Goal: Task Accomplishment & Management: Use online tool/utility

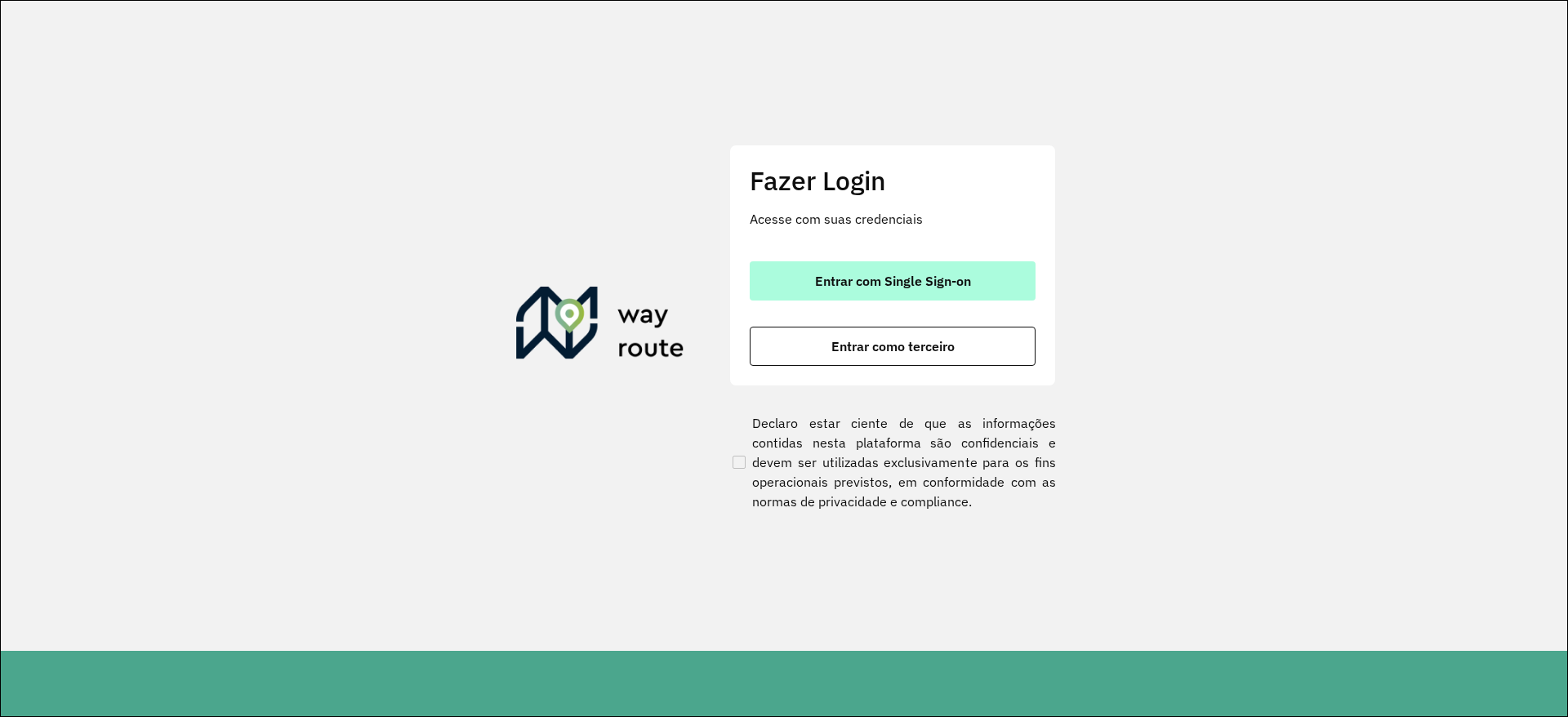
click at [966, 287] on span "Entrar com Single Sign-on" at bounding box center [892, 281] width 156 height 13
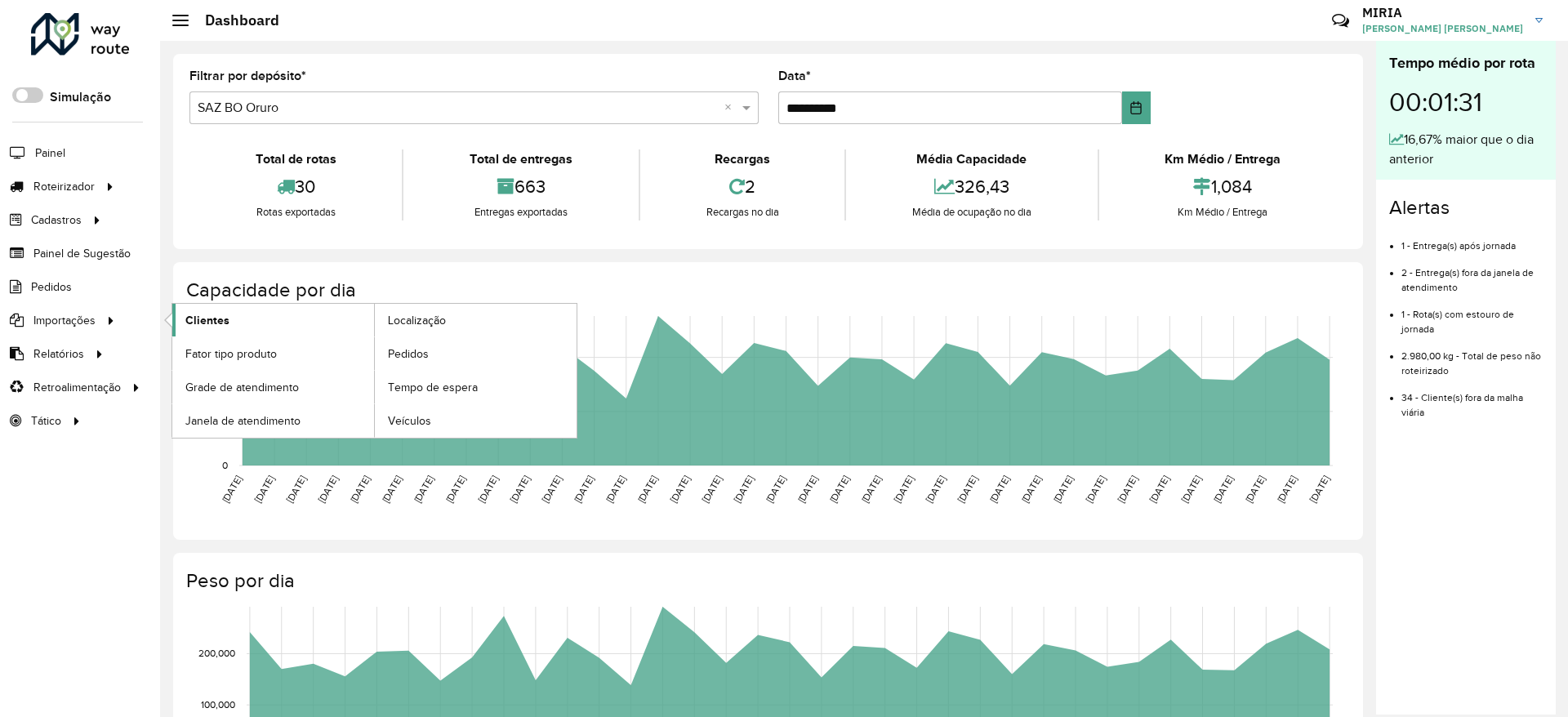
click at [256, 321] on link "Clientes" at bounding box center [274, 320] width 202 height 32
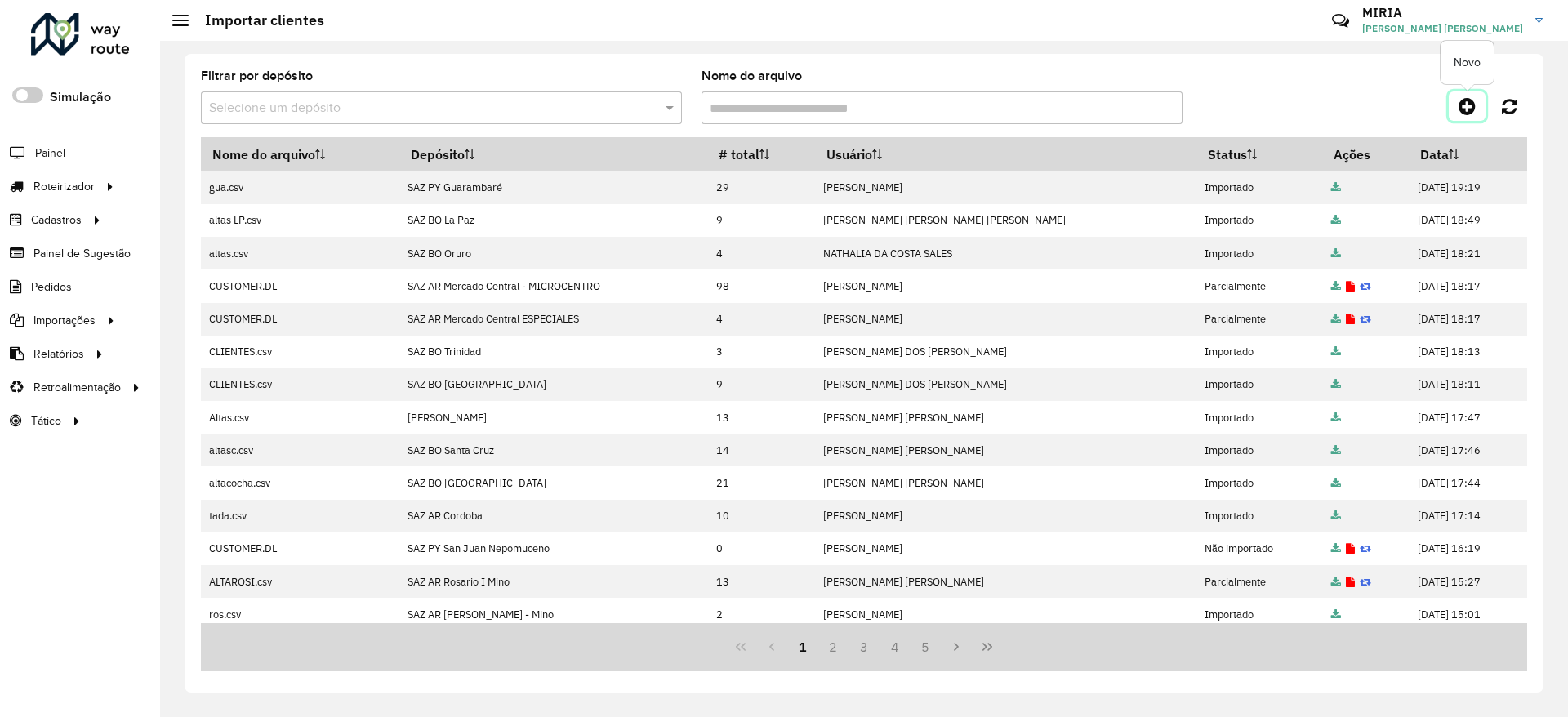
click at [1474, 108] on icon at bounding box center [1467, 106] width 17 height 19
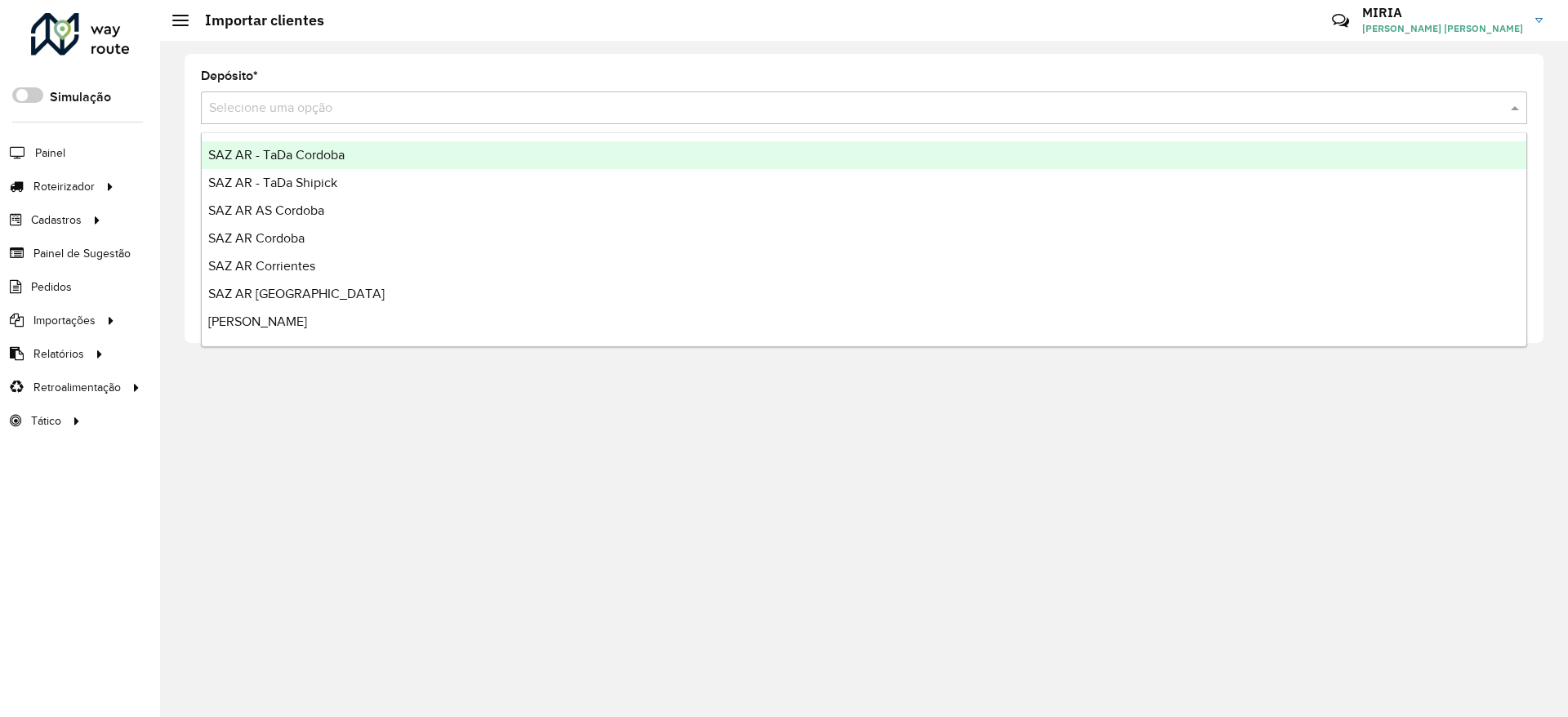
click at [1205, 113] on input "text" at bounding box center [848, 108] width 1277 height 19
type input "**"
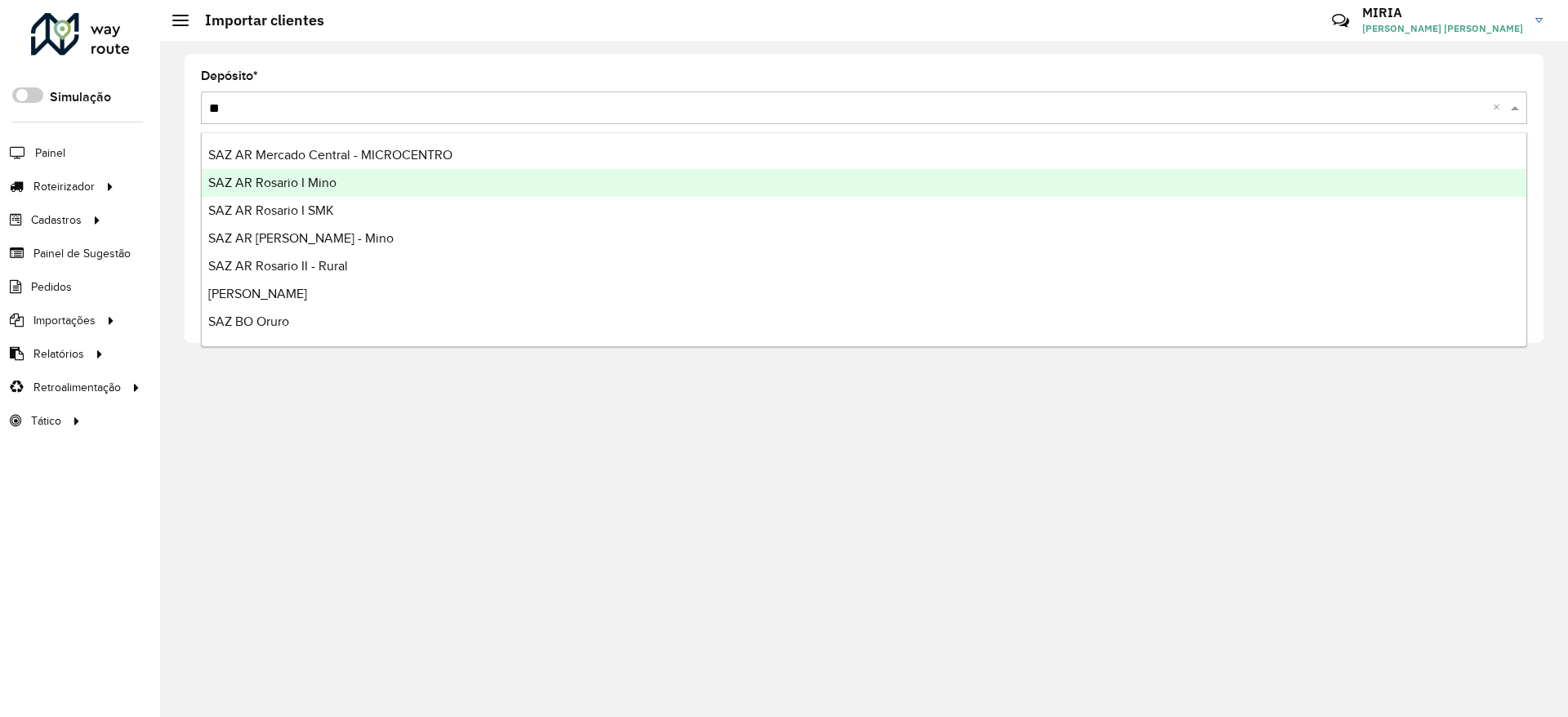
click at [439, 175] on div "SAZ AR Rosario I Mino" at bounding box center [864, 183] width 1324 height 28
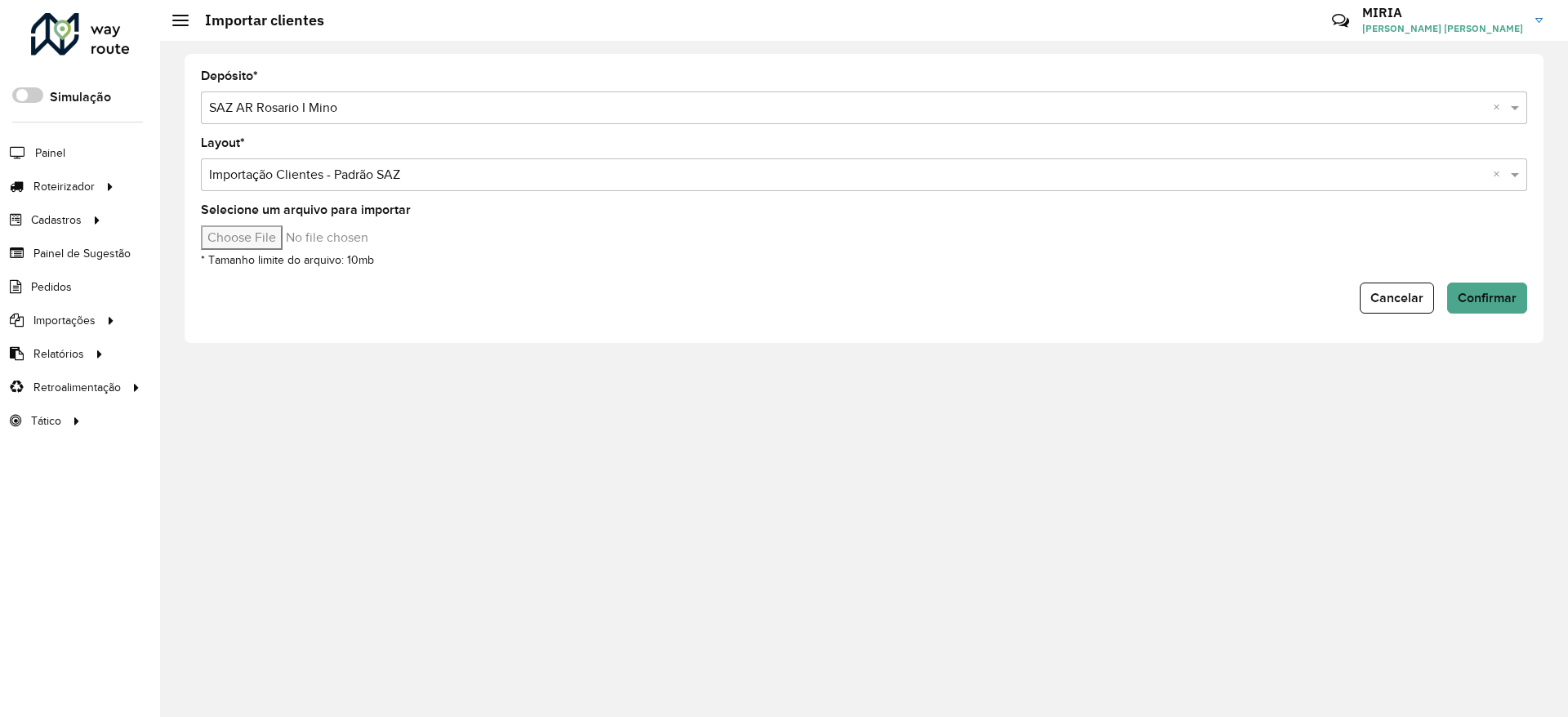
click at [288, 239] on input "Selecione um arquivo para importar" at bounding box center [340, 238] width 278 height 24
type input "**********"
click at [1484, 292] on span "Confirmar" at bounding box center [1486, 298] width 58 height 14
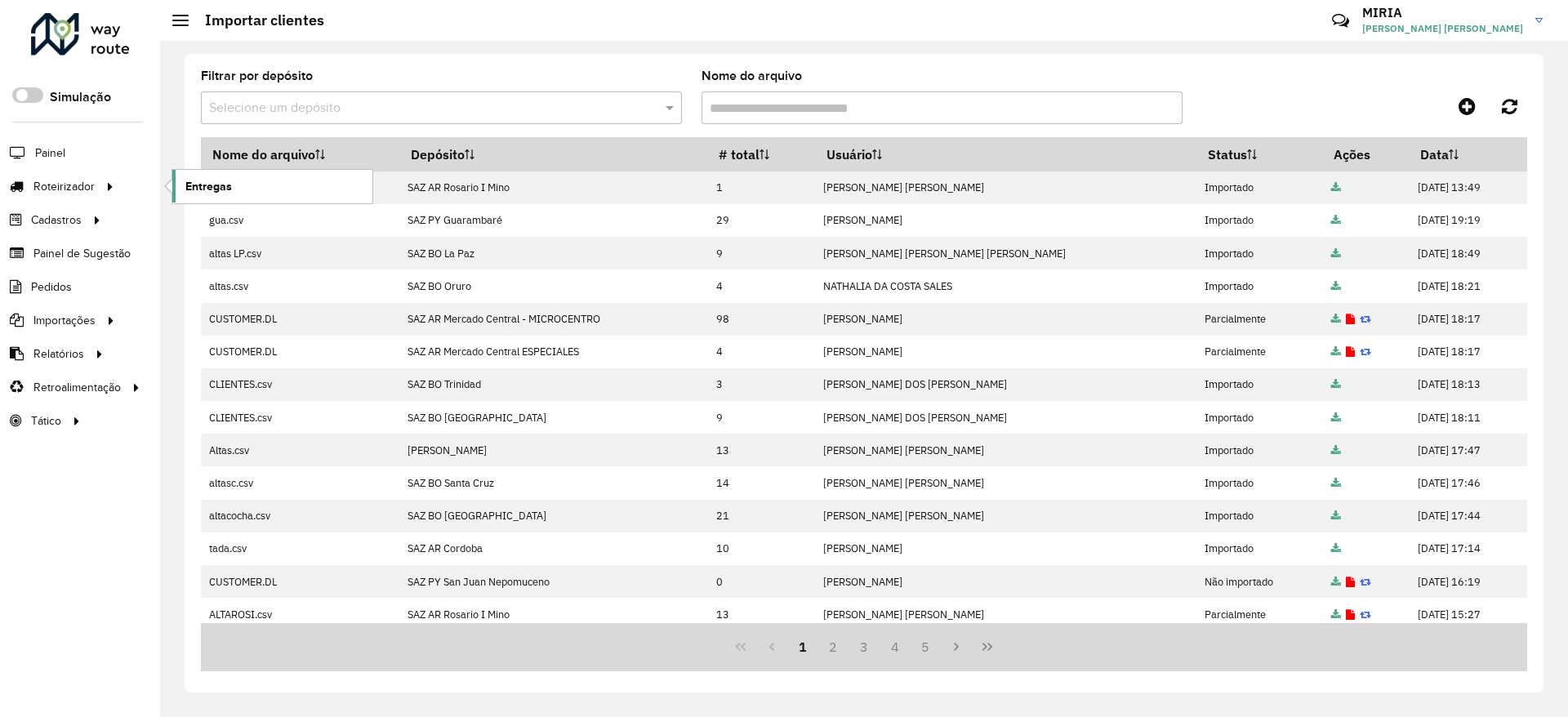
click at [195, 179] on span "Entregas" at bounding box center [208, 186] width 46 height 17
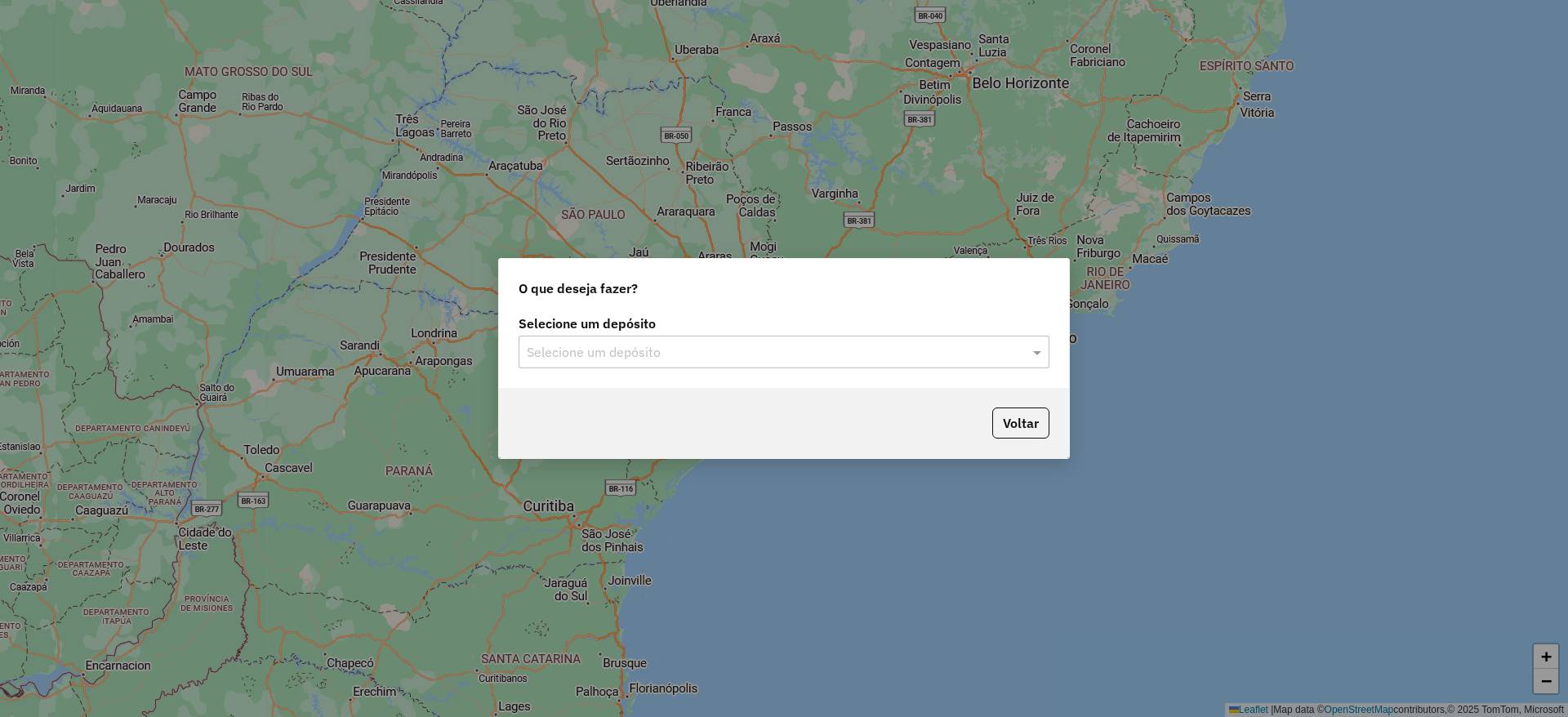
click at [629, 344] on input "text" at bounding box center [767, 353] width 482 height 19
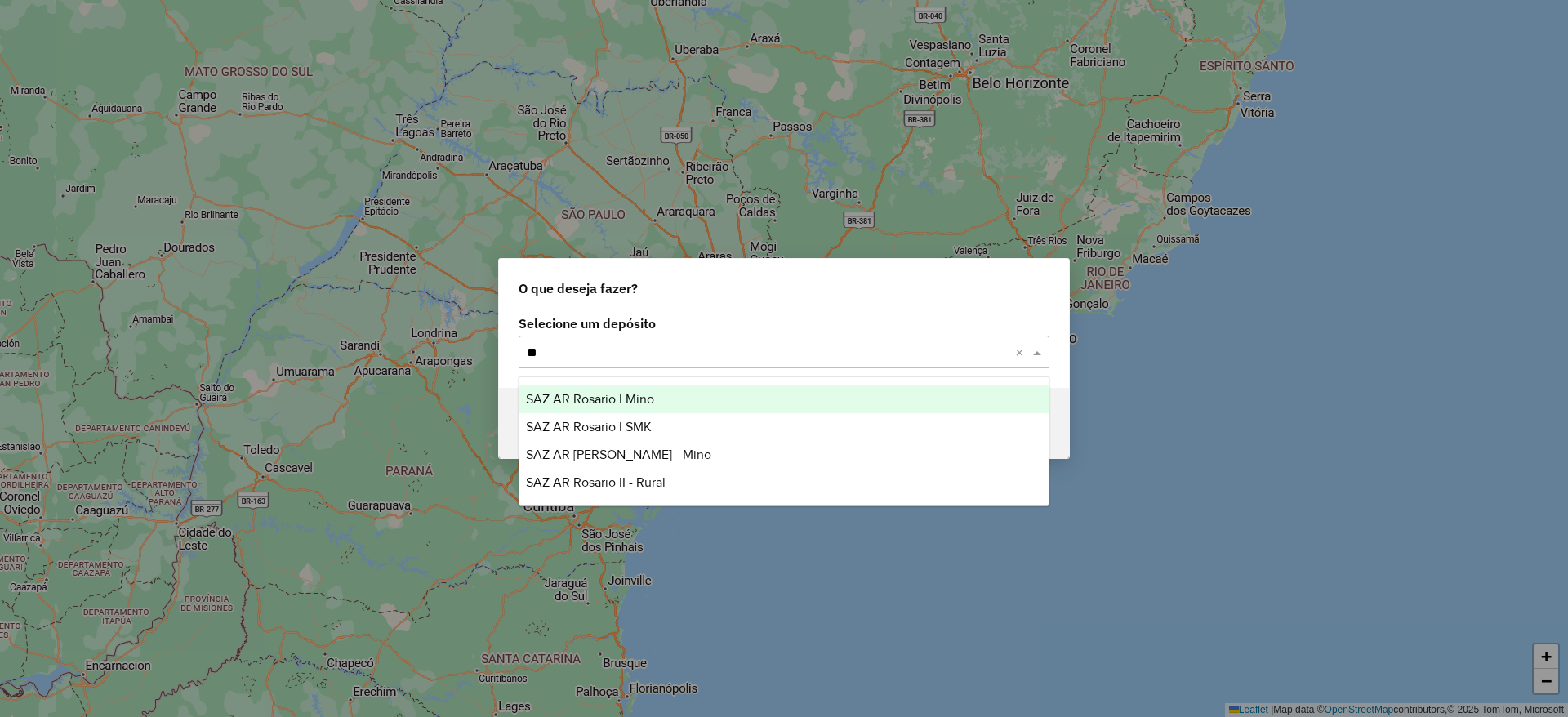
type input "***"
click at [616, 402] on span "SAZ AR Rosario I Mino" at bounding box center [590, 399] width 128 height 14
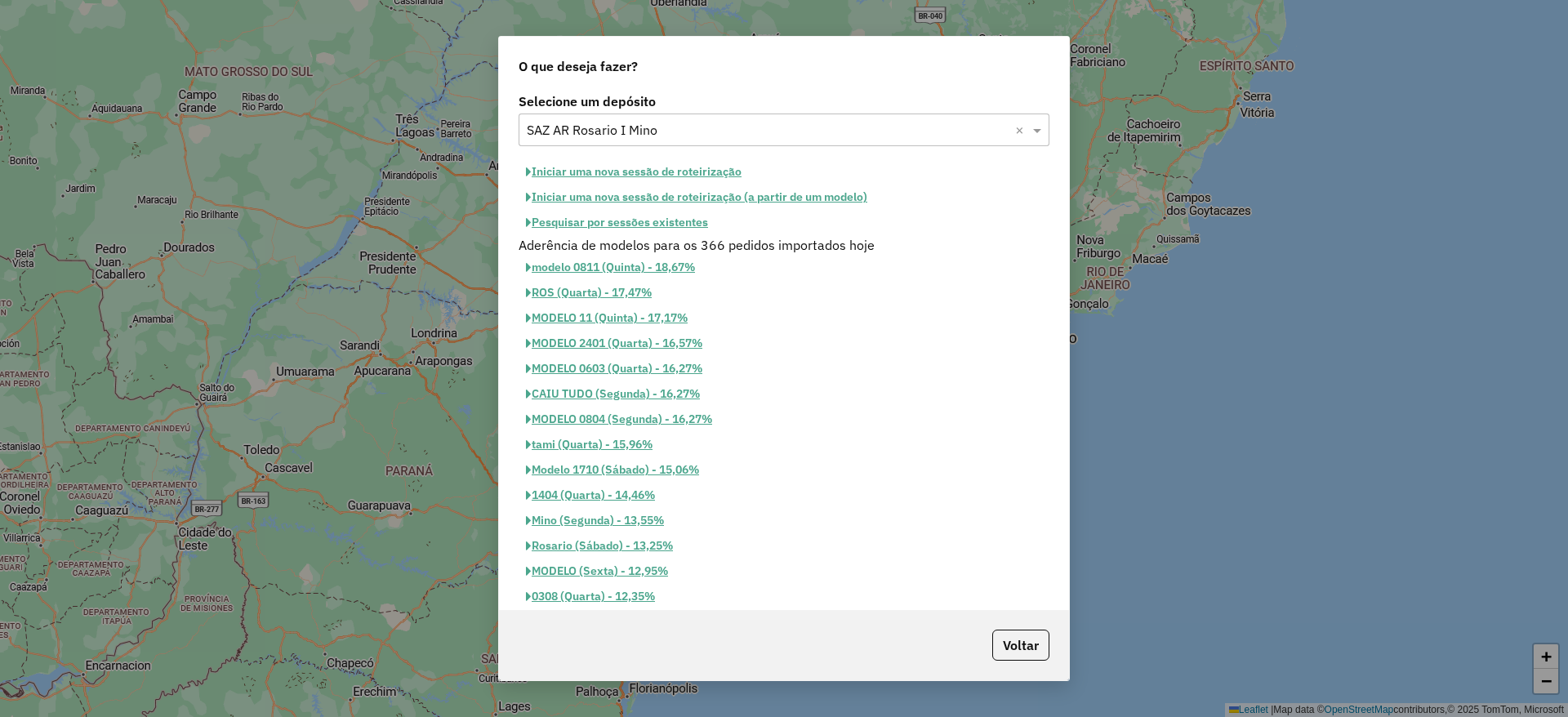
click at [605, 159] on button "Iniciar uma nova sessão de roteirização" at bounding box center [633, 172] width 230 height 25
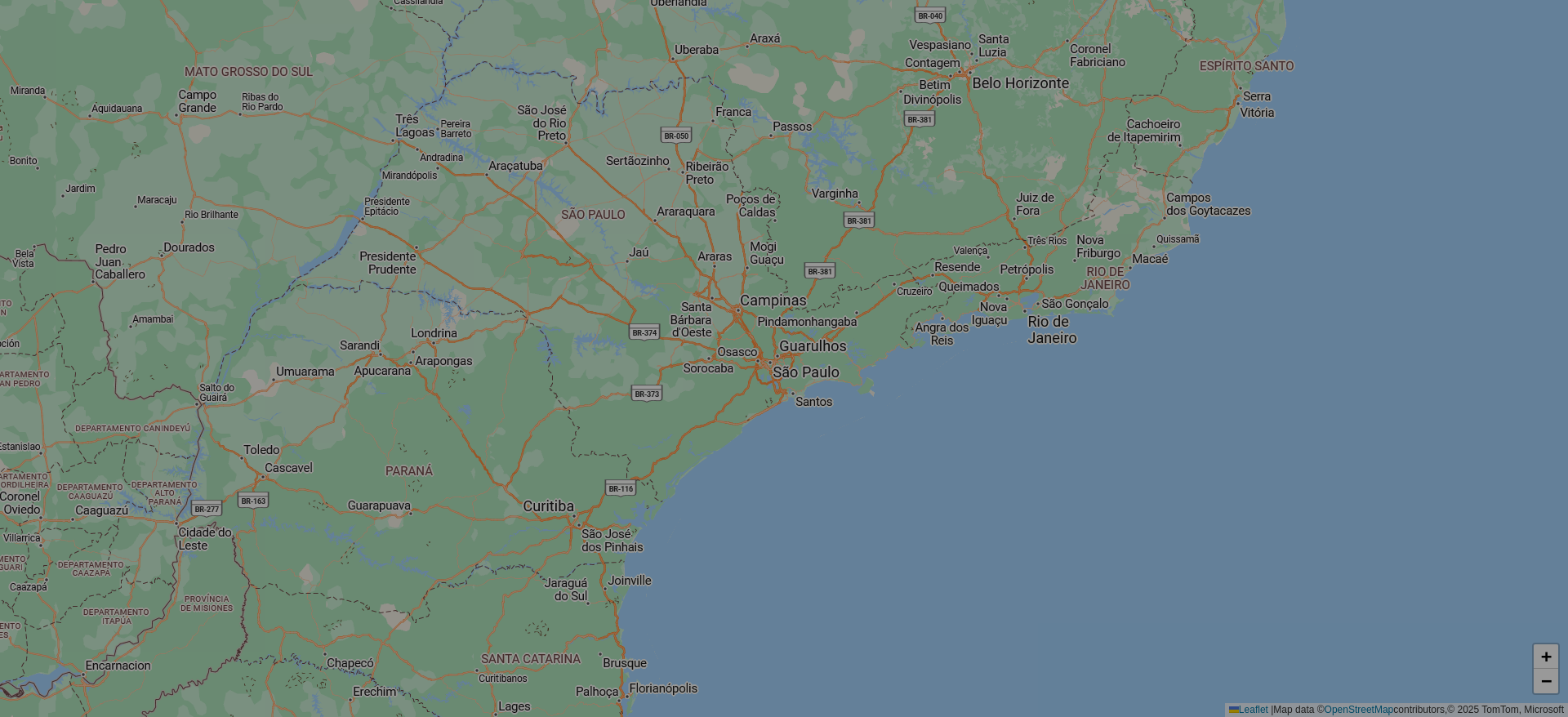
select select "*"
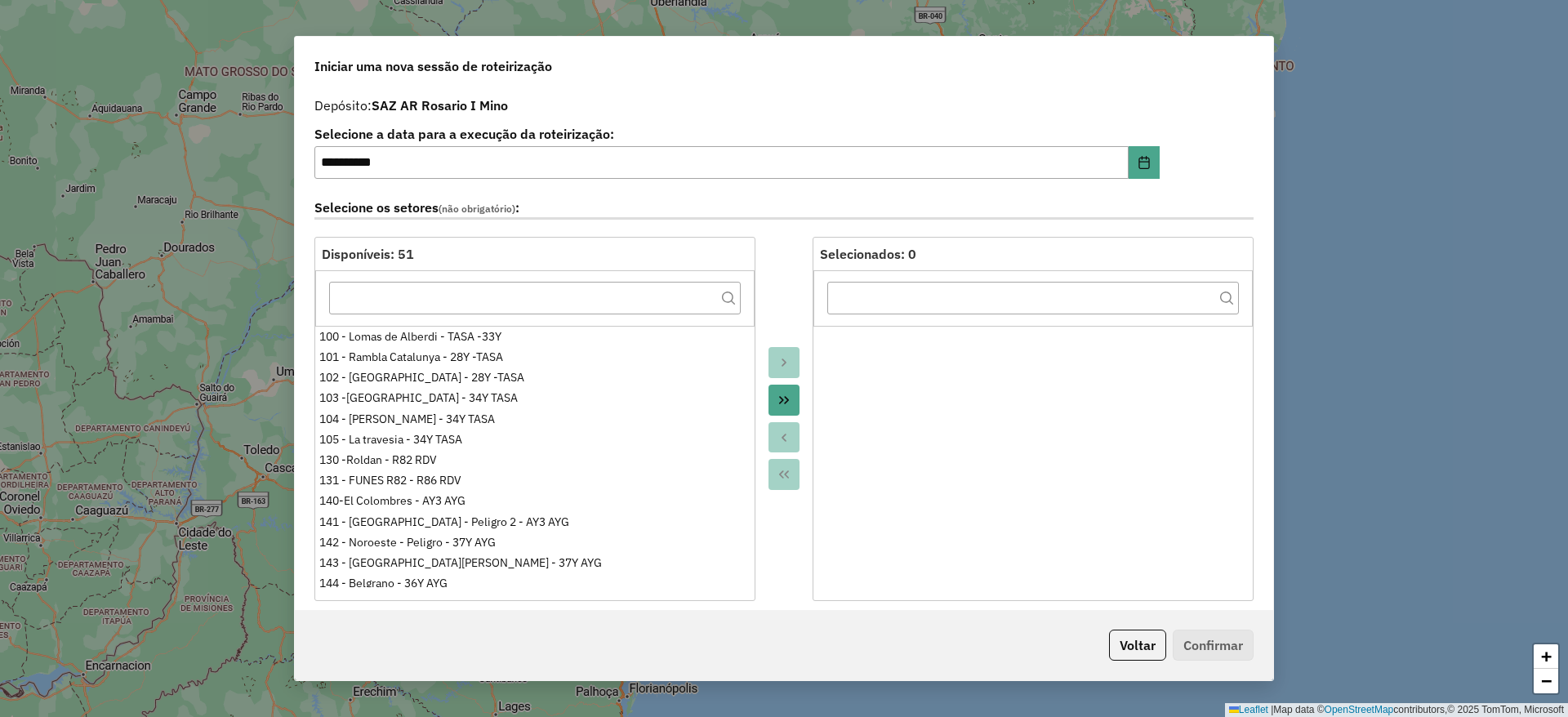
click at [796, 402] on button "Move All to Target" at bounding box center [784, 400] width 31 height 31
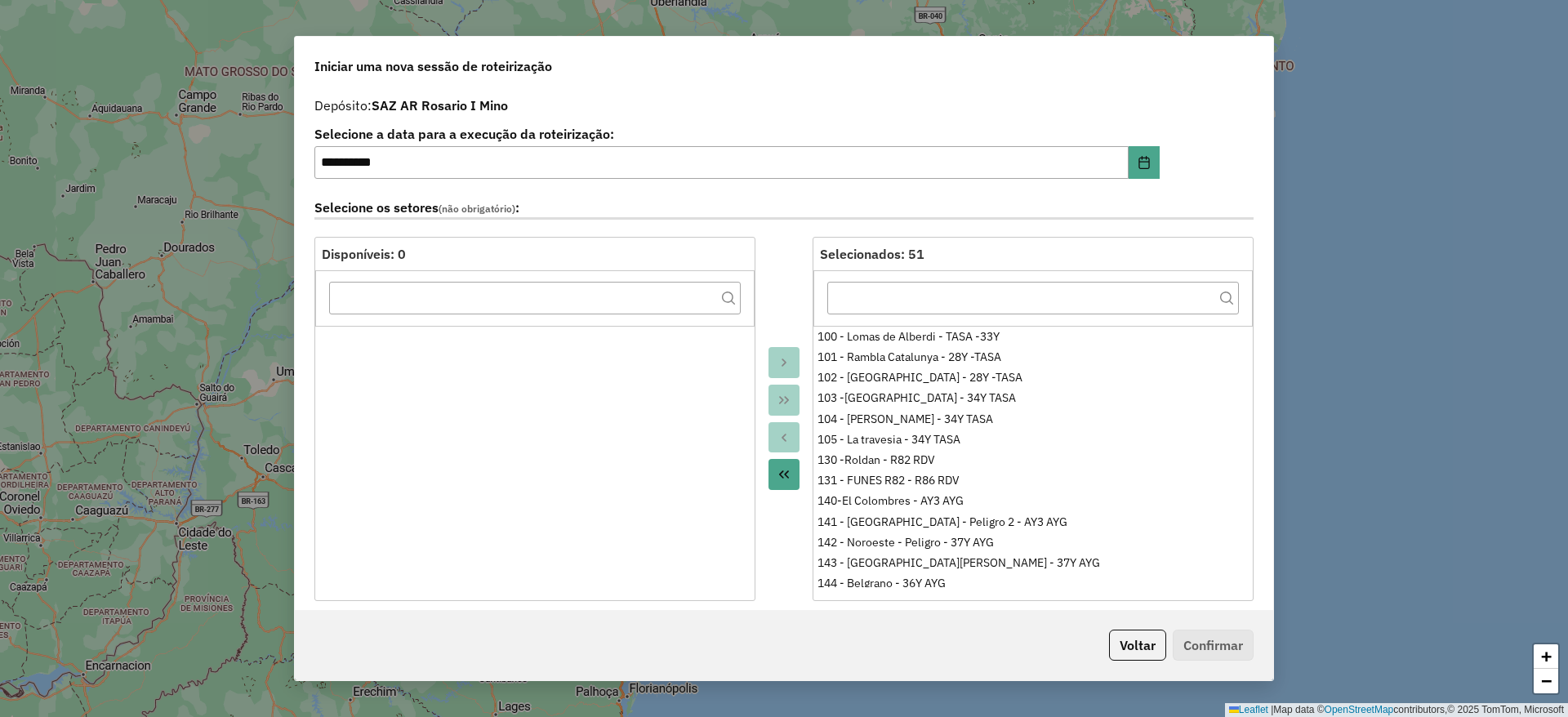
scroll to position [245, 0]
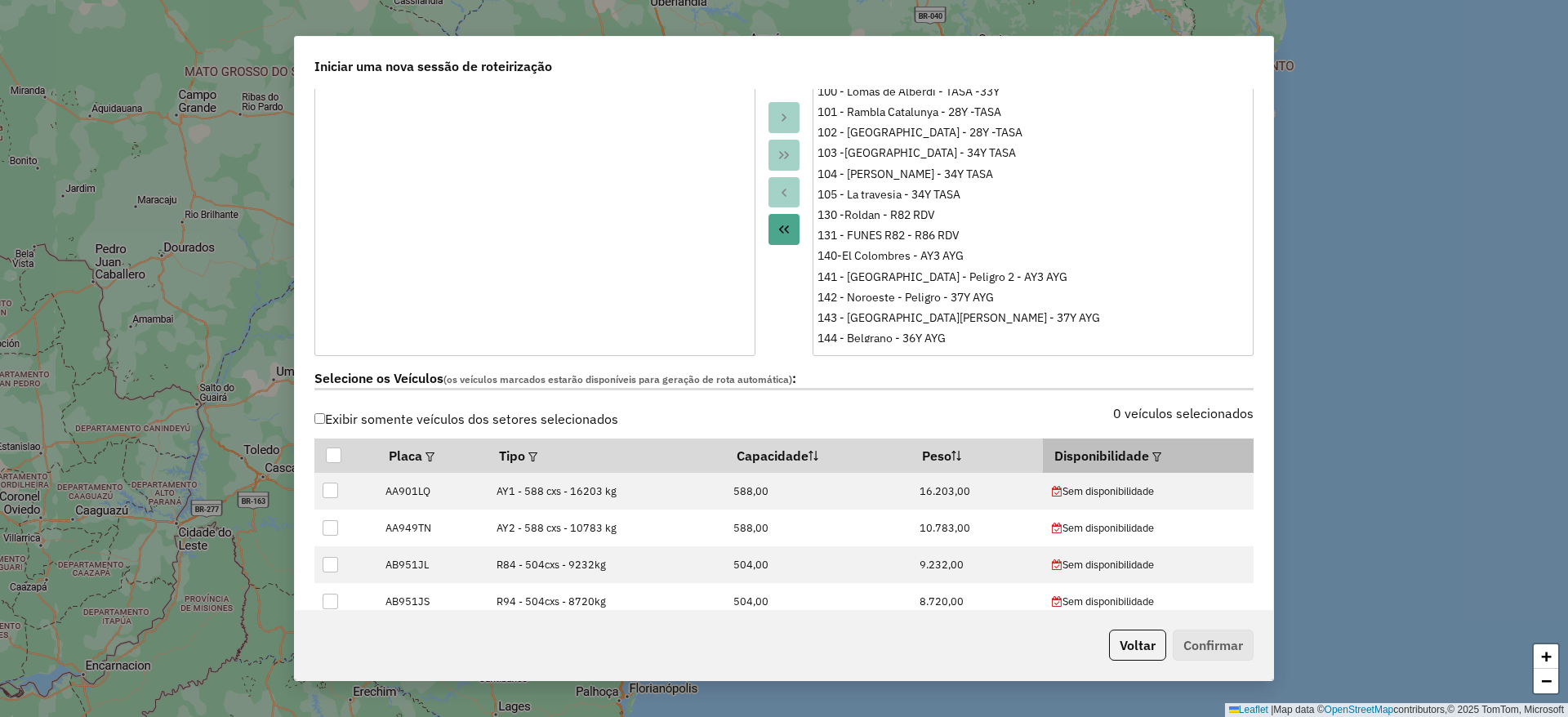
click at [1152, 456] on em at bounding box center [1157, 457] width 9 height 9
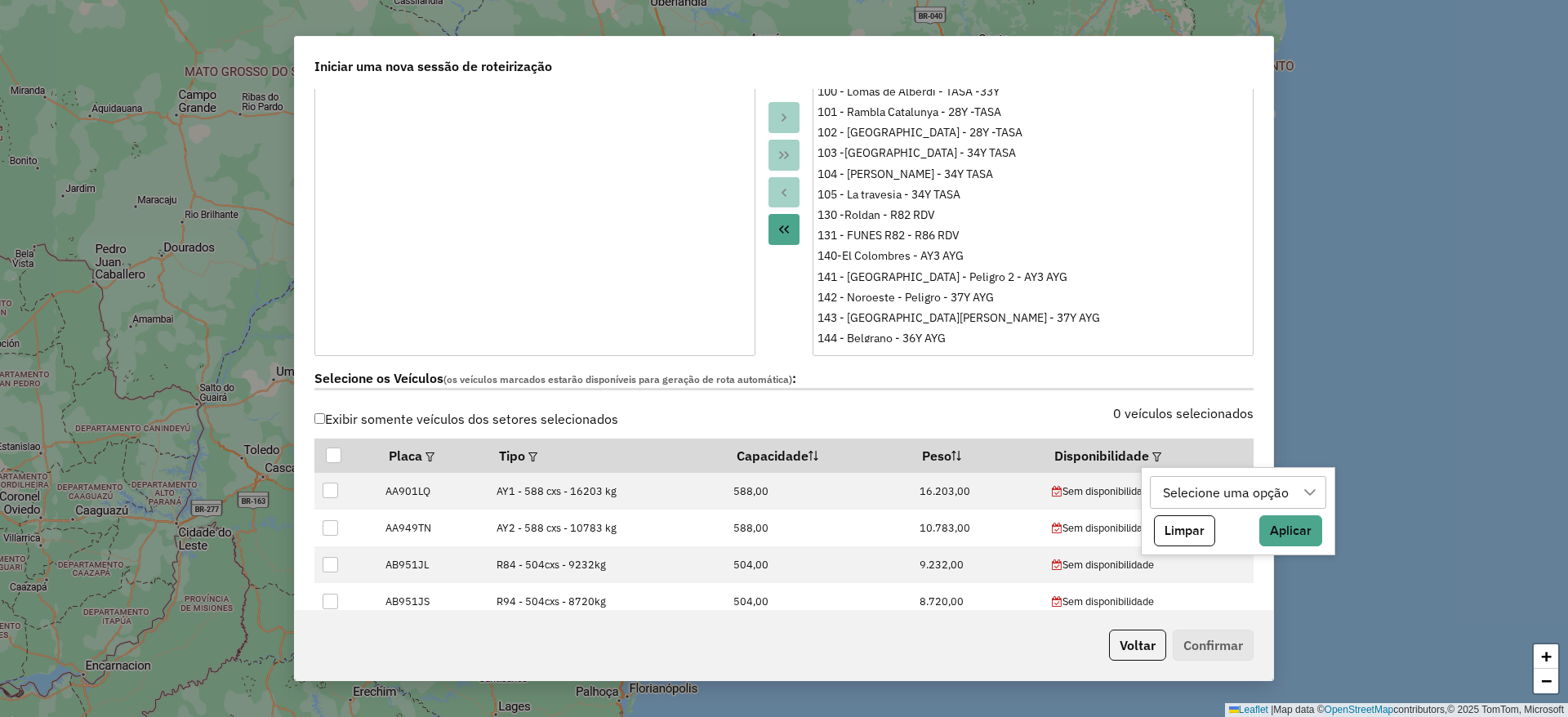
click at [1213, 496] on div "Selecione uma opção" at bounding box center [1225, 492] width 137 height 31
click at [327, 456] on div at bounding box center [334, 456] width 16 height 16
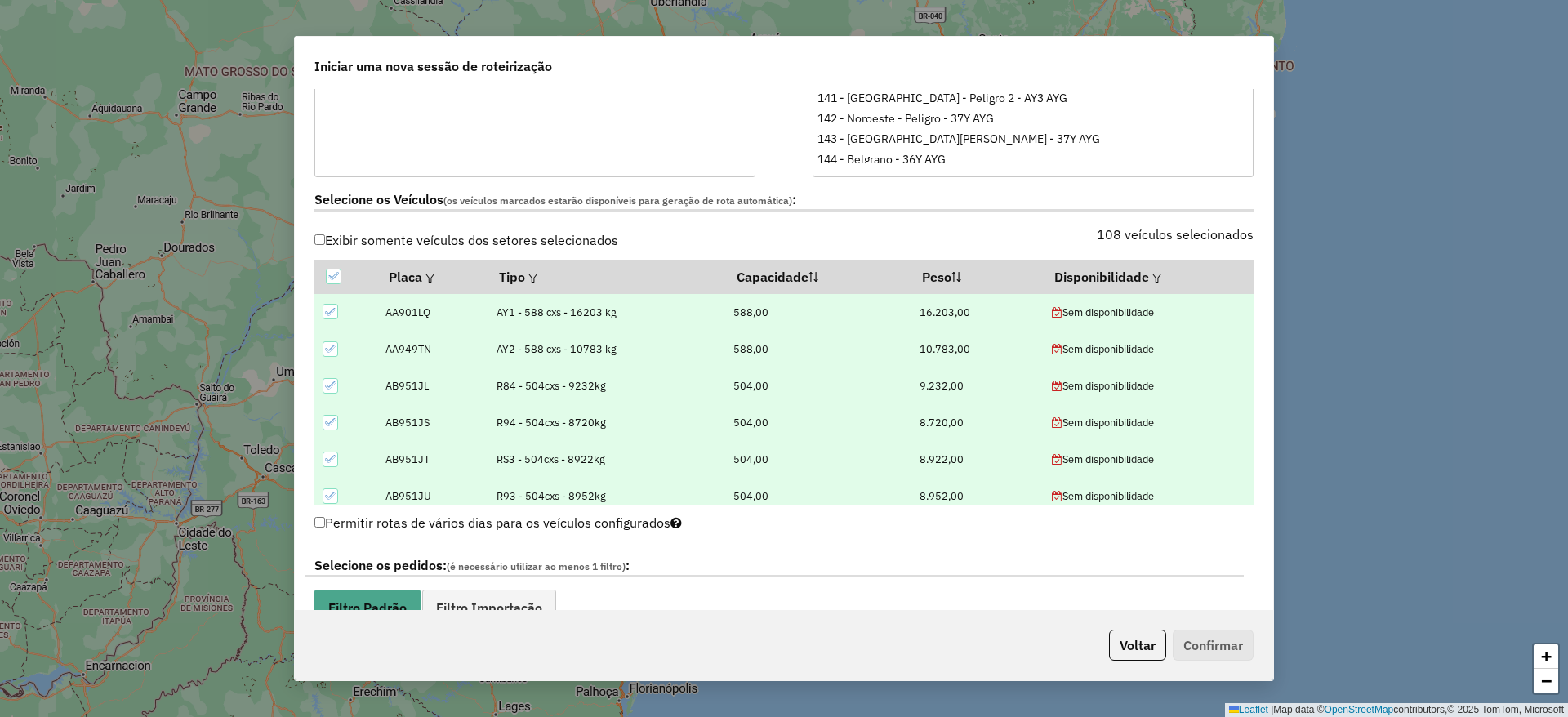
scroll to position [490, 0]
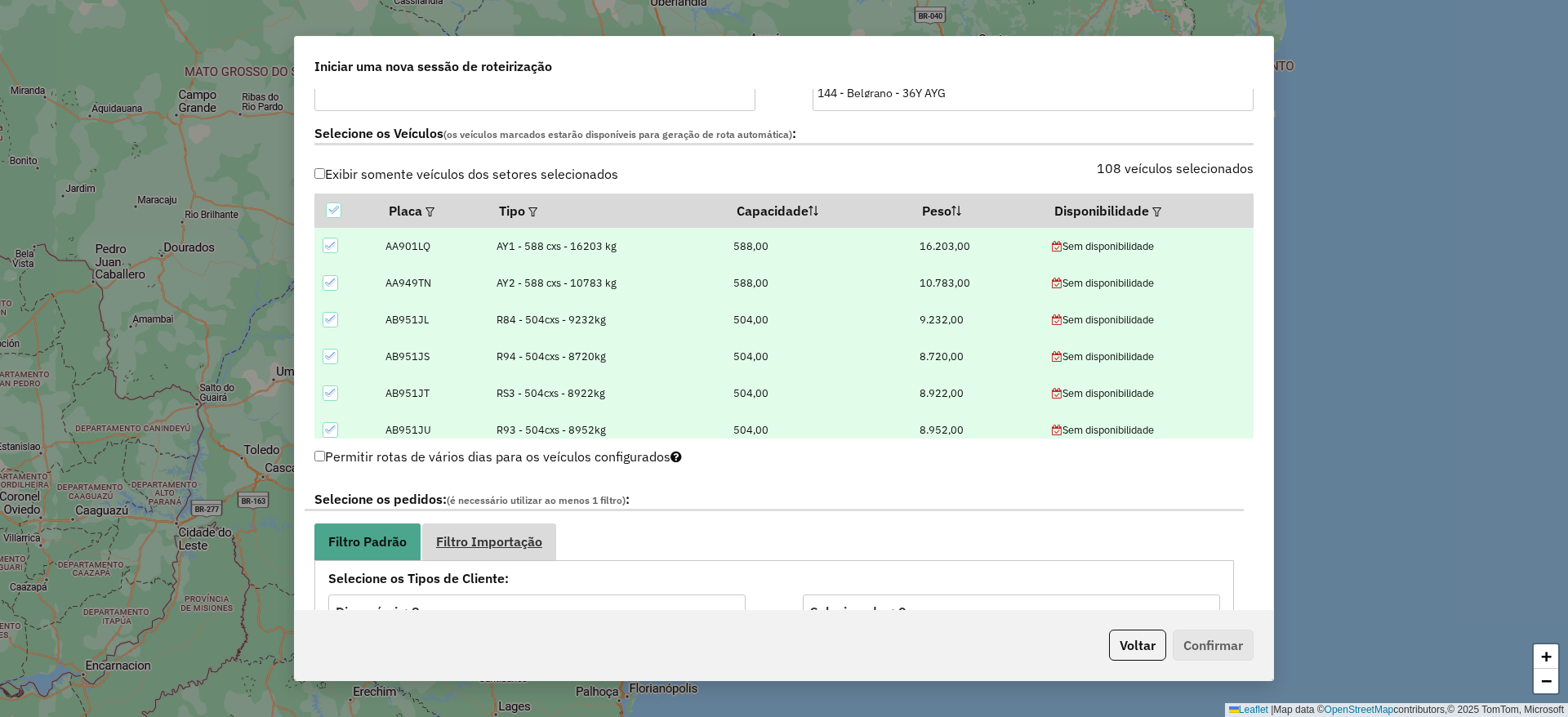
click at [517, 552] on link "Filtro Importação" at bounding box center [490, 542] width 134 height 37
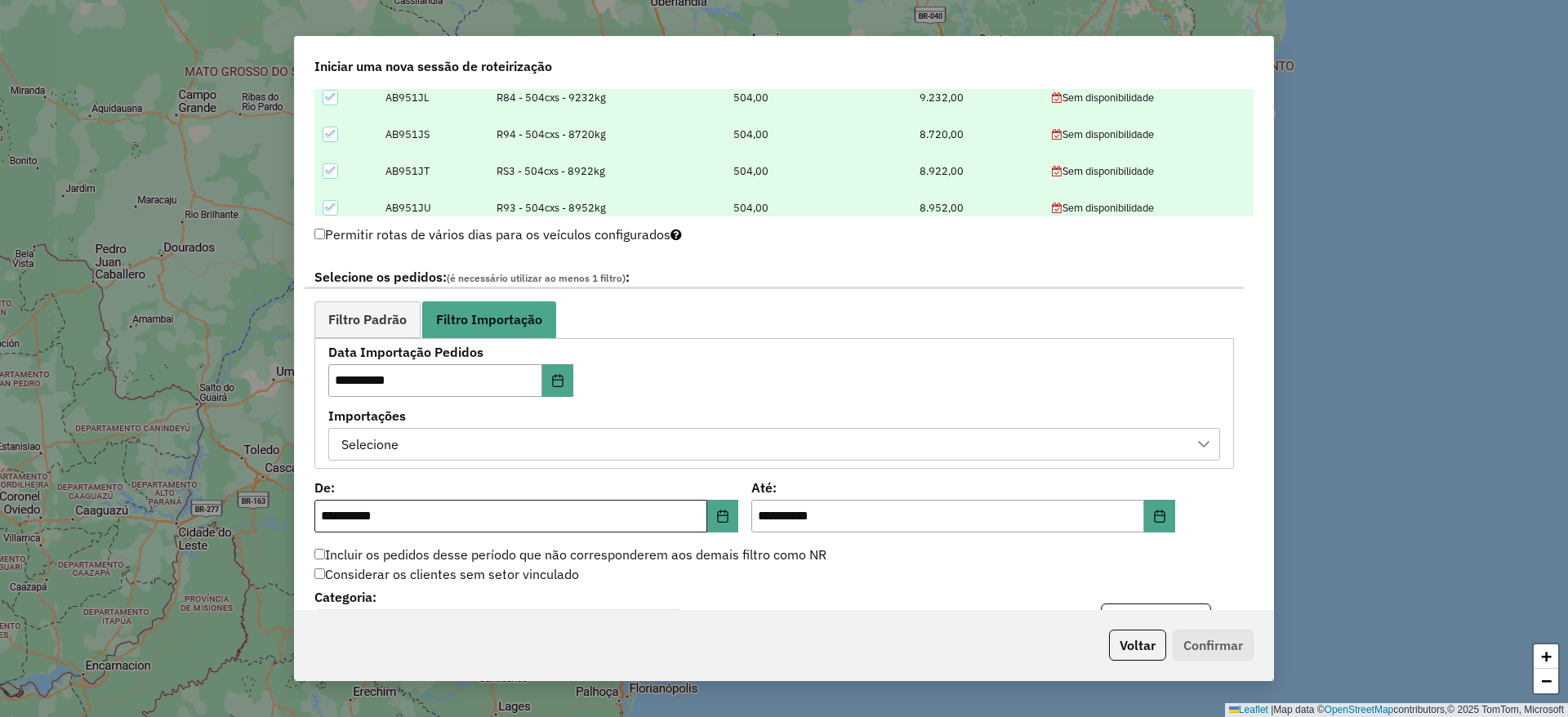
scroll to position [735, 0]
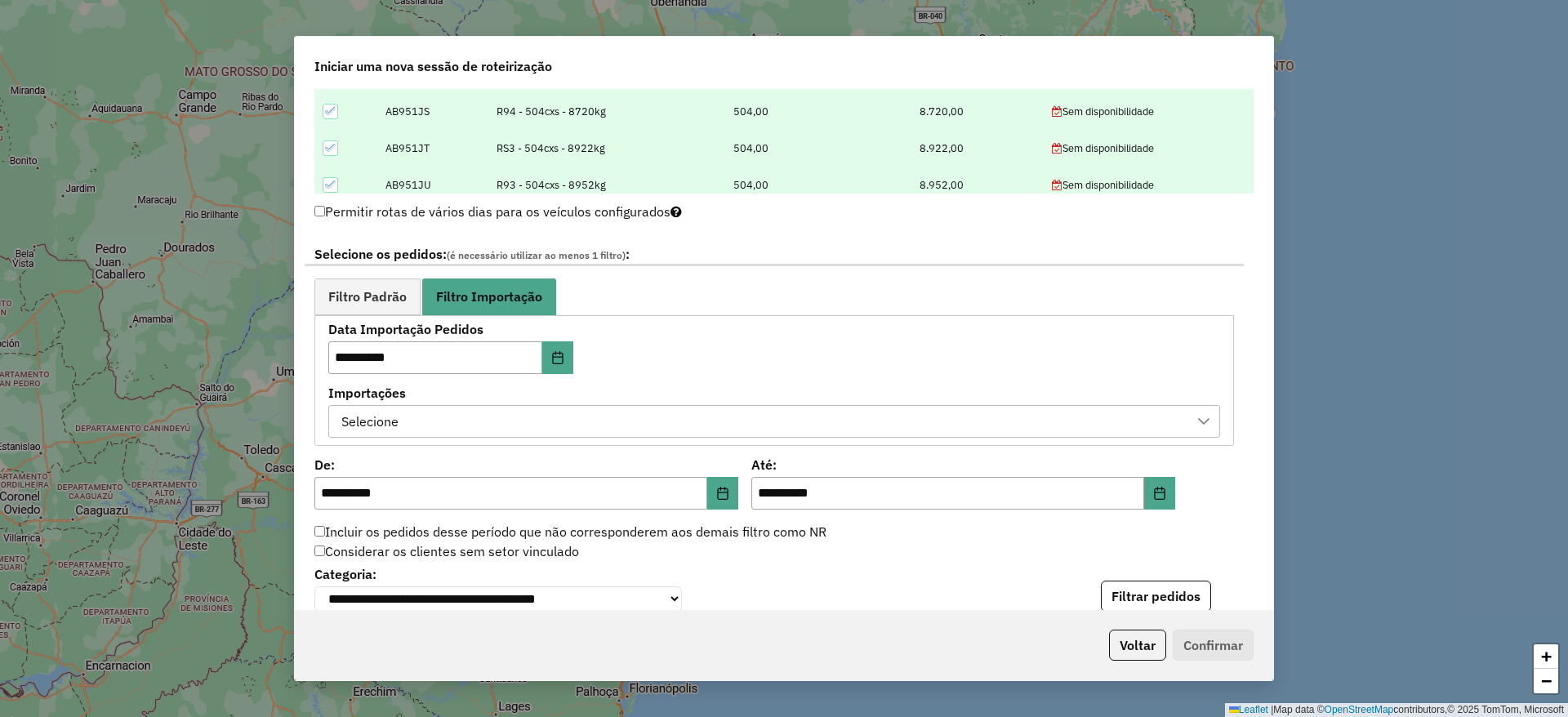
click at [577, 420] on div "Selecione" at bounding box center [761, 422] width 853 height 31
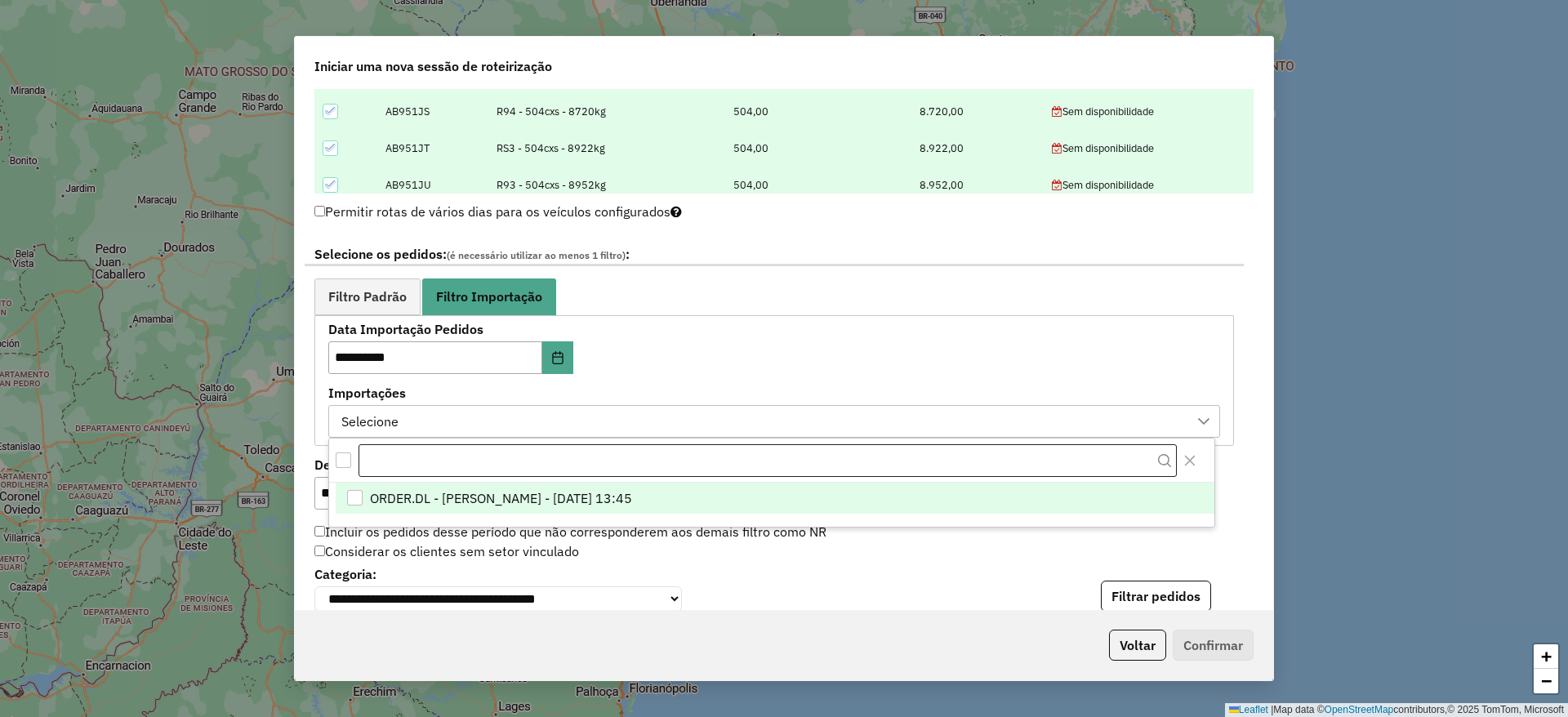
scroll to position [12, 74]
click at [561, 501] on span "ORDER.DL - MIRIA ANDRADE THEODORO - 10/10/2025 13:45" at bounding box center [501, 498] width 262 height 19
click at [348, 303] on span "Filtro Padrão" at bounding box center [368, 296] width 78 height 13
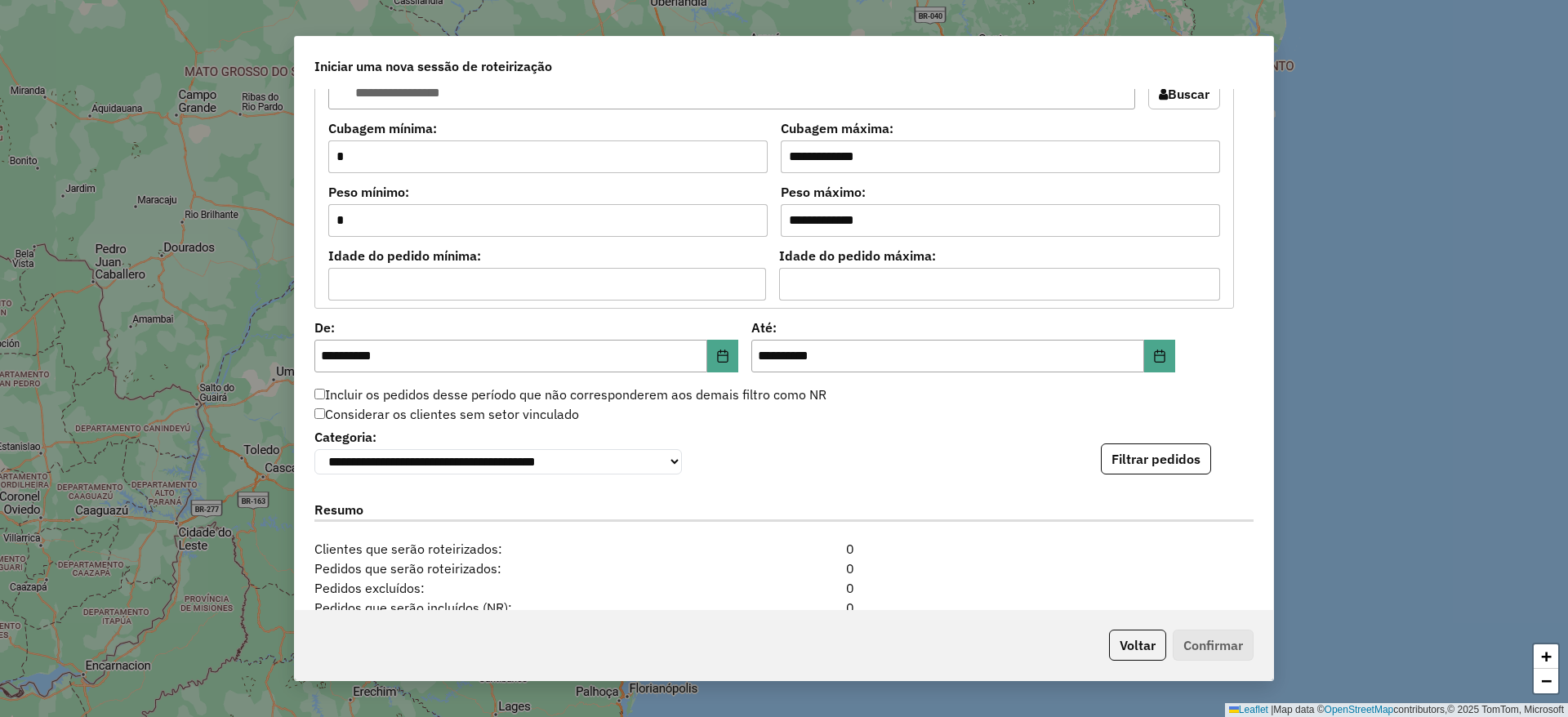
scroll to position [1550, 0]
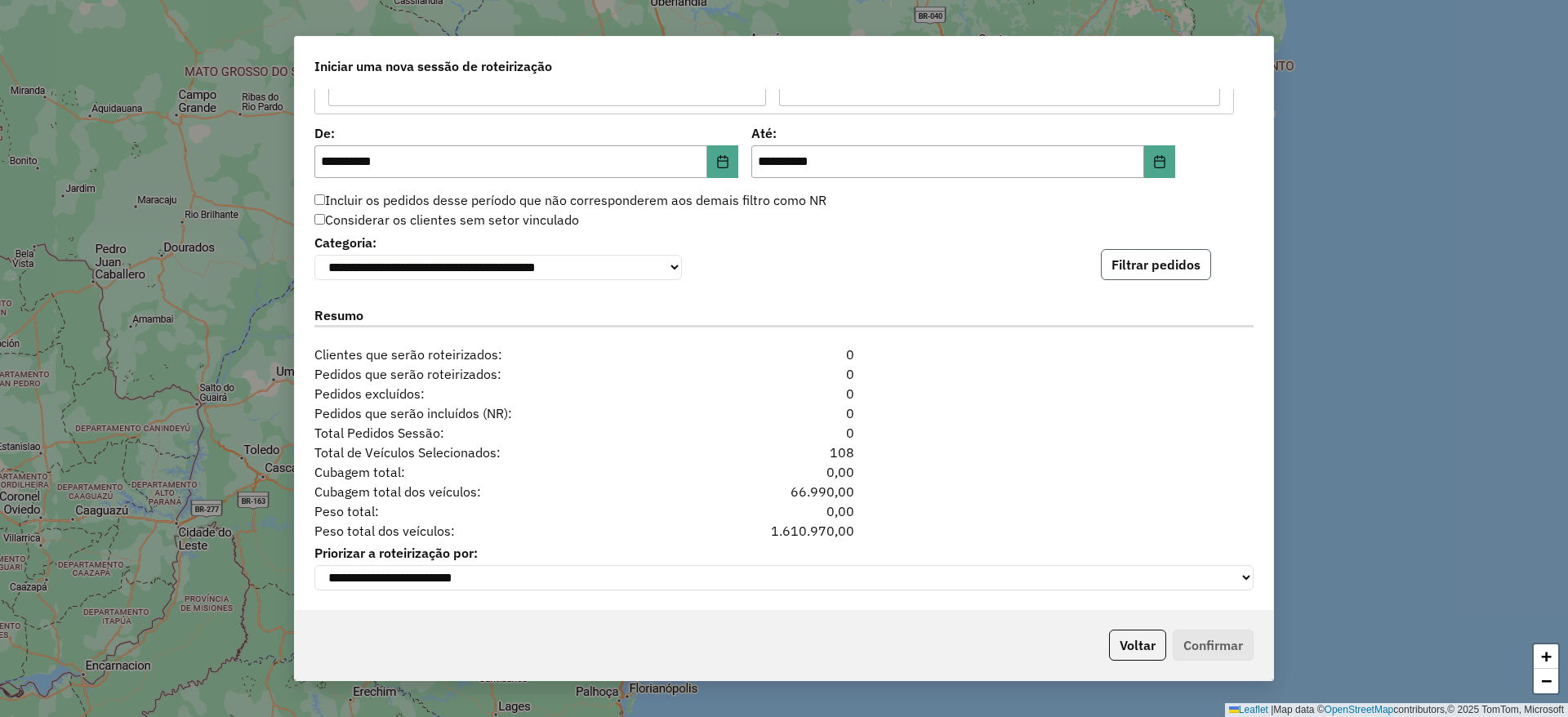
click at [1152, 263] on button "Filtrar pedidos" at bounding box center [1155, 265] width 111 height 31
click at [1138, 257] on button "Filtrar pedidos" at bounding box center [1155, 265] width 111 height 31
click at [724, 145] on button "Choose Date" at bounding box center [723, 161] width 31 height 32
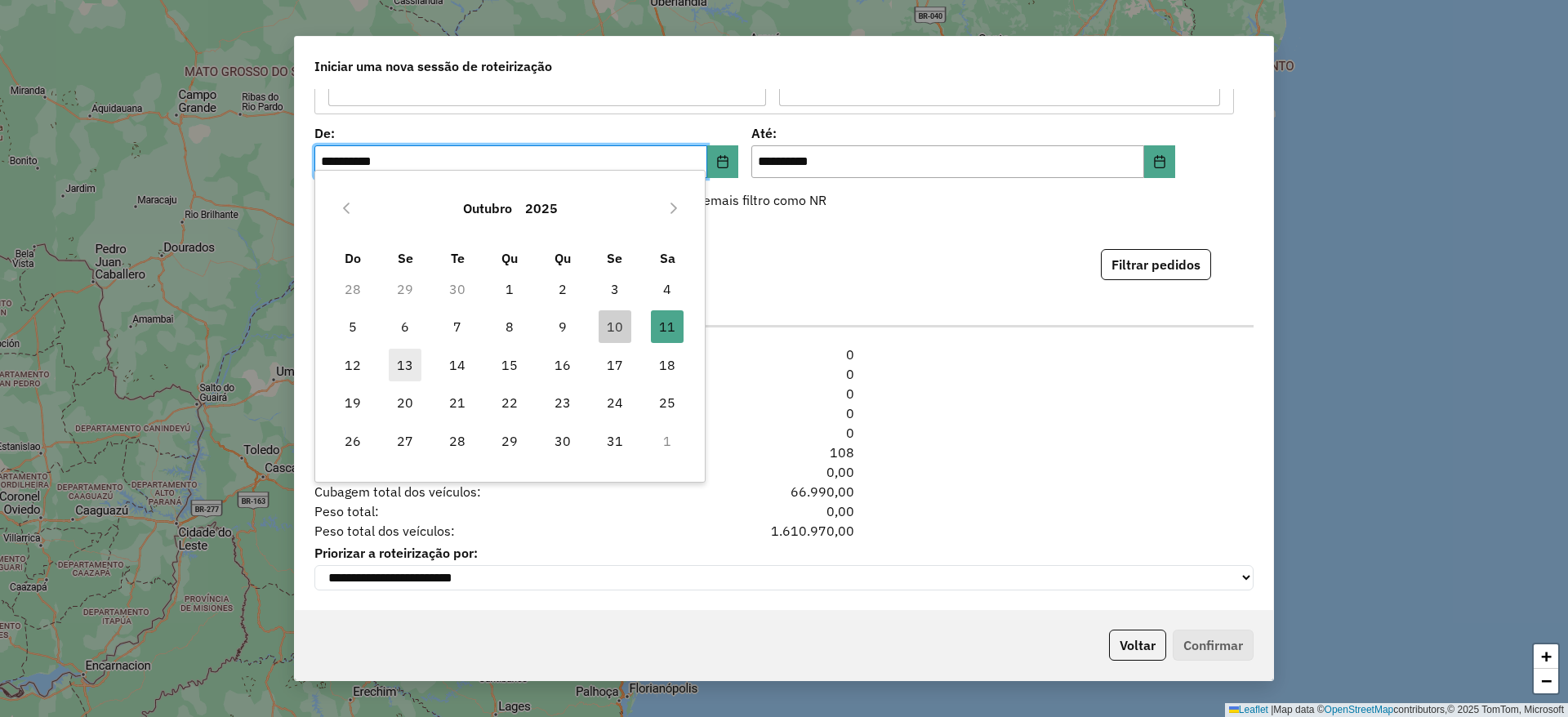
click at [413, 370] on span "13" at bounding box center [404, 364] width 32 height 32
type input "**********"
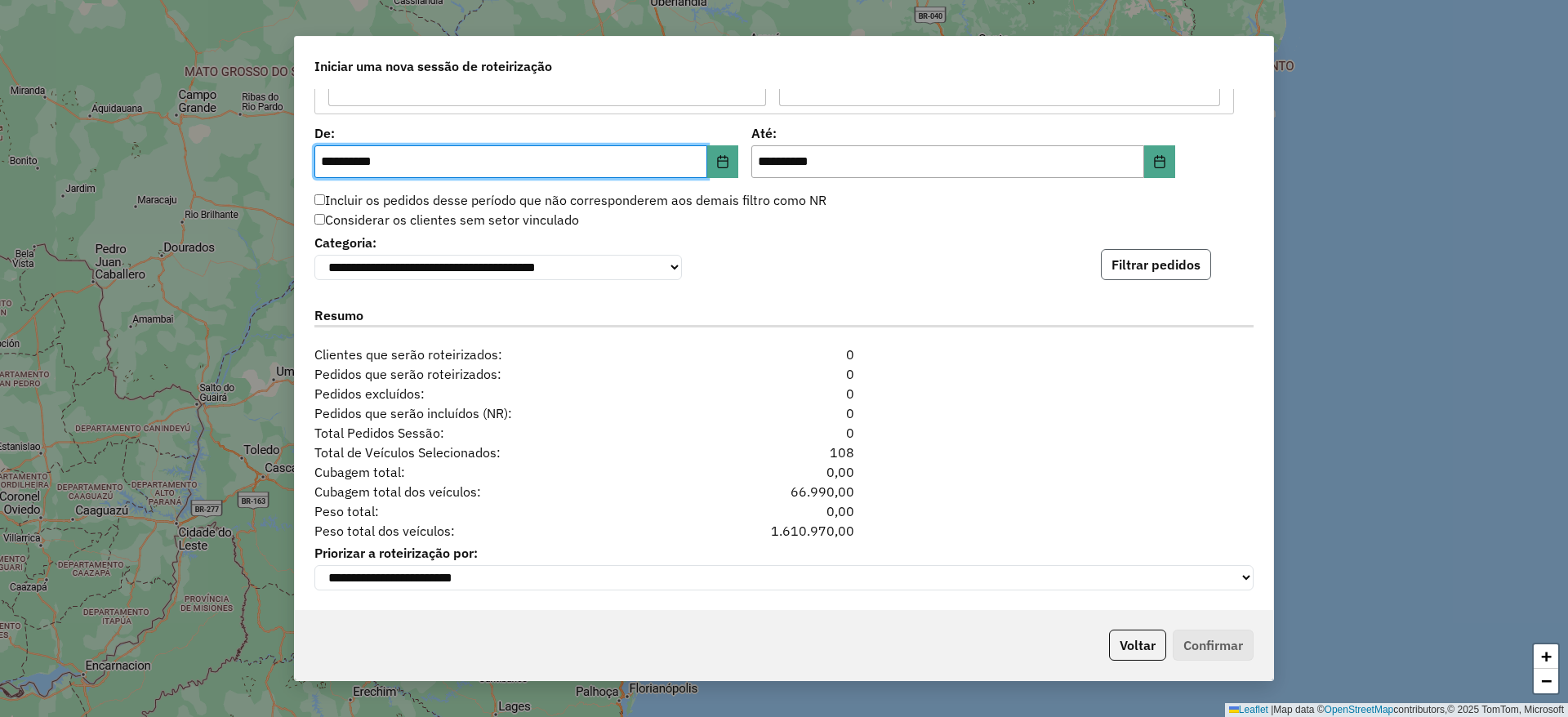
click at [1169, 249] on button "Filtrar pedidos" at bounding box center [1155, 265] width 111 height 31
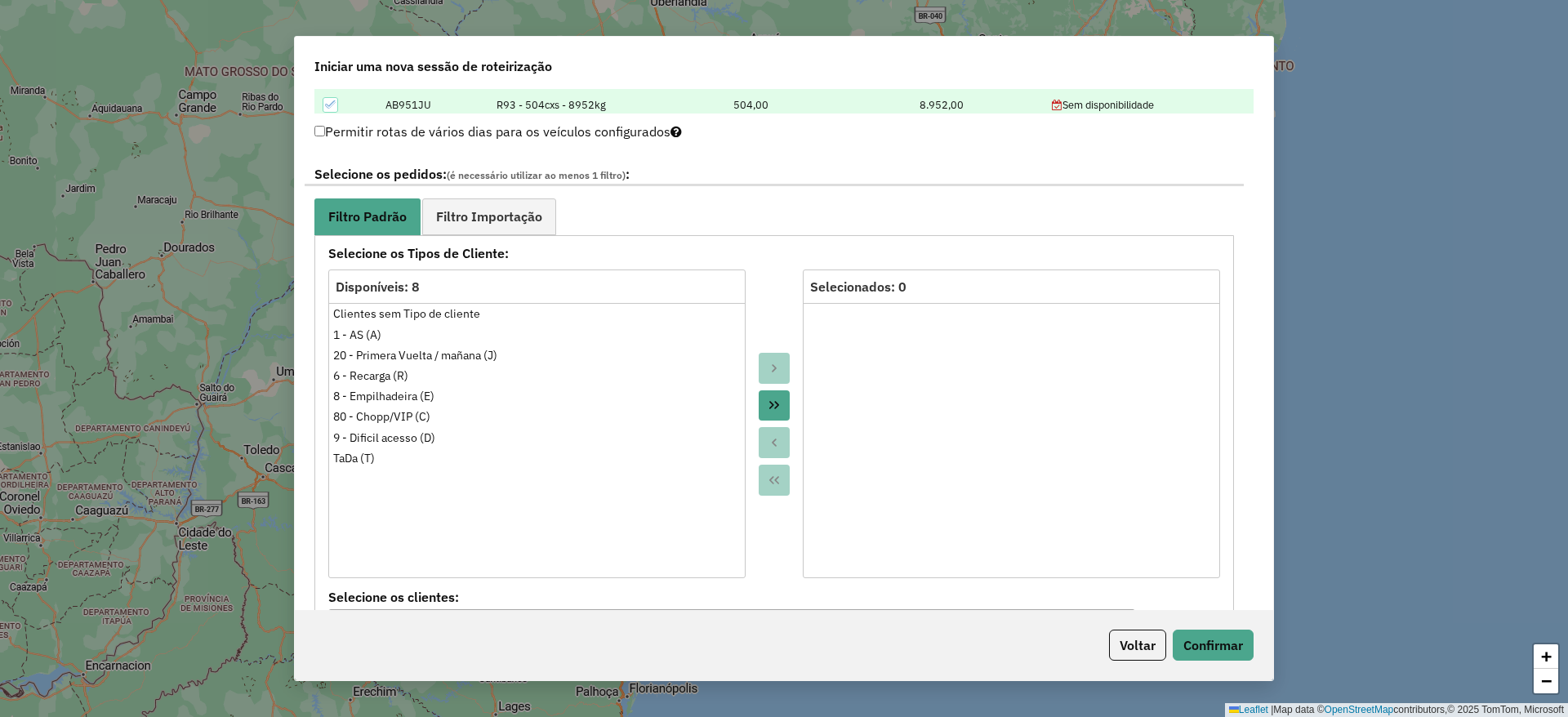
scroll to position [0, 0]
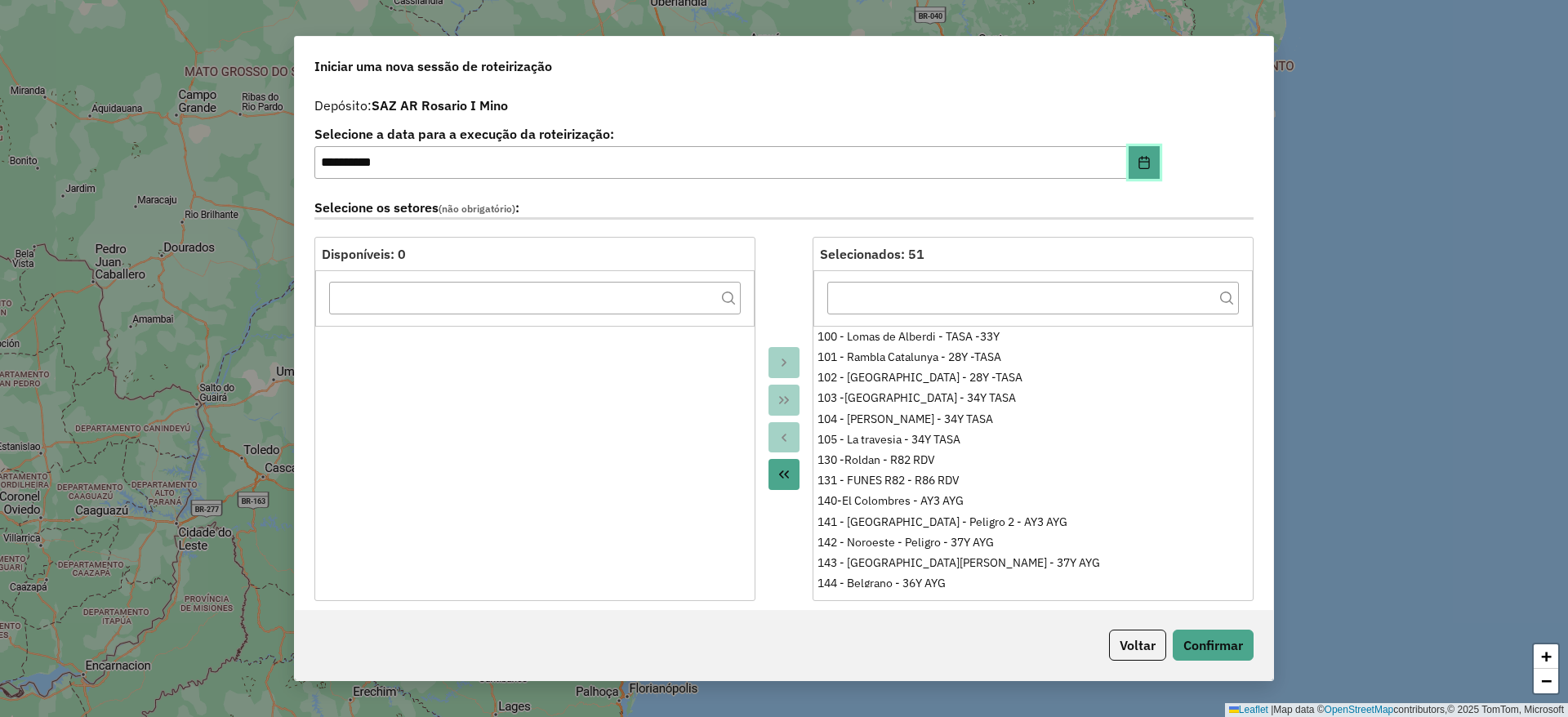
click at [1144, 162] on icon "Choose Date" at bounding box center [1144, 162] width 10 height 13
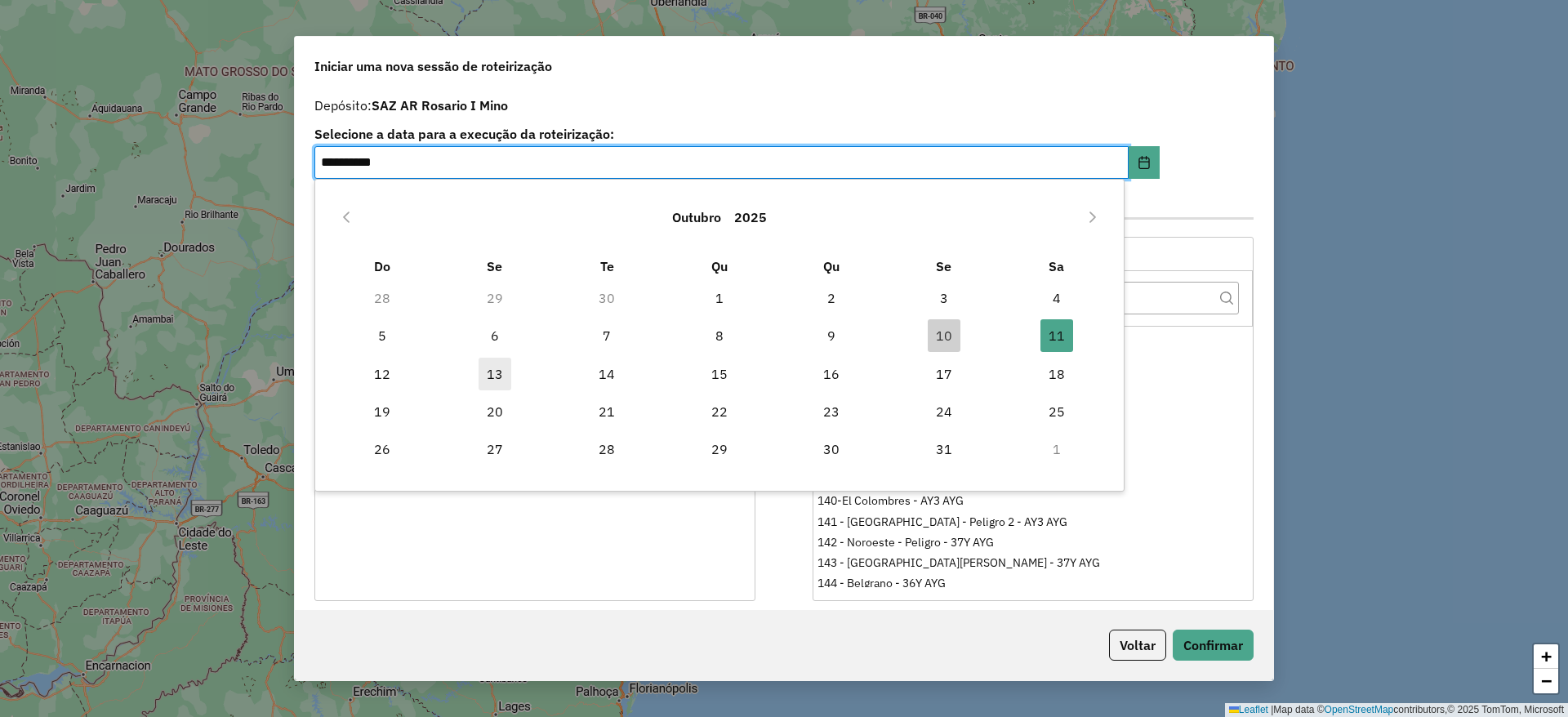
click at [486, 369] on span "13" at bounding box center [494, 374] width 32 height 32
type input "**********"
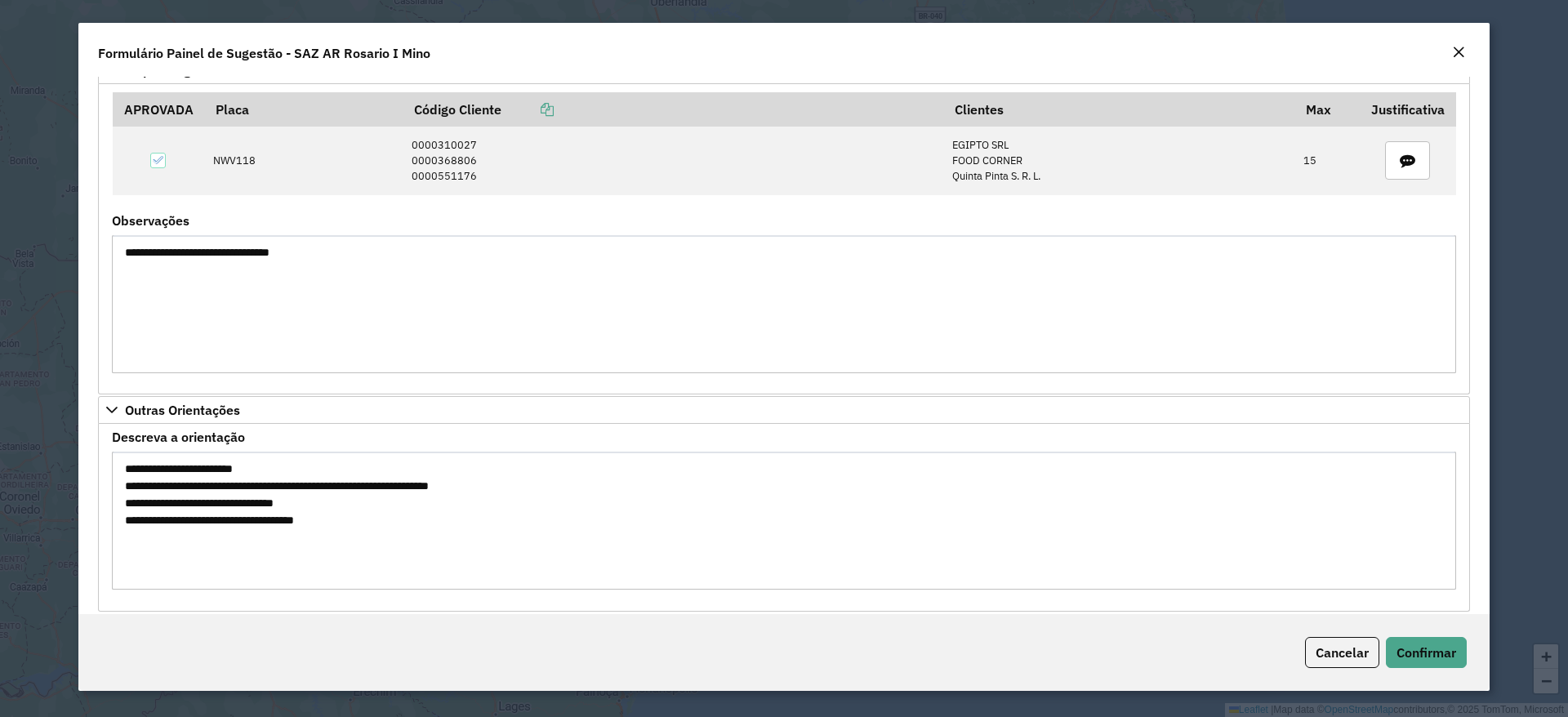
scroll to position [795, 0]
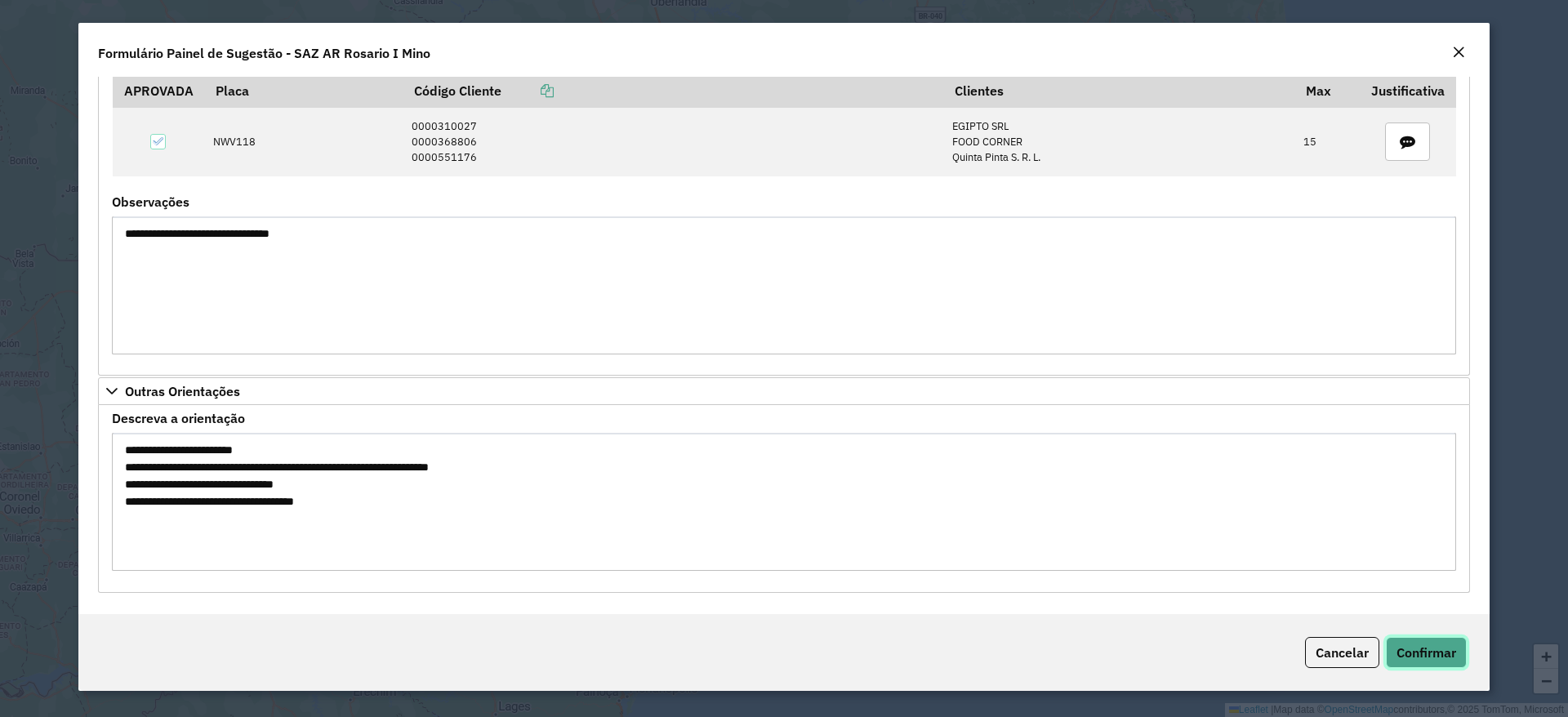
click at [1420, 657] on span "Confirmar" at bounding box center [1426, 653] width 59 height 17
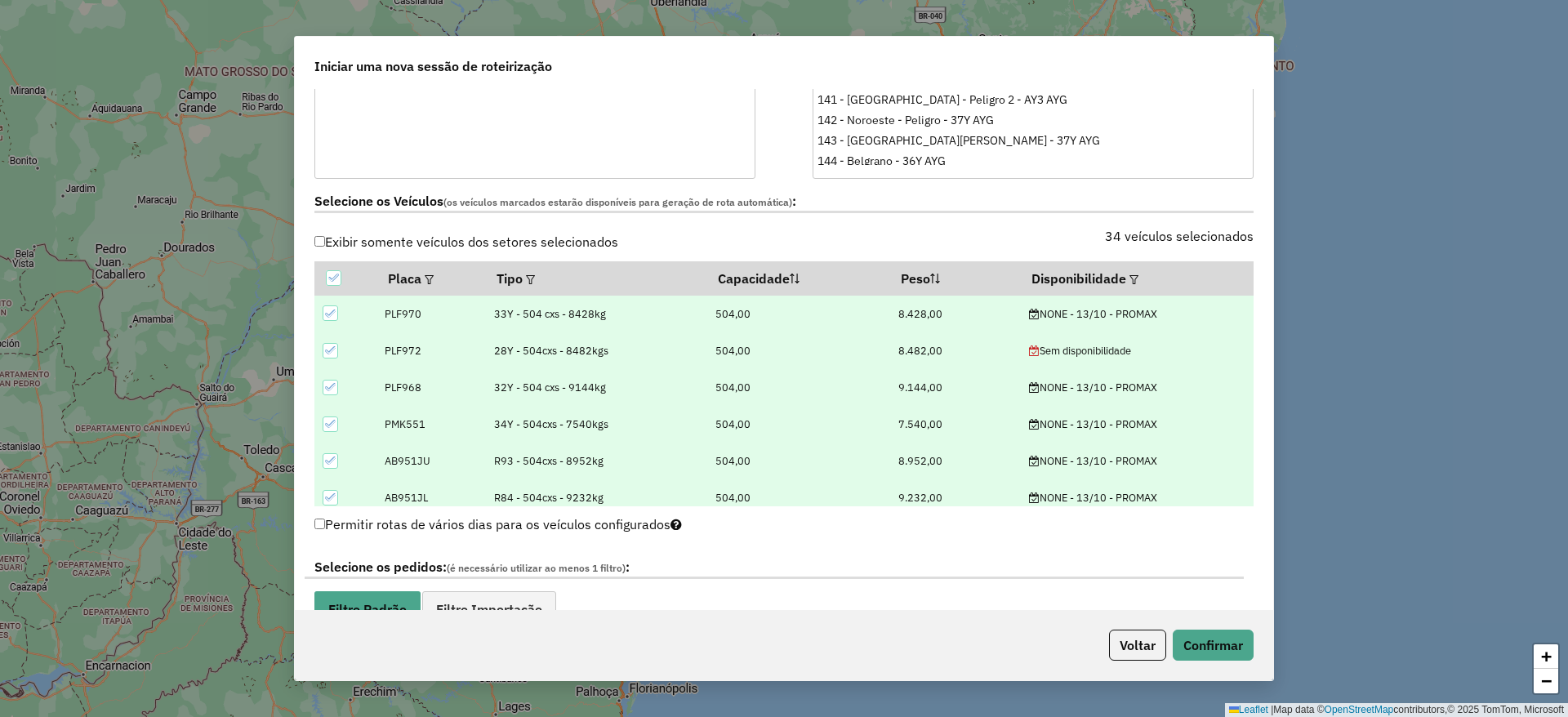
scroll to position [490, 0]
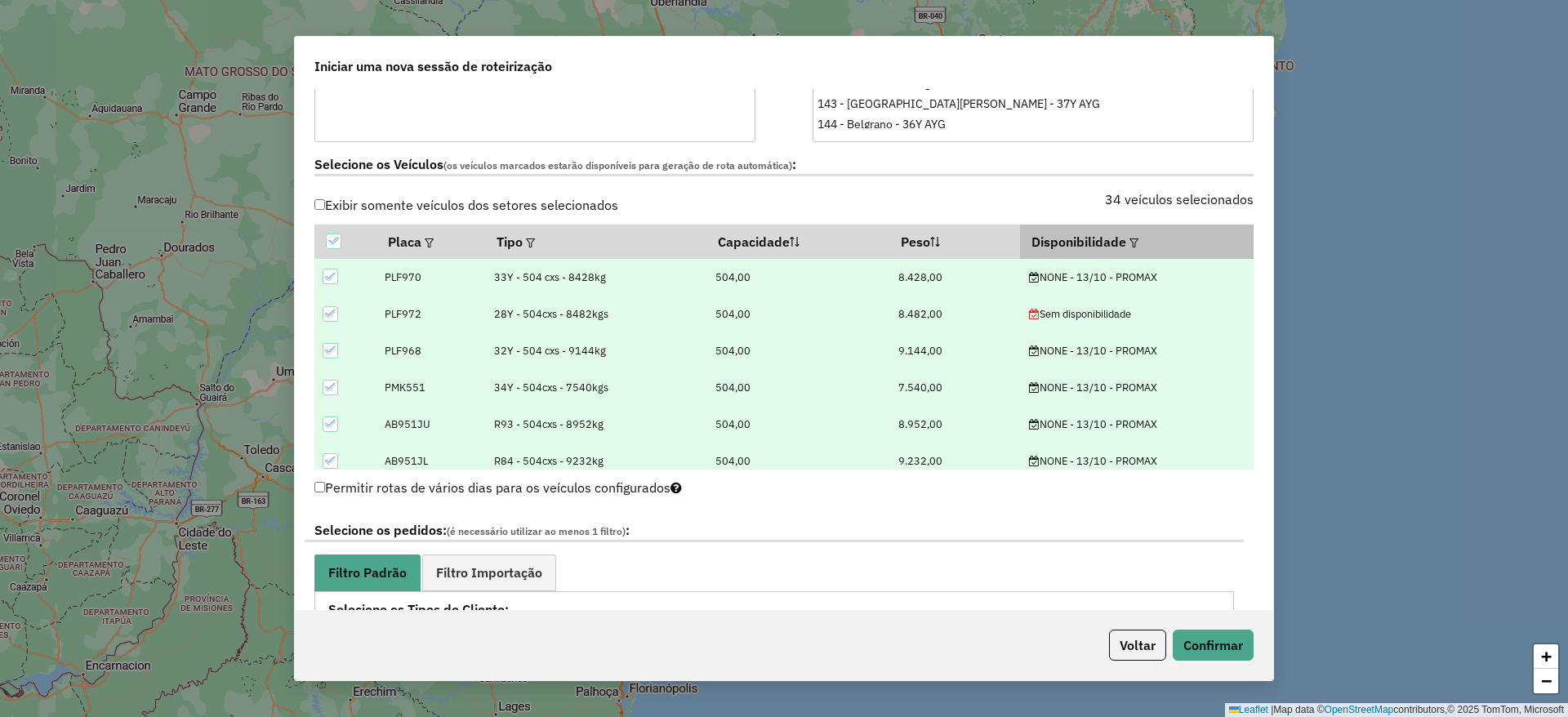
click at [1129, 245] on em at bounding box center [1133, 243] width 9 height 9
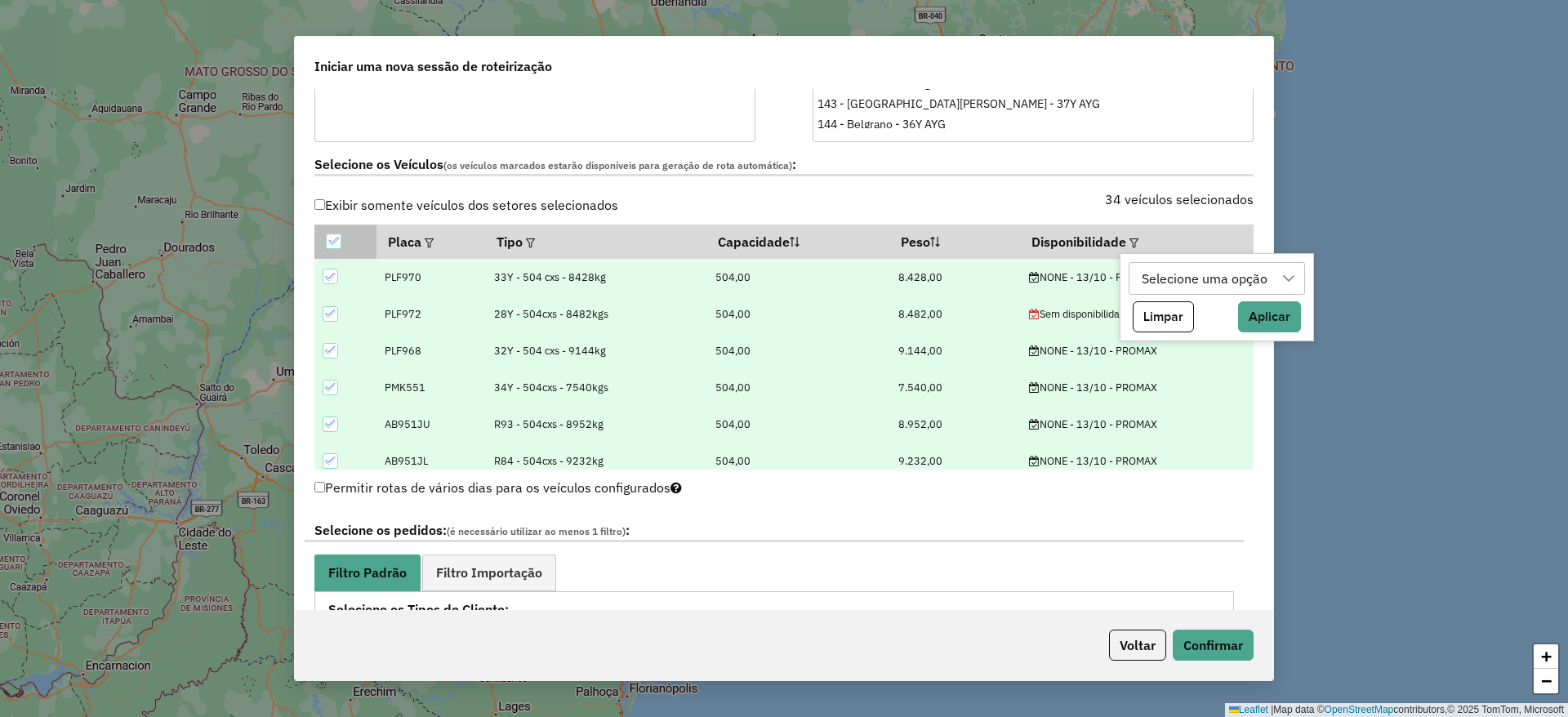
click at [335, 244] on icon at bounding box center [333, 240] width 11 height 11
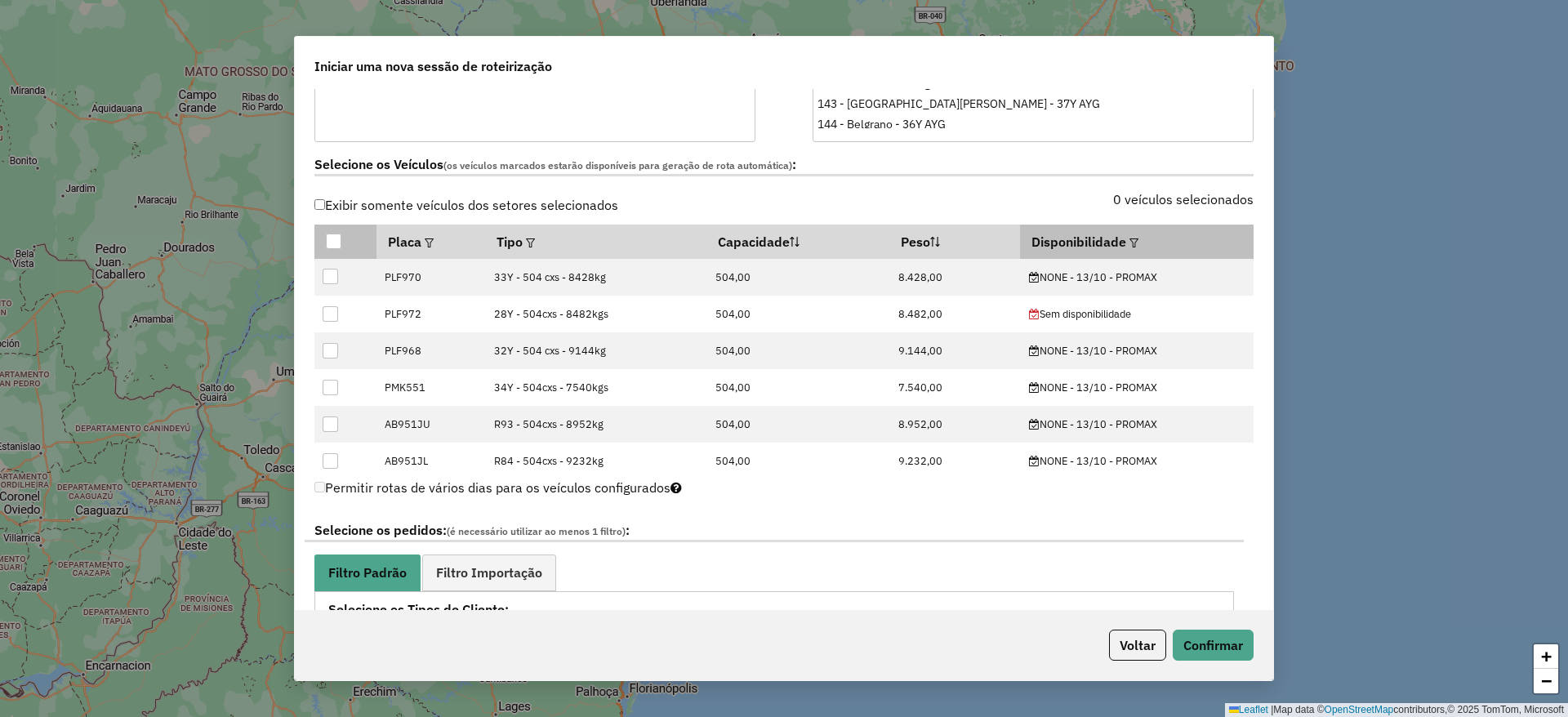
click at [1131, 247] on em at bounding box center [1133, 243] width 9 height 9
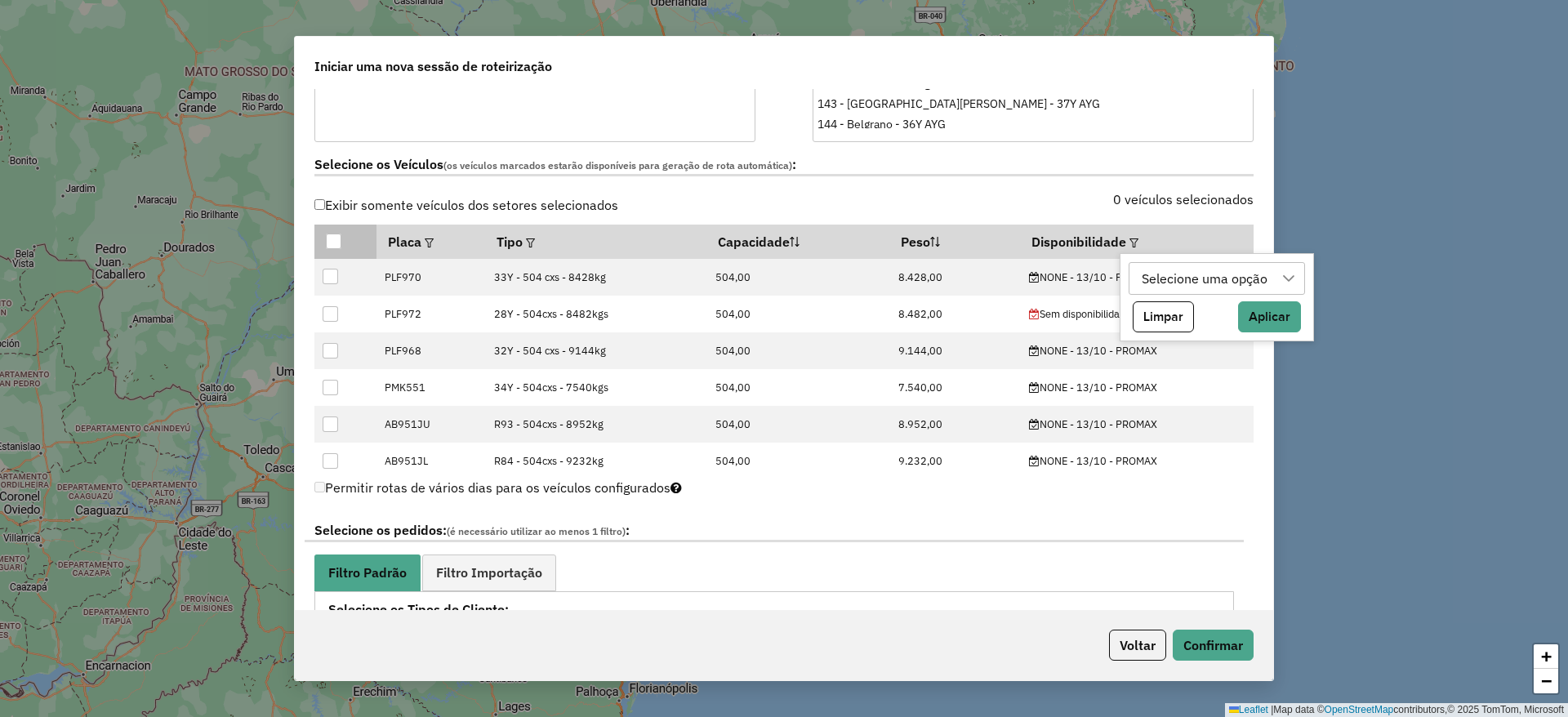
click at [1206, 281] on div "Selecione uma opção" at bounding box center [1204, 279] width 137 height 31
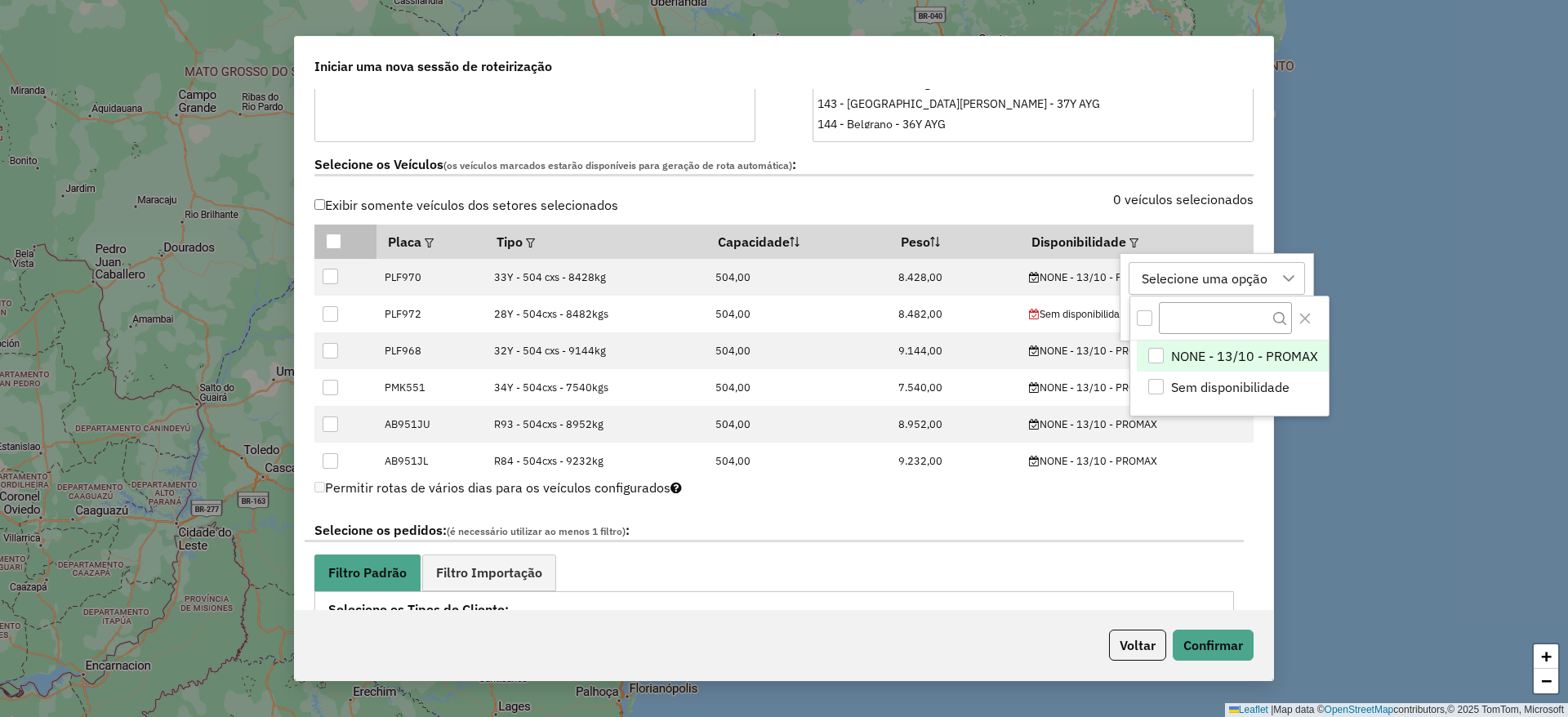
scroll to position [12, 74]
click at [1154, 345] on li "NONE - 13/10 - PROMAX" at bounding box center [1233, 356] width 192 height 31
click at [1304, 314] on icon "Close" at bounding box center [1304, 318] width 13 height 13
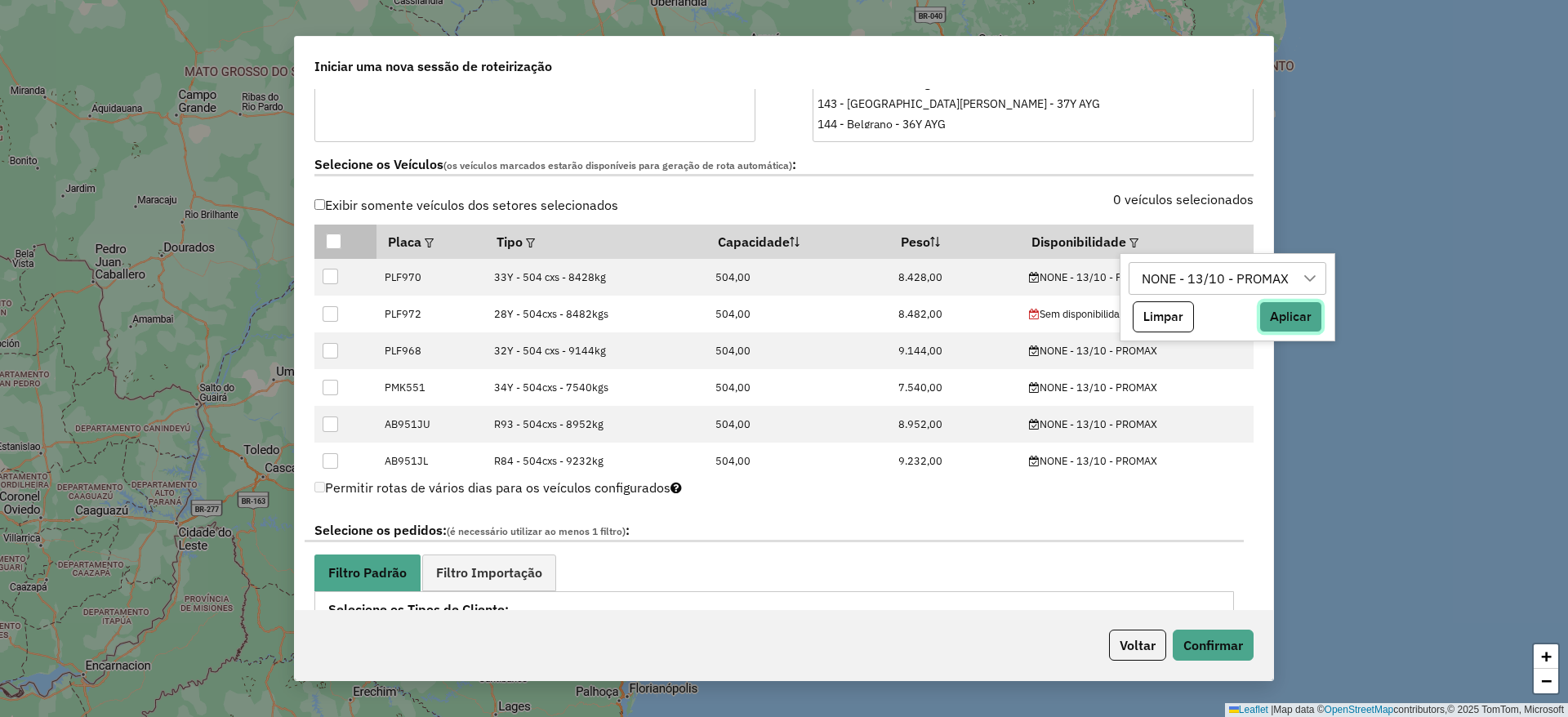
drag, startPoint x: 1306, startPoint y: 320, endPoint x: 897, endPoint y: 200, distance: 426.2
click at [1307, 320] on button "Aplicar" at bounding box center [1290, 317] width 63 height 31
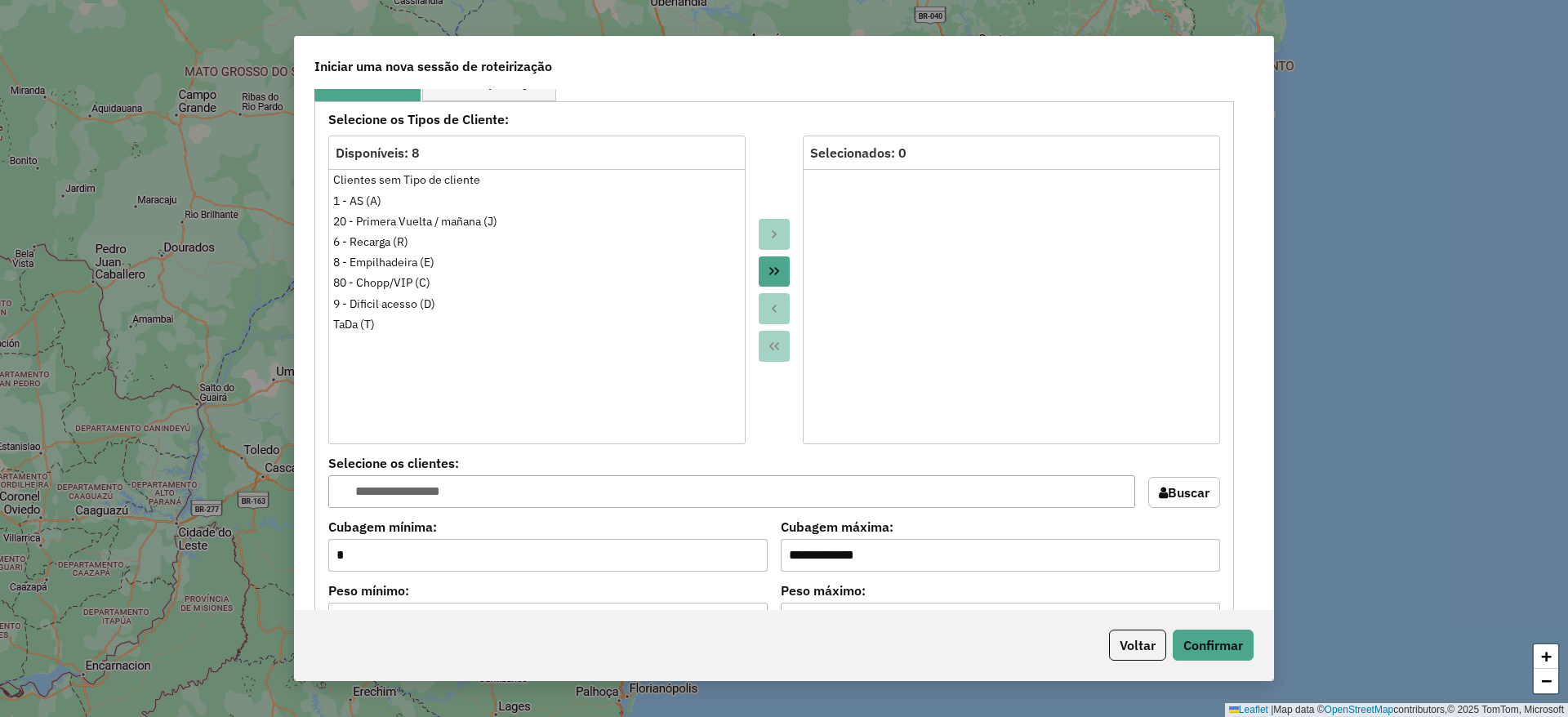
scroll to position [857, 0]
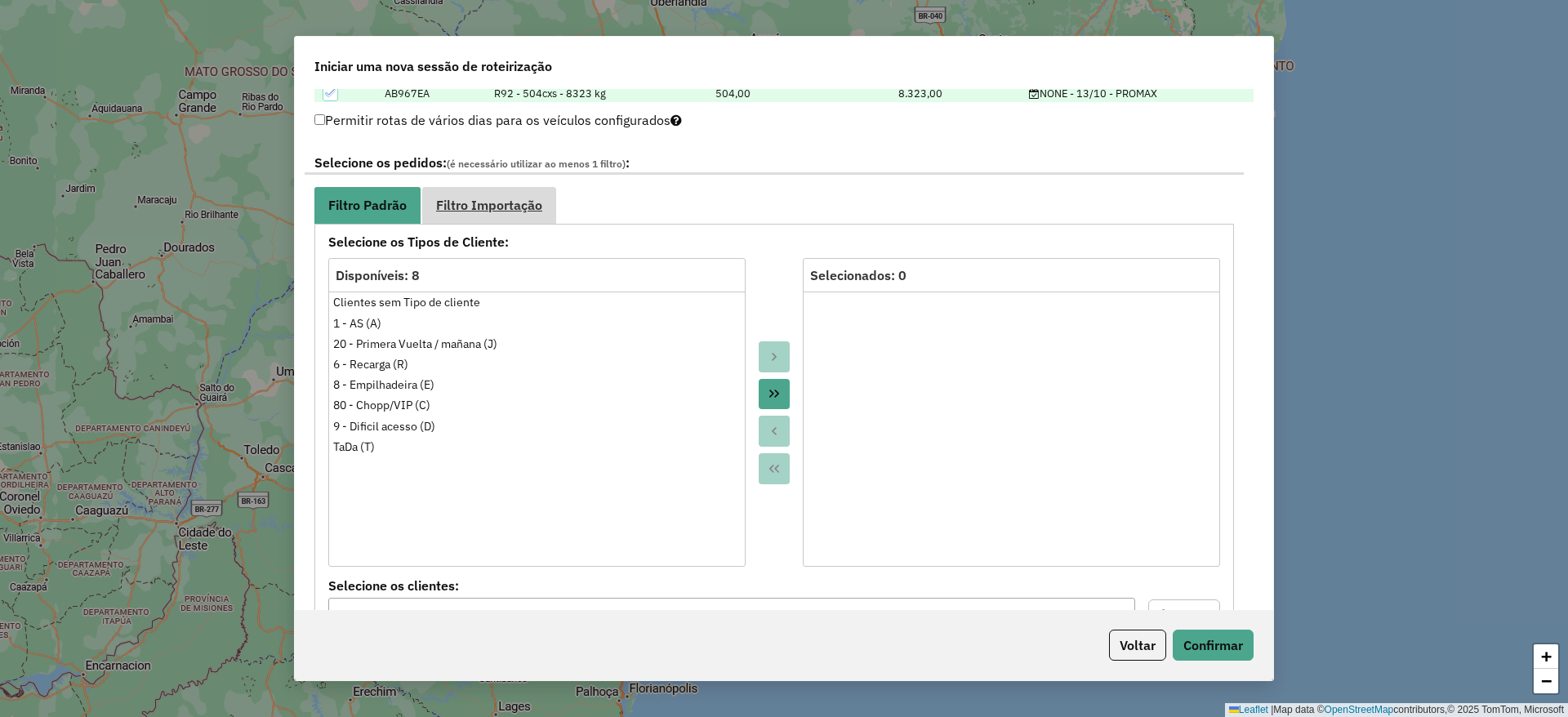
click at [479, 194] on link "Filtro Importação" at bounding box center [490, 206] width 134 height 37
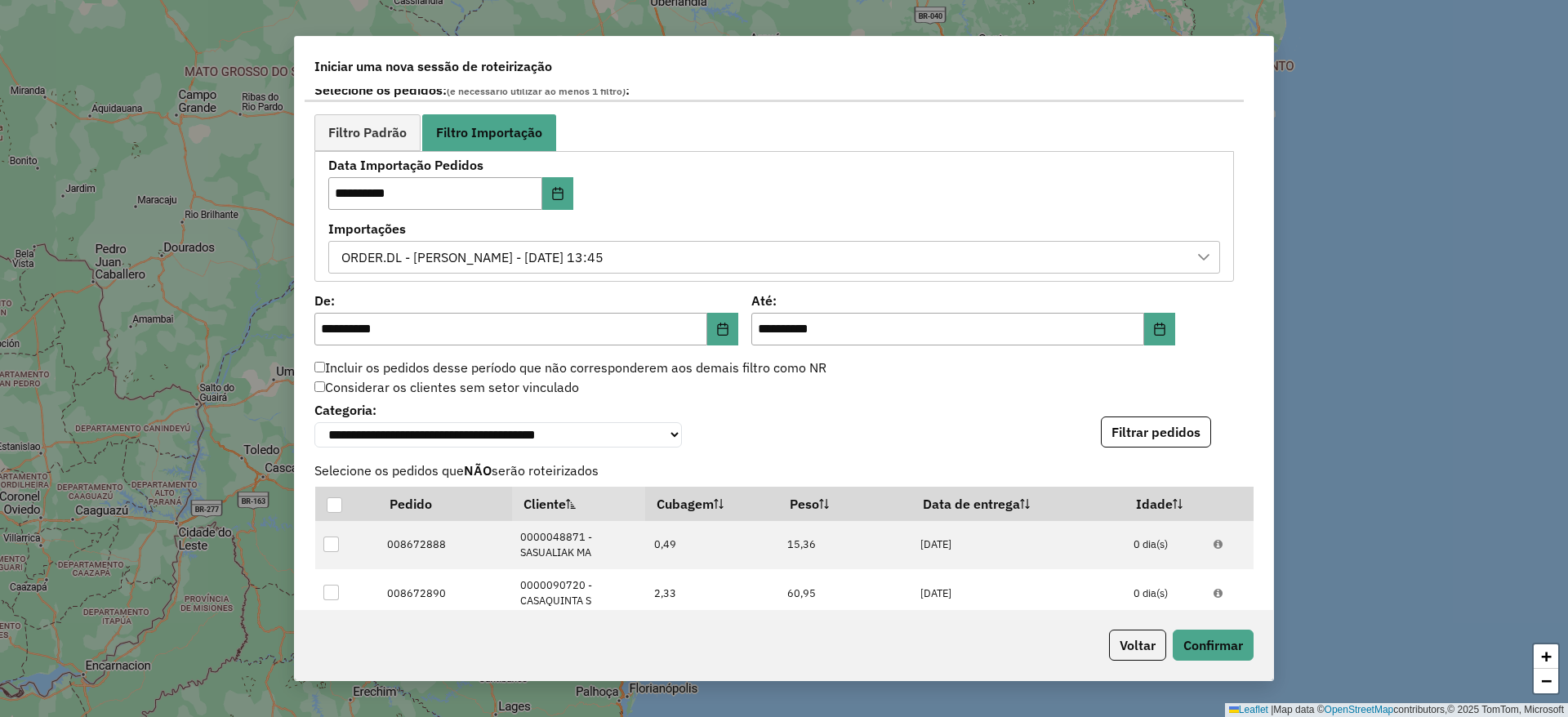
scroll to position [980, 0]
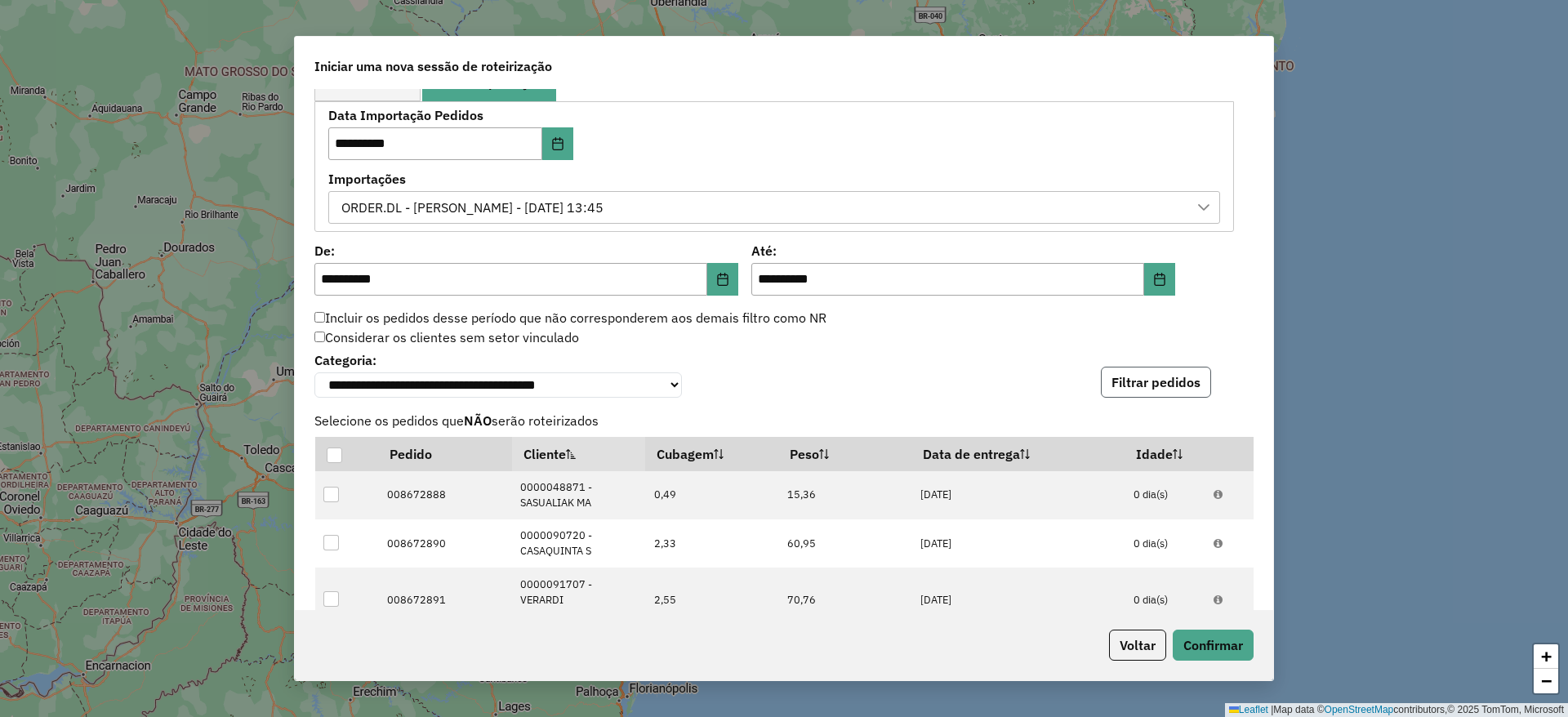
click at [1125, 378] on button "Filtrar pedidos" at bounding box center [1155, 382] width 111 height 31
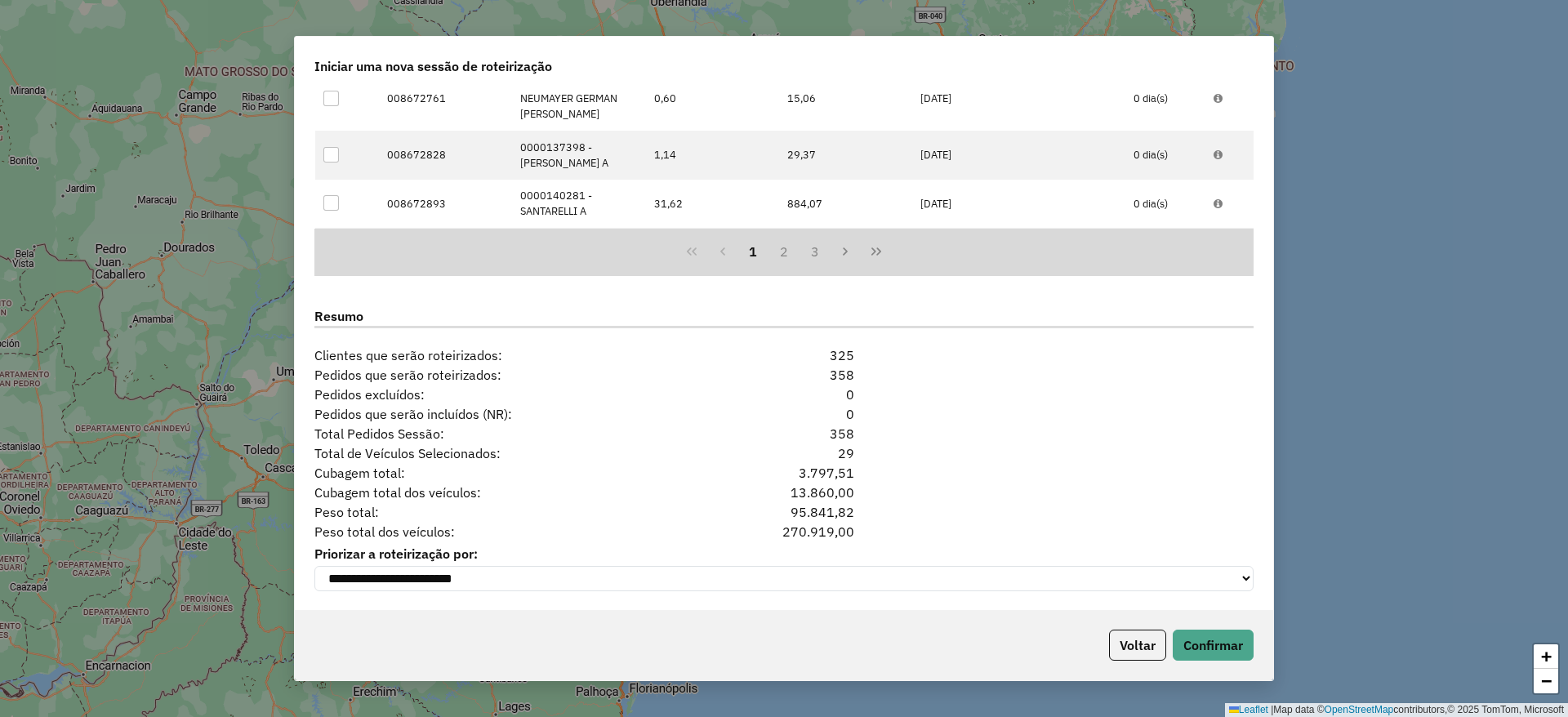
scroll to position [1442, 0]
click at [1199, 652] on button "Confirmar" at bounding box center [1213, 646] width 81 height 31
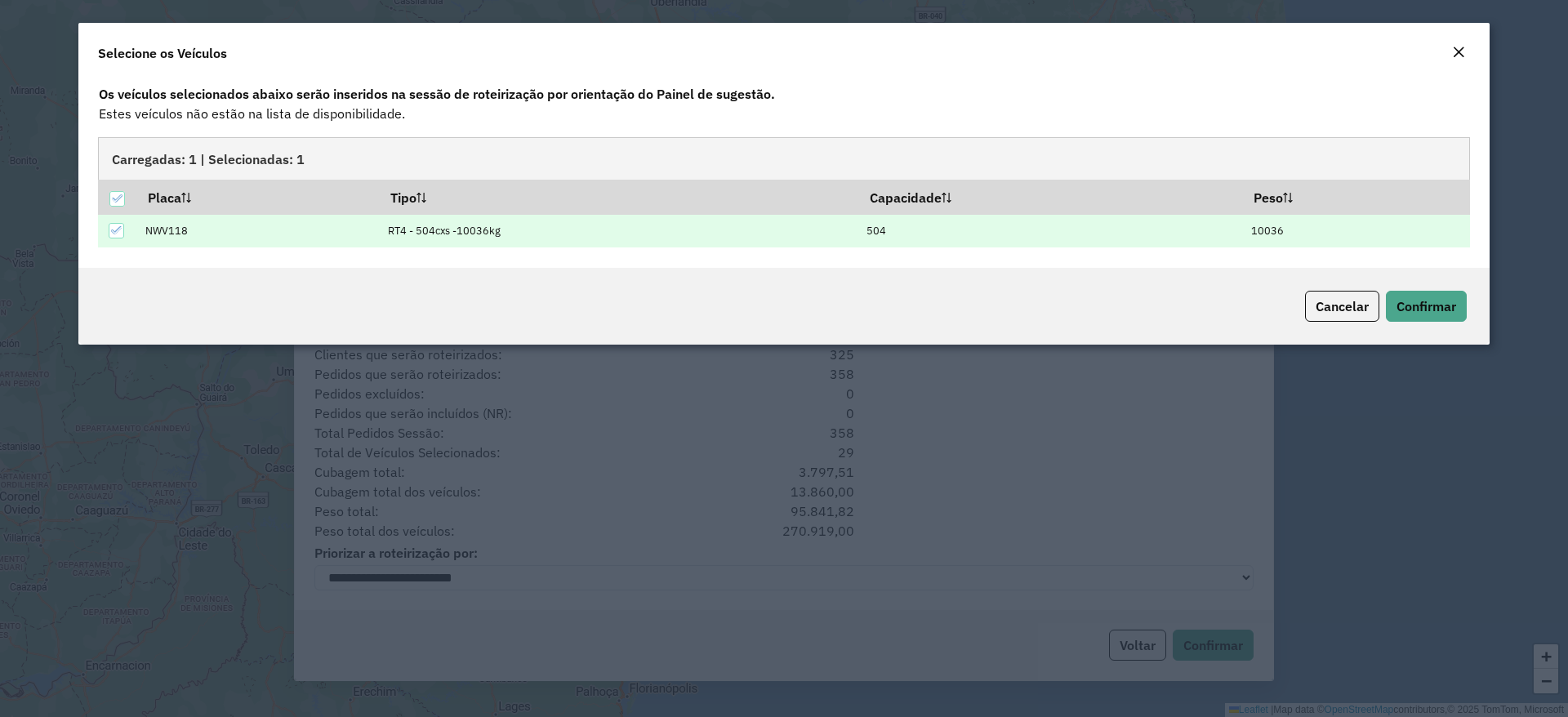
click at [1434, 286] on div "Cancelar Confirmar" at bounding box center [784, 306] width 1411 height 77
click at [1428, 301] on span "Confirmar" at bounding box center [1426, 306] width 59 height 17
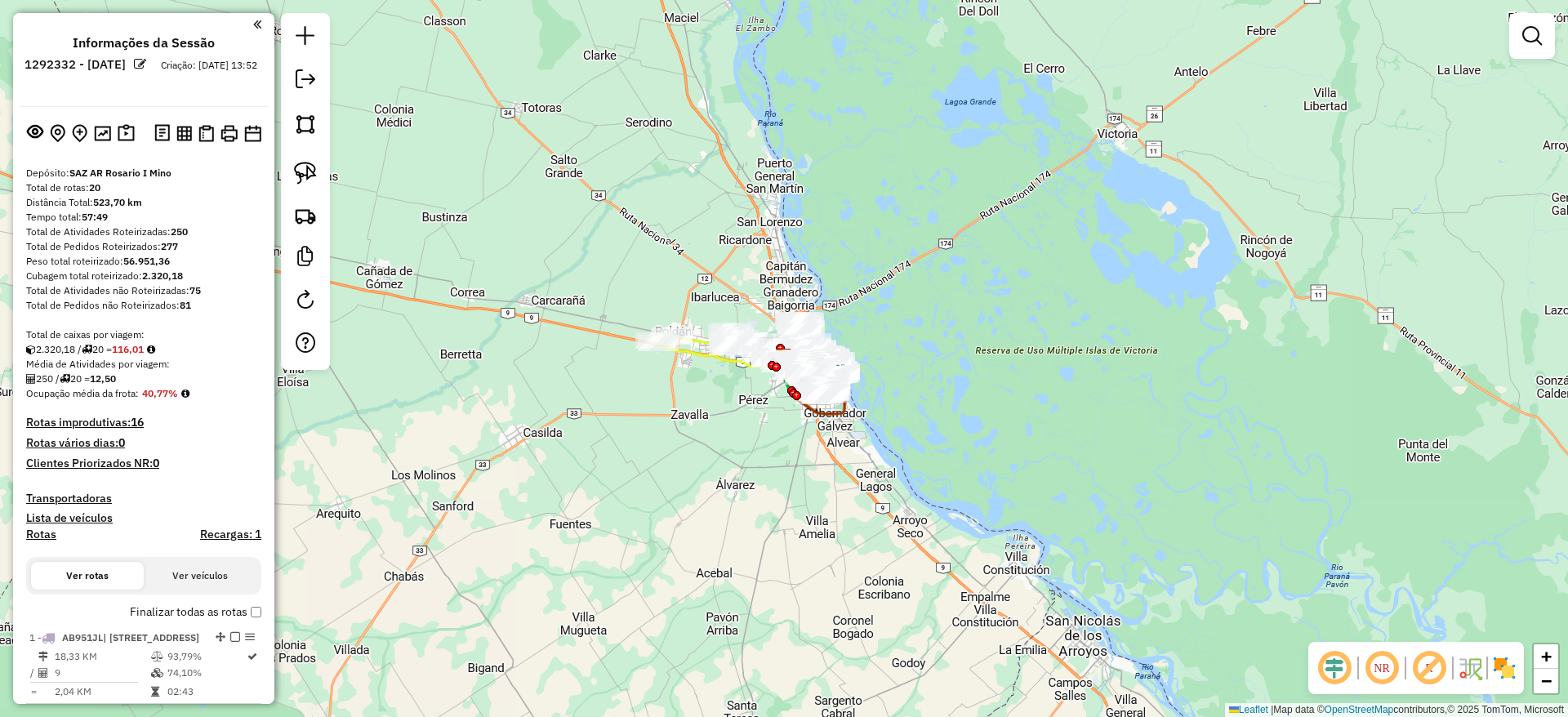
click at [1501, 675] on img at bounding box center [1504, 668] width 26 height 26
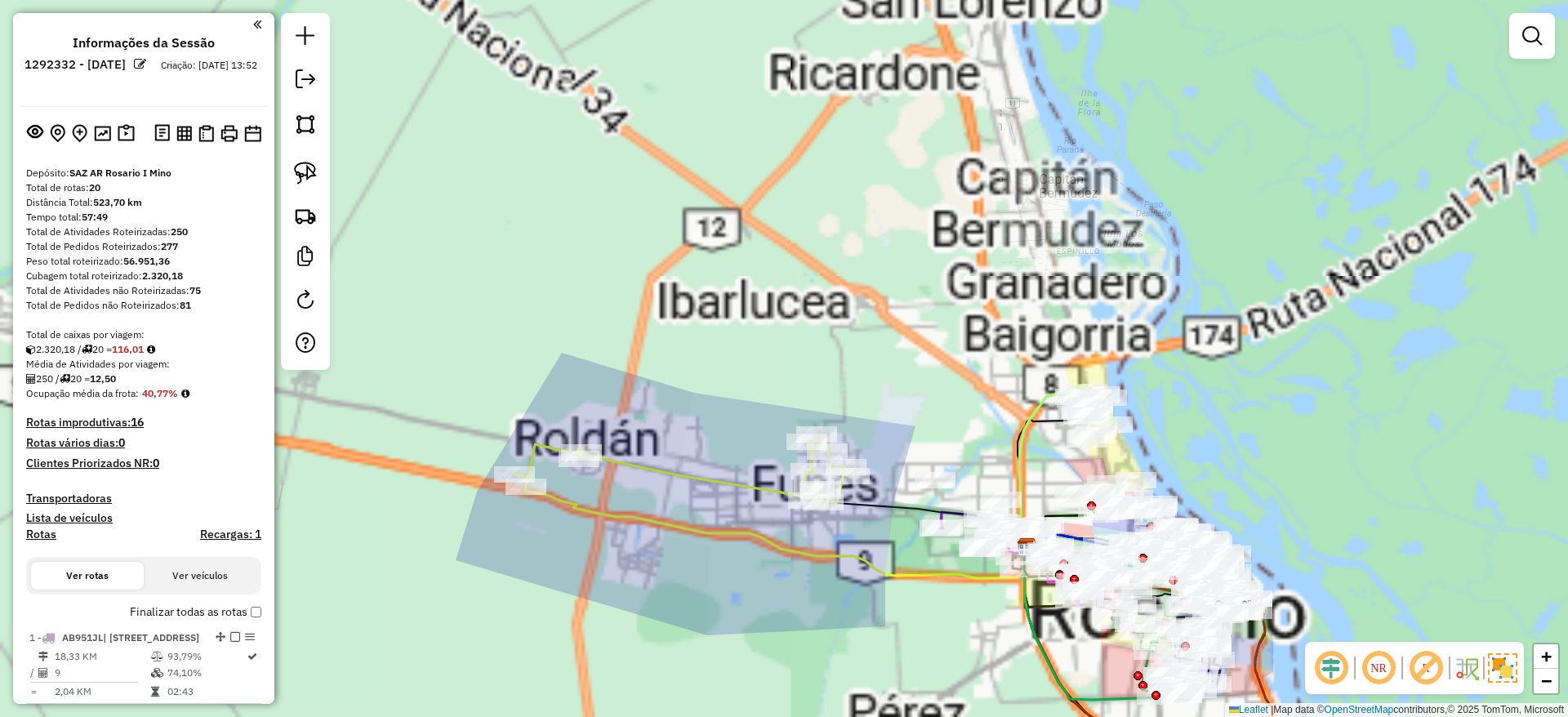
drag, startPoint x: 725, startPoint y: 344, endPoint x: 727, endPoint y: 308, distance: 36.1
click at [727, 308] on div "Janela de atendimento Grade de atendimento Capacidade Transportadoras Veículos …" at bounding box center [784, 358] width 1568 height 717
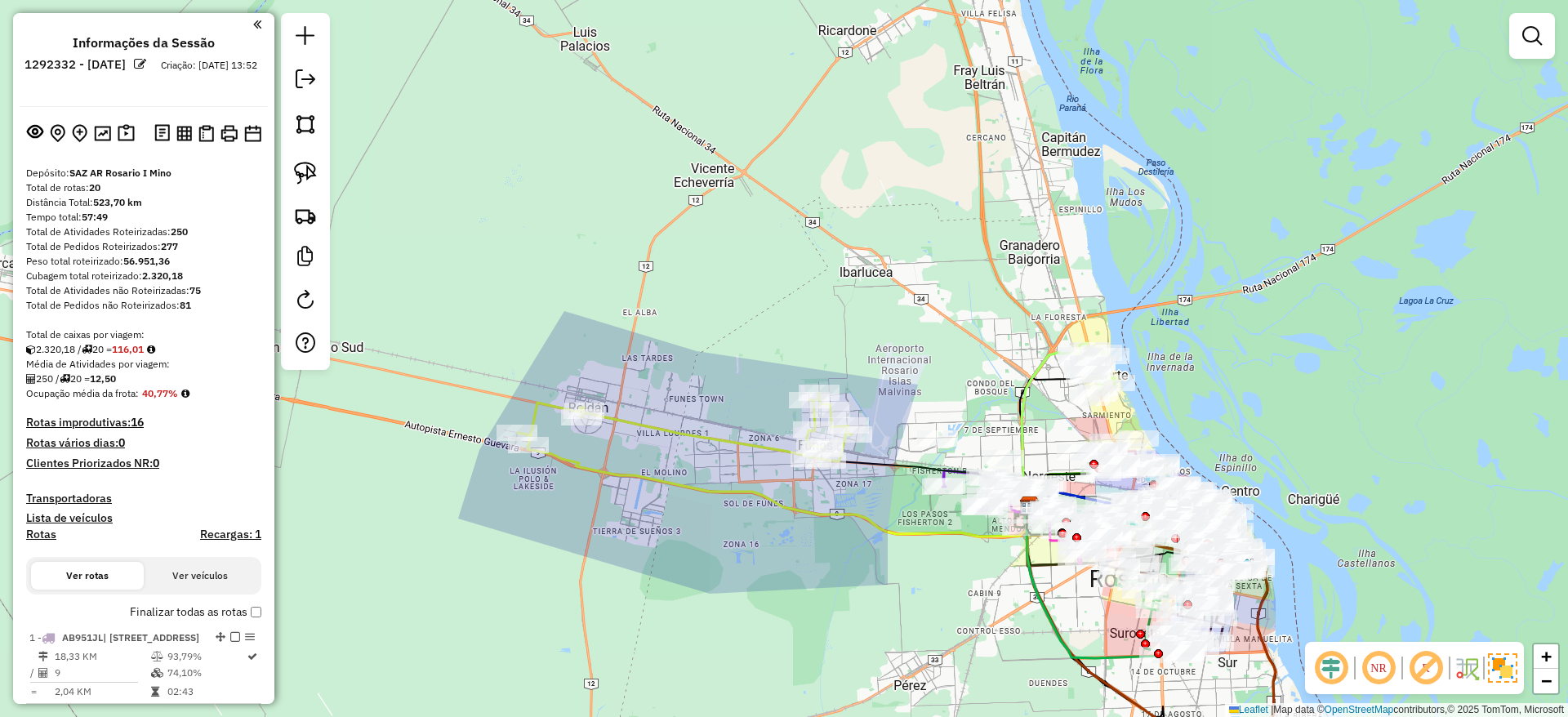
click at [709, 433] on icon at bounding box center [684, 427] width 334 height 69
select select "**********"
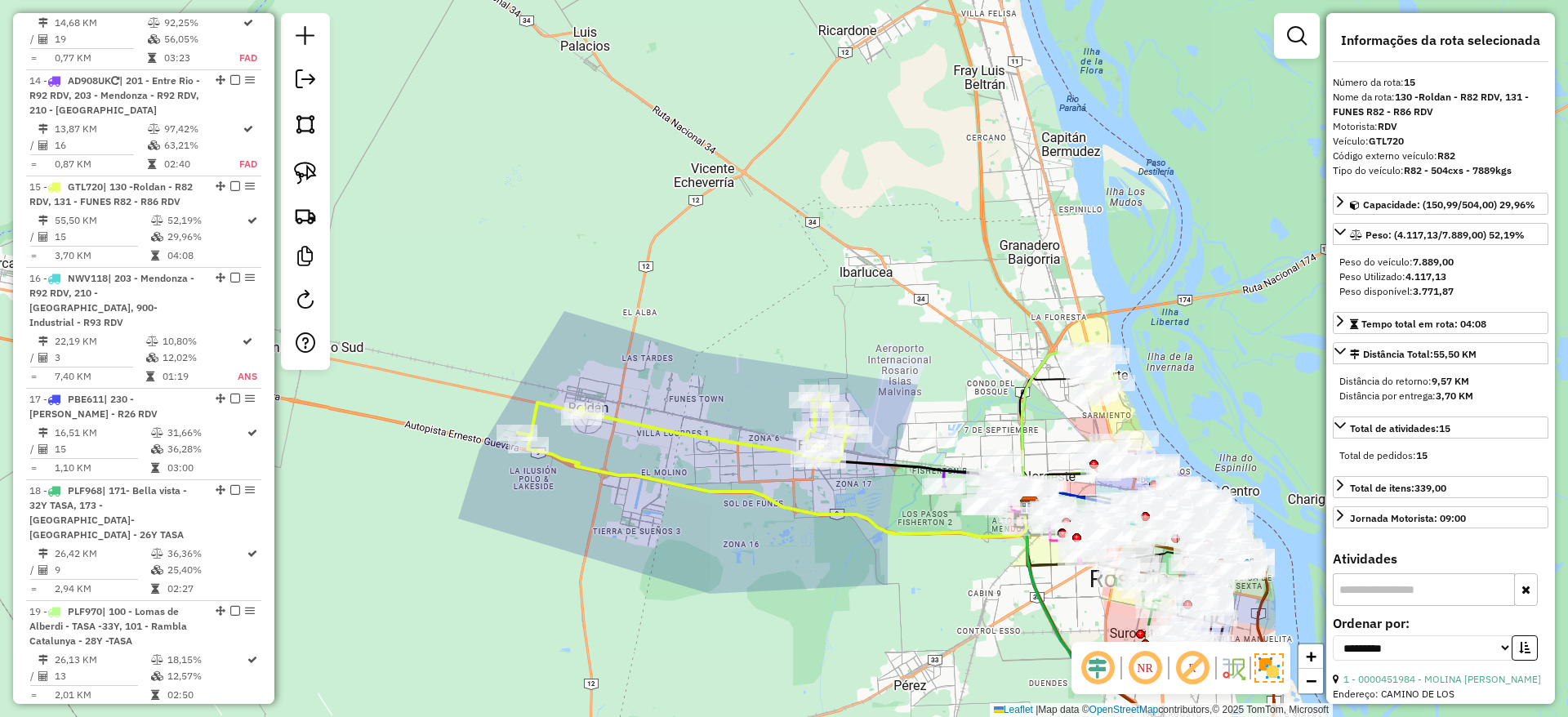
scroll to position [2100, 0]
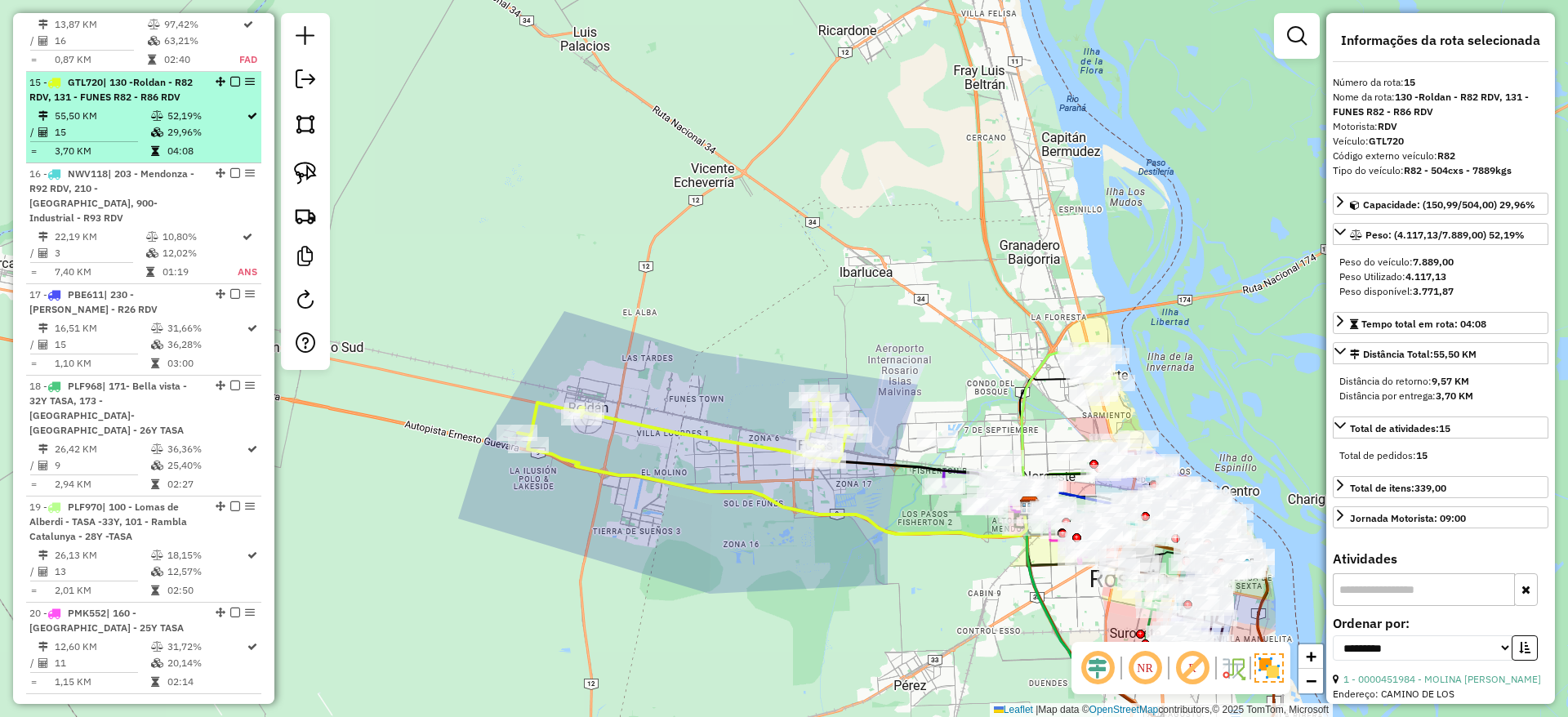
click at [230, 77] on em at bounding box center [234, 81] width 10 height 10
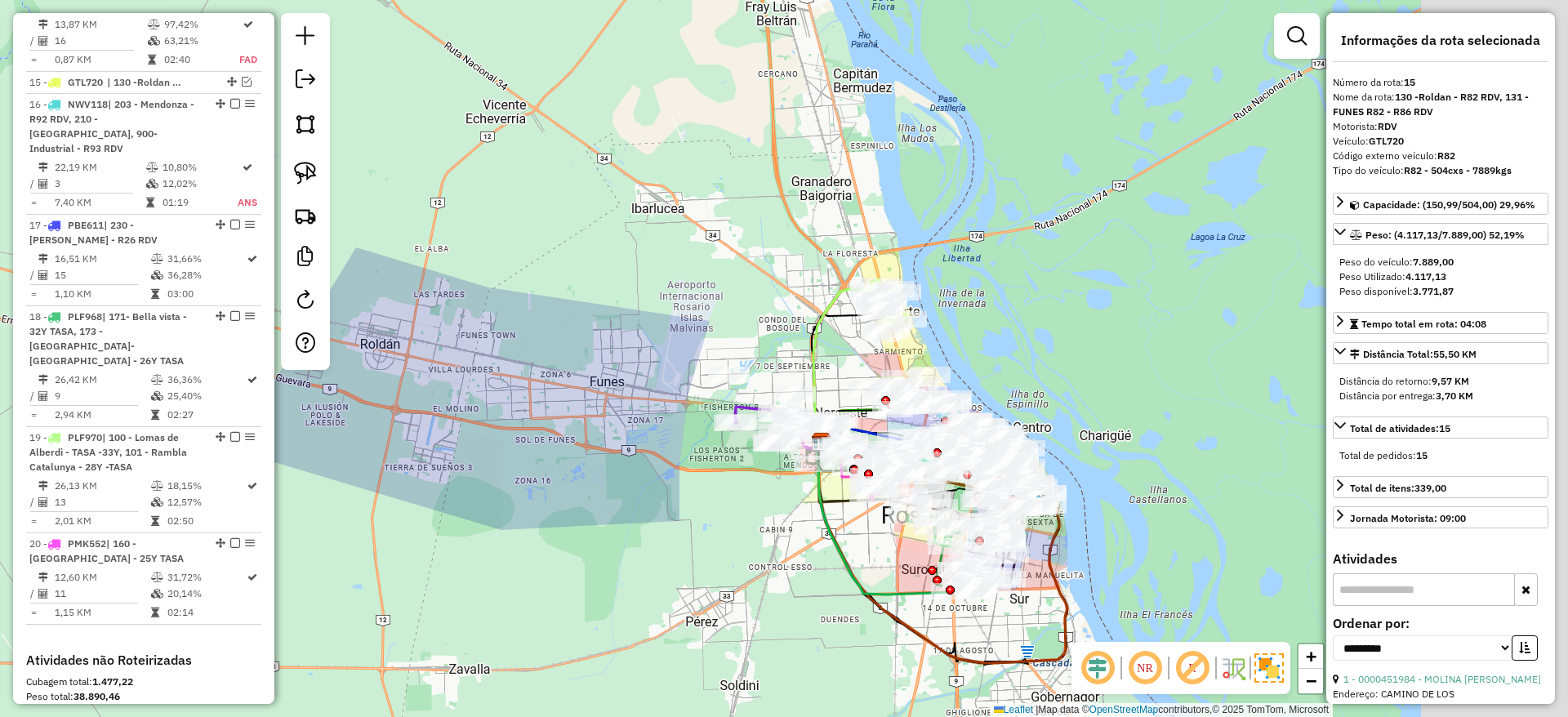
drag, startPoint x: 772, startPoint y: 267, endPoint x: 567, endPoint y: 202, distance: 215.1
click at [567, 202] on div "Janela de atendimento Grade de atendimento Capacidade Transportadoras Veículos …" at bounding box center [784, 358] width 1568 height 717
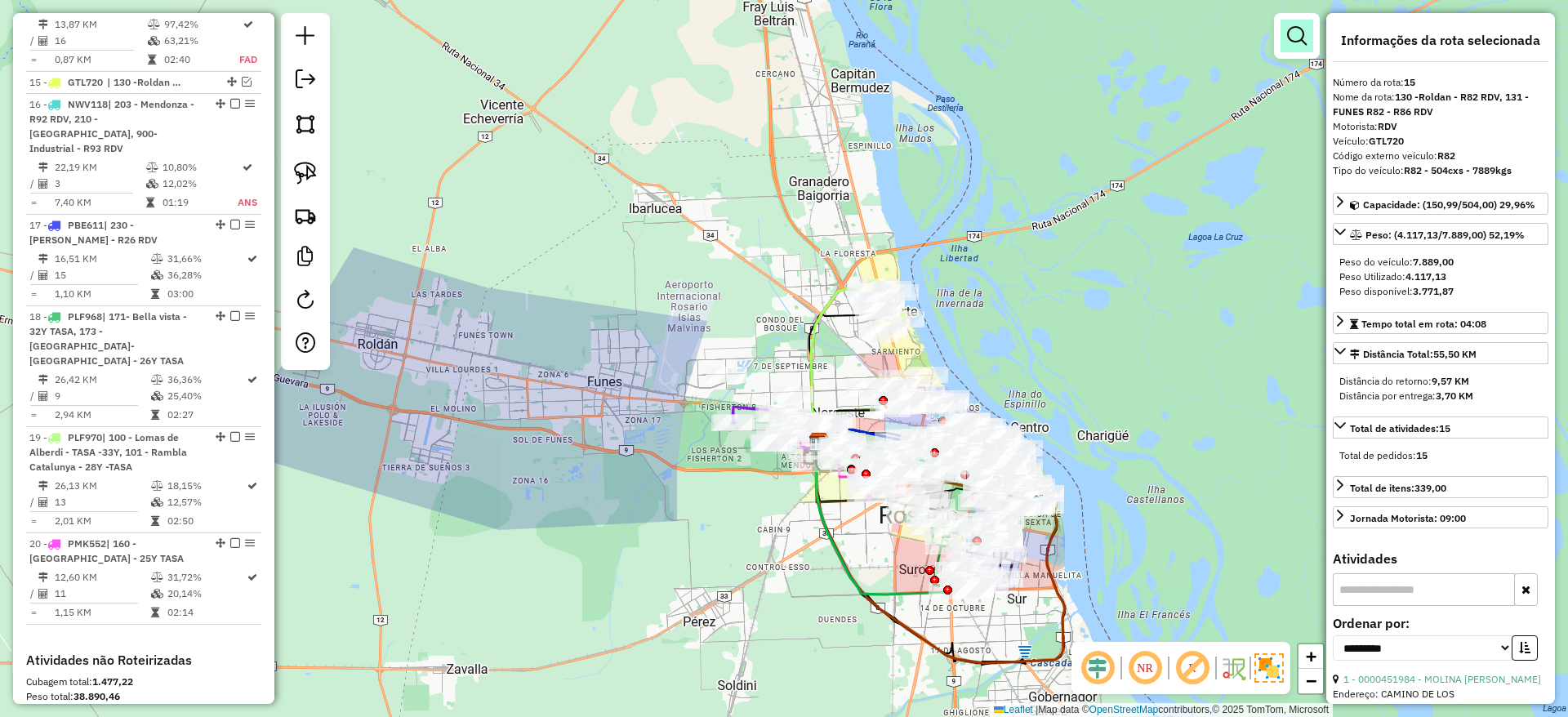
click at [1285, 44] on link at bounding box center [1296, 35] width 32 height 32
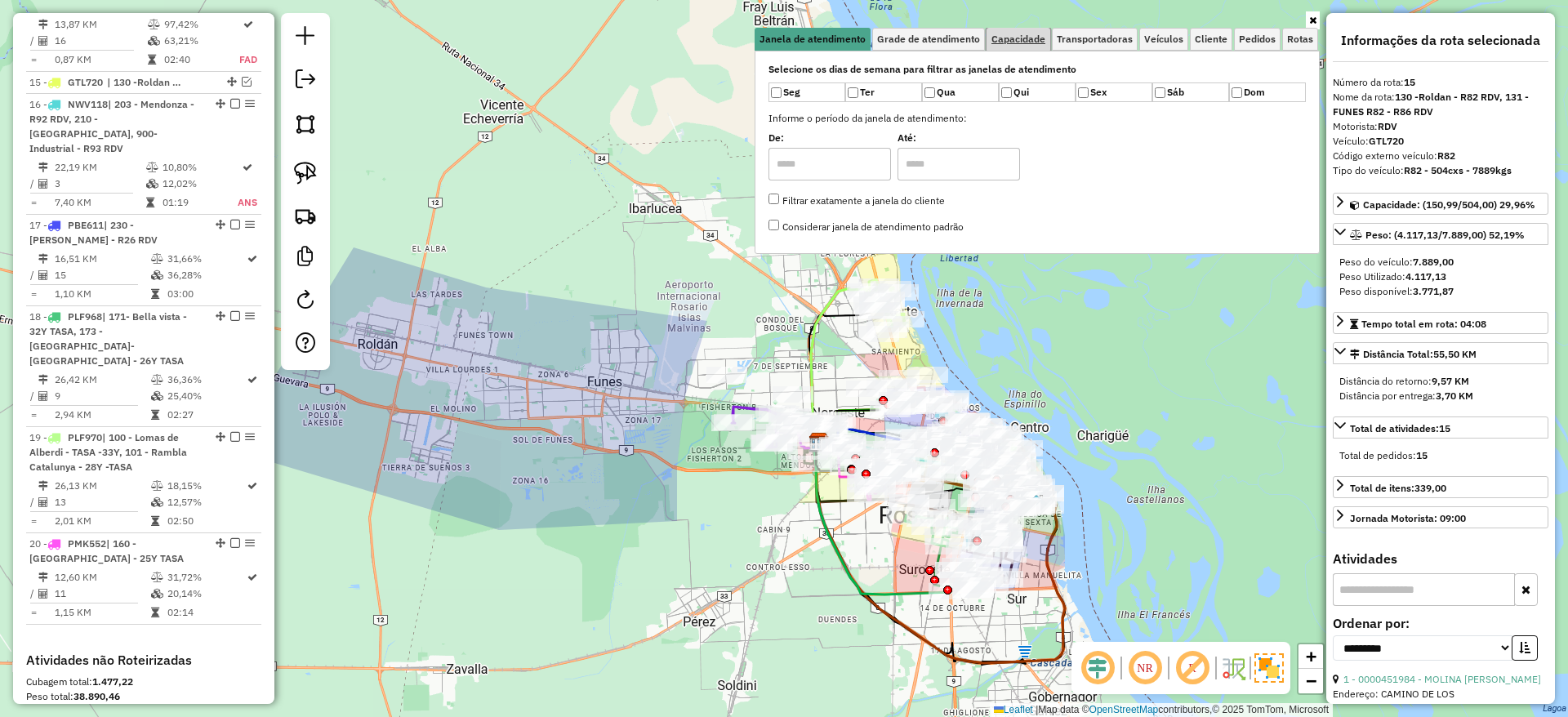
click at [1009, 40] on span "Capacidade" at bounding box center [1018, 38] width 54 height 10
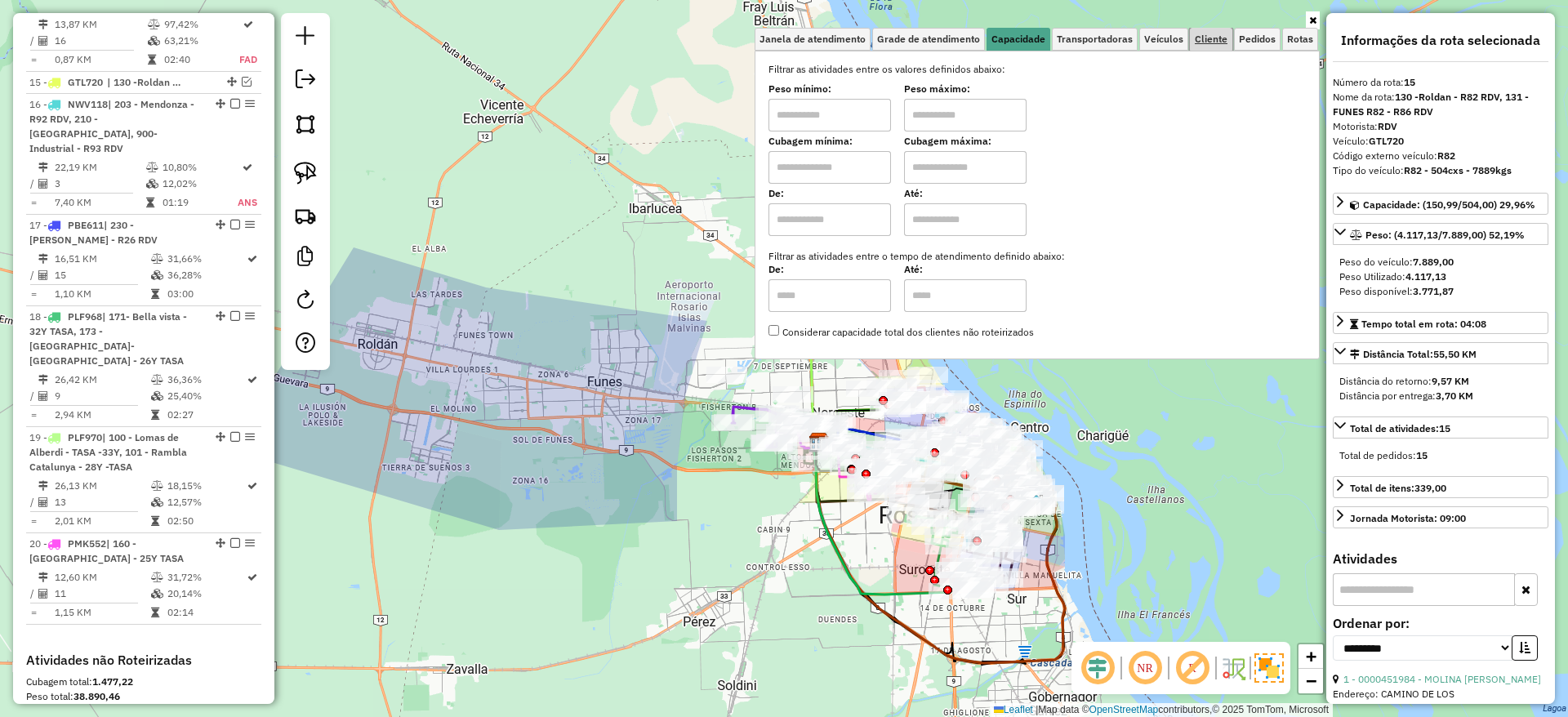
click at [1213, 36] on span "Cliente" at bounding box center [1210, 38] width 32 height 10
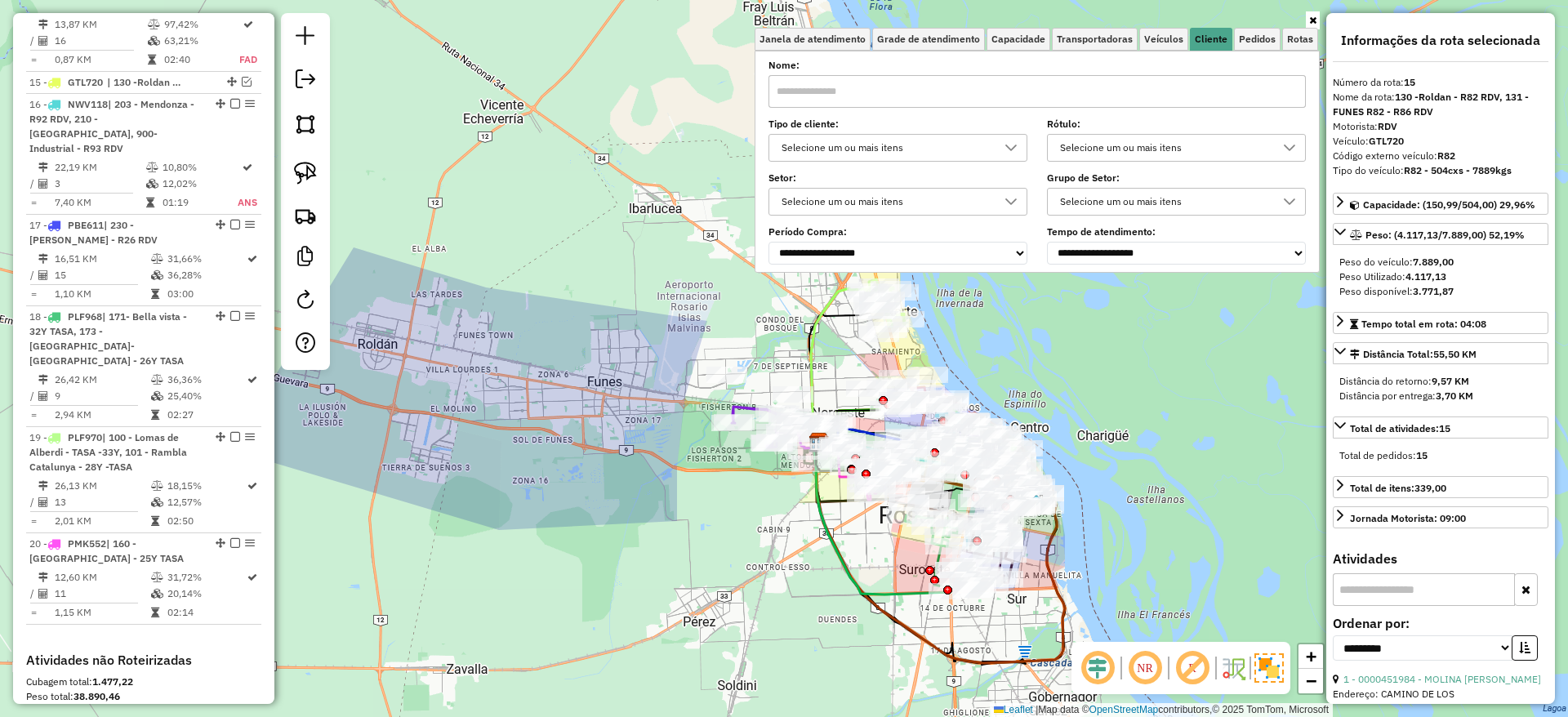
click at [963, 146] on div "Selecione um ou mais itens" at bounding box center [885, 148] width 220 height 26
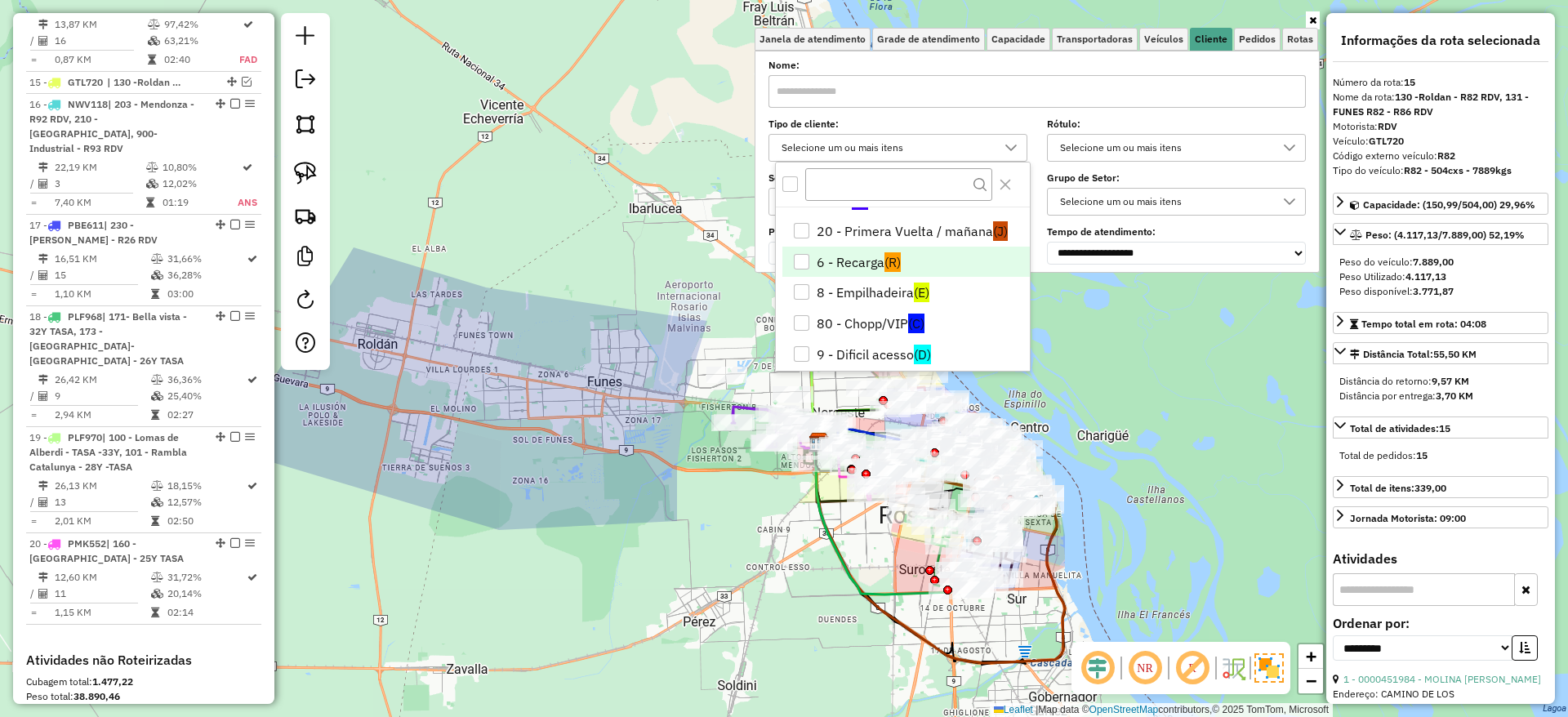
scroll to position [96, 0]
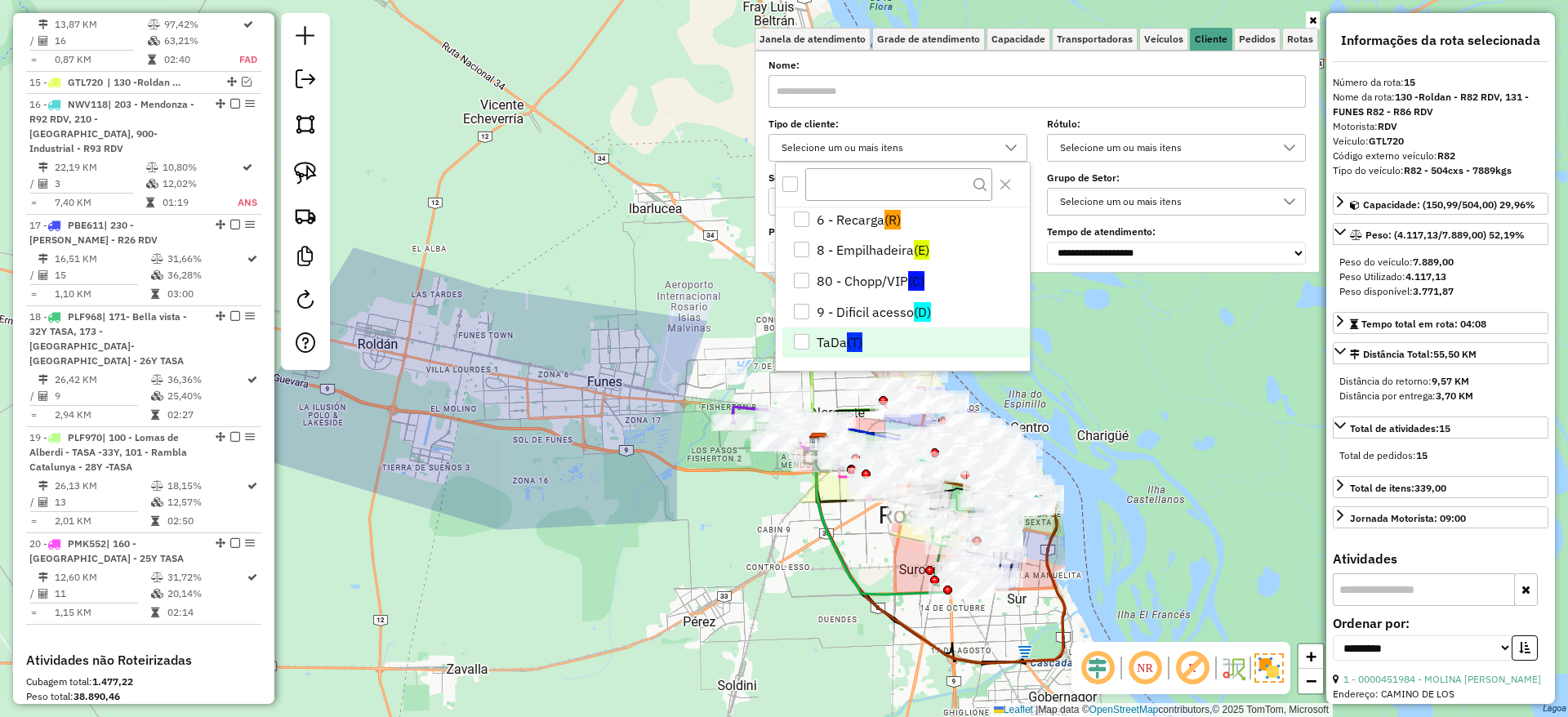
click at [858, 335] on span "(T)" at bounding box center [855, 342] width 16 height 19
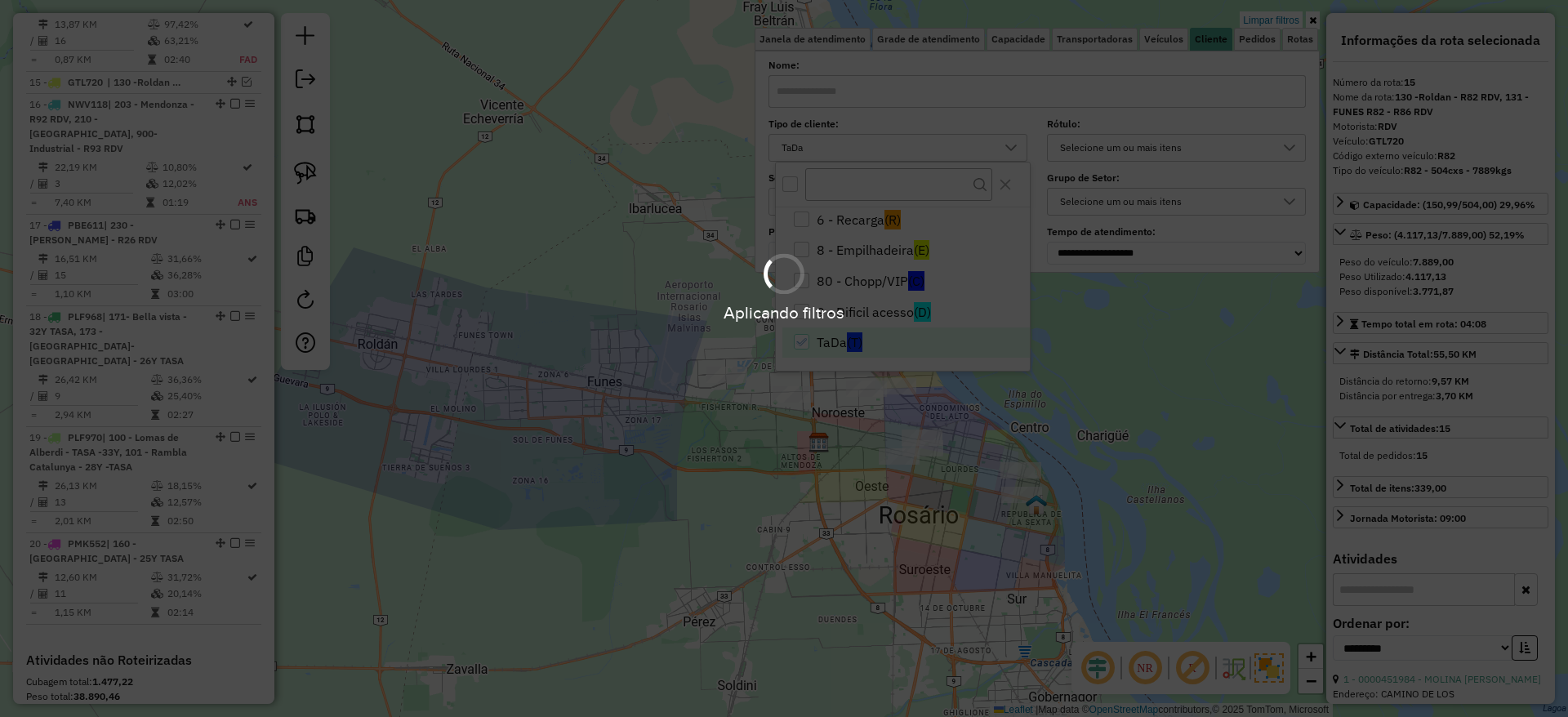
click at [776, 583] on div "Aplicando filtros" at bounding box center [784, 358] width 1568 height 717
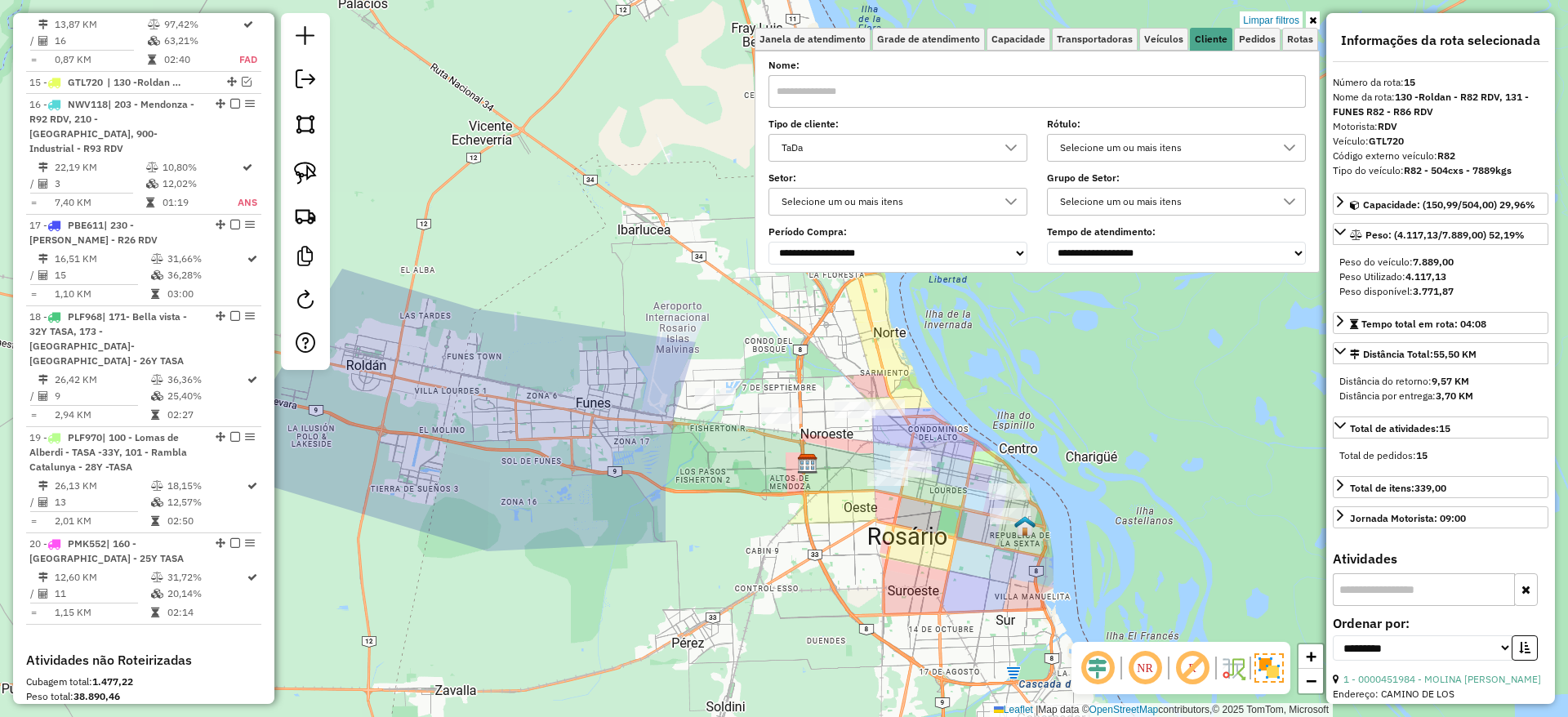
drag, startPoint x: 699, startPoint y: 551, endPoint x: 687, endPoint y: 572, distance: 24.2
click at [687, 572] on div "Limpar filtros Janela de atendimento Grade de atendimento Capacidade Transporta…" at bounding box center [784, 358] width 1568 height 717
click at [313, 173] on img at bounding box center [305, 173] width 23 height 23
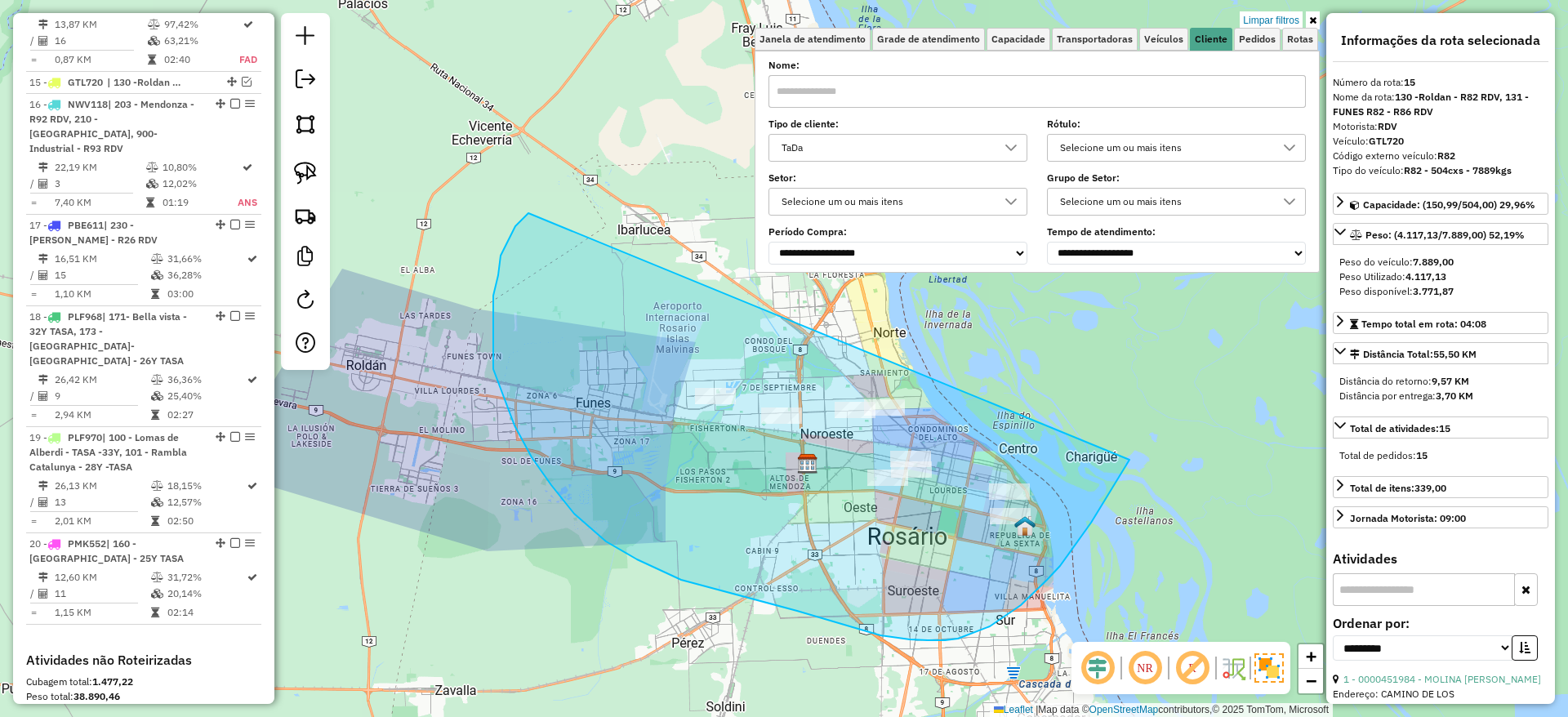
drag, startPoint x: 515, startPoint y: 227, endPoint x: 1129, endPoint y: 460, distance: 656.7
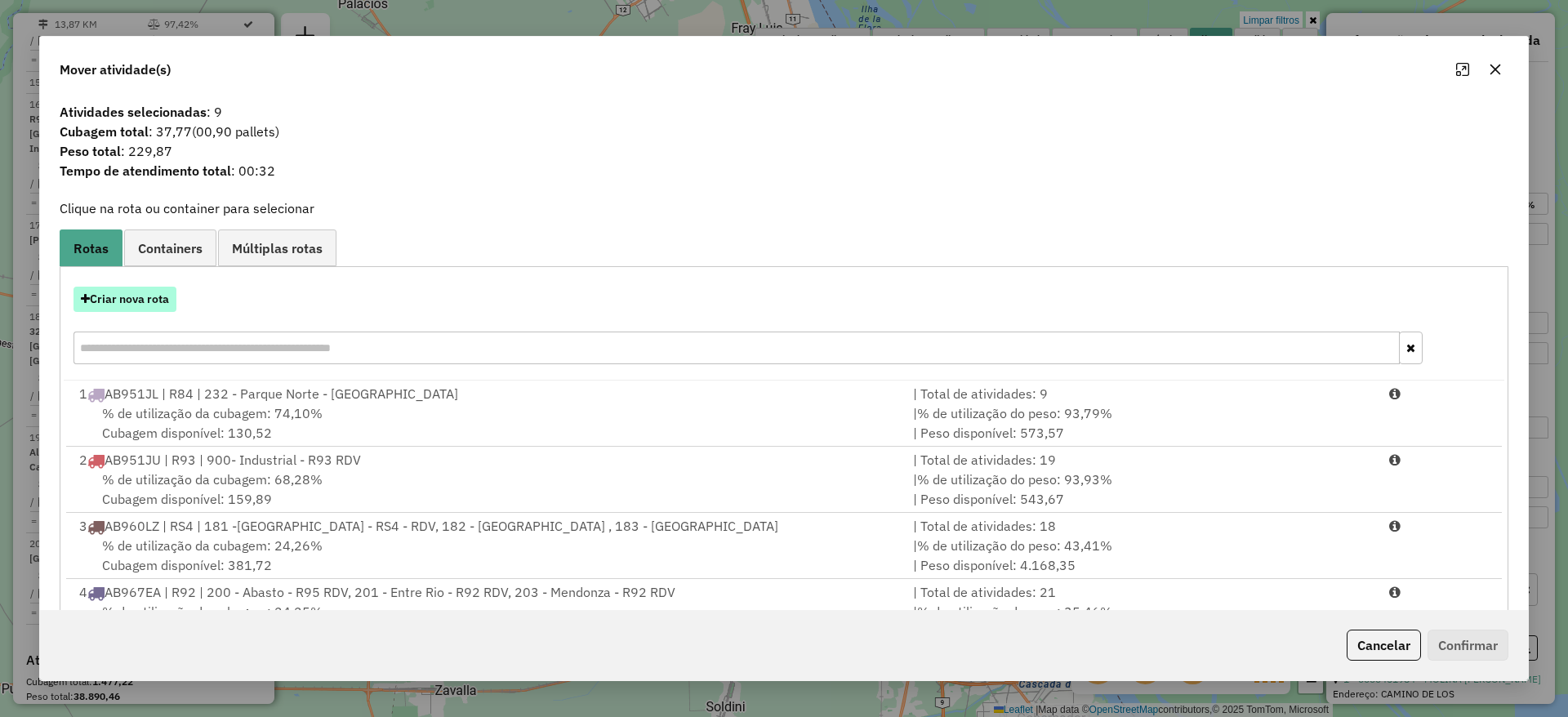
click at [120, 294] on button "Criar nova rota" at bounding box center [125, 299] width 103 height 25
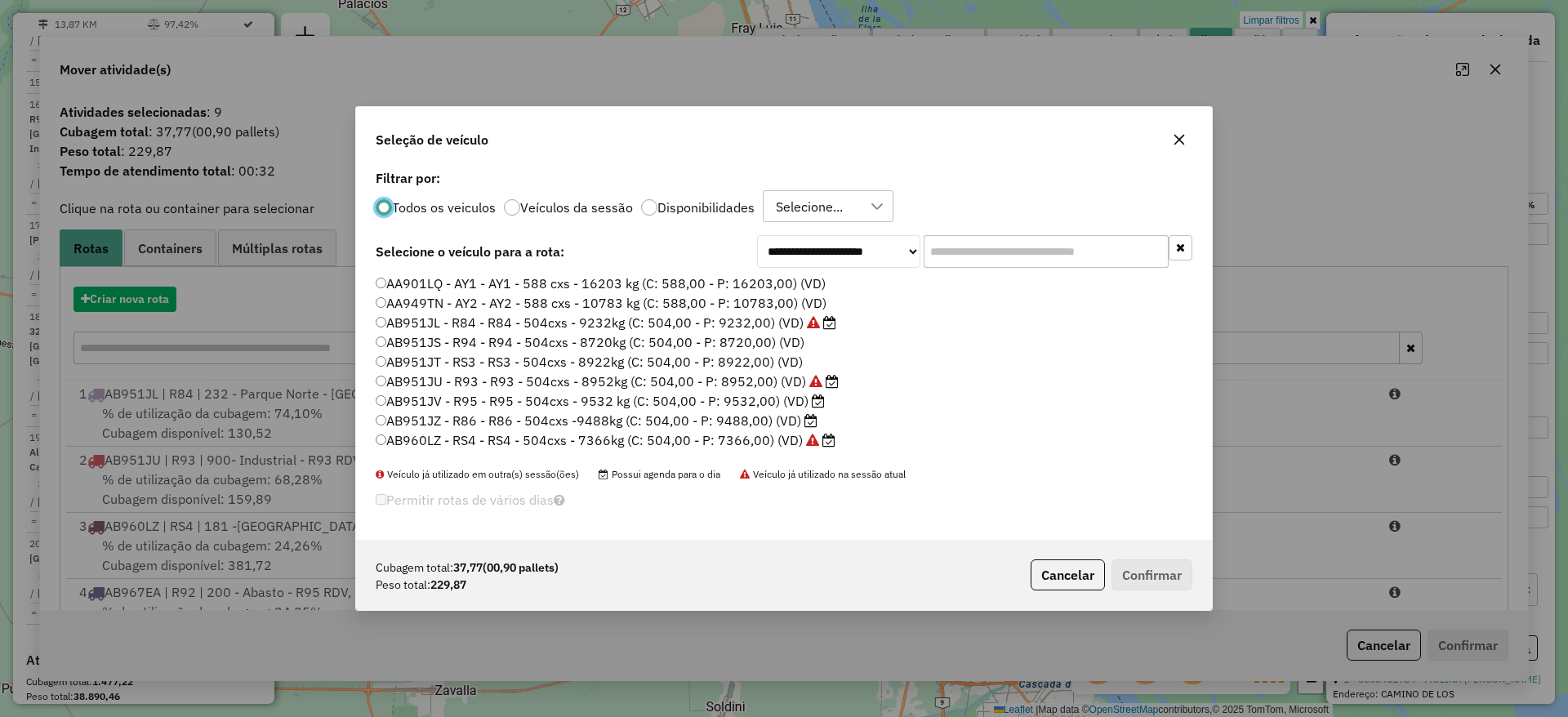
scroll to position [9, 5]
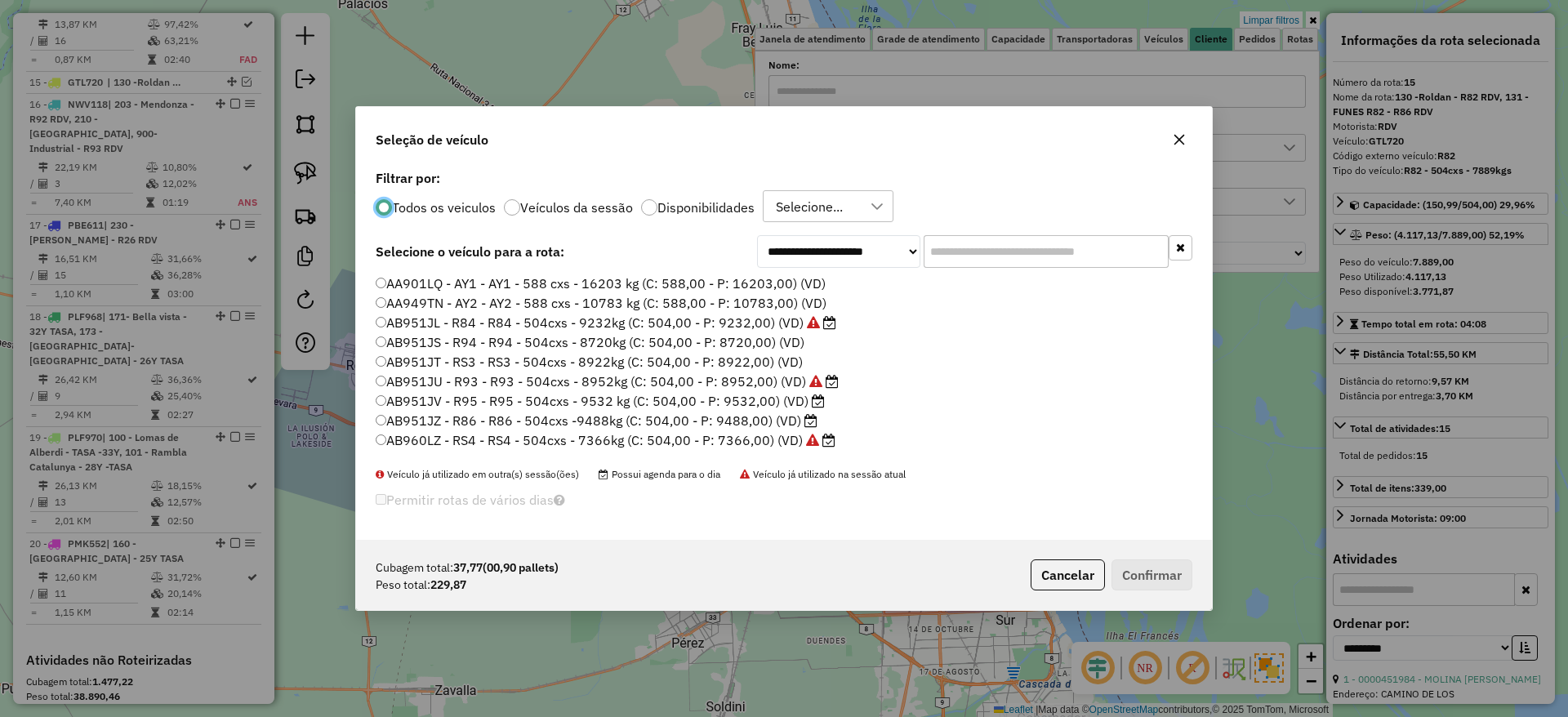
click at [981, 253] on input "text" at bounding box center [1045, 251] width 245 height 32
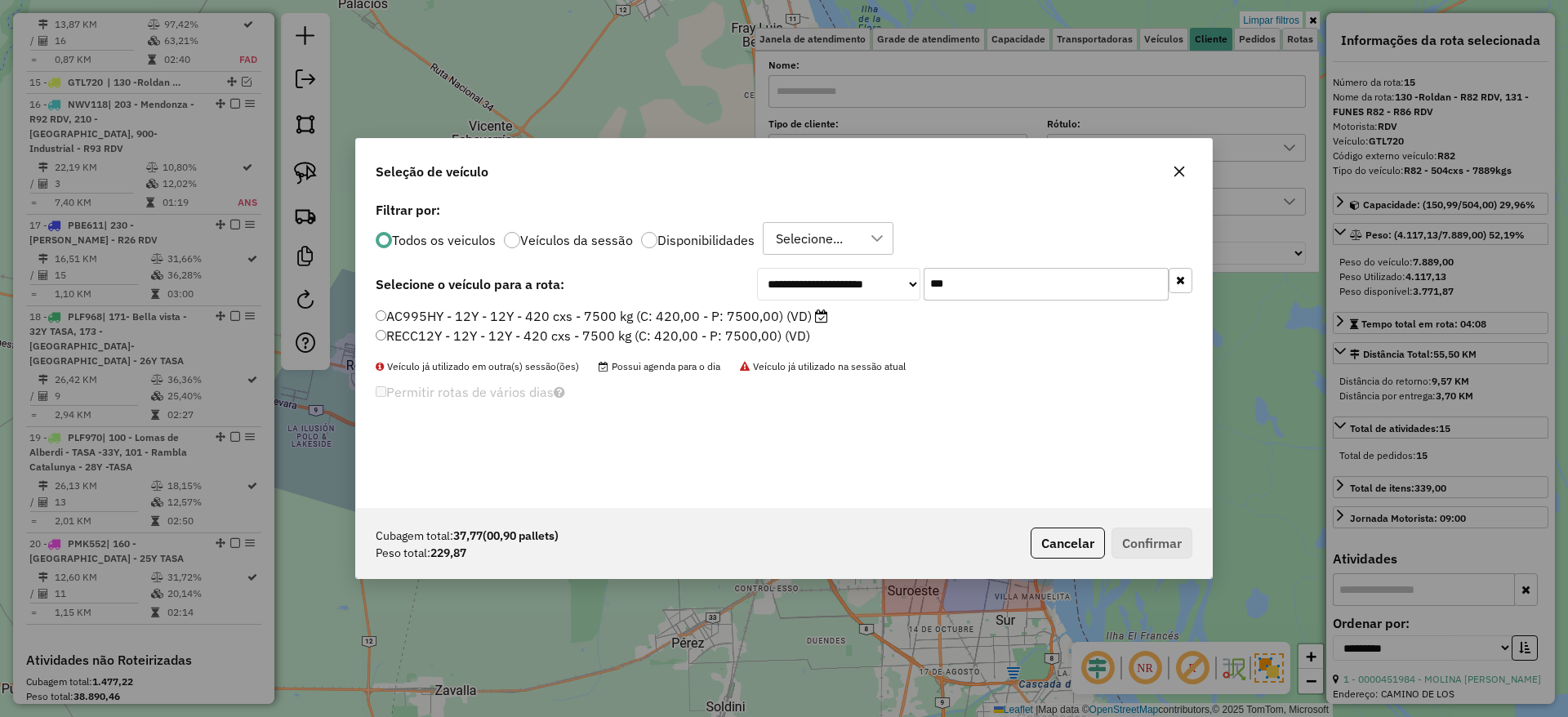
type input "***"
click at [777, 315] on label "AC995HY - 12Y - 12Y - 420 cxs - 7500 kg (C: 420,00 - P: 7500,00) (VD)" at bounding box center [601, 315] width 452 height 19
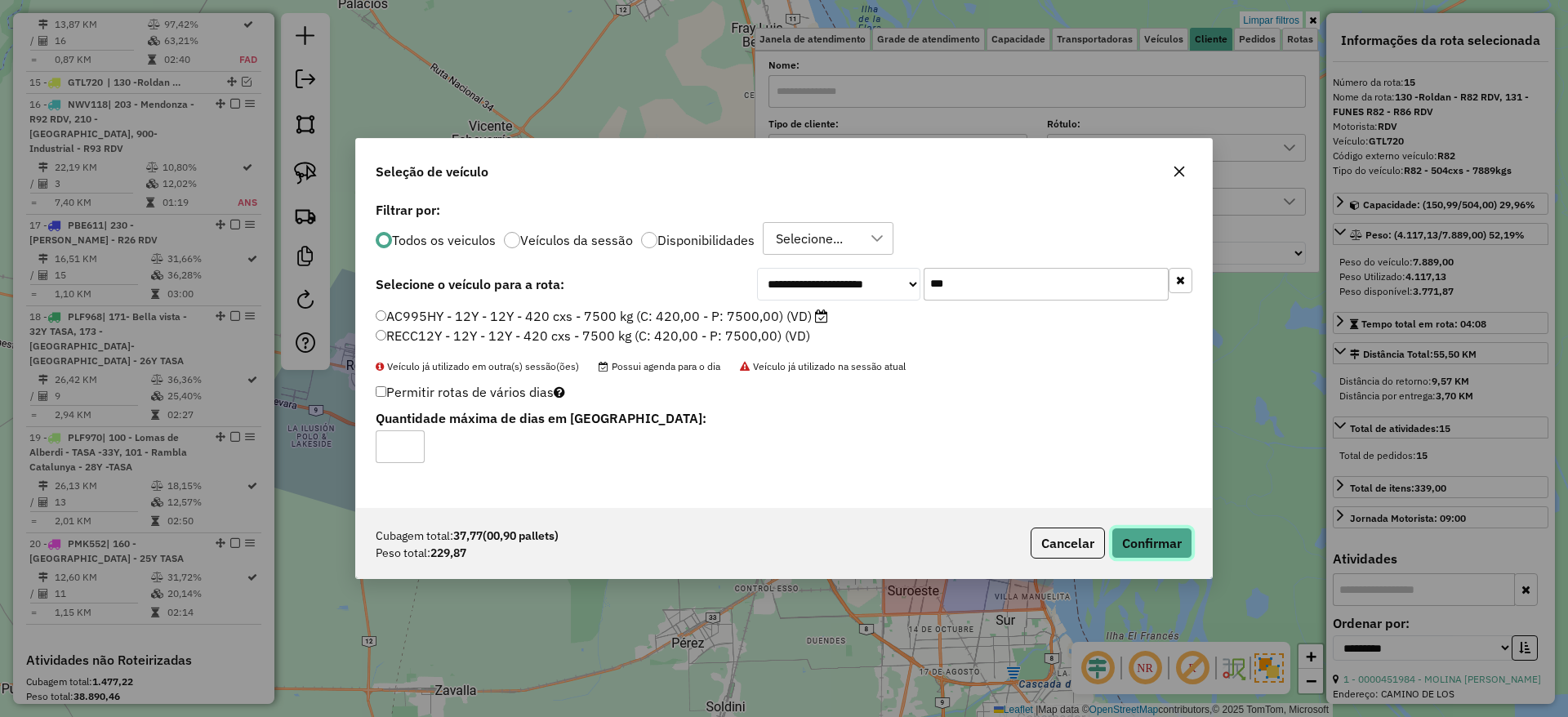
click at [1146, 545] on button "Confirmar" at bounding box center [1152, 543] width 81 height 31
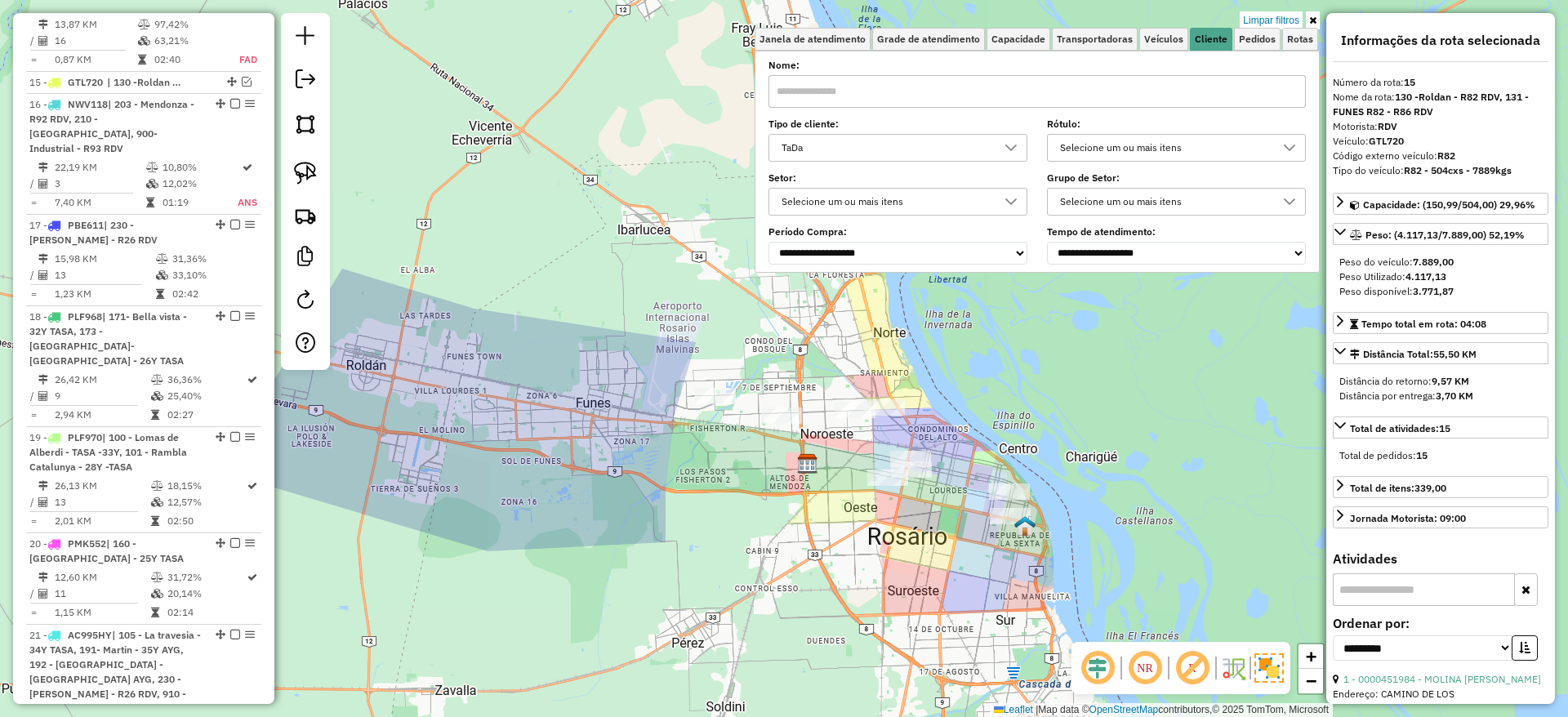
click at [1201, 369] on div "Limpar filtros Janela de atendimento Grade de atendimento Capacidade Transporta…" at bounding box center [784, 358] width 1568 height 717
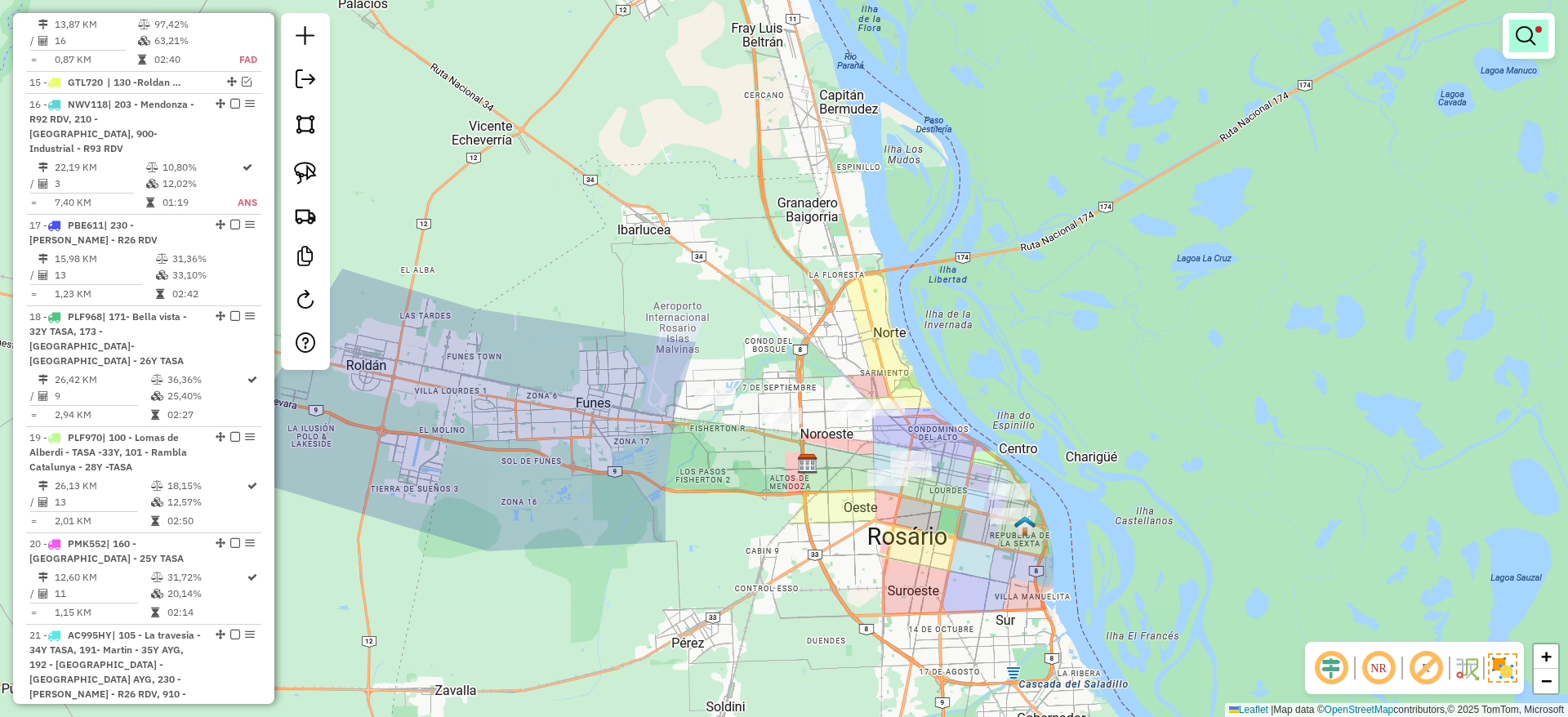
click at [1524, 40] on em at bounding box center [1525, 36] width 19 height 19
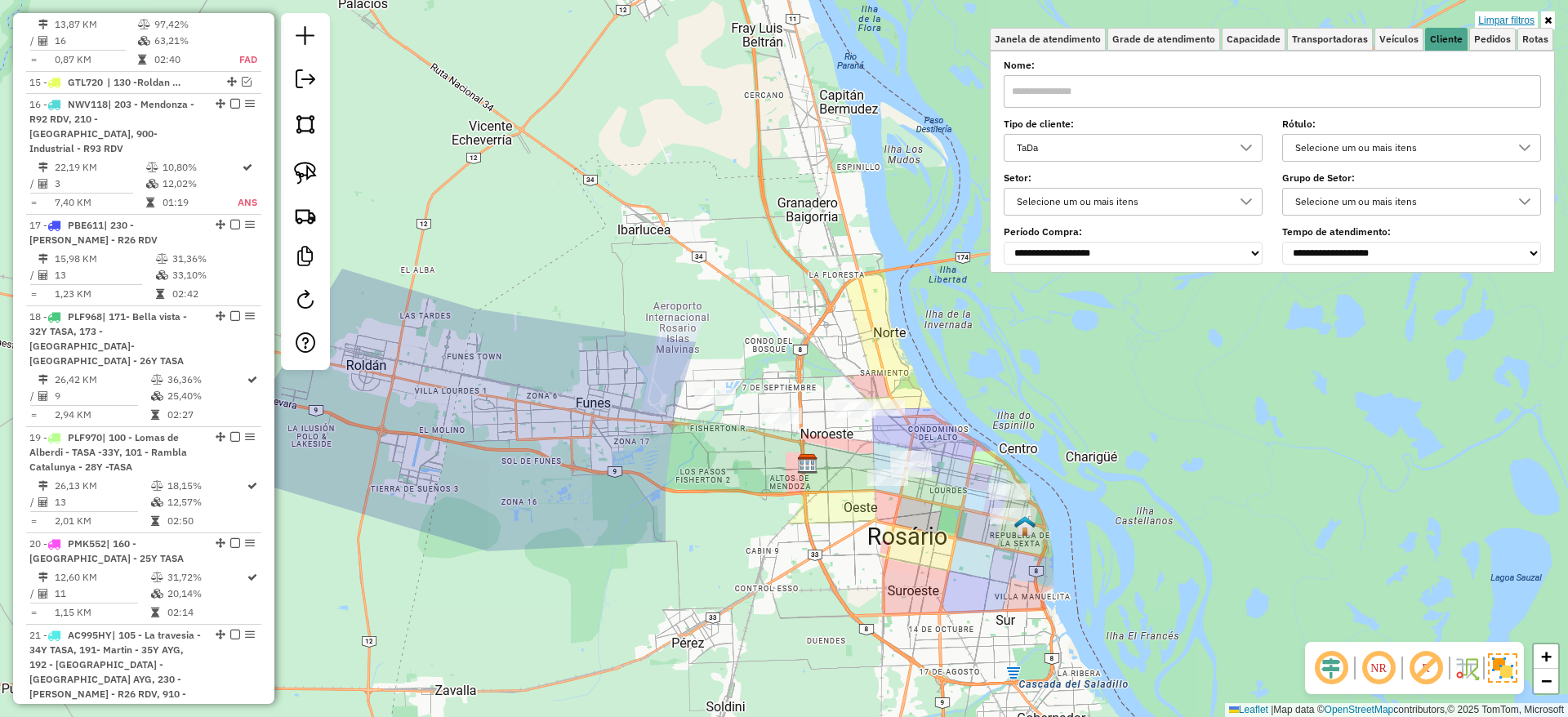
click at [1518, 14] on link "Limpar filtros" at bounding box center [1506, 20] width 63 height 18
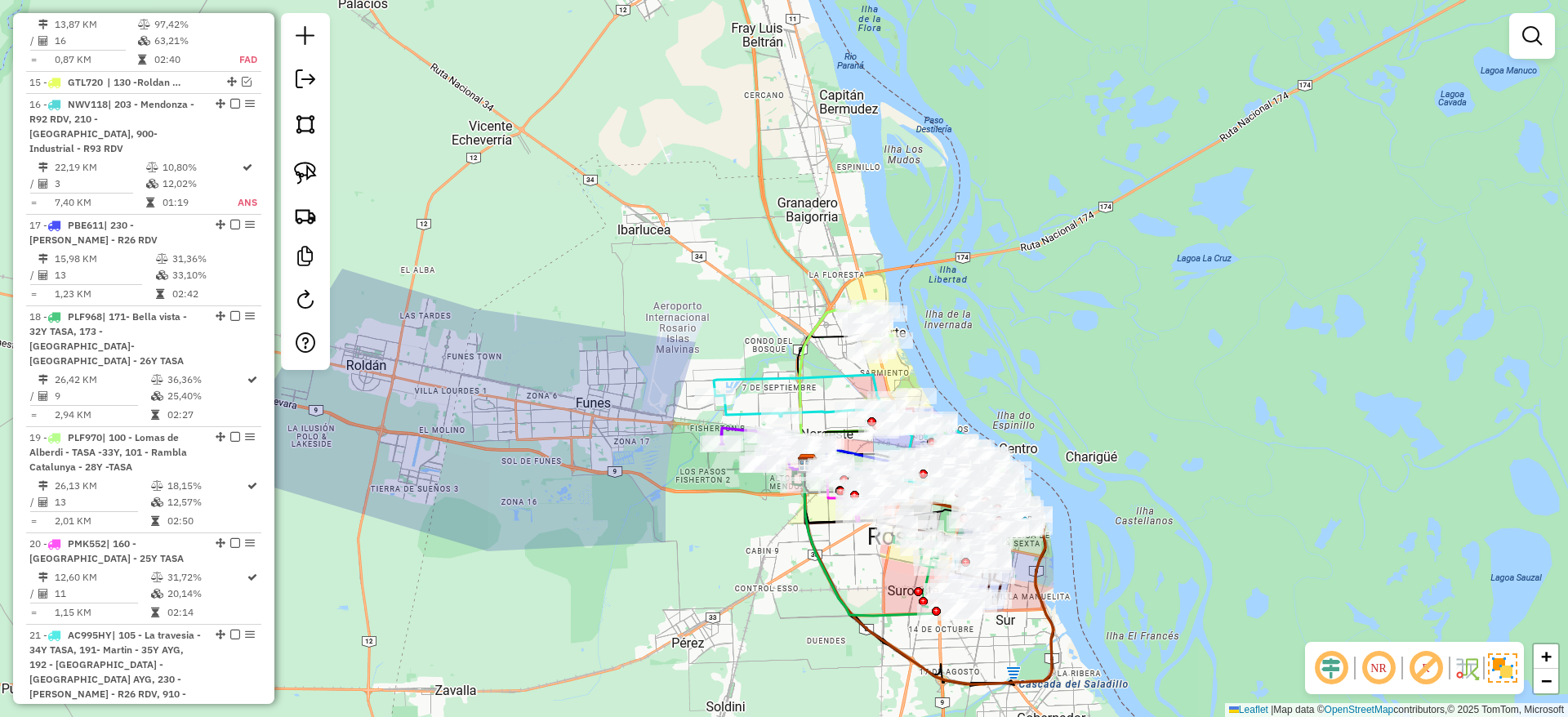
click at [772, 375] on icon at bounding box center [864, 445] width 301 height 141
select select "**********"
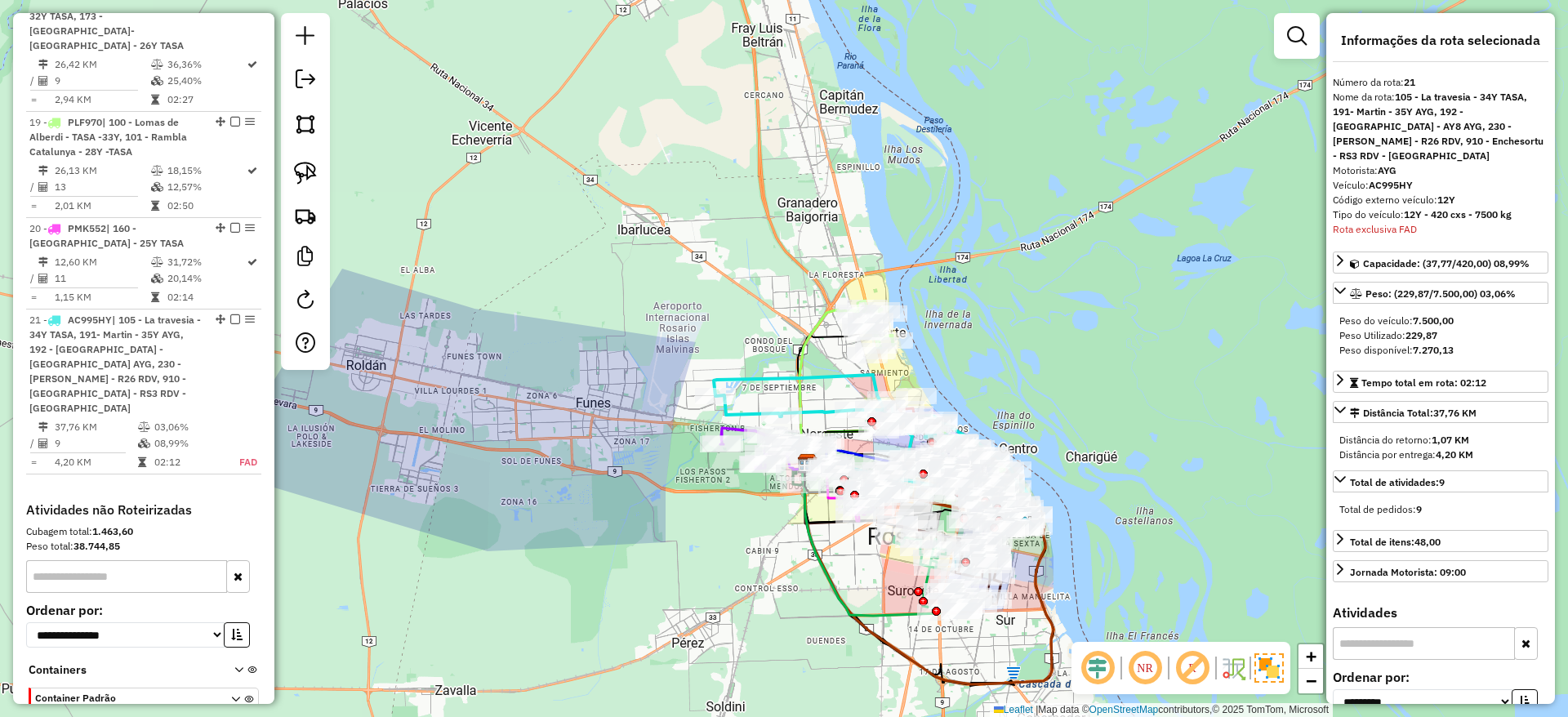
scroll to position [2434, 0]
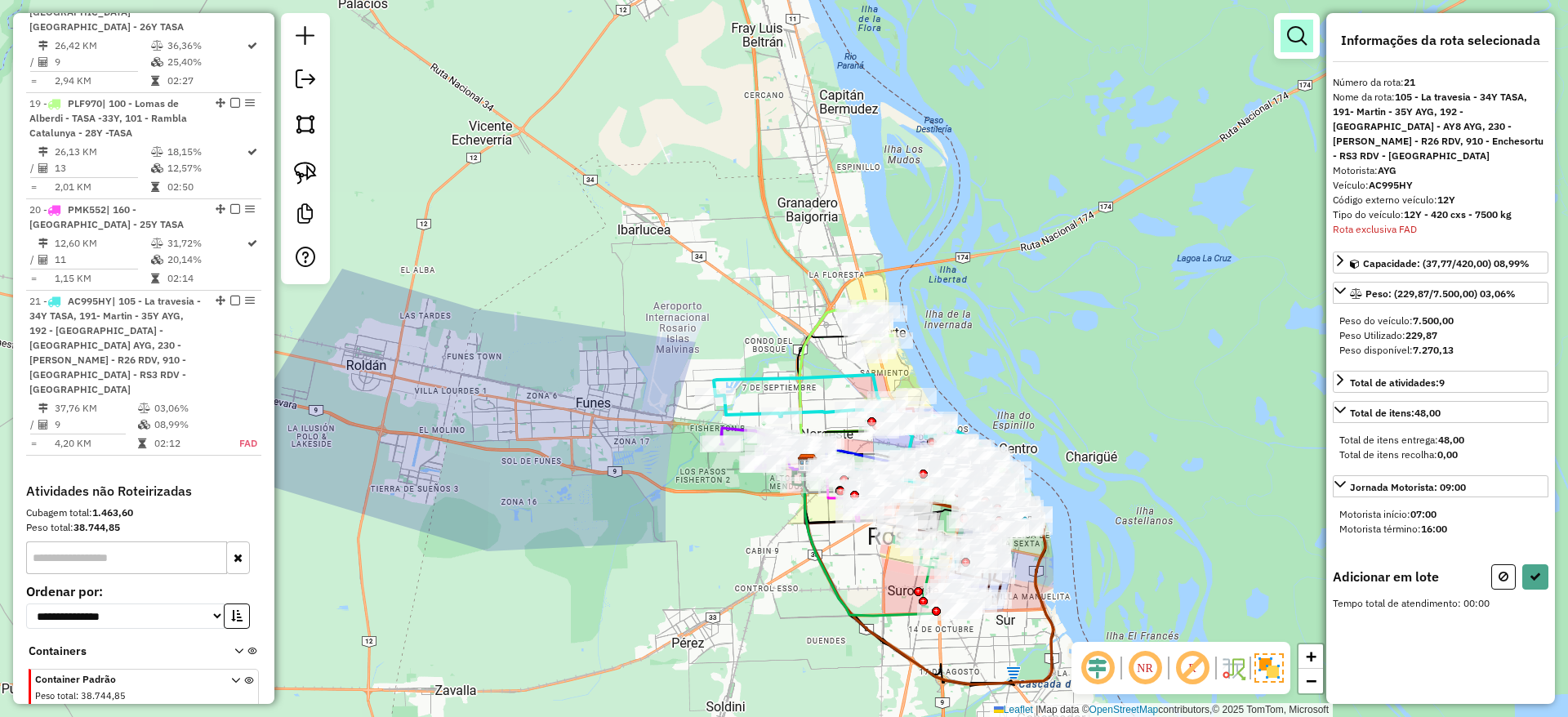
click at [1284, 21] on link at bounding box center [1296, 35] width 32 height 32
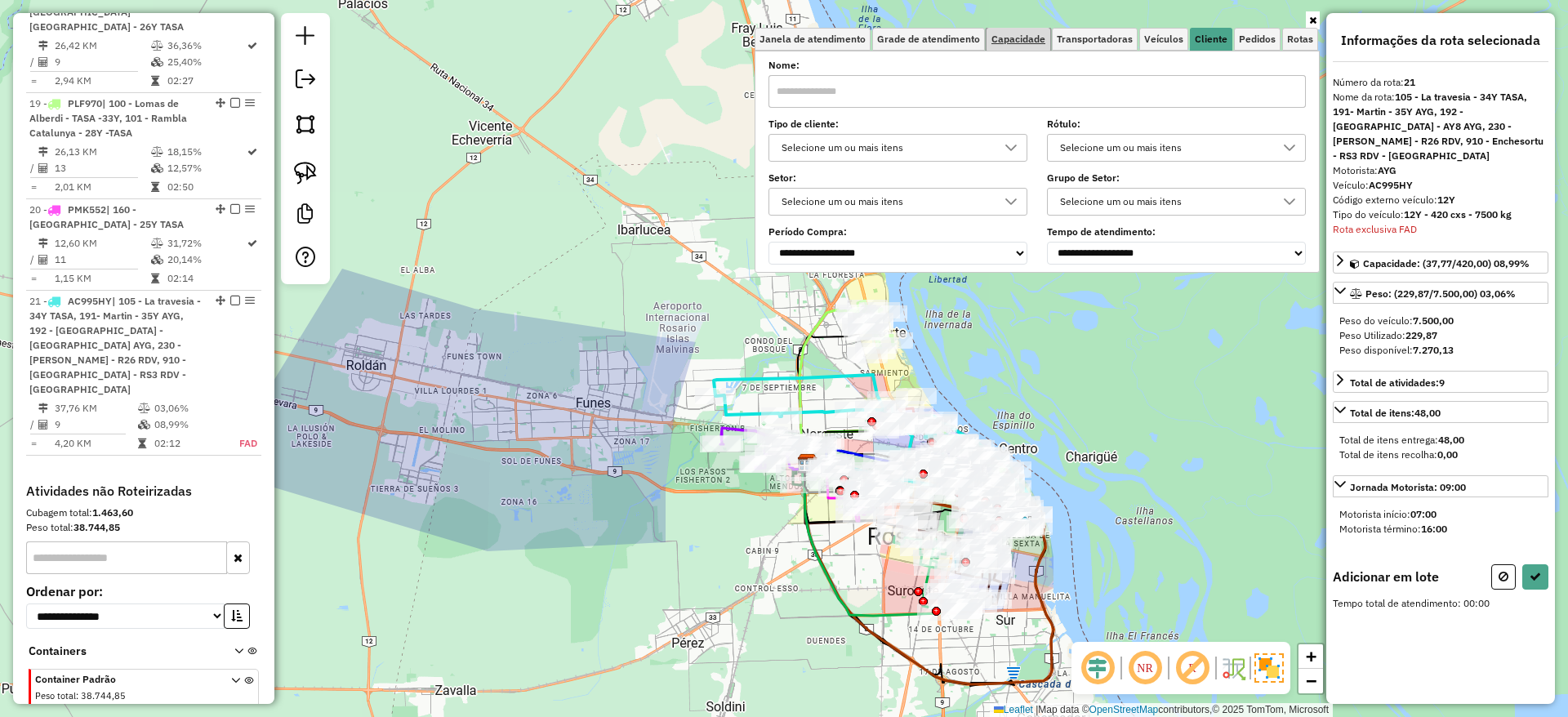
click at [1008, 40] on span "Capacidade" at bounding box center [1018, 38] width 54 height 10
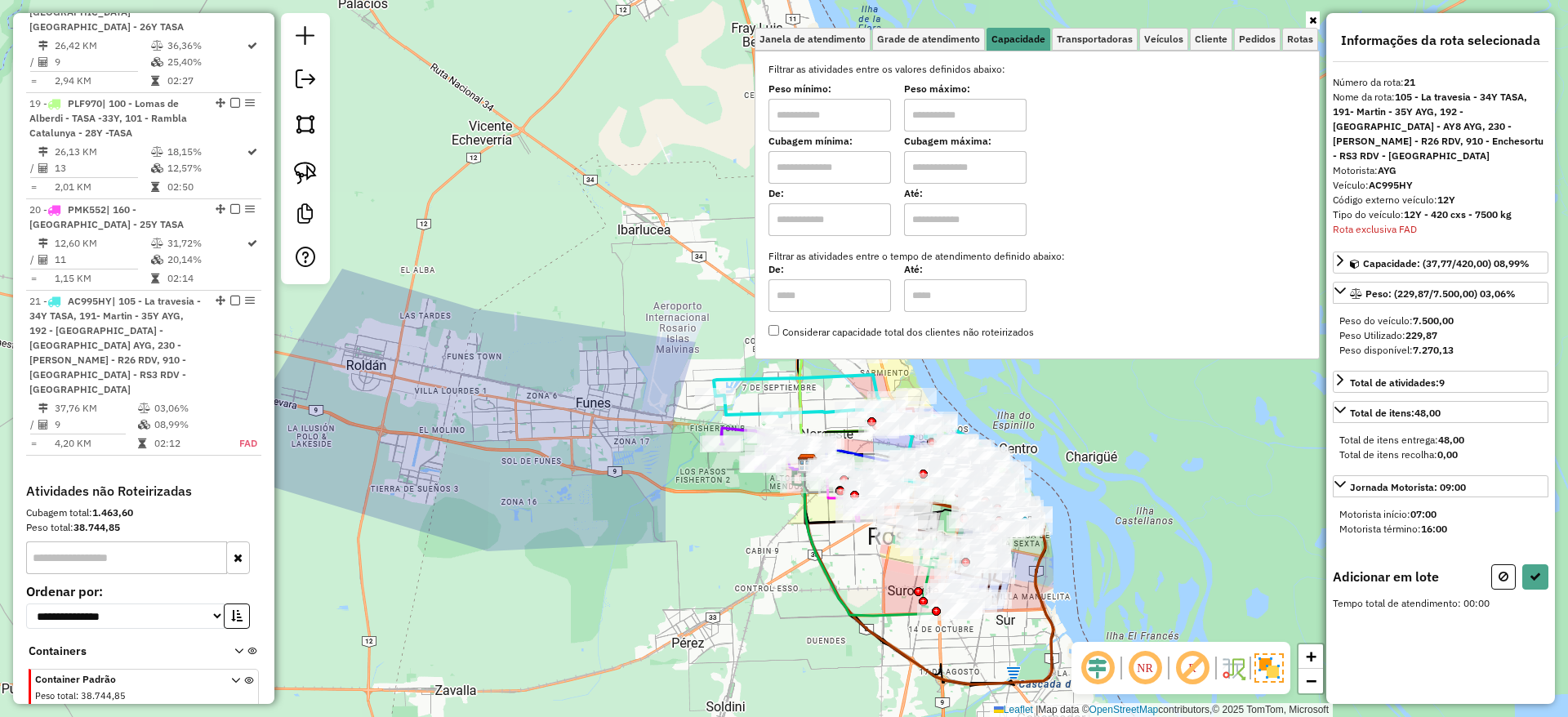
click at [852, 227] on input "text" at bounding box center [829, 219] width 123 height 32
type input "****"
click at [940, 220] on input "text" at bounding box center [965, 219] width 123 height 32
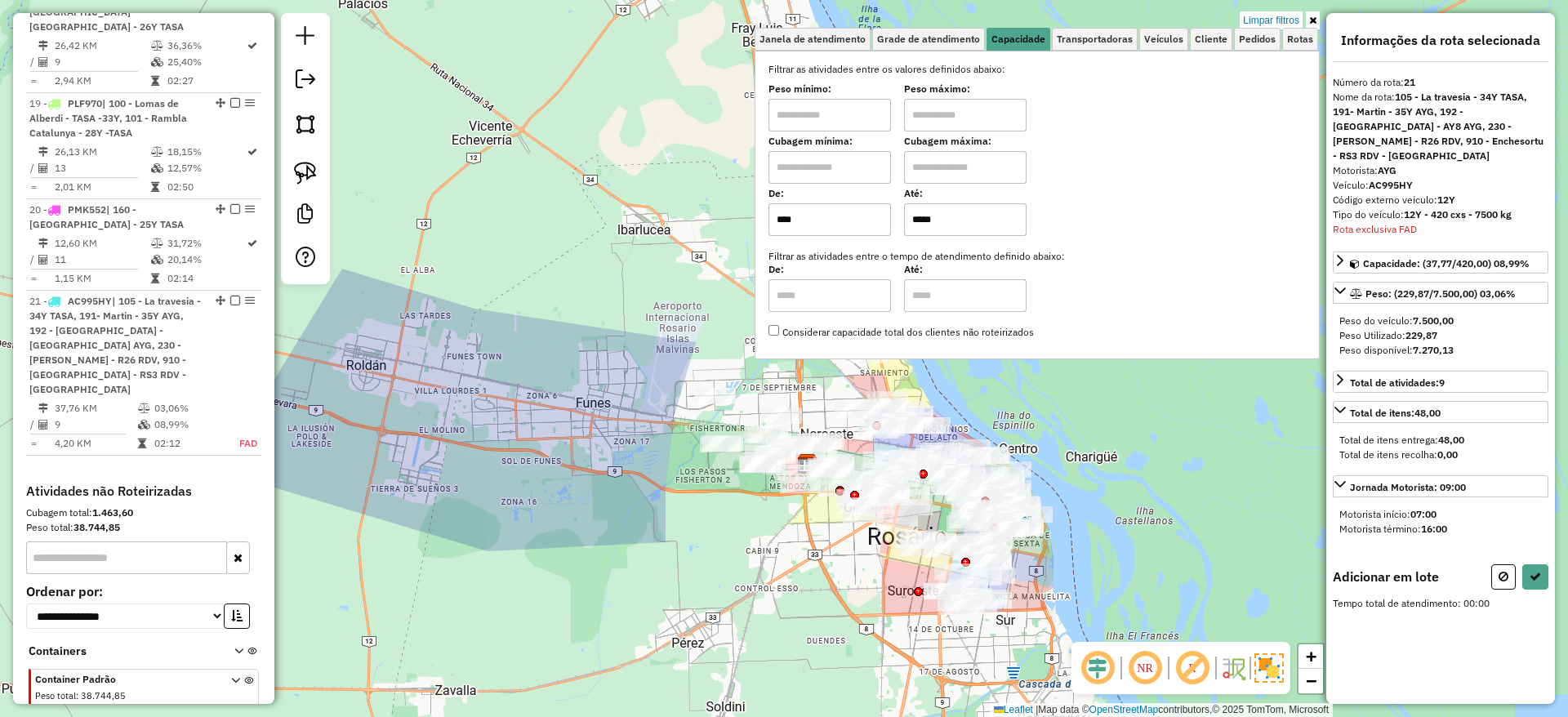
drag, startPoint x: 841, startPoint y: 220, endPoint x: 809, endPoint y: 198, distance: 38.8
click at [830, 219] on div "De: **** Até: *****" at bounding box center [1037, 213] width 537 height 45
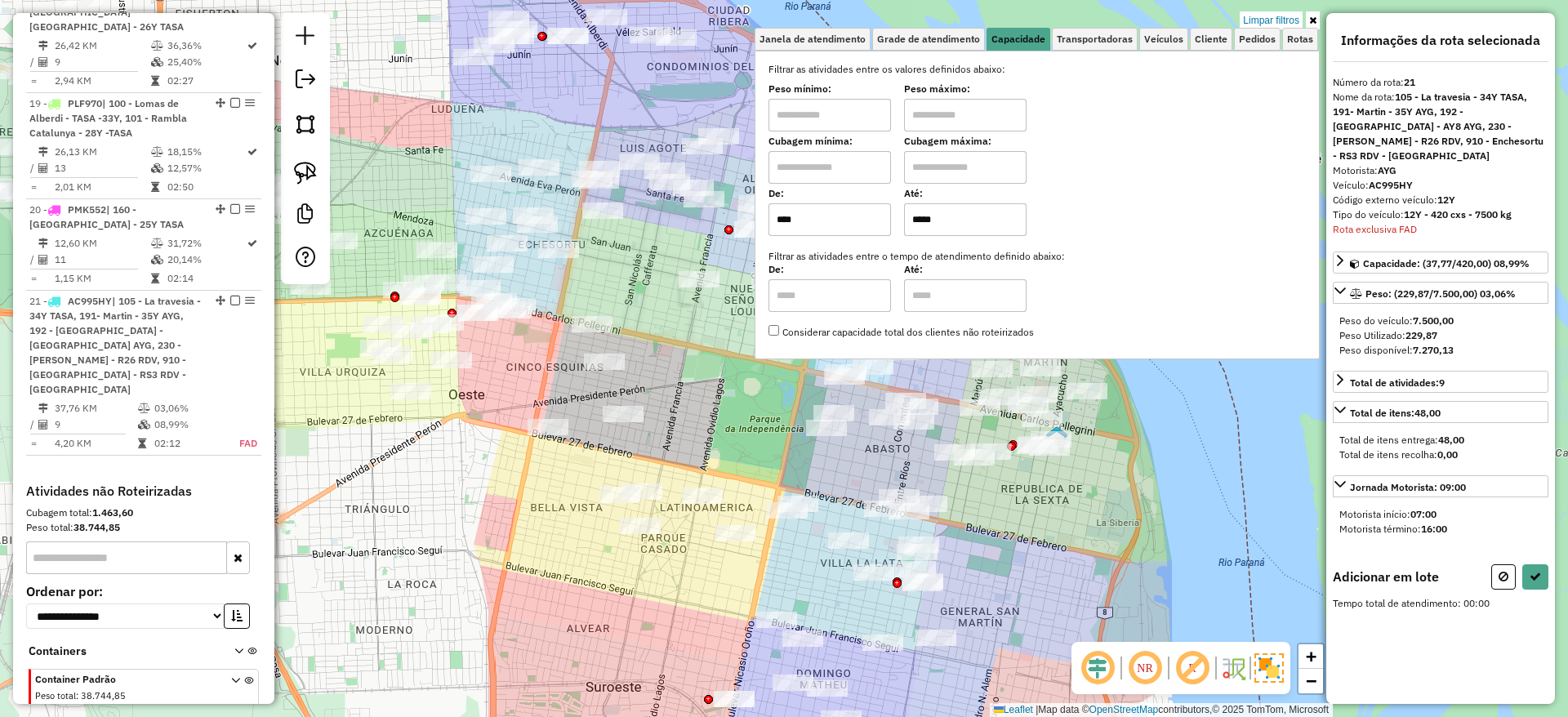
type input "*****"
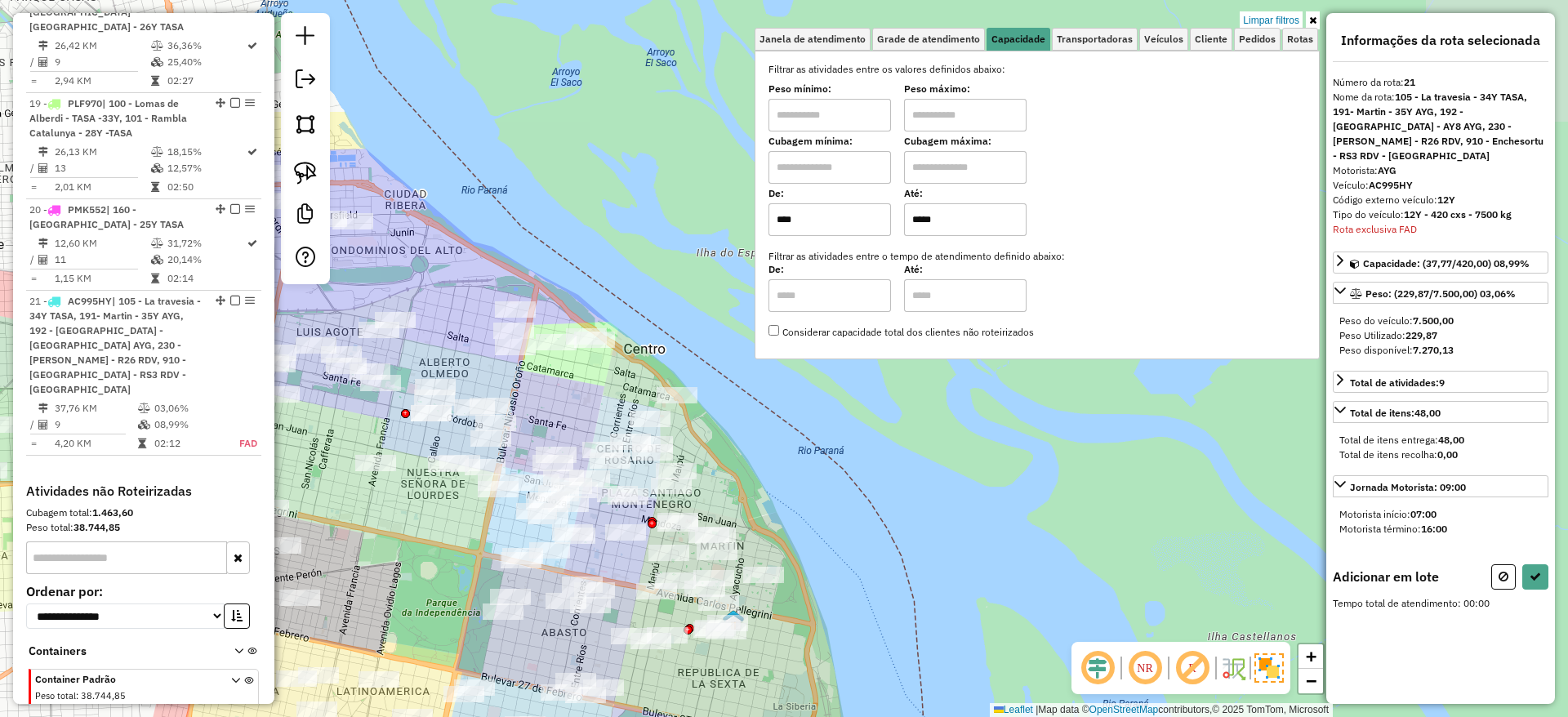
drag, startPoint x: 738, startPoint y: 513, endPoint x: 358, endPoint y: 525, distance: 380.2
click at [452, 666] on div "Limpar filtros Janela de atendimento Grade de atendimento Capacidade Transporta…" at bounding box center [784, 358] width 1568 height 717
click at [302, 166] on img at bounding box center [305, 173] width 23 height 23
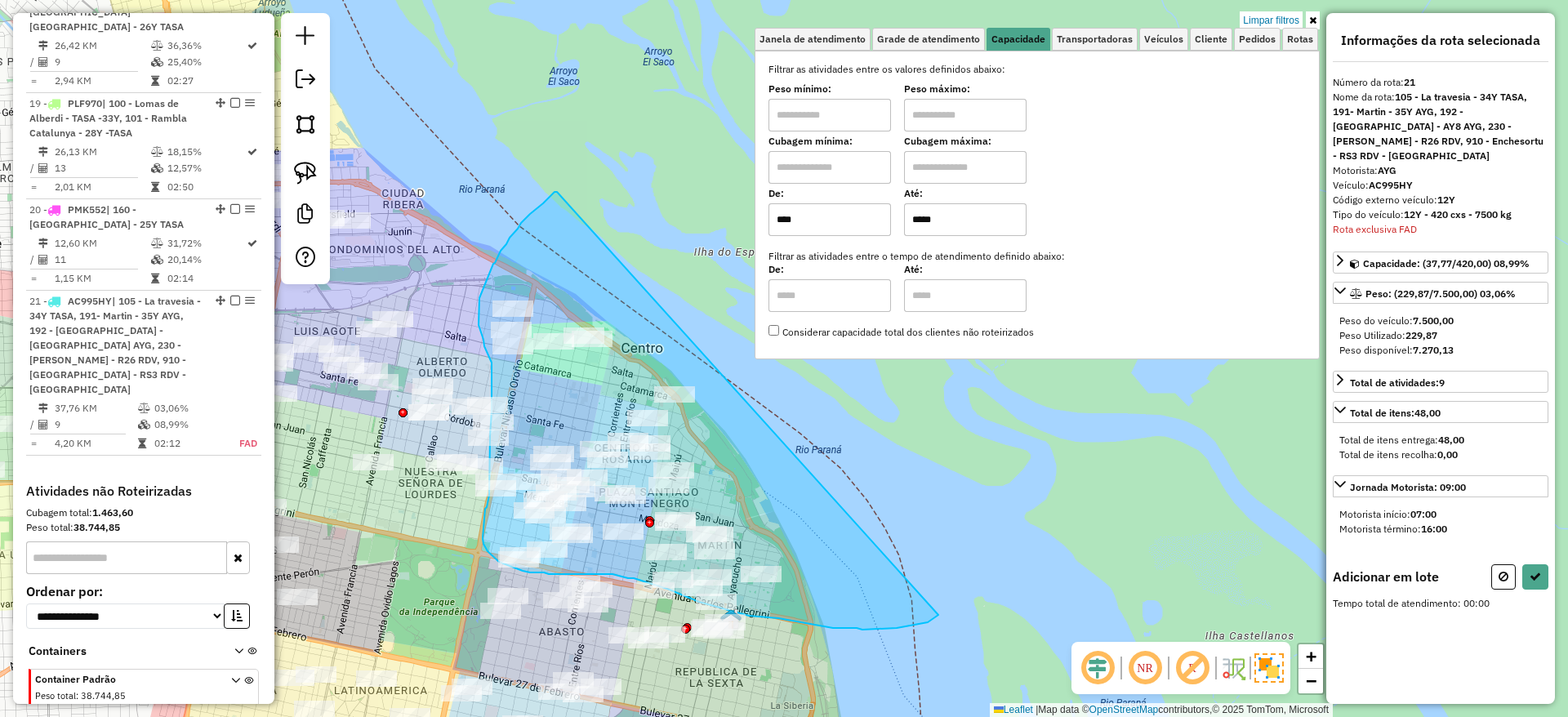
drag, startPoint x: 557, startPoint y: 192, endPoint x: 941, endPoint y: 613, distance: 569.8
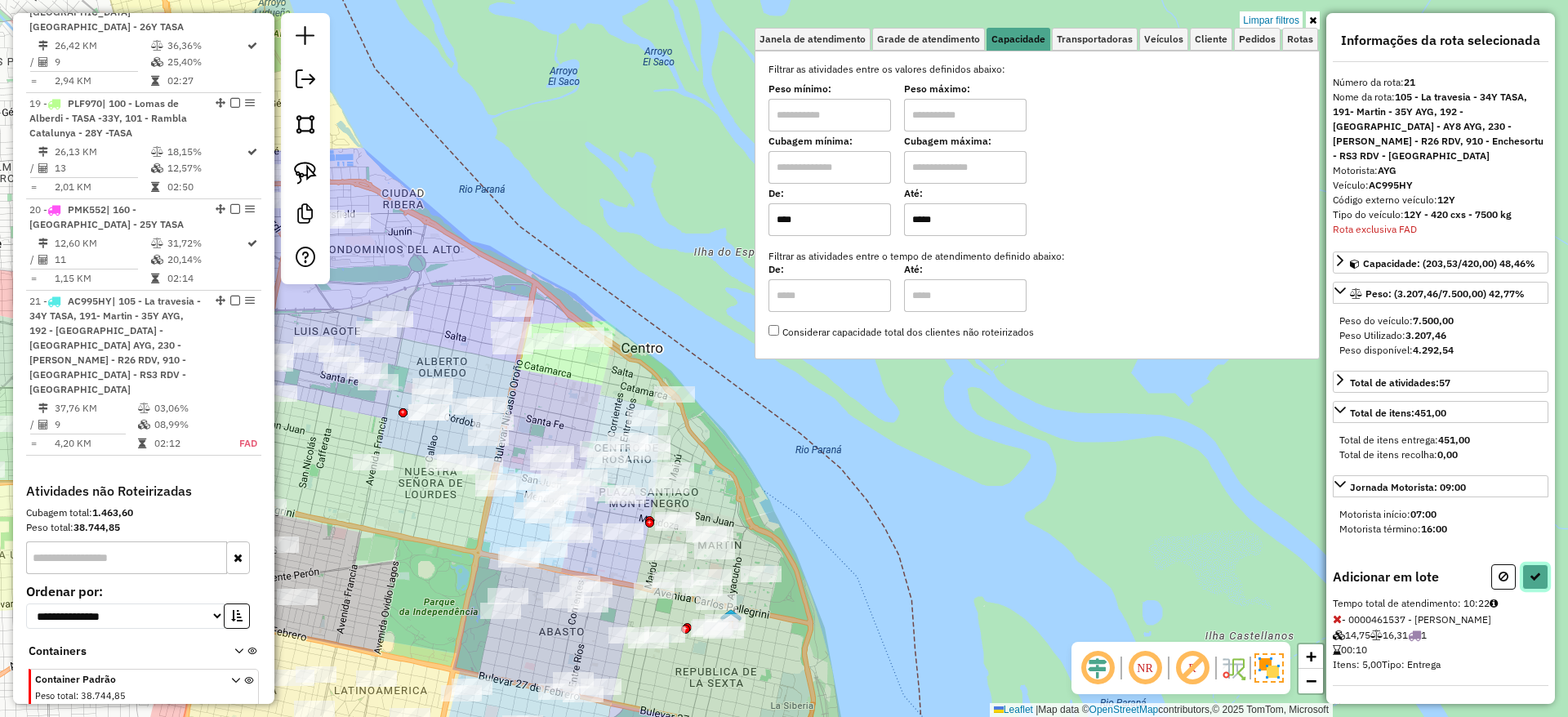
click at [1536, 565] on button at bounding box center [1535, 577] width 26 height 25
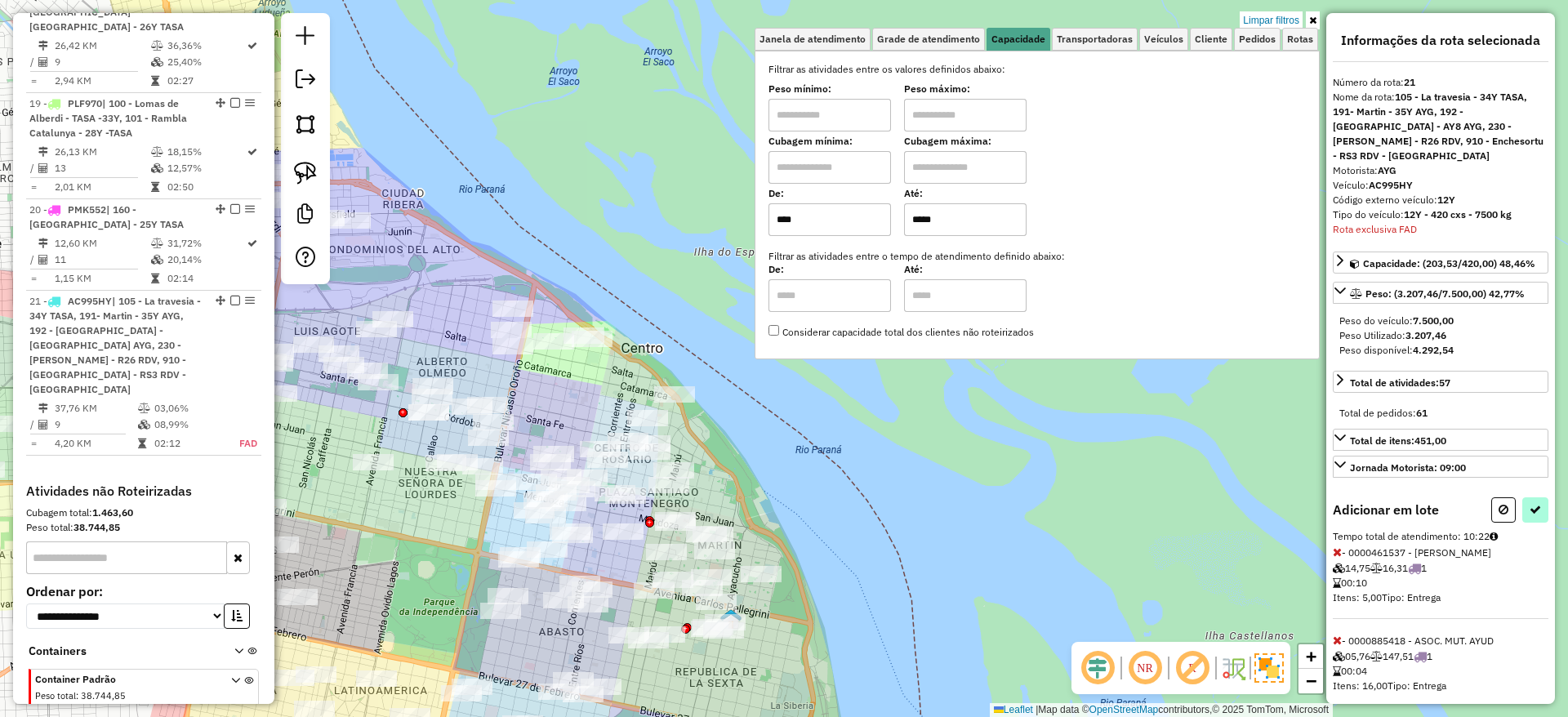
select select "**********"
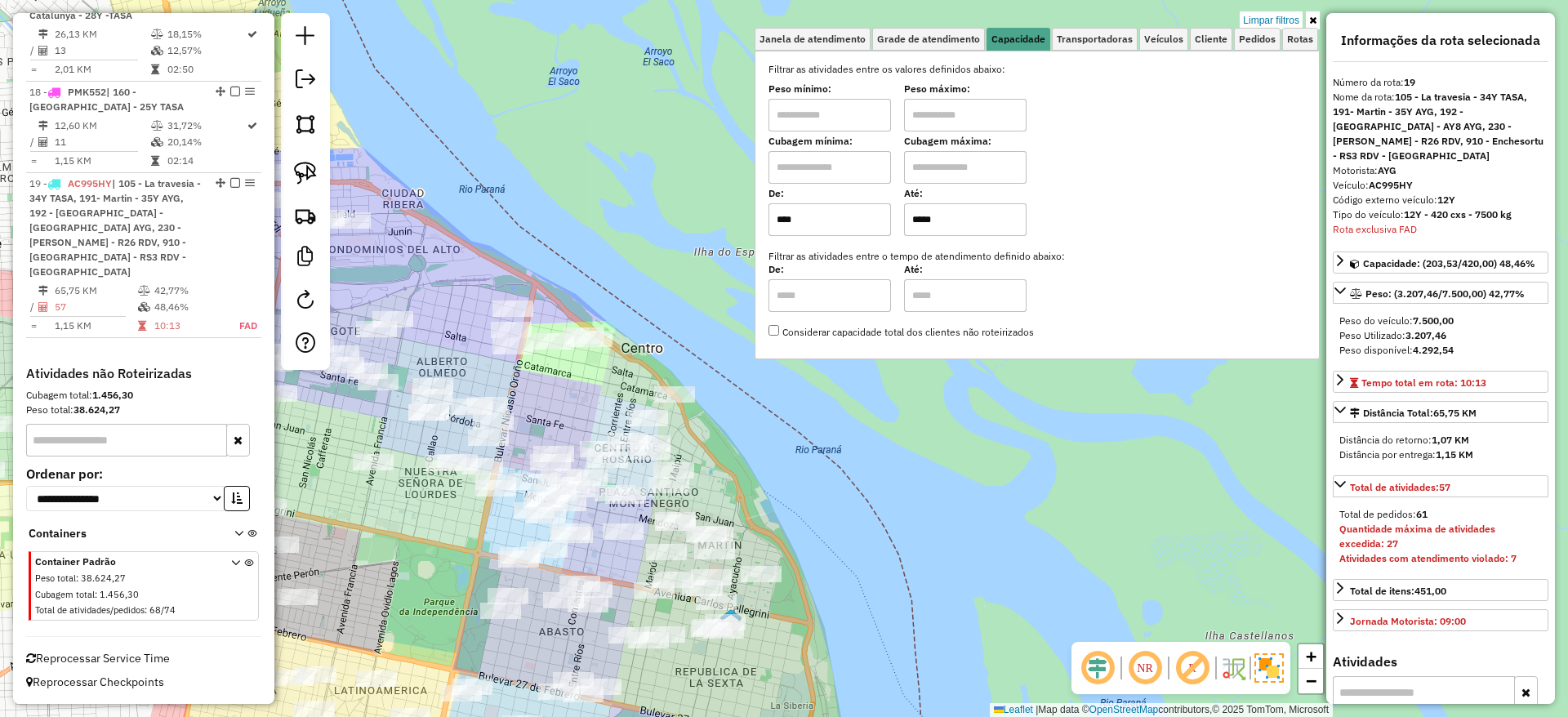
scroll to position [2222, 0]
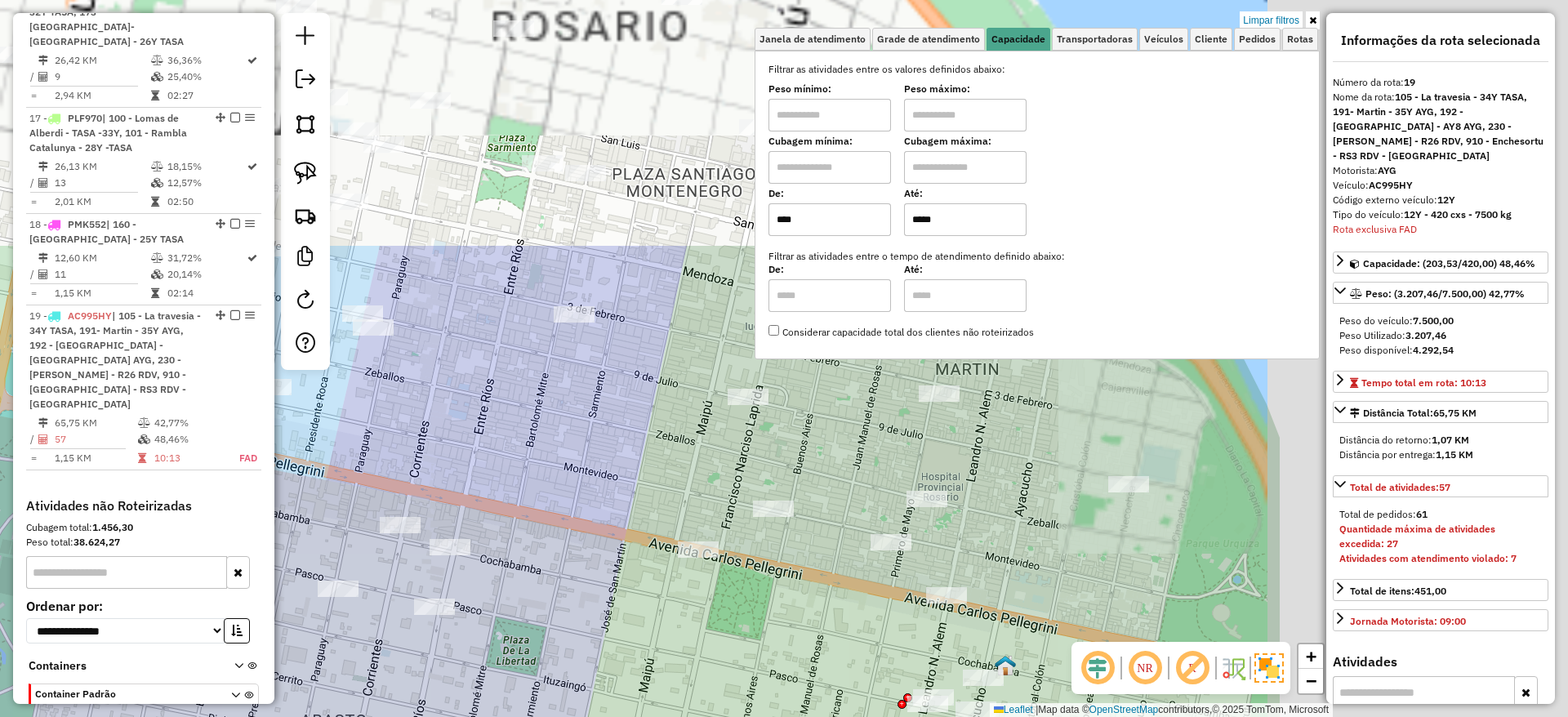
drag, startPoint x: 683, startPoint y: 593, endPoint x: 332, endPoint y: 770, distance: 393.1
click at [332, 716] on html "Aguarde... Pop-up bloqueado! Seu navegador bloqueou automáticamente a abertura …" at bounding box center [784, 358] width 1568 height 717
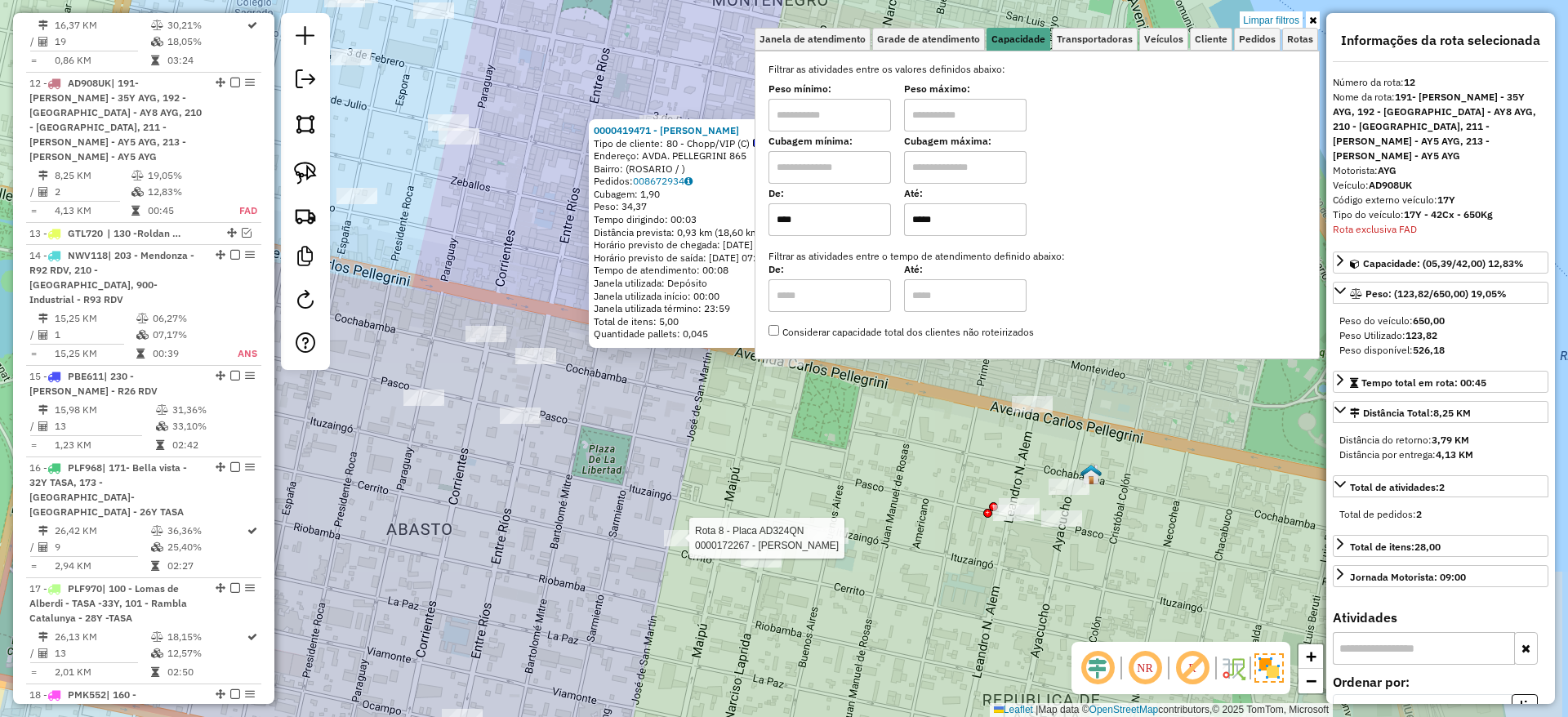
scroll to position [1752, 0]
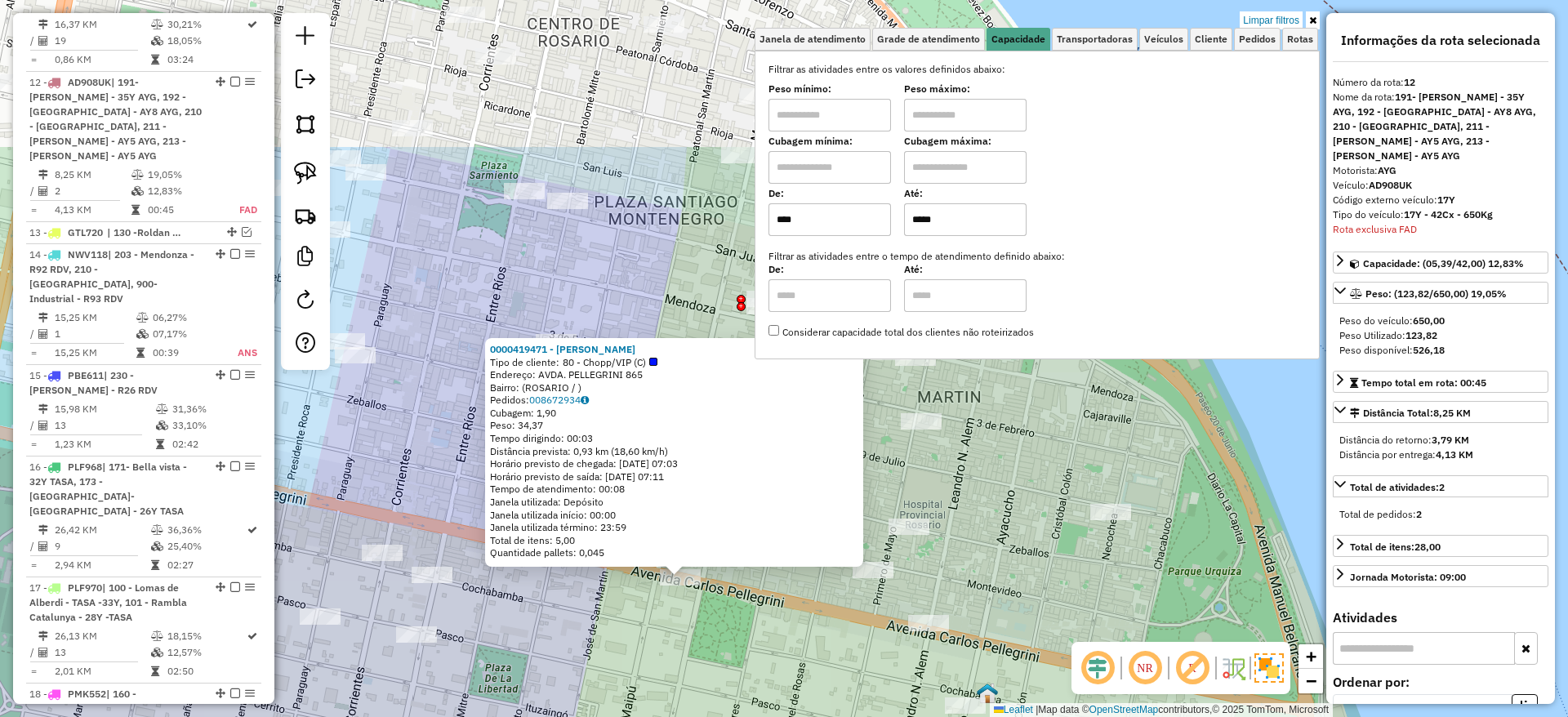
drag, startPoint x: 904, startPoint y: 520, endPoint x: 817, endPoint y: 684, distance: 185.6
click at [817, 684] on div "0000419471 - SARMIENTO NICOLAS JOEL Tipo de cliente: 80 - Chopp/VIP (C) Endereç…" at bounding box center [784, 358] width 1568 height 717
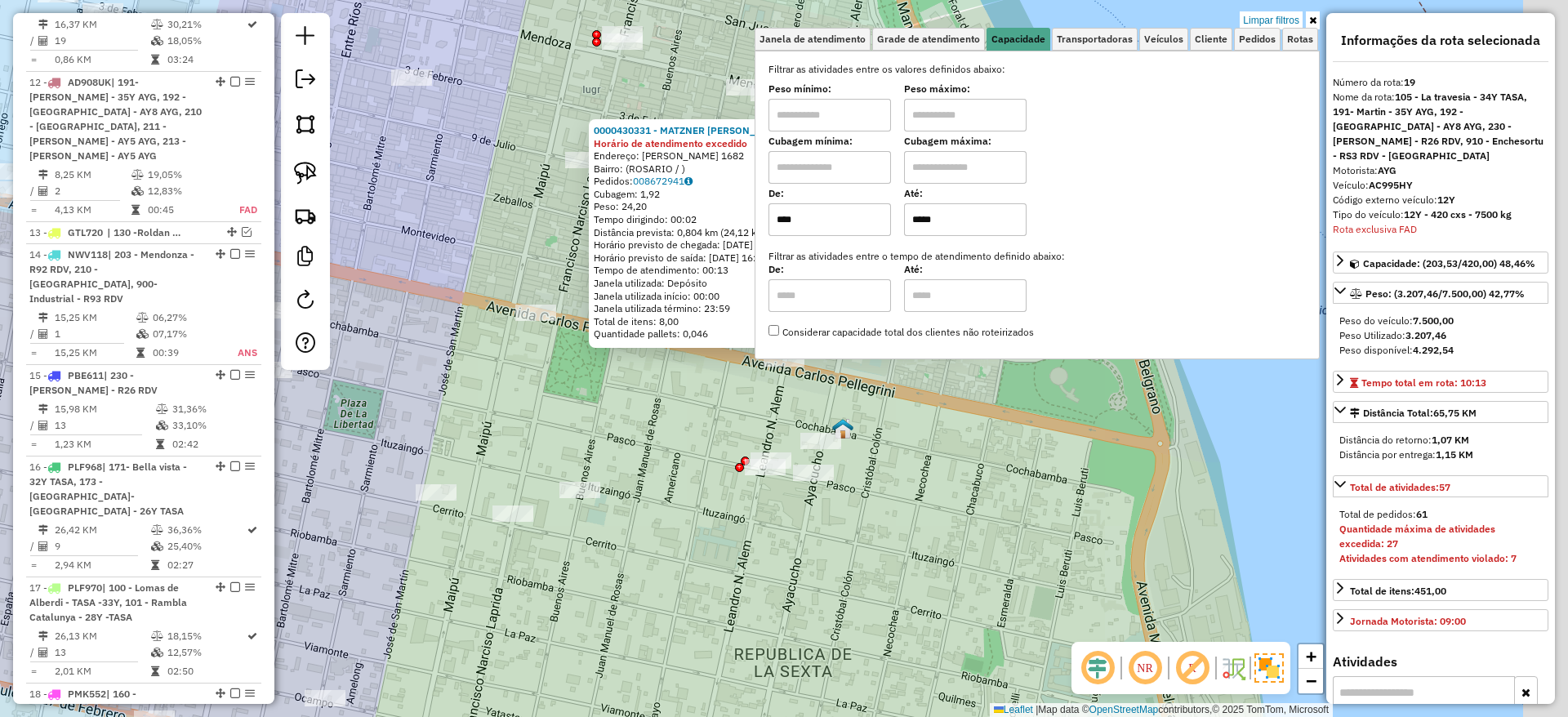
scroll to position [2222, 0]
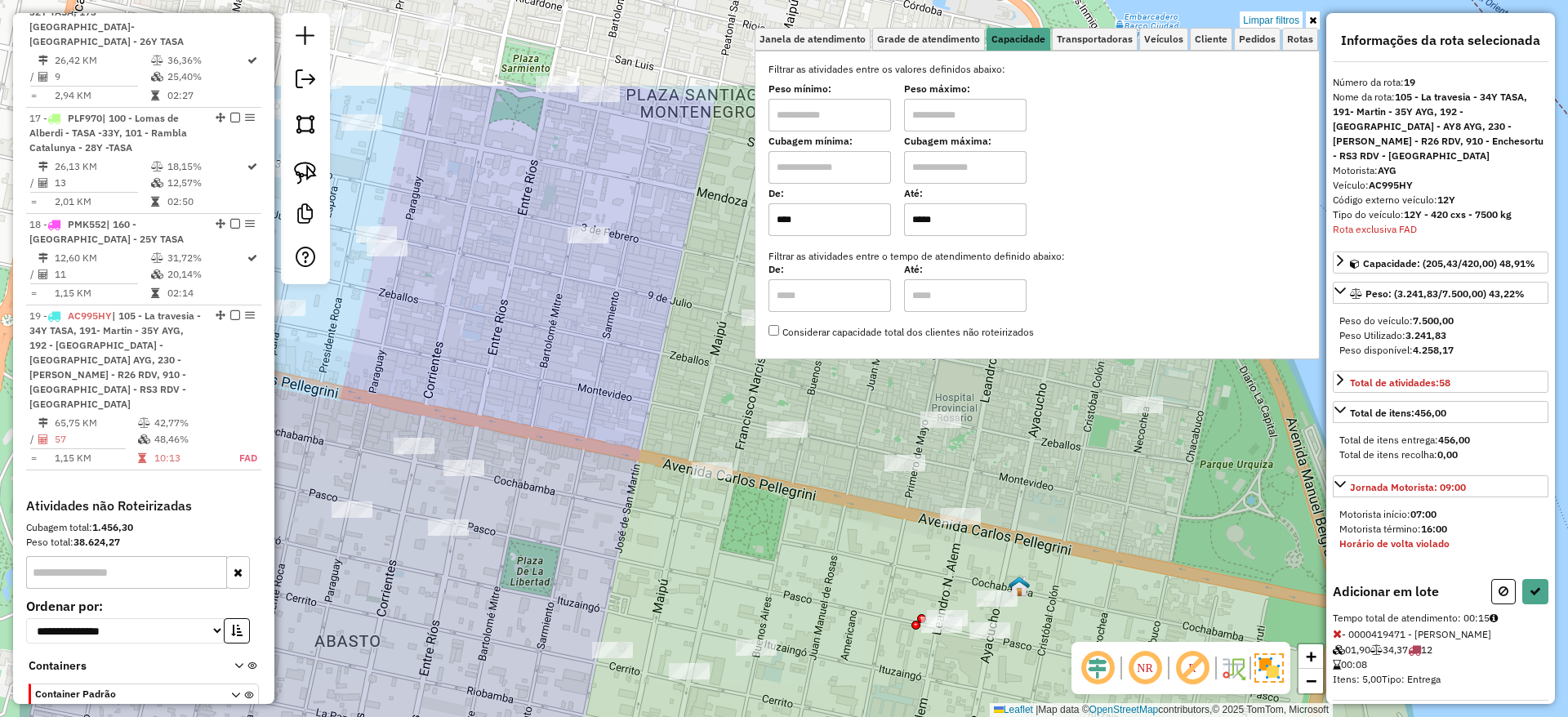
drag, startPoint x: 637, startPoint y: 397, endPoint x: 828, endPoint y: 562, distance: 252.4
click at [827, 562] on div "Limpar filtros Janela de atendimento Grade de atendimento Capacidade Transporta…" at bounding box center [784, 358] width 1568 height 717
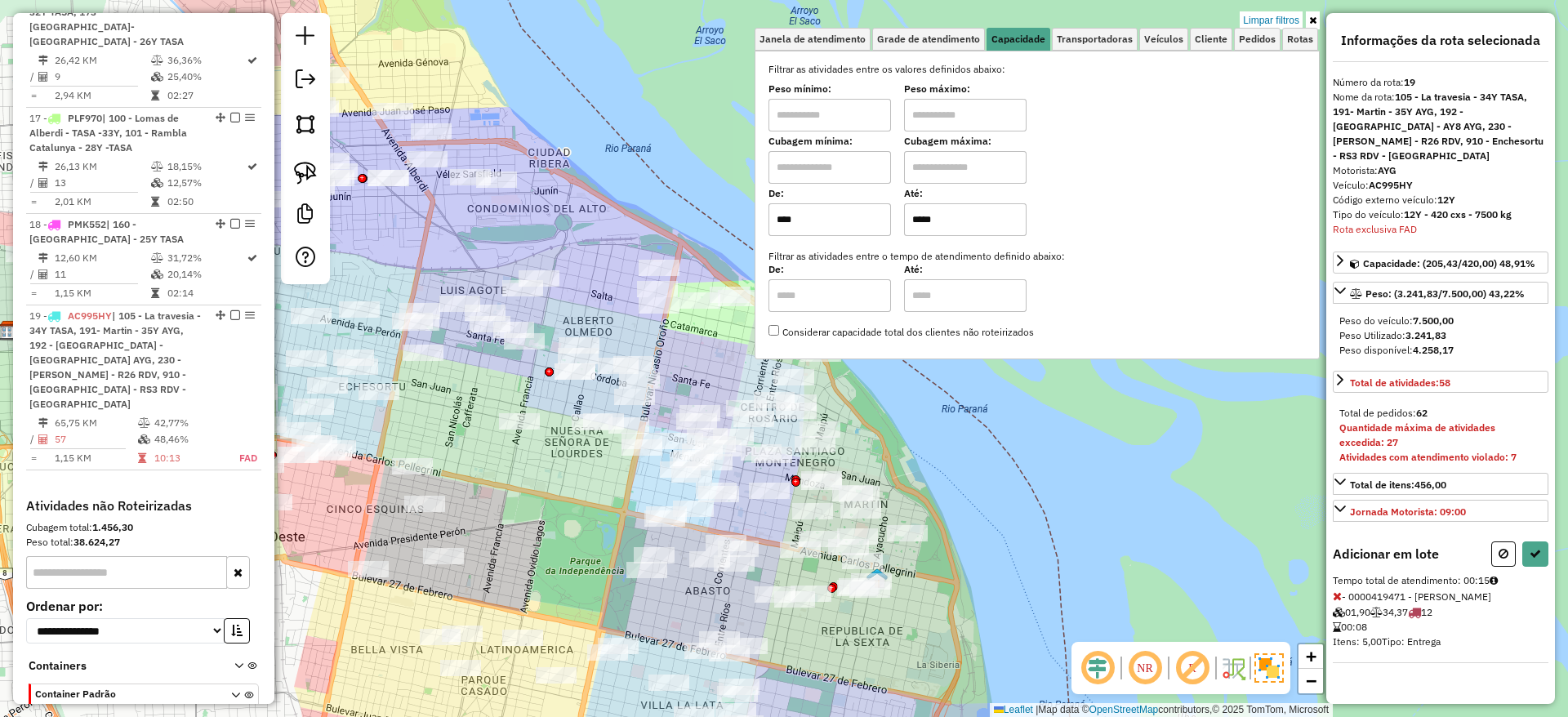
select select "**********"
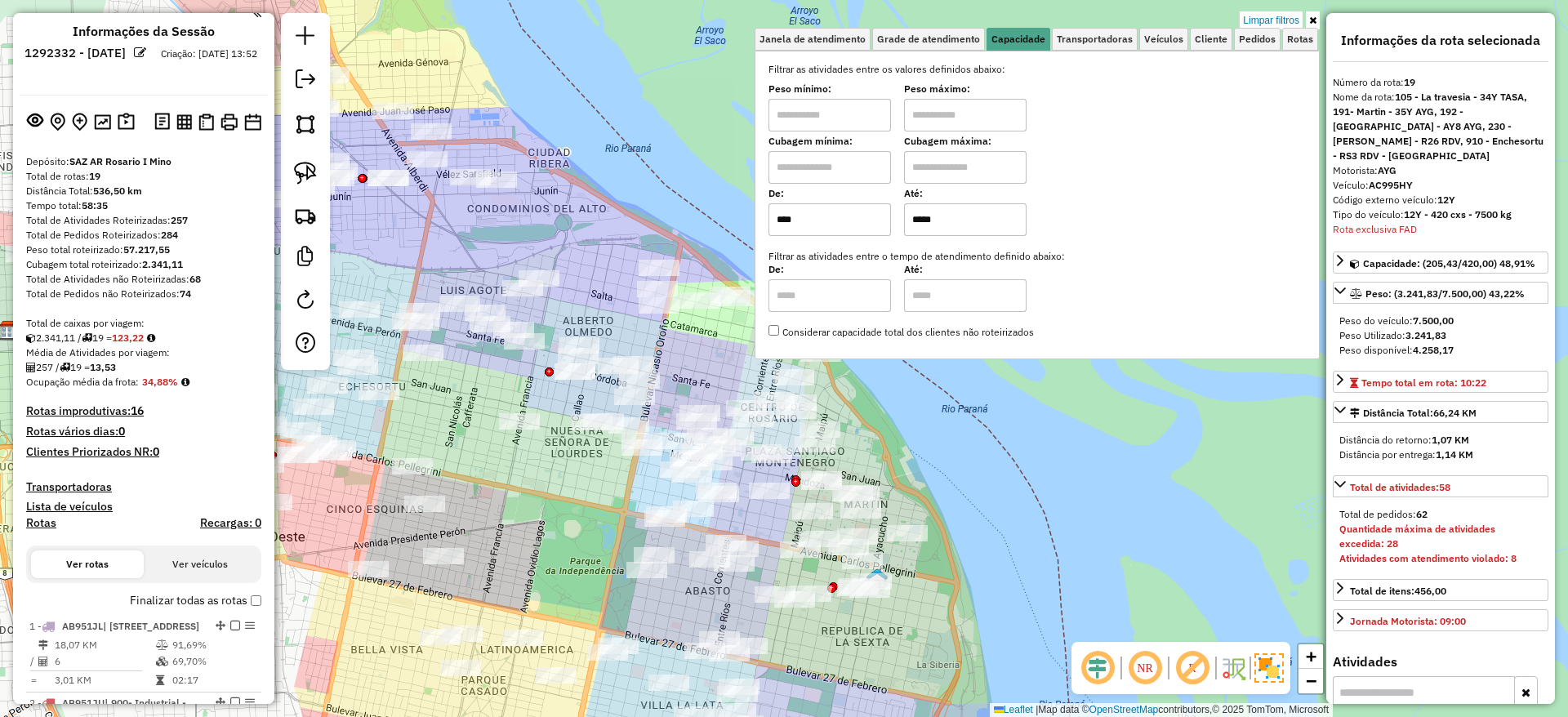
scroll to position [0, 0]
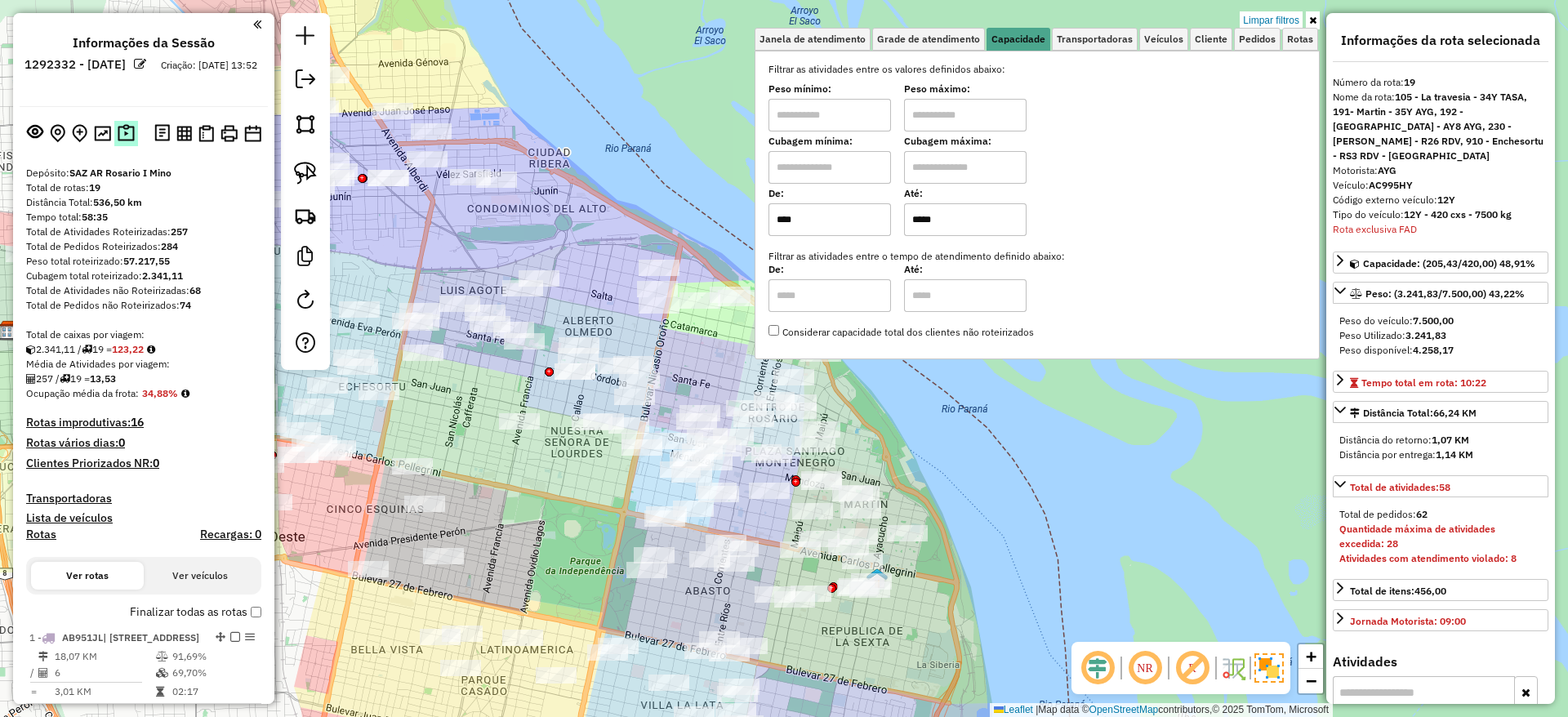
click at [132, 132] on button at bounding box center [125, 133] width 24 height 25
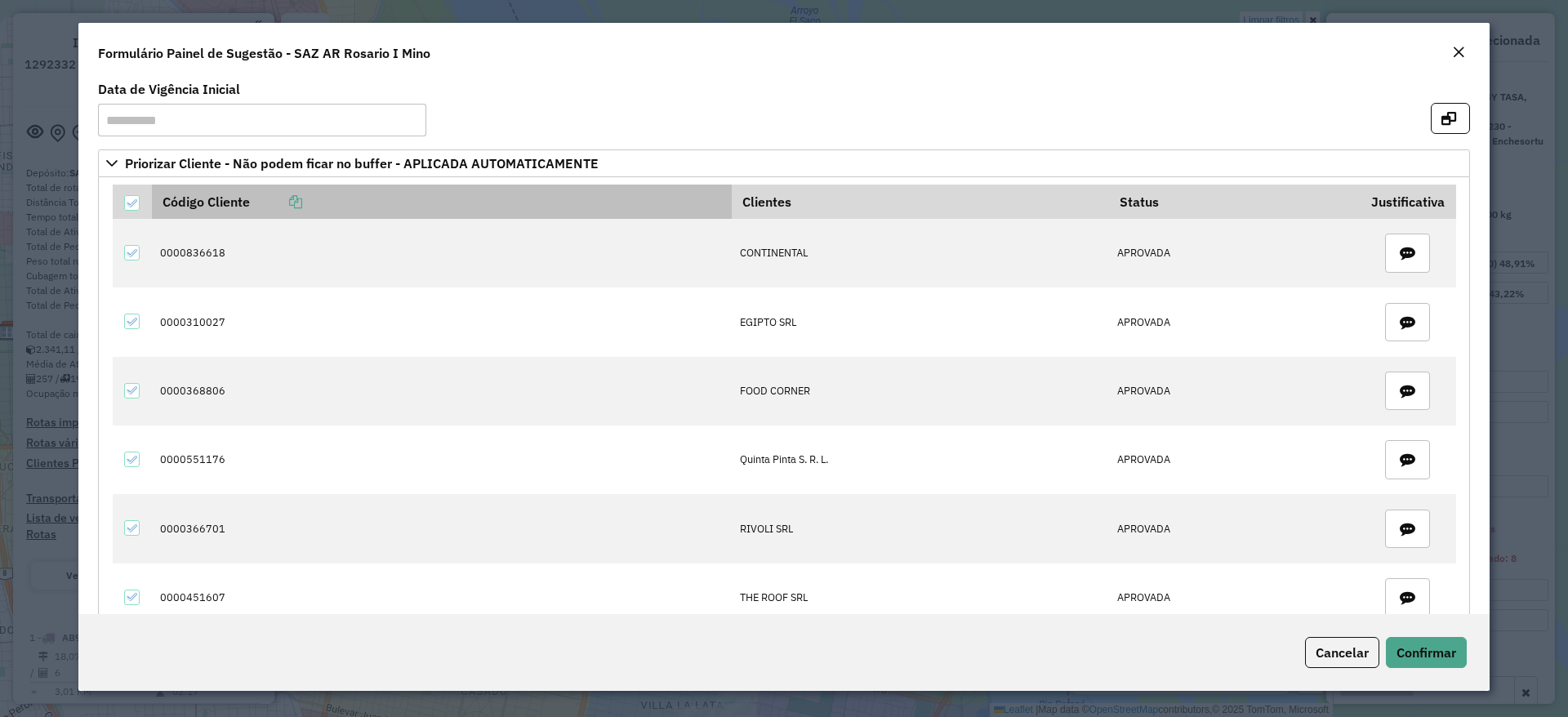
click at [296, 201] on icon at bounding box center [295, 201] width 13 height 13
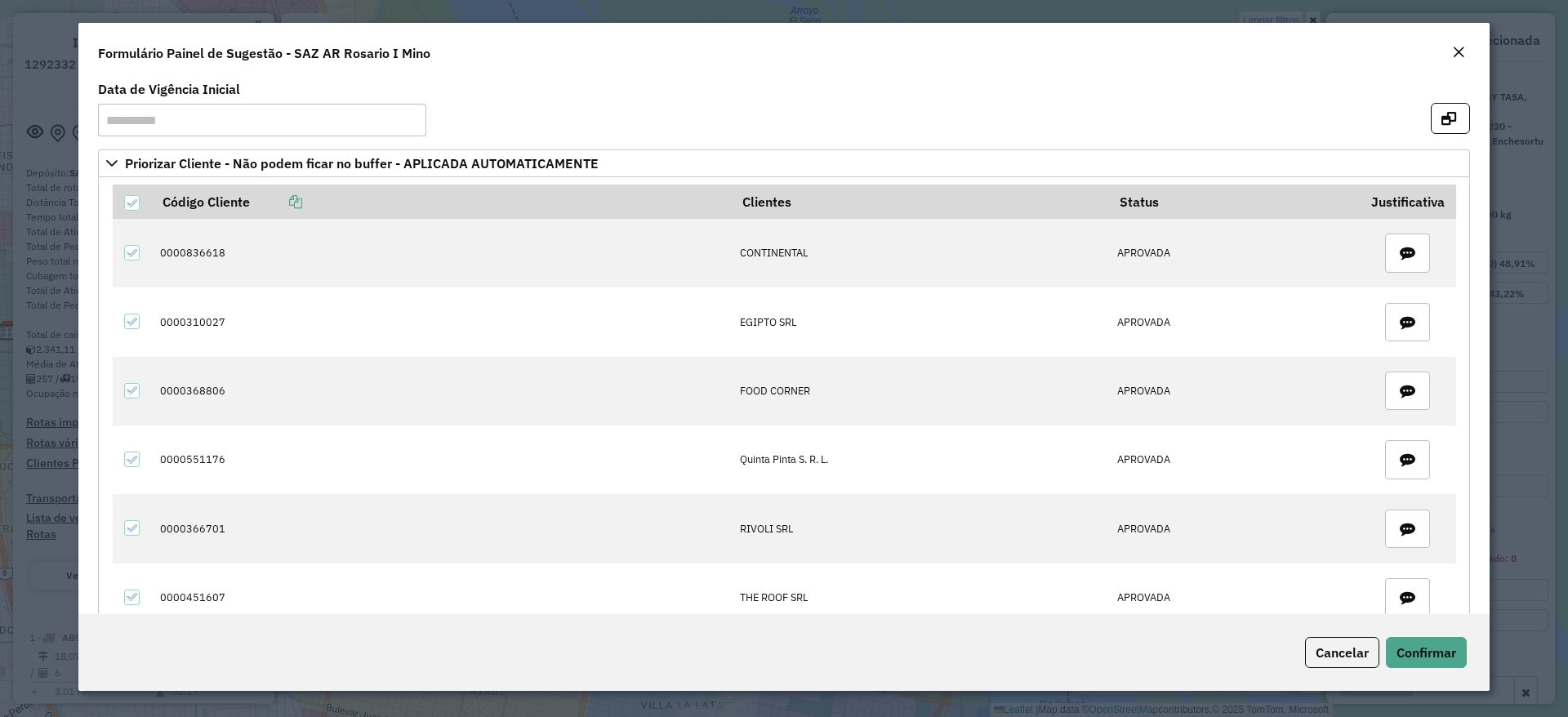
click at [1461, 46] on em "Close" at bounding box center [1458, 51] width 13 height 13
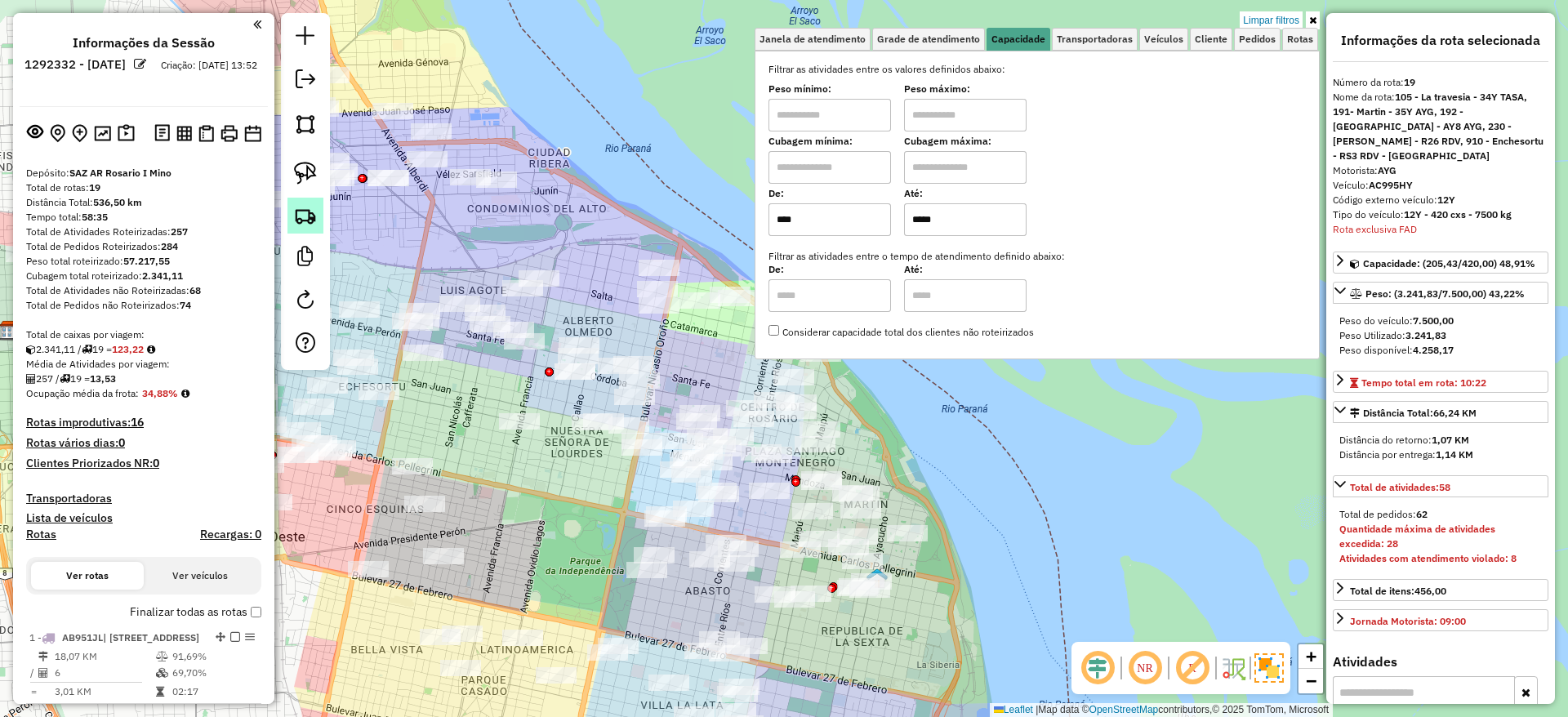
click at [298, 210] on img at bounding box center [305, 215] width 23 height 23
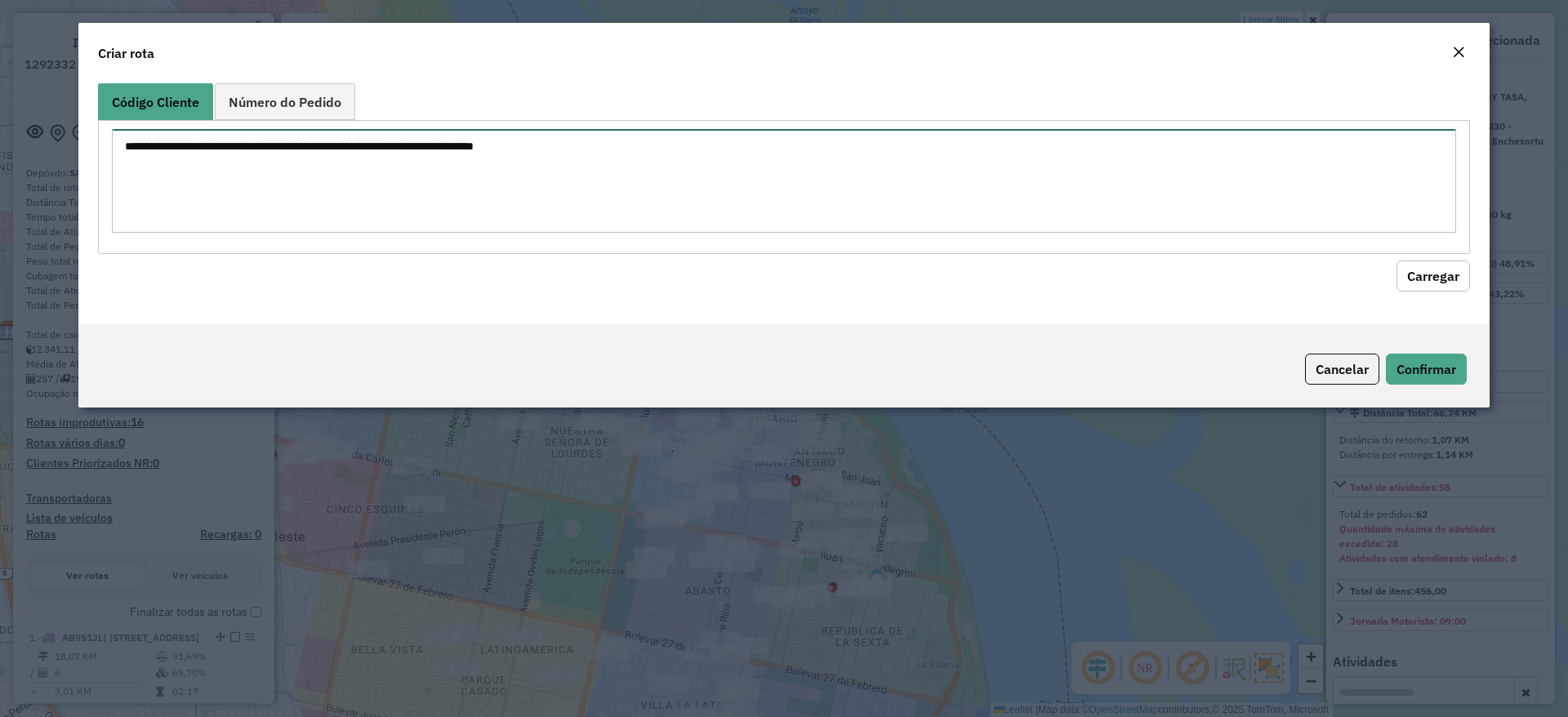
click at [340, 140] on textarea at bounding box center [783, 180] width 1344 height 104
paste textarea "**********"
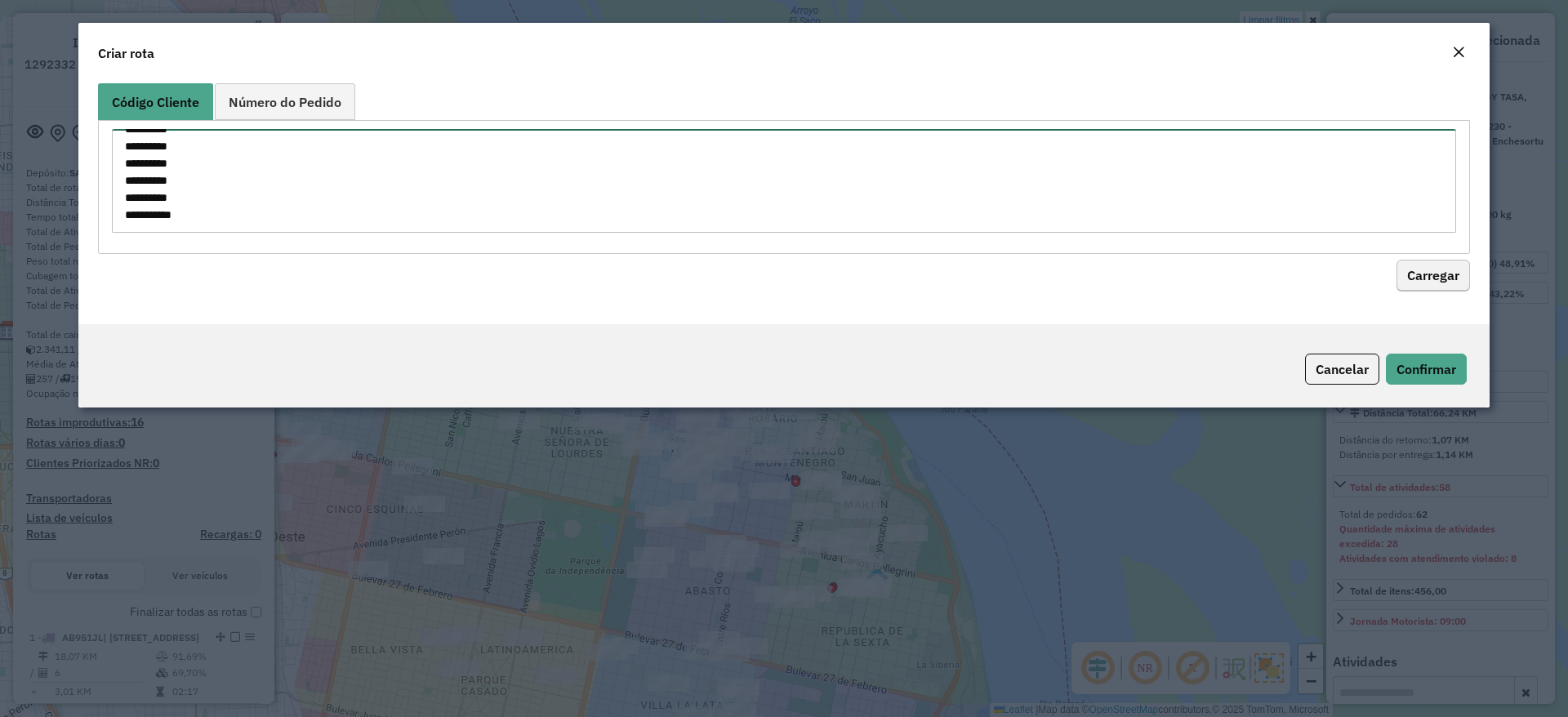
type textarea "**********"
click at [1432, 281] on button "Carregar" at bounding box center [1433, 276] width 73 height 31
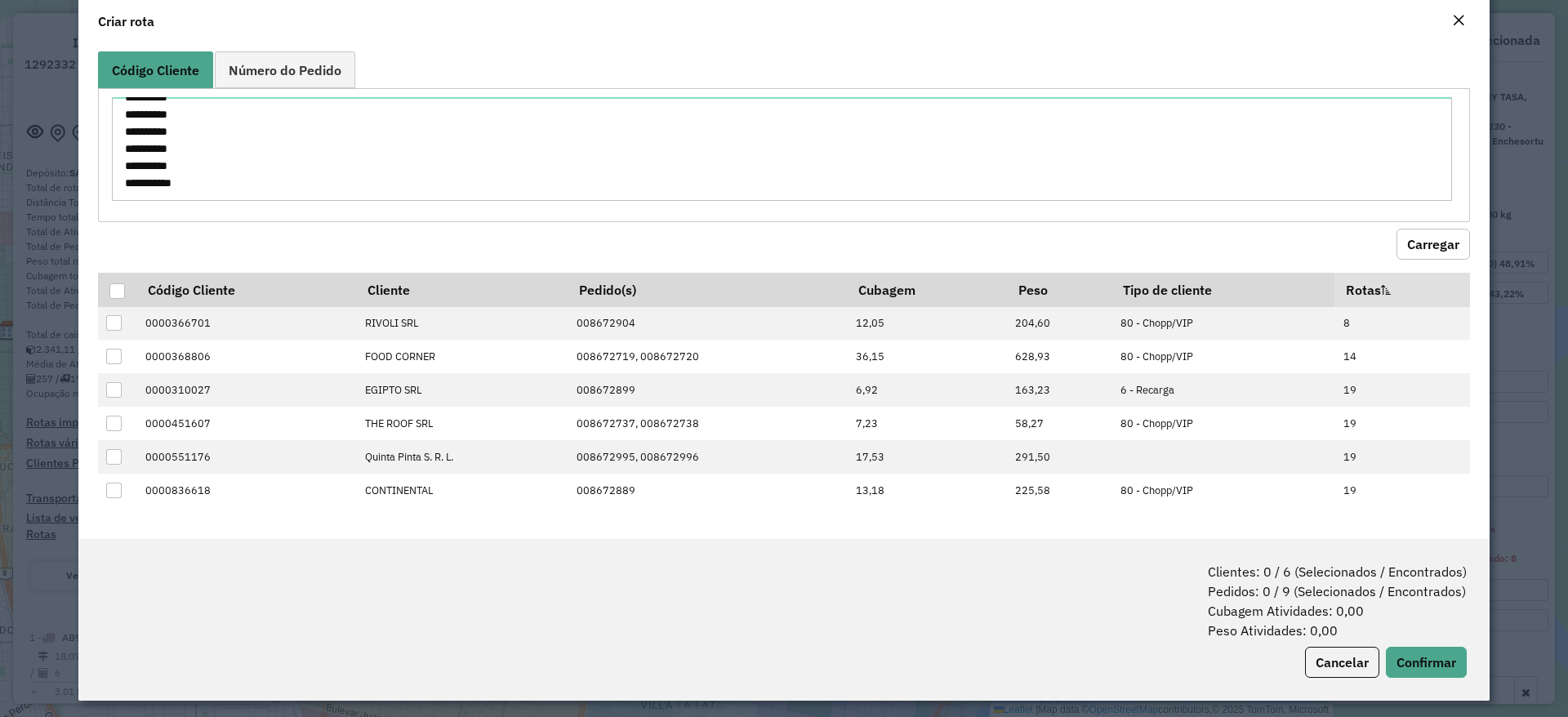
scroll to position [38, 0]
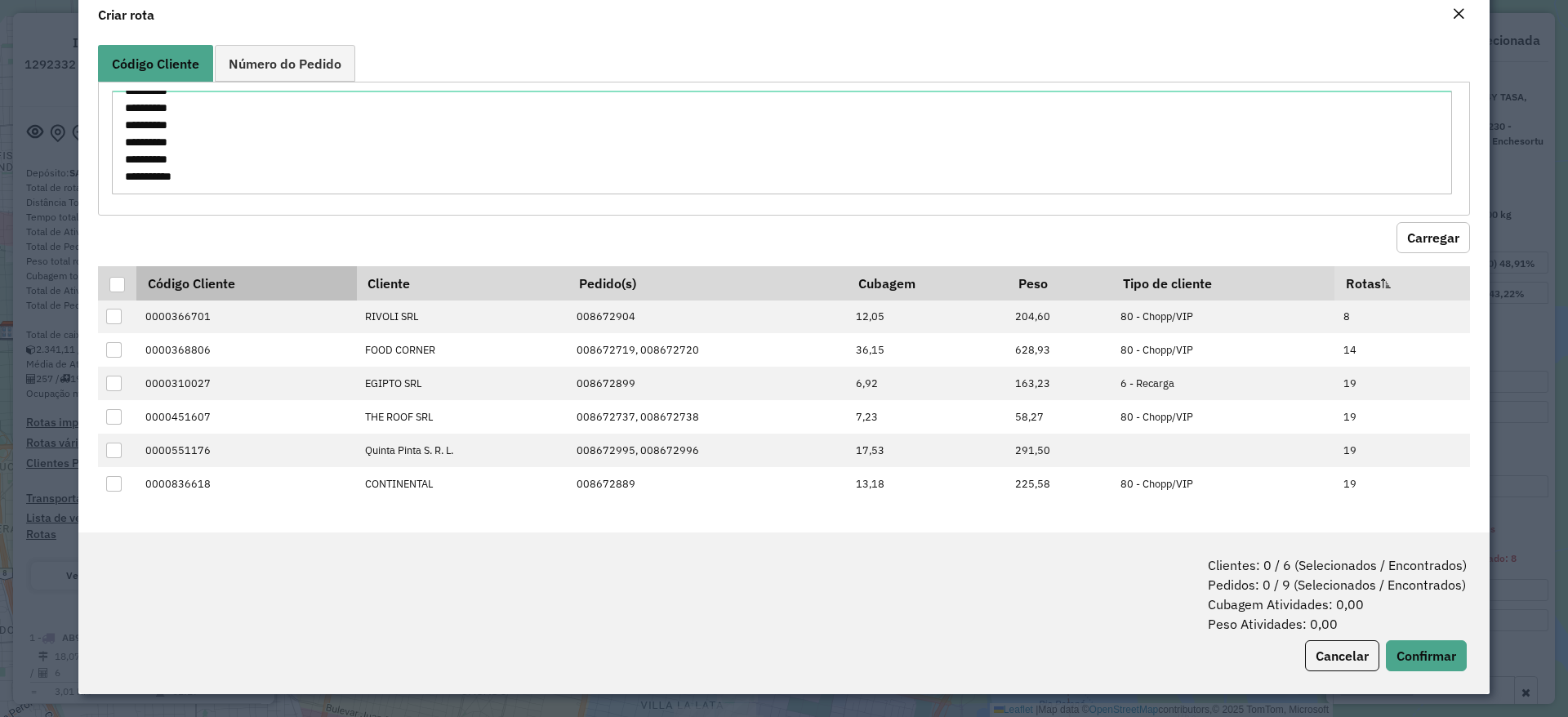
drag, startPoint x: 117, startPoint y: 286, endPoint x: 157, endPoint y: 297, distance: 41.5
click at [117, 286] on div at bounding box center [118, 285] width 16 height 16
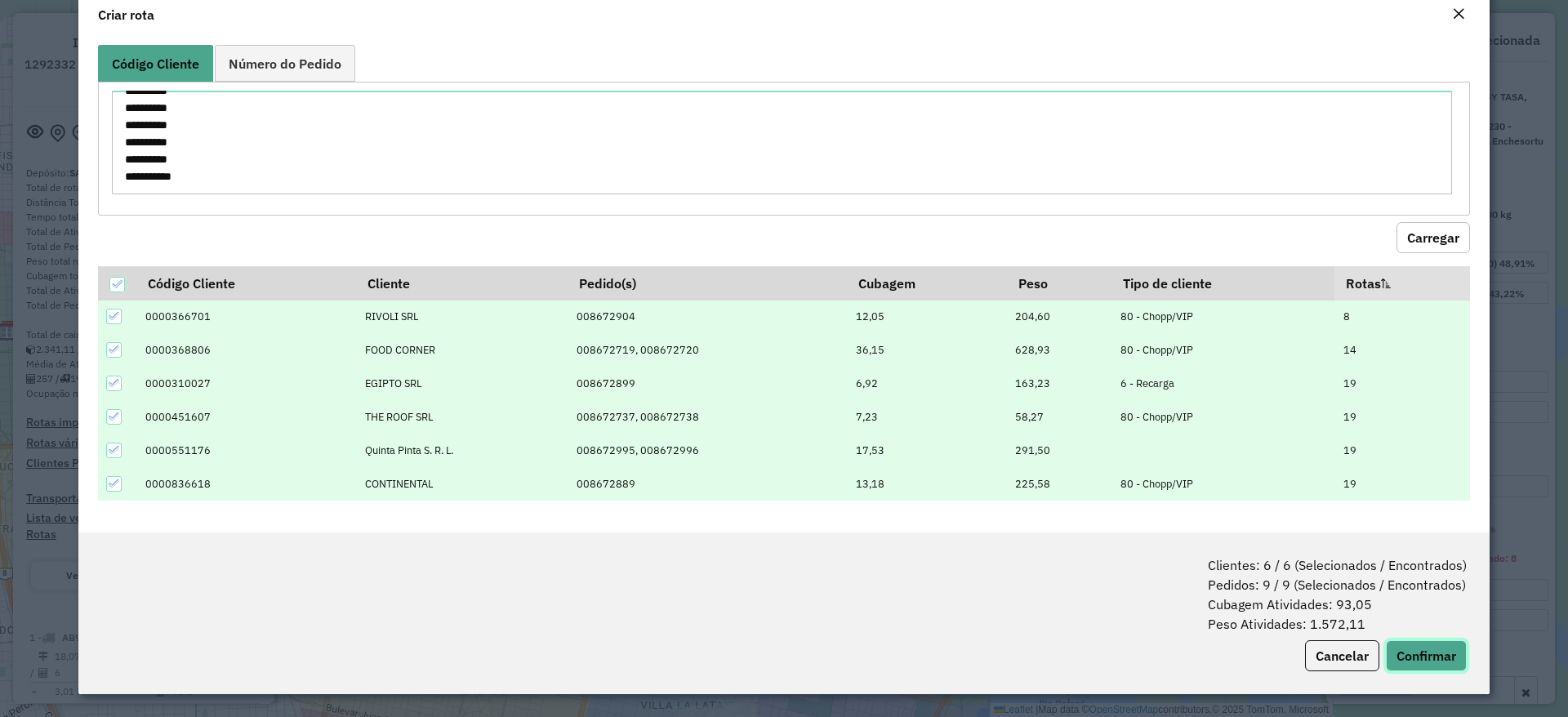
click at [1412, 658] on button "Confirmar" at bounding box center [1426, 656] width 81 height 31
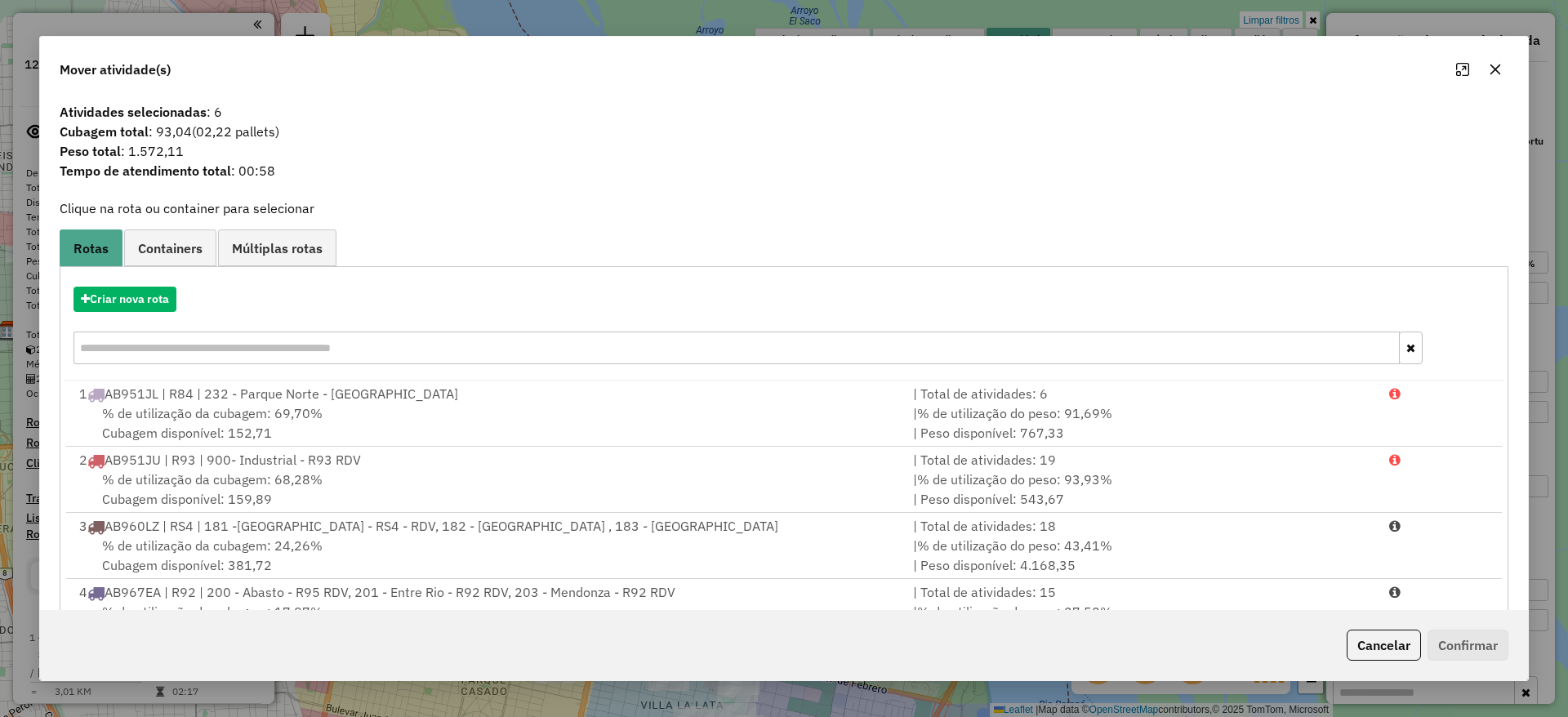
click at [179, 223] on div "Atividades selecionadas : 6 Cubagem total : 93,04 (02,22 pallets) Peso total : …" at bounding box center [784, 353] width 1488 height 515
click at [168, 259] on link "Containers" at bounding box center [170, 247] width 92 height 37
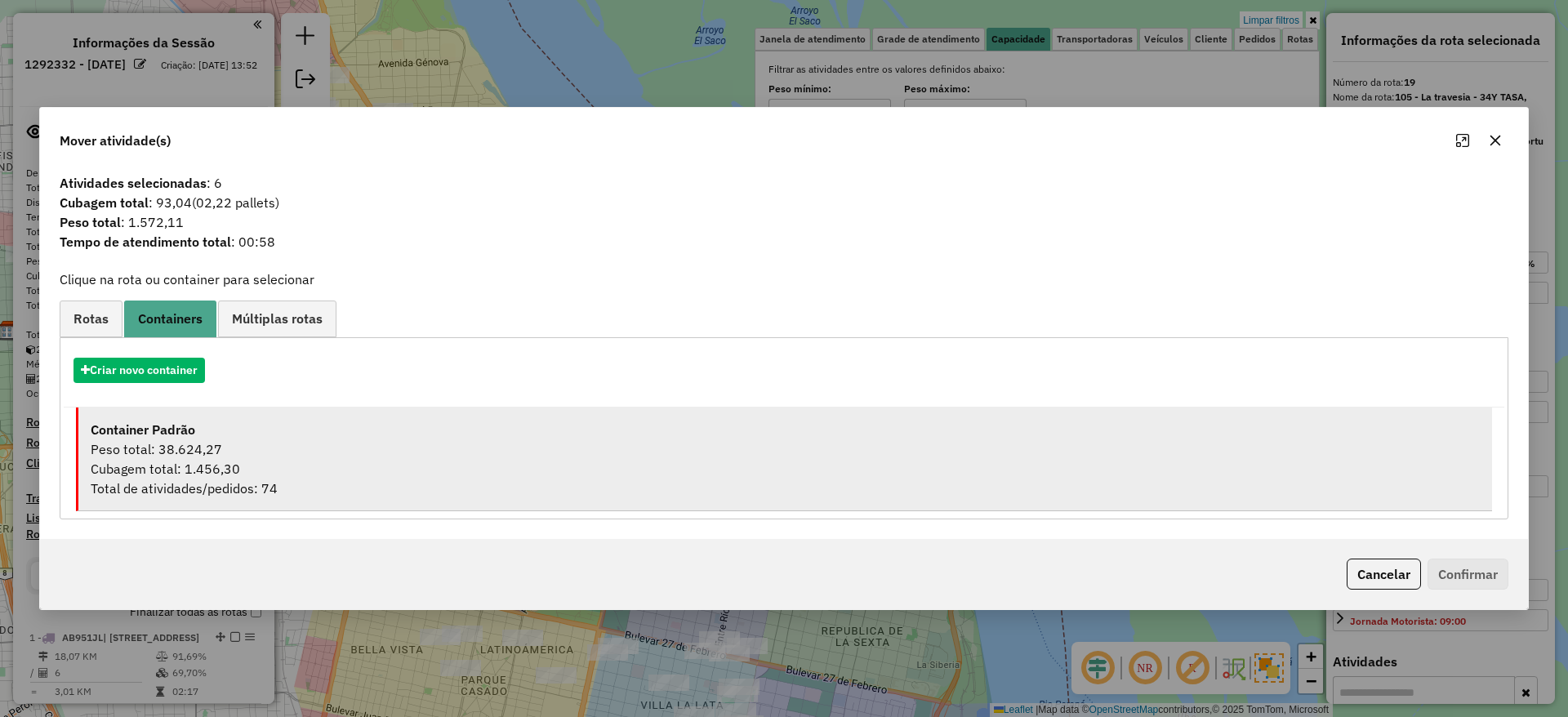
click at [205, 453] on div "Peso total: 38.624,27" at bounding box center [785, 449] width 1389 height 19
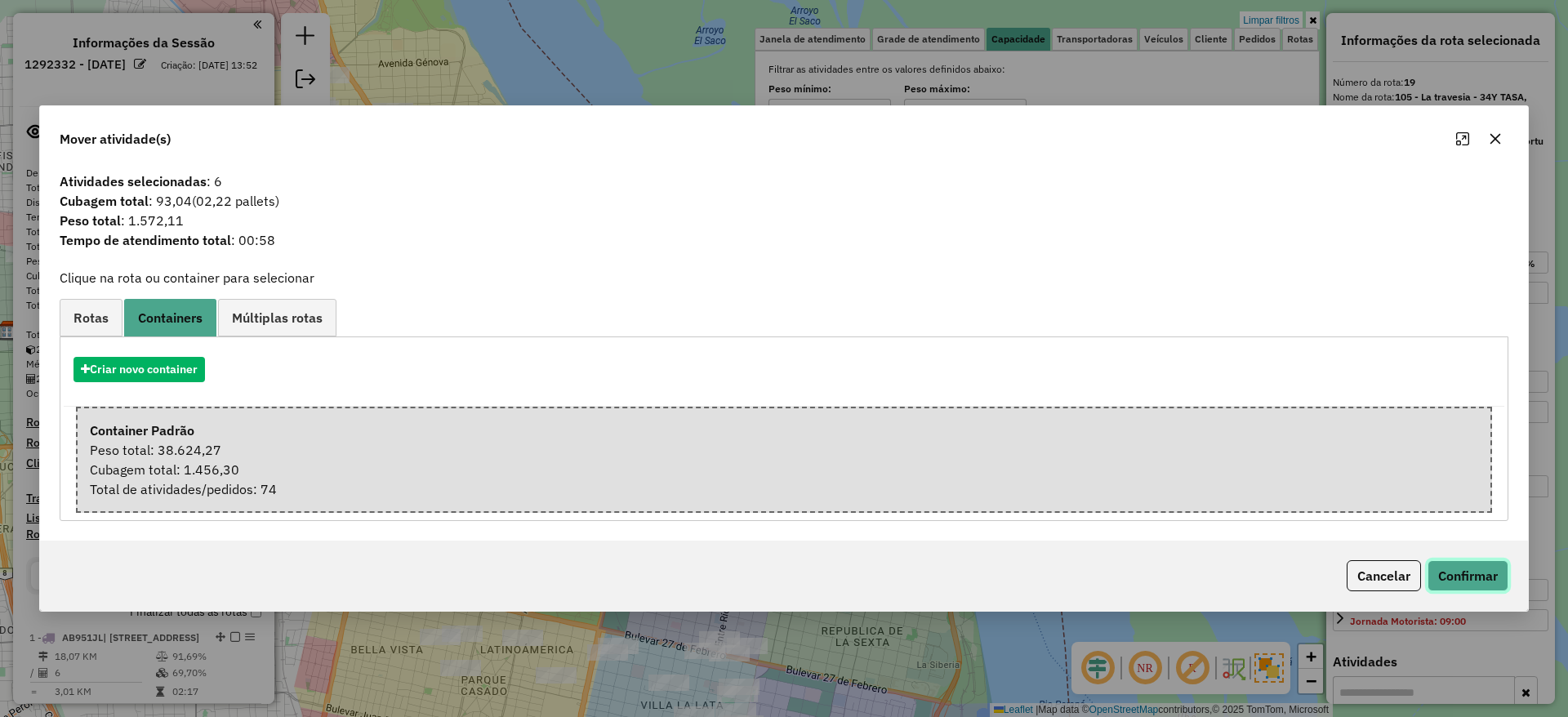
click at [1472, 568] on button "Confirmar" at bounding box center [1467, 576] width 81 height 31
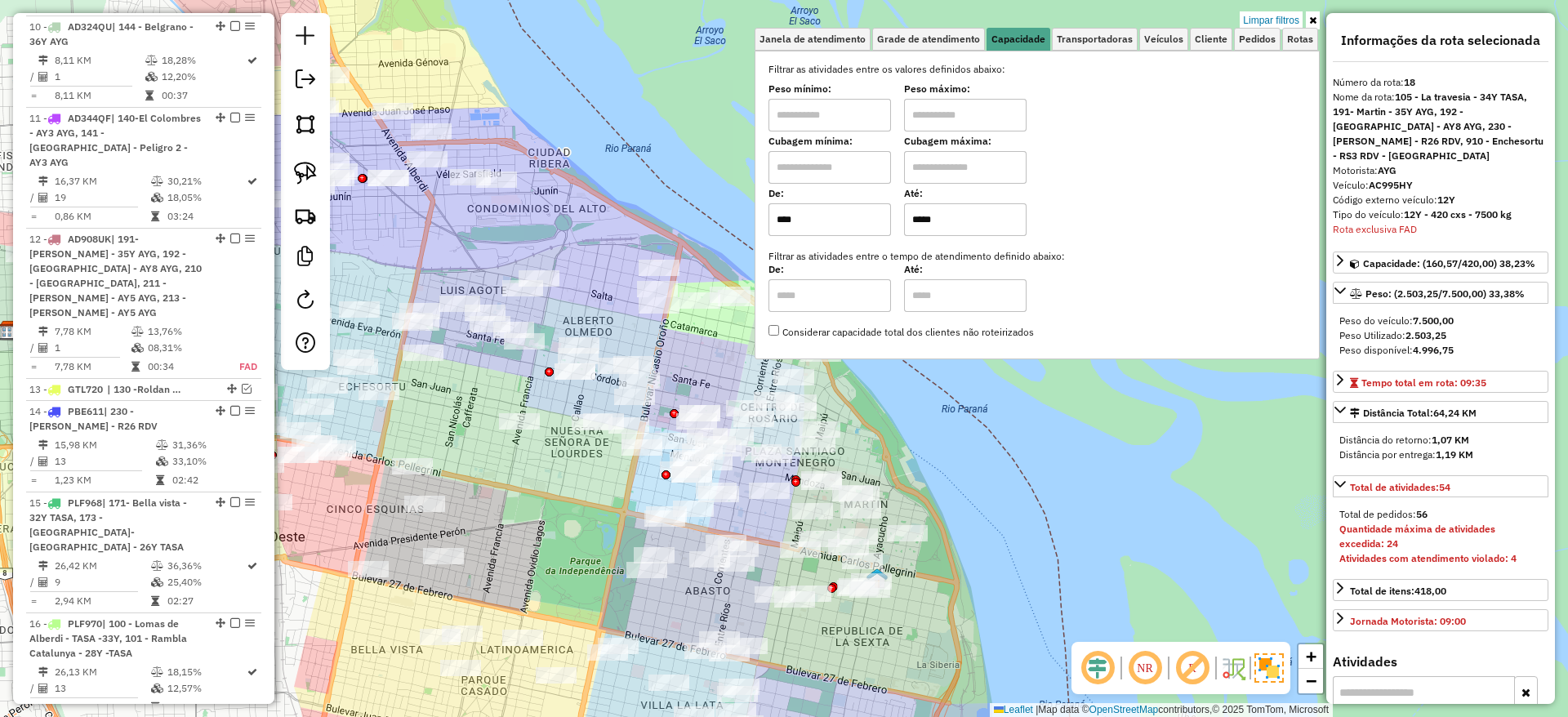
scroll to position [2116, 0]
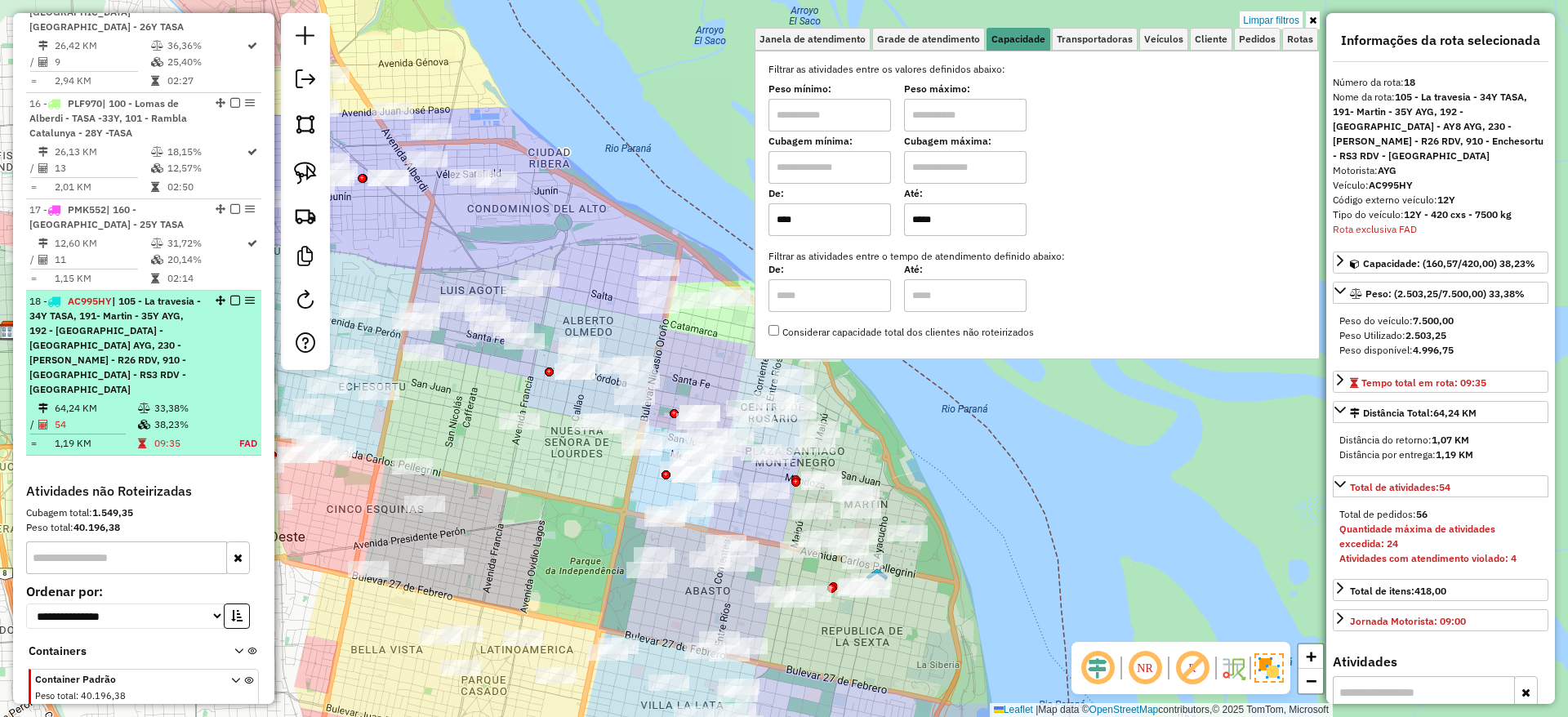
click at [232, 295] on em at bounding box center [234, 300] width 10 height 10
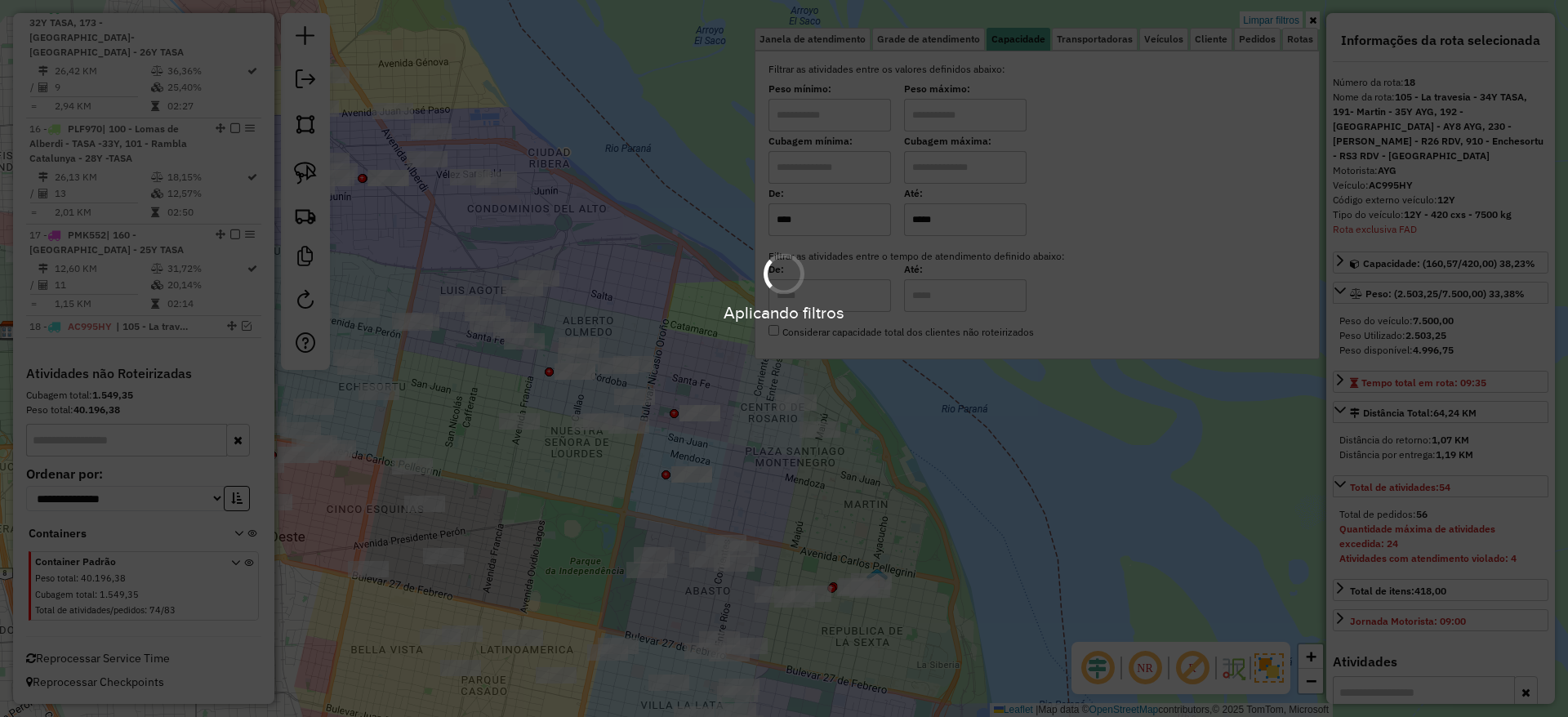
scroll to position [2002, 0]
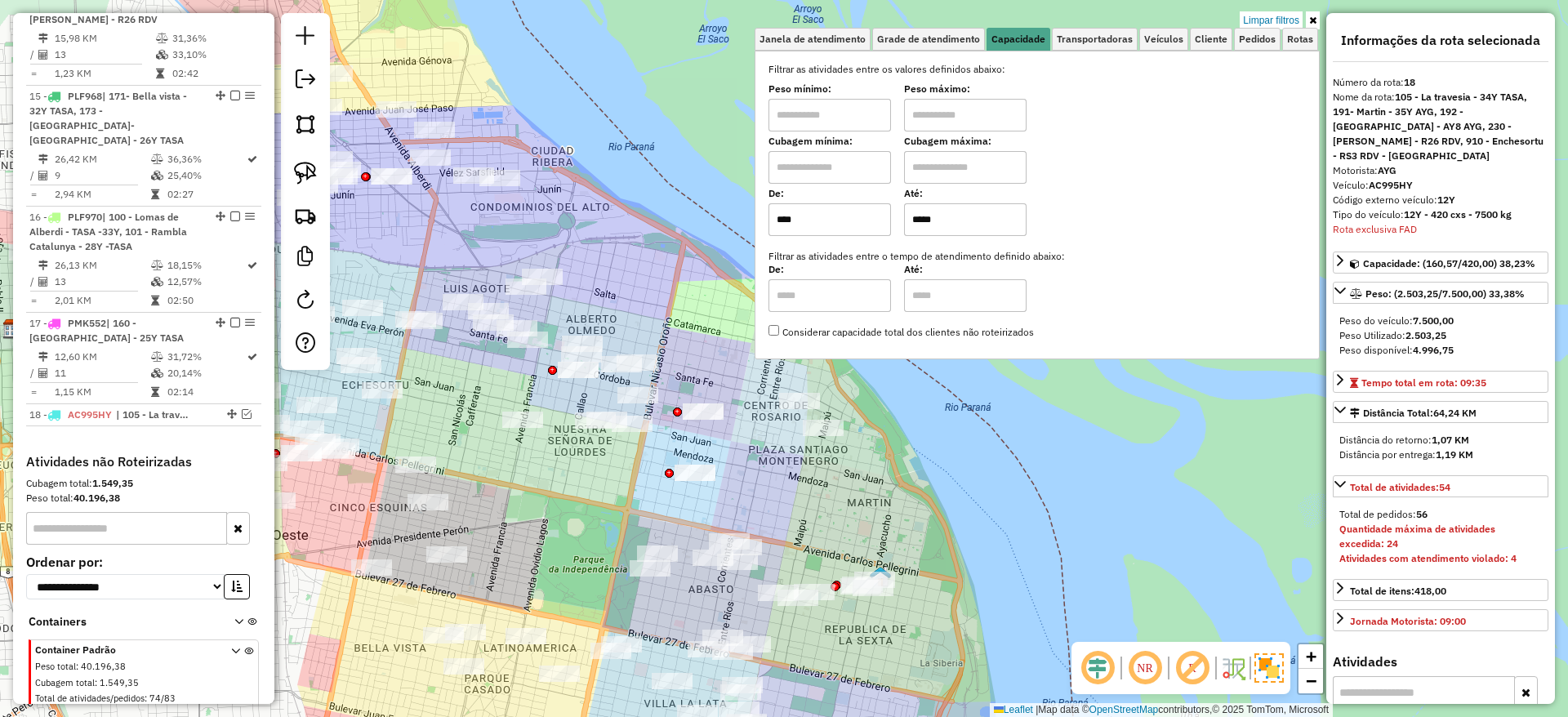
click at [601, 216] on div "Limpar filtros Janela de atendimento Grade de atendimento Capacidade Transporta…" at bounding box center [784, 358] width 1568 height 717
click at [1267, 23] on link "Limpar filtros" at bounding box center [1271, 20] width 63 height 18
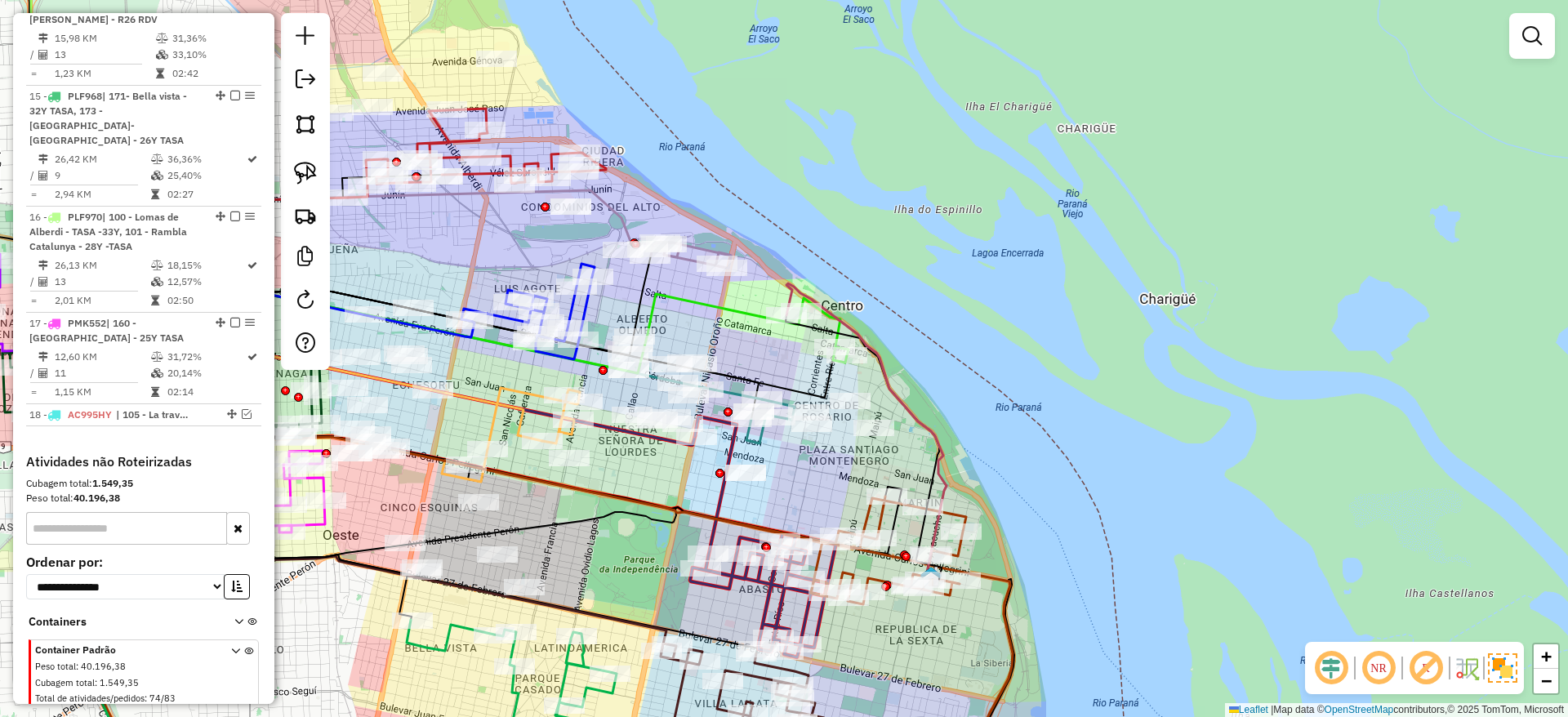
drag, startPoint x: 914, startPoint y: 213, endPoint x: 1166, endPoint y: 213, distance: 252.0
click at [1166, 213] on div "Janela de atendimento Grade de atendimento Capacidade Transportadoras Veículos …" at bounding box center [784, 358] width 1568 height 717
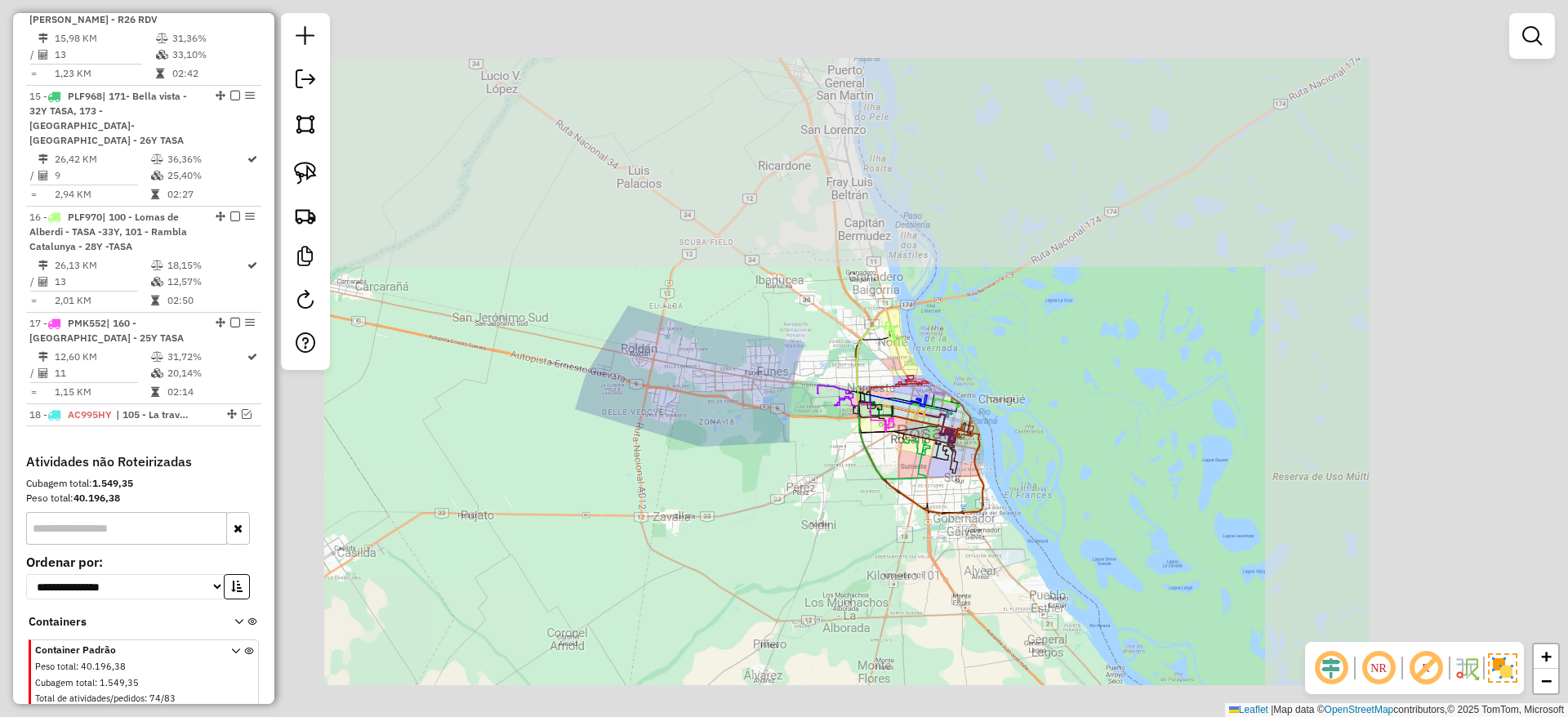
click at [816, 524] on div "Janela de atendimento Grade de atendimento Capacidade Transportadoras Veículos …" at bounding box center [784, 358] width 1568 height 717
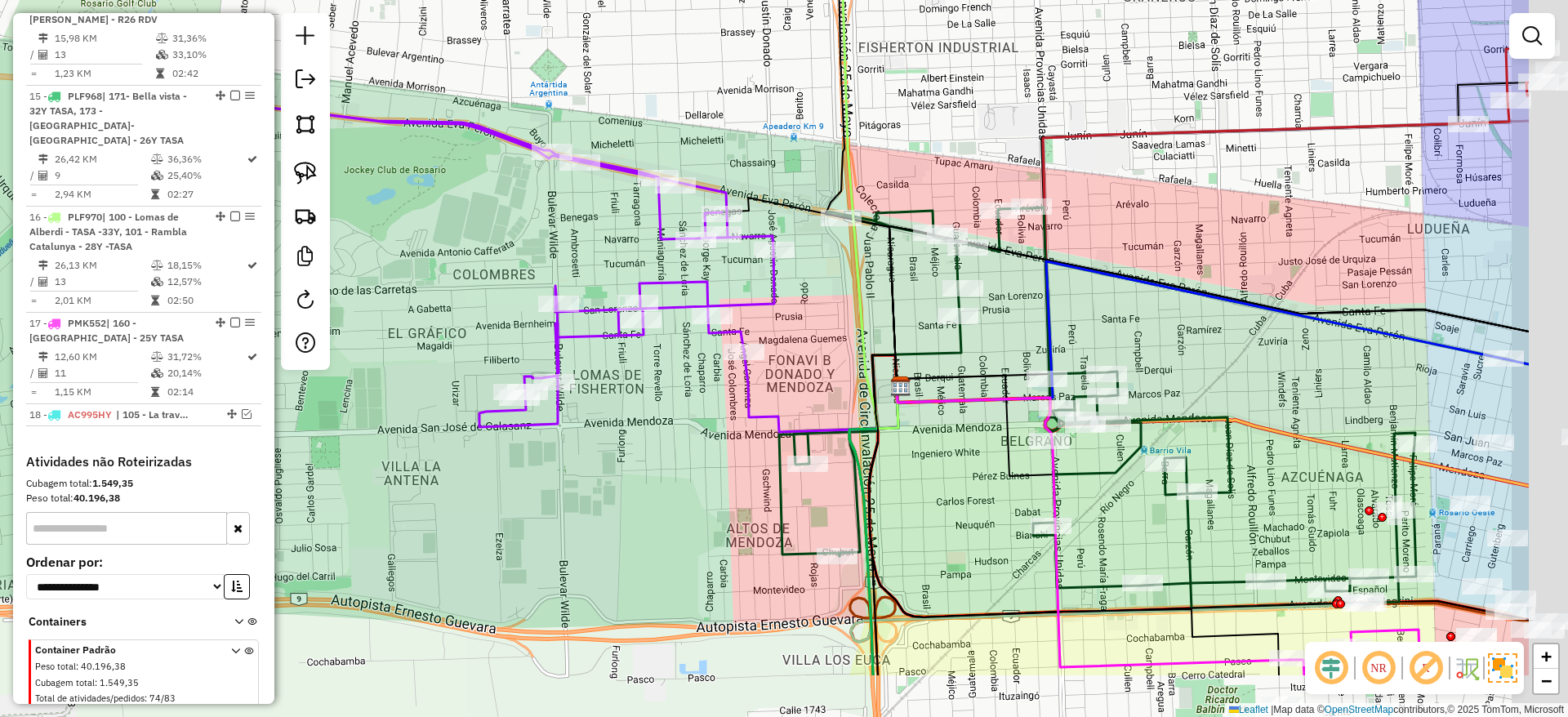
drag, startPoint x: 948, startPoint y: 342, endPoint x: 857, endPoint y: 290, distance: 104.8
click at [857, 290] on div "Janela de atendimento Grade de atendimento Capacidade Transportadoras Veículos …" at bounding box center [784, 358] width 1568 height 717
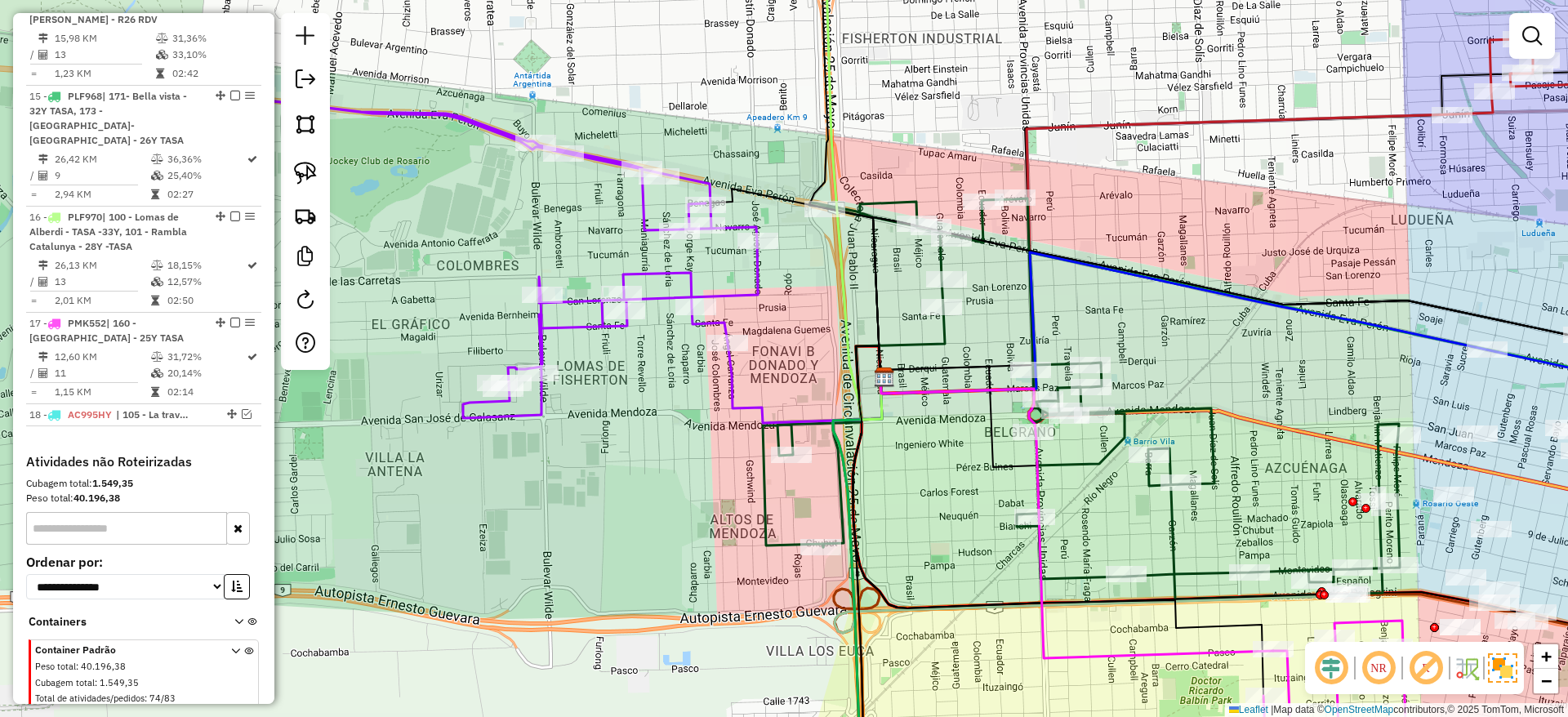
click at [1067, 464] on icon at bounding box center [1080, 399] width 637 height 401
select select "**********"
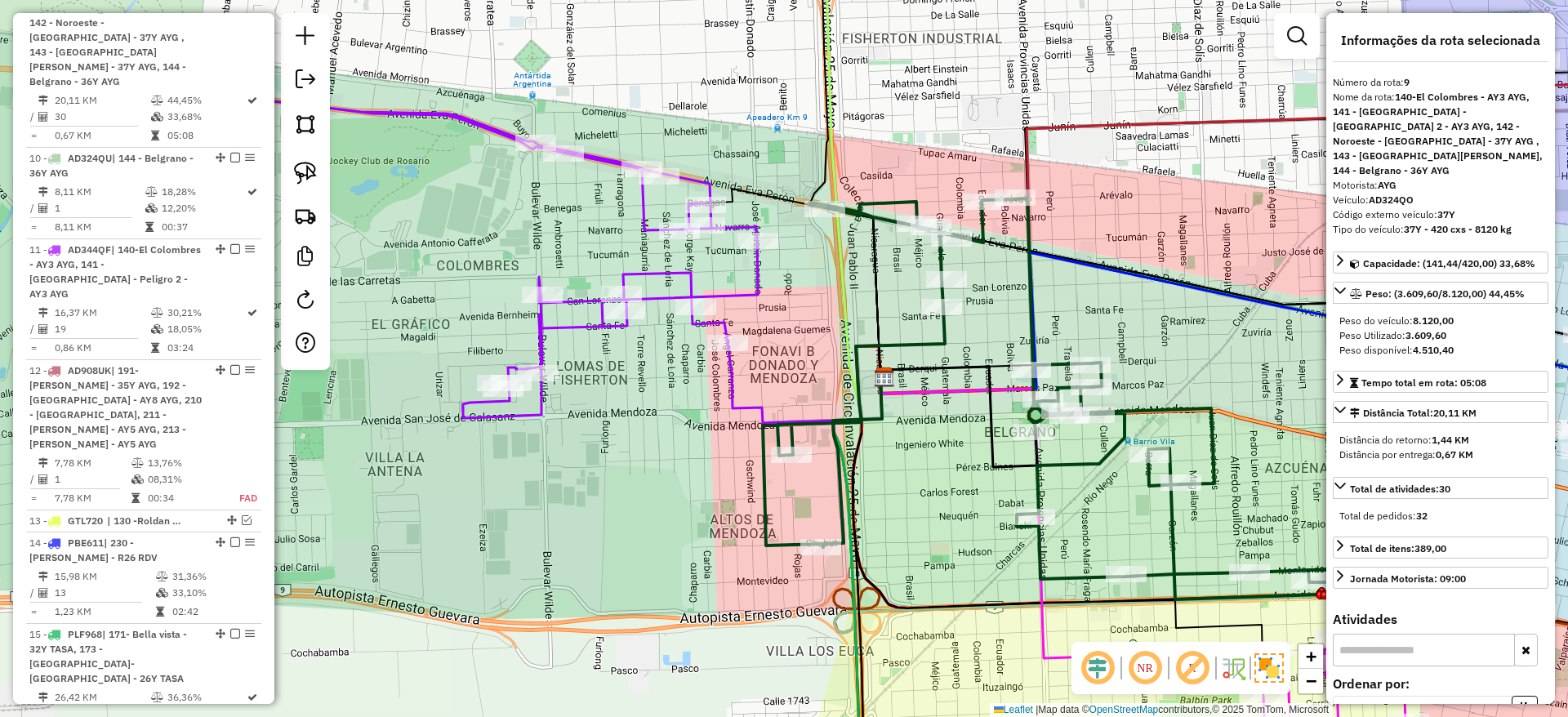
scroll to position [1404, 0]
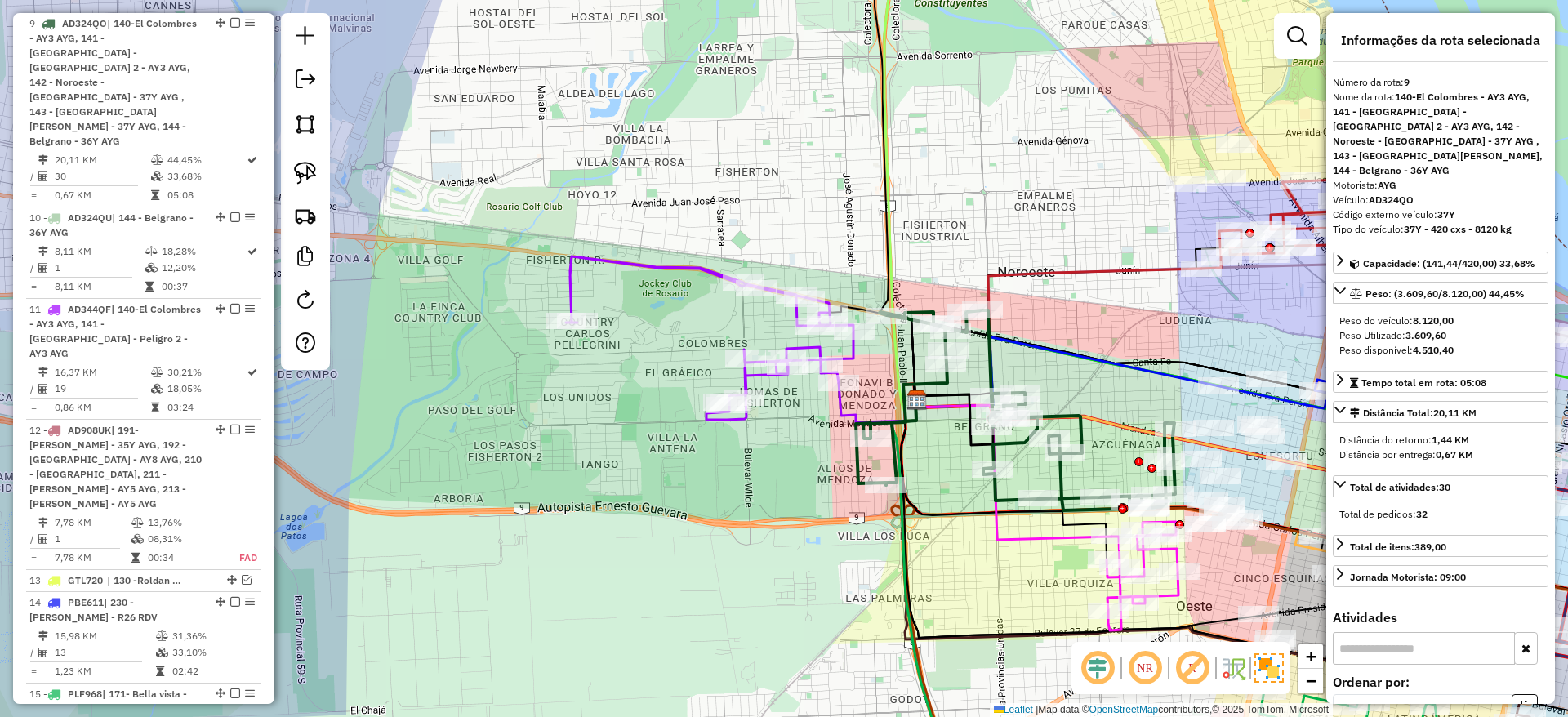
drag, startPoint x: 1145, startPoint y: 390, endPoint x: 1096, endPoint y: 371, distance: 52.6
click at [1096, 371] on div "Janela de atendimento Grade de atendimento Capacidade Transportadoras Veículos …" at bounding box center [784, 358] width 1568 height 717
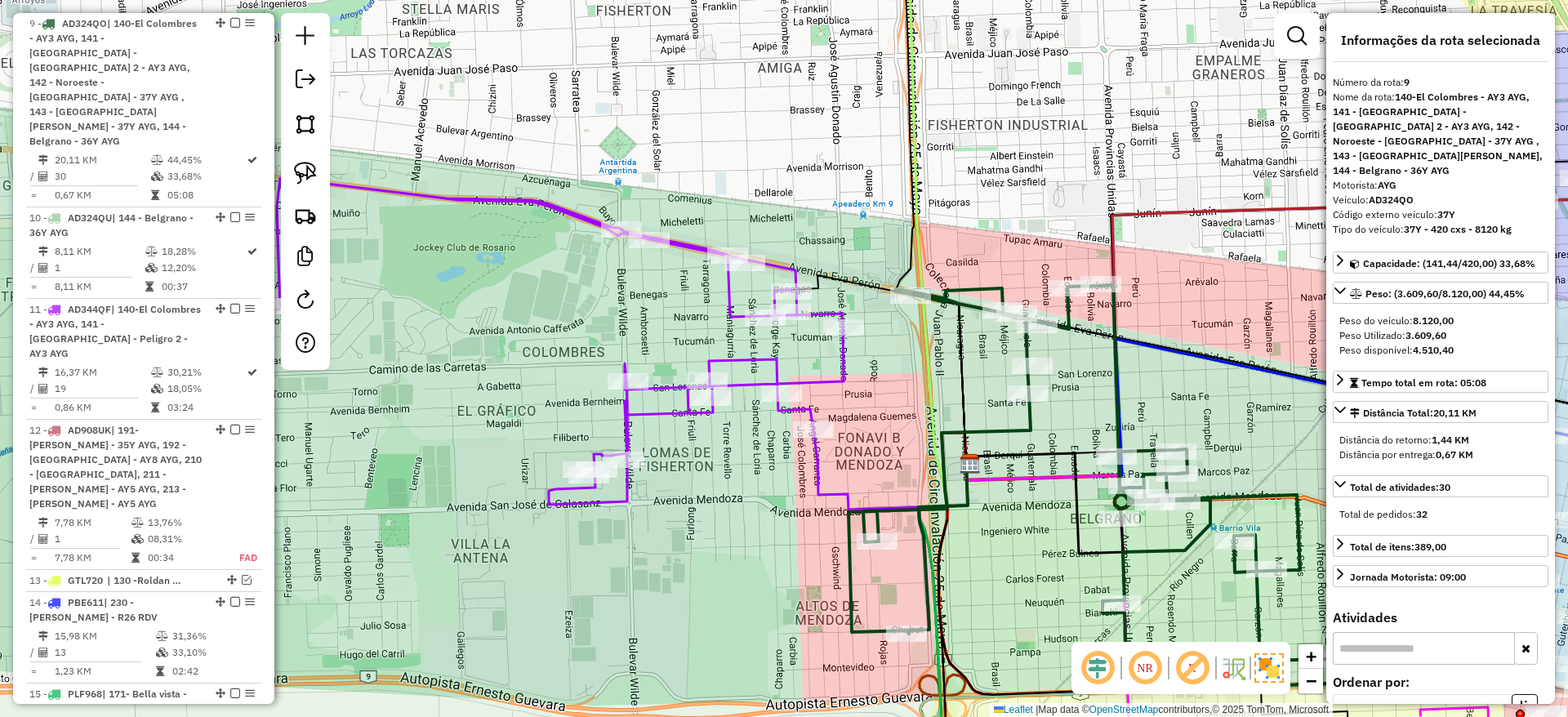
click at [843, 355] on icon at bounding box center [556, 341] width 575 height 327
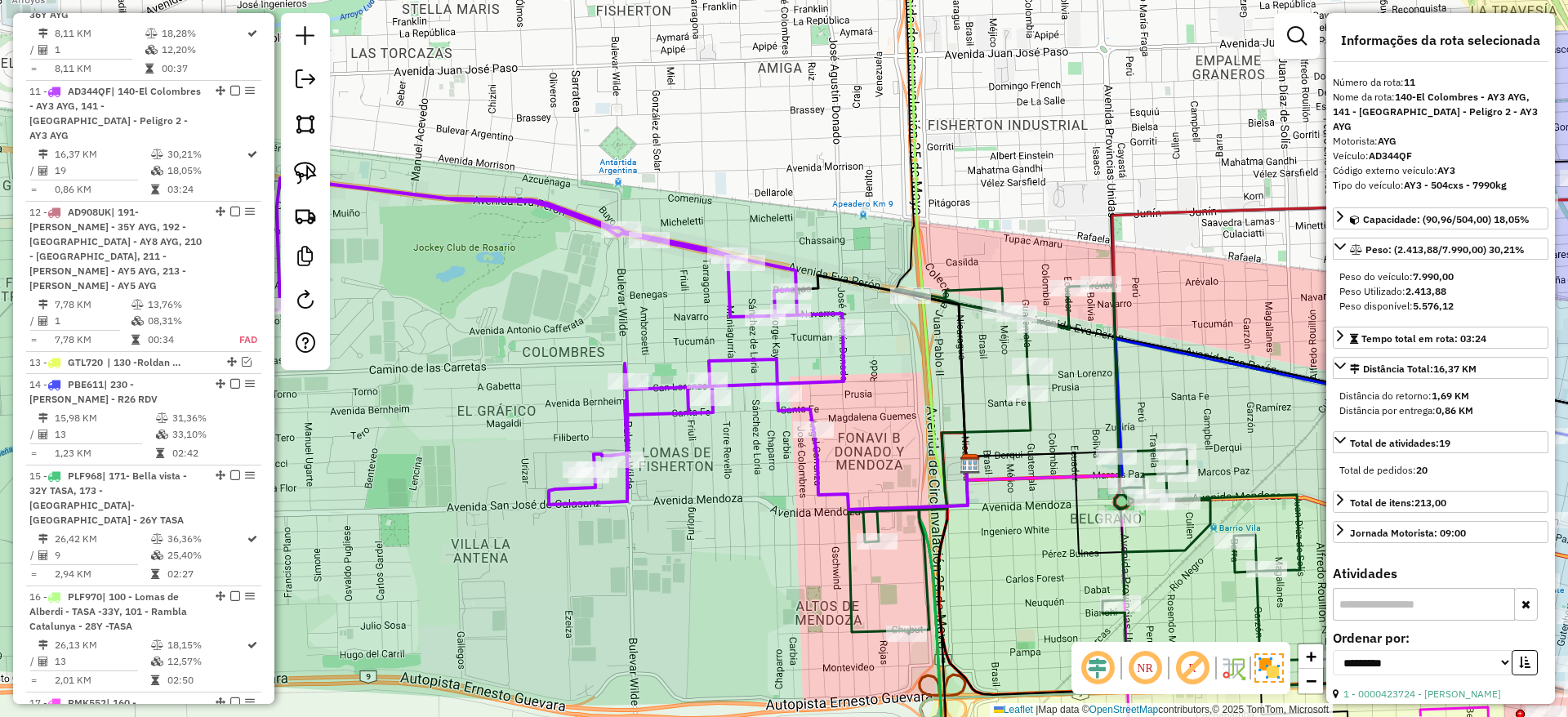
scroll to position [1647, 0]
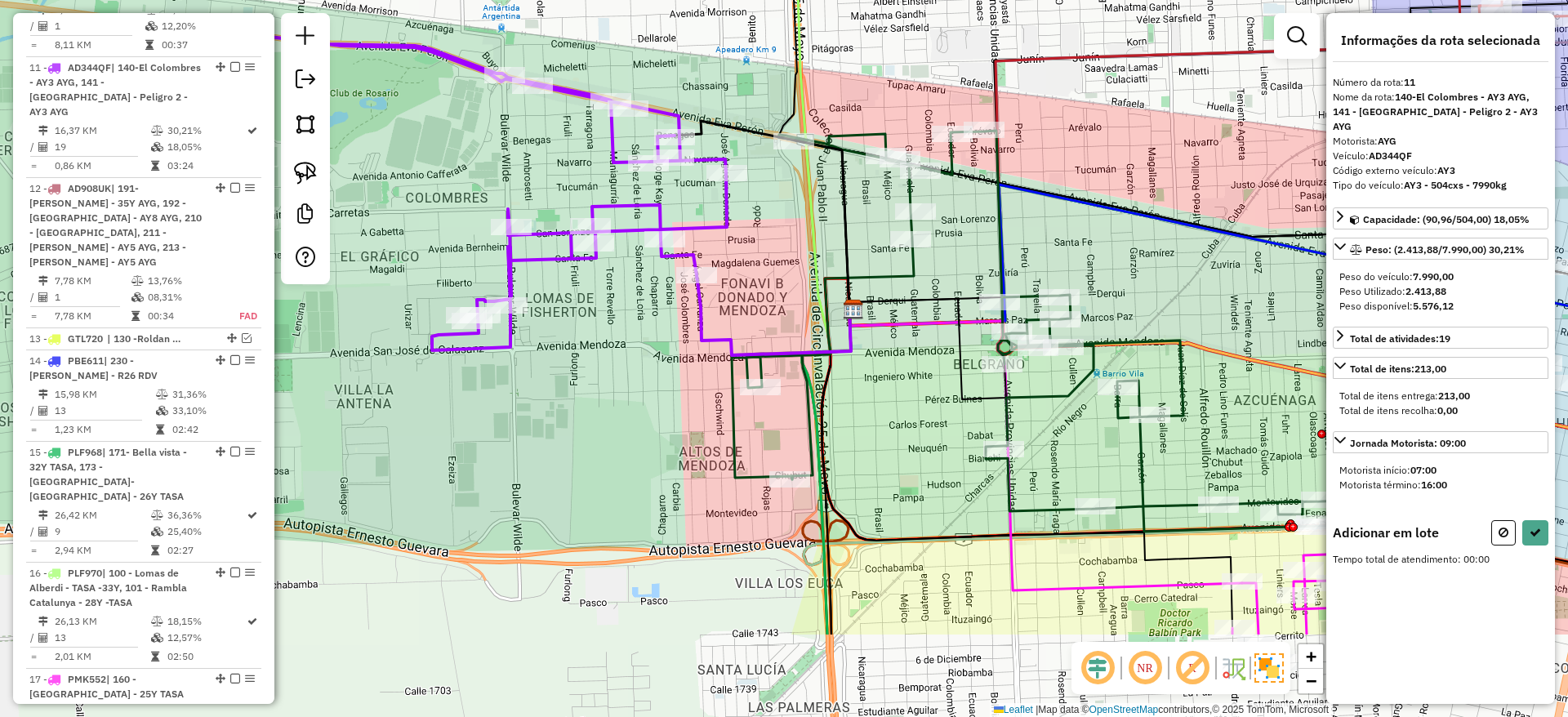
drag, startPoint x: 715, startPoint y: 500, endPoint x: 598, endPoint y: 345, distance: 194.2
click at [598, 345] on div "Janela de atendimento Grade de atendimento Capacidade Transportadoras Veículos …" at bounding box center [784, 358] width 1568 height 717
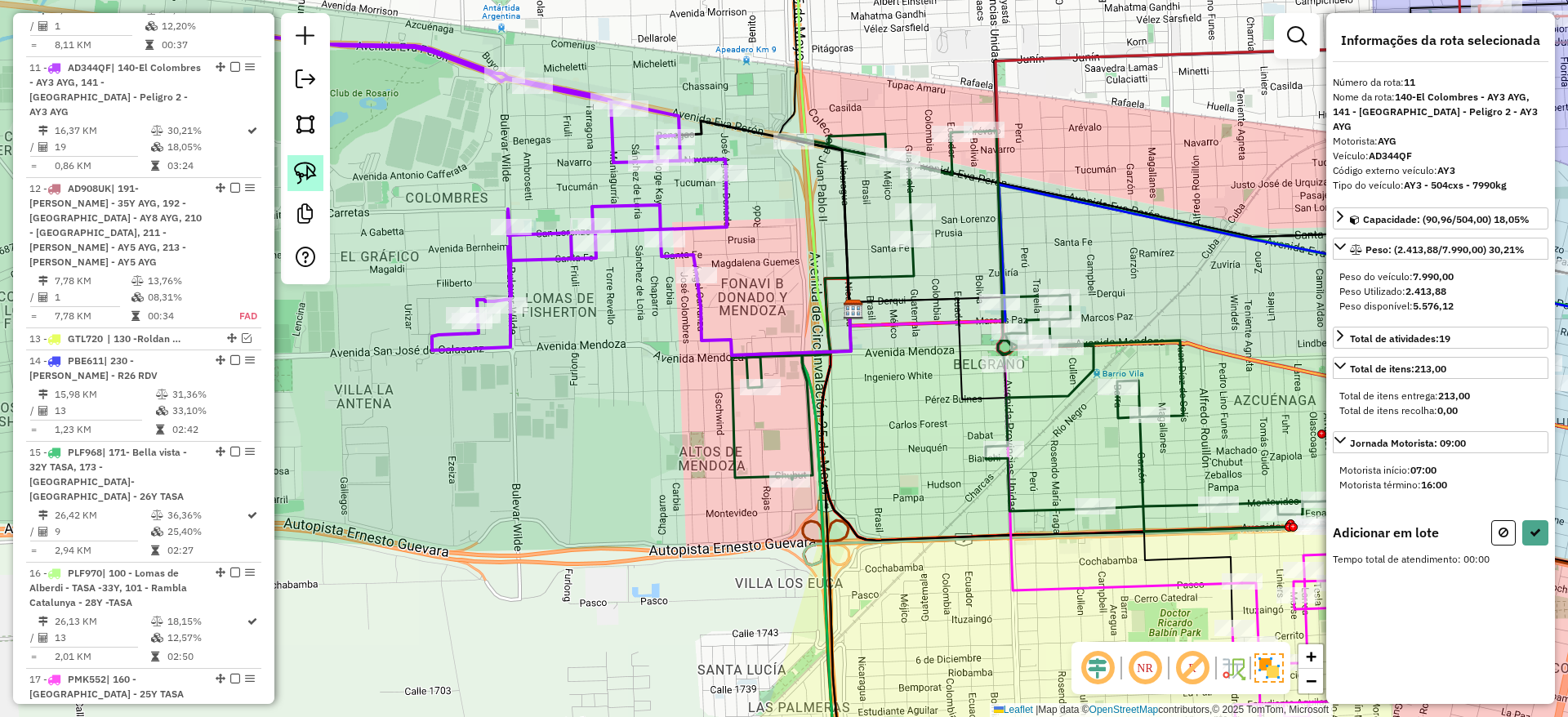
click at [305, 162] on img at bounding box center [305, 173] width 23 height 23
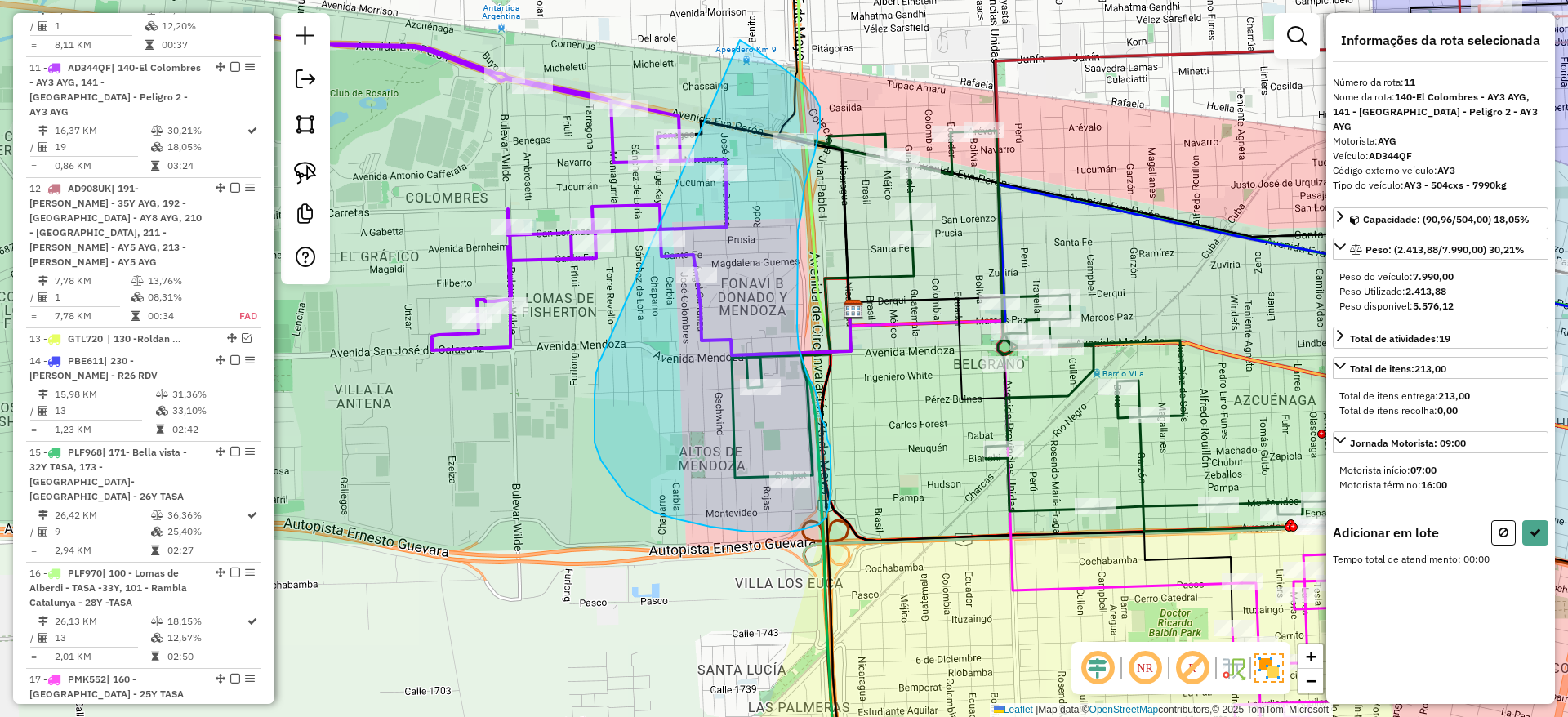
drag, startPoint x: 594, startPoint y: 416, endPoint x: 740, endPoint y: 40, distance: 403.4
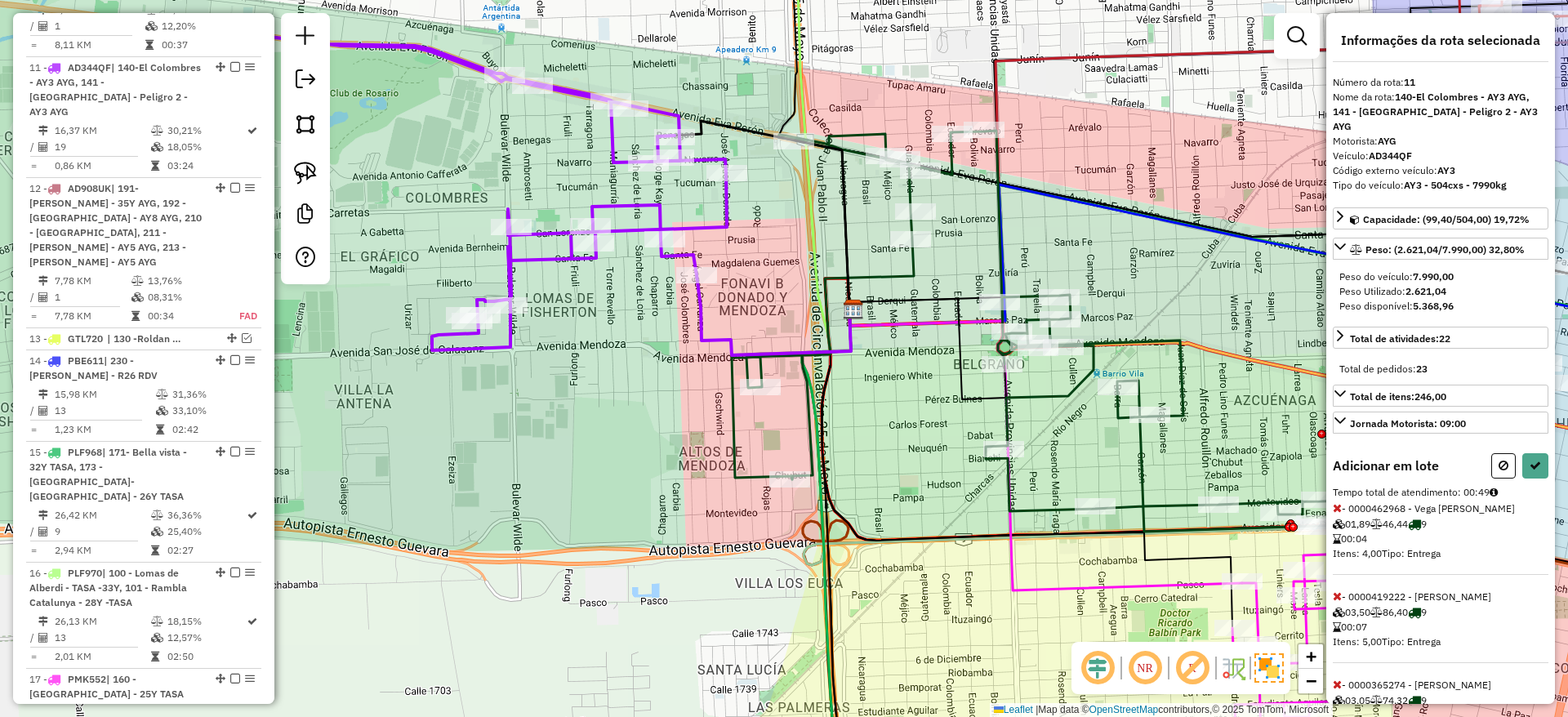
select select "**********"
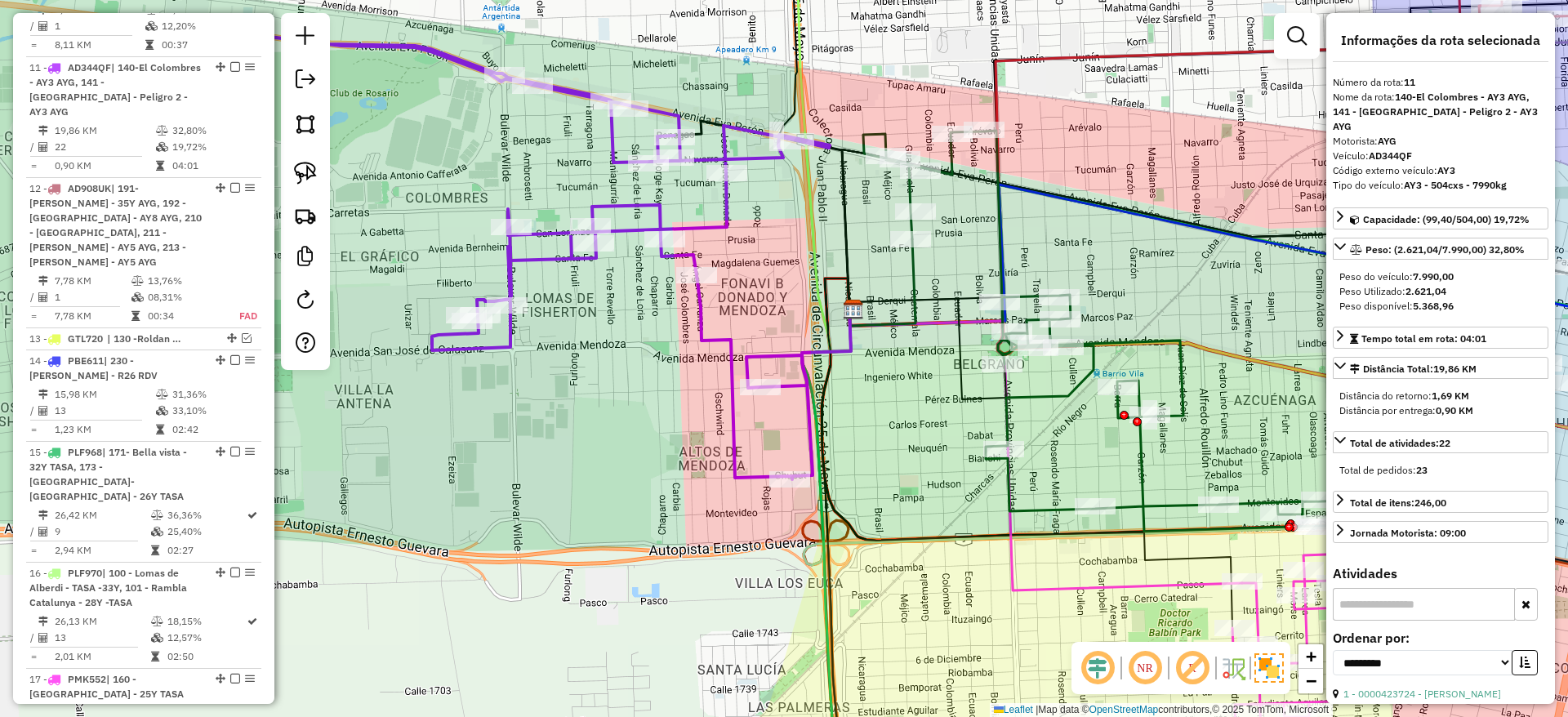
click at [1004, 431] on icon at bounding box center [1116, 331] width 505 height 401
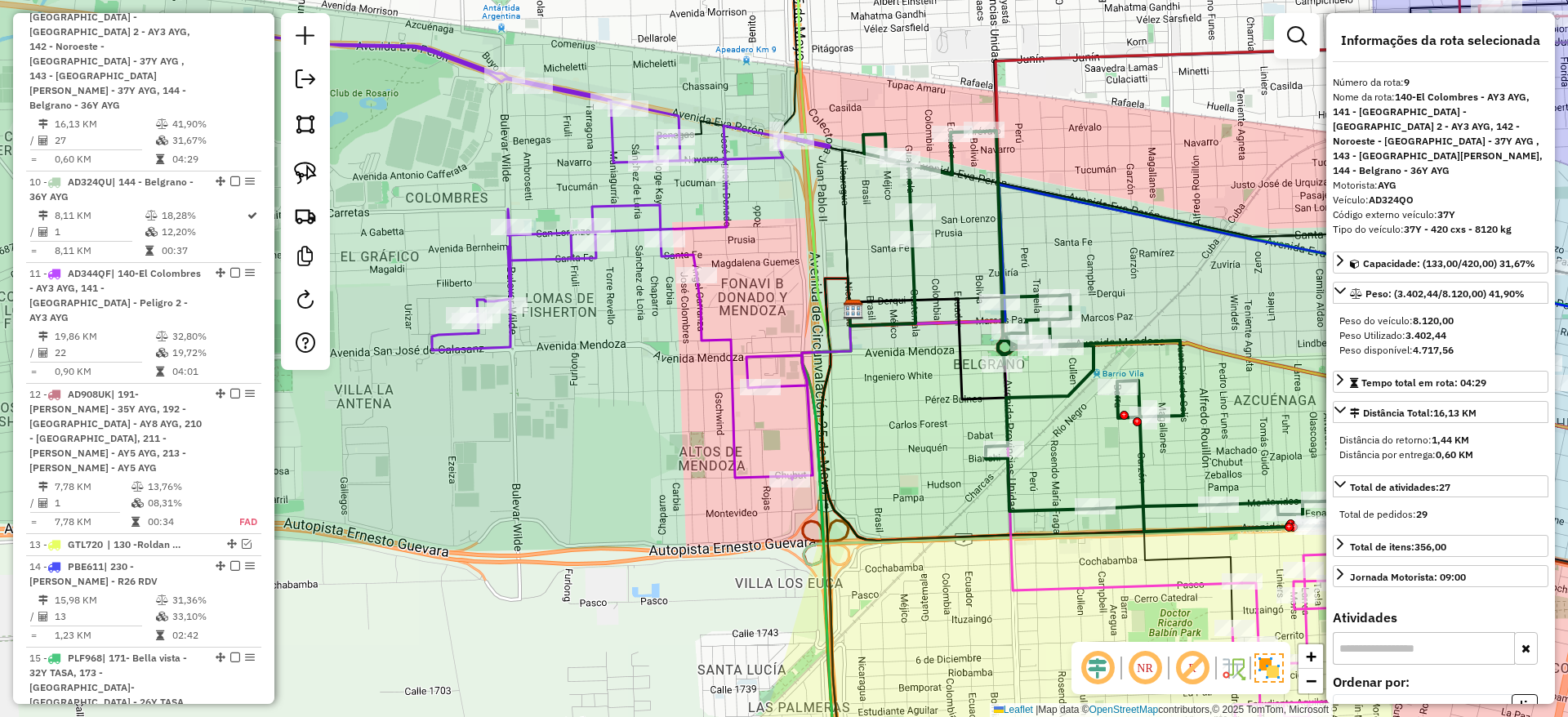
scroll to position [1404, 0]
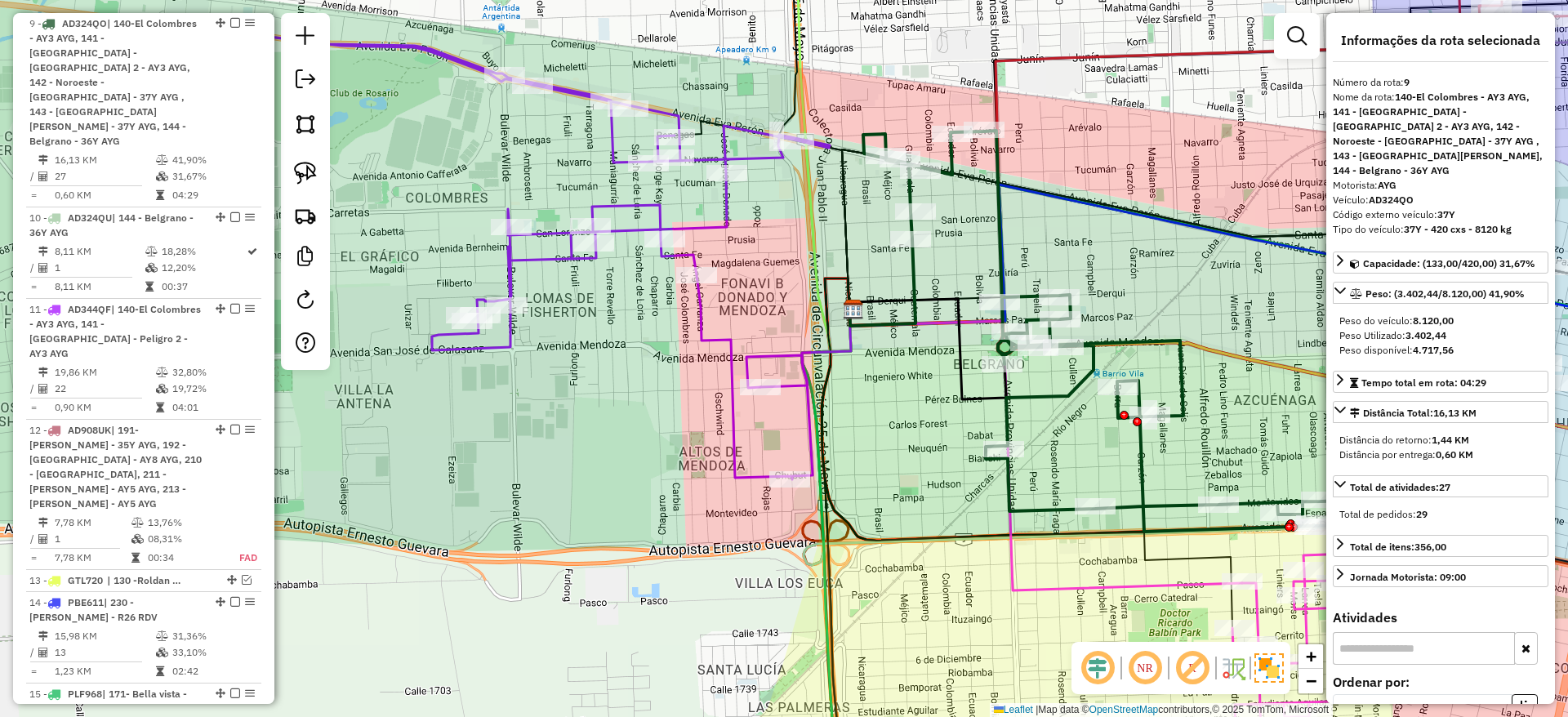
click at [706, 345] on icon at bounding box center [490, 251] width 678 height 456
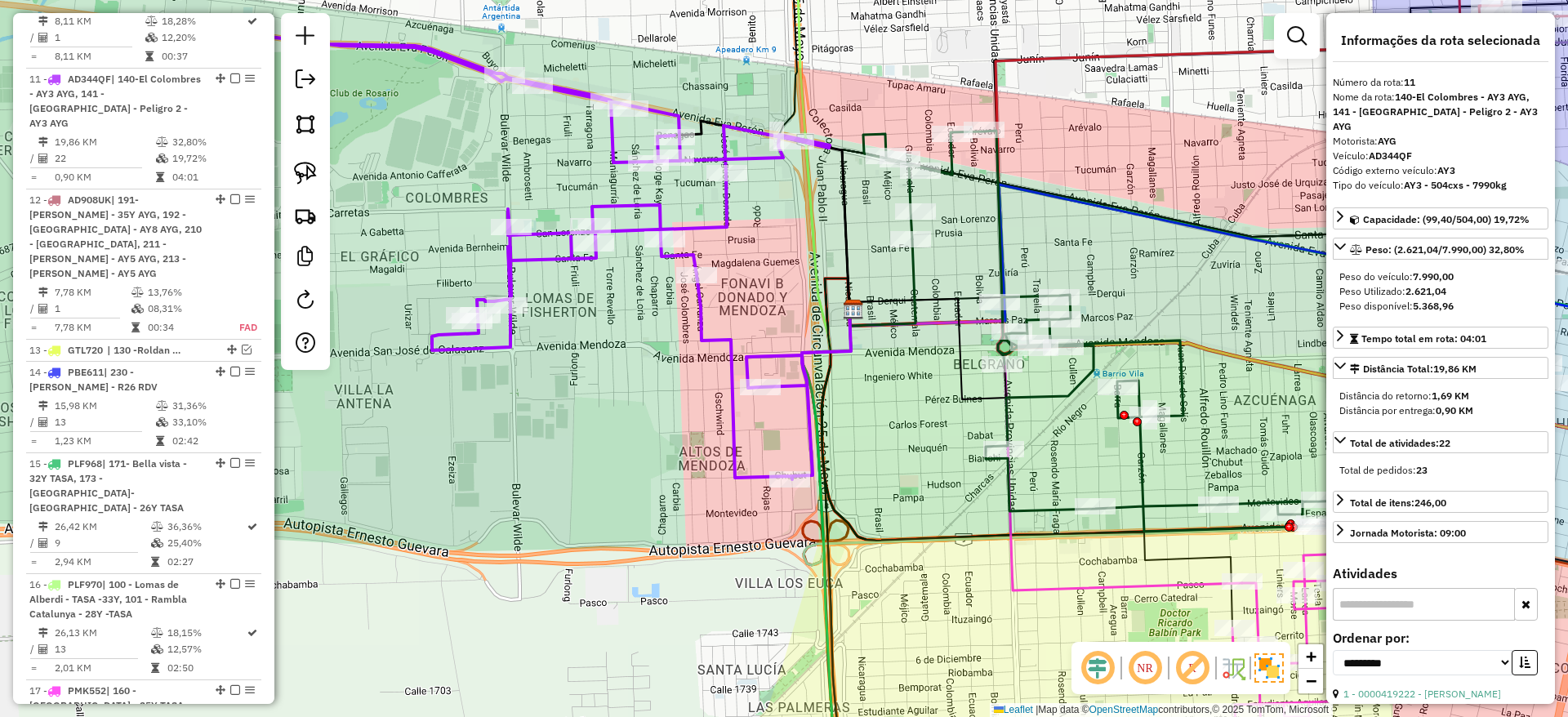
scroll to position [1647, 0]
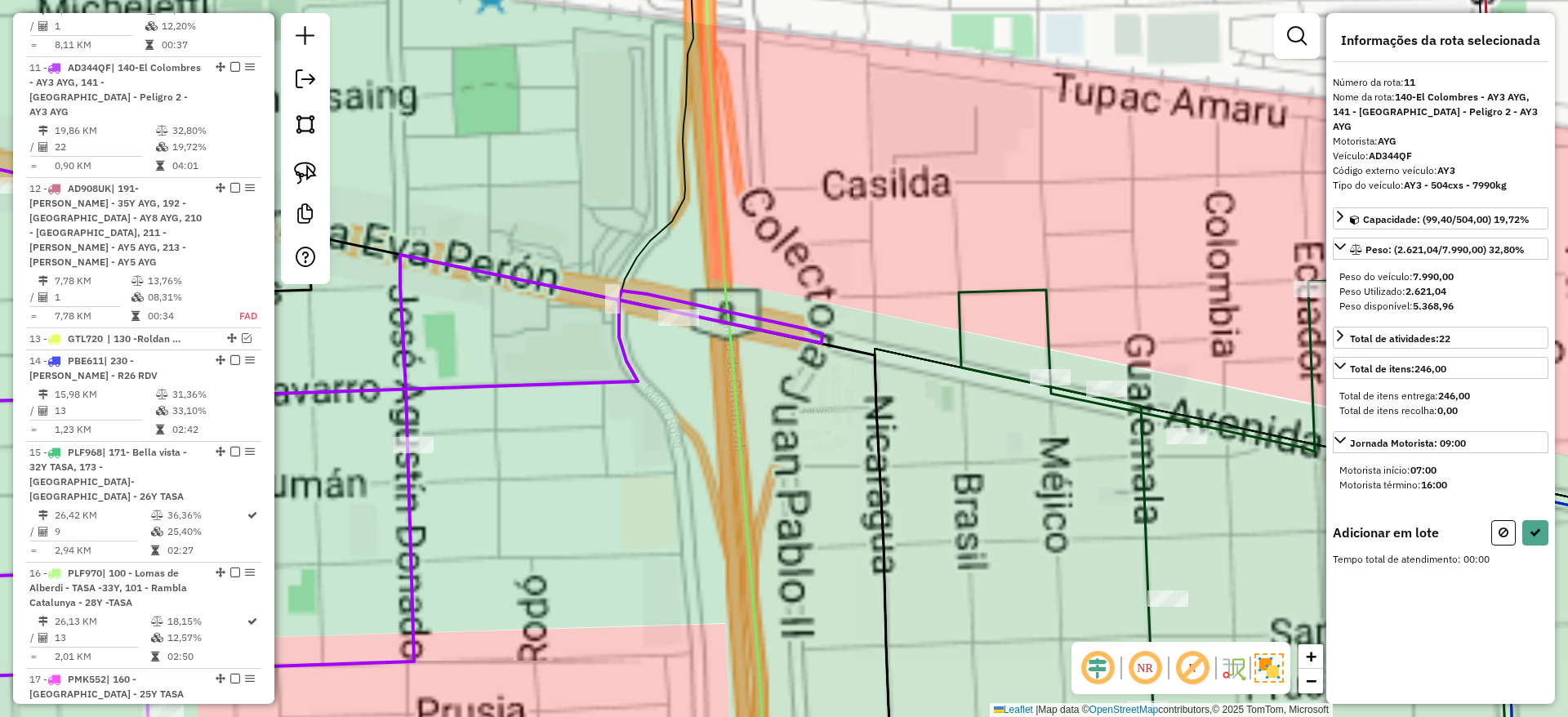
drag, startPoint x: 868, startPoint y: 182, endPoint x: 760, endPoint y: 162, distance: 109.8
click at [773, 163] on div "Janela de atendimento Grade de atendimento Capacidade Transportadoras Veículos …" at bounding box center [784, 358] width 1568 height 717
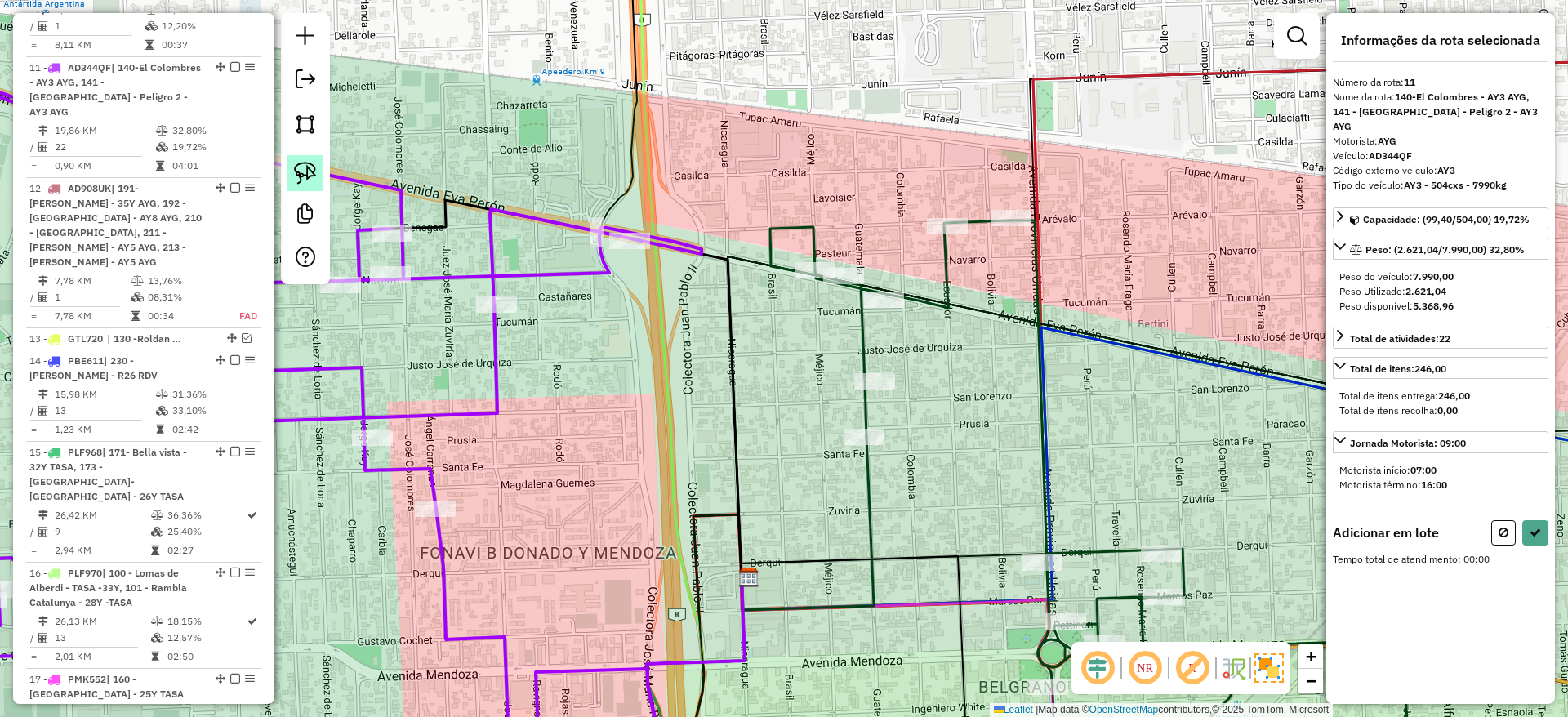
click at [308, 163] on img at bounding box center [305, 173] width 23 height 23
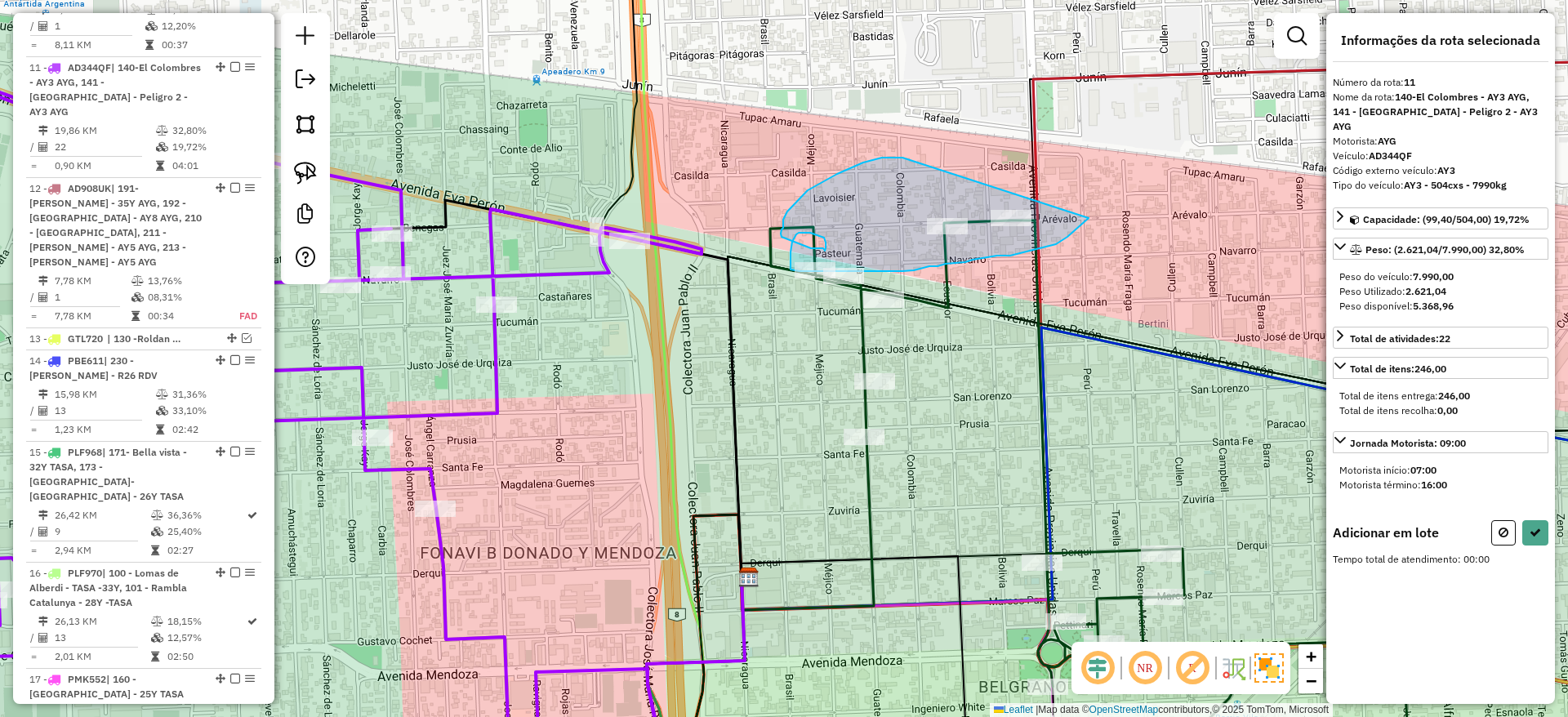
drag, startPoint x: 828, startPoint y: 178, endPoint x: 1096, endPoint y: 202, distance: 269.1
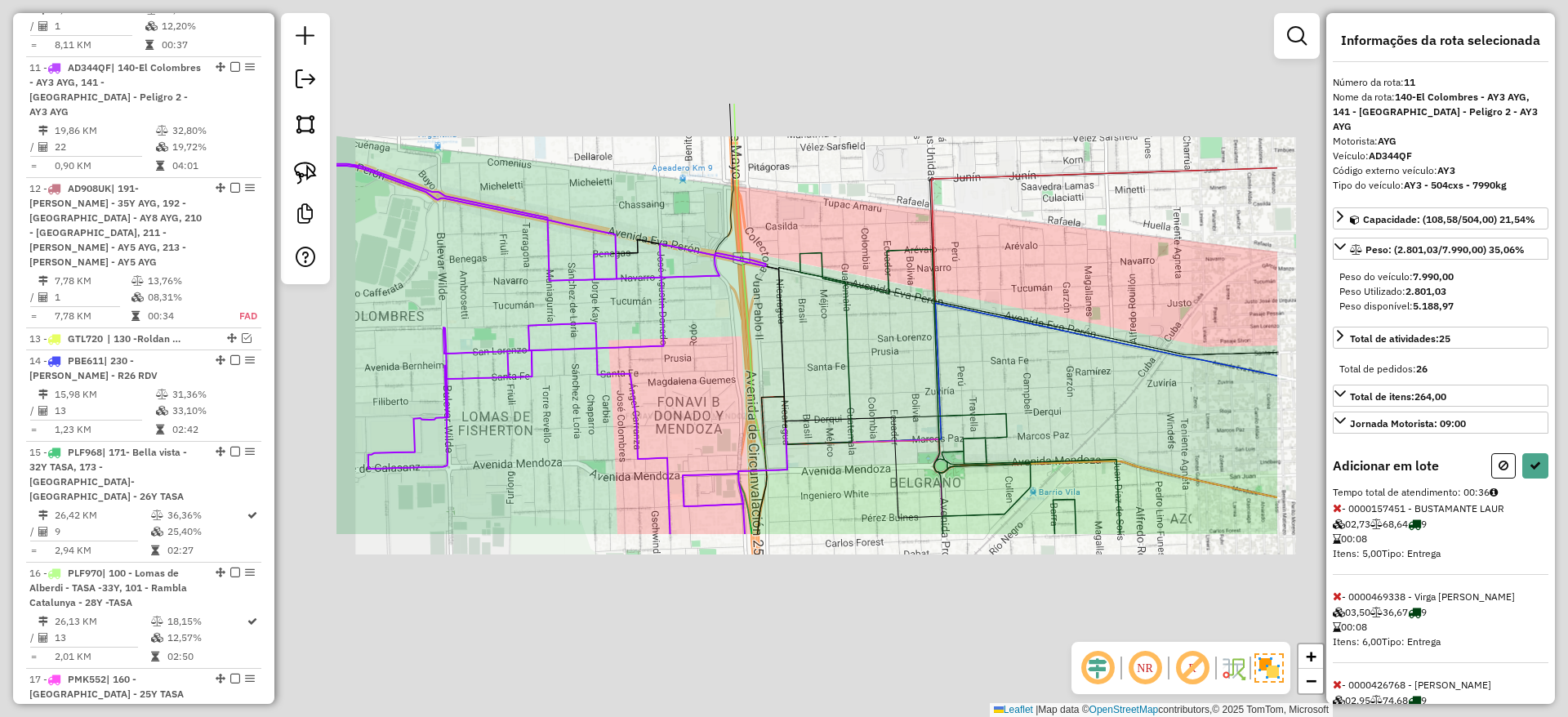
select select "**********"
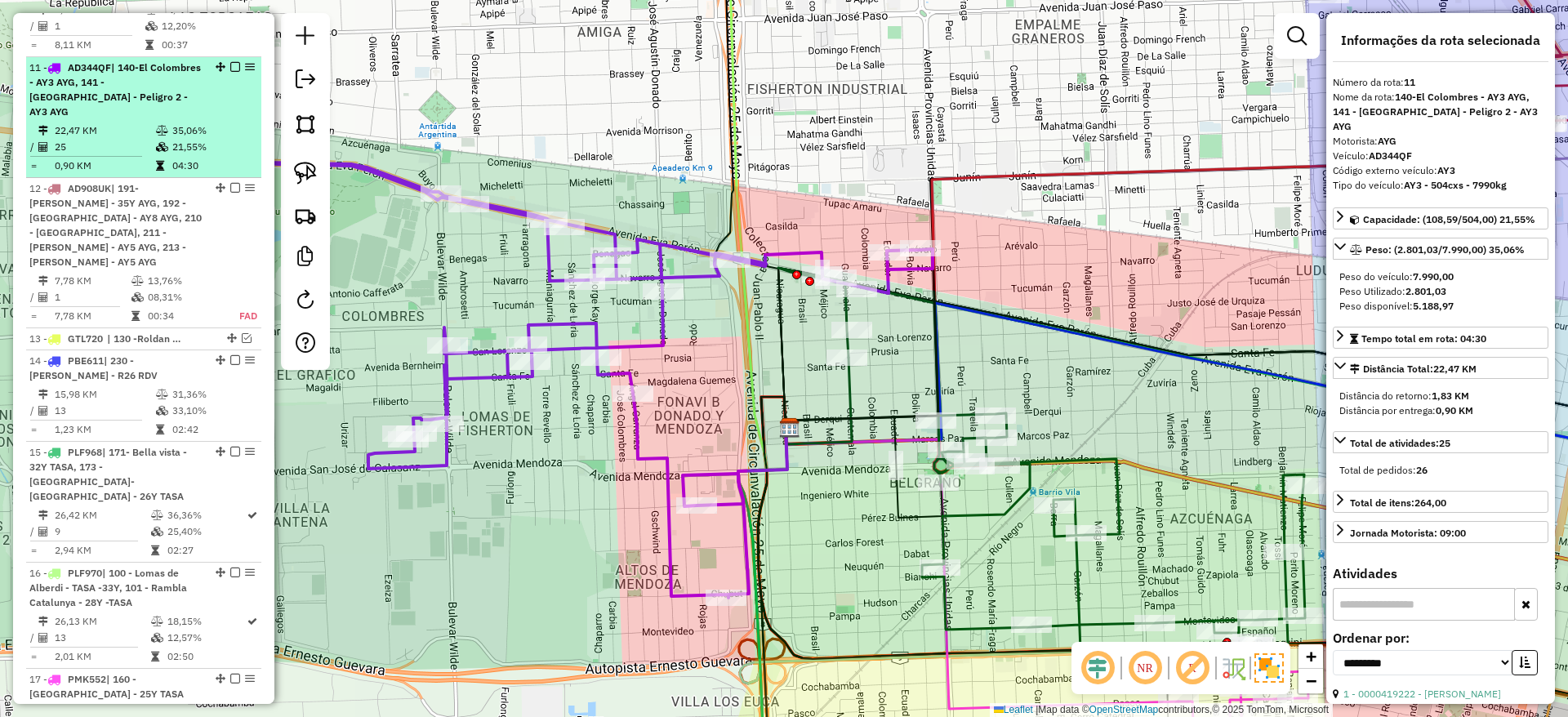
click at [230, 62] on em at bounding box center [234, 66] width 10 height 10
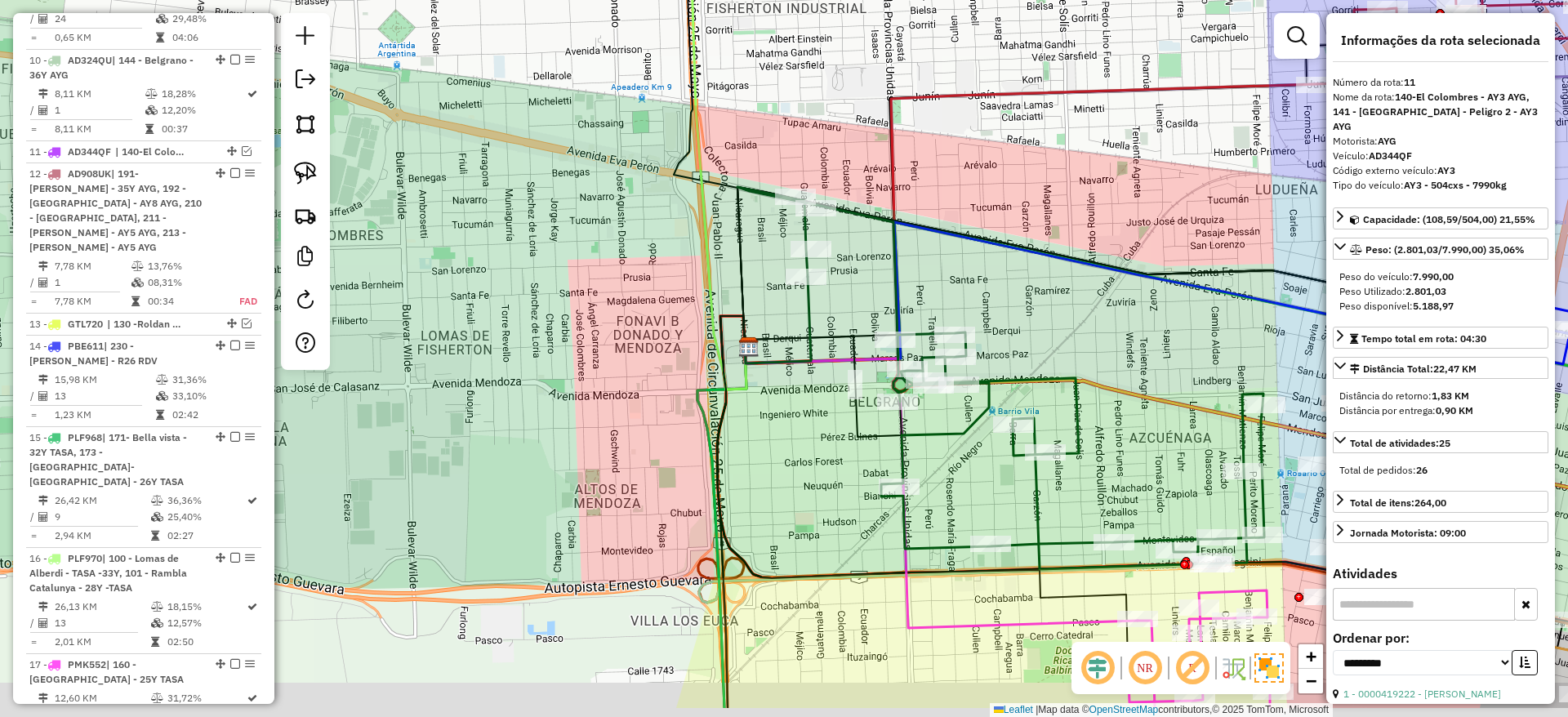
drag, startPoint x: 688, startPoint y: 215, endPoint x: 650, endPoint y: 159, distance: 67.7
click at [650, 159] on div "Janela de atendimento Grade de atendimento Capacidade Transportadoras Veículos …" at bounding box center [784, 358] width 1568 height 717
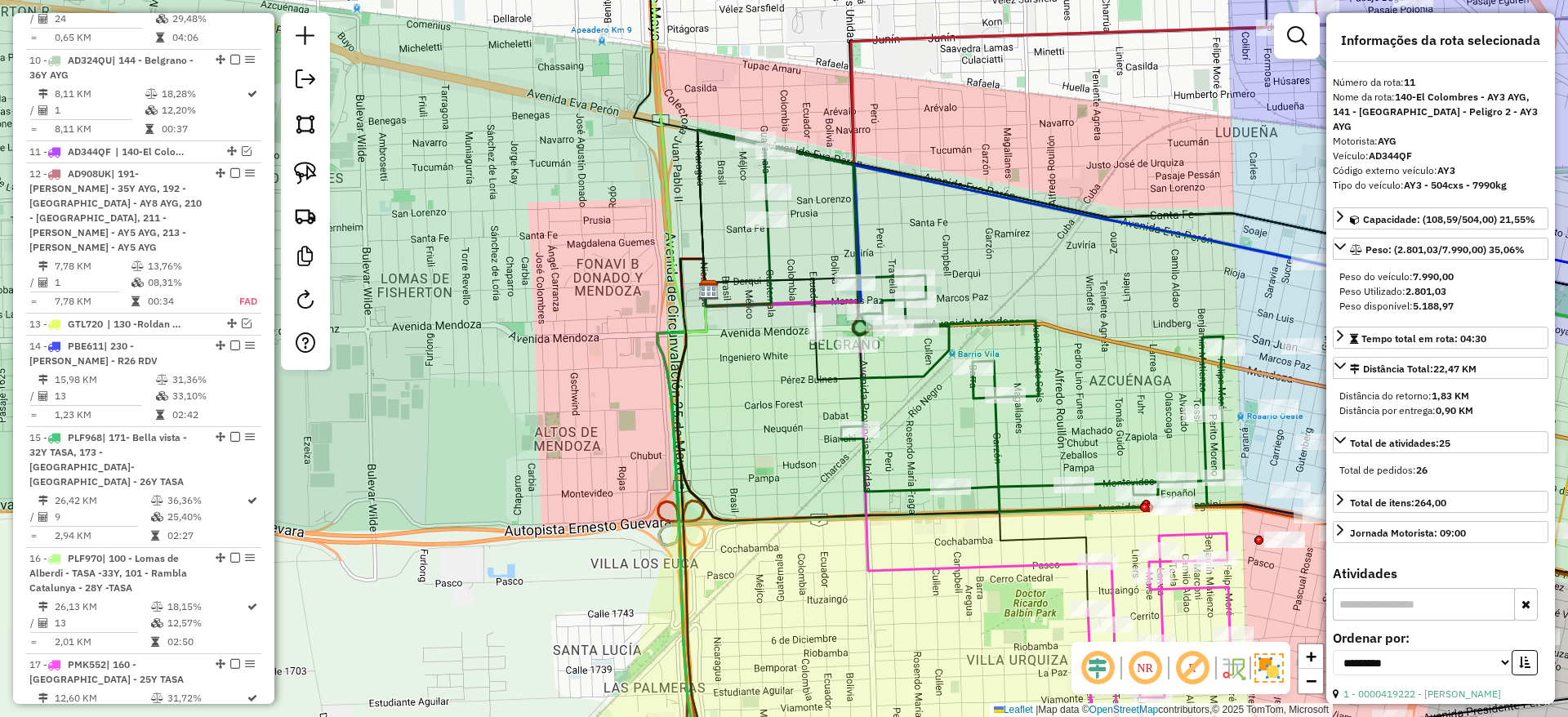
click at [1004, 443] on icon at bounding box center [960, 321] width 527 height 382
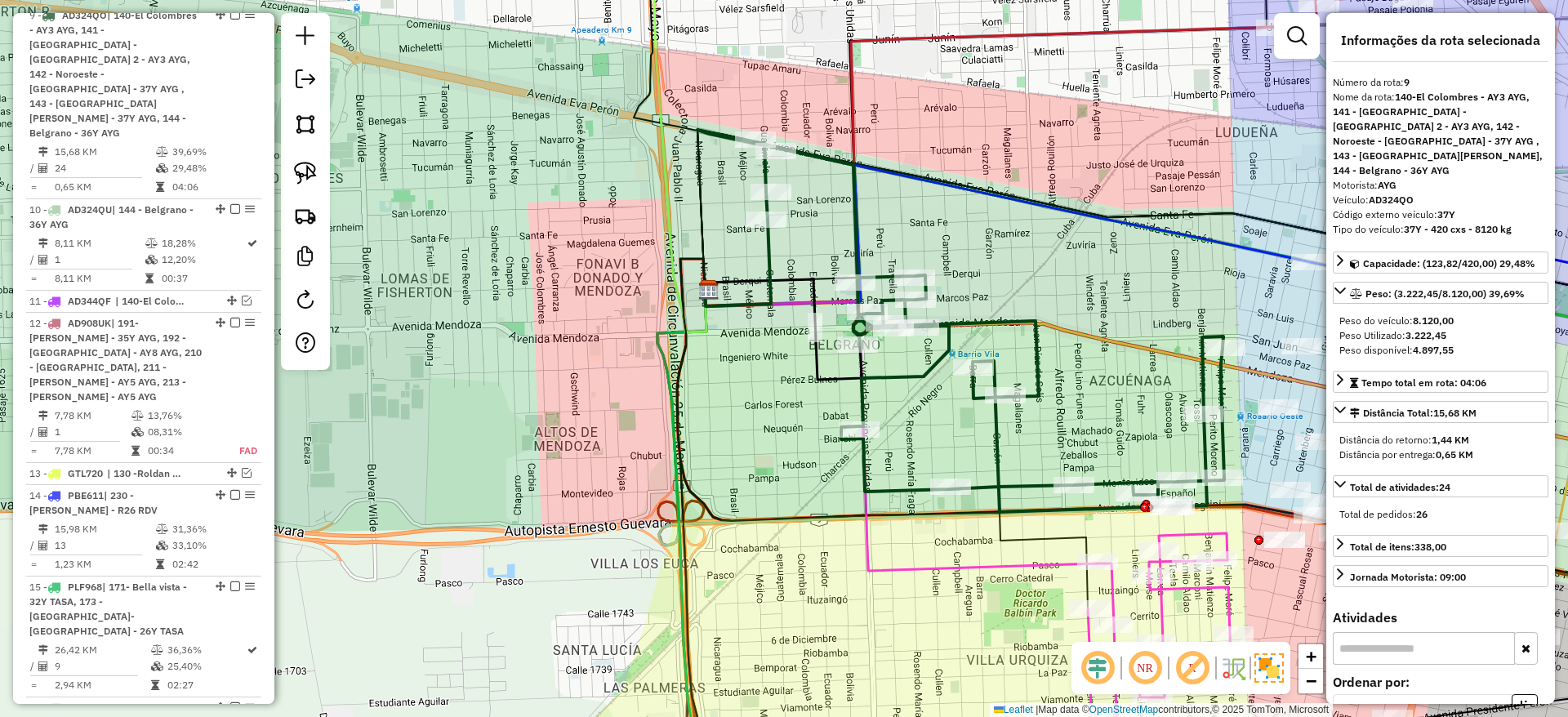
scroll to position [1404, 0]
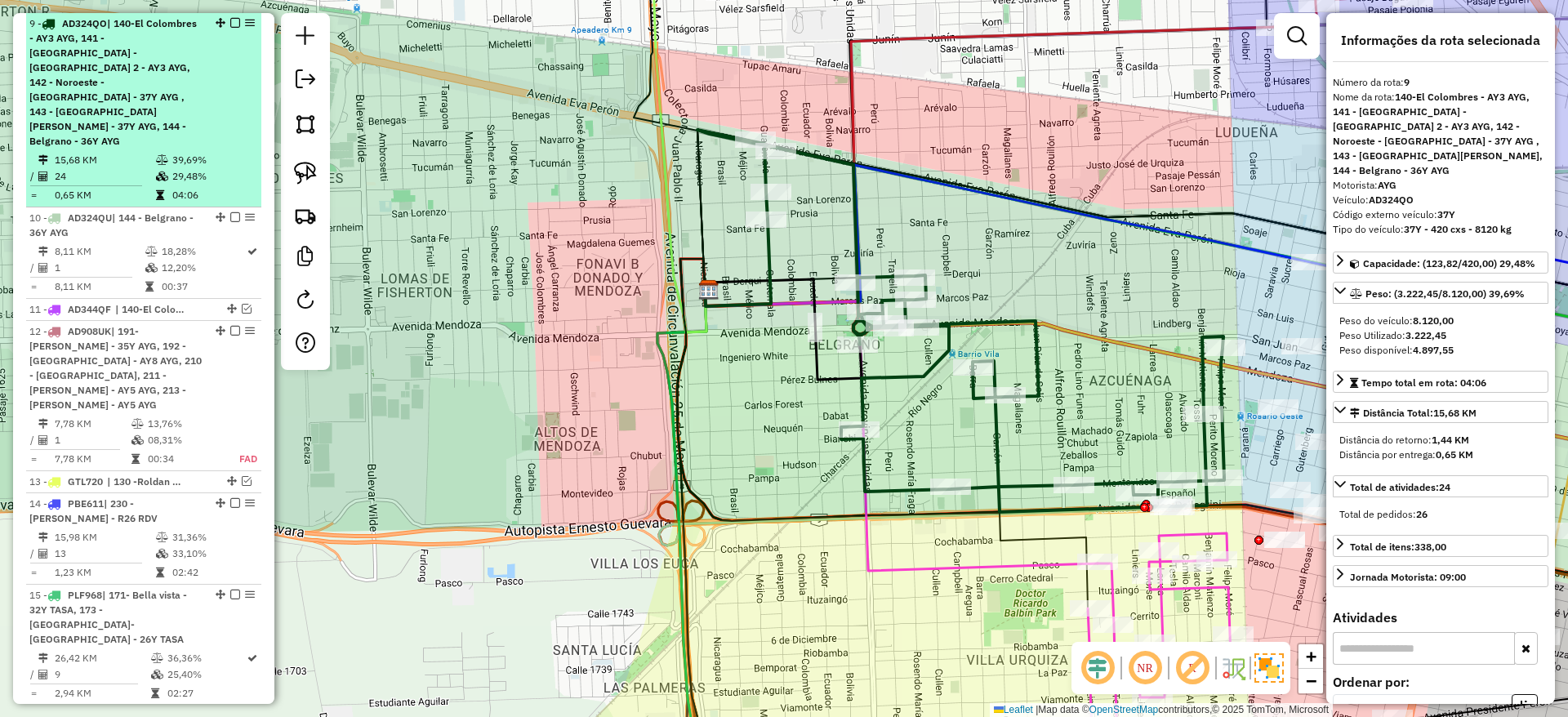
click at [236, 24] on div at bounding box center [230, 23] width 49 height 10
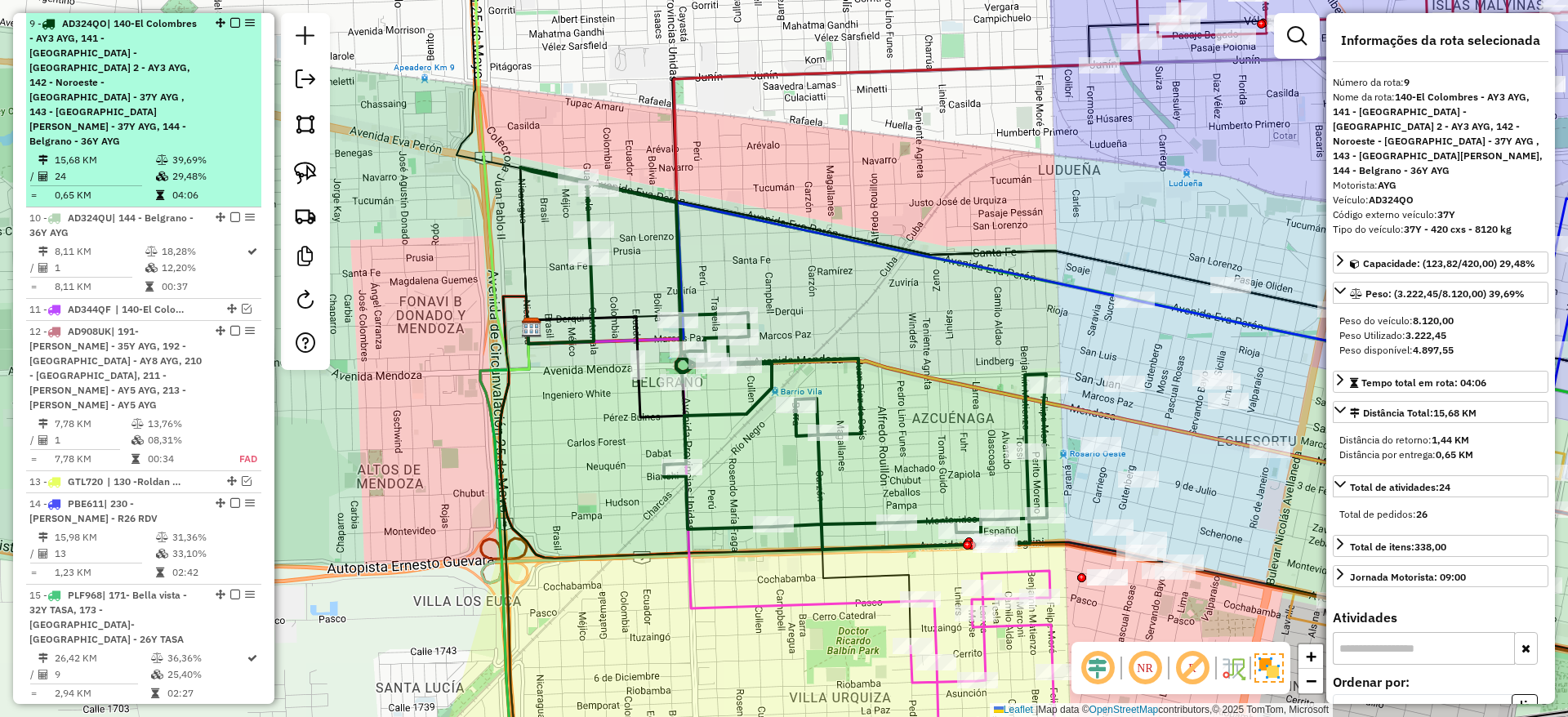
click at [231, 24] on em at bounding box center [234, 23] width 10 height 10
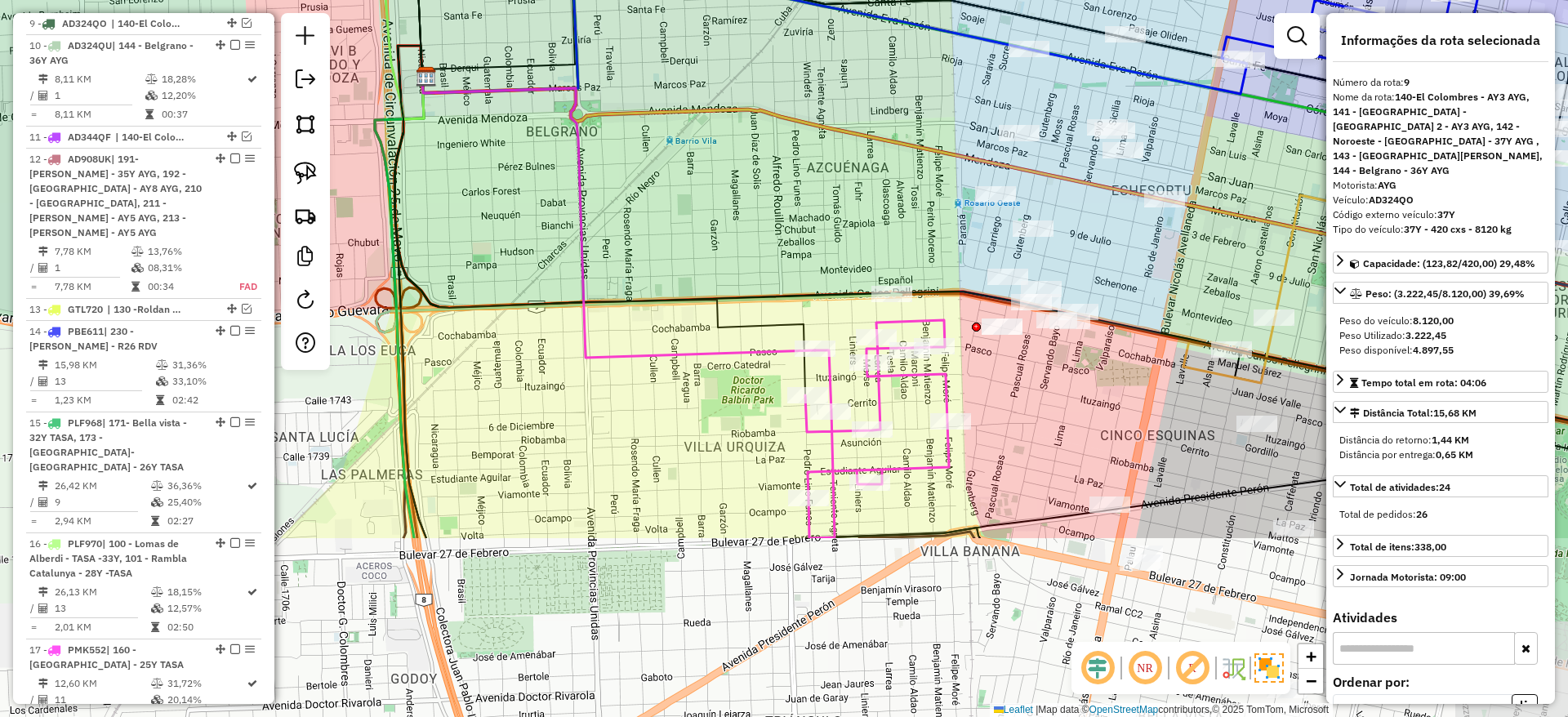
drag, startPoint x: 662, startPoint y: 200, endPoint x: 564, endPoint y: 32, distance: 194.5
click at [560, 30] on div "Janela de atendimento Grade de atendimento Capacidade Transportadoras Veículos …" at bounding box center [784, 358] width 1568 height 717
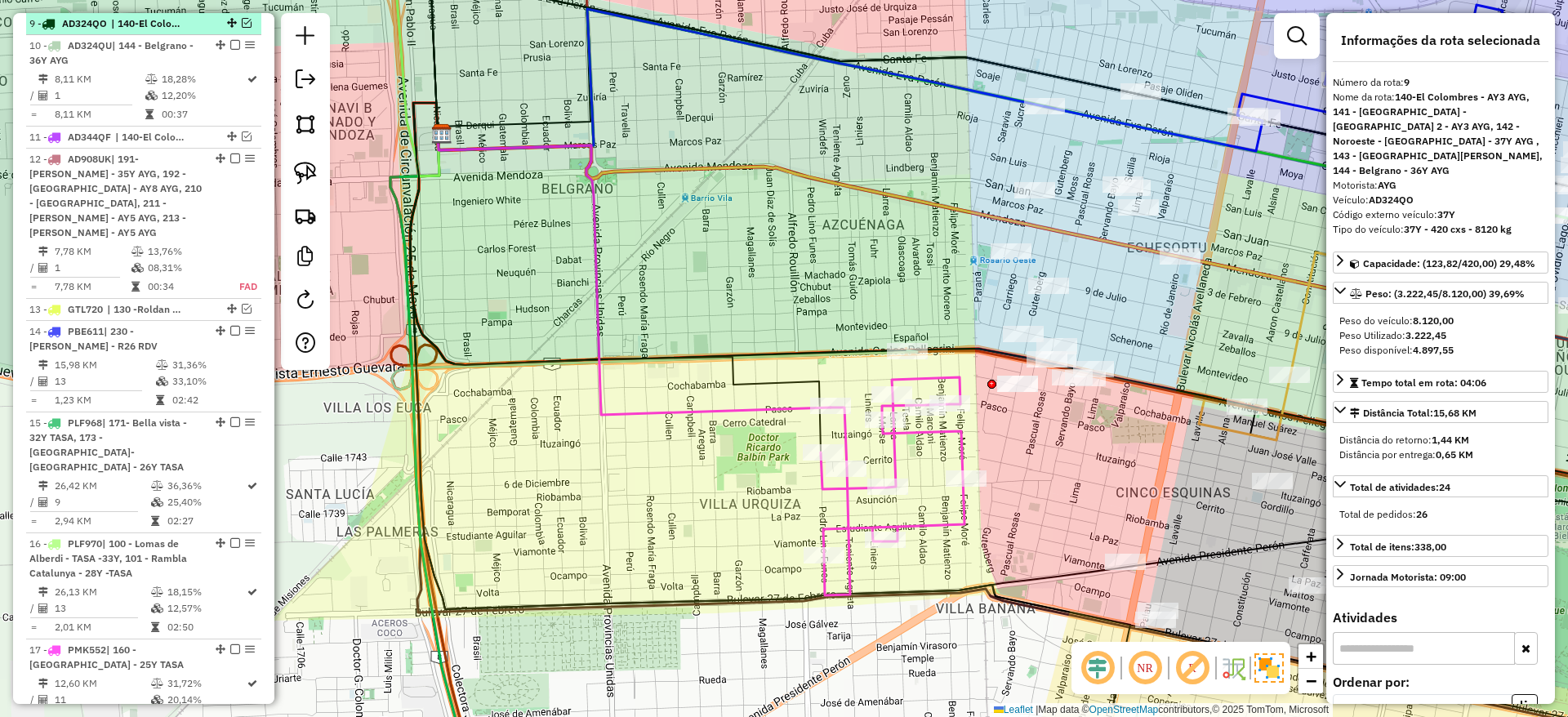
click at [241, 19] on em at bounding box center [246, 23] width 10 height 10
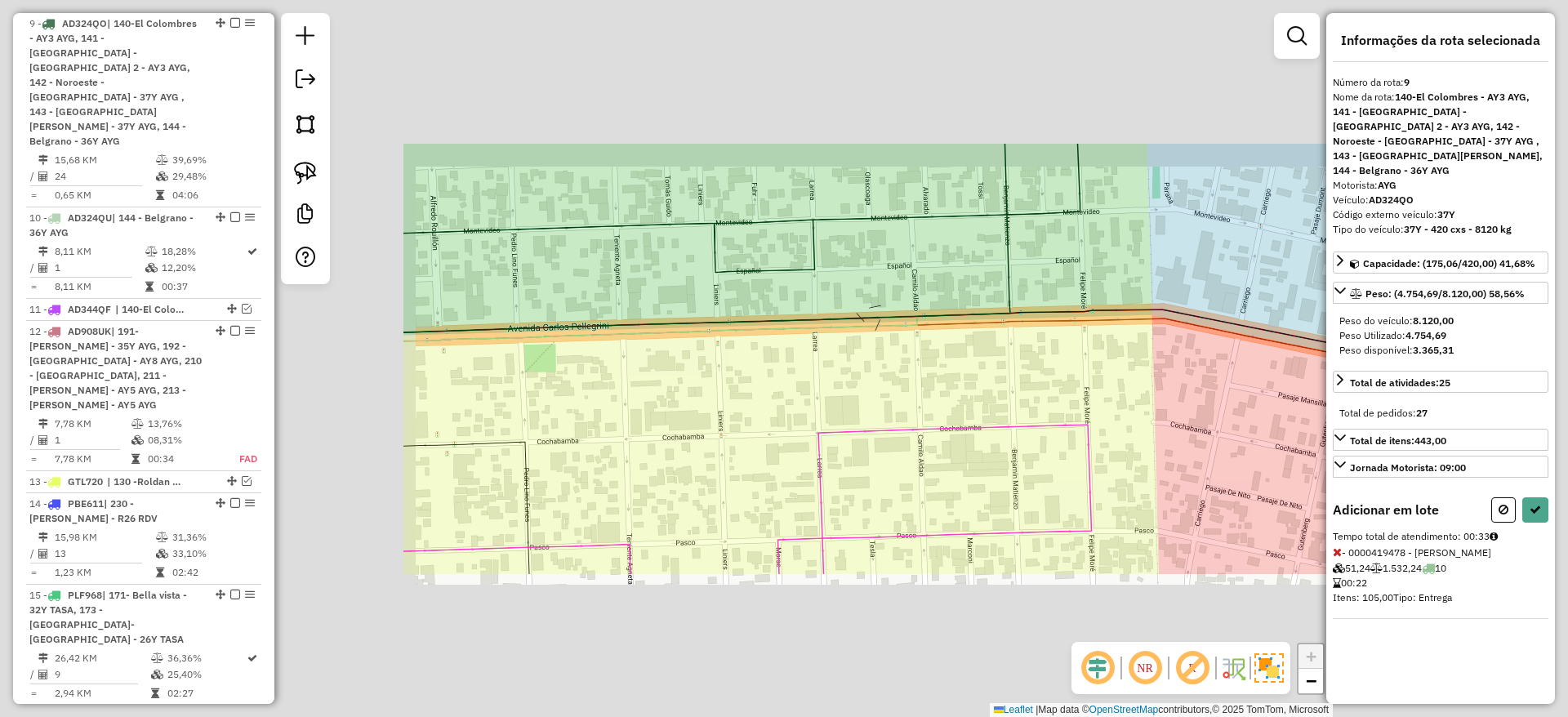
select select "**********"
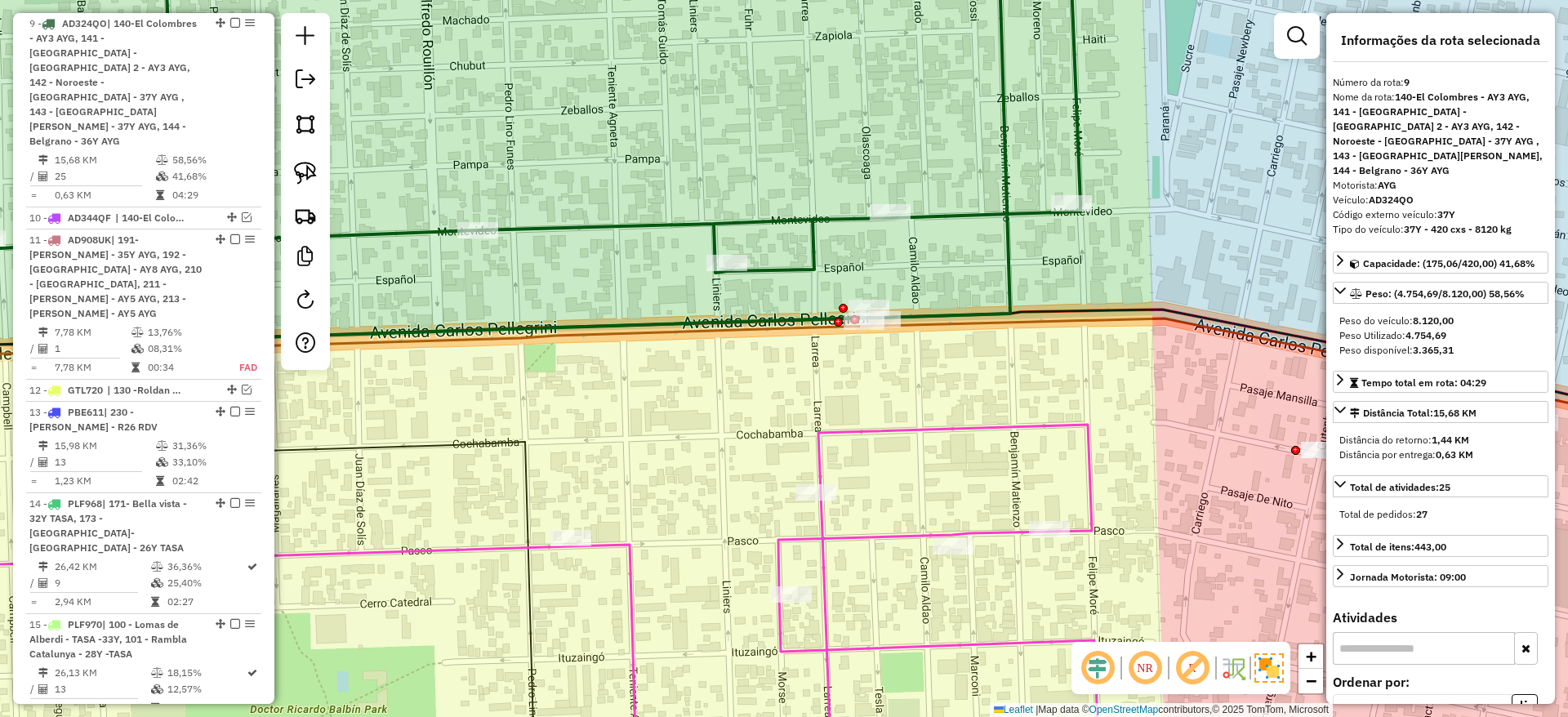
drag, startPoint x: 230, startPoint y: 23, endPoint x: 357, endPoint y: 78, distance: 138.4
click at [230, 22] on em at bounding box center [234, 23] width 10 height 10
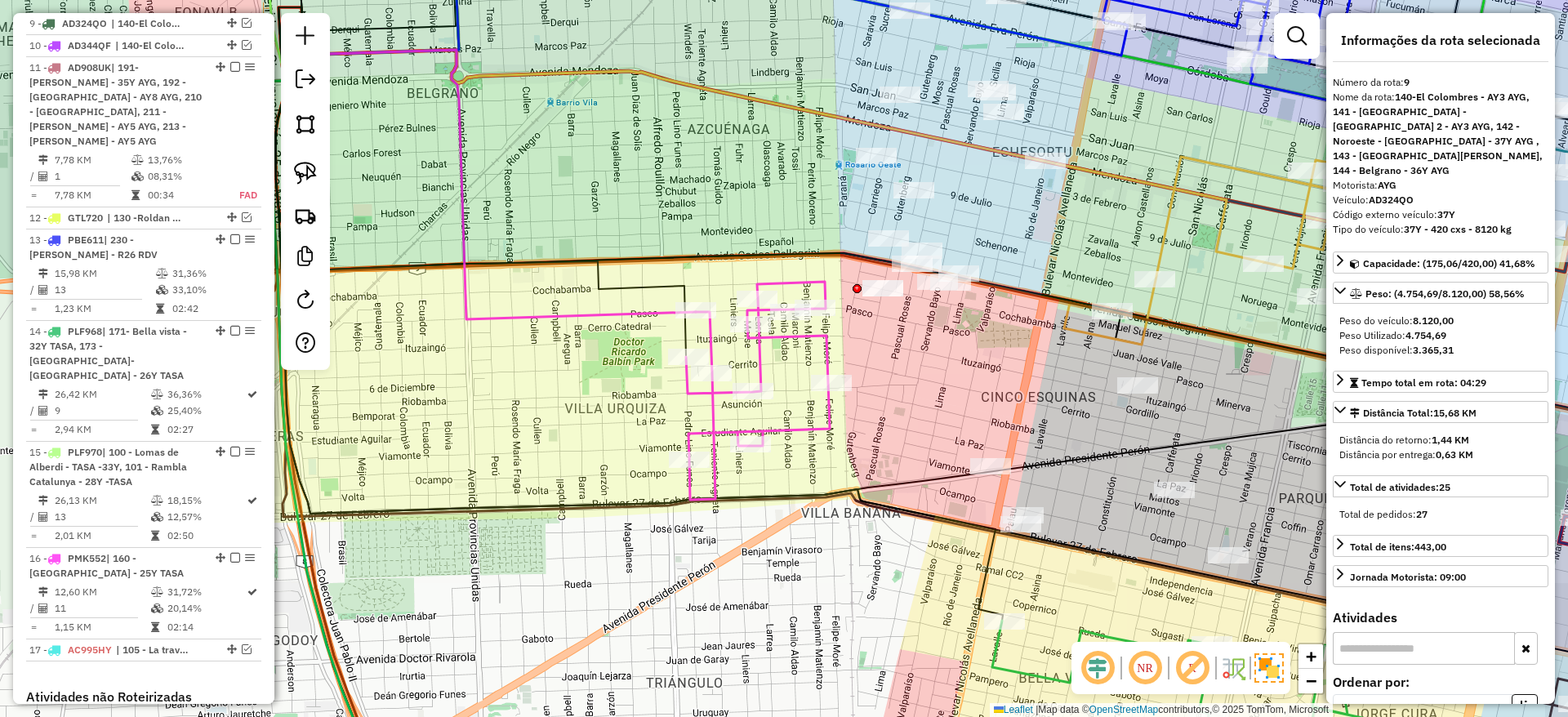
click at [756, 281] on icon at bounding box center [757, 390] width 144 height 218
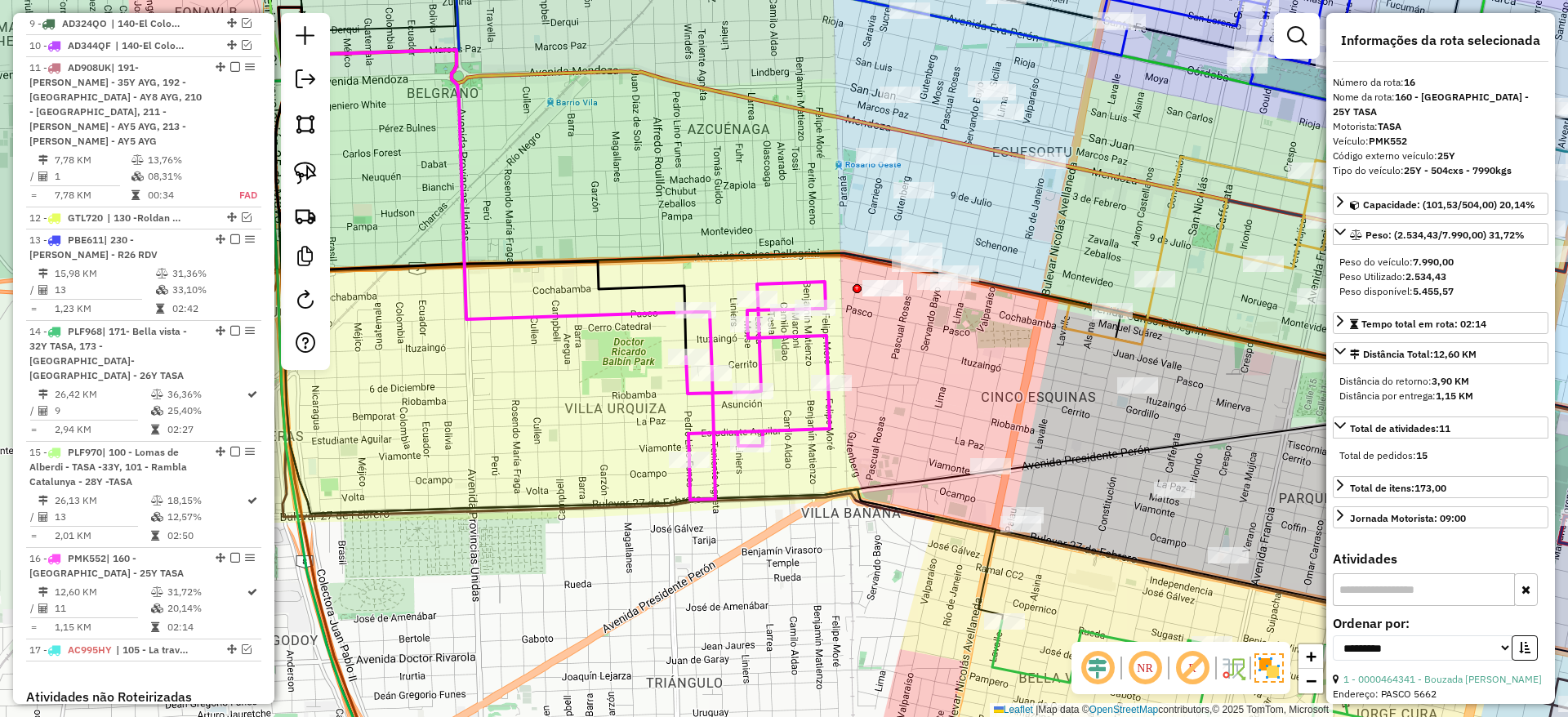
scroll to position [1699, 0]
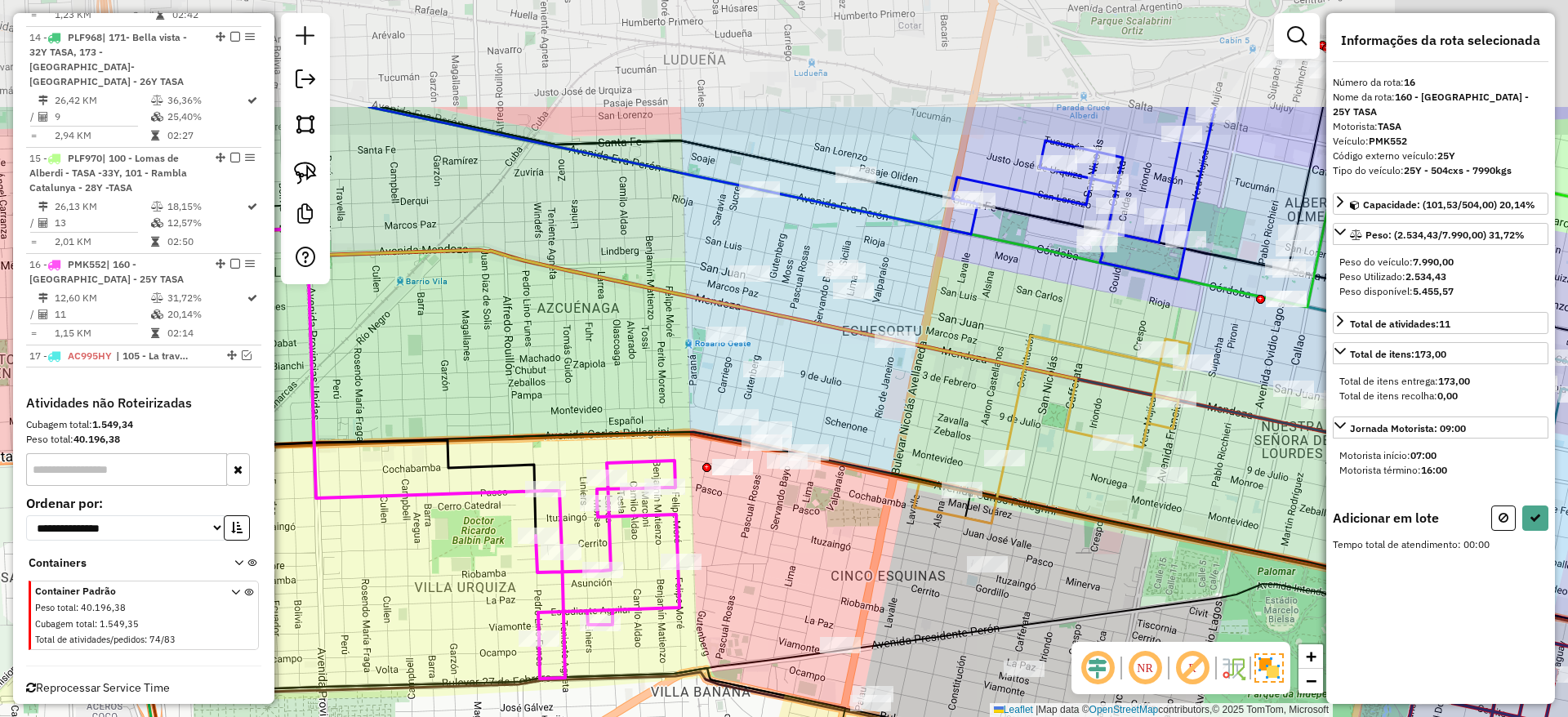
drag, startPoint x: 686, startPoint y: 242, endPoint x: 559, endPoint y: 407, distance: 208.2
click at [559, 407] on div "Janela de atendimento Grade de atendimento Capacidade Transportadoras Veículos …" at bounding box center [784, 358] width 1568 height 717
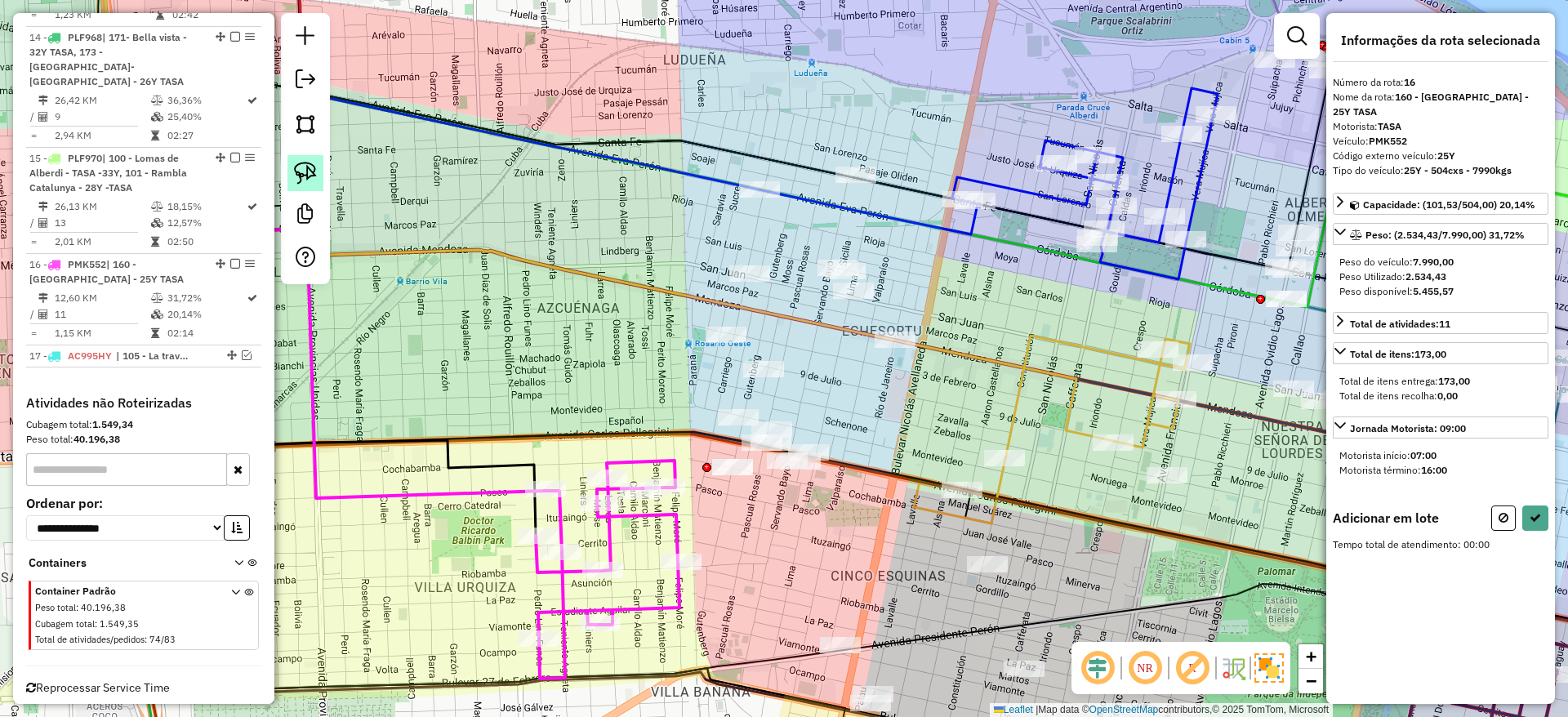
click at [312, 179] on img at bounding box center [305, 173] width 23 height 23
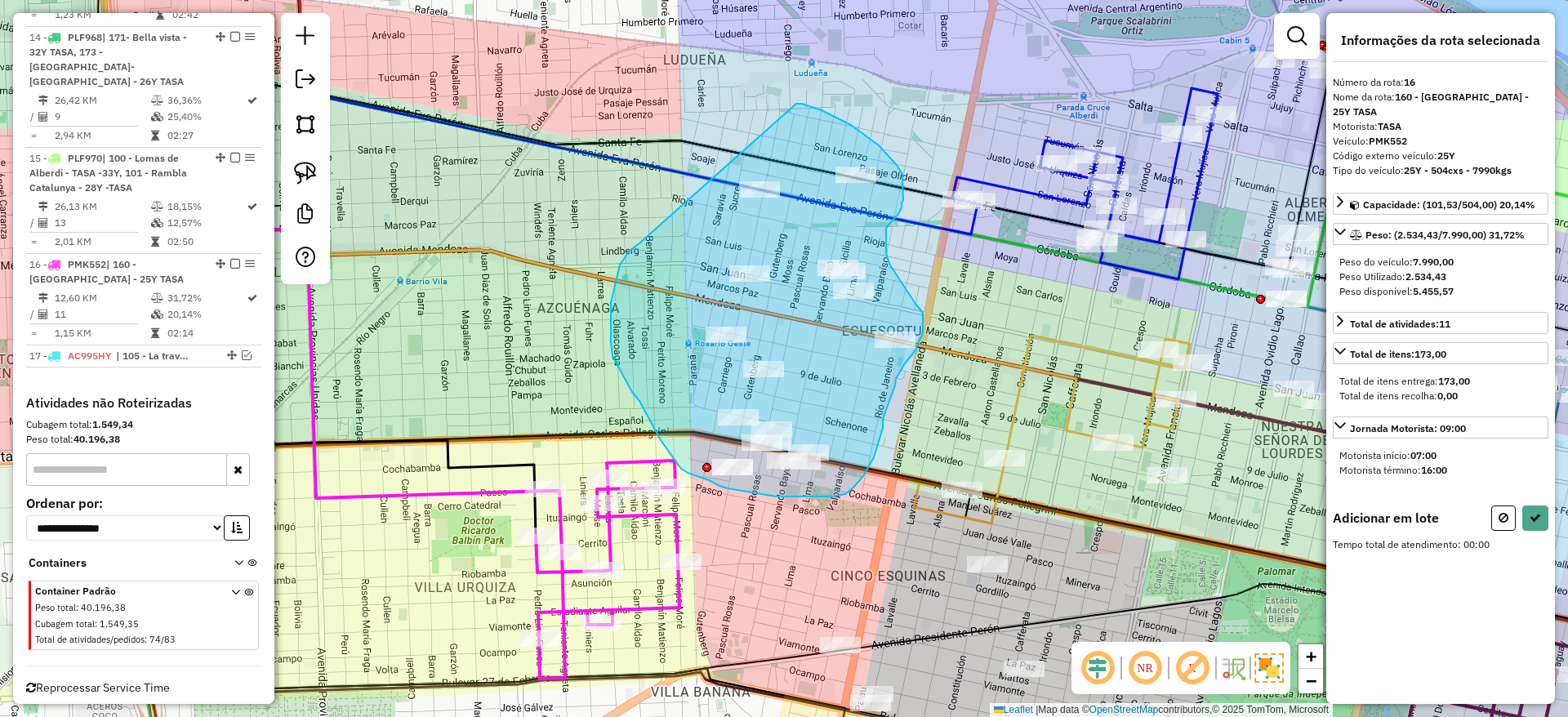
drag, startPoint x: 626, startPoint y: 256, endPoint x: 775, endPoint y: 102, distance: 214.3
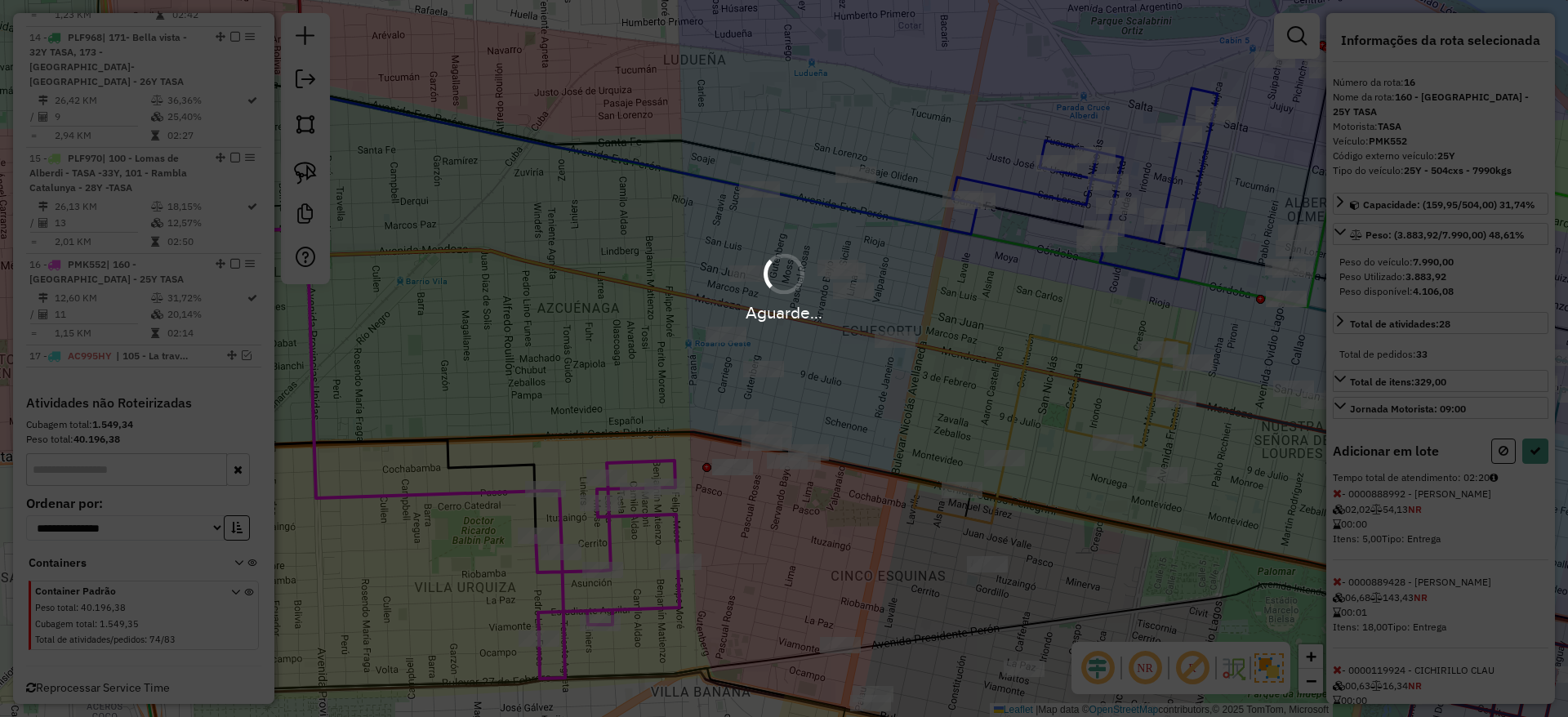
select select "**********"
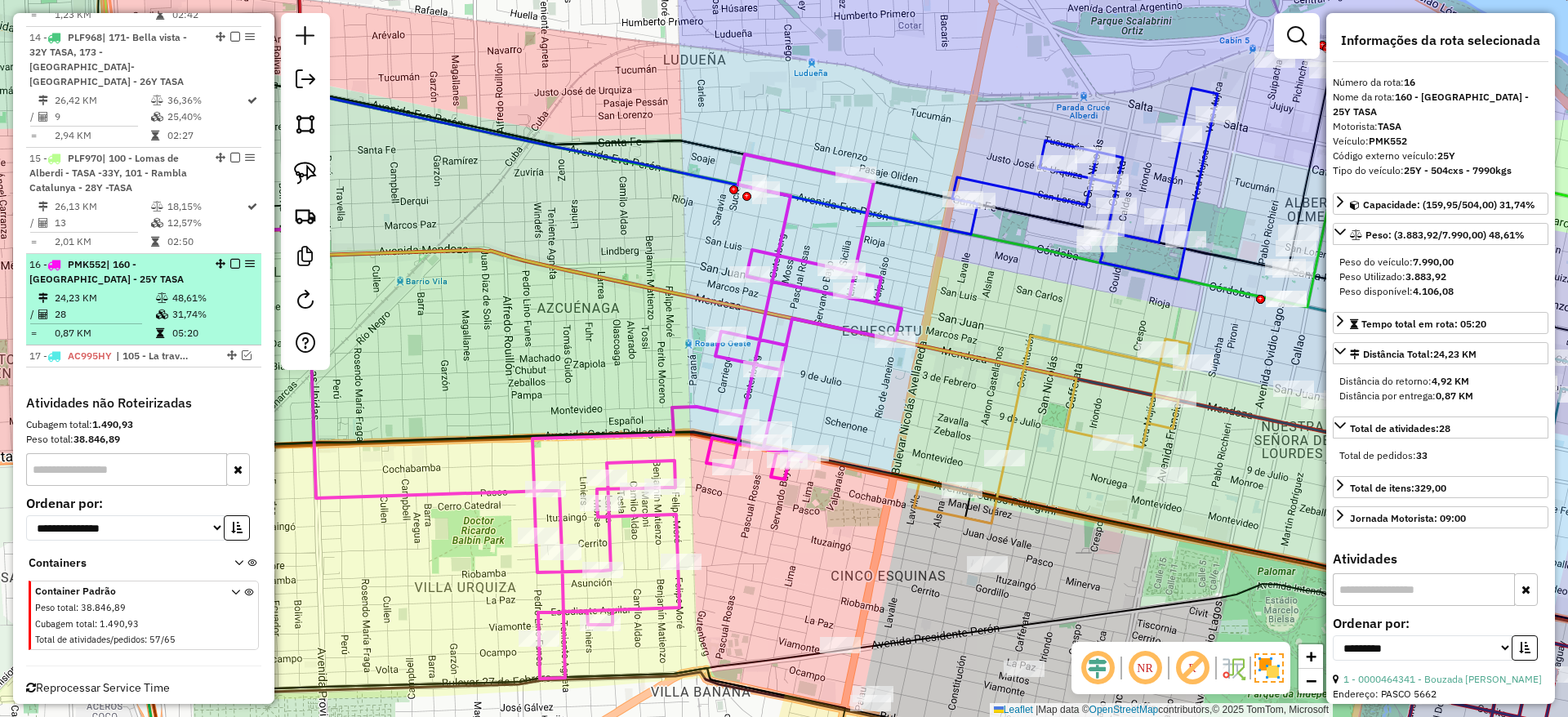
drag, startPoint x: 237, startPoint y: 238, endPoint x: 213, endPoint y: 289, distance: 56.4
click at [213, 289] on li "16 - PMK552 | 160 - Villa Urquiza - 25Y TASA 24,23 KM 48,61% / 28 31,74% = 0,87…" at bounding box center [144, 300] width 235 height 91
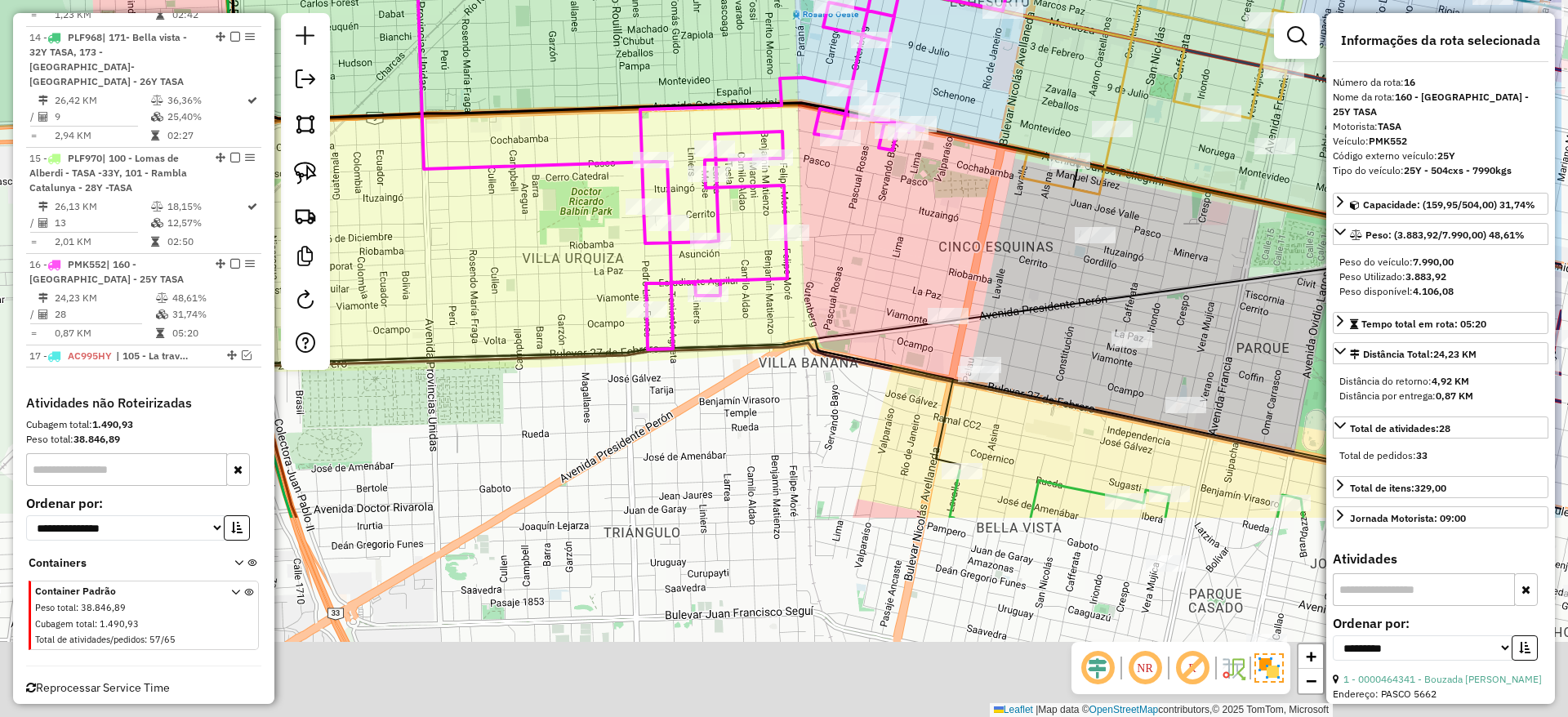
drag, startPoint x: 720, startPoint y: 360, endPoint x: 566, endPoint y: 112, distance: 291.9
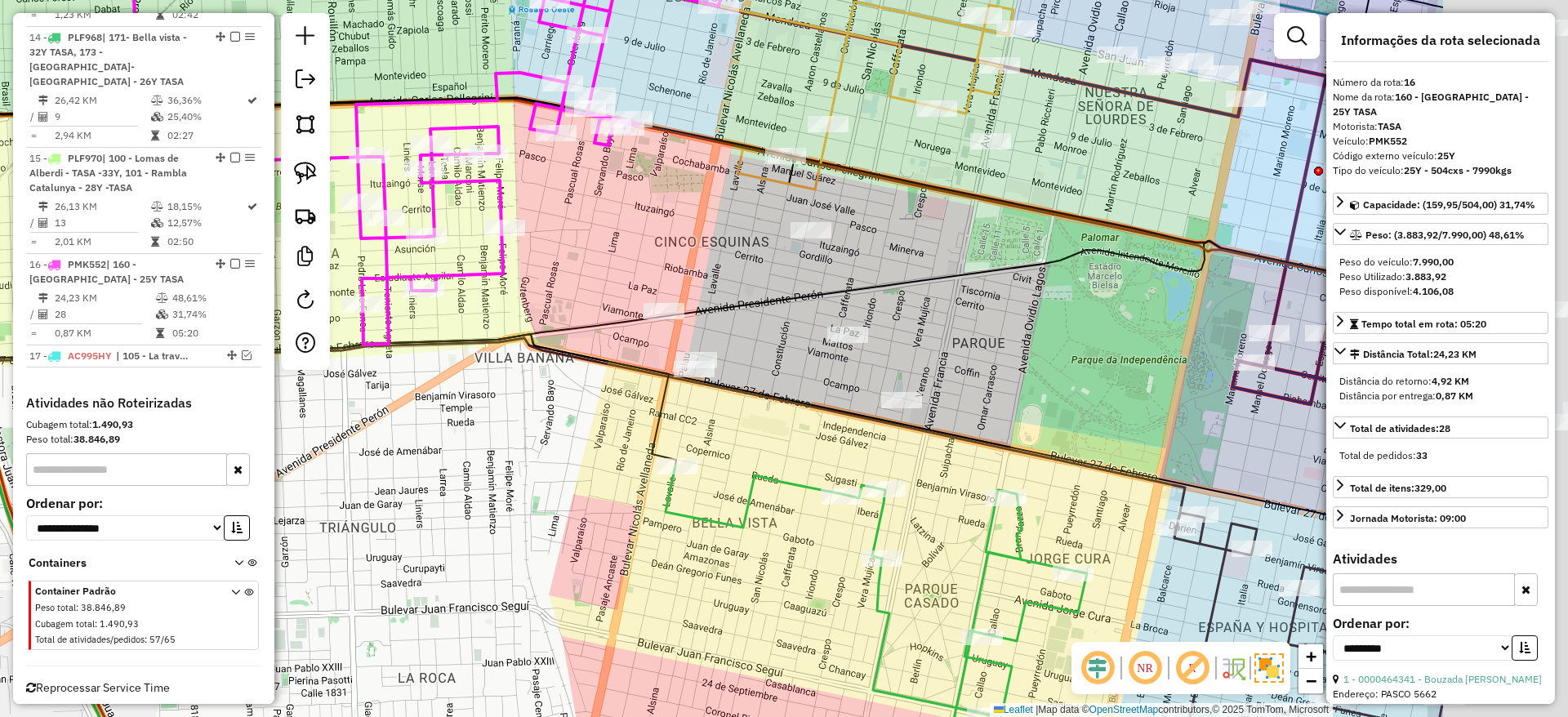
drag, startPoint x: 655, startPoint y: 335, endPoint x: 406, endPoint y: 328, distance: 249.1
click at [406, 328] on div "Janela de atendimento Grade de atendimento Capacidade Transportadoras Veículos …" at bounding box center [784, 358] width 1568 height 717
click at [759, 468] on icon at bounding box center [875, 626] width 422 height 323
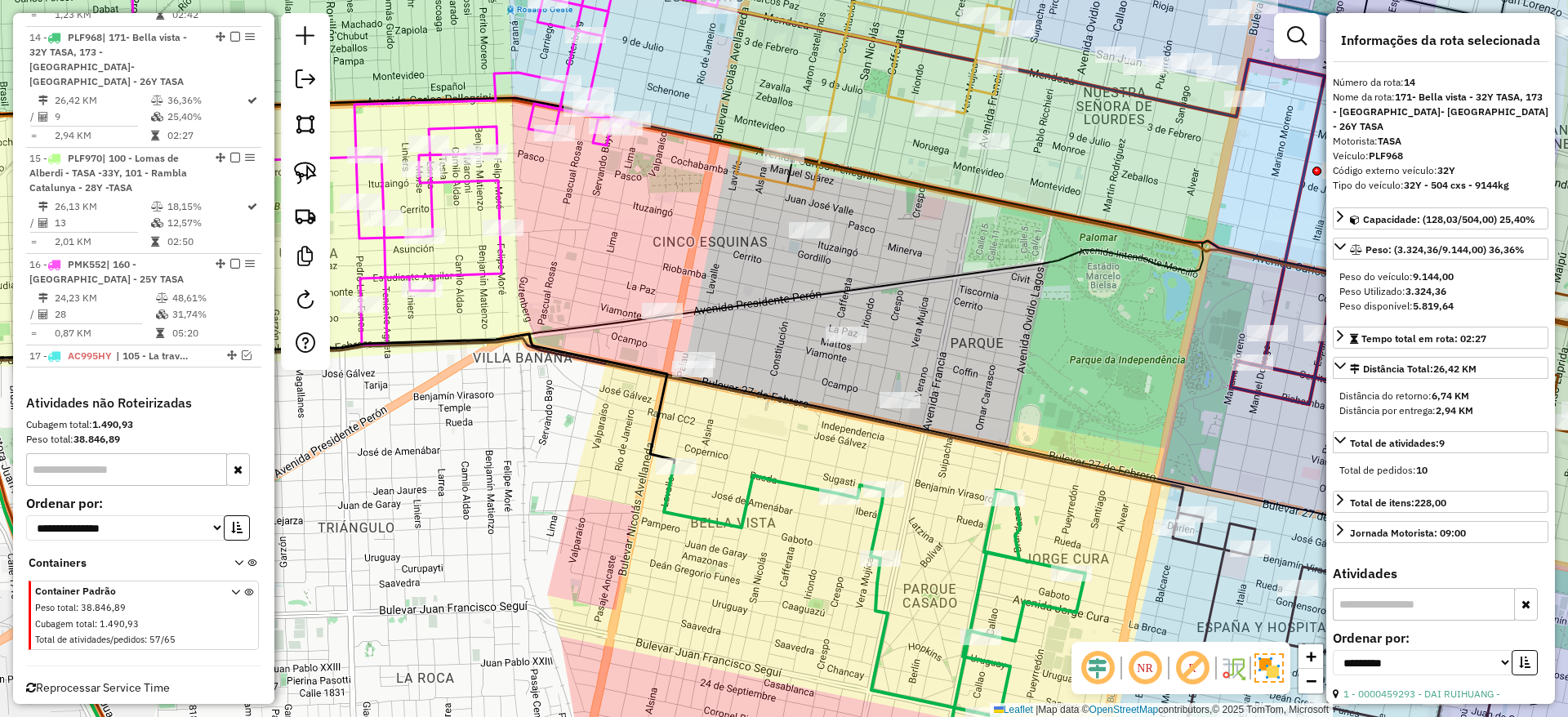
scroll to position [1698, 0]
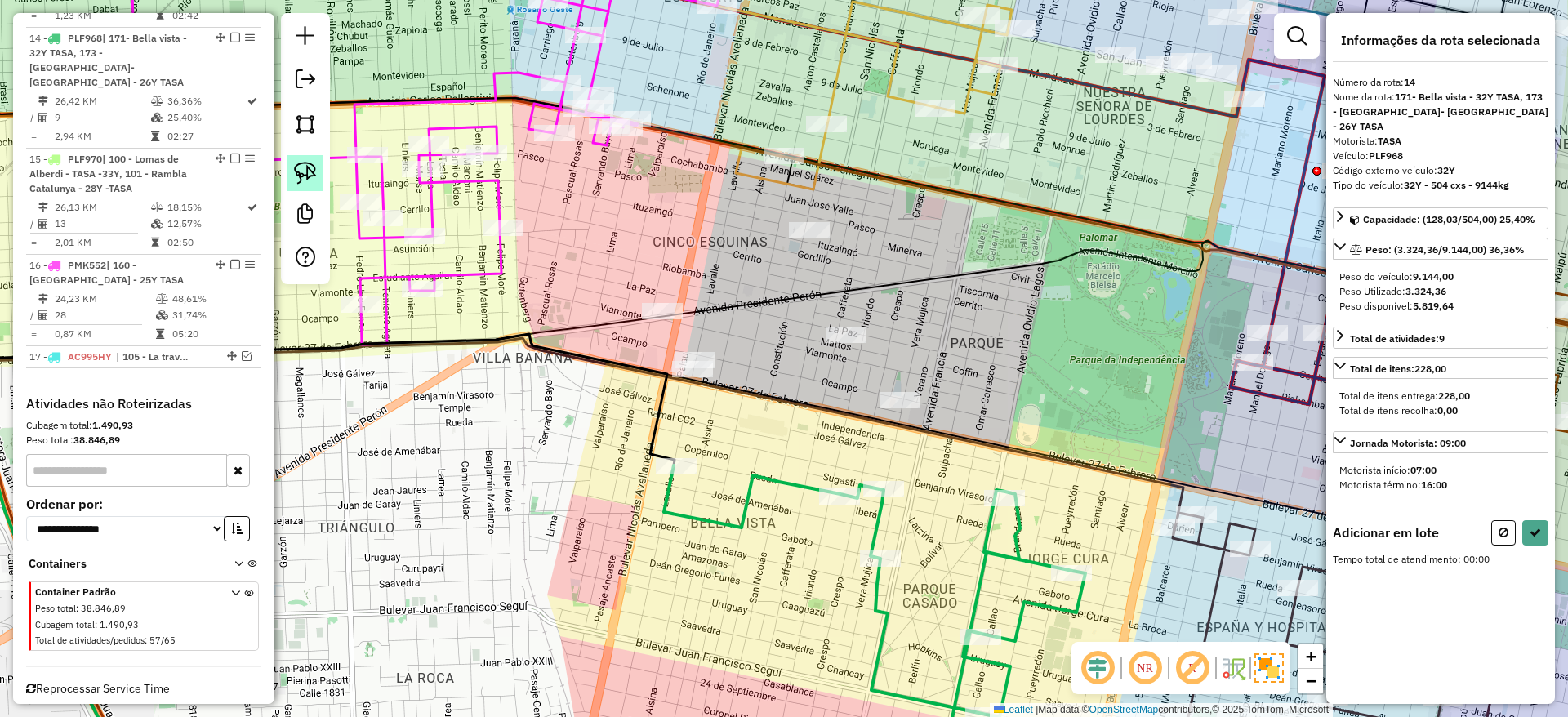
click at [305, 171] on img at bounding box center [305, 173] width 23 height 23
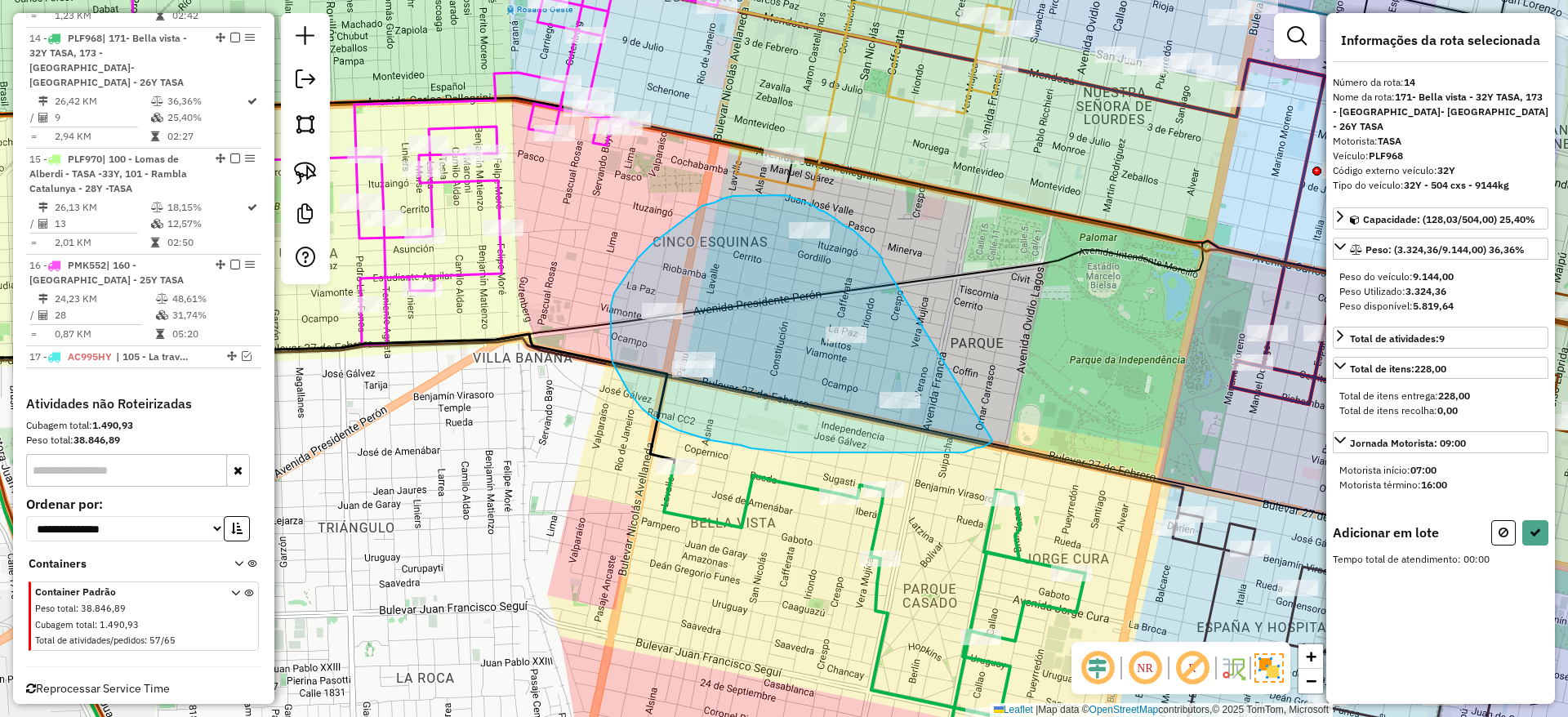
drag, startPoint x: 882, startPoint y: 264, endPoint x: 992, endPoint y: 440, distance: 207.5
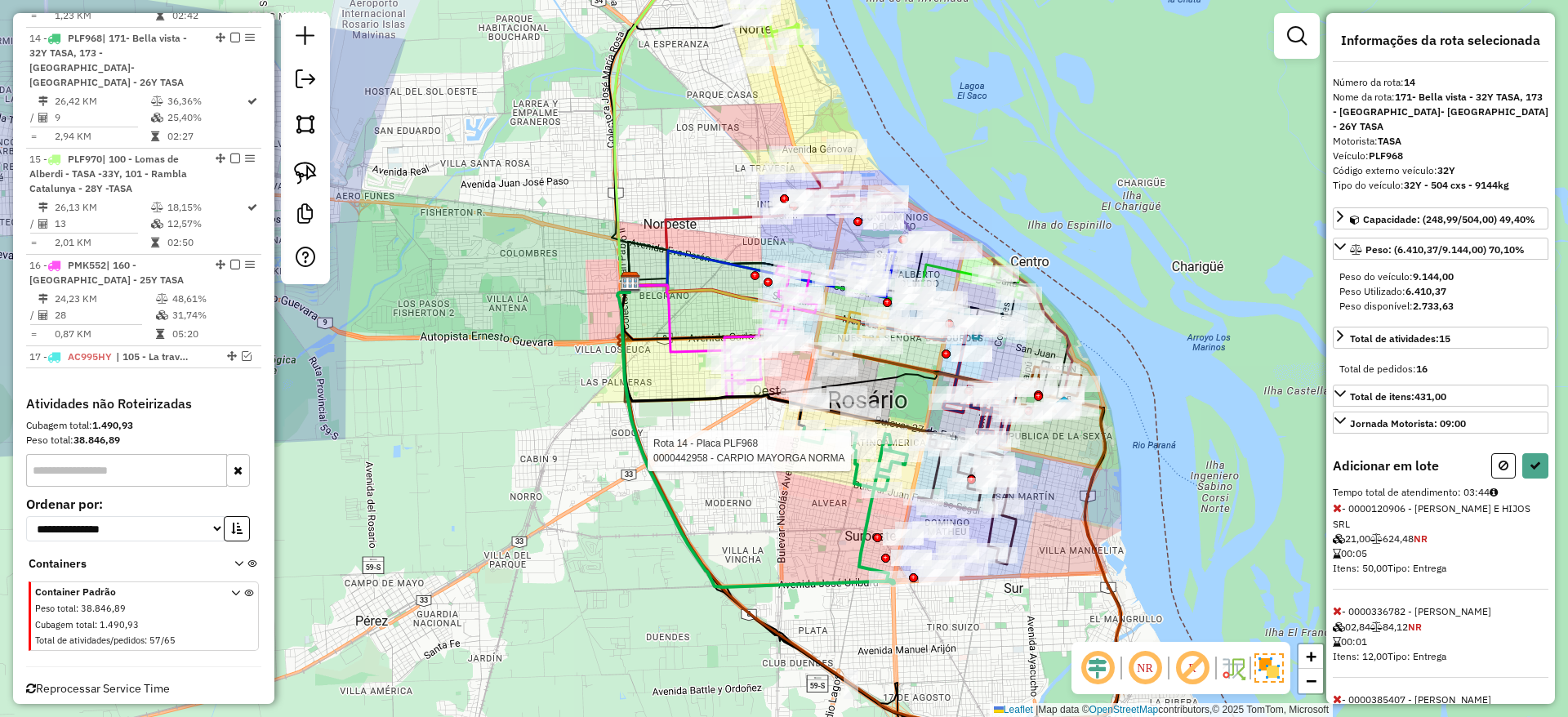
select select "**********"
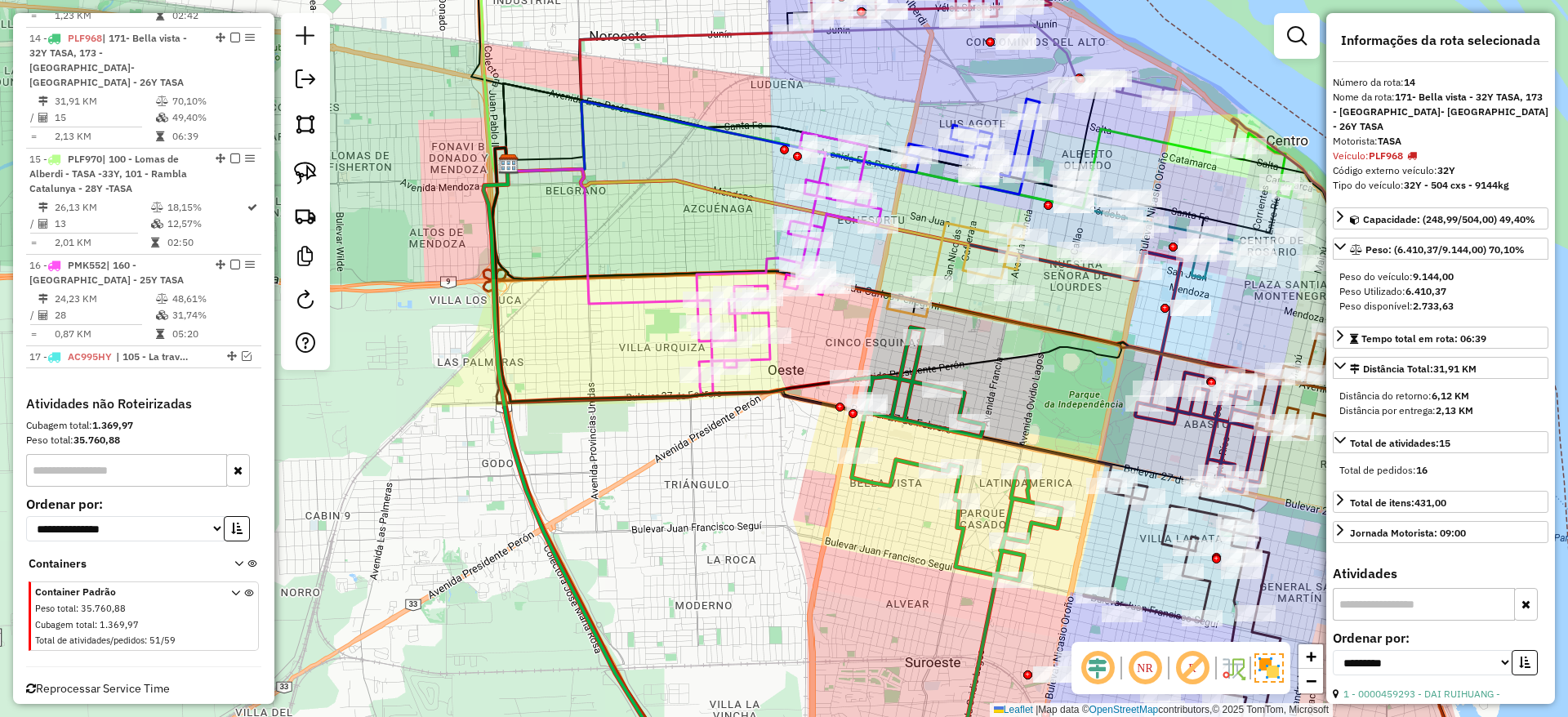
click at [762, 353] on icon at bounding box center [789, 263] width 185 height 262
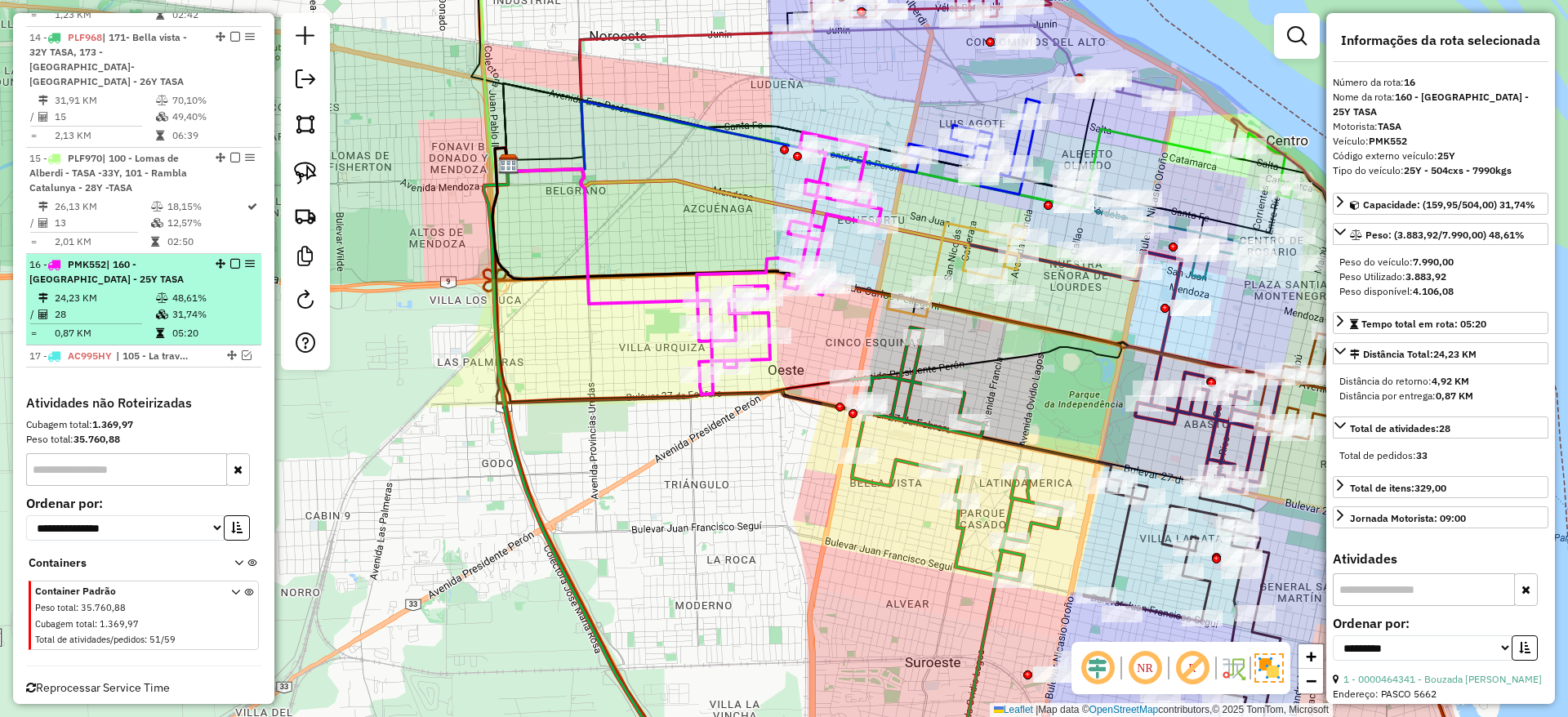
click at [230, 259] on em at bounding box center [234, 263] width 10 height 10
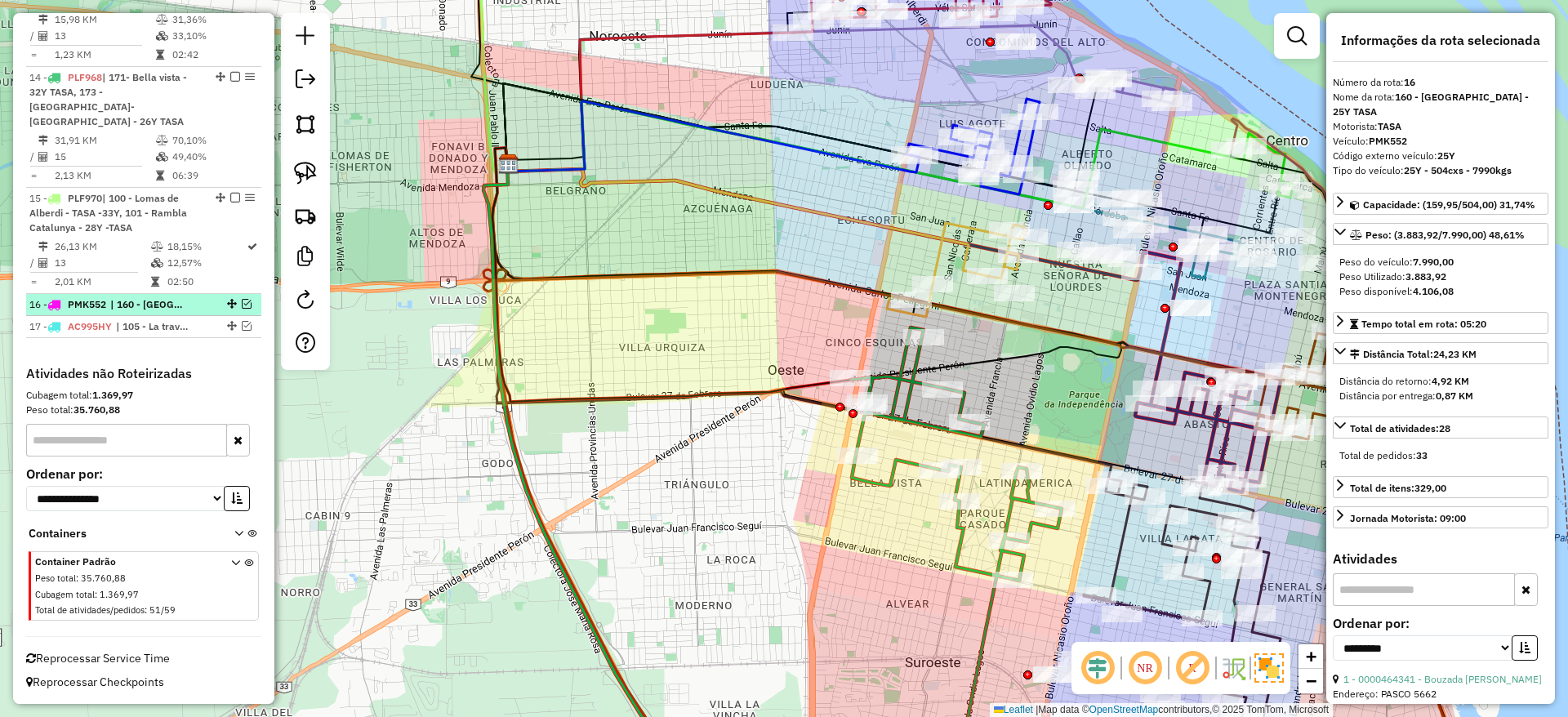
scroll to position [1629, 0]
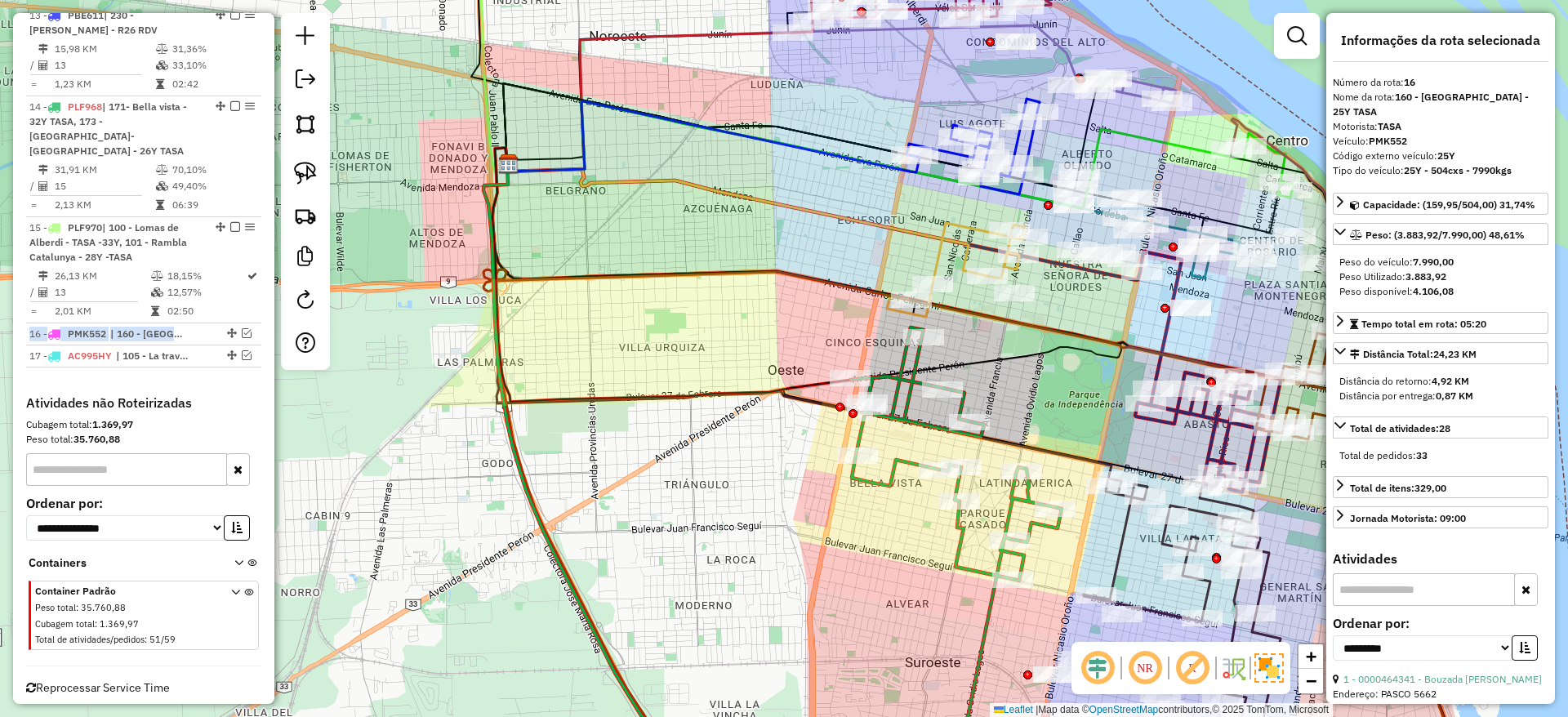
click at [889, 476] on icon at bounding box center [956, 544] width 211 height 432
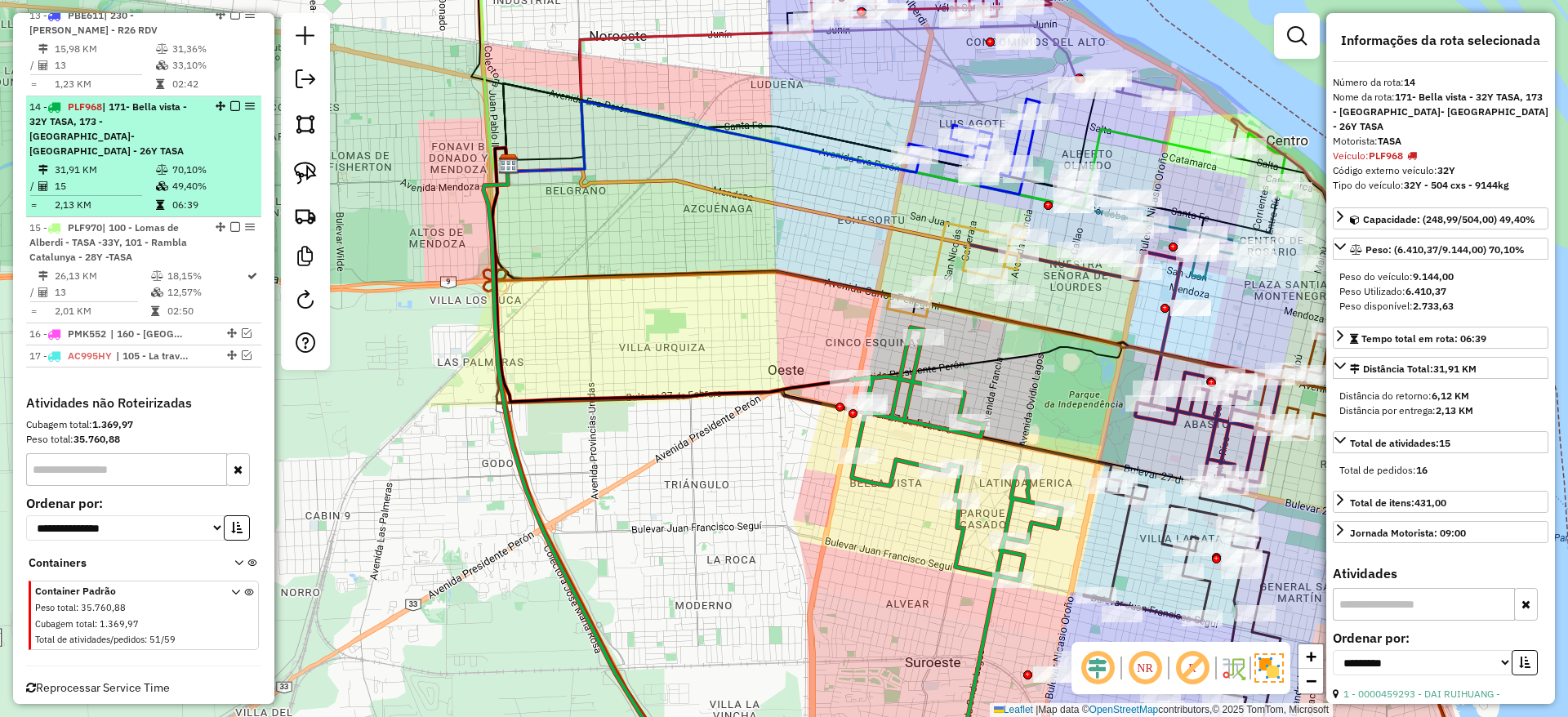
click at [230, 101] on em at bounding box center [234, 105] width 10 height 10
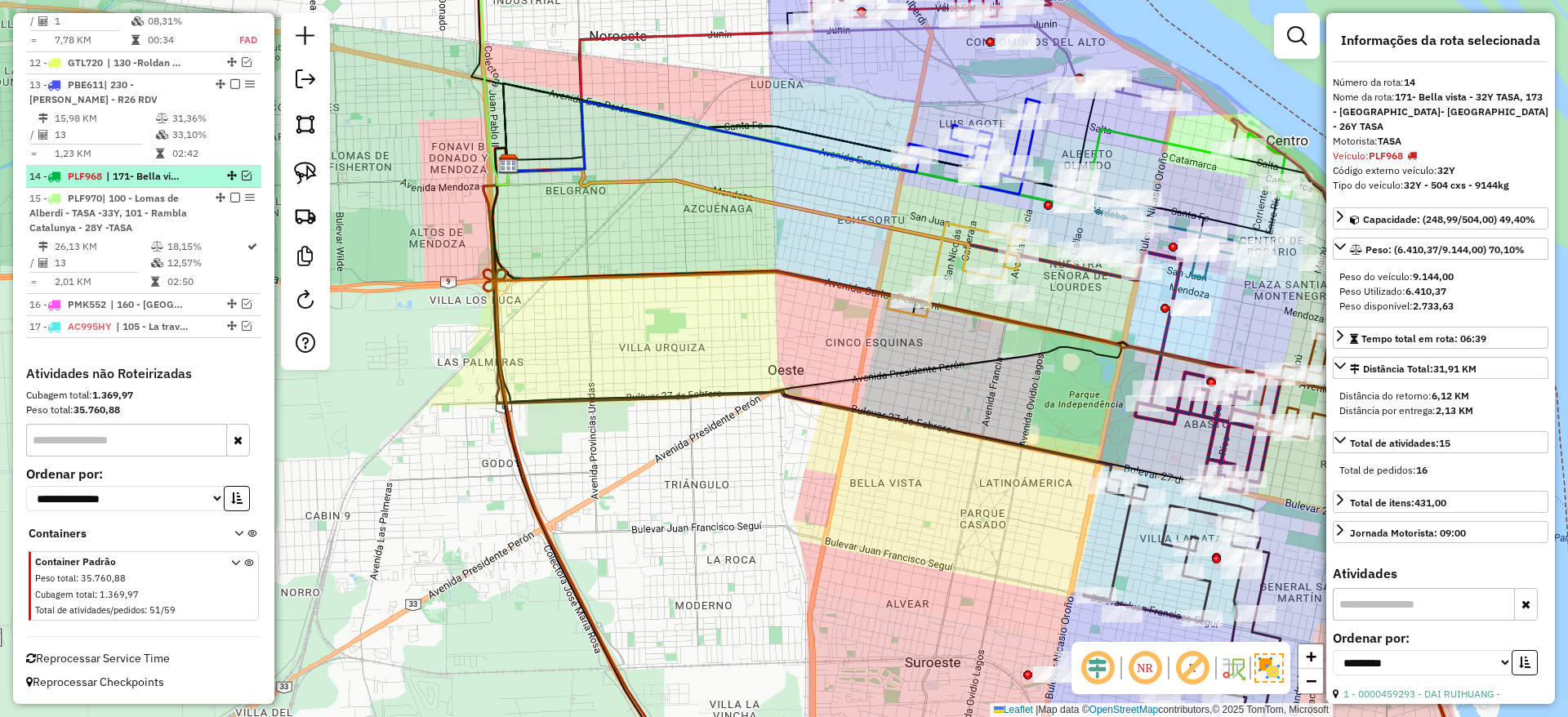
scroll to position [1545, 0]
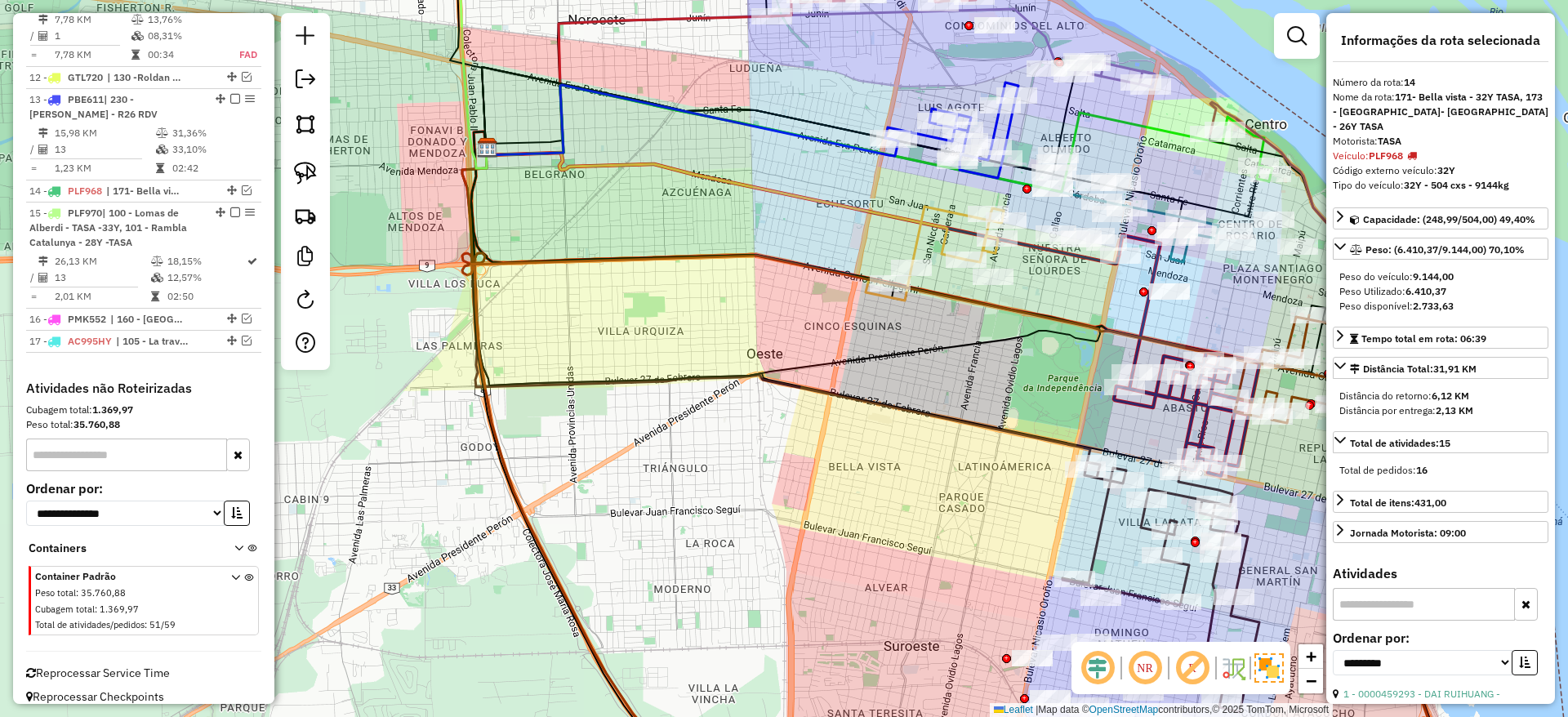
drag, startPoint x: 696, startPoint y: 329, endPoint x: 666, endPoint y: 318, distance: 32.0
click at [684, 324] on div "Janela de atendimento Grade de atendimento Capacidade Transportadoras Veículos …" at bounding box center [784, 358] width 1568 height 717
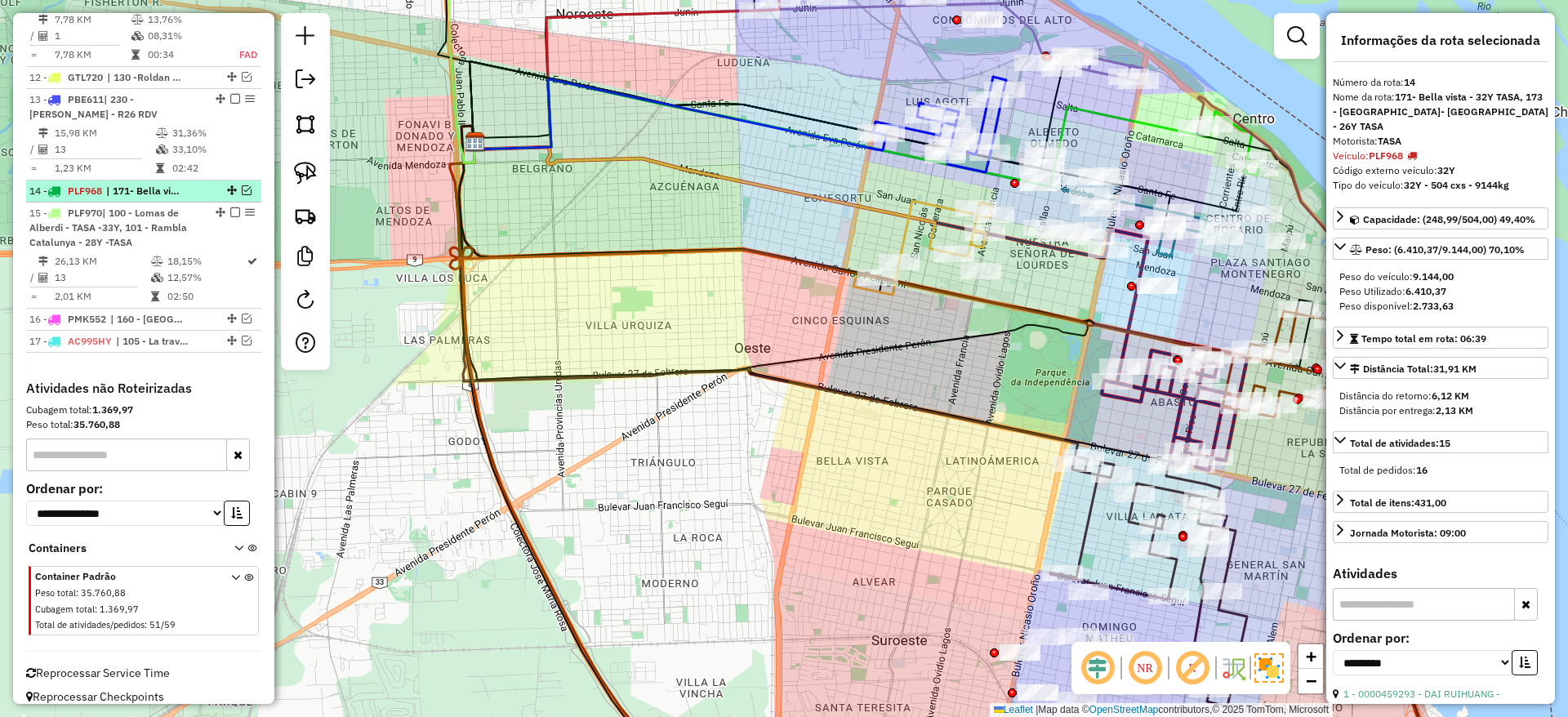
click at [246, 186] on em at bounding box center [246, 190] width 10 height 10
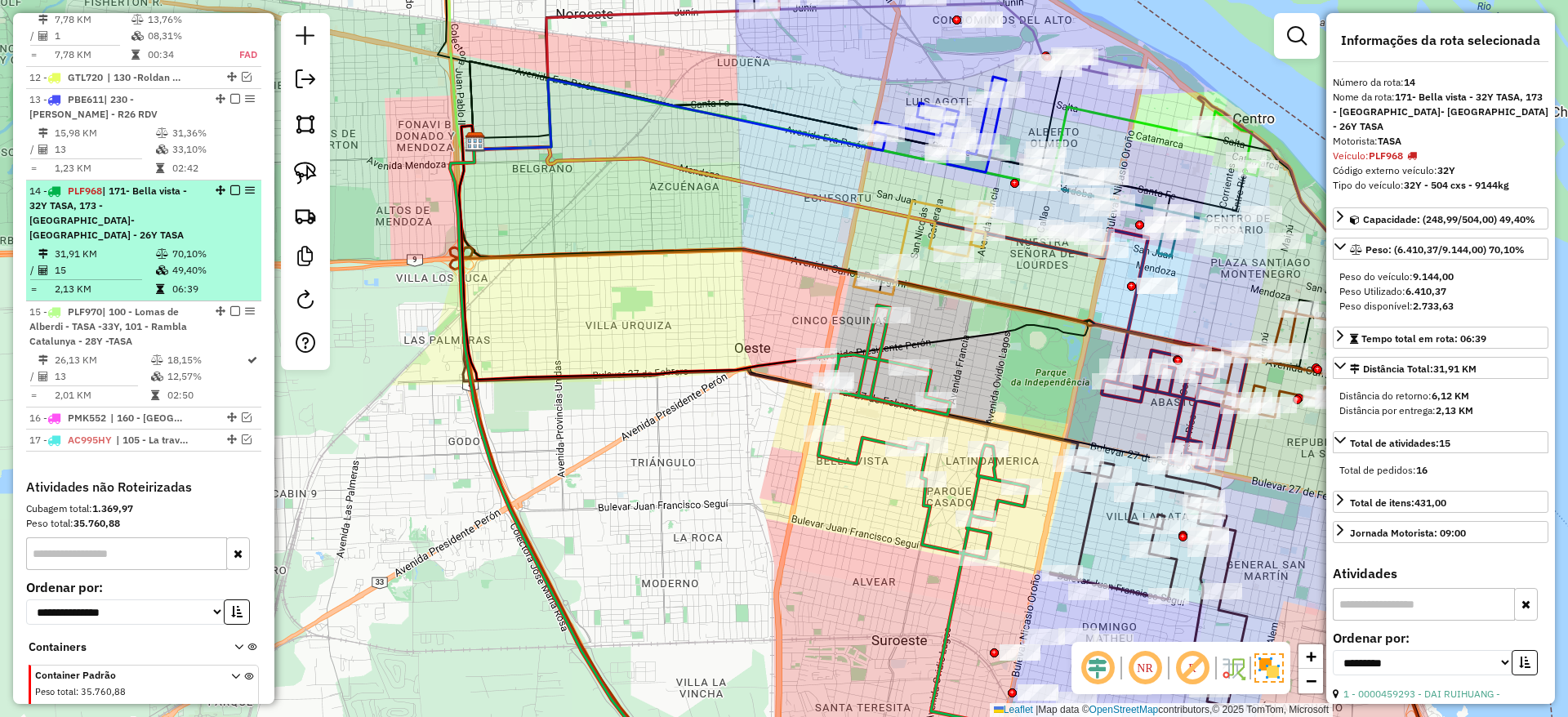
scroll to position [1629, 0]
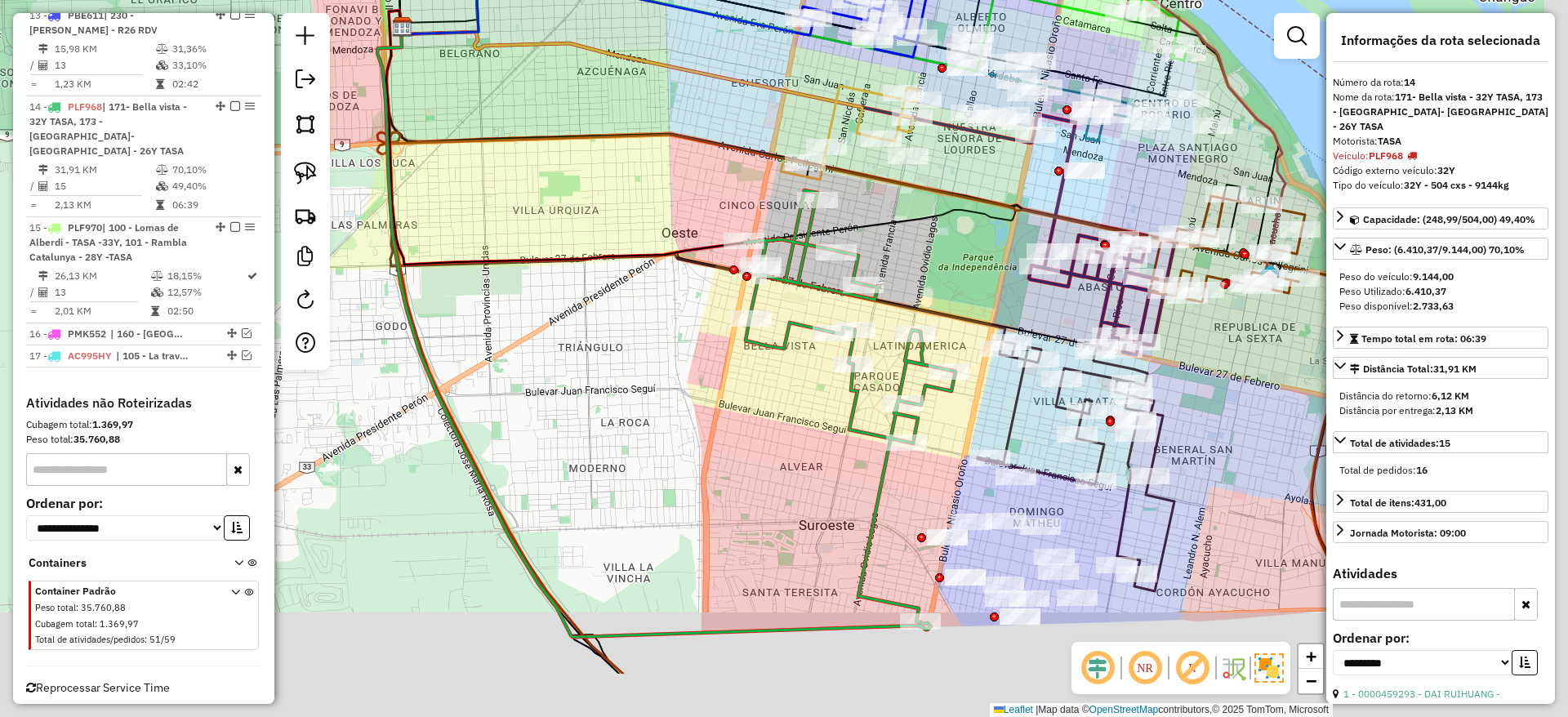
drag, startPoint x: 526, startPoint y: 332, endPoint x: 333, endPoint y: 142, distance: 270.8
click at [335, 142] on div "Janela de atendimento Grade de atendimento Capacidade Transportadoras Veículos …" at bounding box center [784, 358] width 1568 height 717
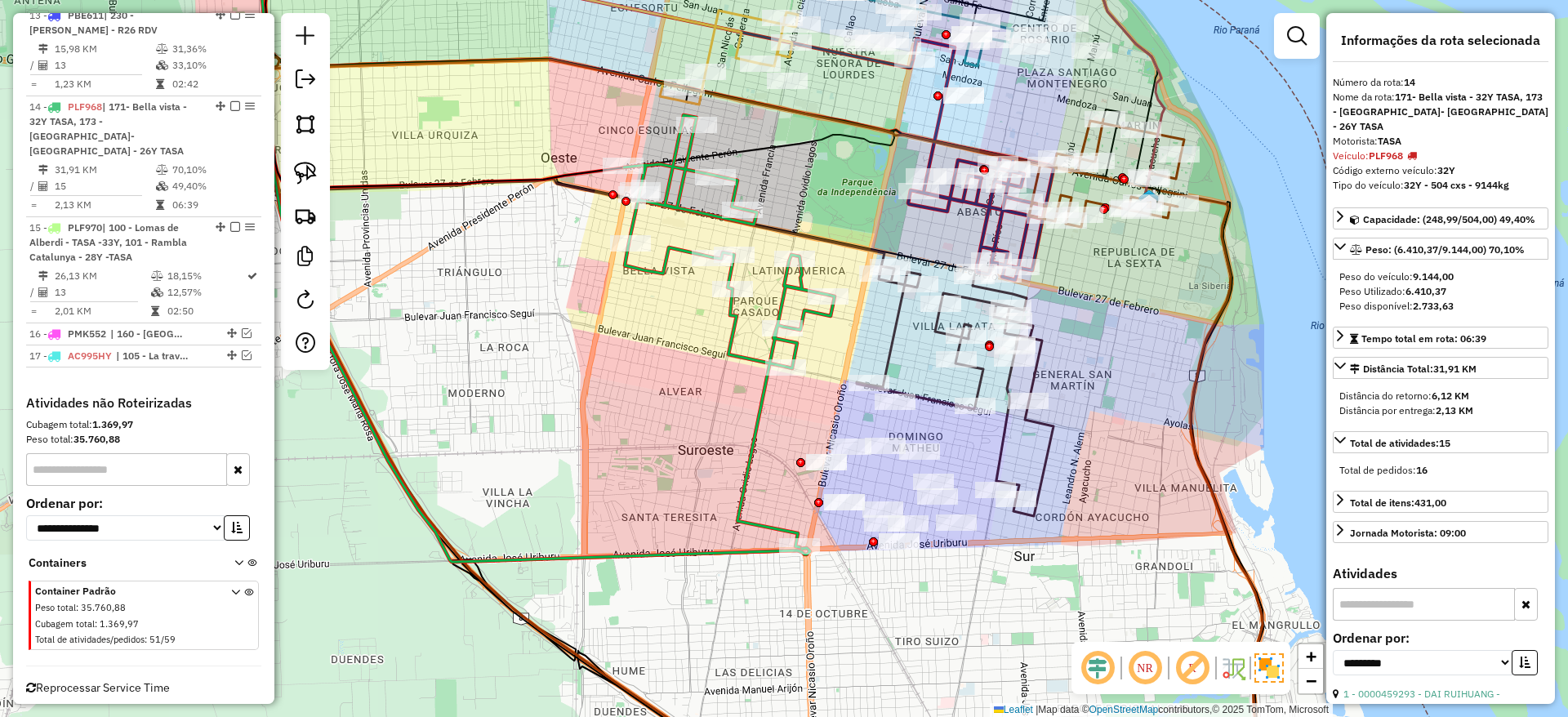
click at [992, 436] on div "Janela de atendimento Grade de atendimento Capacidade Transportadoras Veículos …" at bounding box center [784, 358] width 1568 height 717
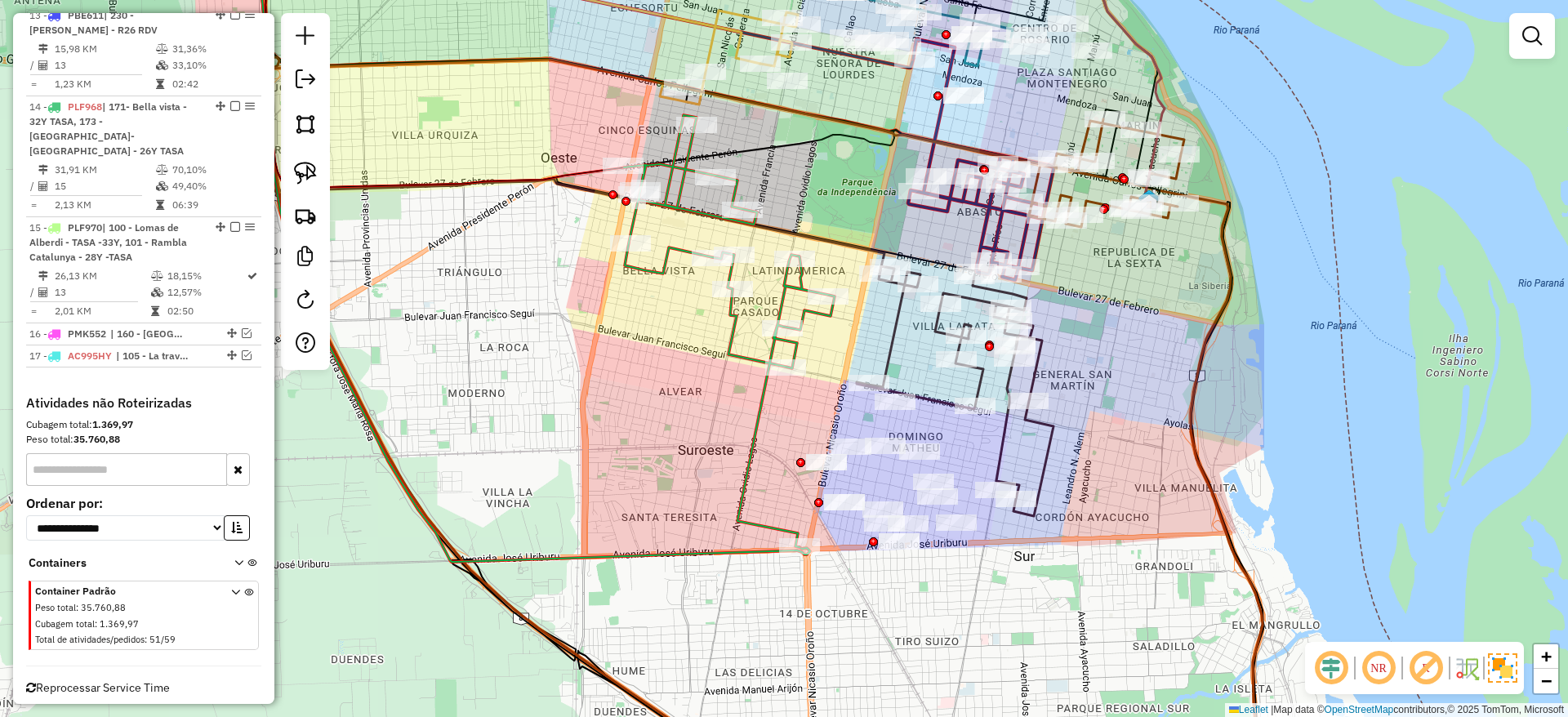
click at [1004, 432] on icon at bounding box center [955, 391] width 197 height 250
select select "**********"
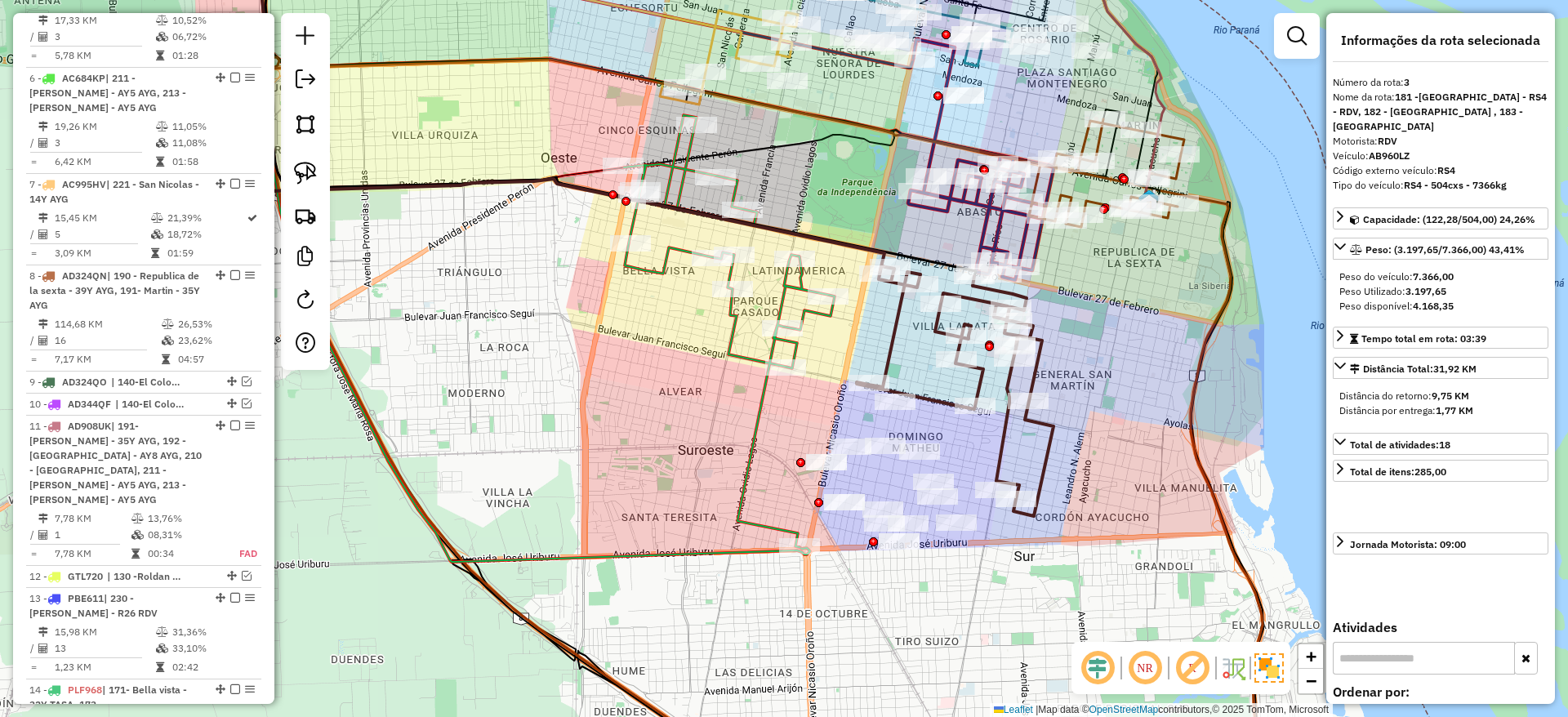
scroll to position [797, 0]
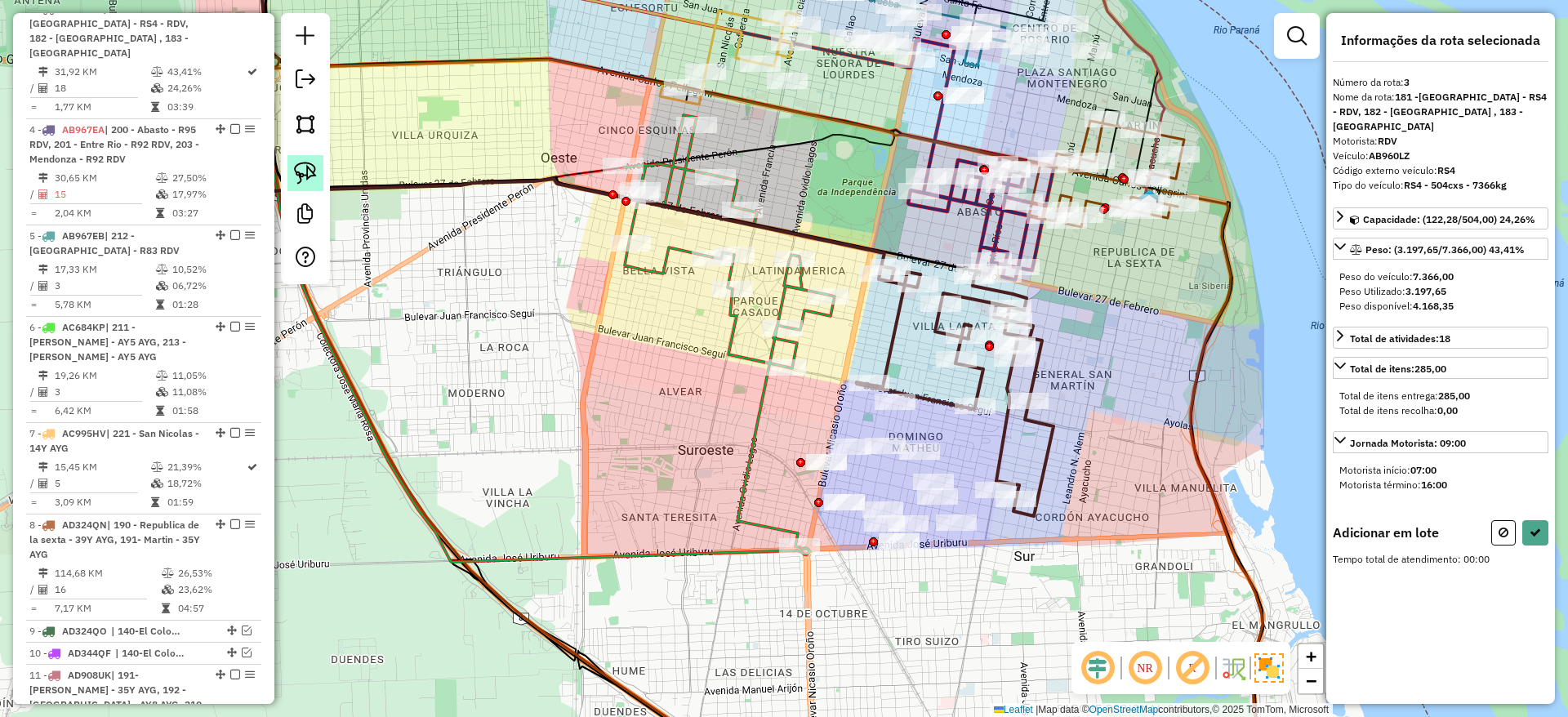
click at [304, 162] on img at bounding box center [305, 173] width 23 height 23
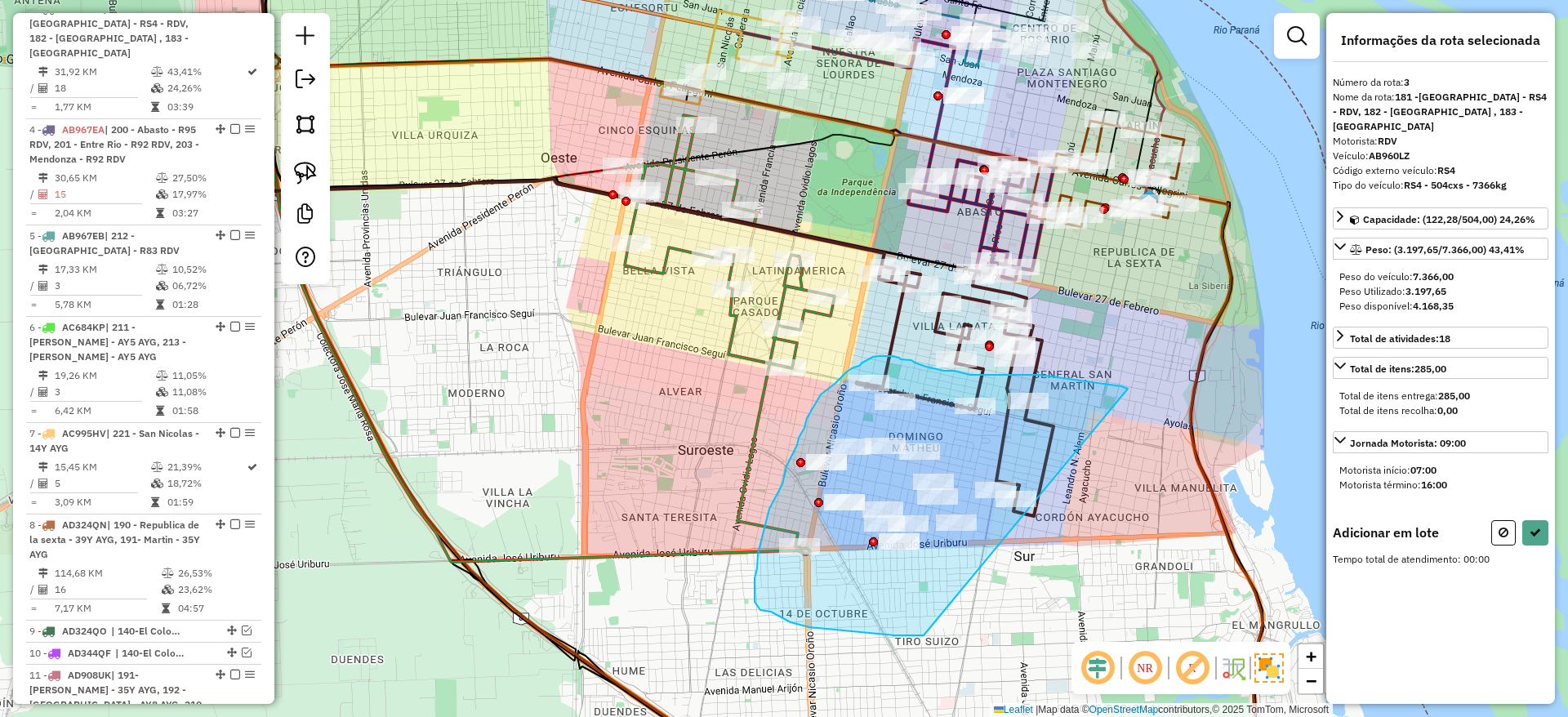
drag, startPoint x: 1108, startPoint y: 384, endPoint x: 1120, endPoint y: 608, distance: 224.3
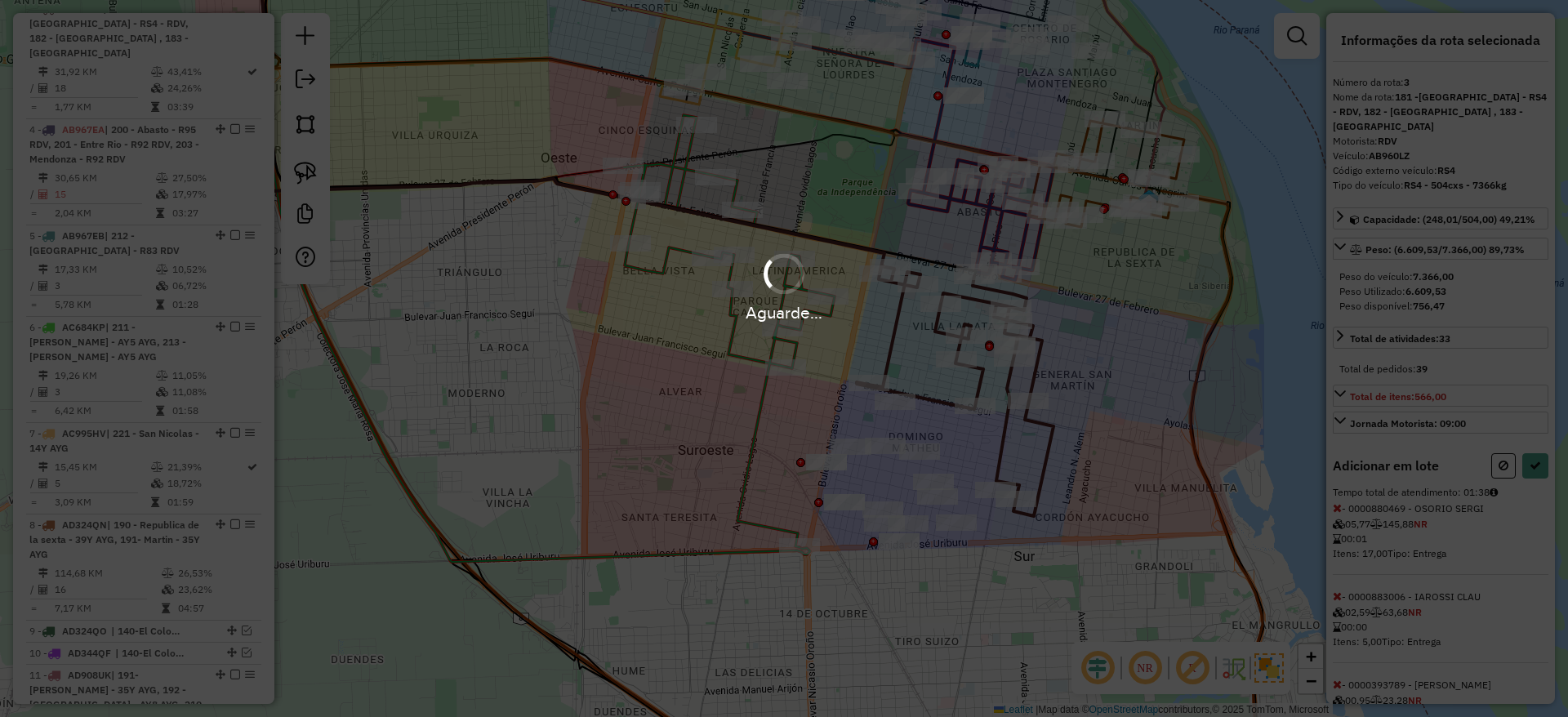
select select "**********"
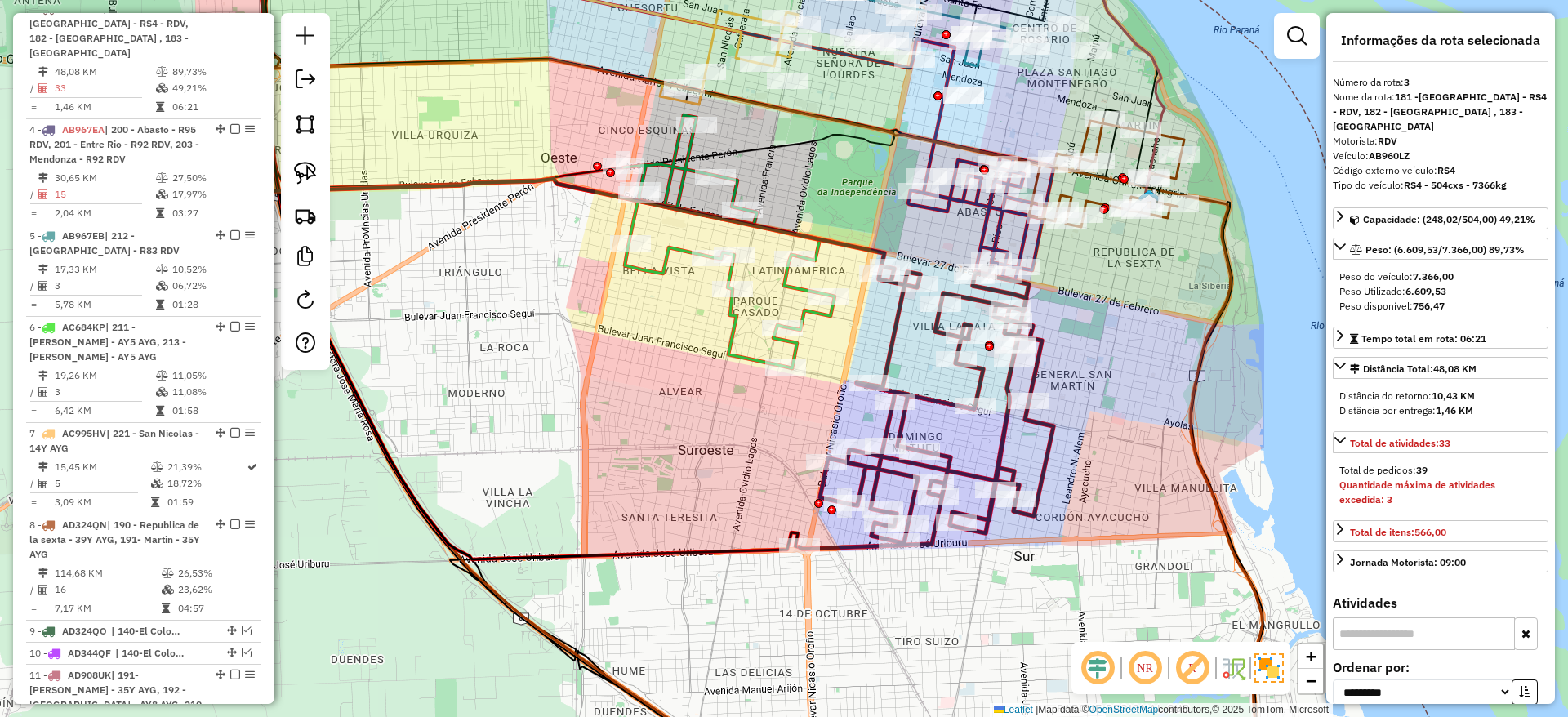
click at [671, 254] on icon at bounding box center [729, 241] width 211 height 254
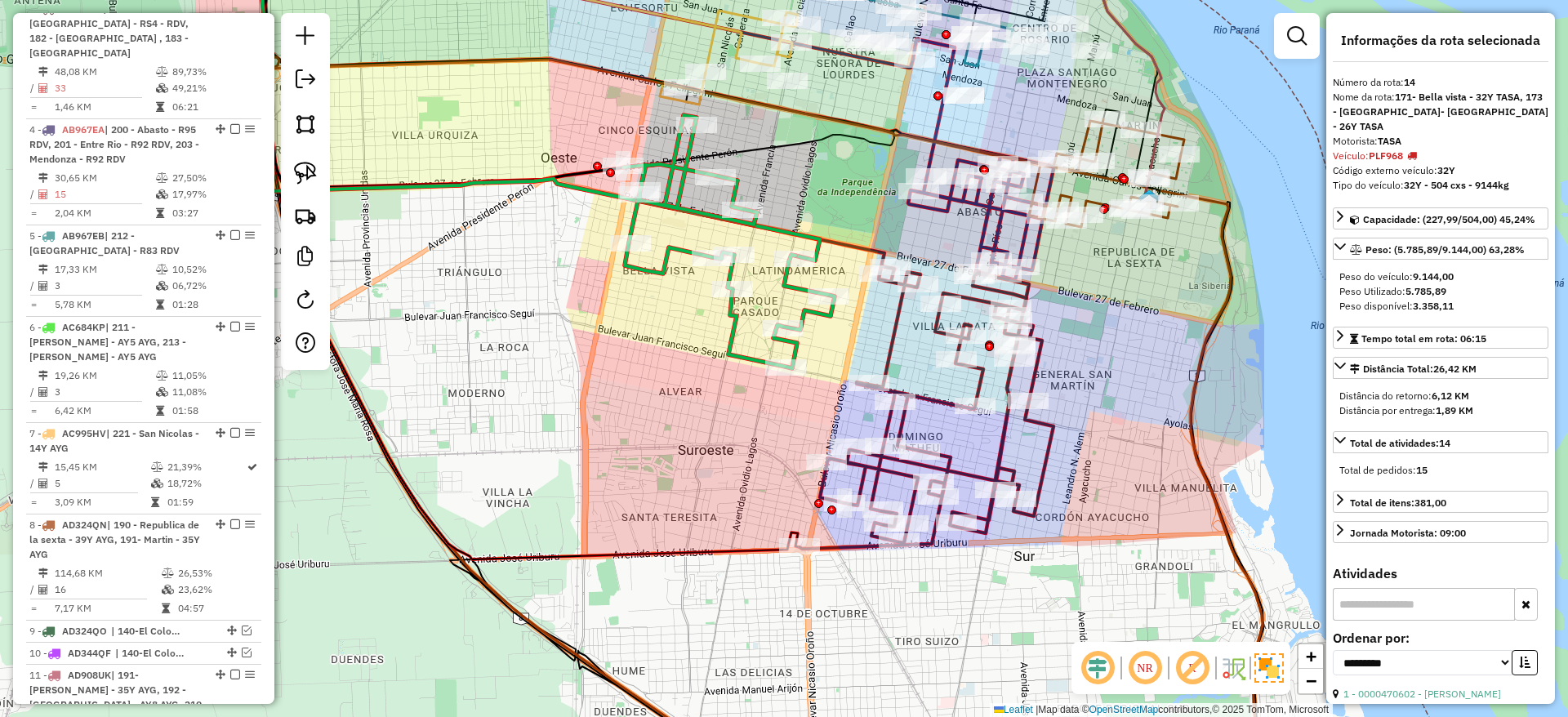
scroll to position [1629, 0]
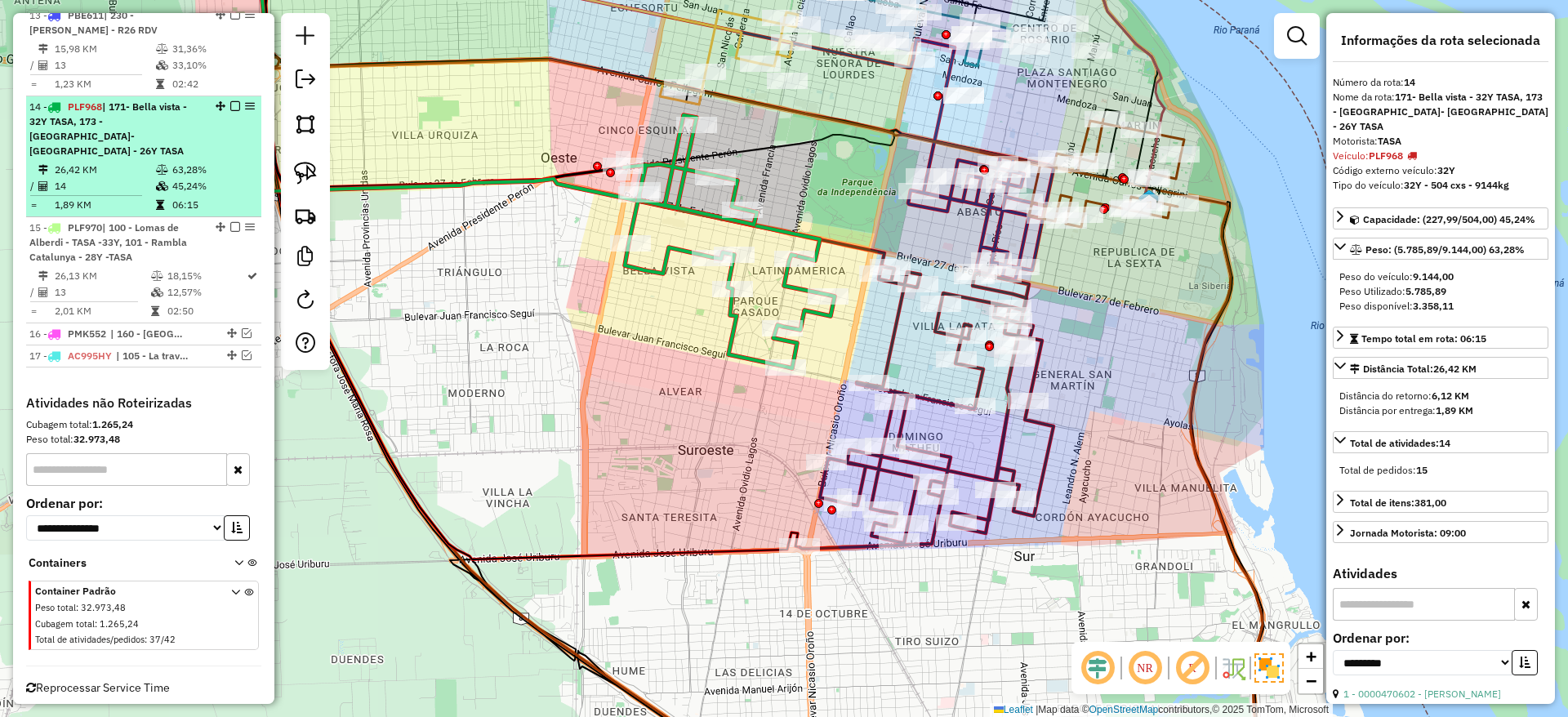
click at [233, 101] on em at bounding box center [234, 105] width 10 height 10
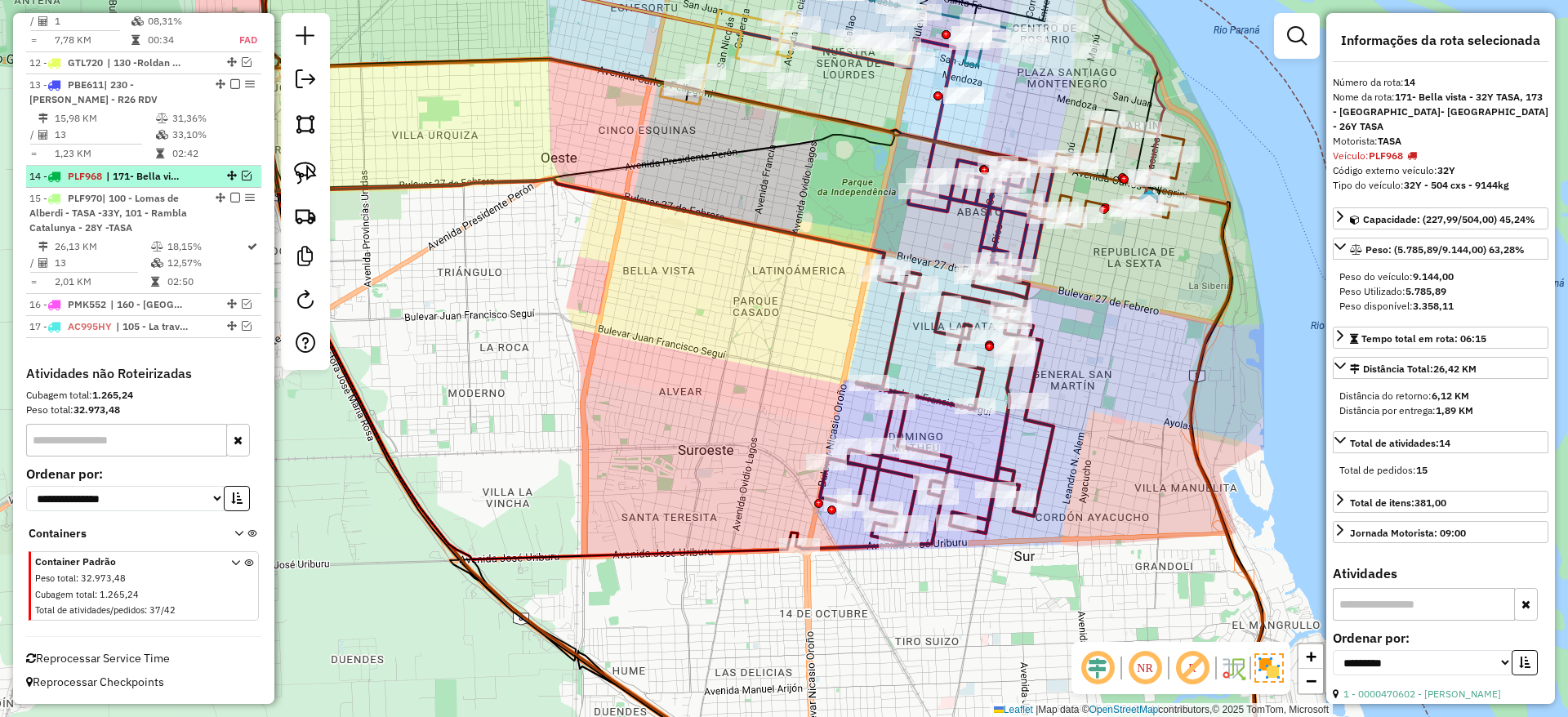
scroll to position [1545, 0]
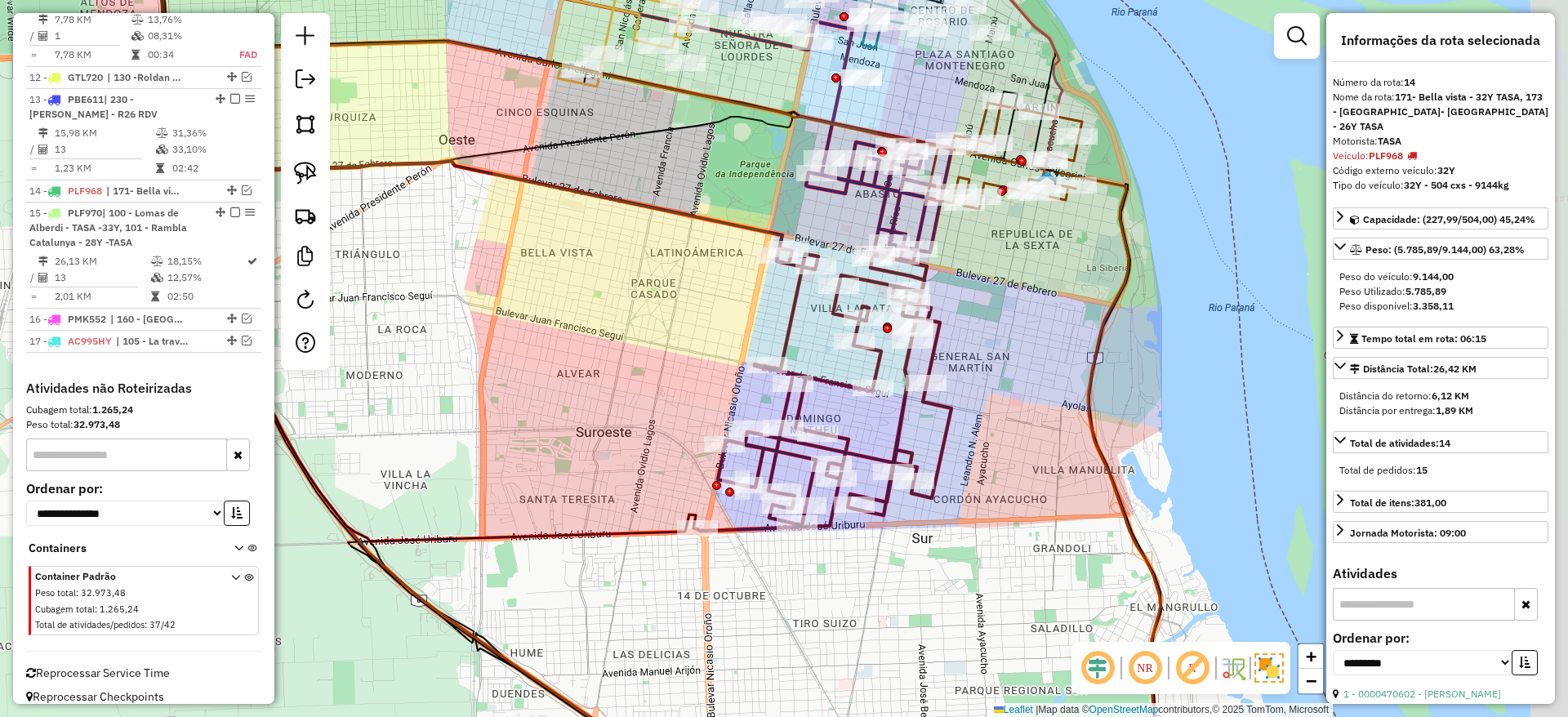
drag, startPoint x: 650, startPoint y: 319, endPoint x: 548, endPoint y: 301, distance: 103.6
click at [548, 301] on div "Janela de atendimento Grade de atendimento Capacidade Transportadoras Veículos …" at bounding box center [784, 358] width 1568 height 717
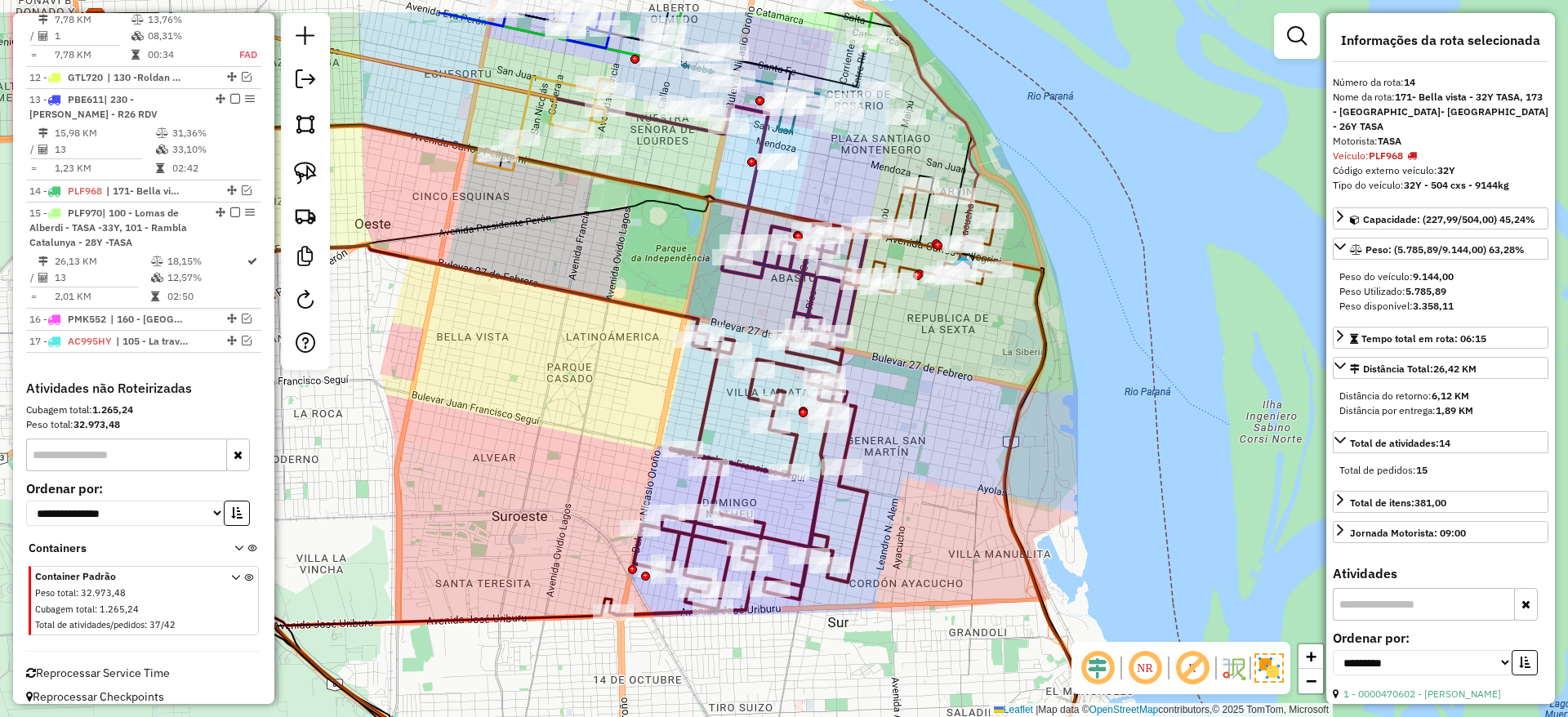
drag, startPoint x: 682, startPoint y: 286, endPoint x: 598, endPoint y: 371, distance: 119.5
click at [598, 371] on div "Janela de atendimento Grade de atendimento Capacidade Transportadoras Veículos …" at bounding box center [784, 358] width 1568 height 717
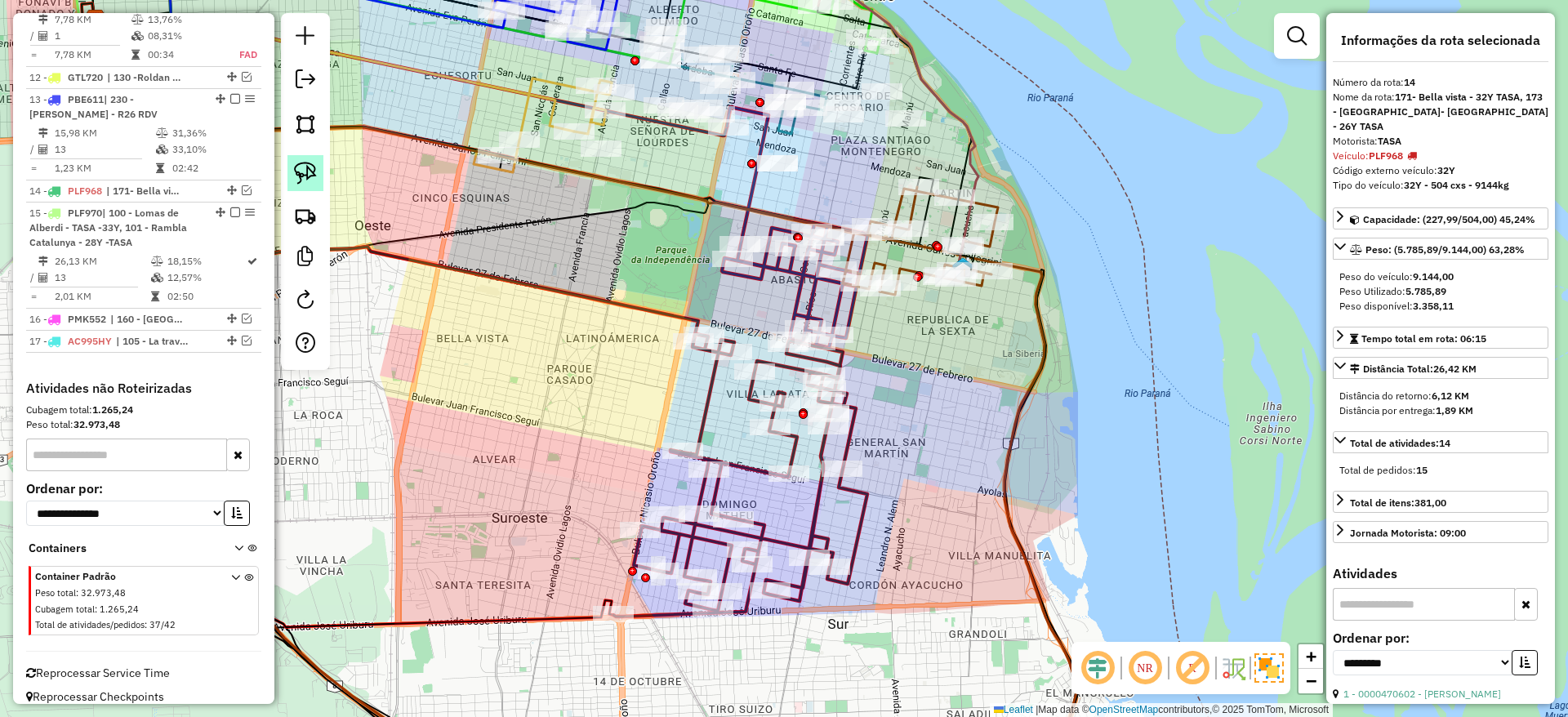
click at [306, 172] on img at bounding box center [305, 173] width 23 height 23
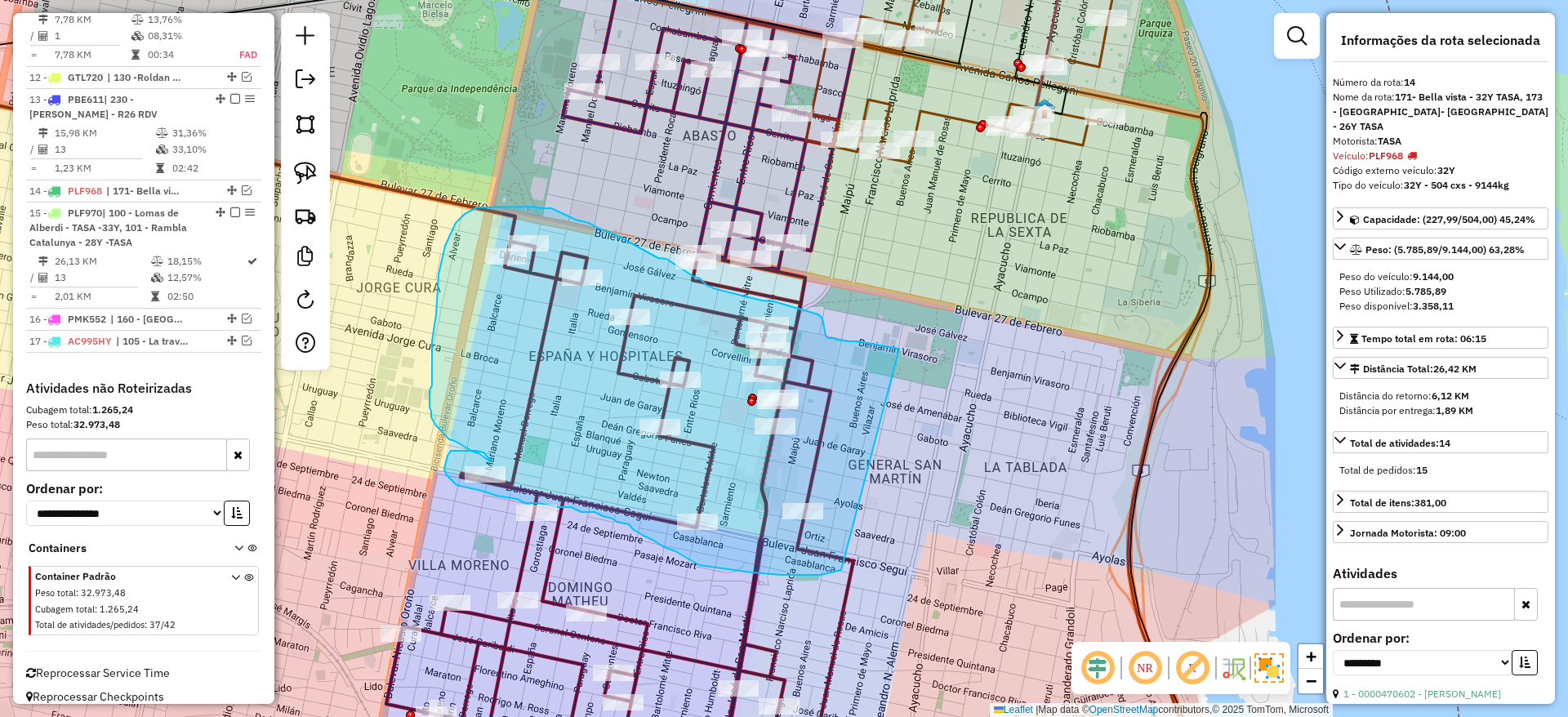
drag, startPoint x: 899, startPoint y: 348, endPoint x: 917, endPoint y: 524, distance: 176.9
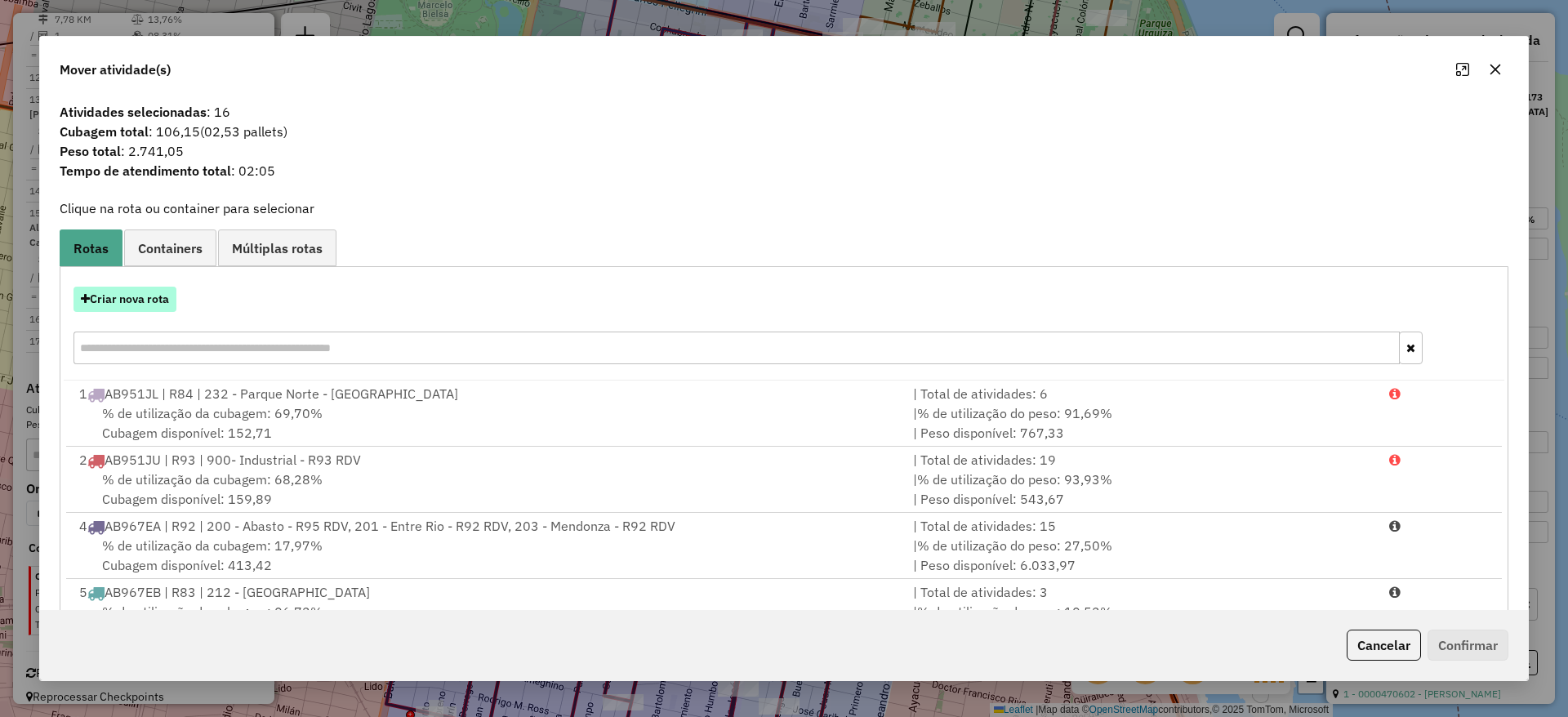
click at [150, 292] on button "Criar nova rota" at bounding box center [125, 299] width 103 height 25
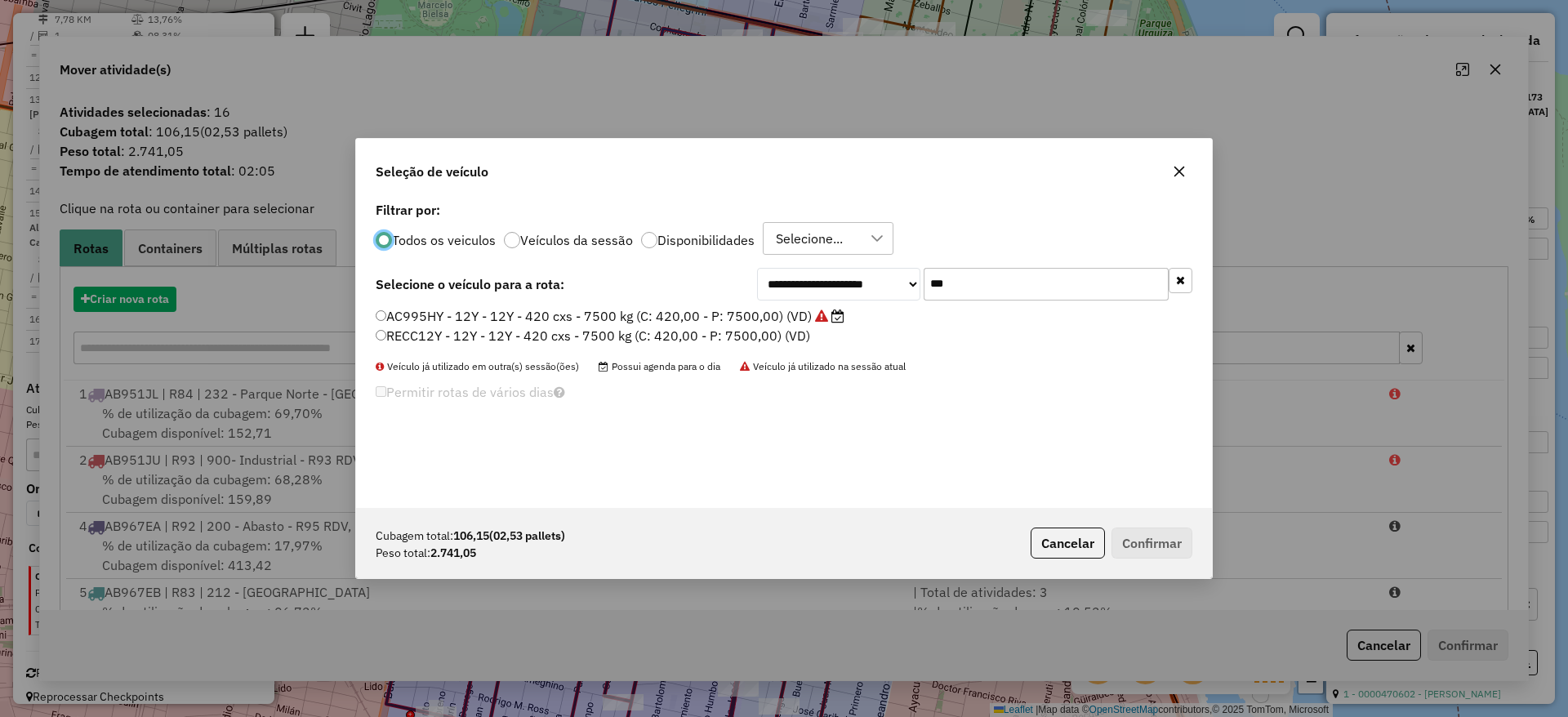
scroll to position [9, 5]
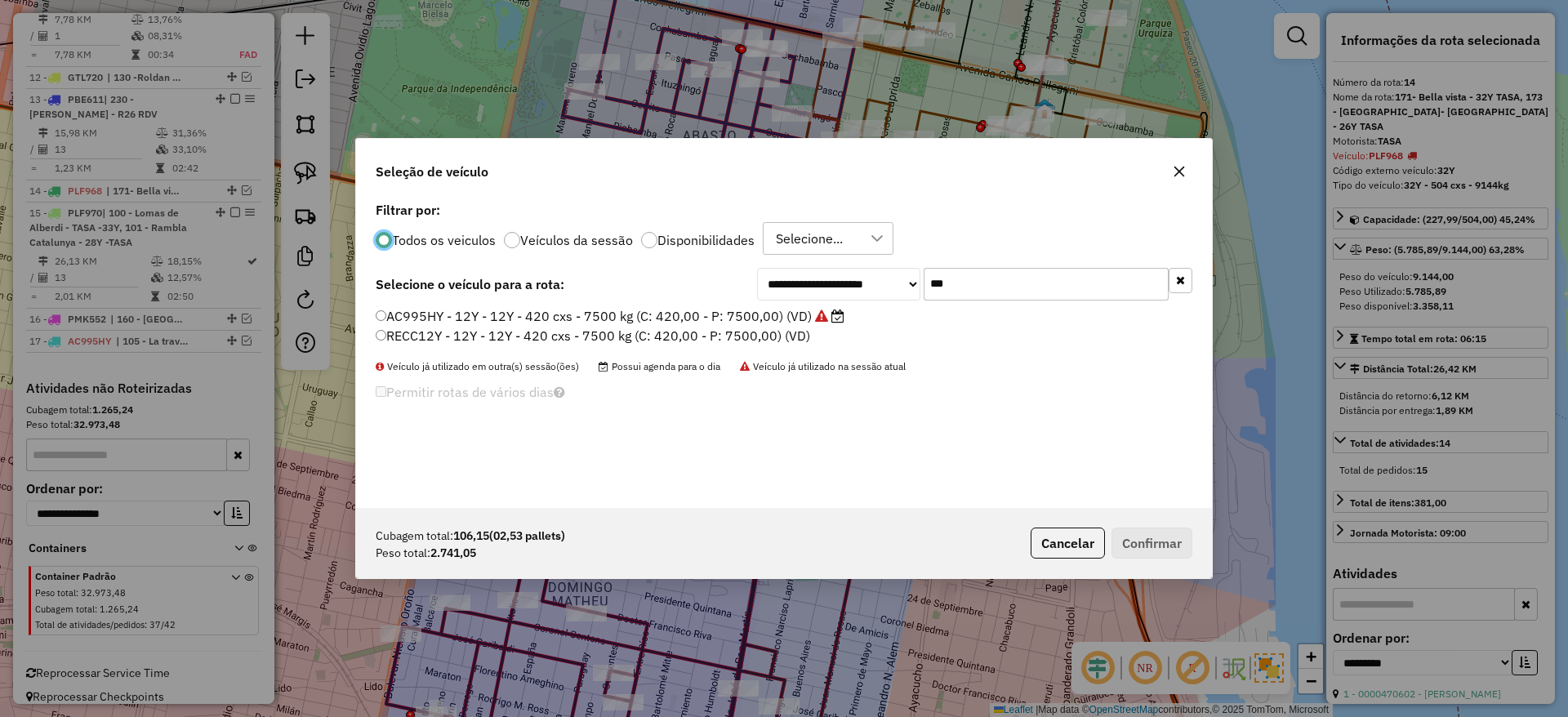
click at [1040, 287] on input "***" at bounding box center [1045, 283] width 245 height 32
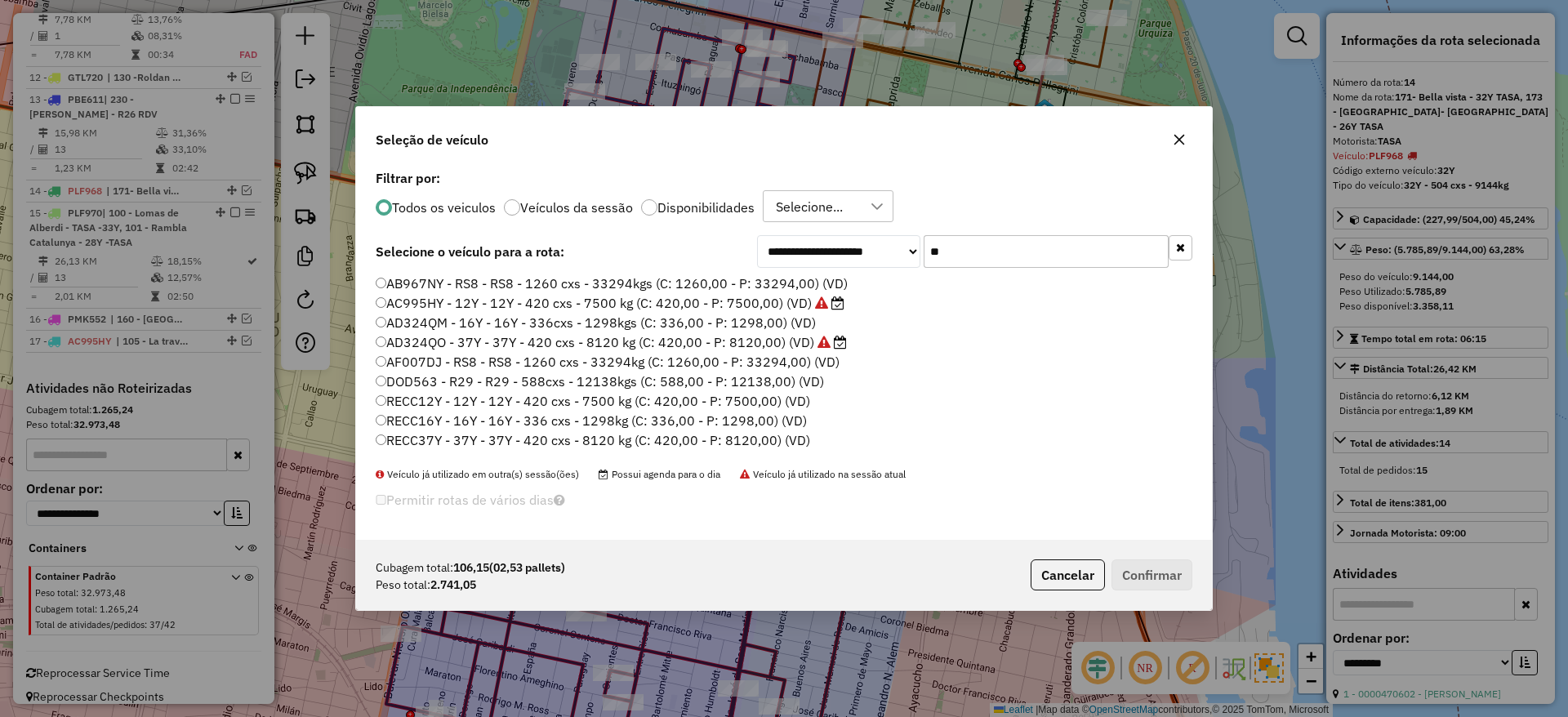
type input "*"
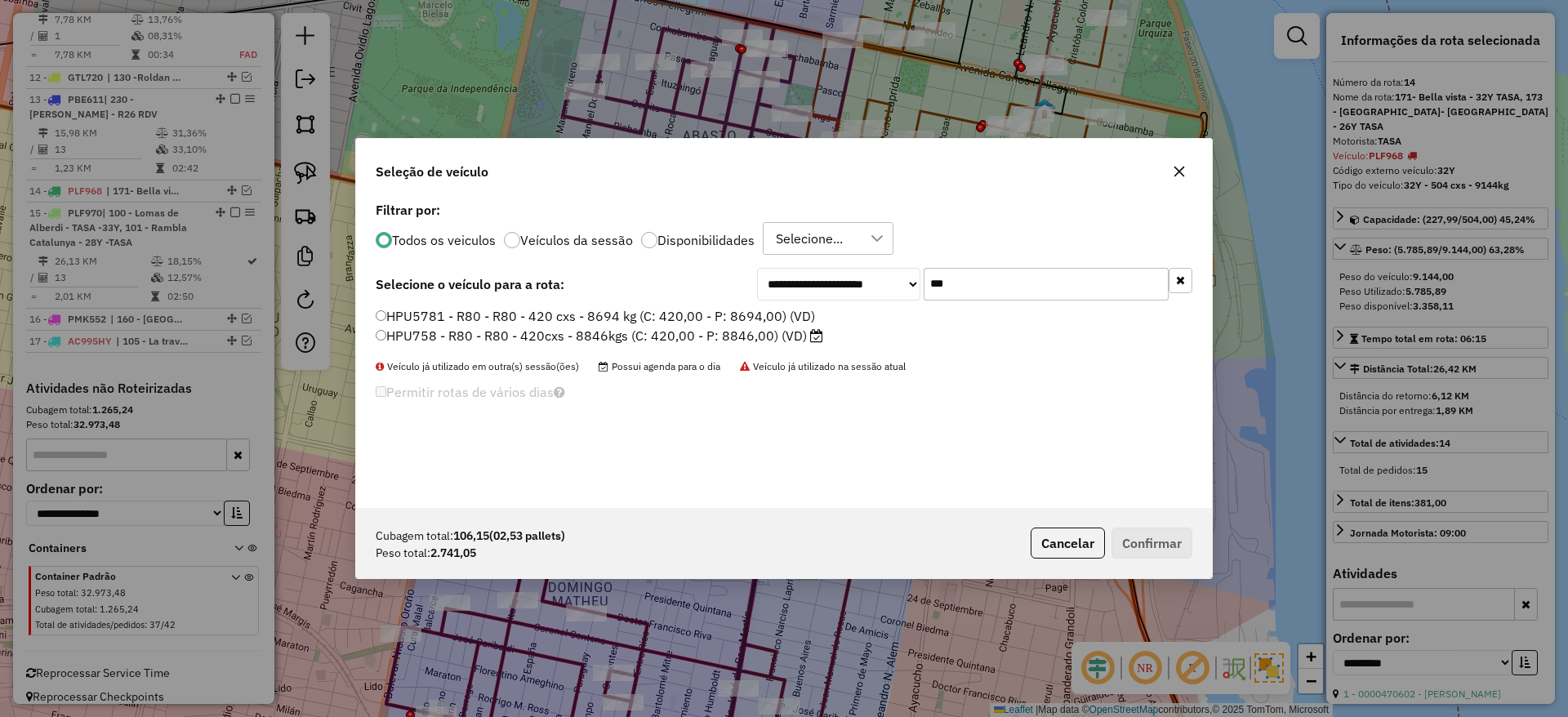
type input "***"
click at [602, 335] on label "HPU758 - R80 - R80 - 420cxs - 8846kgs (C: 420,00 - P: 8846,00) (VD)" at bounding box center [599, 335] width 448 height 19
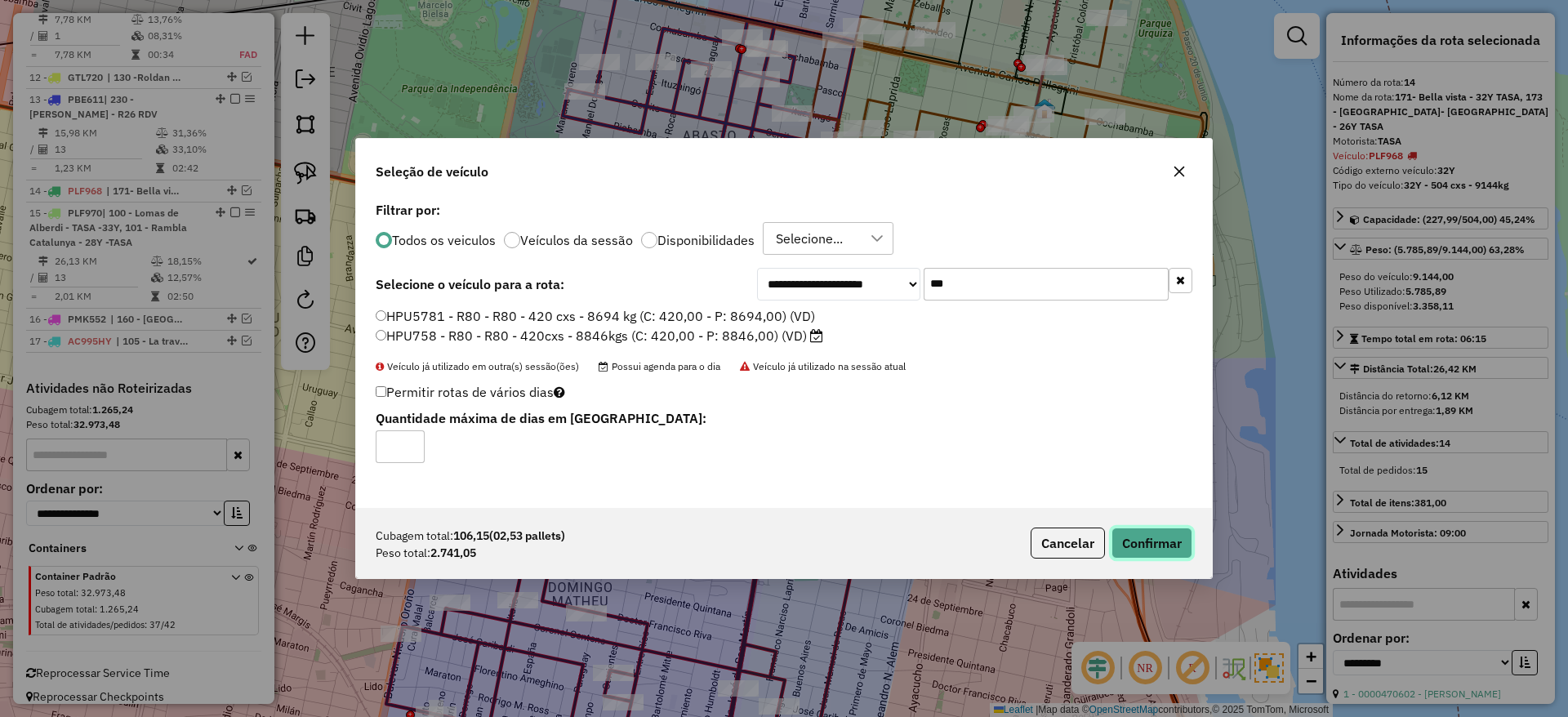
click at [1144, 538] on button "Confirmar" at bounding box center [1152, 543] width 81 height 31
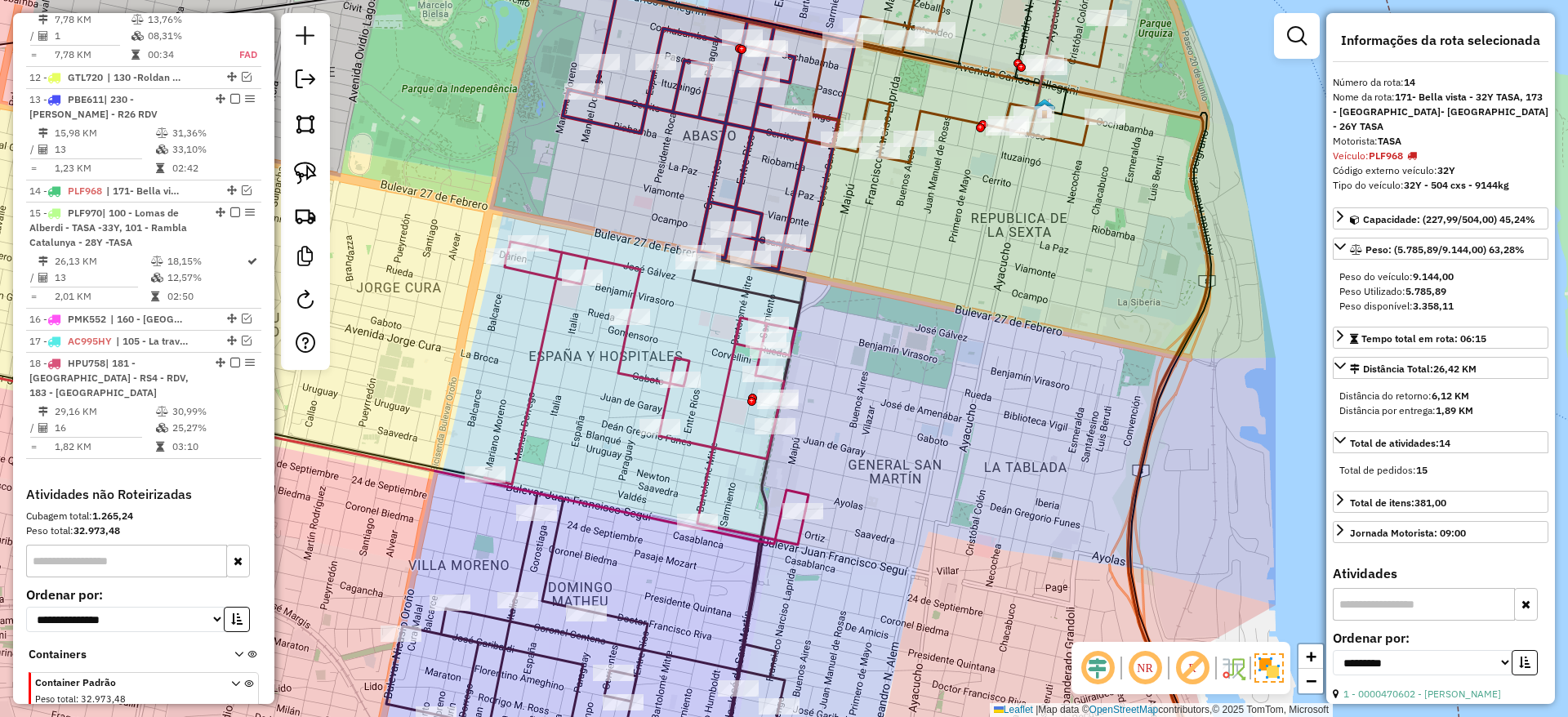
scroll to position [1651, 0]
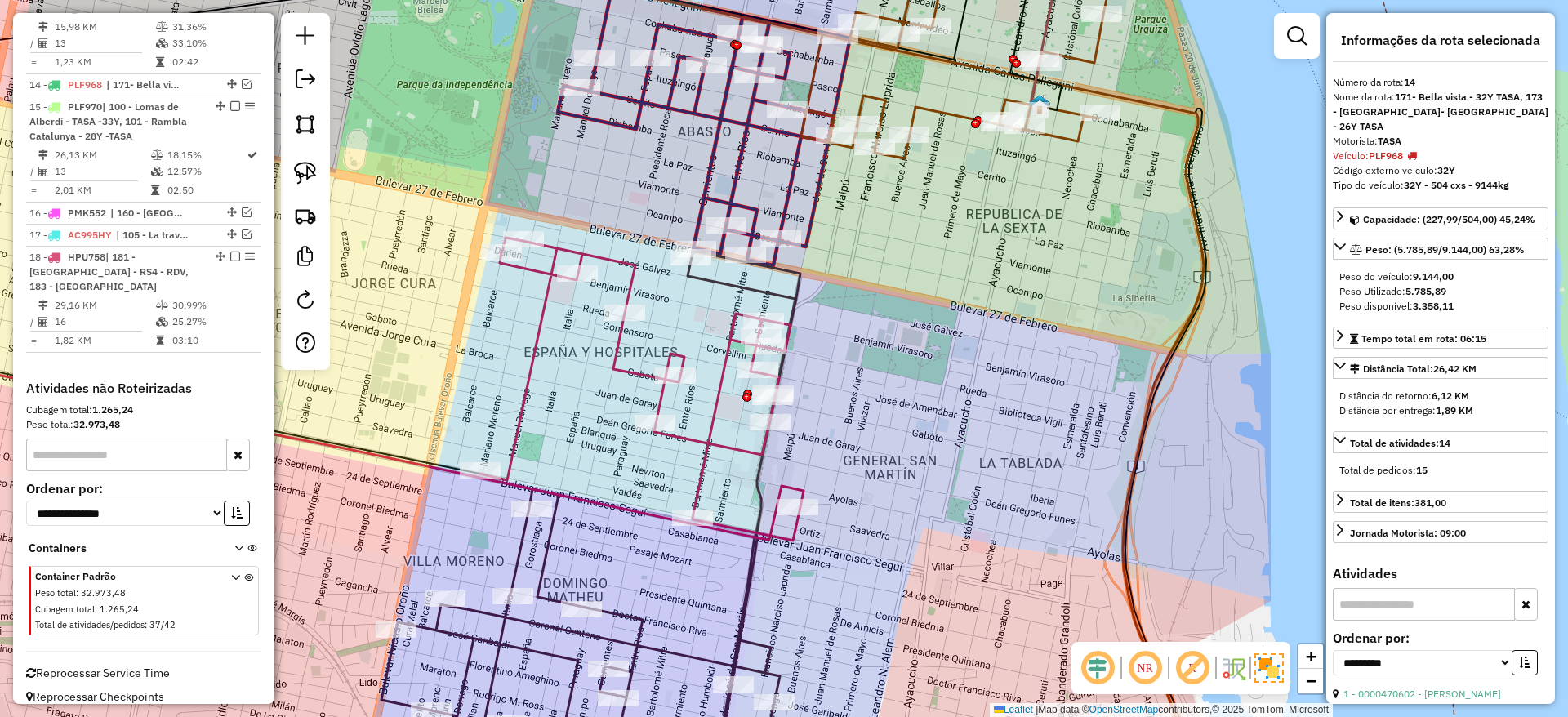
drag, startPoint x: 957, startPoint y: 407, endPoint x: 940, endPoint y: 294, distance: 114.3
click at [940, 294] on div "Janela de atendimento Grade de atendimento Capacidade Transportadoras Veículos …" at bounding box center [784, 358] width 1568 height 717
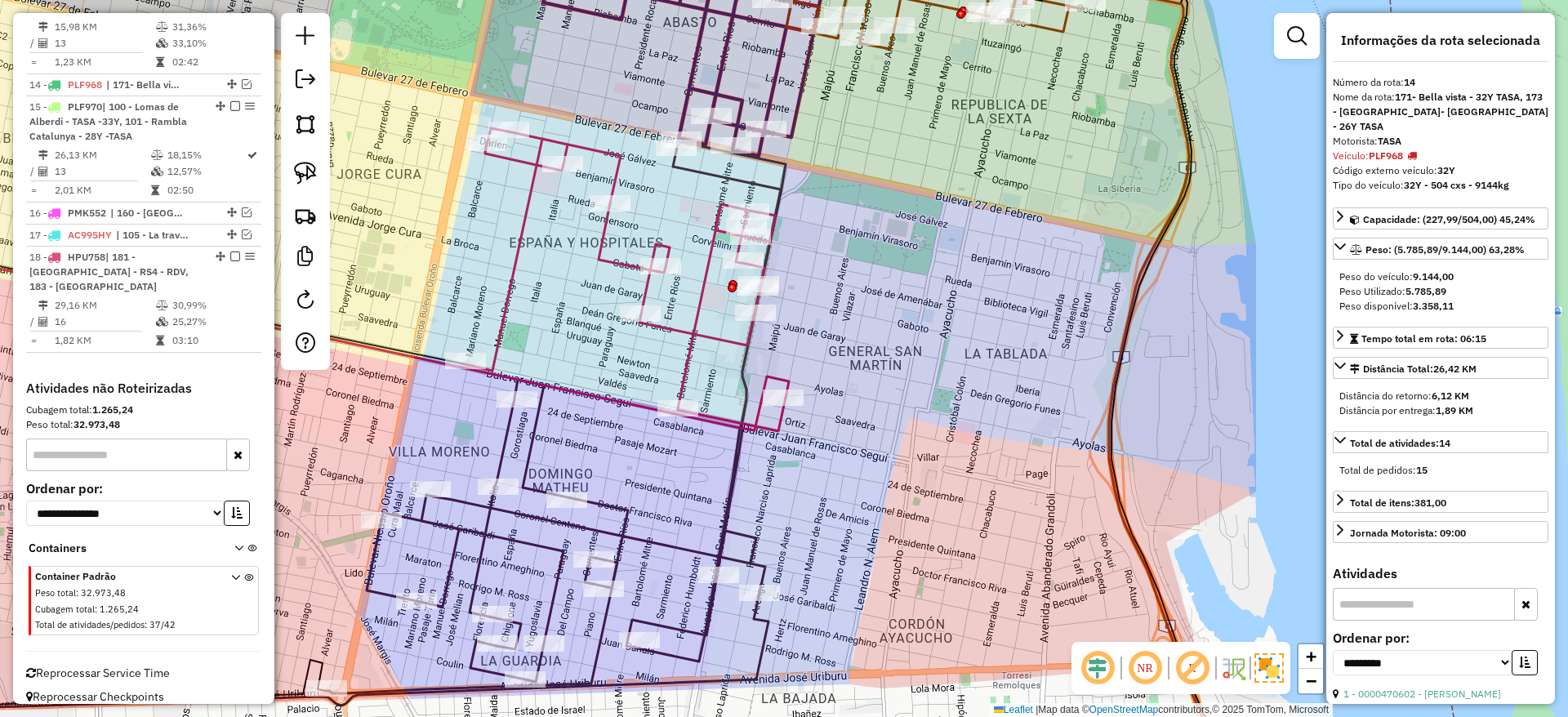
click at [716, 547] on icon at bounding box center [556, 417] width 459 height 552
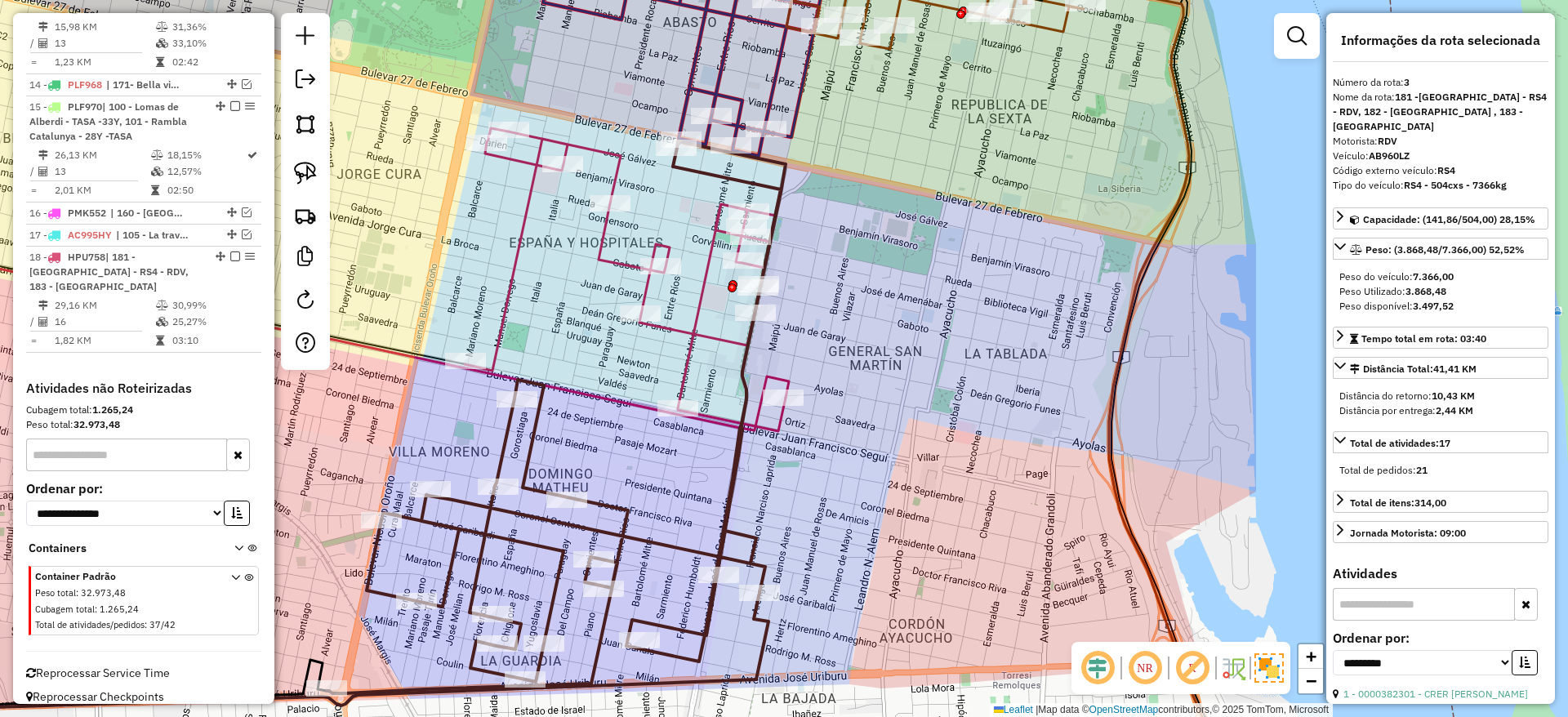
scroll to position [797, 0]
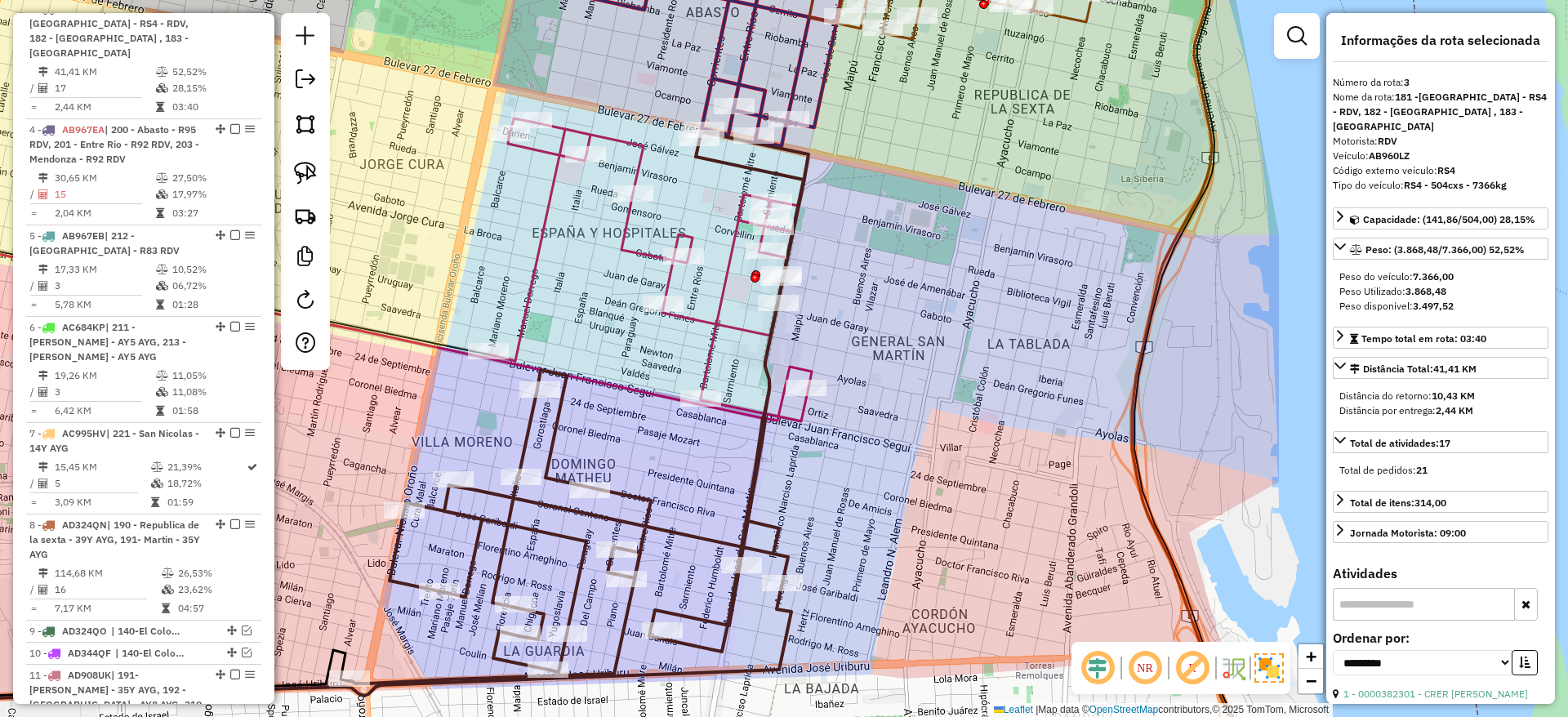
drag, startPoint x: 716, startPoint y: 547, endPoint x: 741, endPoint y: 536, distance: 27.3
click at [741, 536] on icon at bounding box center [578, 408] width 459 height 552
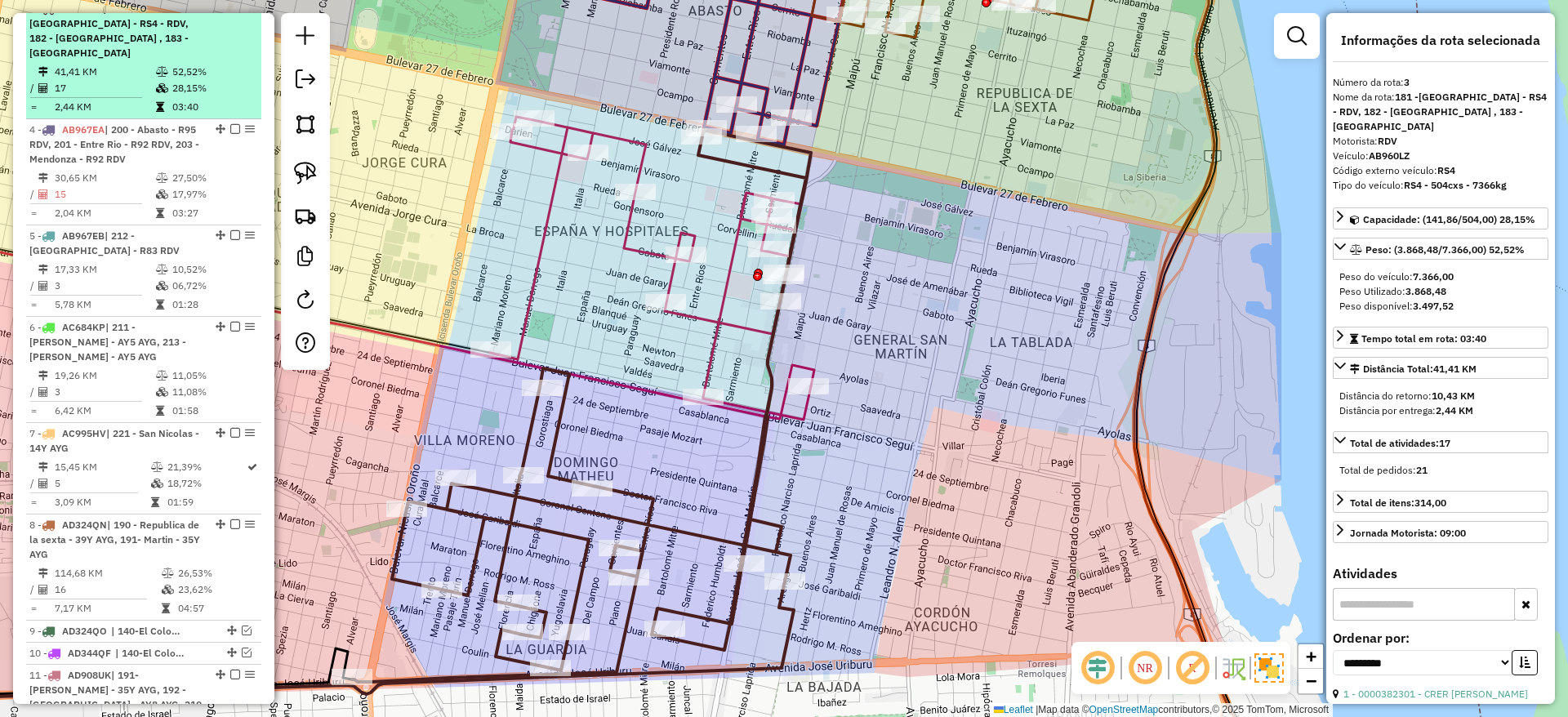
drag, startPoint x: 228, startPoint y: 17, endPoint x: 226, endPoint y: 58, distance: 41.0
click at [226, 58] on div "3 - AB960LZ | 181 -Villa la lata - RS4 - RDV, 182 - Arengo R77 RDV , 183 - Gene…" at bounding box center [144, 30] width 228 height 58
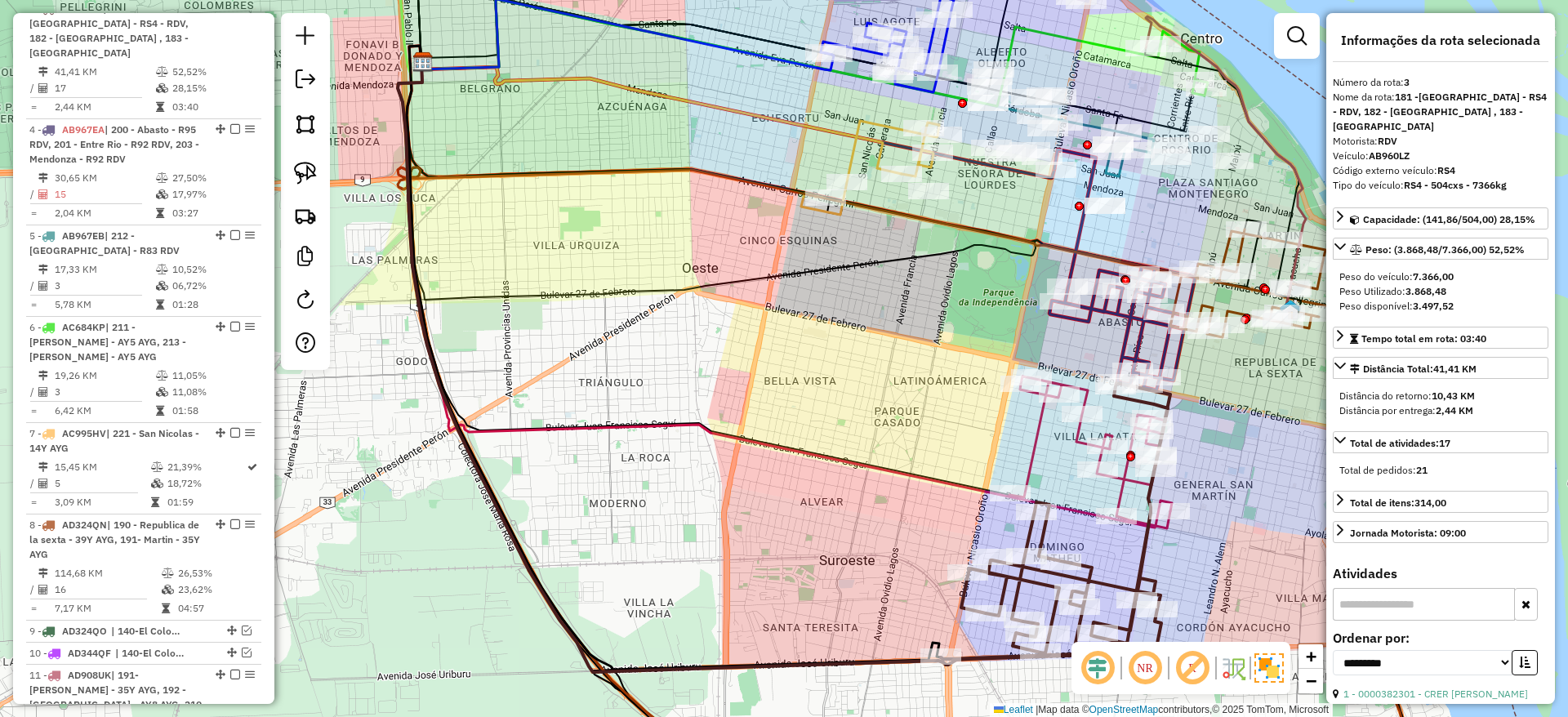
click at [755, 367] on div "Janela de atendimento Grade de atendimento Capacidade Transportadoras Veículos …" at bounding box center [784, 358] width 1568 height 717
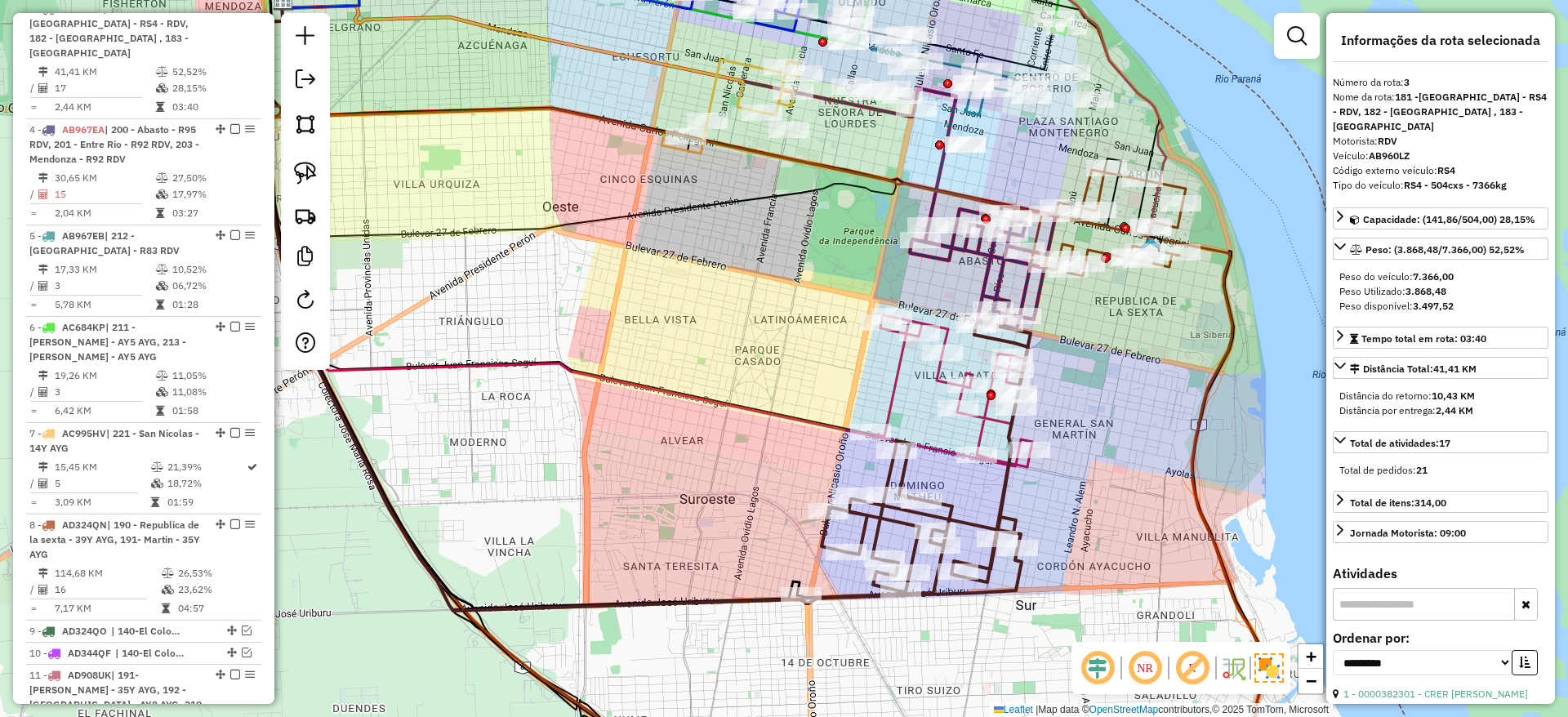
click at [888, 397] on icon at bounding box center [950, 391] width 161 height 152
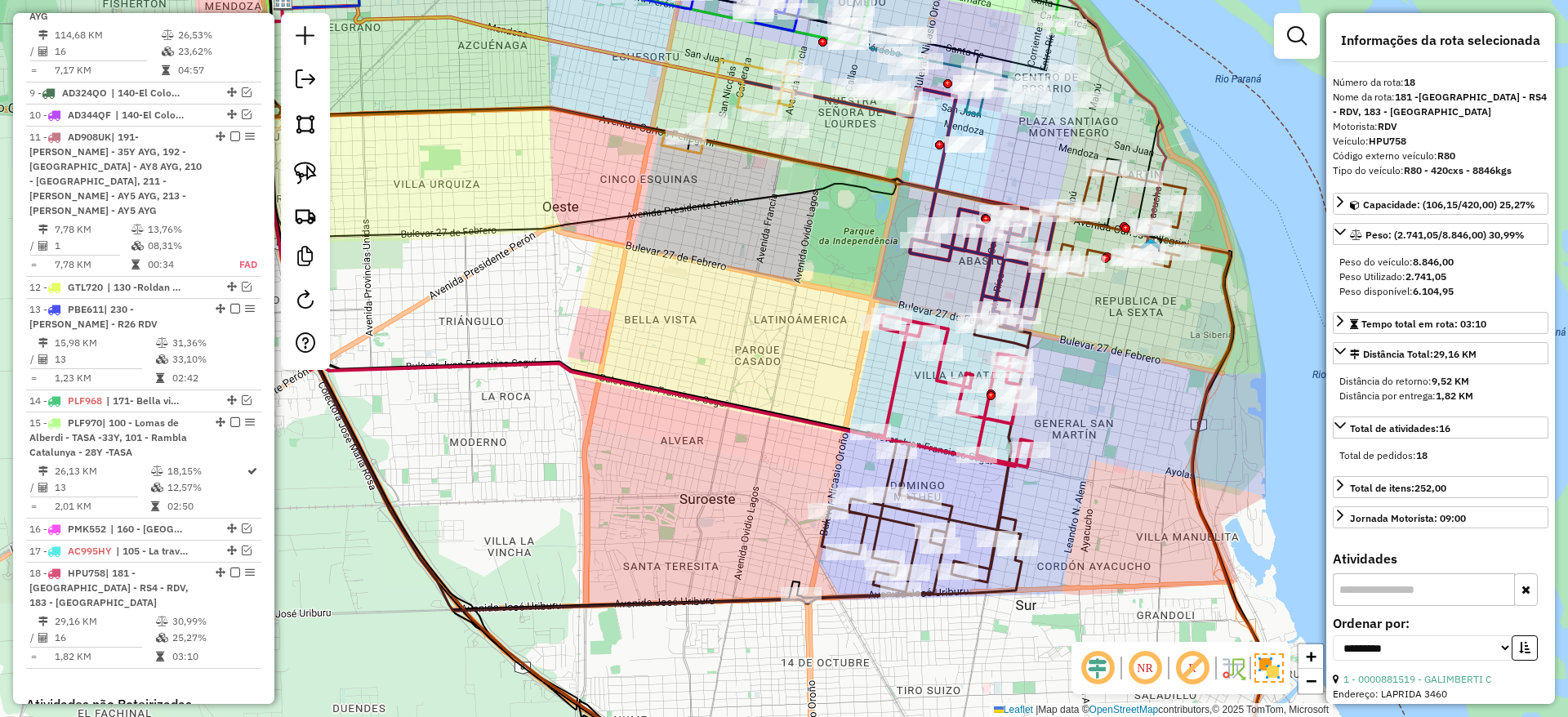
scroll to position [1651, 0]
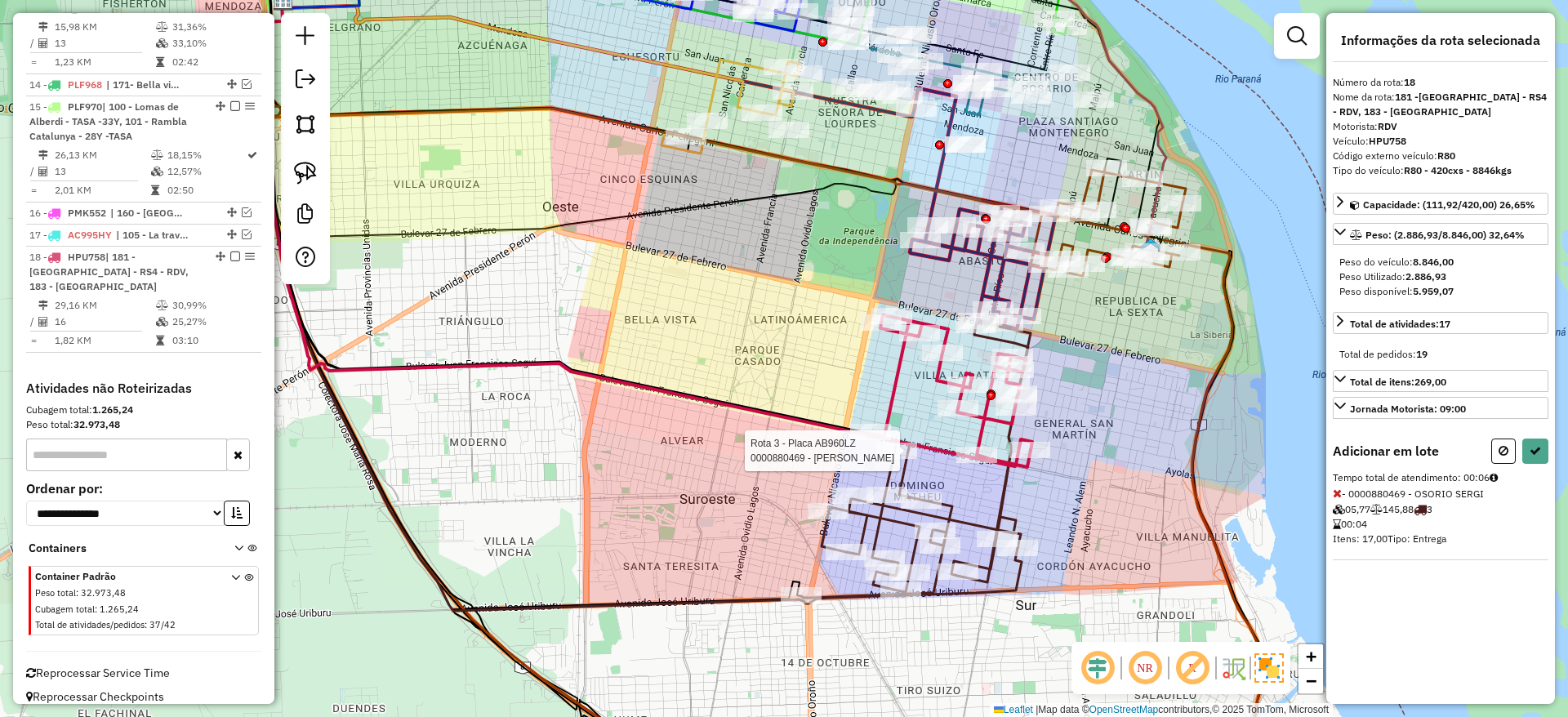
select select "**********"
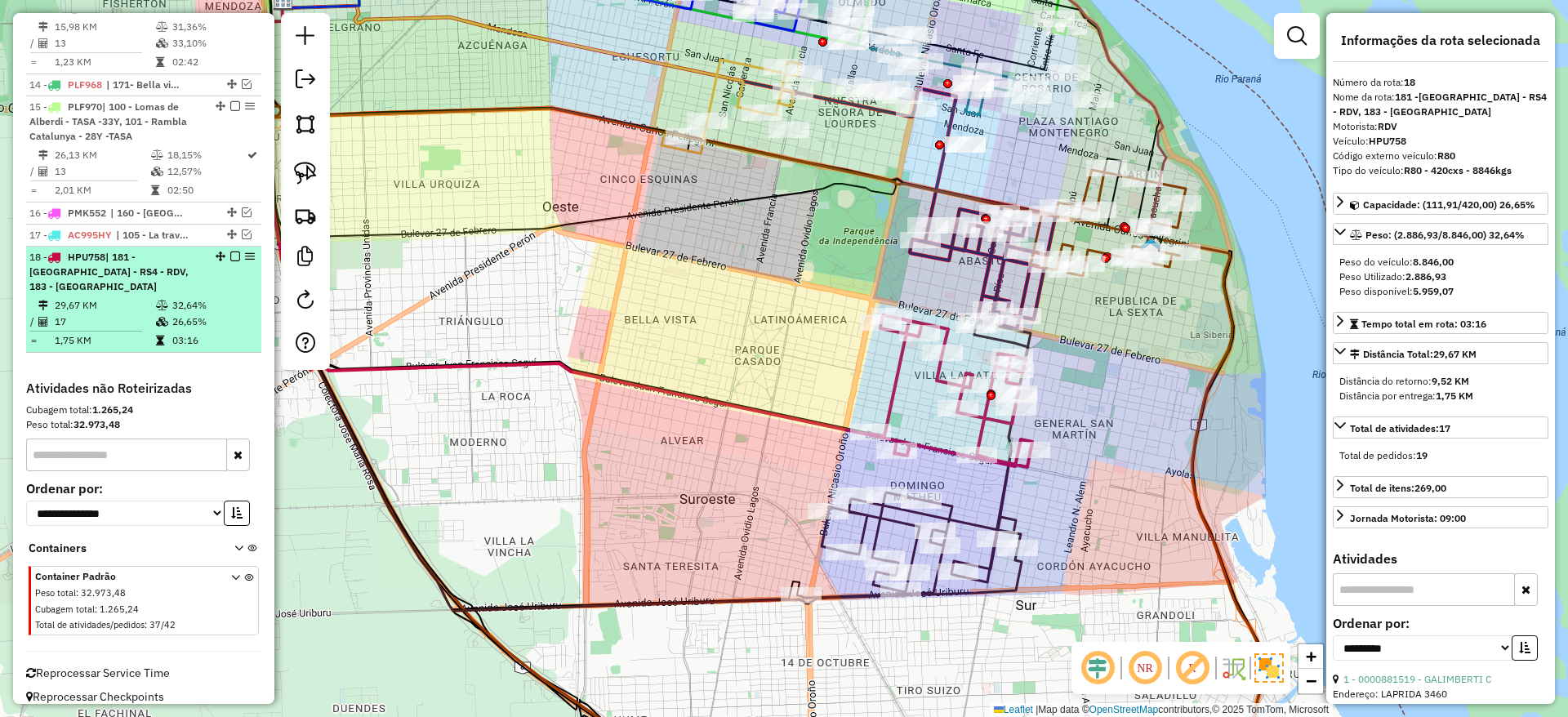
click at [233, 252] on em at bounding box center [234, 256] width 10 height 10
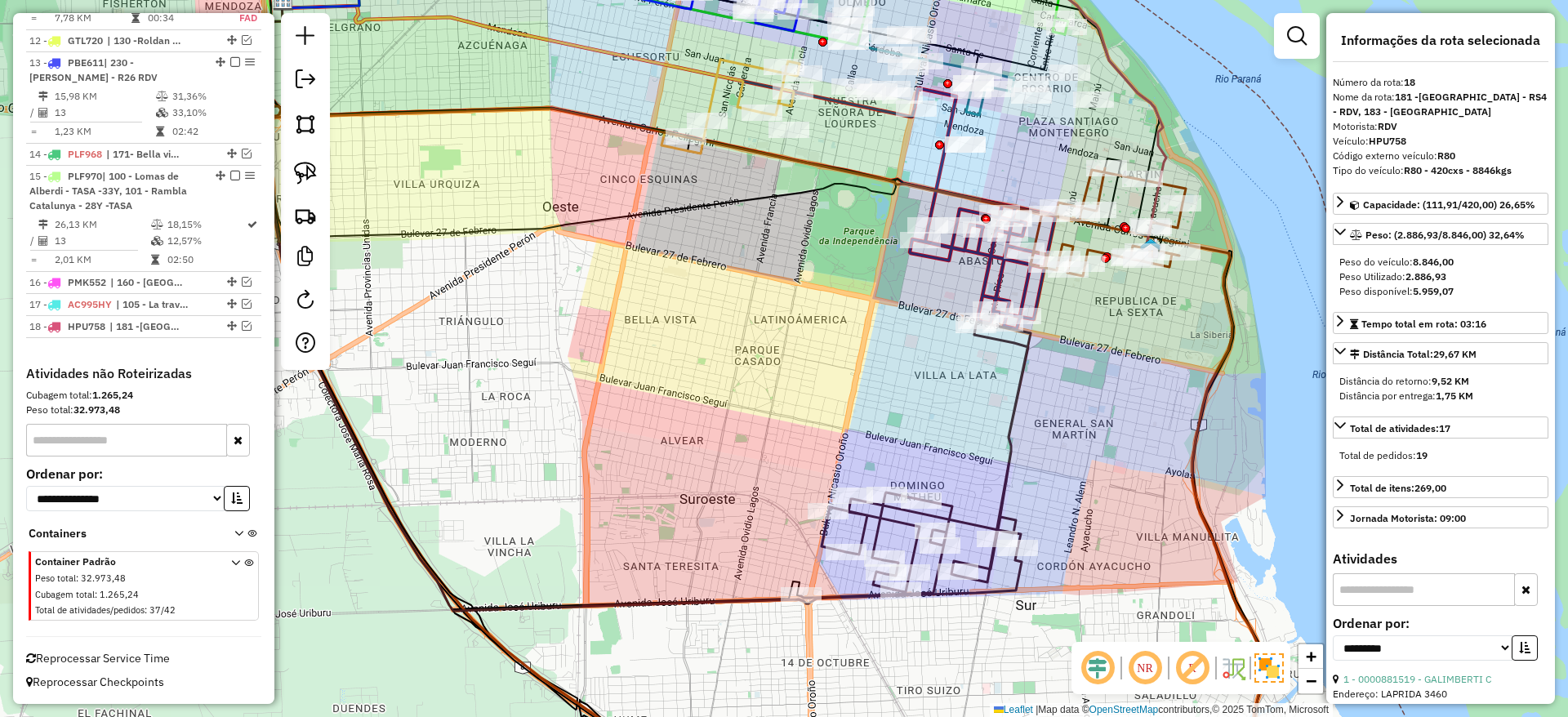
scroll to position [1567, 0]
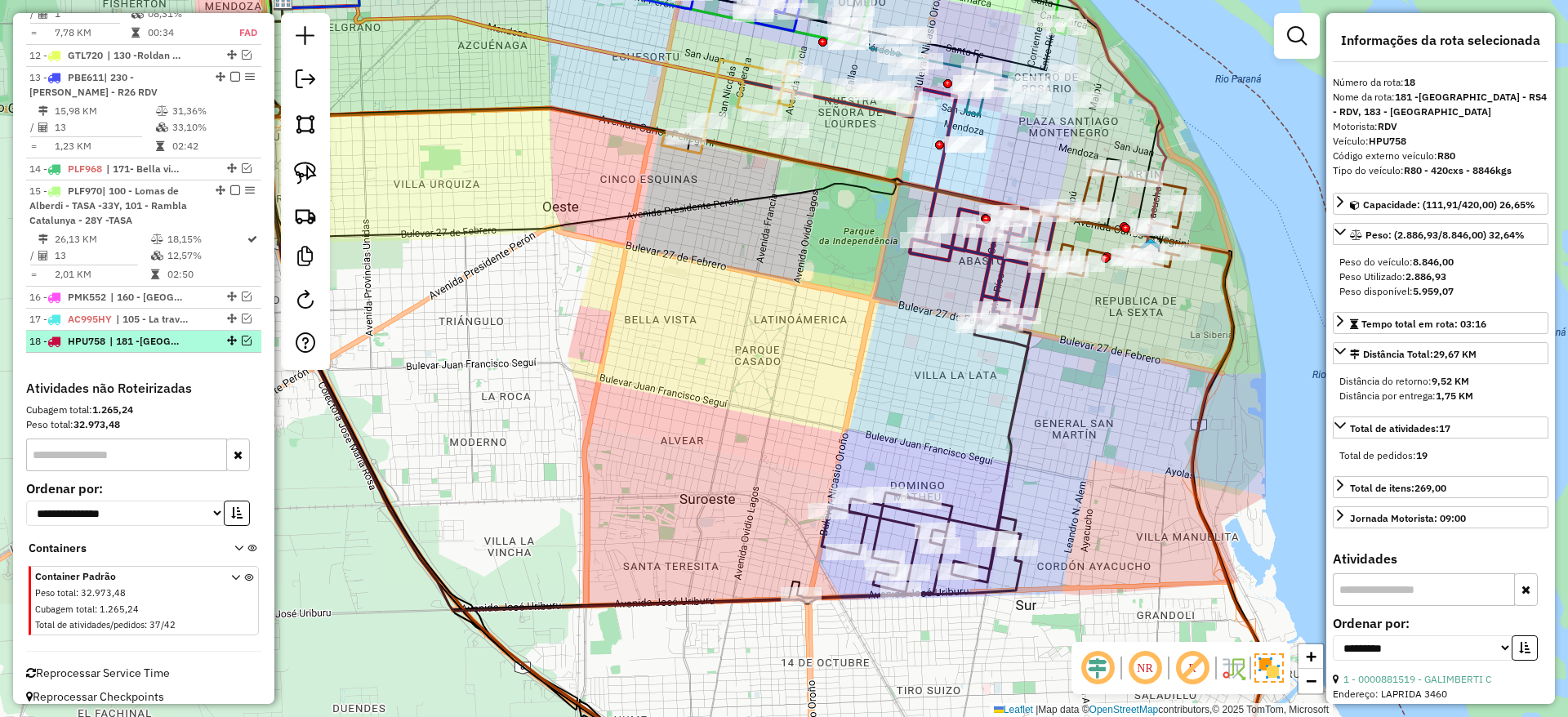
click at [244, 335] on em at bounding box center [246, 340] width 10 height 10
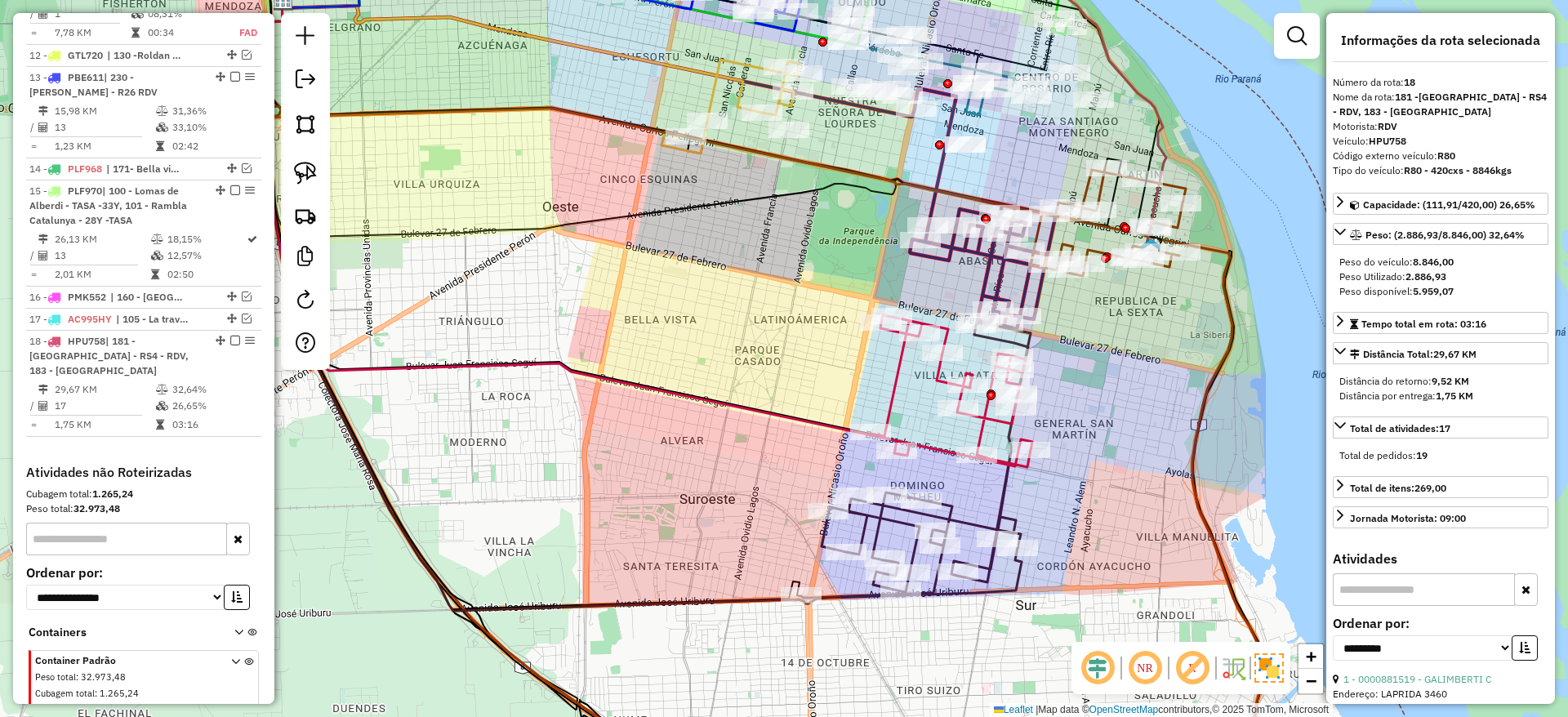
scroll to position [1651, 0]
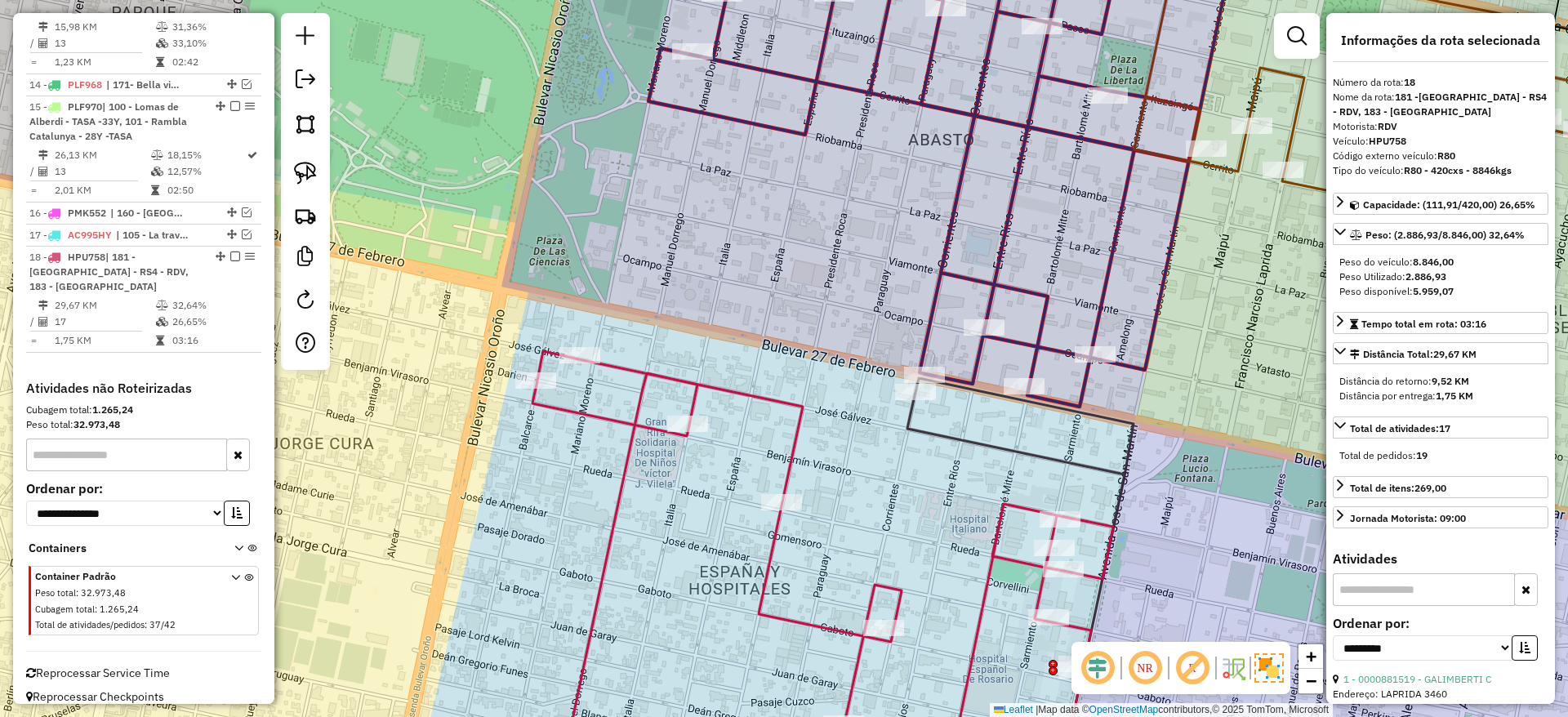
click at [1006, 504] on icon at bounding box center [822, 570] width 580 height 437
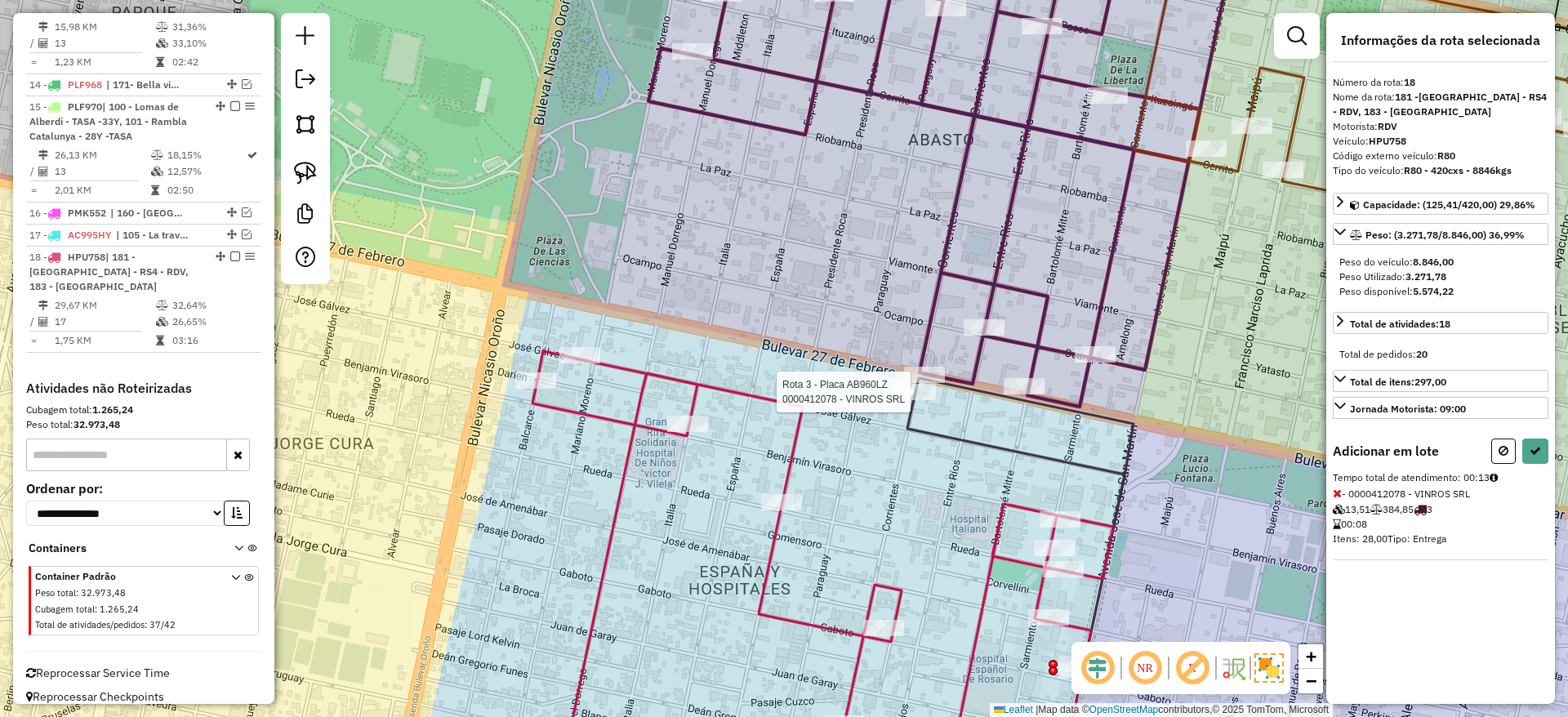
select select "**********"
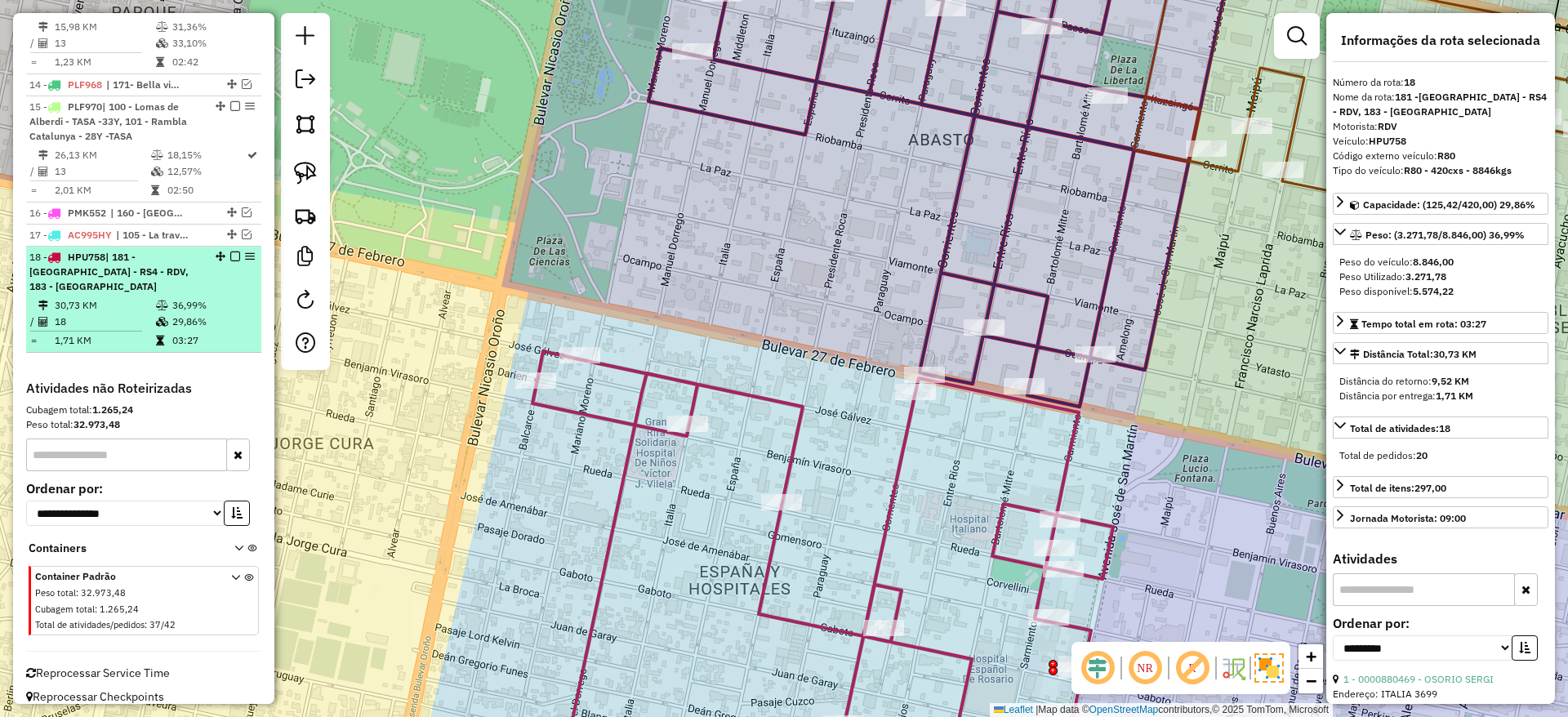
click at [232, 252] on em at bounding box center [234, 256] width 10 height 10
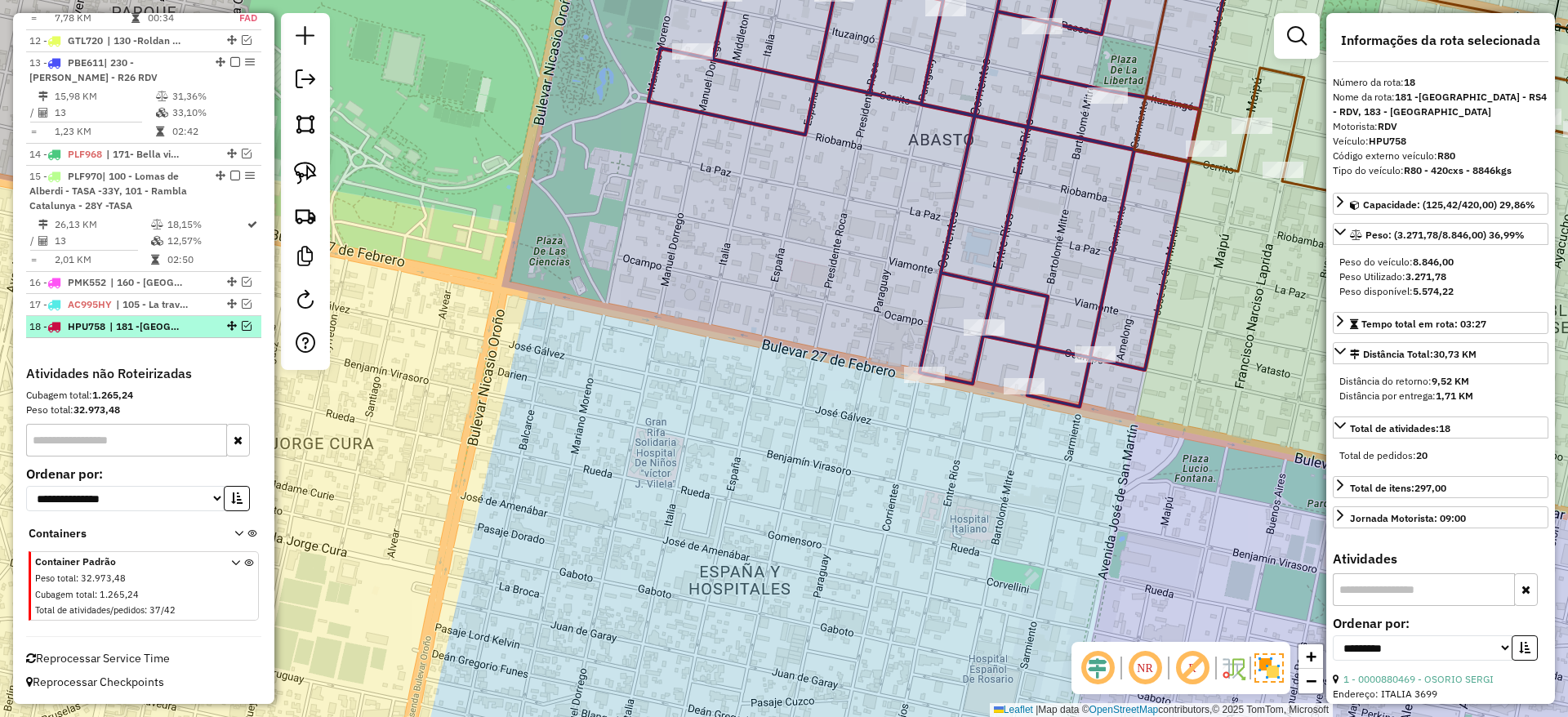
scroll to position [1567, 0]
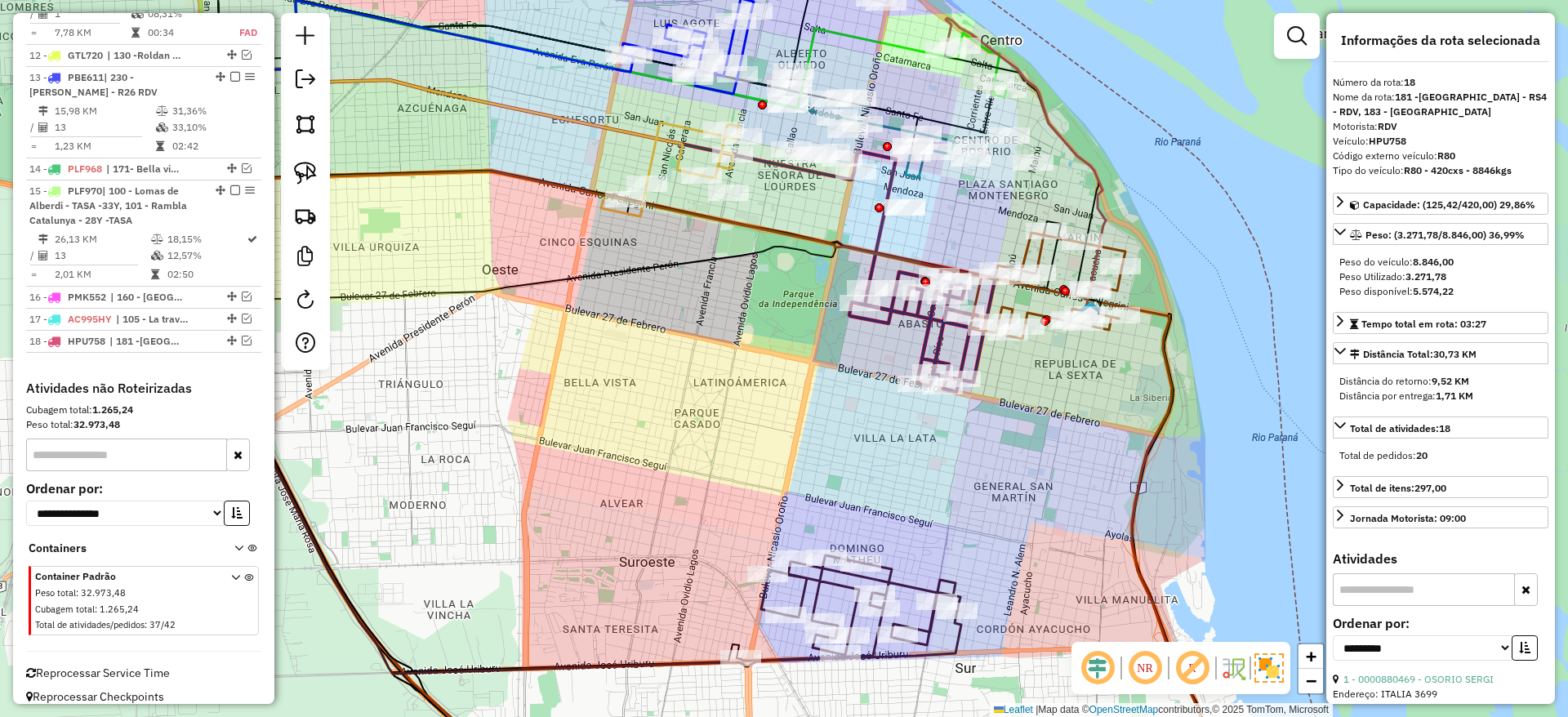
drag, startPoint x: 889, startPoint y: 429, endPoint x: 882, endPoint y: 382, distance: 47.5
click at [882, 382] on div "Janela de atendimento Grade de atendimento Capacidade Transportadoras Veículos …" at bounding box center [784, 358] width 1568 height 717
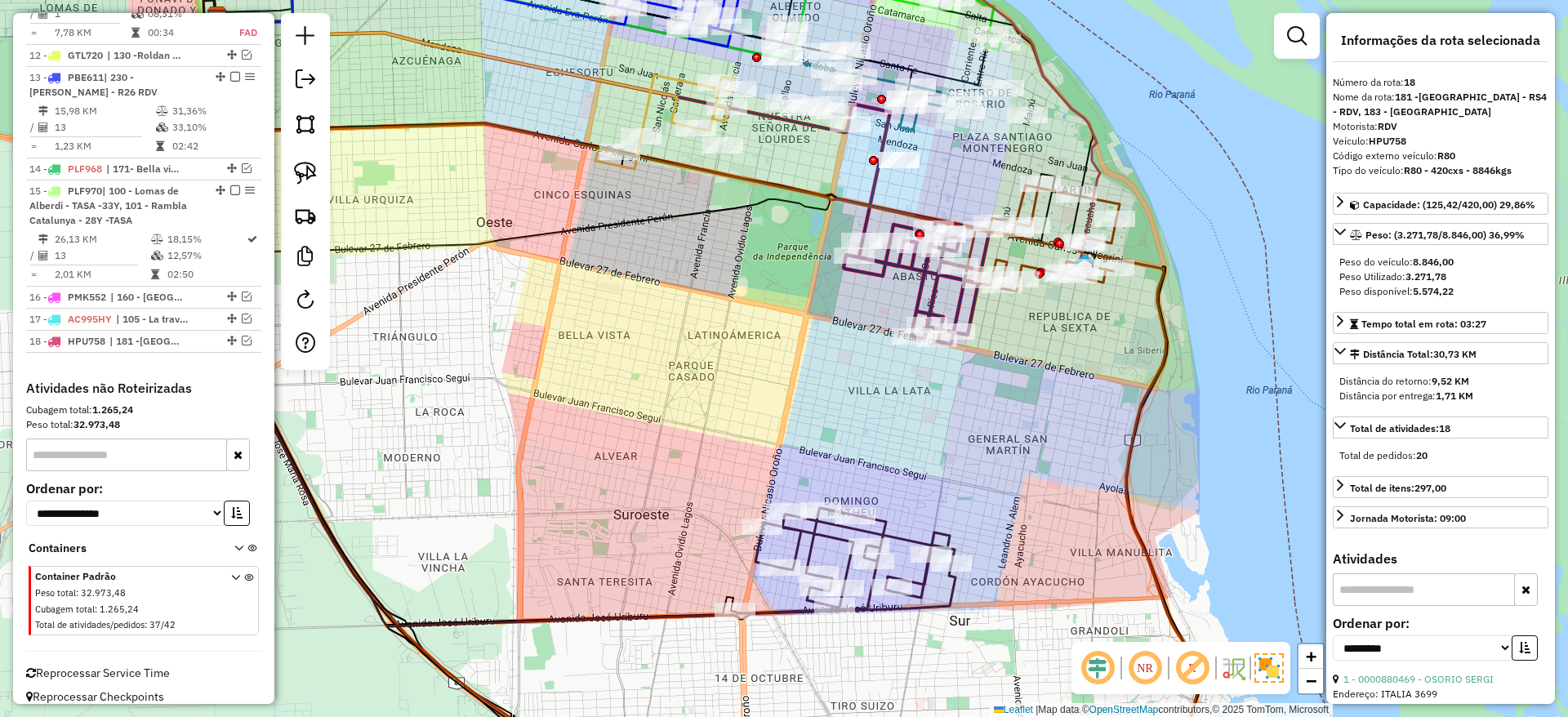
click at [902, 538] on icon at bounding box center [845, 560] width 220 height 105
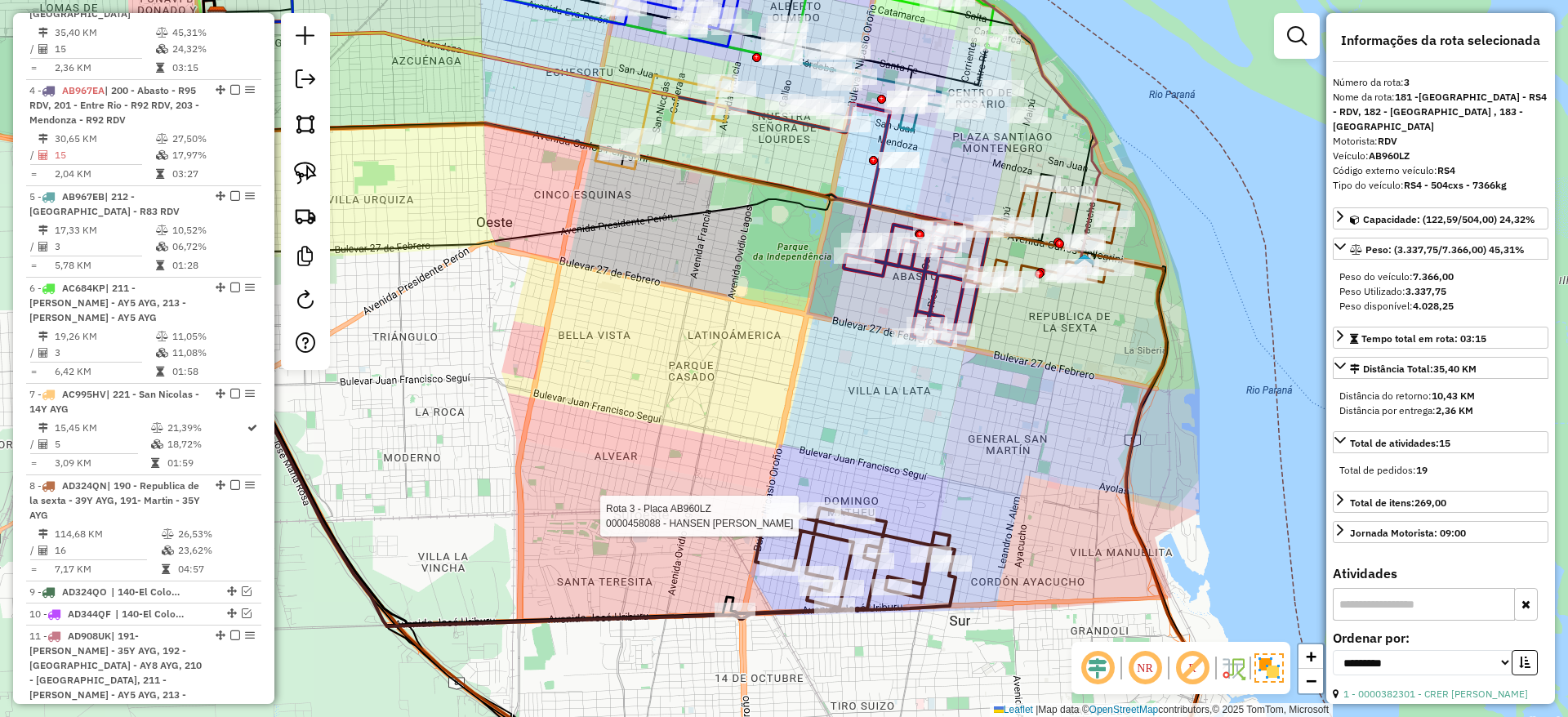
scroll to position [797, 0]
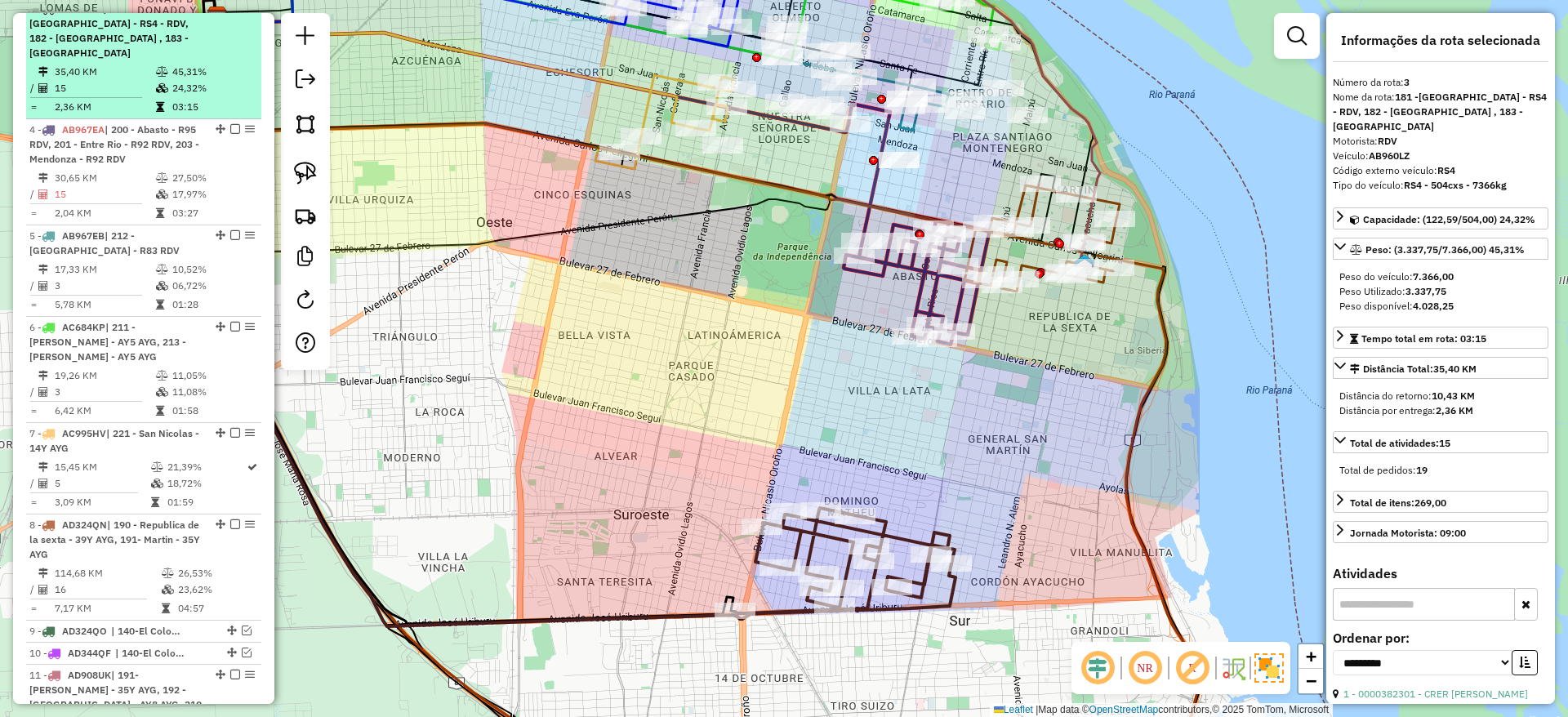
click at [230, 13] on em at bounding box center [234, 8] width 10 height 10
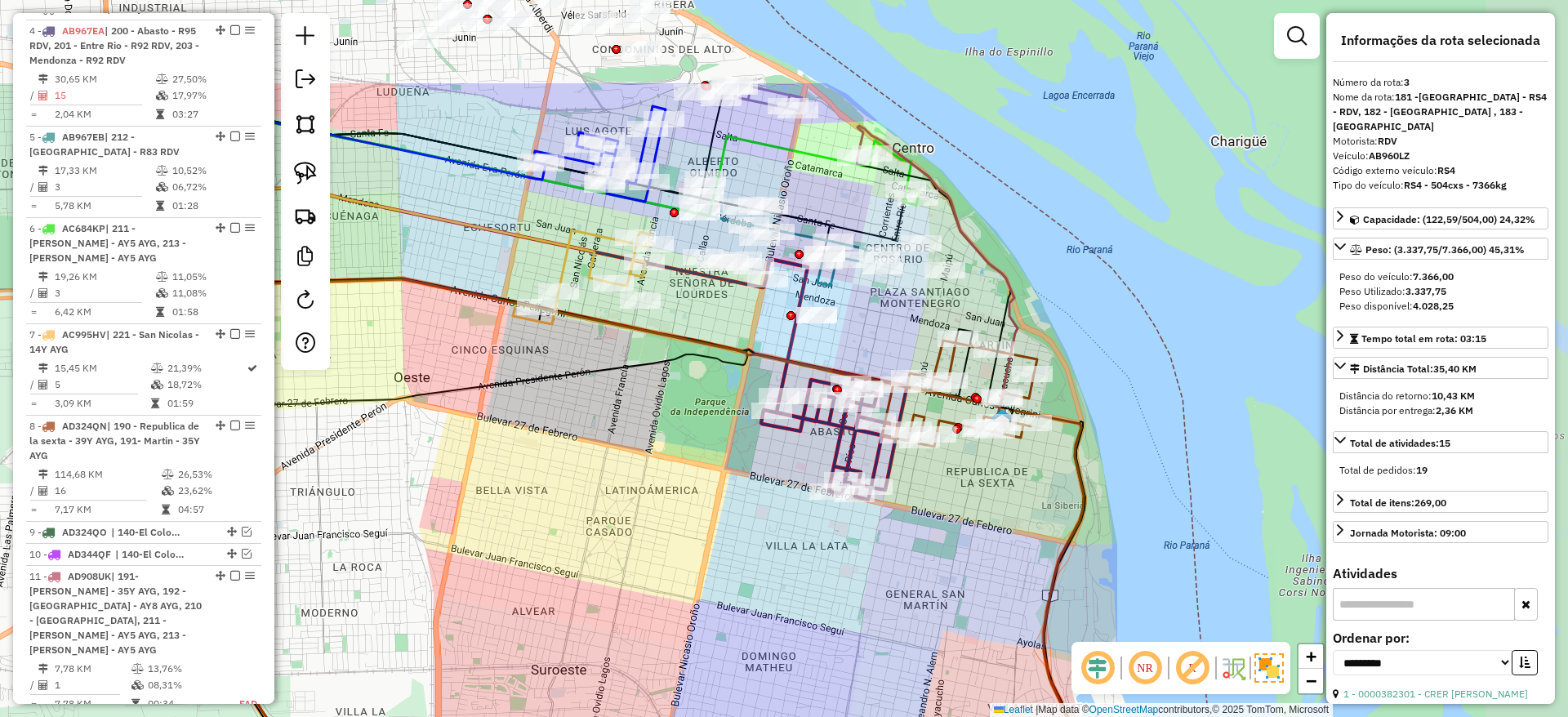
drag, startPoint x: 555, startPoint y: 322, endPoint x: 470, endPoint y: 469, distance: 169.8
click at [470, 469] on div "Janela de atendimento Grade de atendimento Capacidade Transportadoras Veículos …" at bounding box center [784, 358] width 1568 height 717
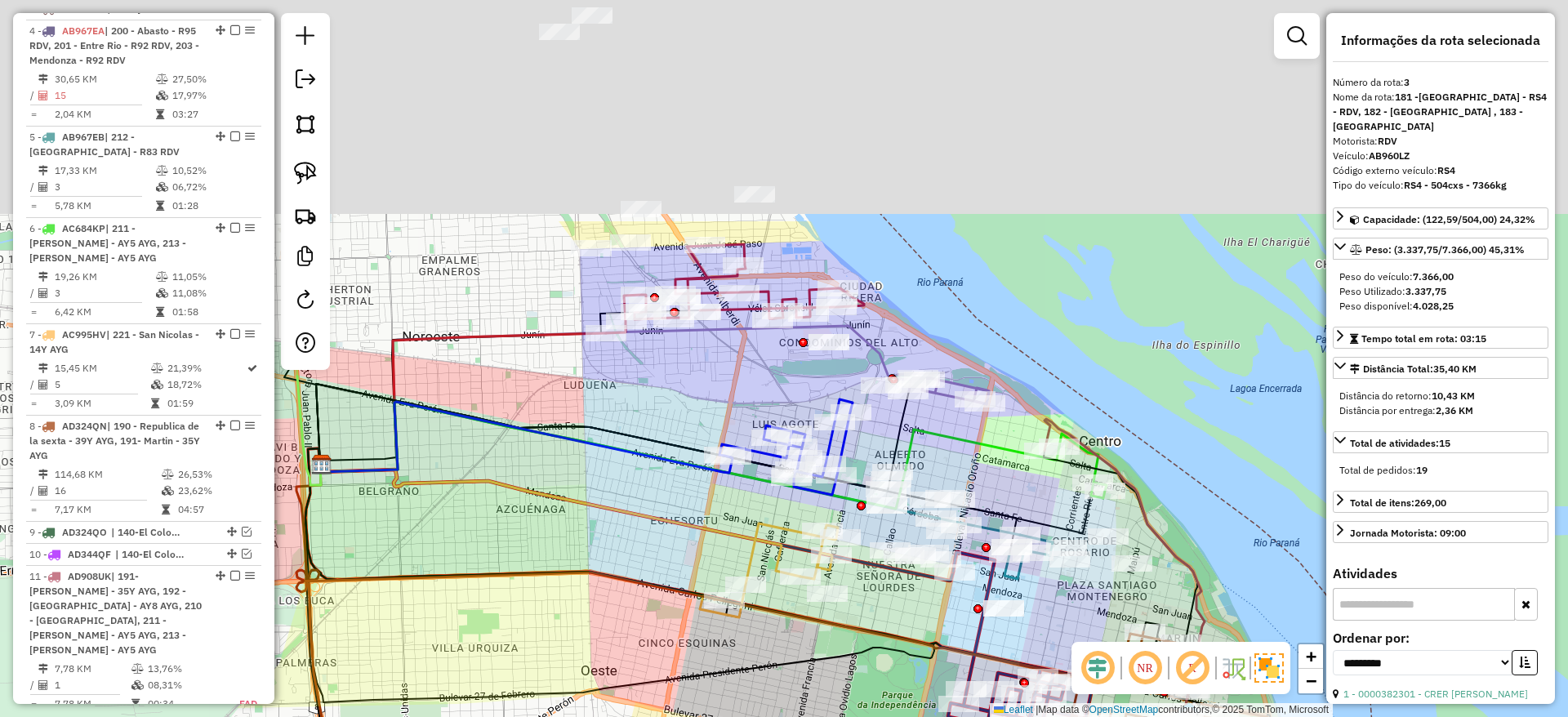
drag, startPoint x: 878, startPoint y: 331, endPoint x: 1165, endPoint y: 751, distance: 508.7
click at [1165, 716] on html "Aguarde... Pop-up bloqueado! Seu navegador bloqueou automáticamente a abertura …" at bounding box center [784, 358] width 1568 height 717
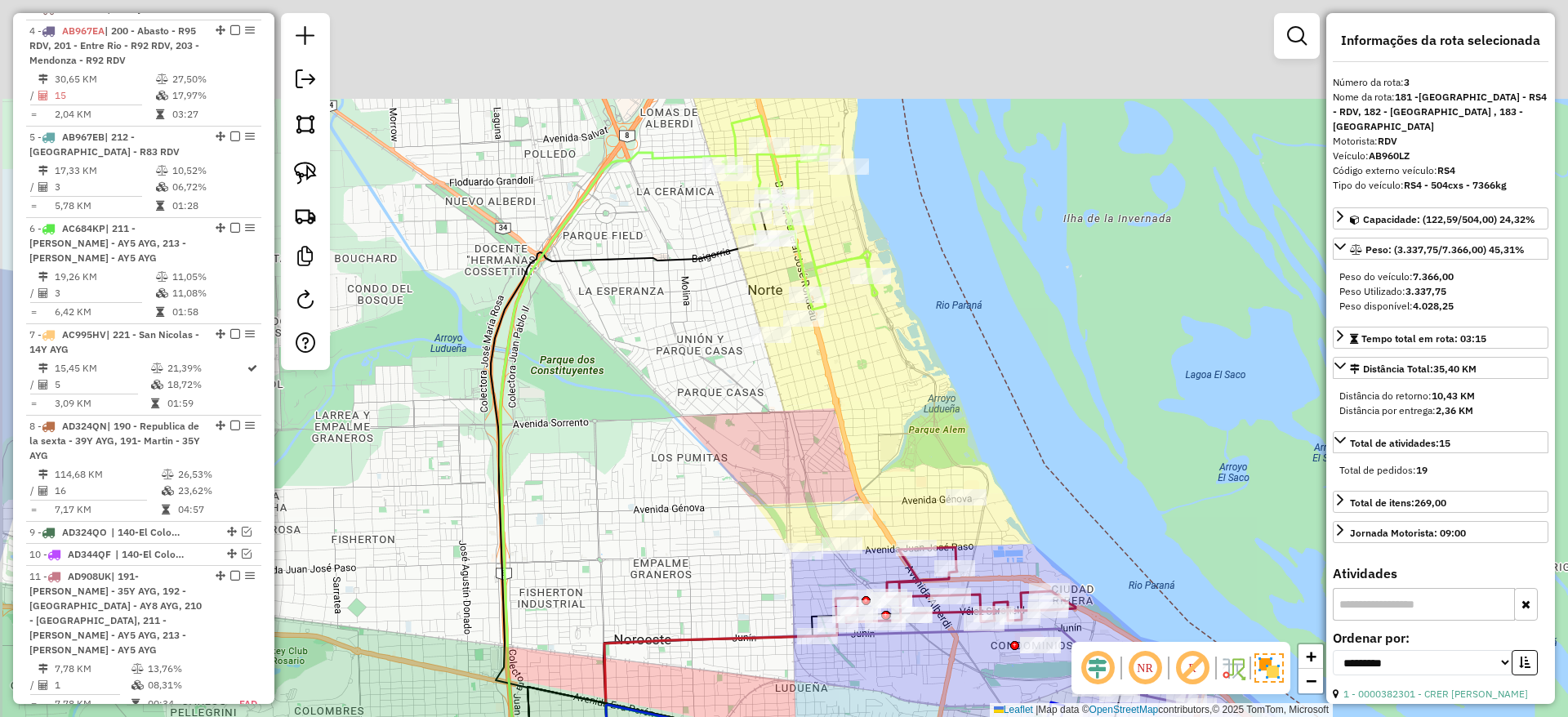
drag, startPoint x: 944, startPoint y: 443, endPoint x: 998, endPoint y: 529, distance: 101.5
click at [998, 529] on div "Rota 8 - Placa AD324QN 0000459468 - TAYLOR TULIO ALAN Rota 8 - Placa AD324QN 00…" at bounding box center [784, 358] width 1568 height 717
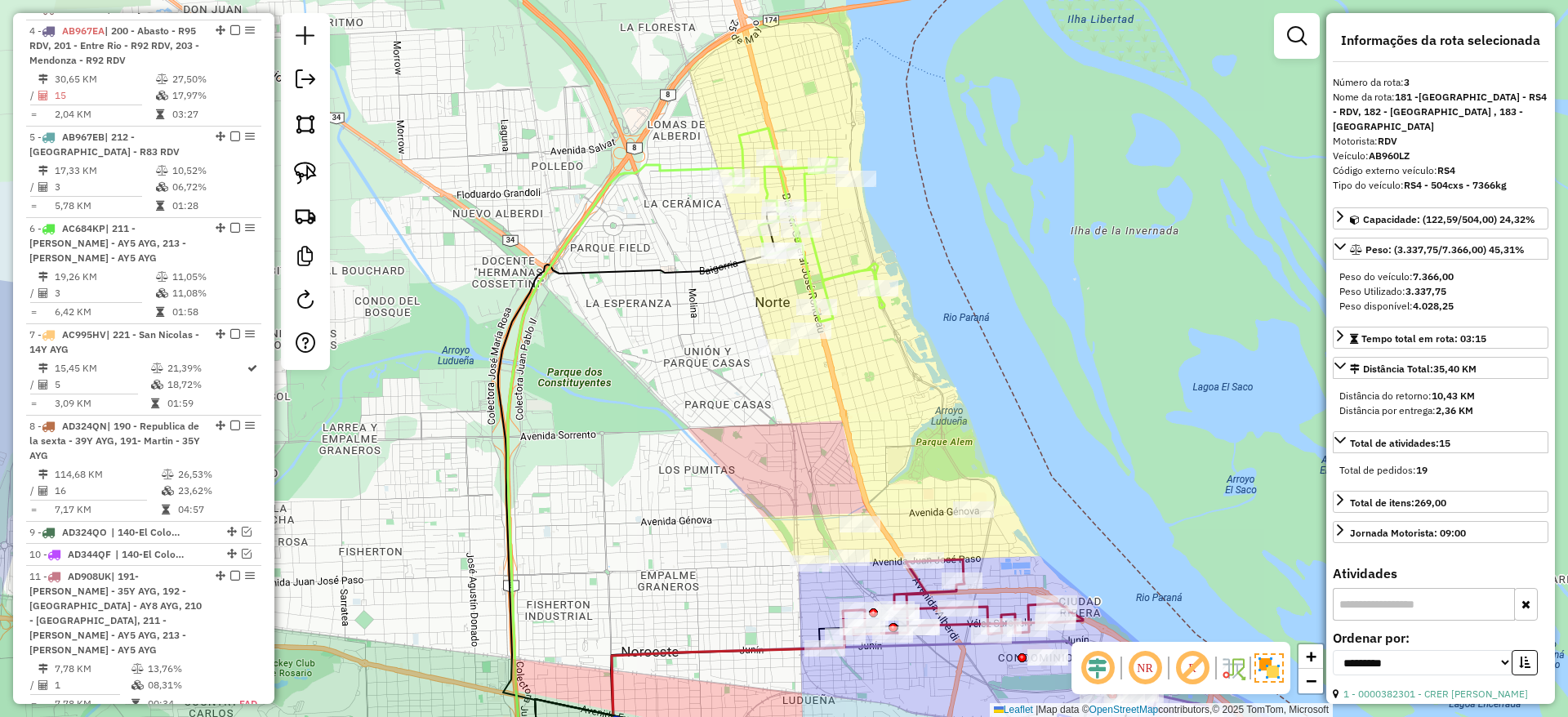
click at [837, 273] on icon at bounding box center [807, 225] width 154 height 193
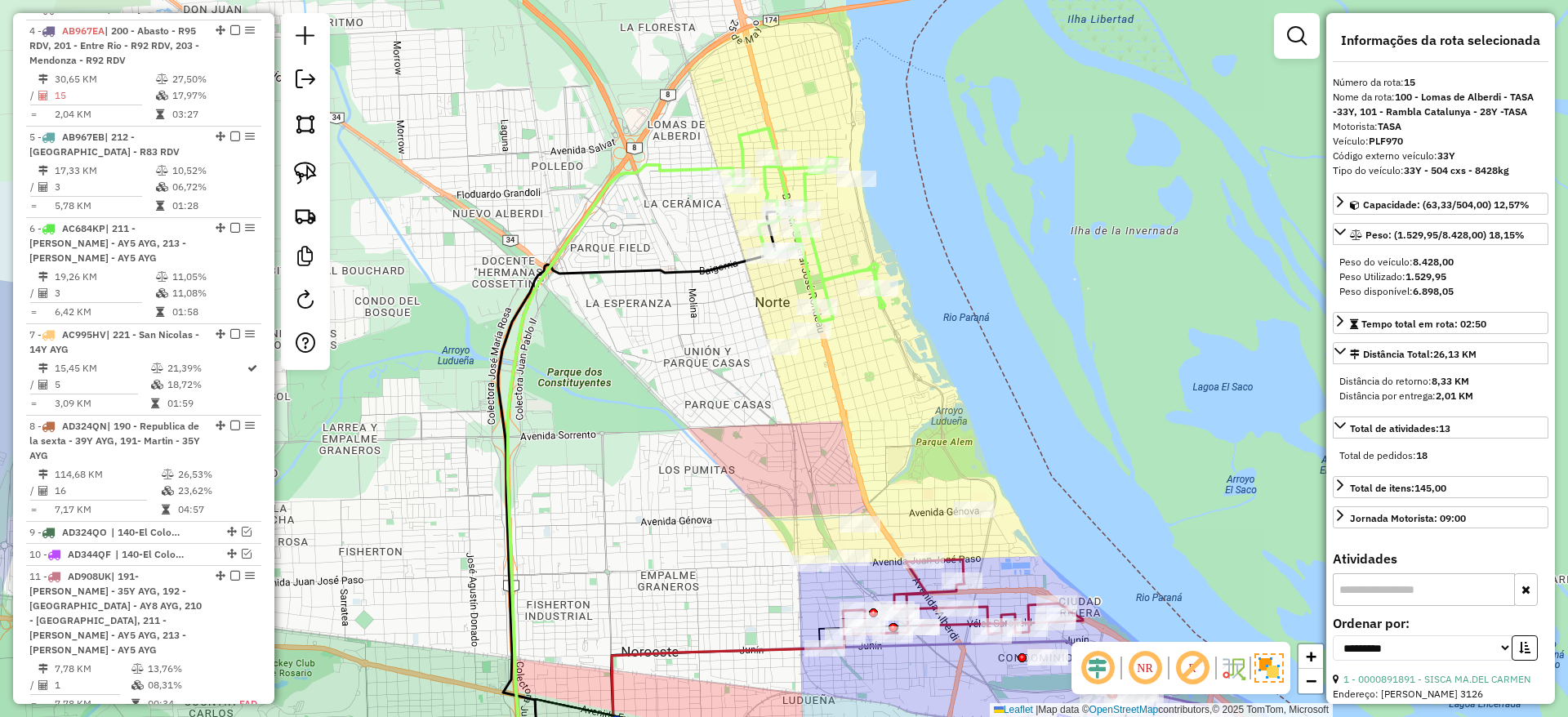
scroll to position [1483, 0]
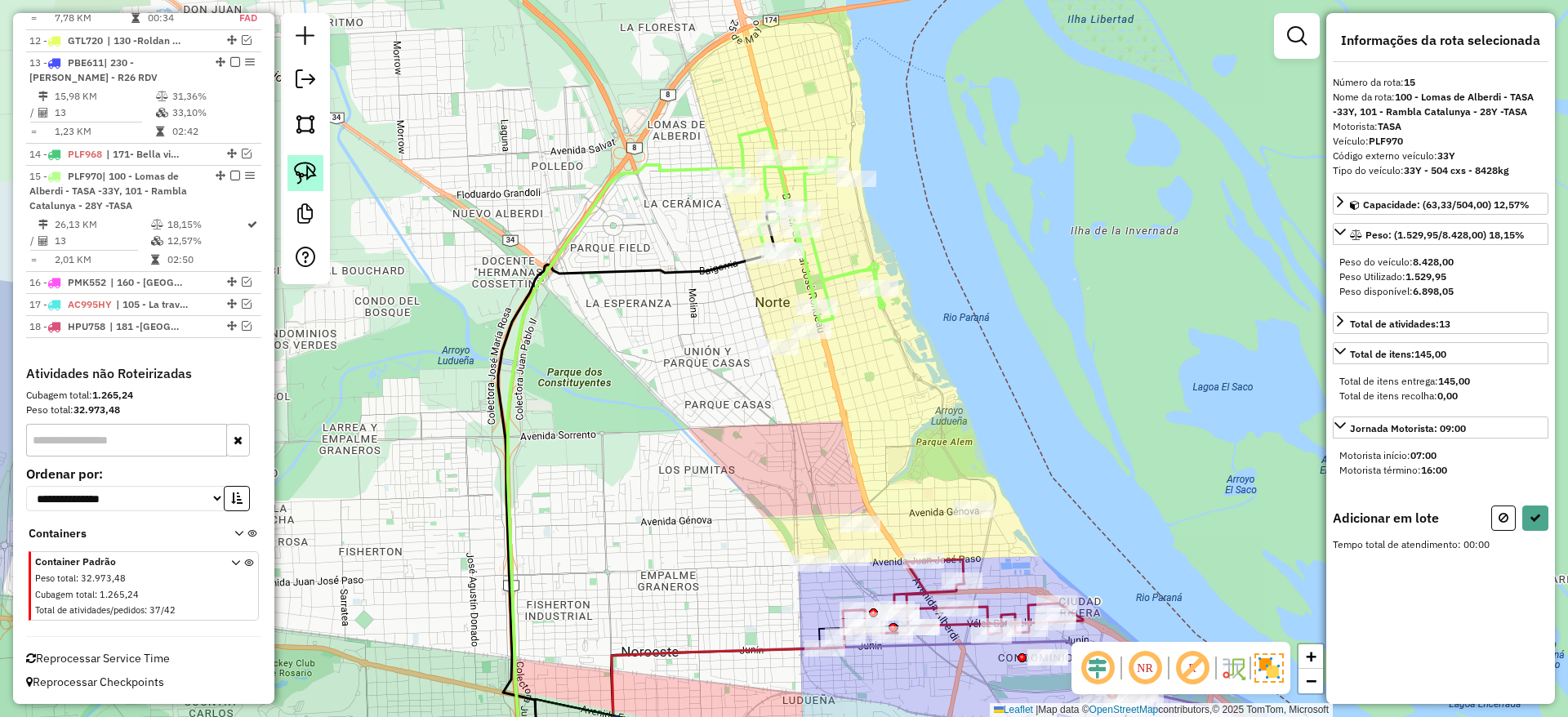
click at [309, 173] on img at bounding box center [305, 173] width 23 height 23
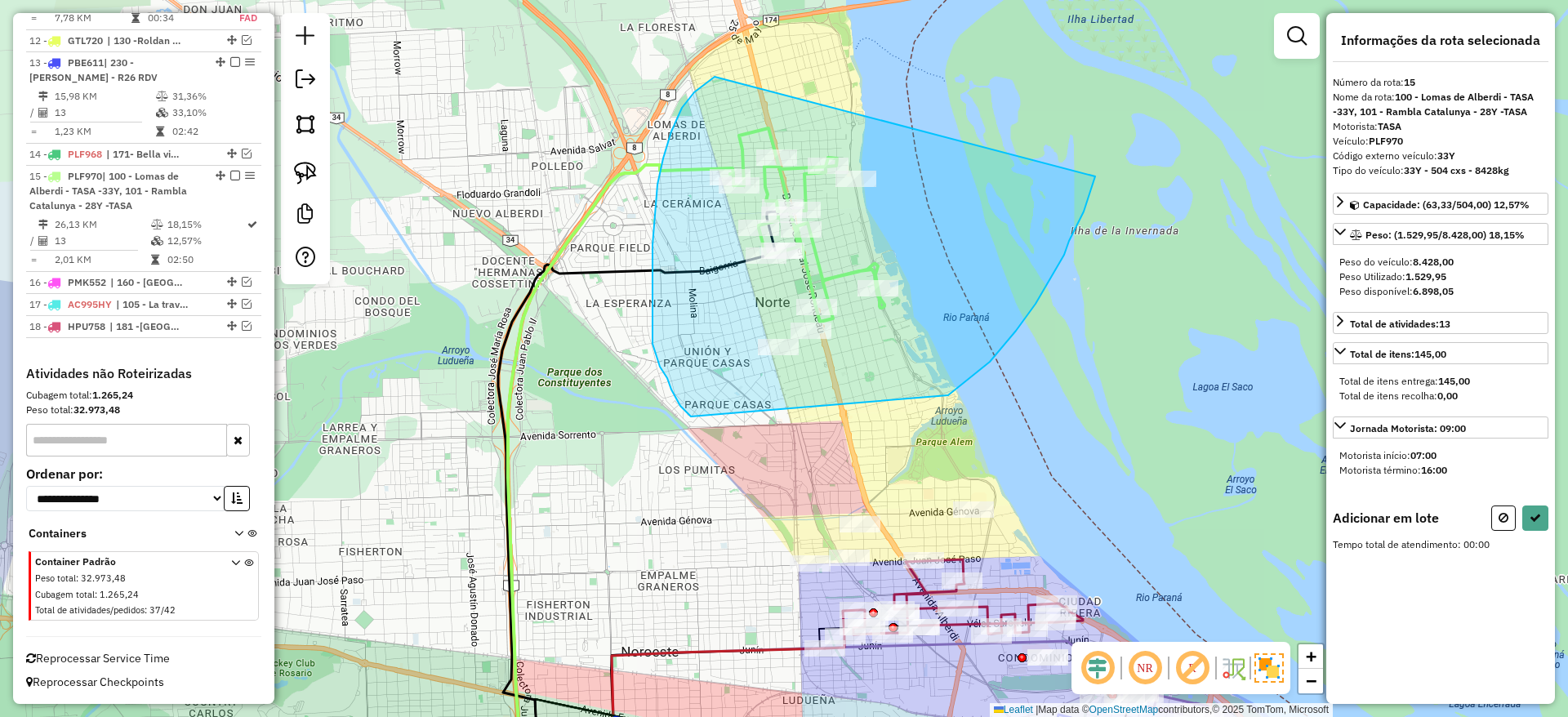
drag, startPoint x: 714, startPoint y: 77, endPoint x: 1101, endPoint y: 159, distance: 395.6
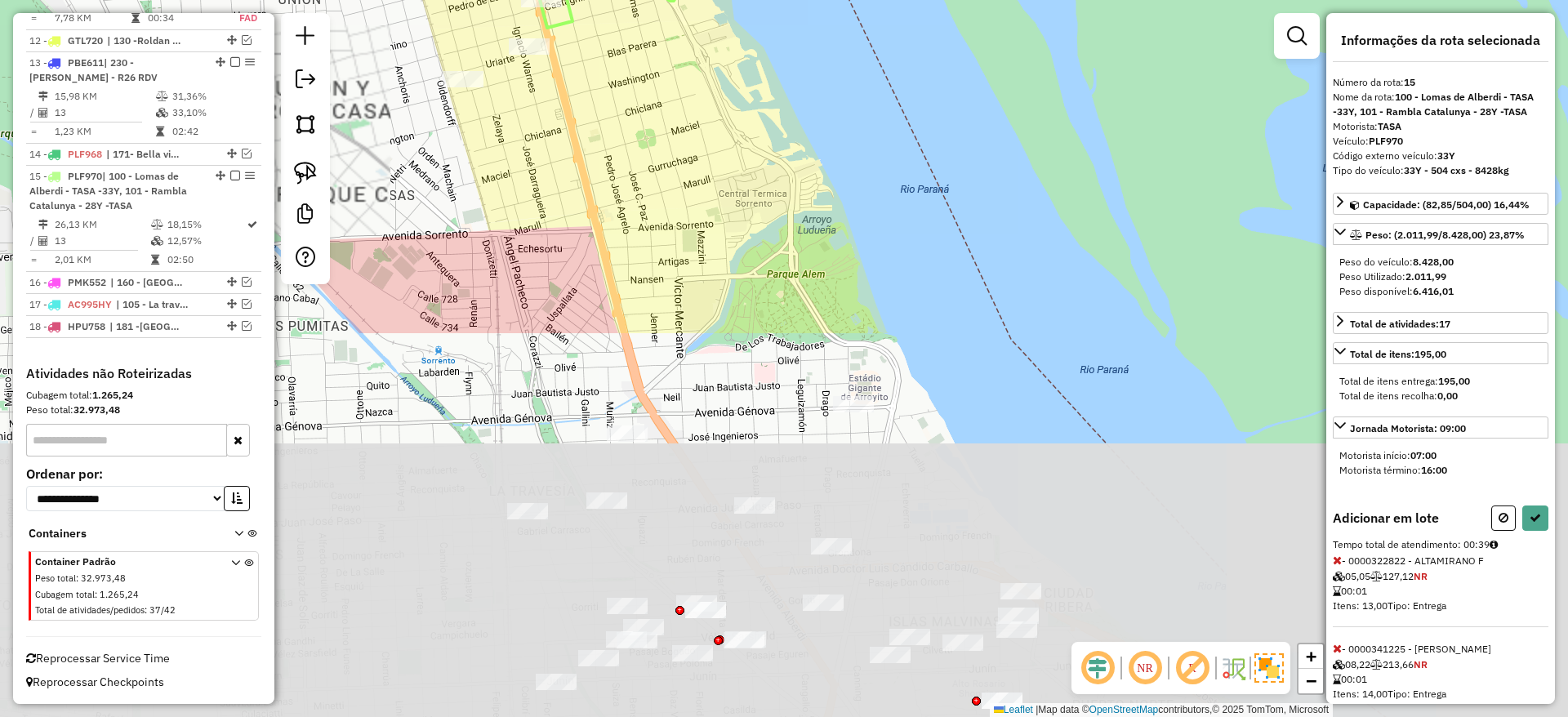
drag, startPoint x: 872, startPoint y: 506, endPoint x: 880, endPoint y: 51, distance: 455.1
click at [880, 51] on div "Janela de atendimento Grade de atendimento Capacidade Transportadoras Veículos …" at bounding box center [784, 358] width 1568 height 717
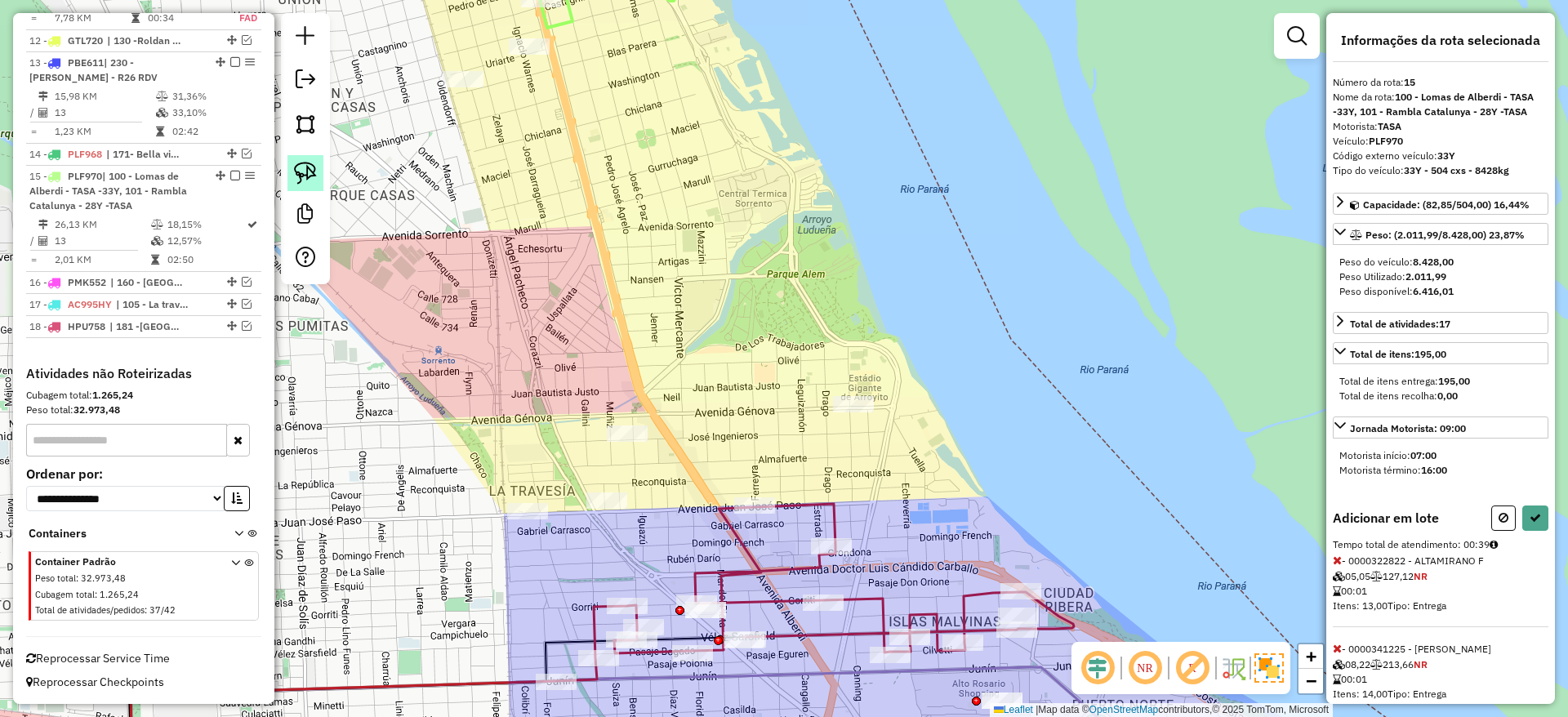
click at [308, 163] on img at bounding box center [305, 173] width 23 height 23
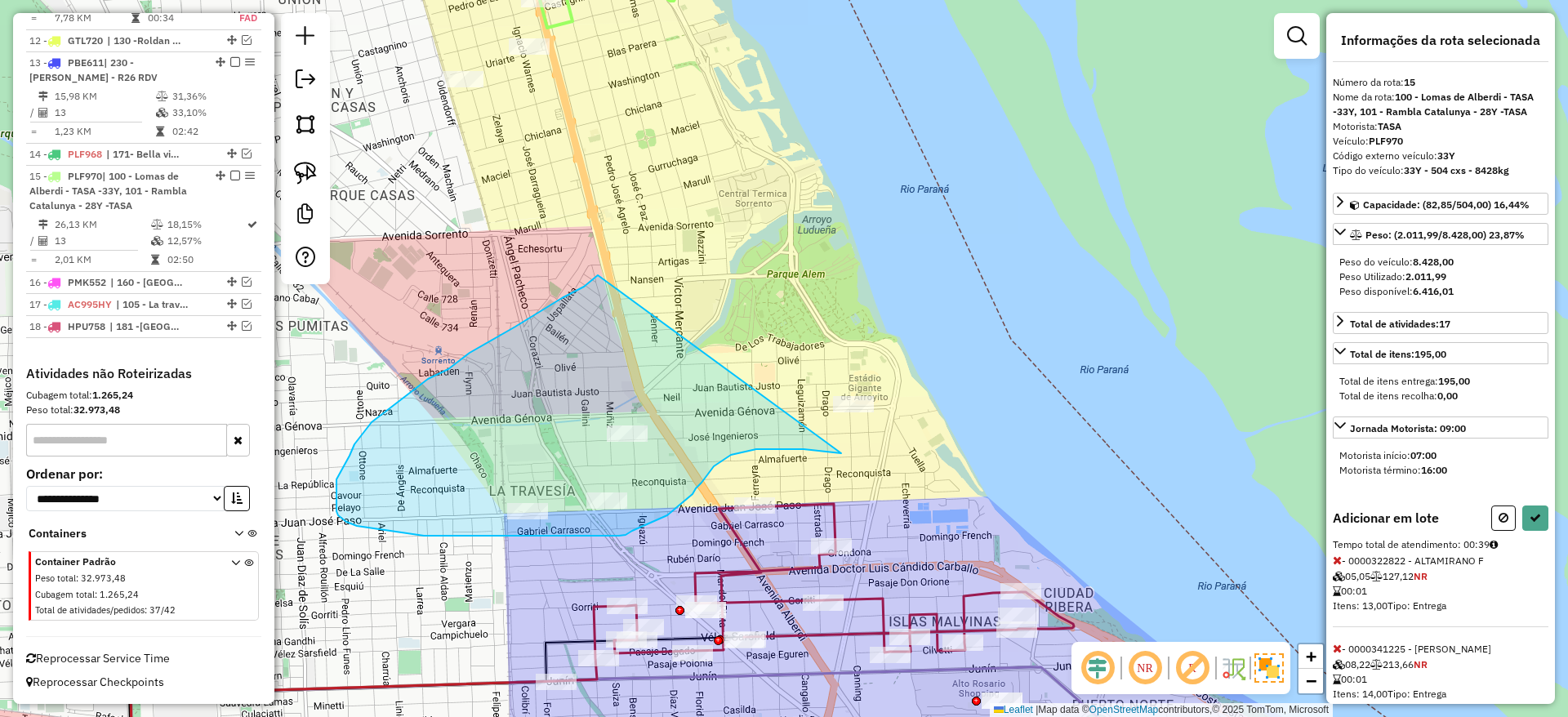
drag, startPoint x: 428, startPoint y: 379, endPoint x: 1030, endPoint y: 398, distance: 602.3
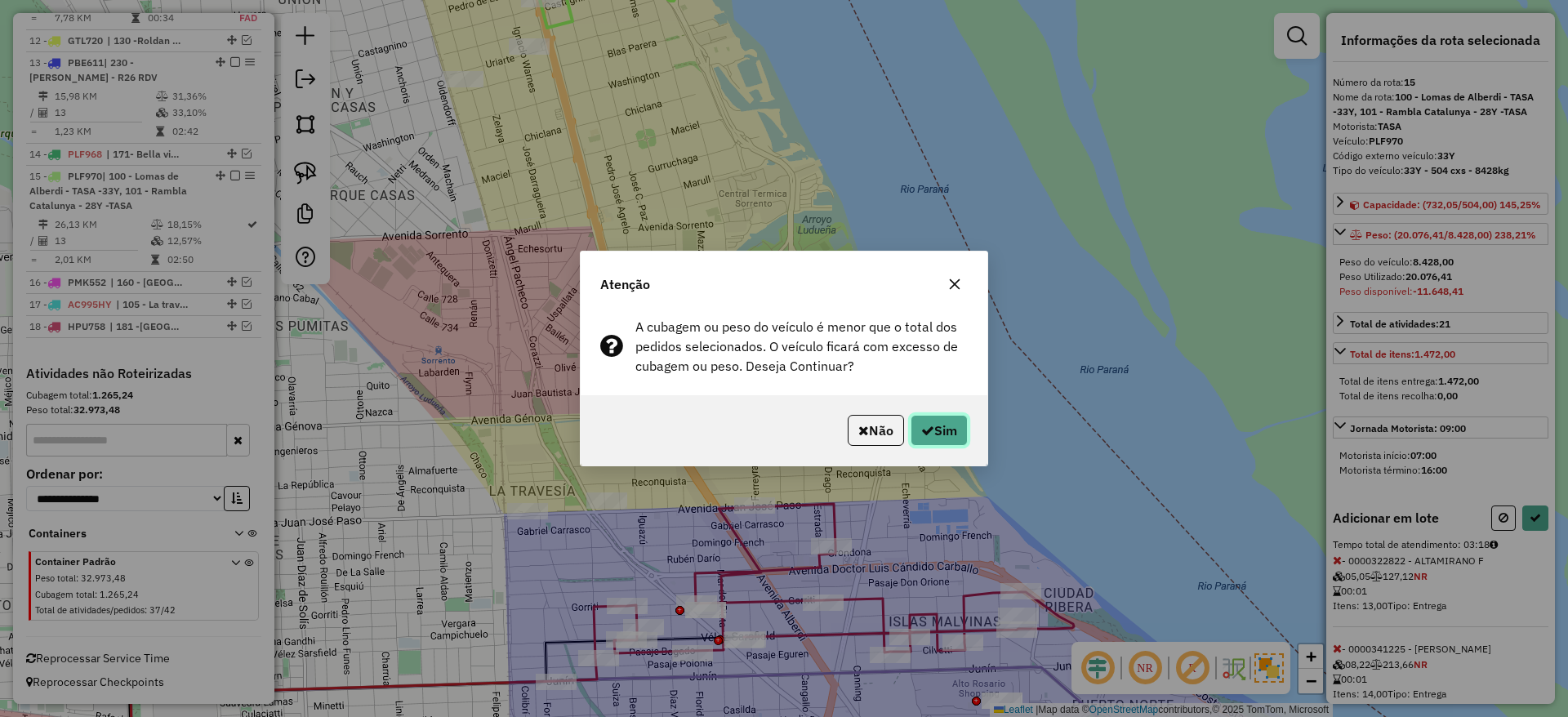
click at [944, 416] on button "Sim" at bounding box center [939, 430] width 57 height 31
select select "**********"
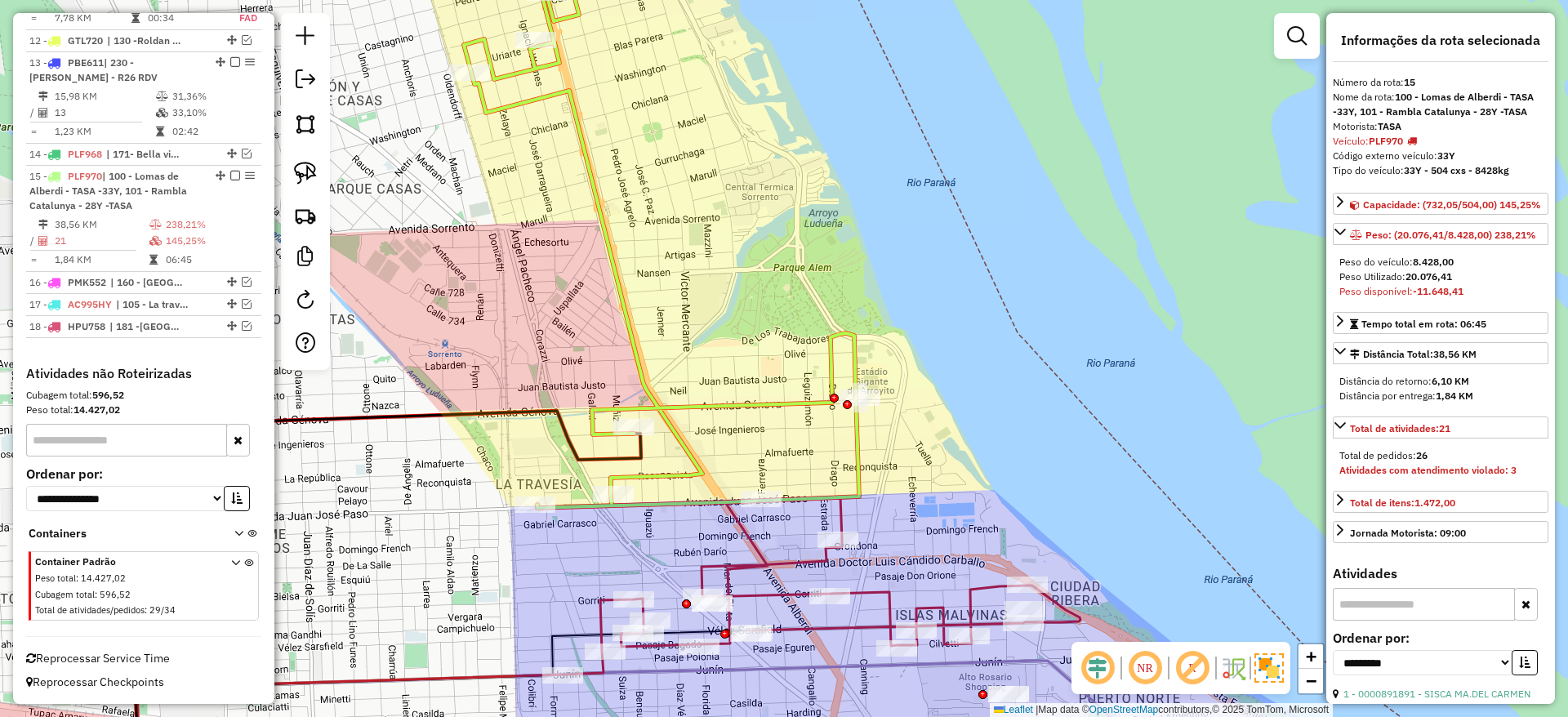
drag, startPoint x: 517, startPoint y: 423, endPoint x: 661, endPoint y: 350, distance: 161.4
click at [657, 350] on div "Janela de atendimento Grade de atendimento Capacidade Transportadoras Veículos …" at bounding box center [784, 358] width 1568 height 717
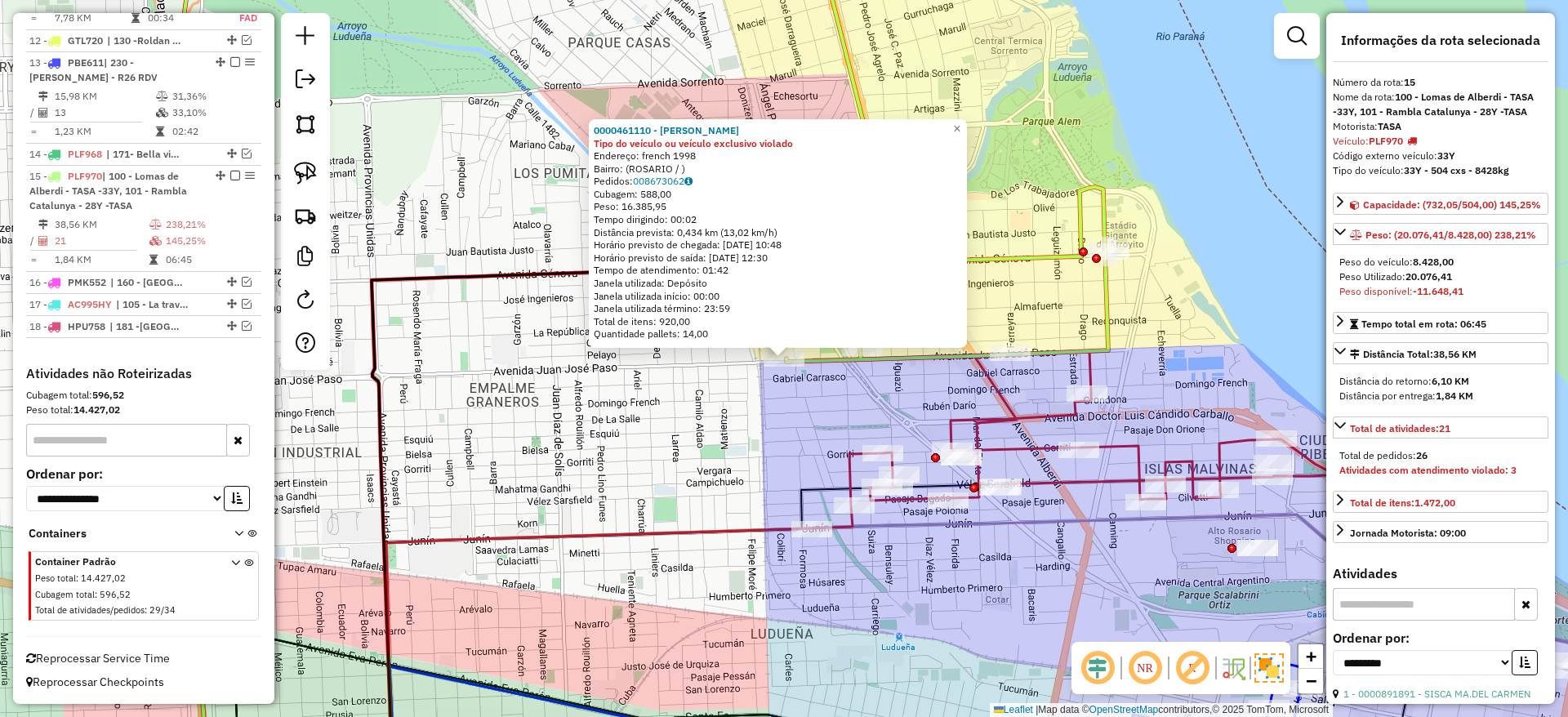
drag, startPoint x: 618, startPoint y: 423, endPoint x: 611, endPoint y: 415, distance: 10.6
click at [617, 423] on div "0000461110 - Gonzales Emanuel - RDV Tipo do veículo ou veículo exclusivo violad…" at bounding box center [784, 358] width 1568 height 717
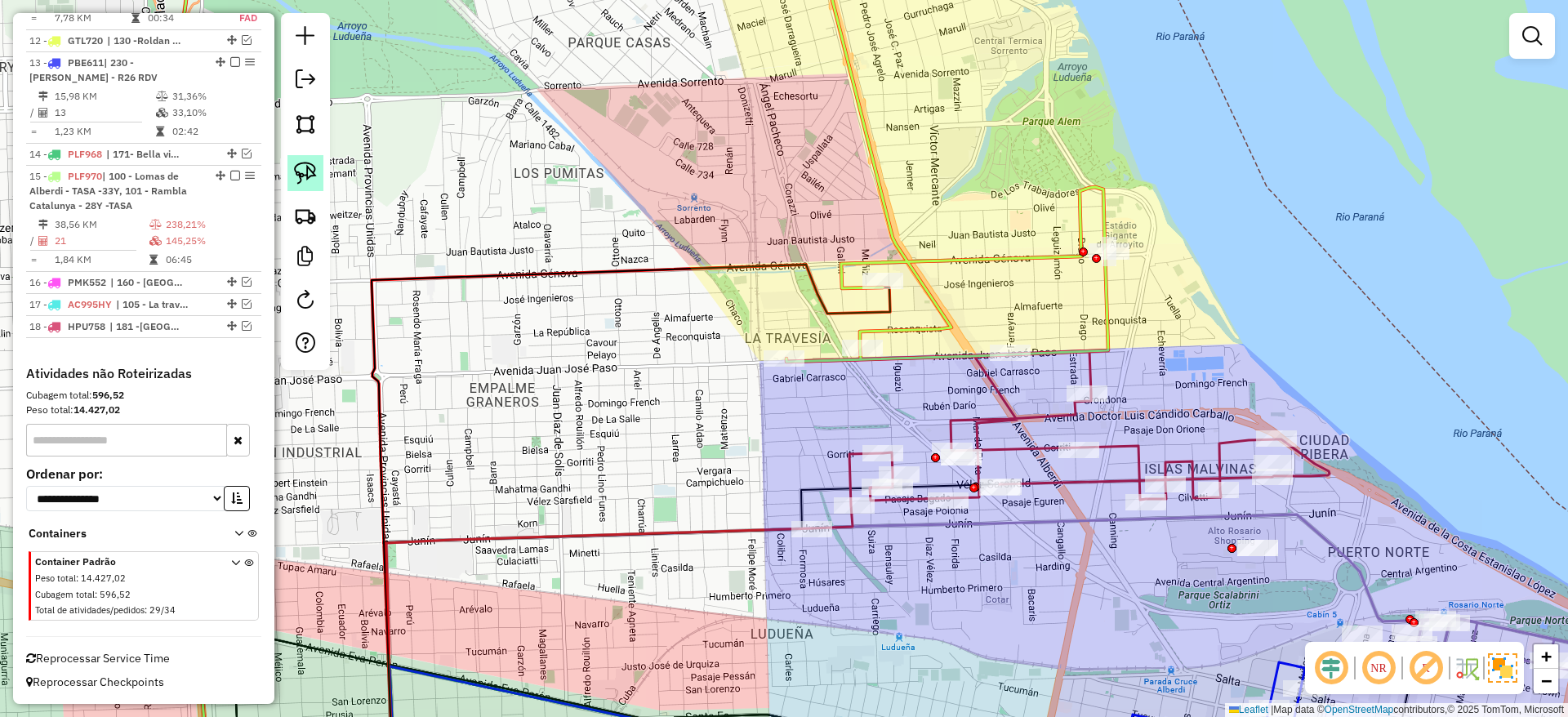
click at [308, 162] on img at bounding box center [305, 173] width 23 height 23
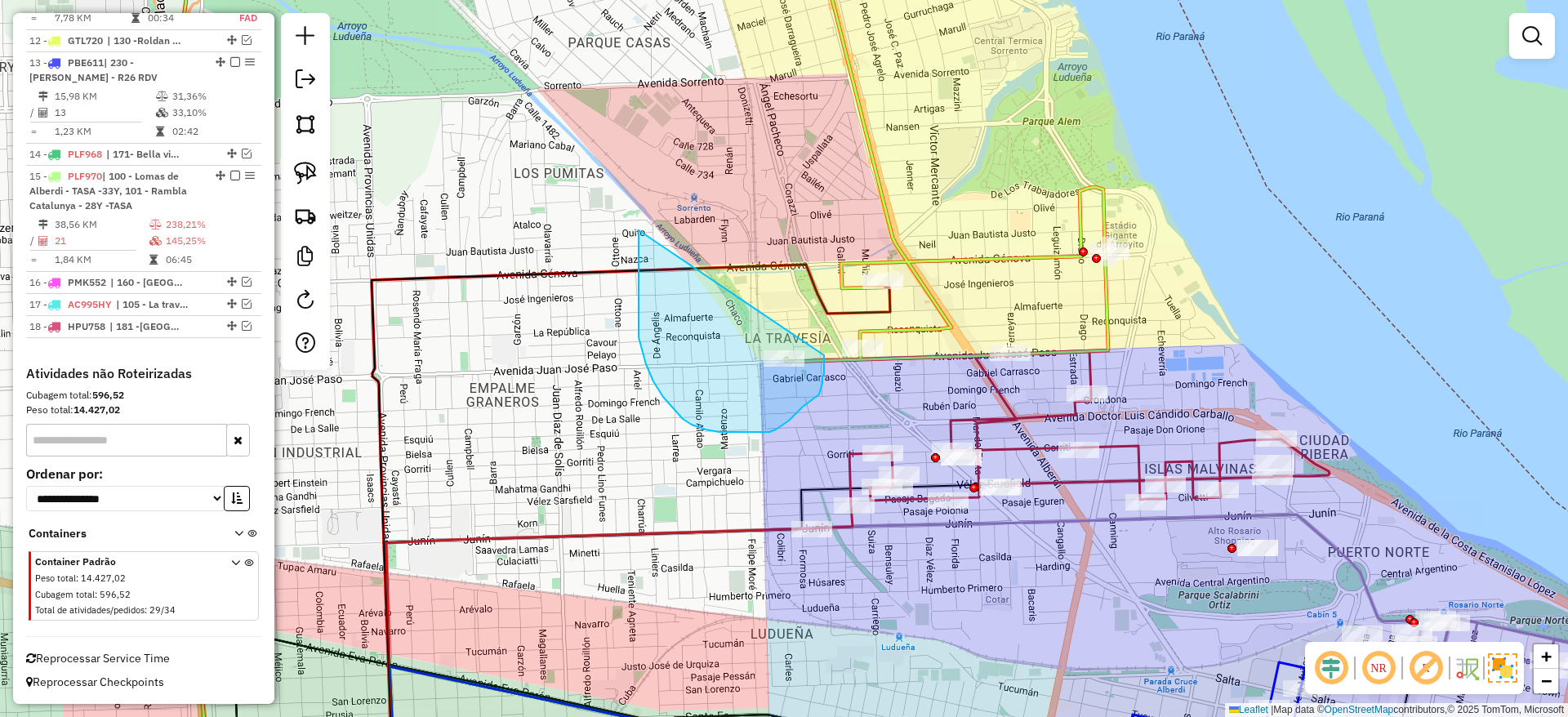
drag, startPoint x: 639, startPoint y: 320, endPoint x: 812, endPoint y: 345, distance: 174.8
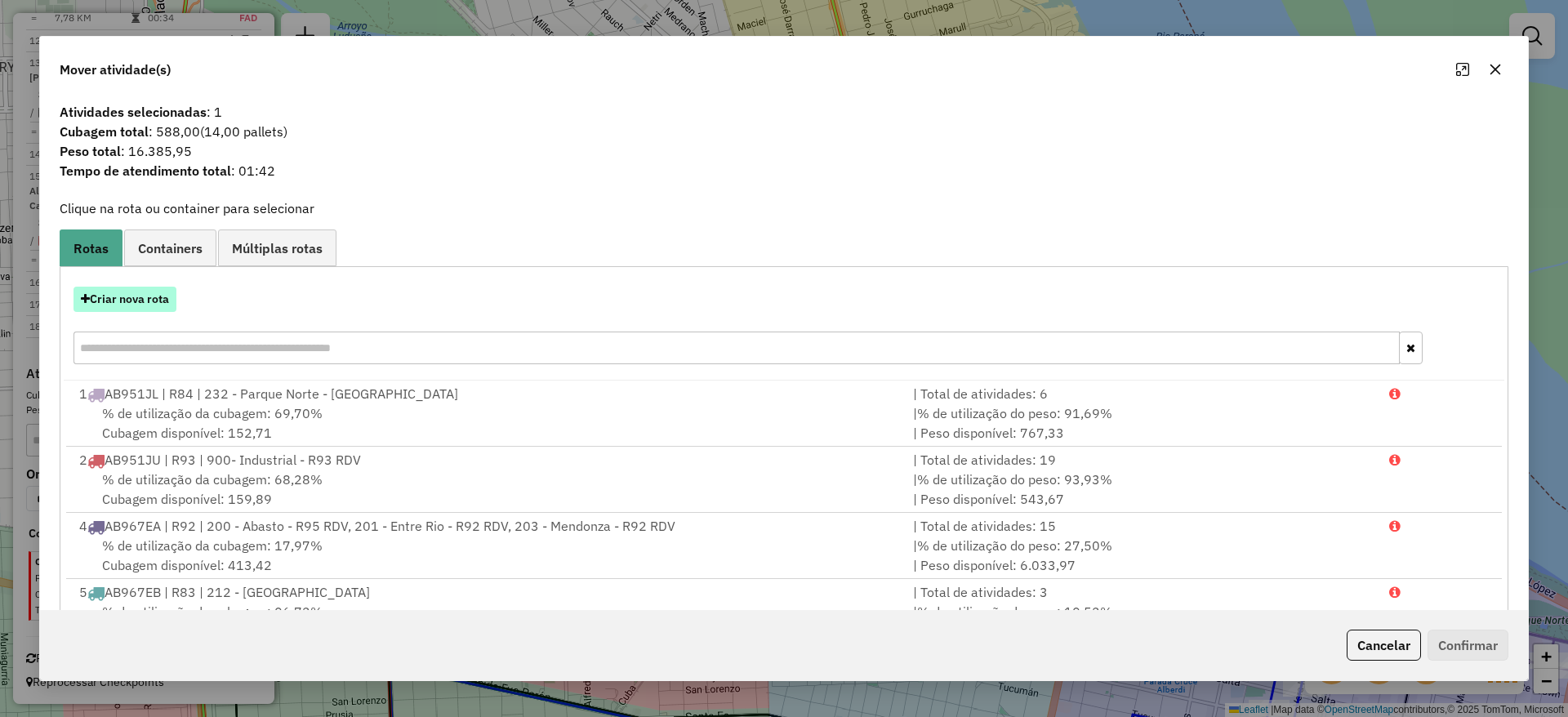
click at [141, 298] on button "Criar nova rota" at bounding box center [125, 299] width 103 height 25
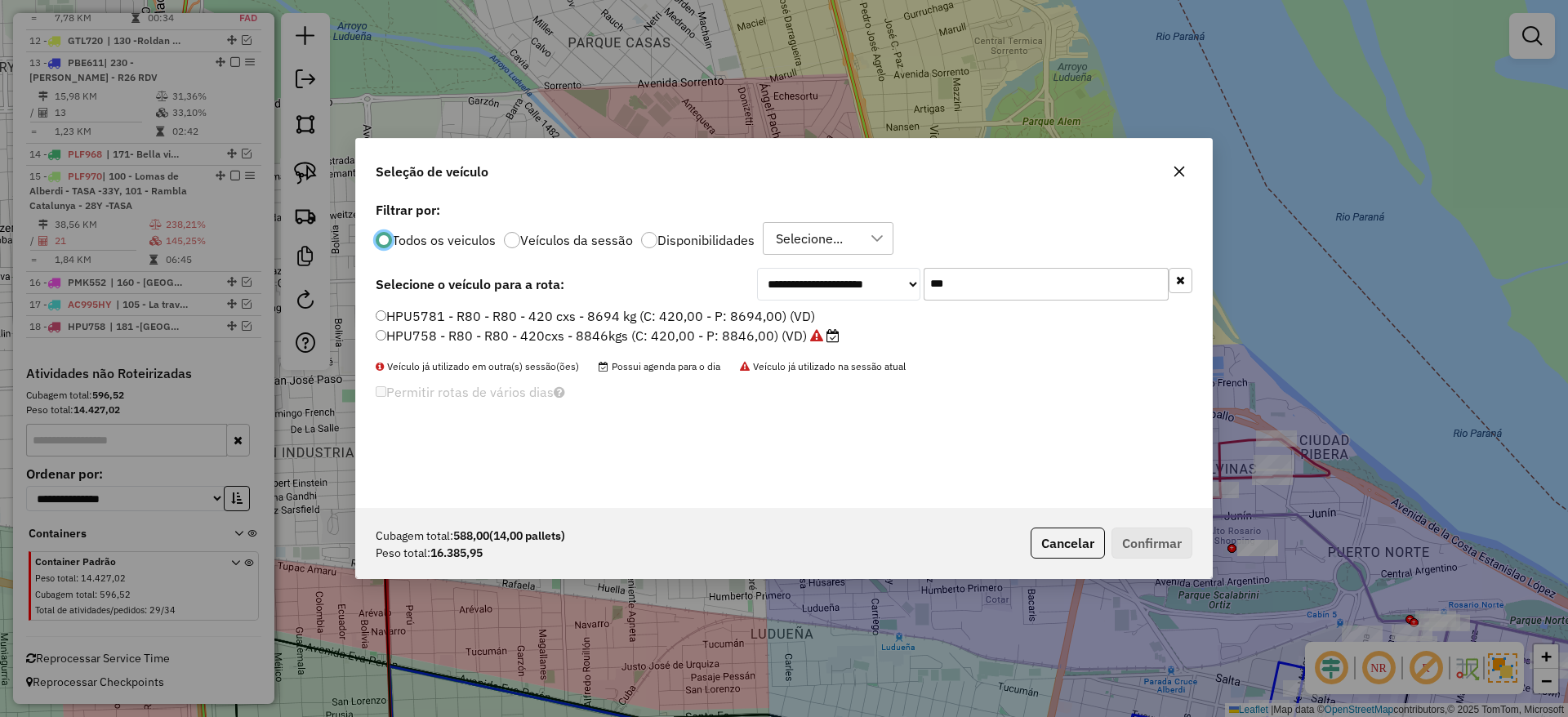
scroll to position [9, 5]
click at [958, 283] on input "***" at bounding box center [1045, 283] width 245 height 32
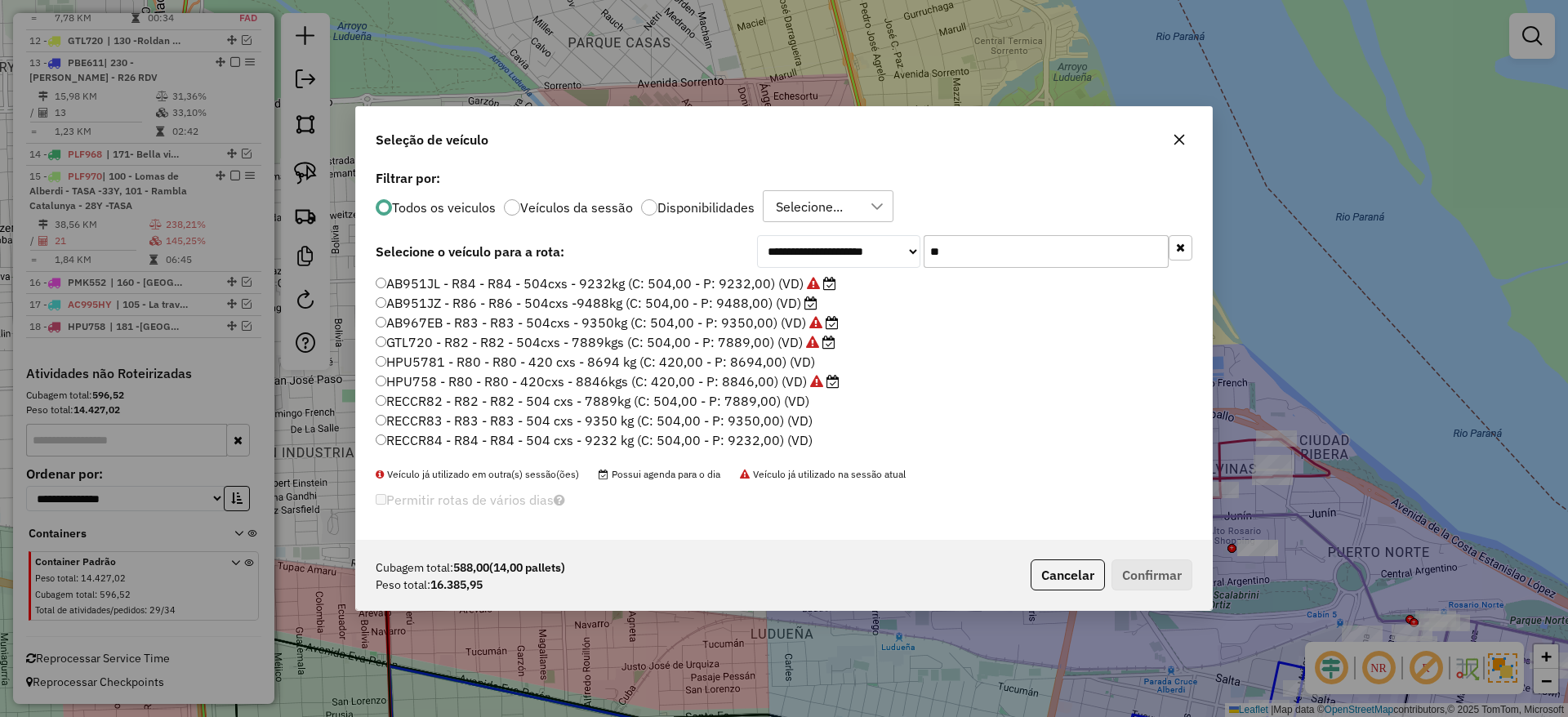
type input "*"
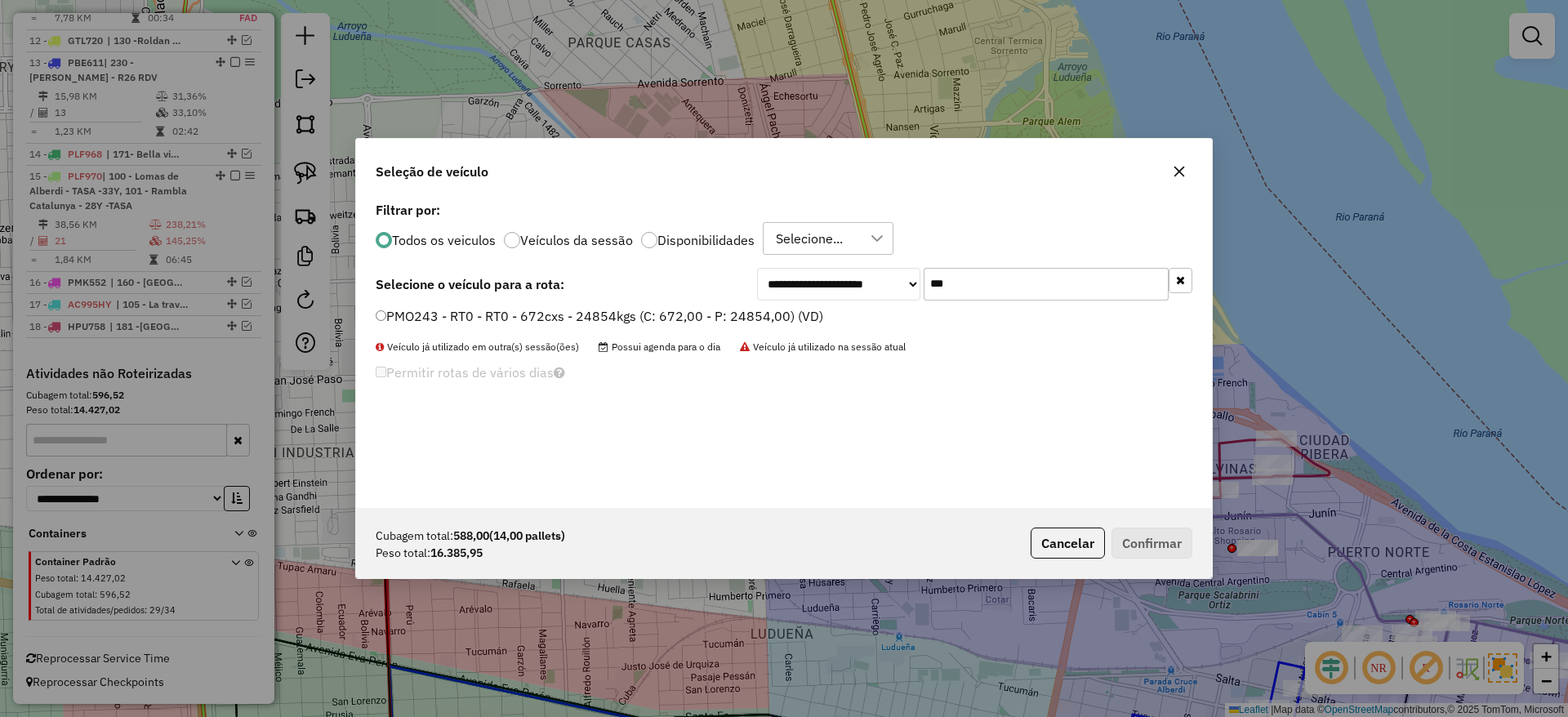
type input "***"
click at [736, 322] on label "PMO243 - RT0 - RT0 - 672cxs - 24854kgs (C: 672,00 - P: 24854,00) (VD)" at bounding box center [599, 315] width 448 height 19
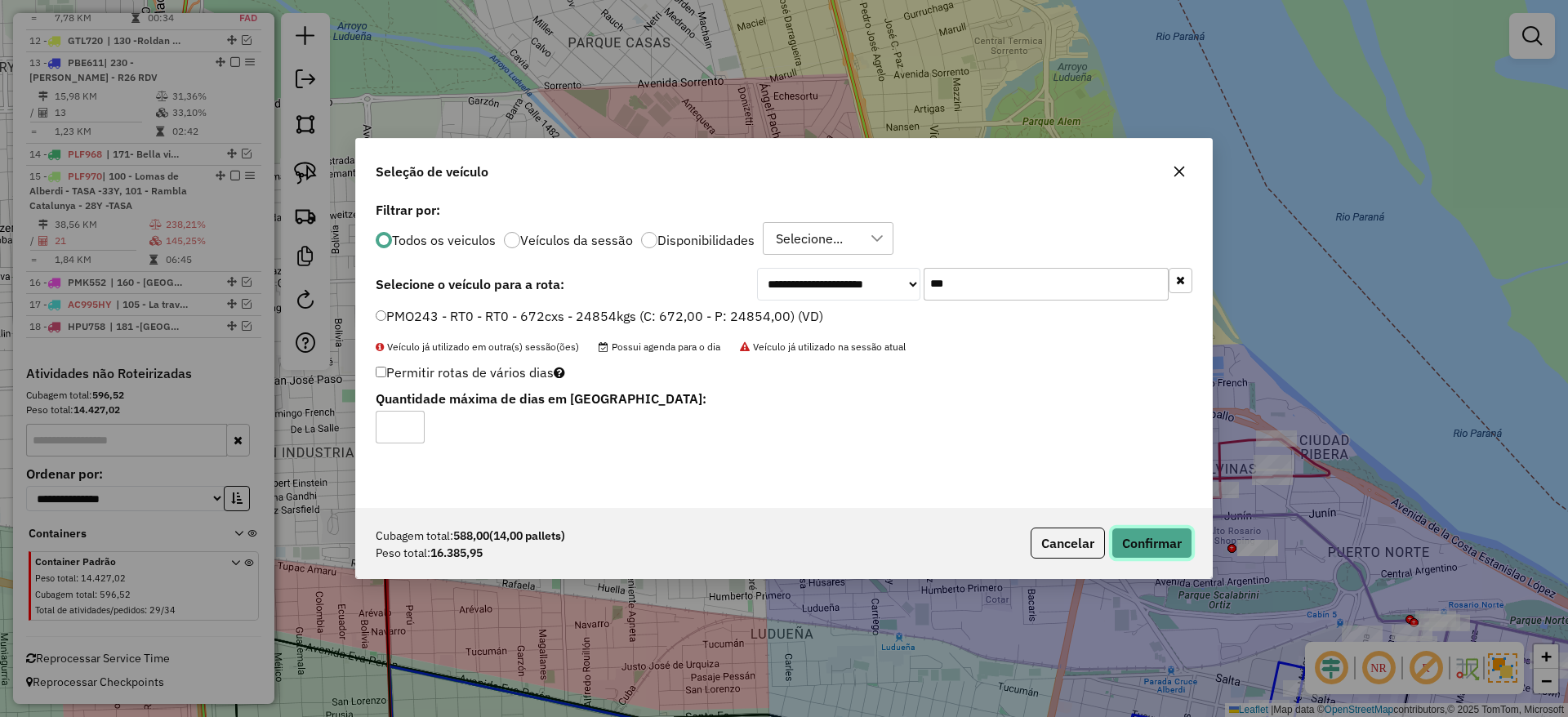
click at [1139, 539] on button "Confirmar" at bounding box center [1152, 543] width 81 height 31
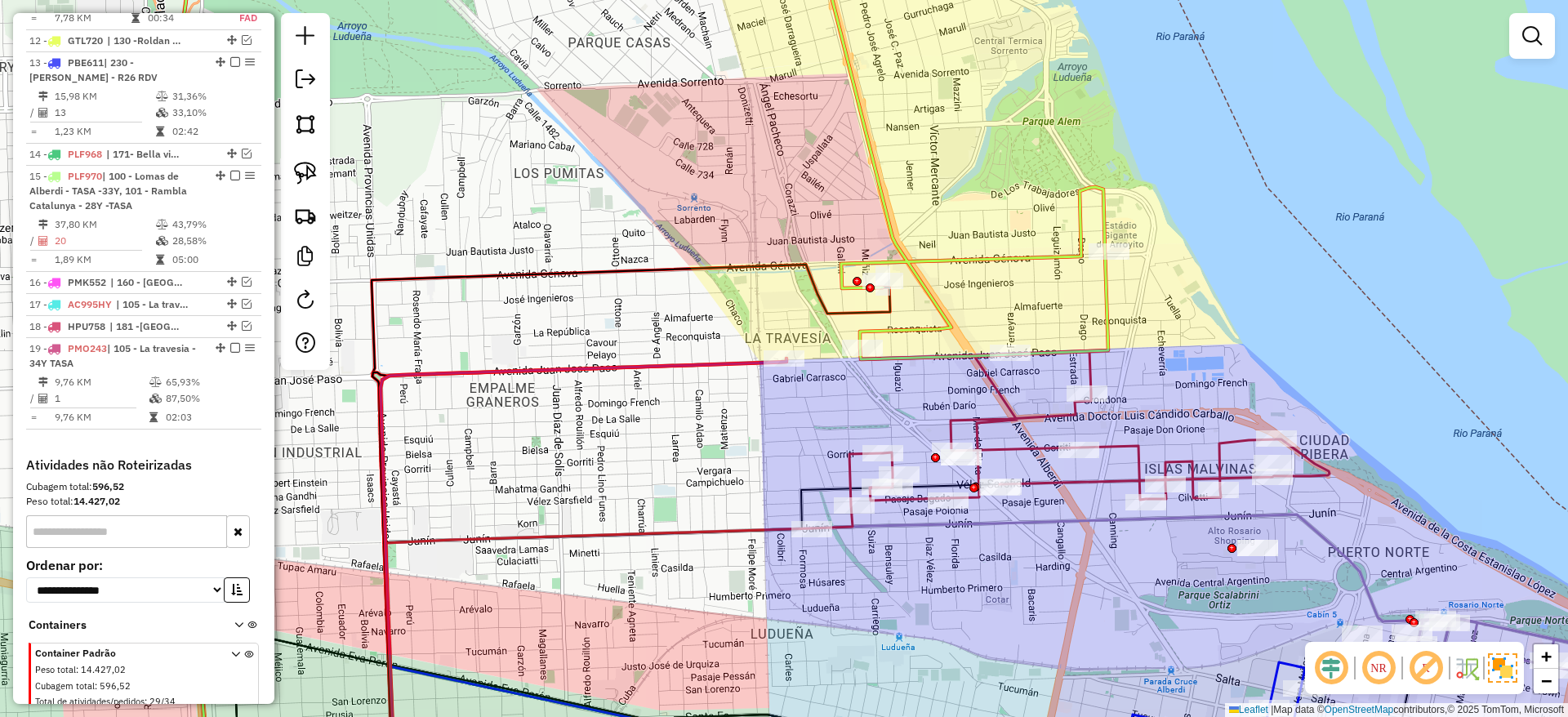
click at [920, 280] on icon at bounding box center [915, 144] width 387 height 431
select select "**********"
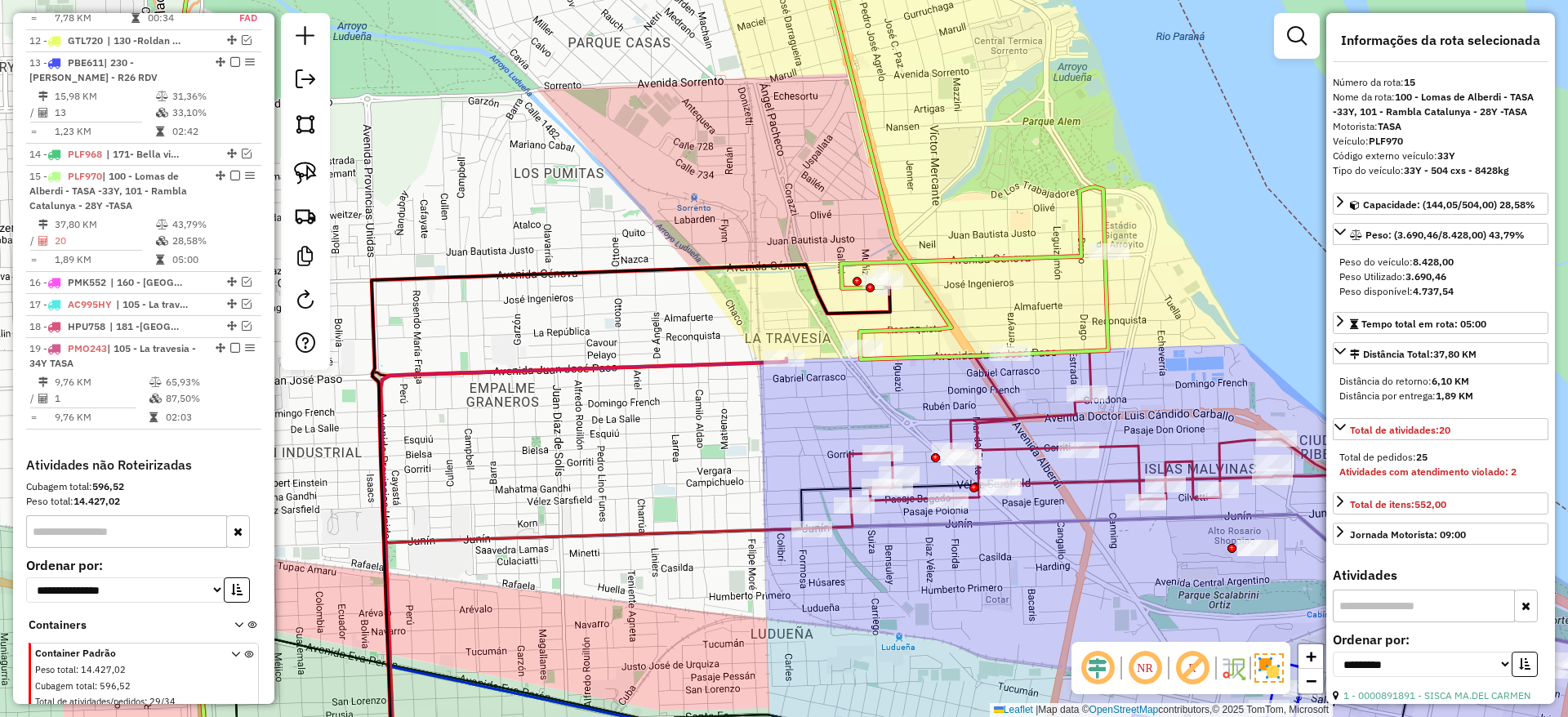
scroll to position [1574, 0]
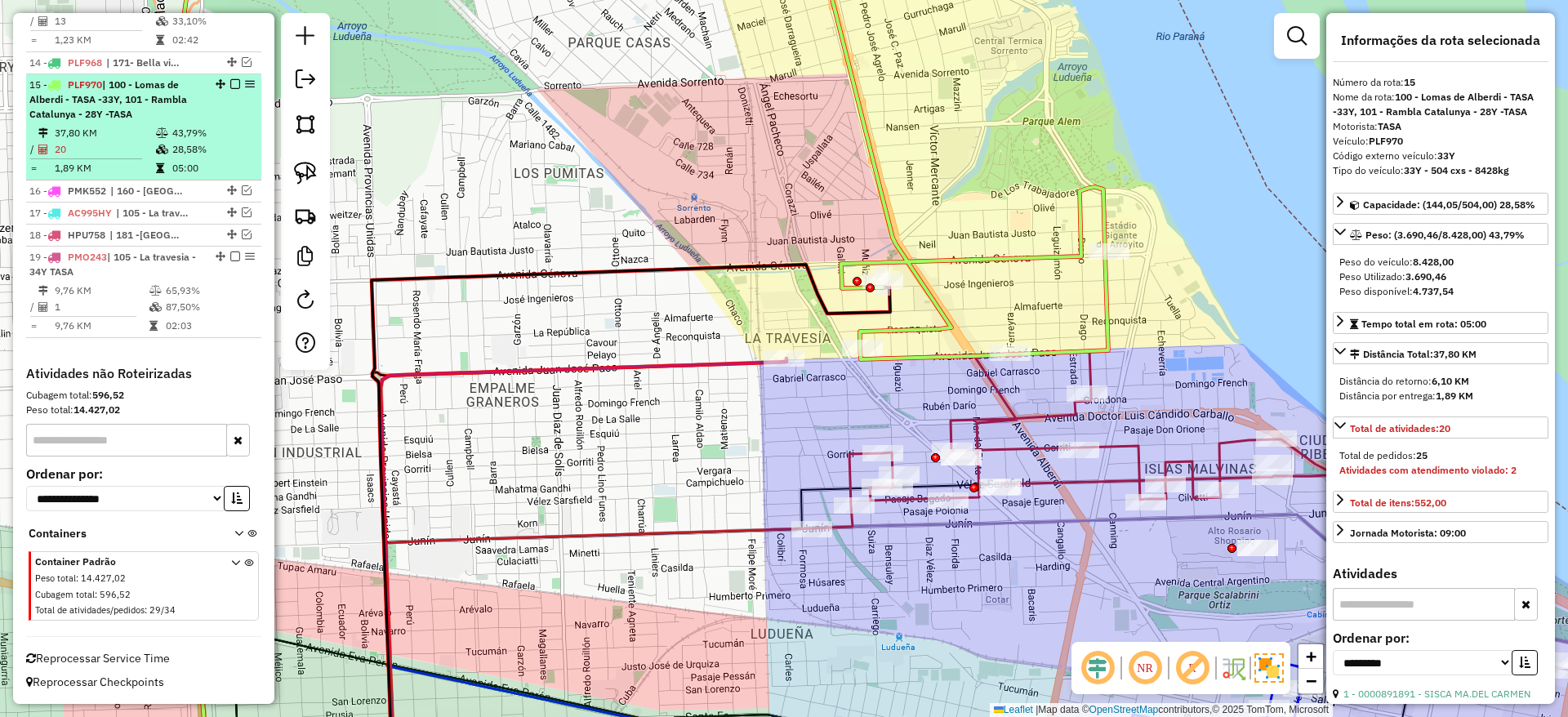
drag, startPoint x: 228, startPoint y: 86, endPoint x: 224, endPoint y: 110, distance: 24.3
click at [224, 110] on div "15 - PLF970 | 100 - Lomas de Alberdi - TASA -33Y, 101 - Rambla Catalunya - 28Y …" at bounding box center [144, 99] width 228 height 44
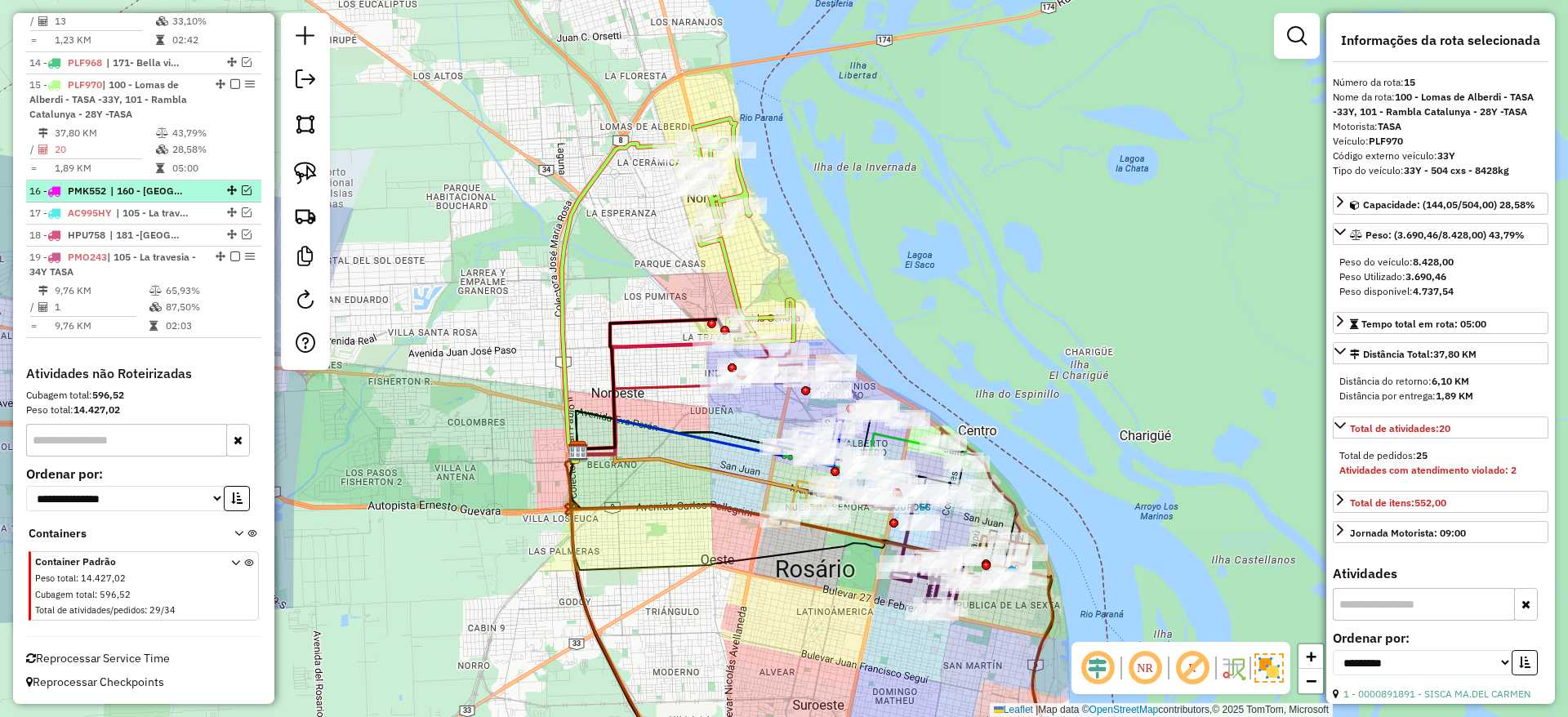
click at [233, 255] on em at bounding box center [234, 256] width 10 height 10
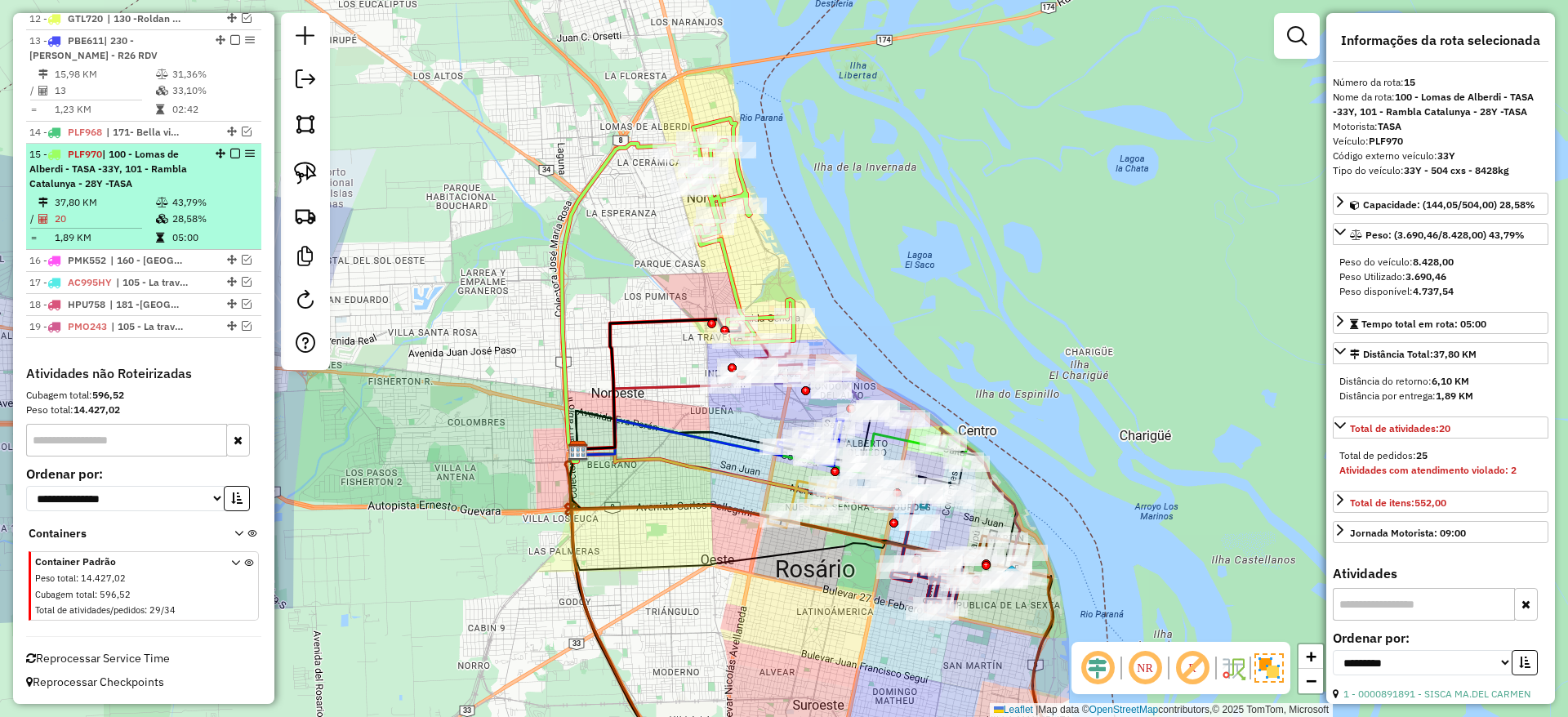
click at [232, 150] on em at bounding box center [234, 153] width 10 height 10
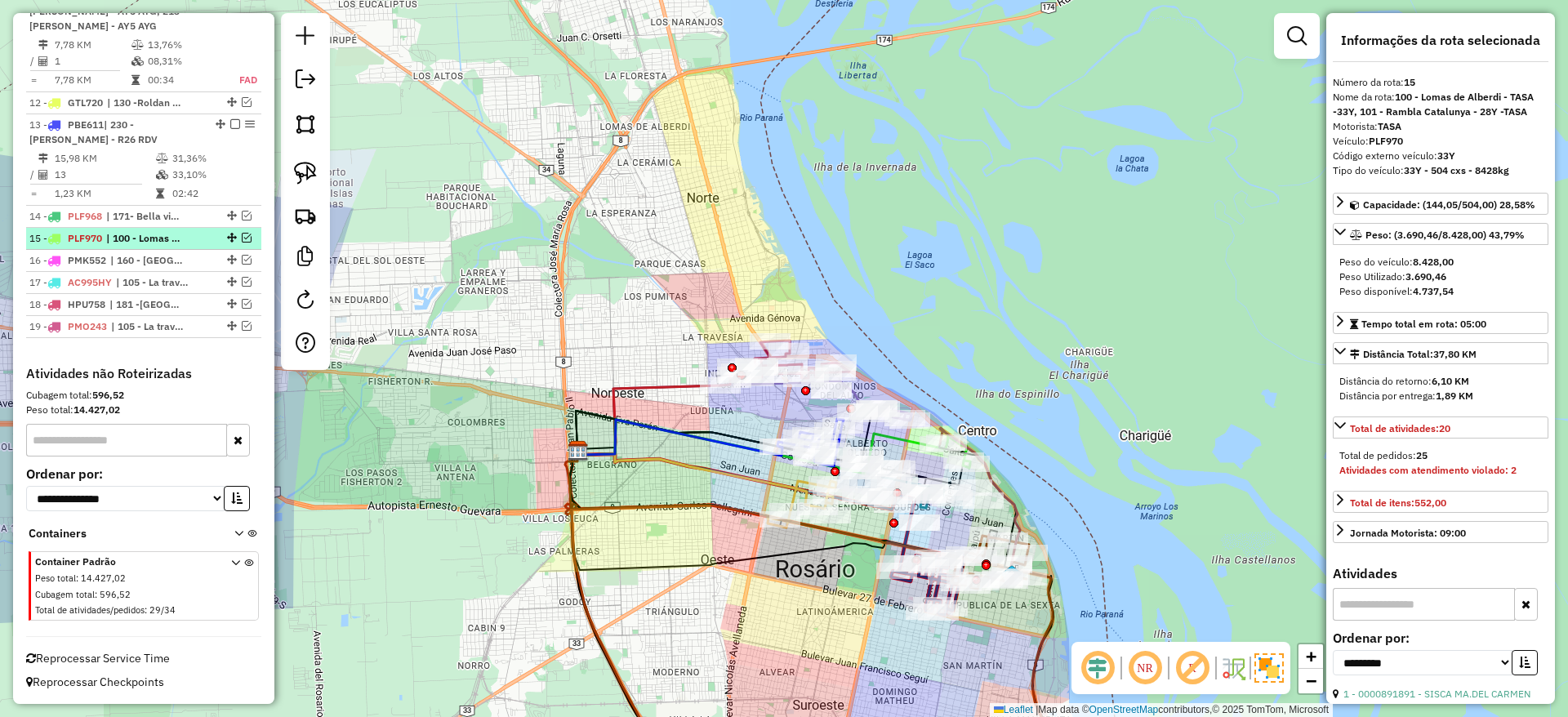
click at [241, 237] on em at bounding box center [246, 237] width 10 height 10
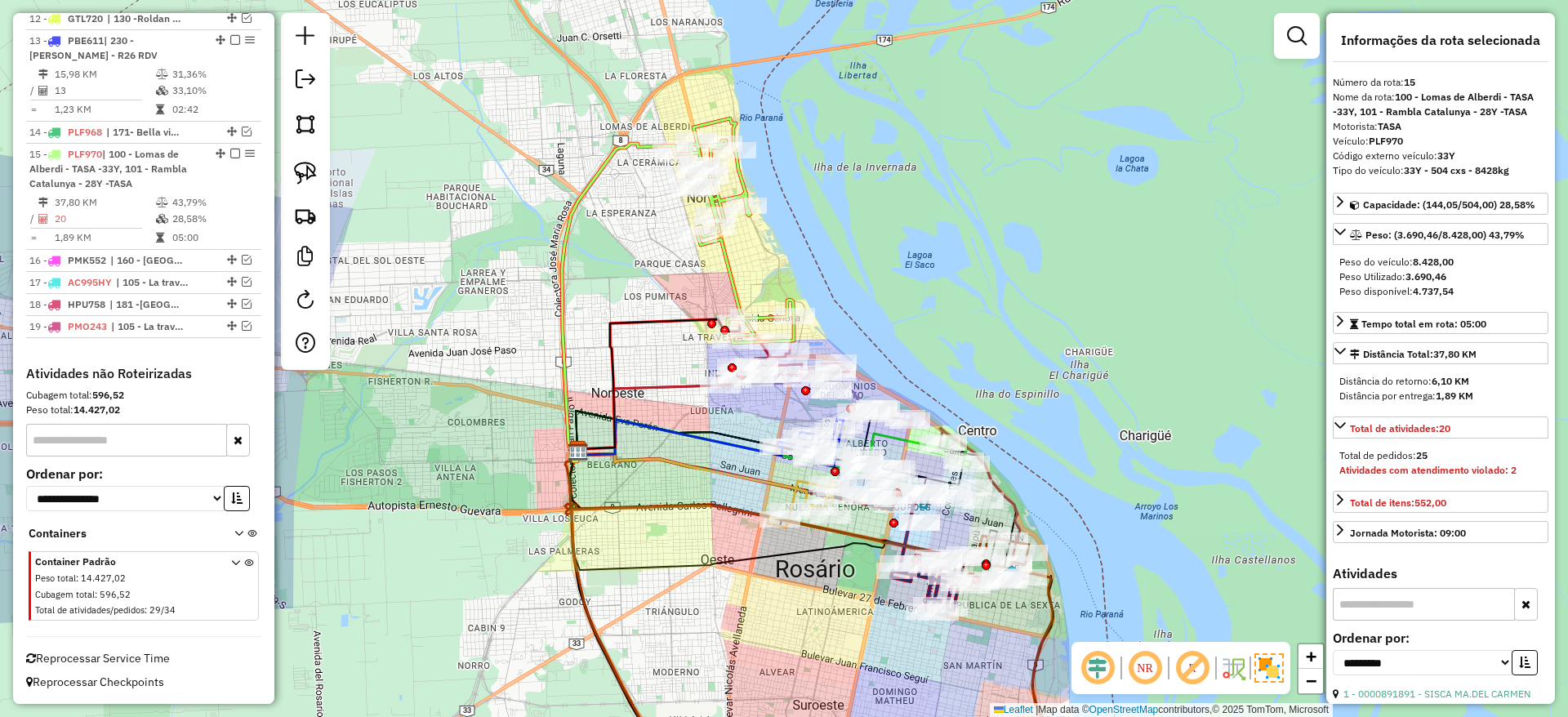
click at [730, 260] on icon at bounding box center [733, 231] width 121 height 225
click at [736, 177] on icon at bounding box center [733, 231] width 121 height 225
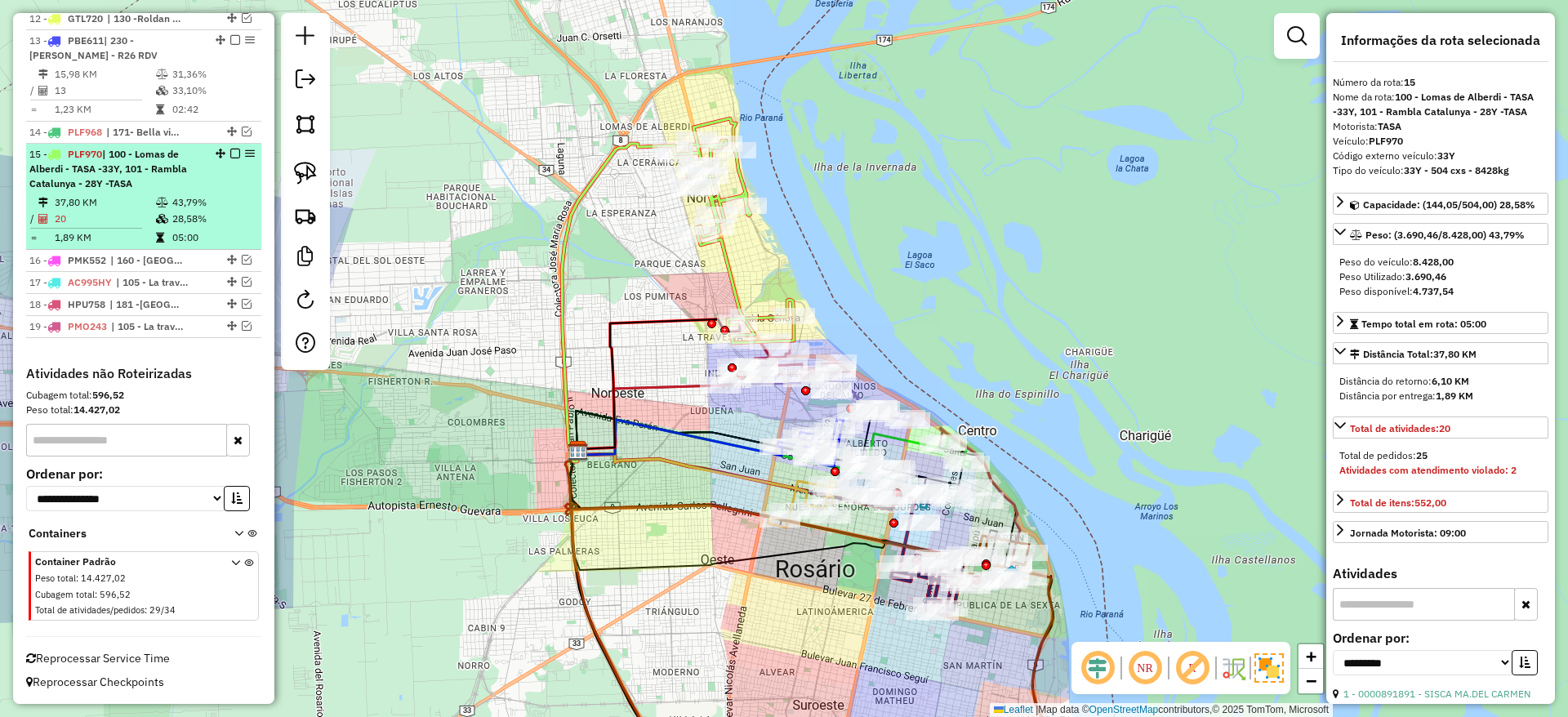
click at [230, 152] on em at bounding box center [234, 153] width 10 height 10
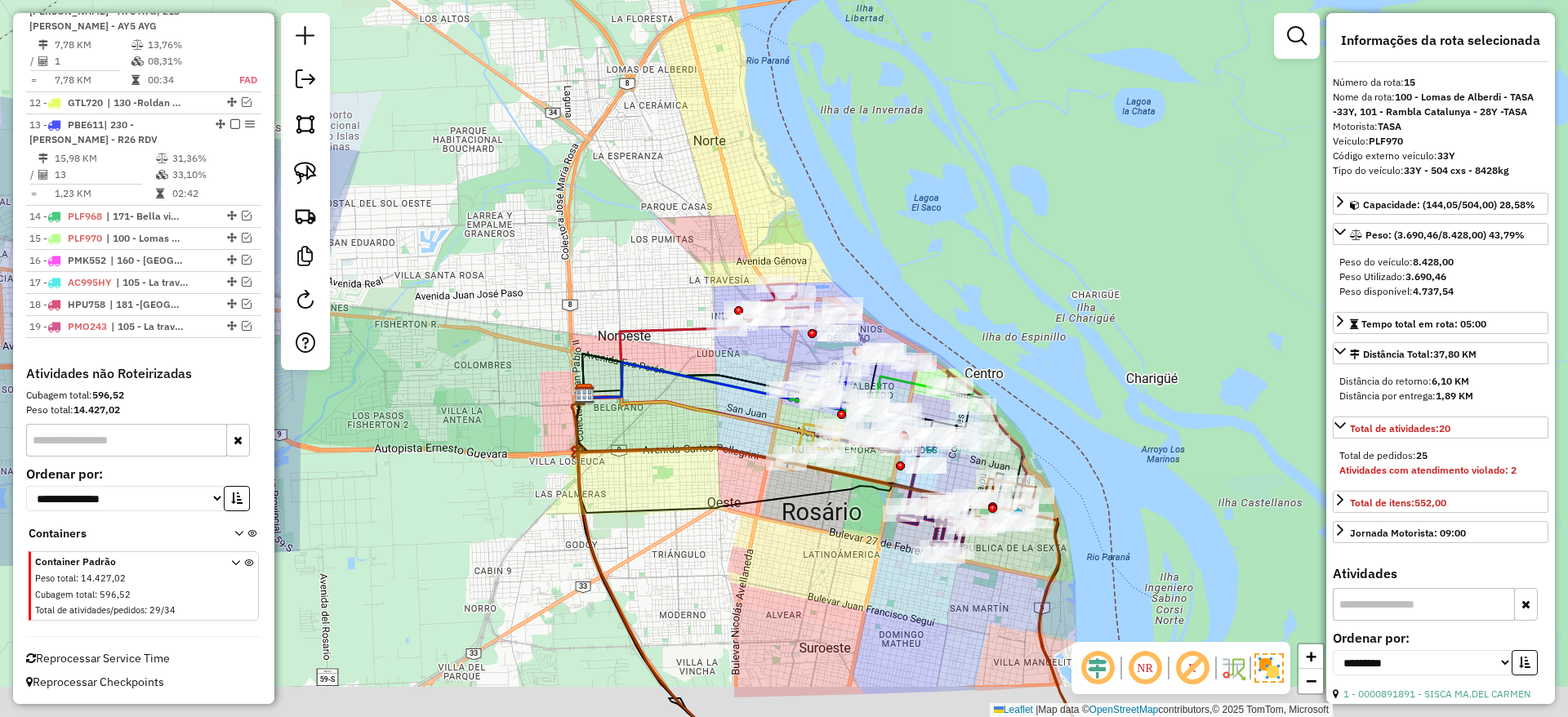
drag, startPoint x: 593, startPoint y: 286, endPoint x: 600, endPoint y: 228, distance: 58.4
click at [600, 228] on div "Janela de atendimento Grade de atendimento Capacidade Transportadoras Veículos …" at bounding box center [784, 358] width 1568 height 717
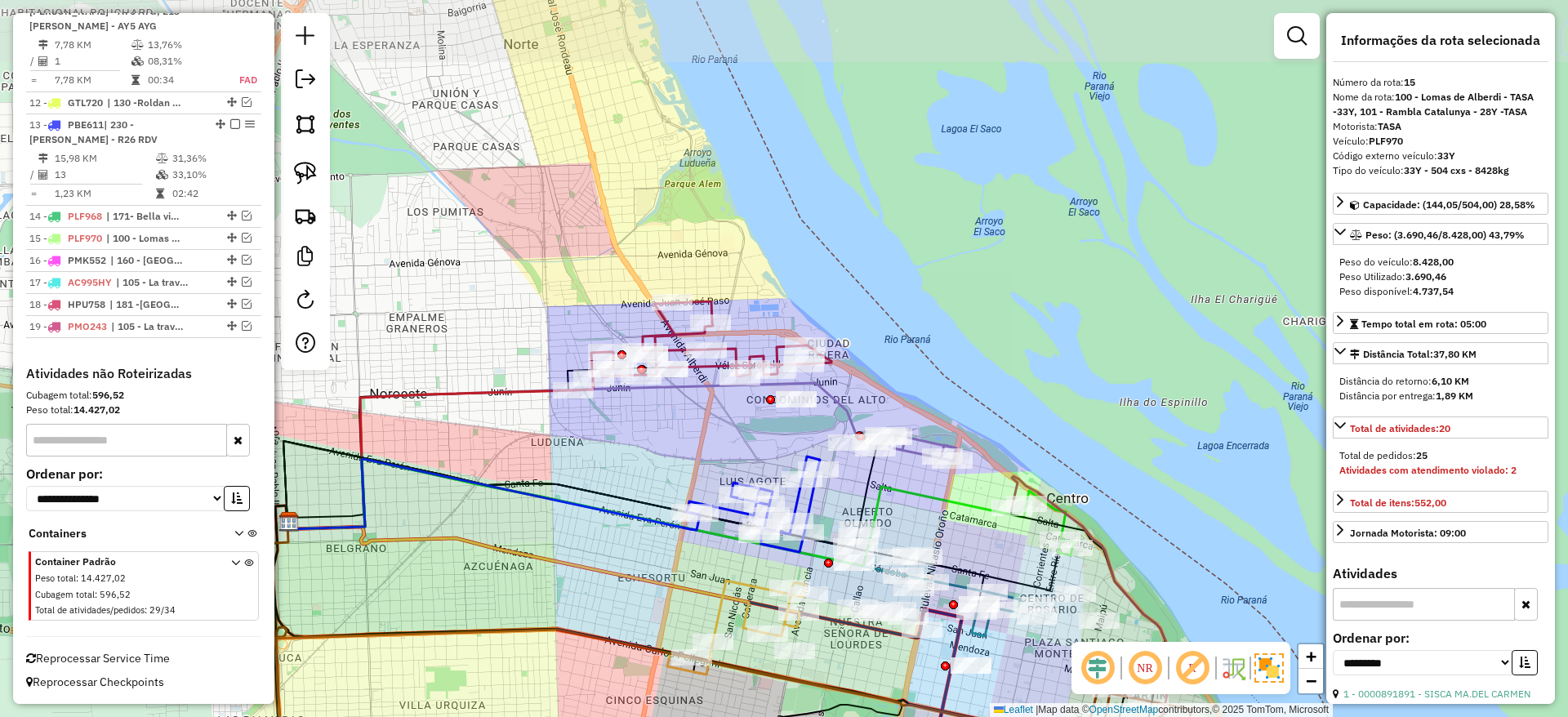
drag, startPoint x: 688, startPoint y: 424, endPoint x: 688, endPoint y: 448, distance: 24.0
click at [688, 448] on div "Janela de atendimento Grade de atendimento Capacidade Transportadoras Veículos …" at bounding box center [784, 358] width 1568 height 717
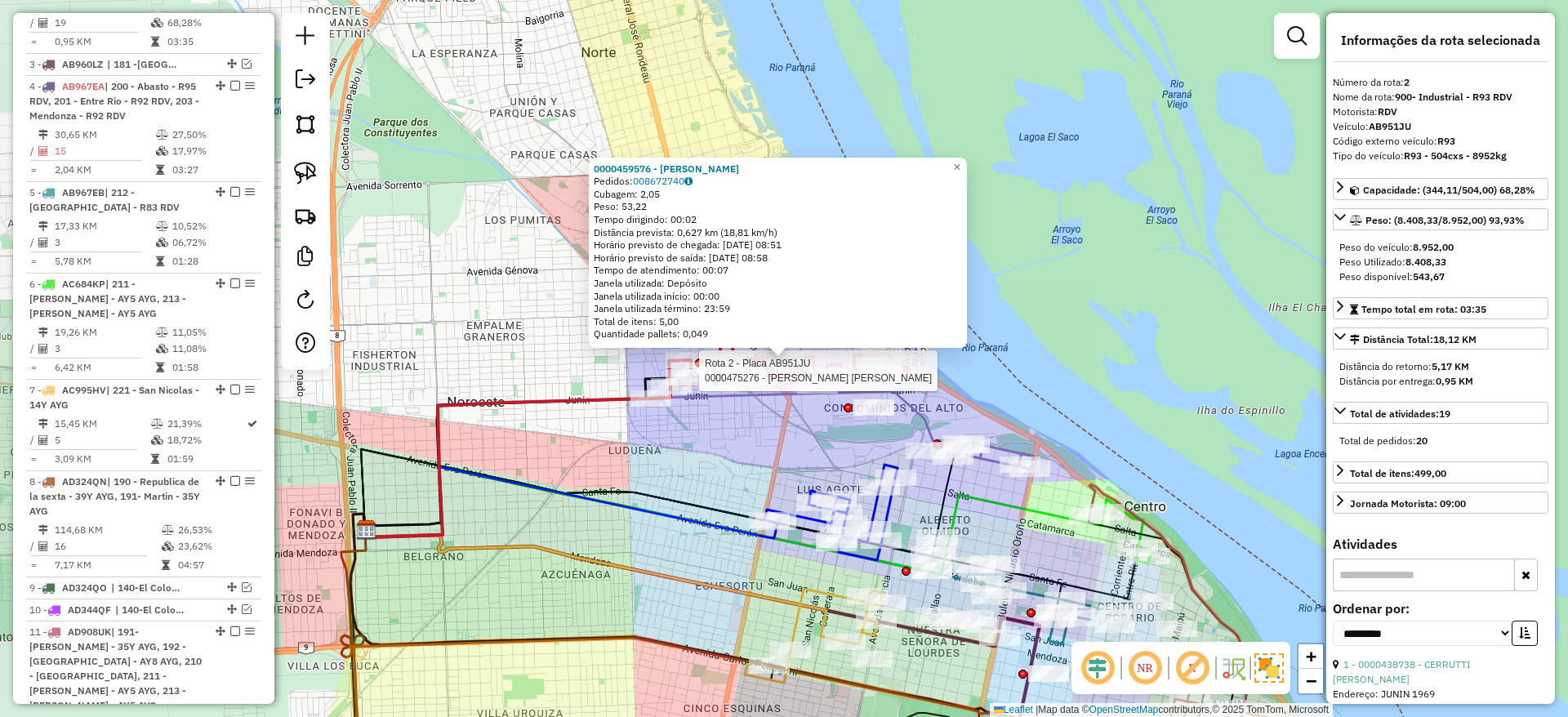
scroll to position [706, 0]
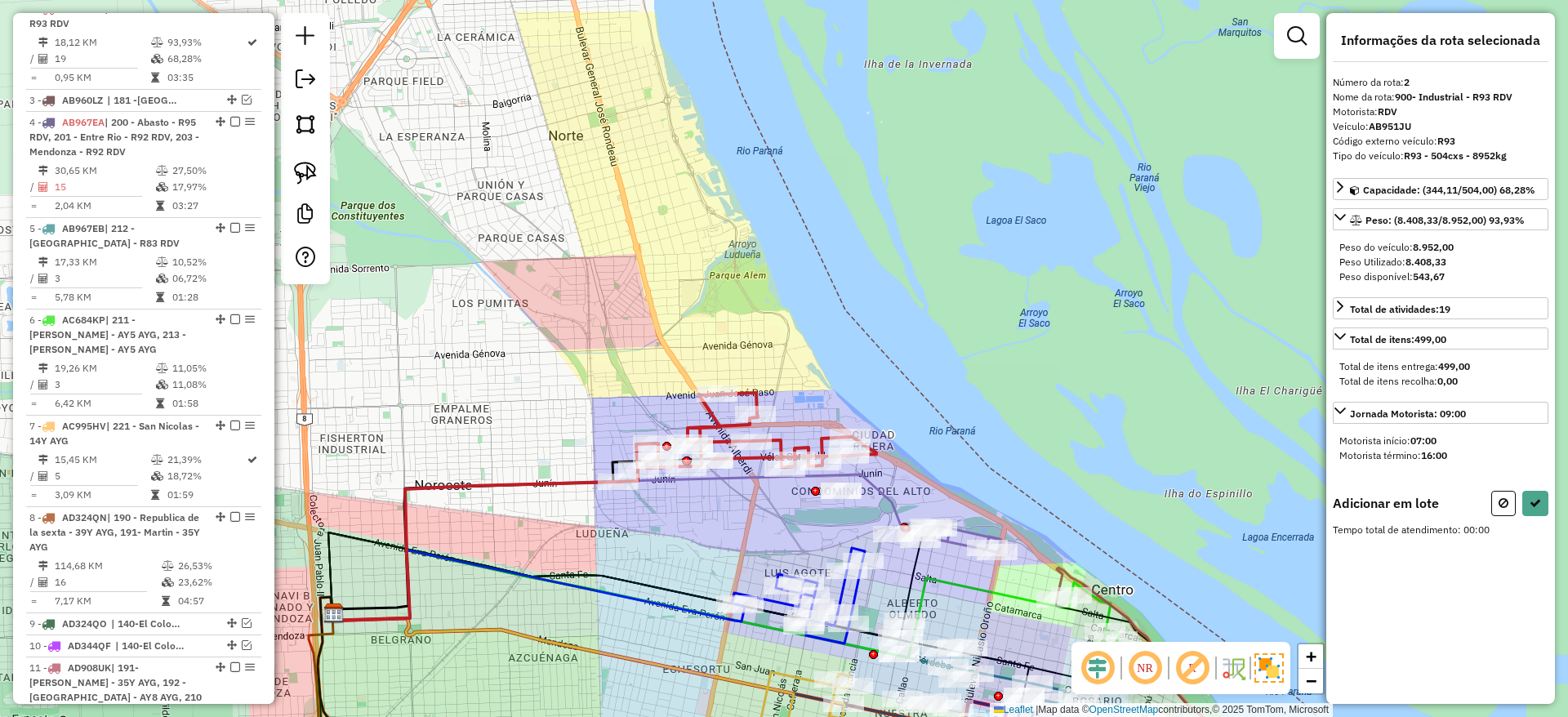
drag, startPoint x: 693, startPoint y: 471, endPoint x: 659, endPoint y: 555, distance: 90.6
click at [659, 555] on div "Janela de atendimento Grade de atendimento Capacidade Transportadoras Veículos …" at bounding box center [784, 358] width 1568 height 717
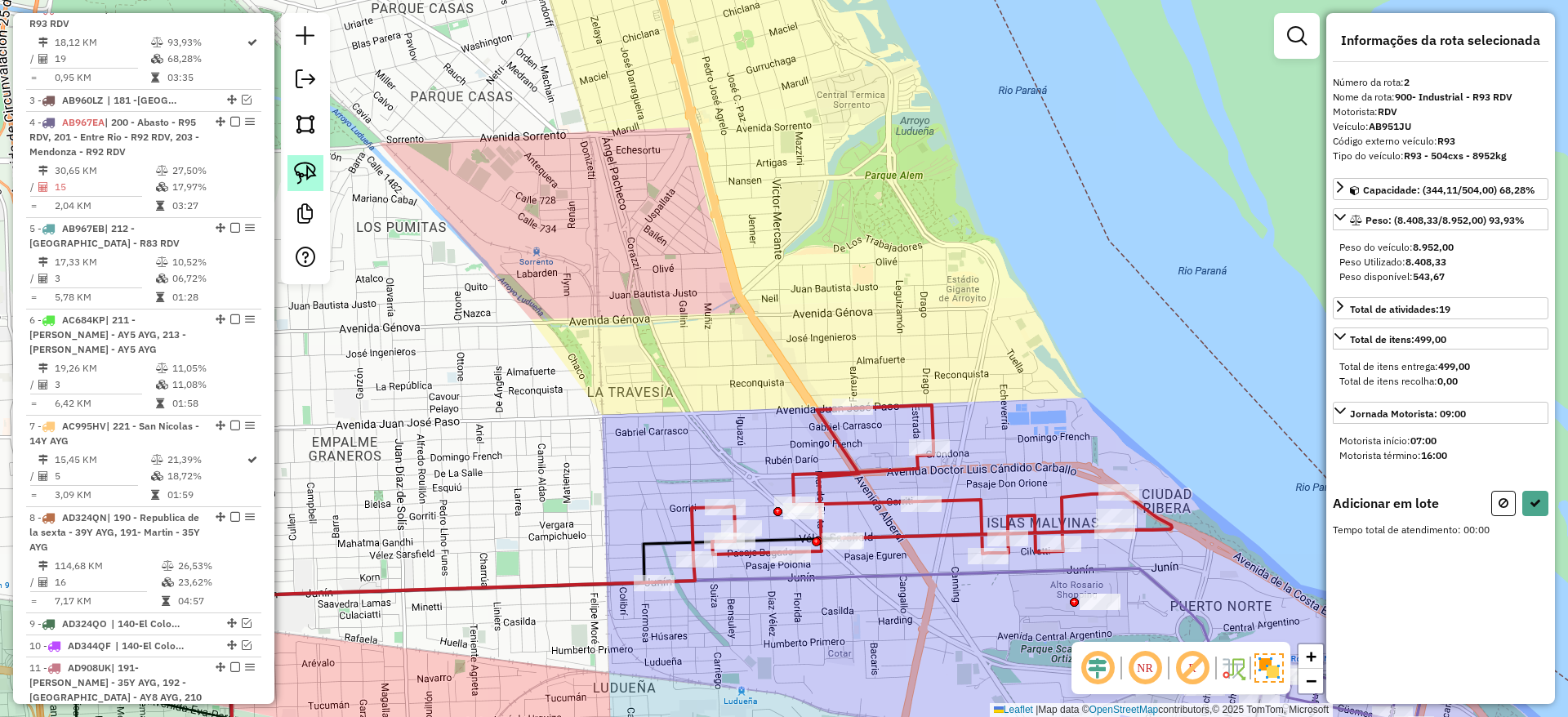
click at [314, 169] on img at bounding box center [305, 173] width 23 height 23
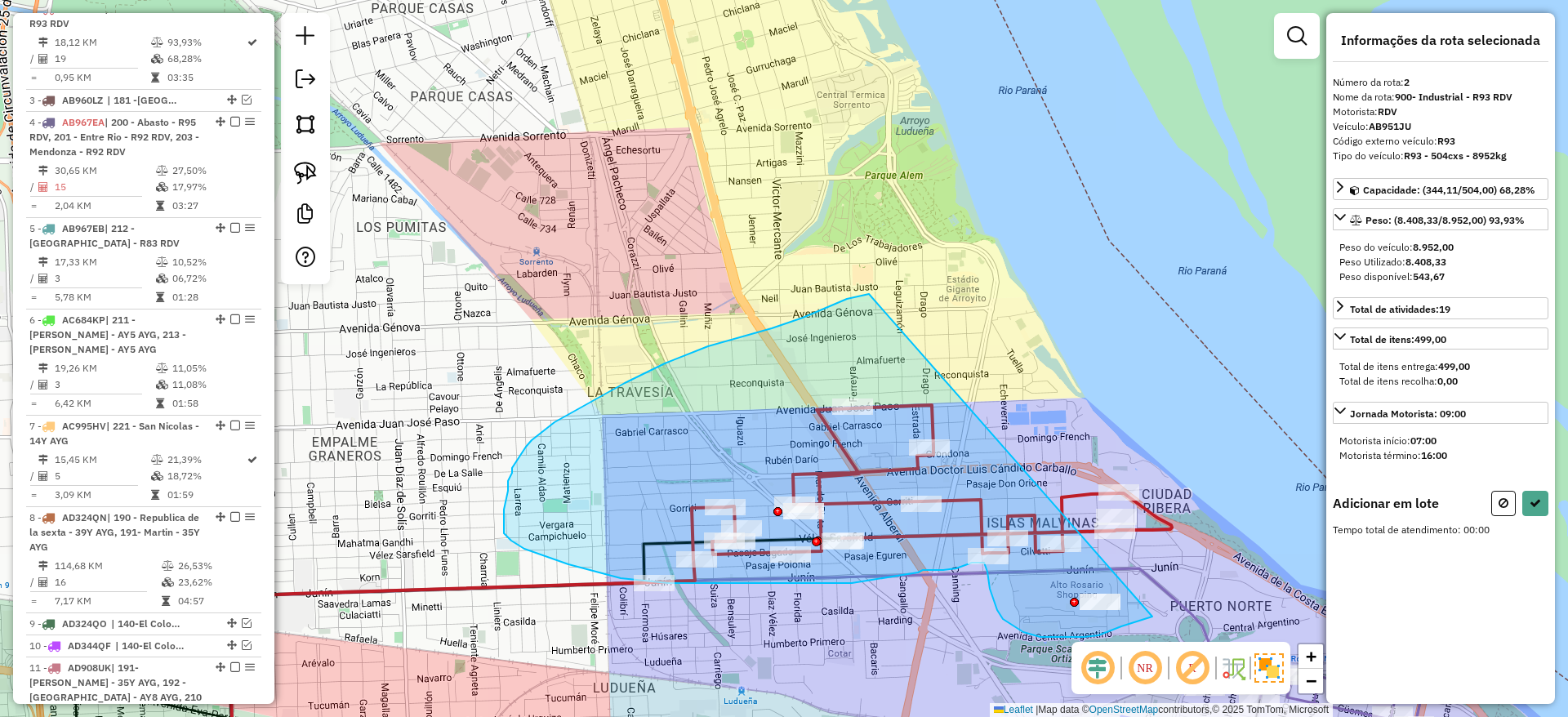
drag, startPoint x: 835, startPoint y: 304, endPoint x: 1212, endPoint y: 578, distance: 466.1
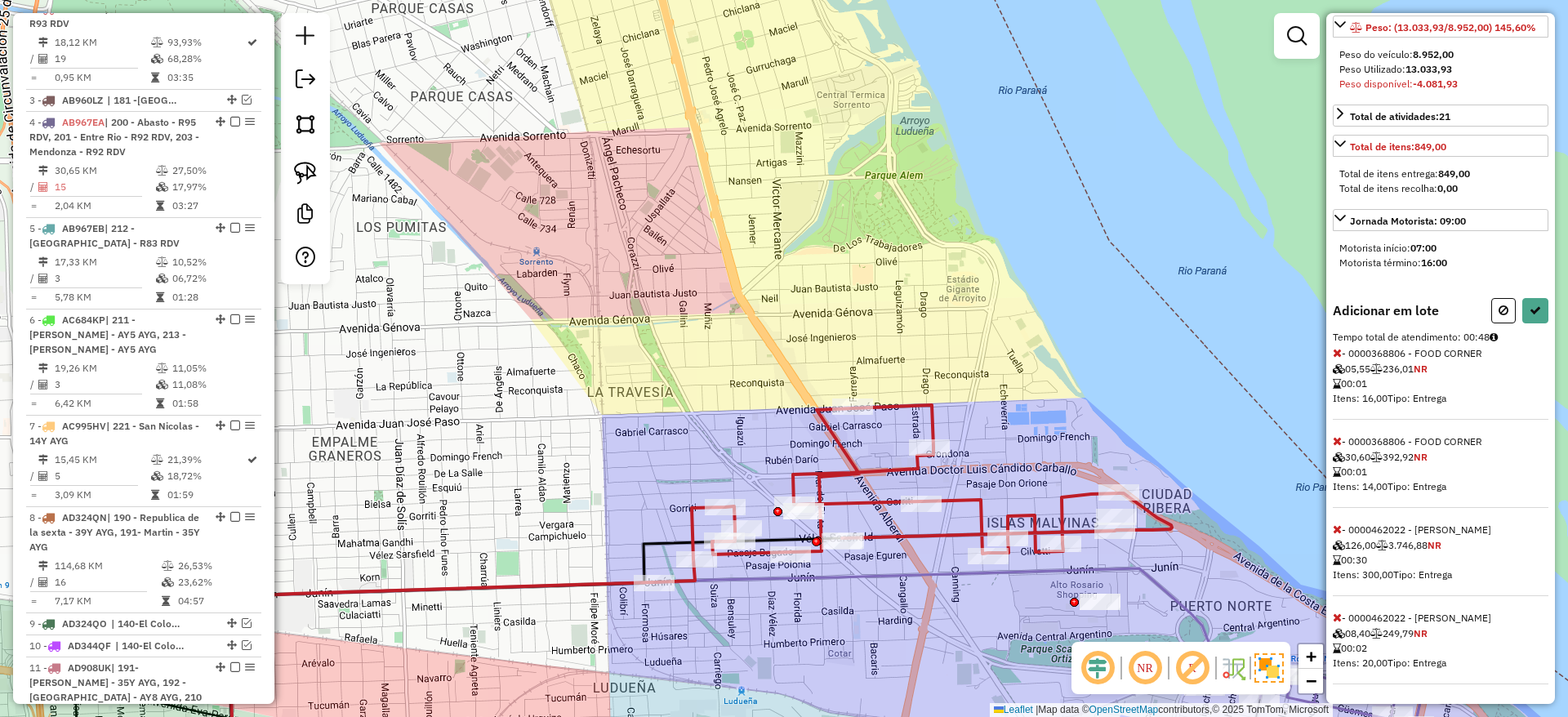
scroll to position [207, 0]
click at [1503, 319] on button at bounding box center [1504, 310] width 24 height 25
select select "**********"
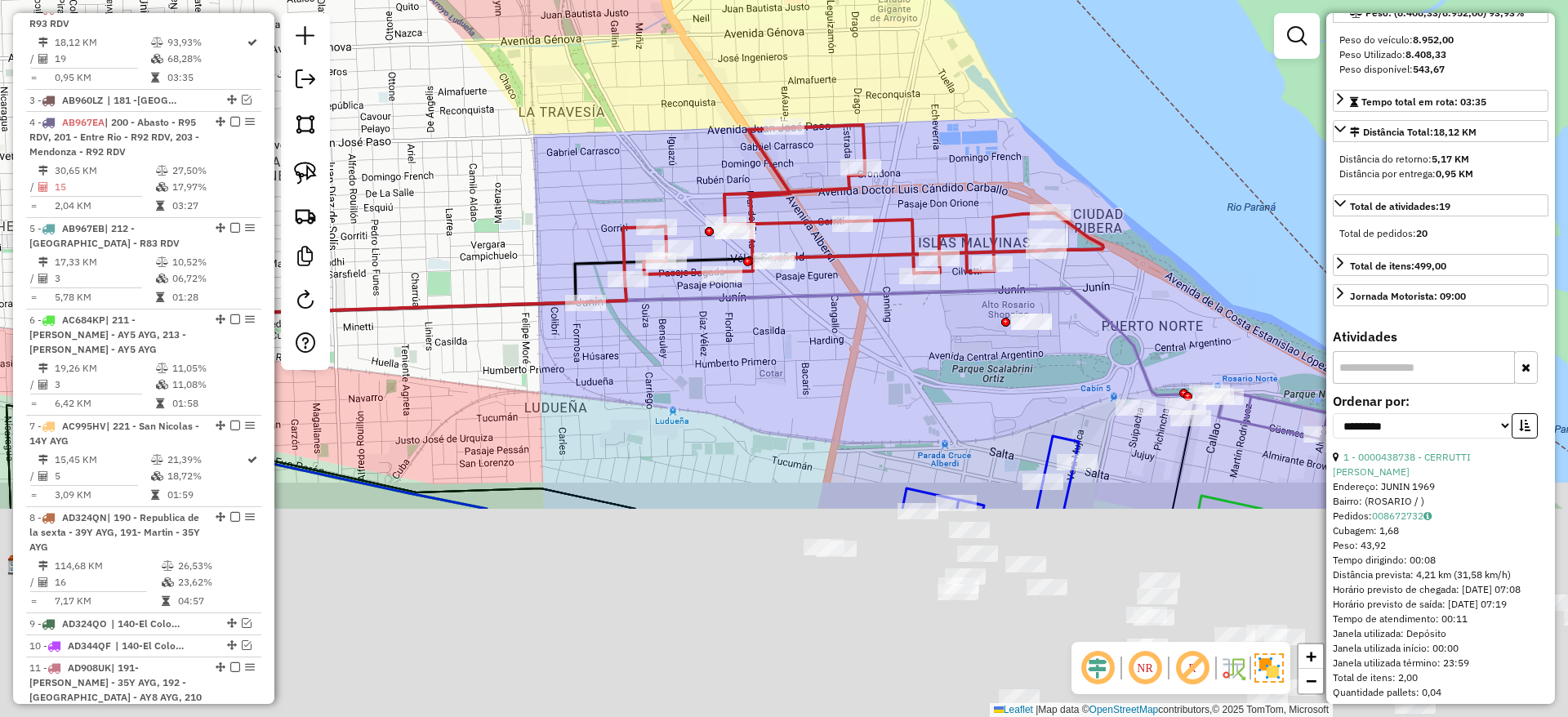
drag, startPoint x: 1219, startPoint y: 255, endPoint x: 1147, endPoint y: -14, distance: 278.5
click at [1147, 0] on html "Aguarde... Pop-up bloqueado! Seu navegador bloqueou automáticamente a abertura …" at bounding box center [784, 358] width 1568 height 717
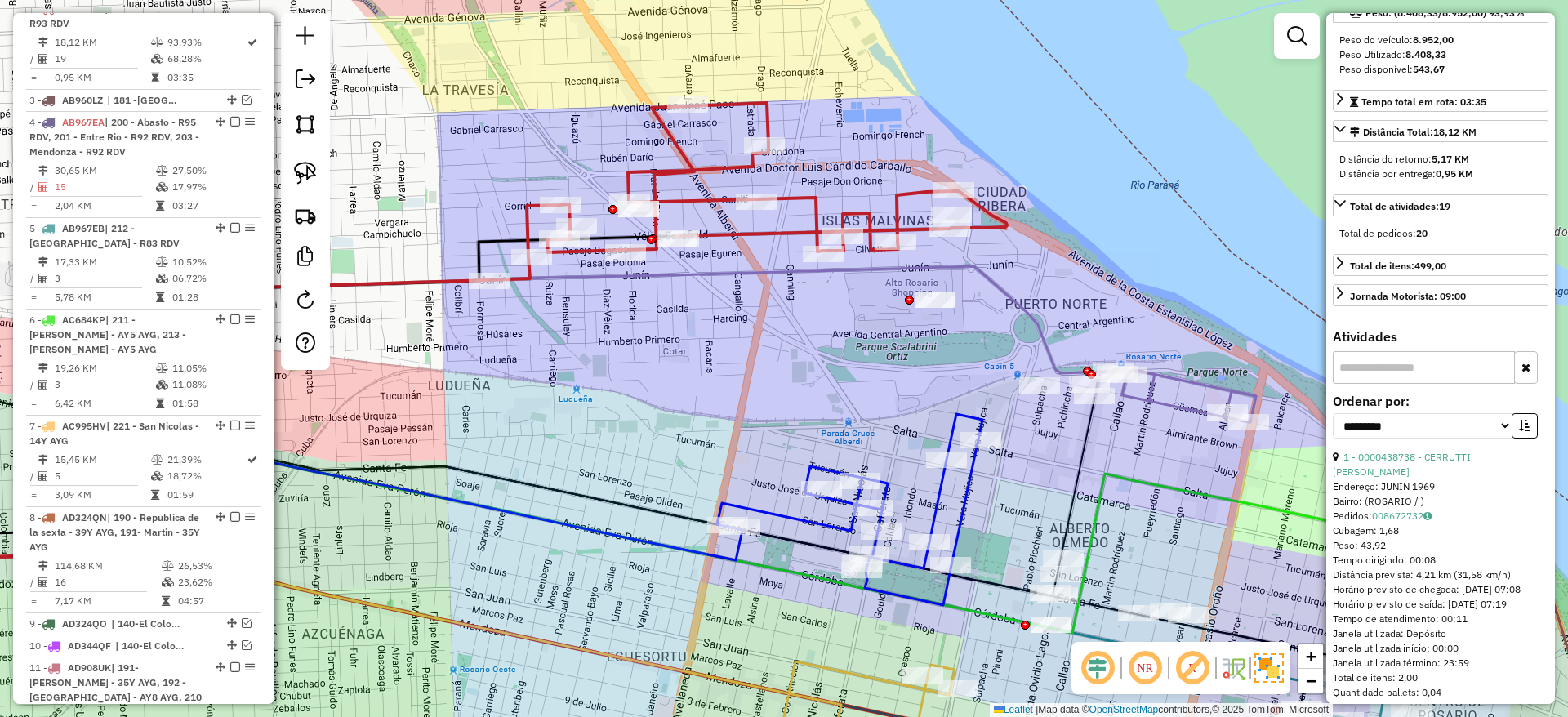
drag, startPoint x: 826, startPoint y: 314, endPoint x: 645, endPoint y: 394, distance: 197.9
click at [645, 394] on div "Janela de atendimento Grade de atendimento Capacidade Transportadoras Veículos …" at bounding box center [784, 358] width 1568 height 717
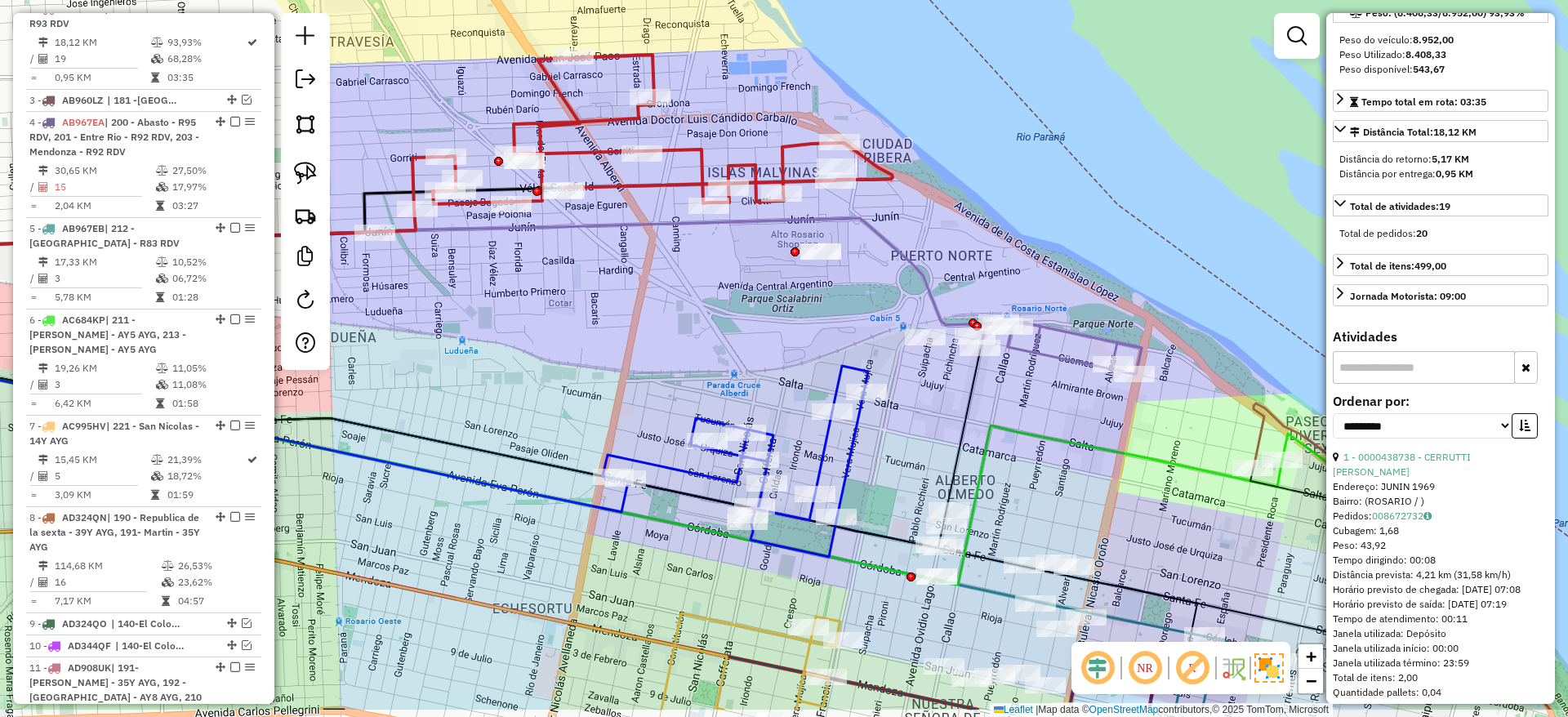
drag, startPoint x: 766, startPoint y: 348, endPoint x: 762, endPoint y: 336, distance: 12.6
click at [762, 336] on div "Janela de atendimento Grade de atendimento Capacidade Transportadoras Veículos …" at bounding box center [784, 358] width 1568 height 717
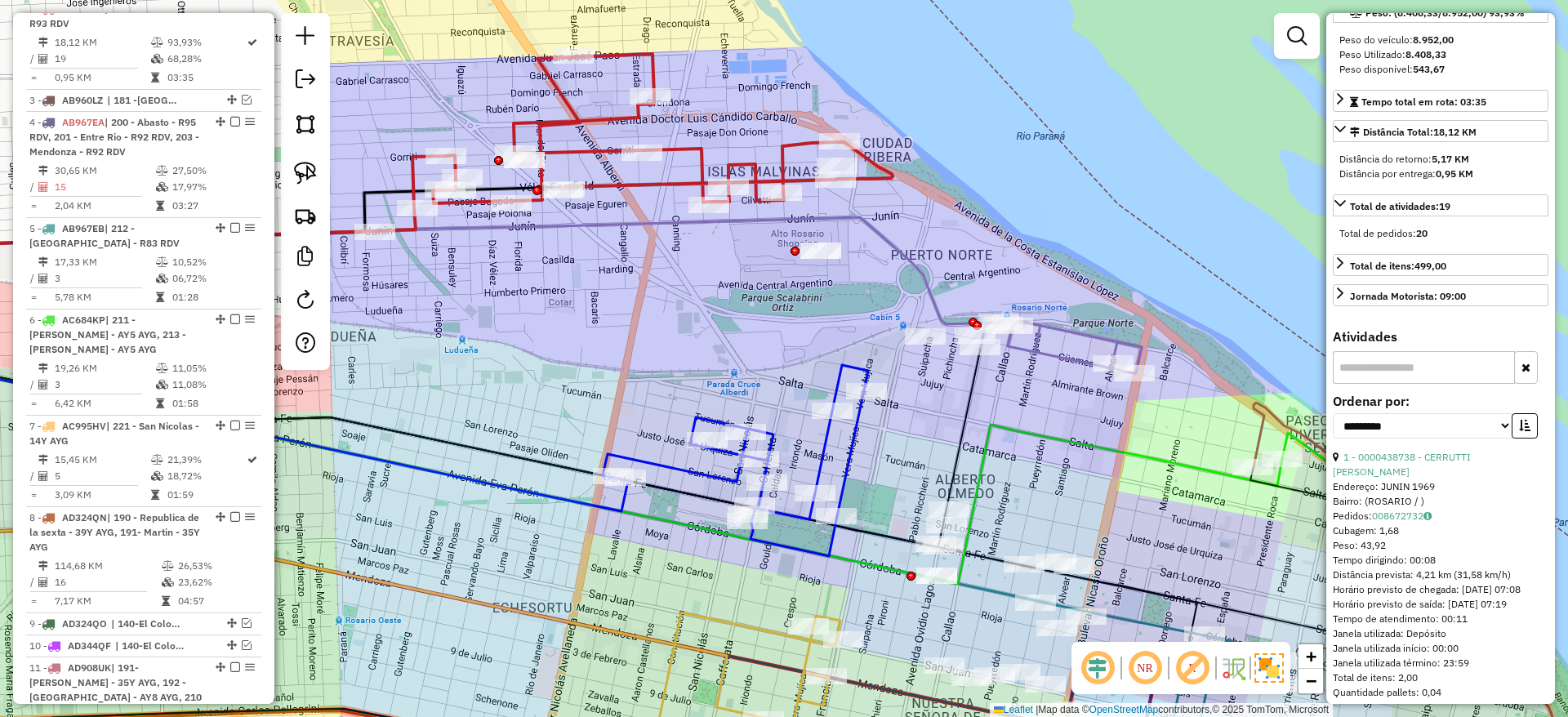
click at [850, 365] on icon at bounding box center [735, 460] width 266 height 191
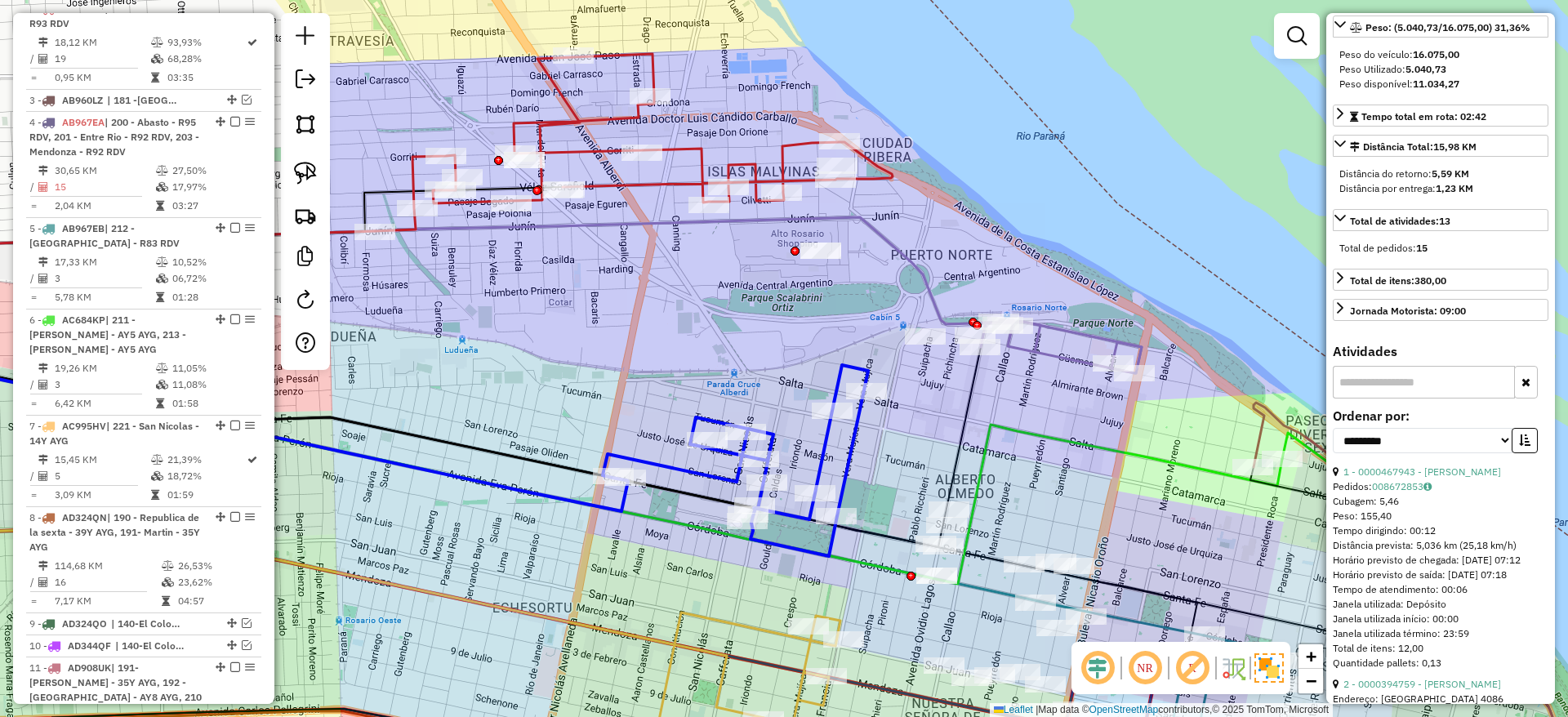
scroll to position [1421, 0]
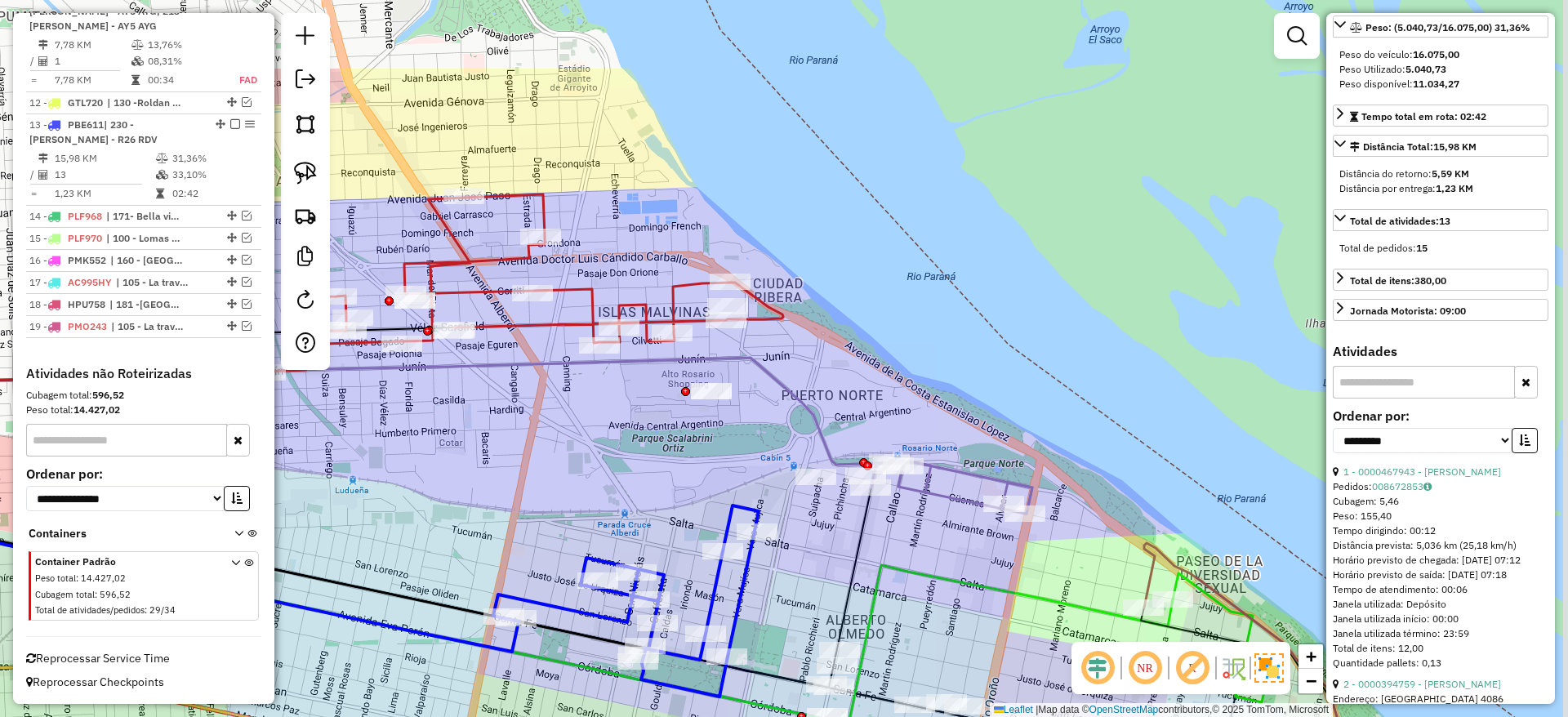
drag, startPoint x: 850, startPoint y: 365, endPoint x: 740, endPoint y: 505, distance: 178.0
click at [740, 505] on icon at bounding box center [625, 600] width 266 height 191
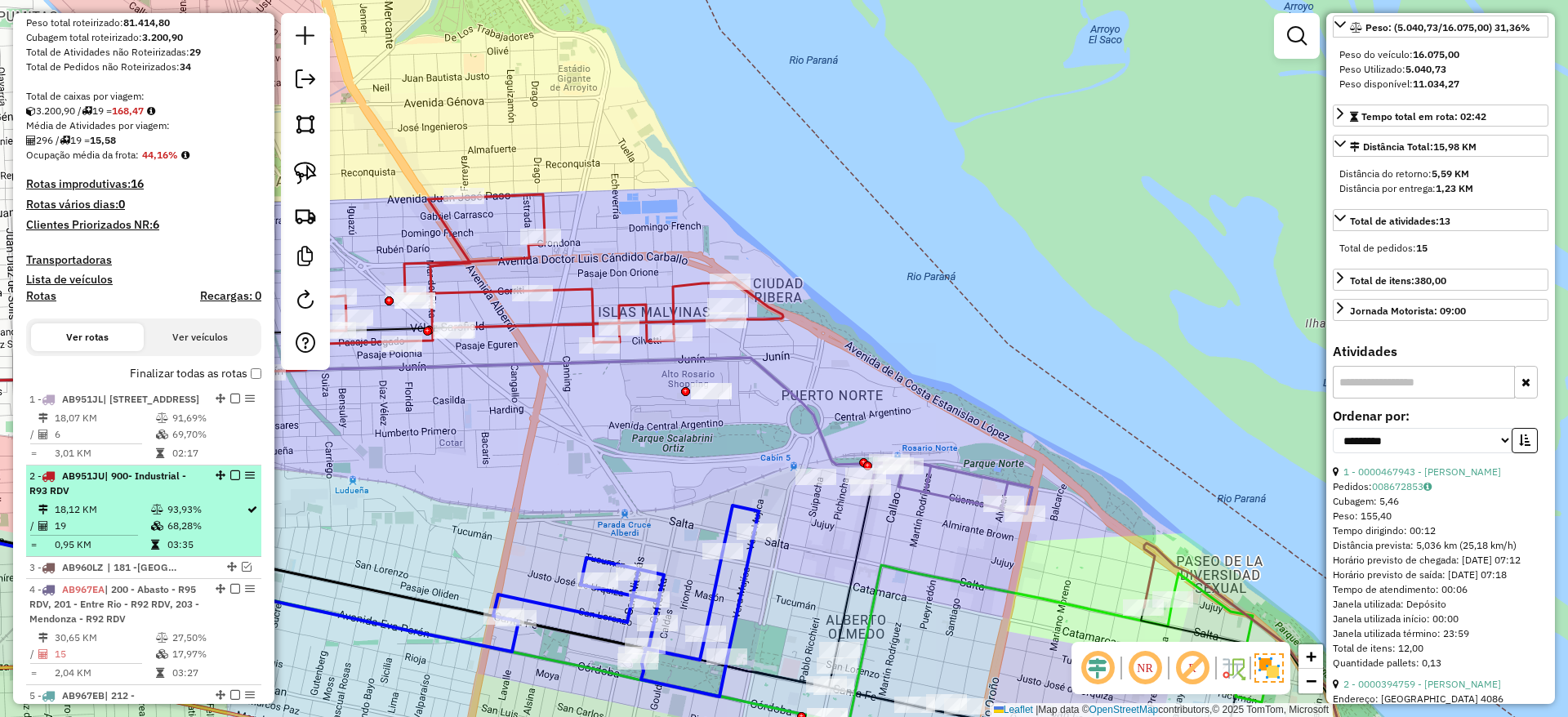
scroll to position [73, 0]
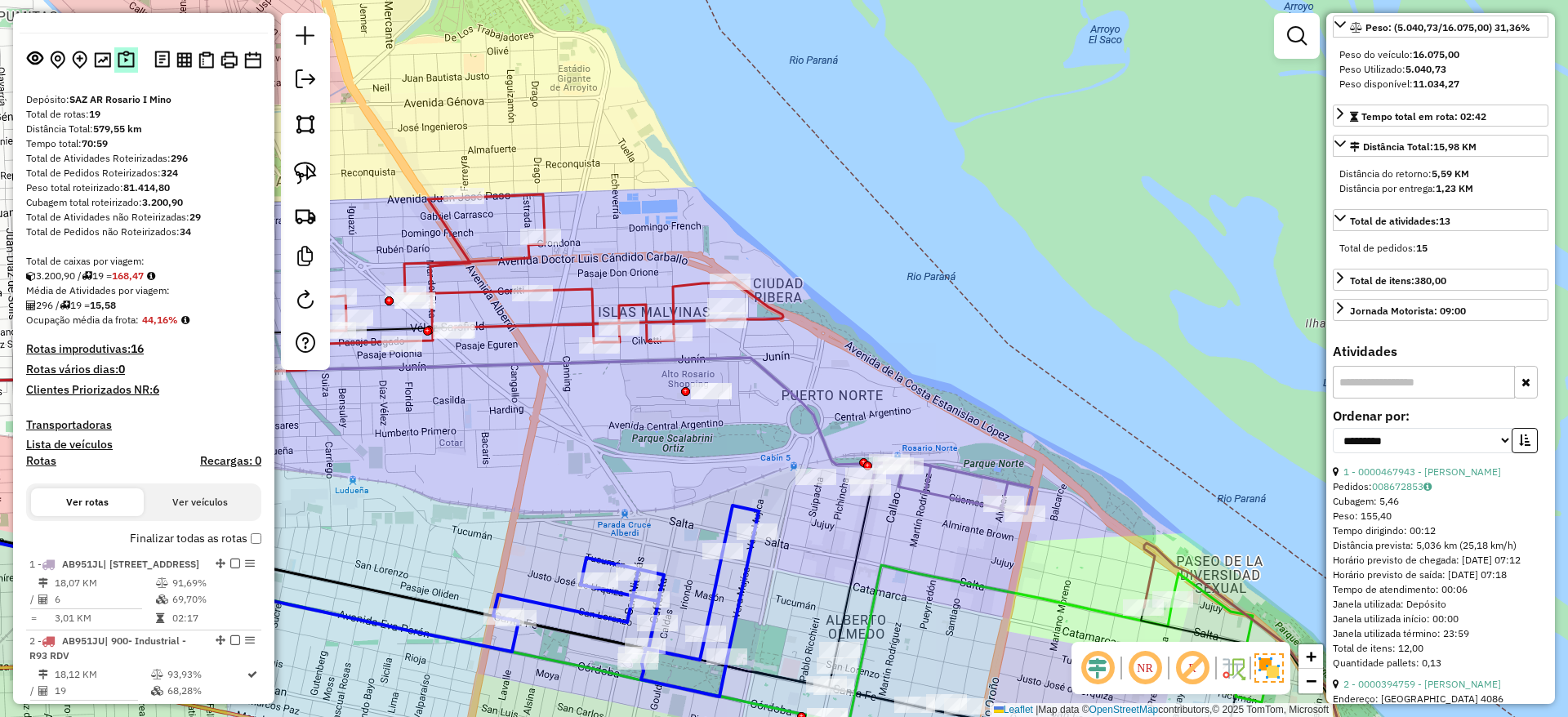
click at [121, 54] on img at bounding box center [126, 60] width 17 height 19
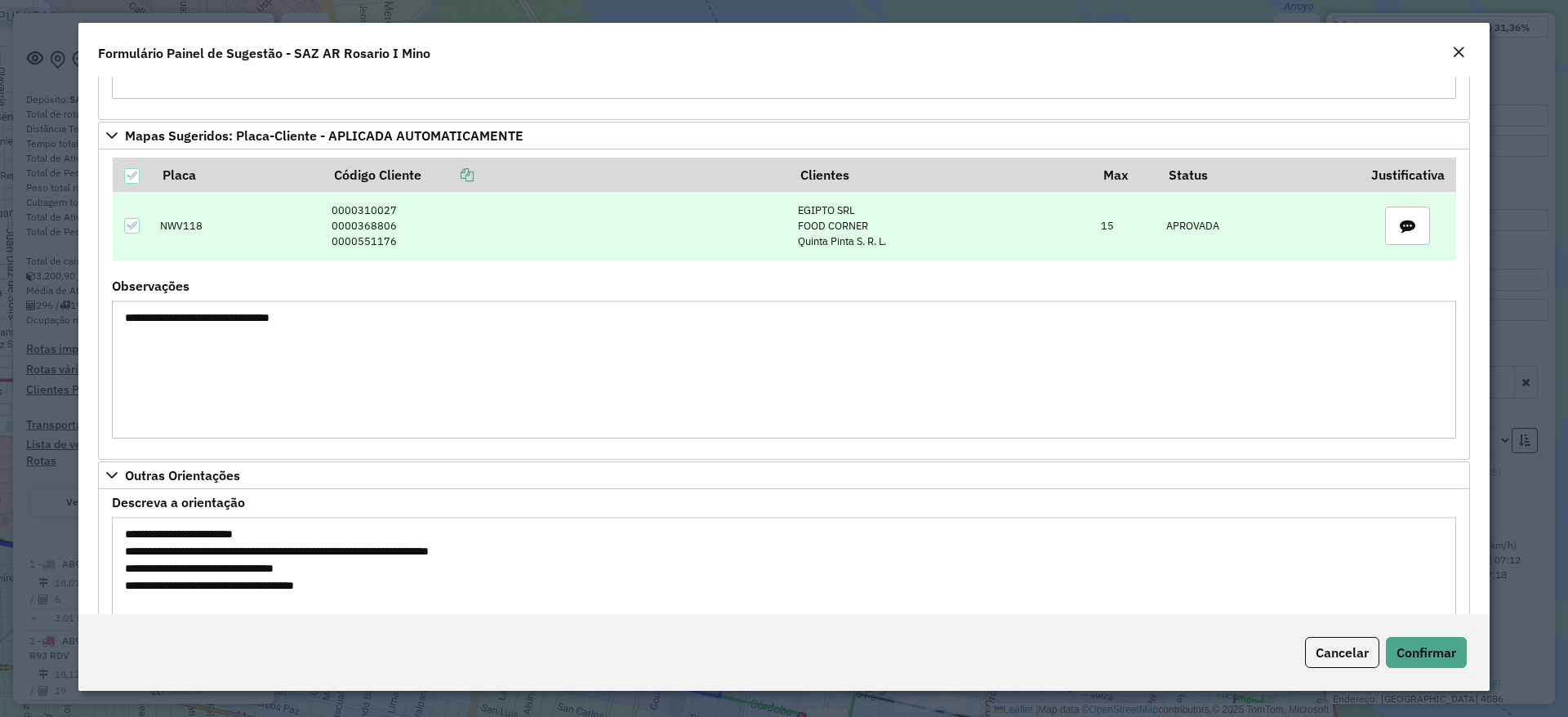
scroll to position [673, 0]
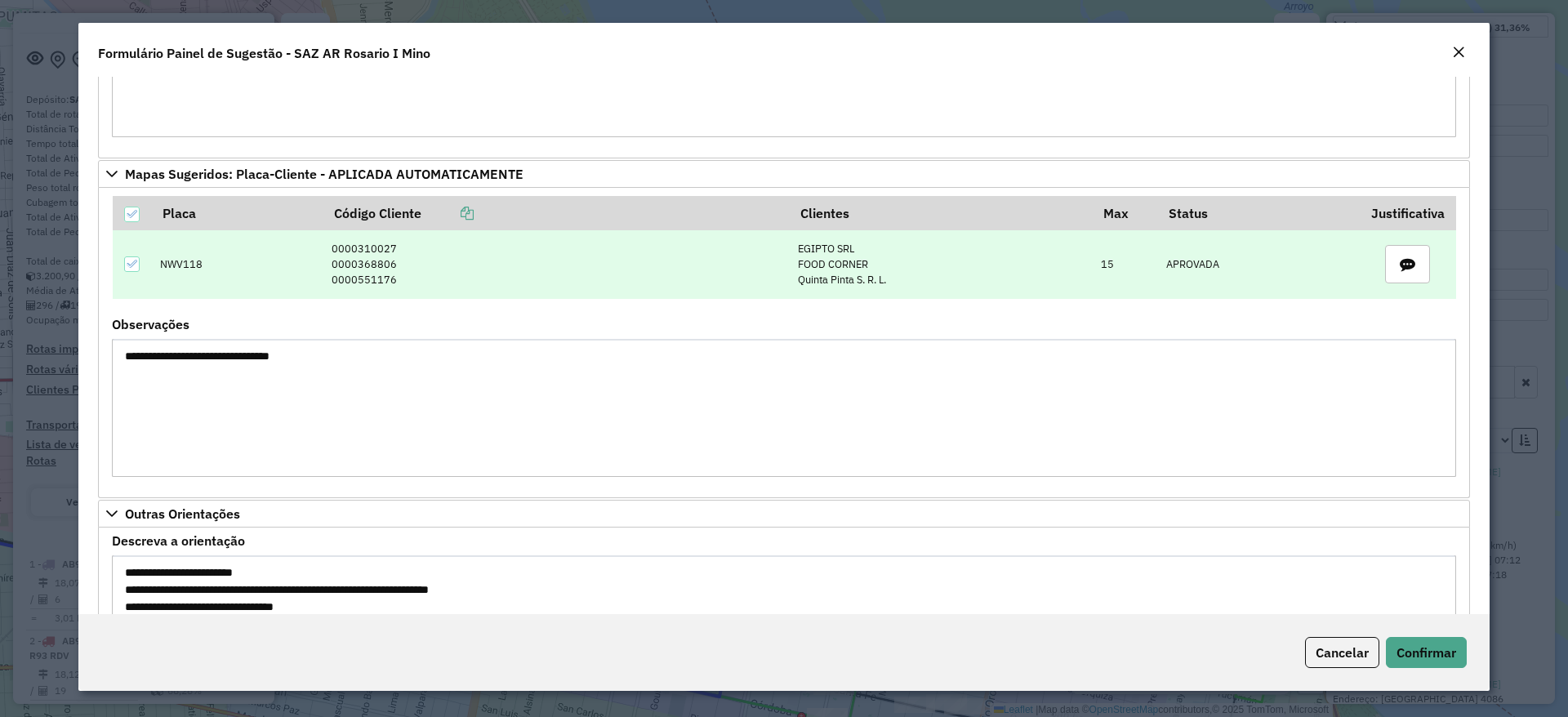
drag, startPoint x: 322, startPoint y: 246, endPoint x: 402, endPoint y: 278, distance: 86.2
click at [402, 278] on td "0000310027 0000368806 0000551176" at bounding box center [556, 264] width 466 height 69
copy td "0000310027 0000368806 0000551176"
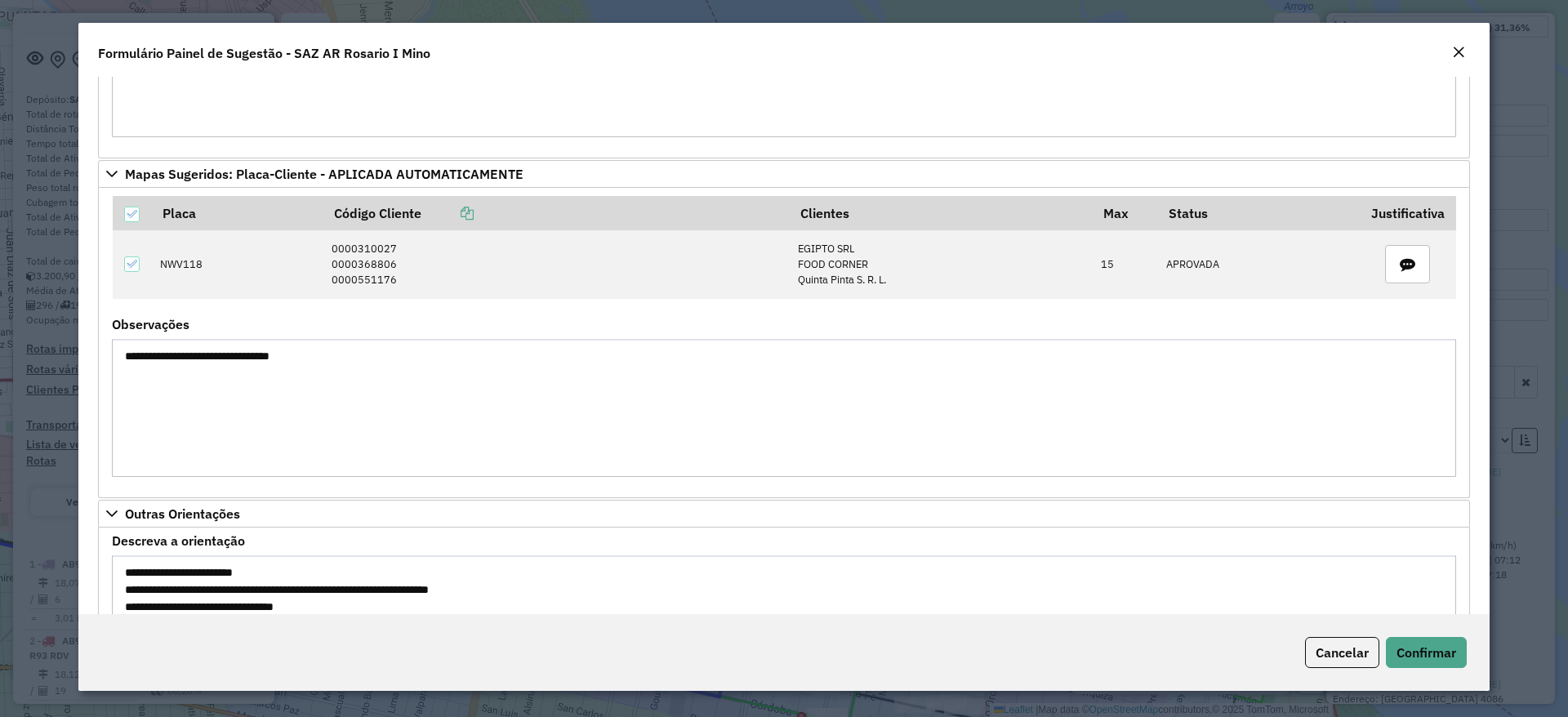
click at [1453, 49] on em "Close" at bounding box center [1458, 51] width 13 height 13
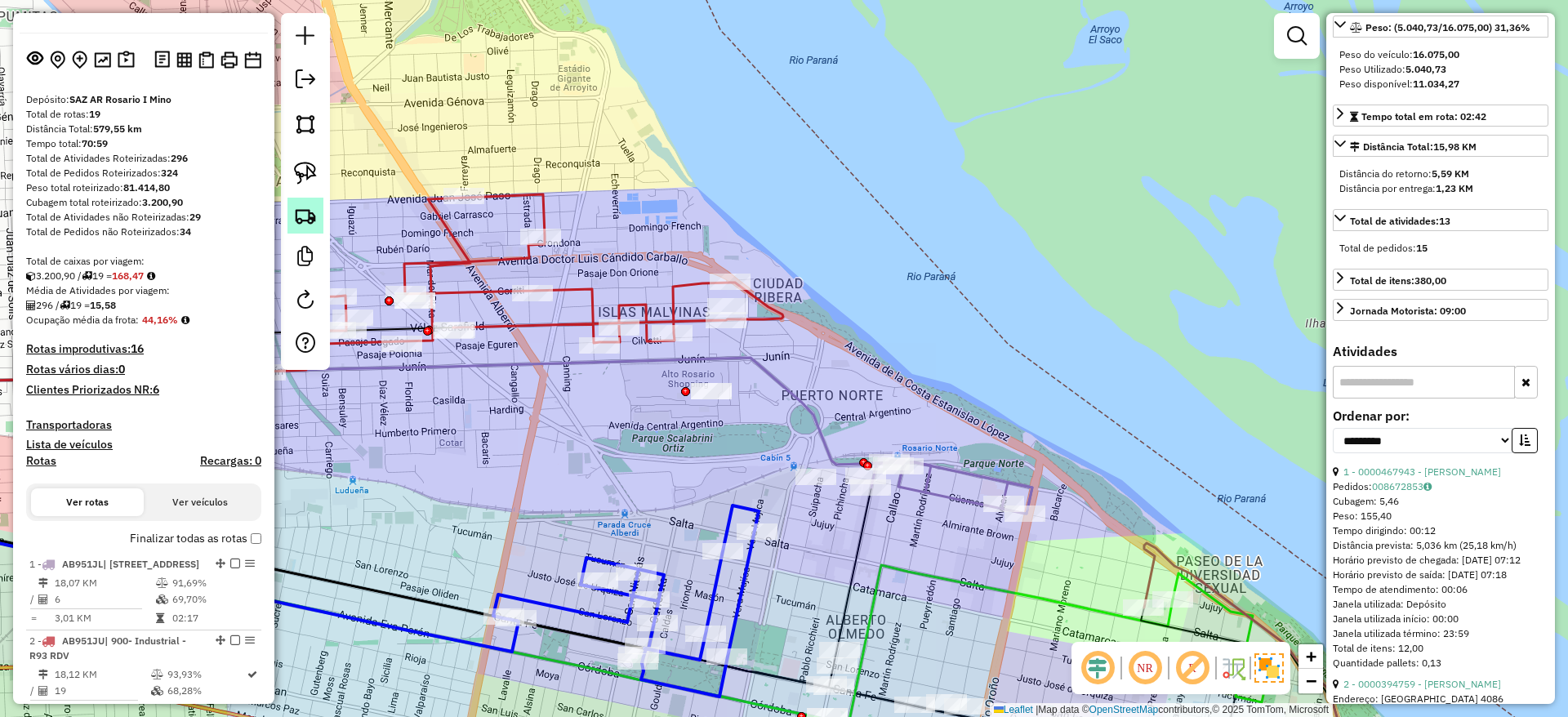
click at [315, 220] on img at bounding box center [305, 215] width 23 height 23
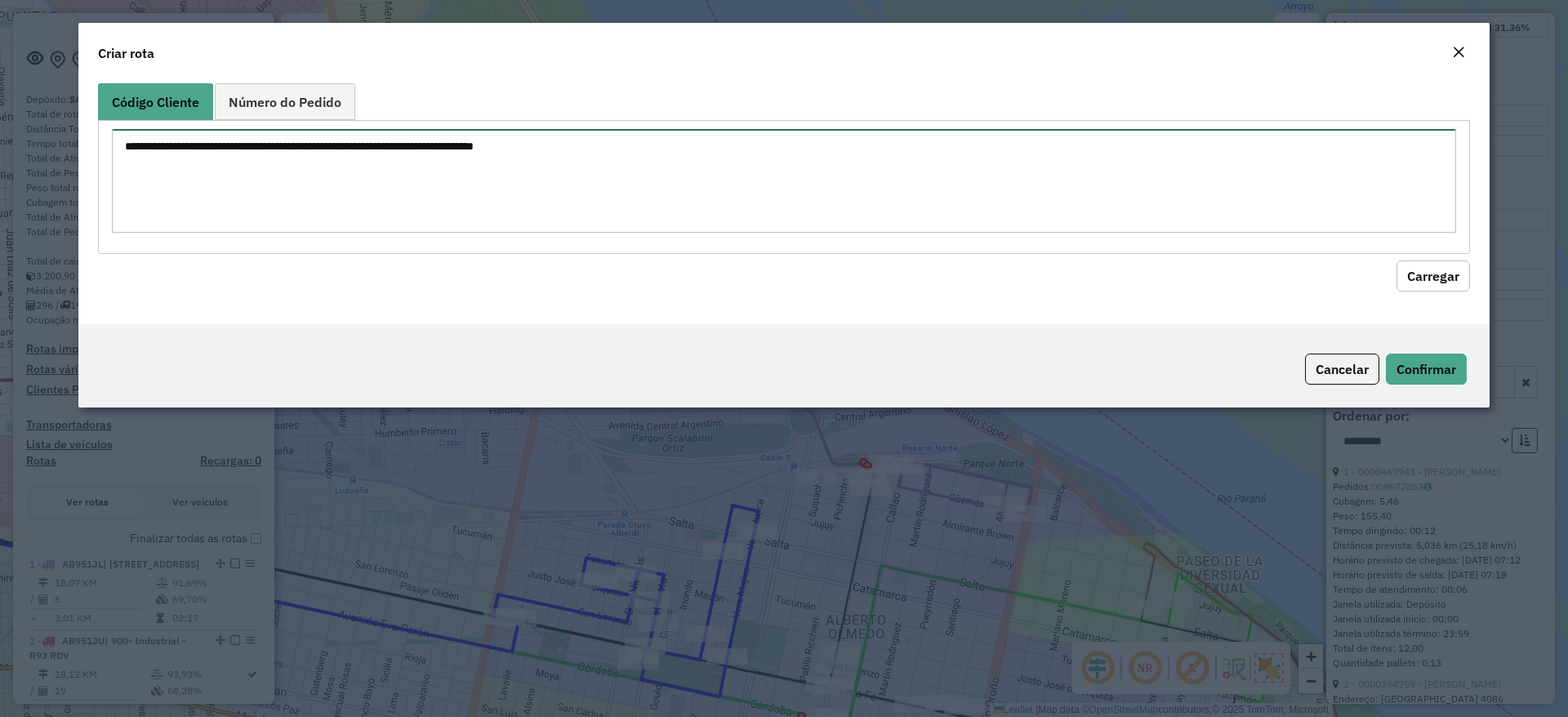
click at [362, 182] on textarea at bounding box center [783, 180] width 1344 height 104
paste textarea "**********"
type textarea "**********"
click at [1441, 267] on button "Carregar" at bounding box center [1433, 276] width 73 height 31
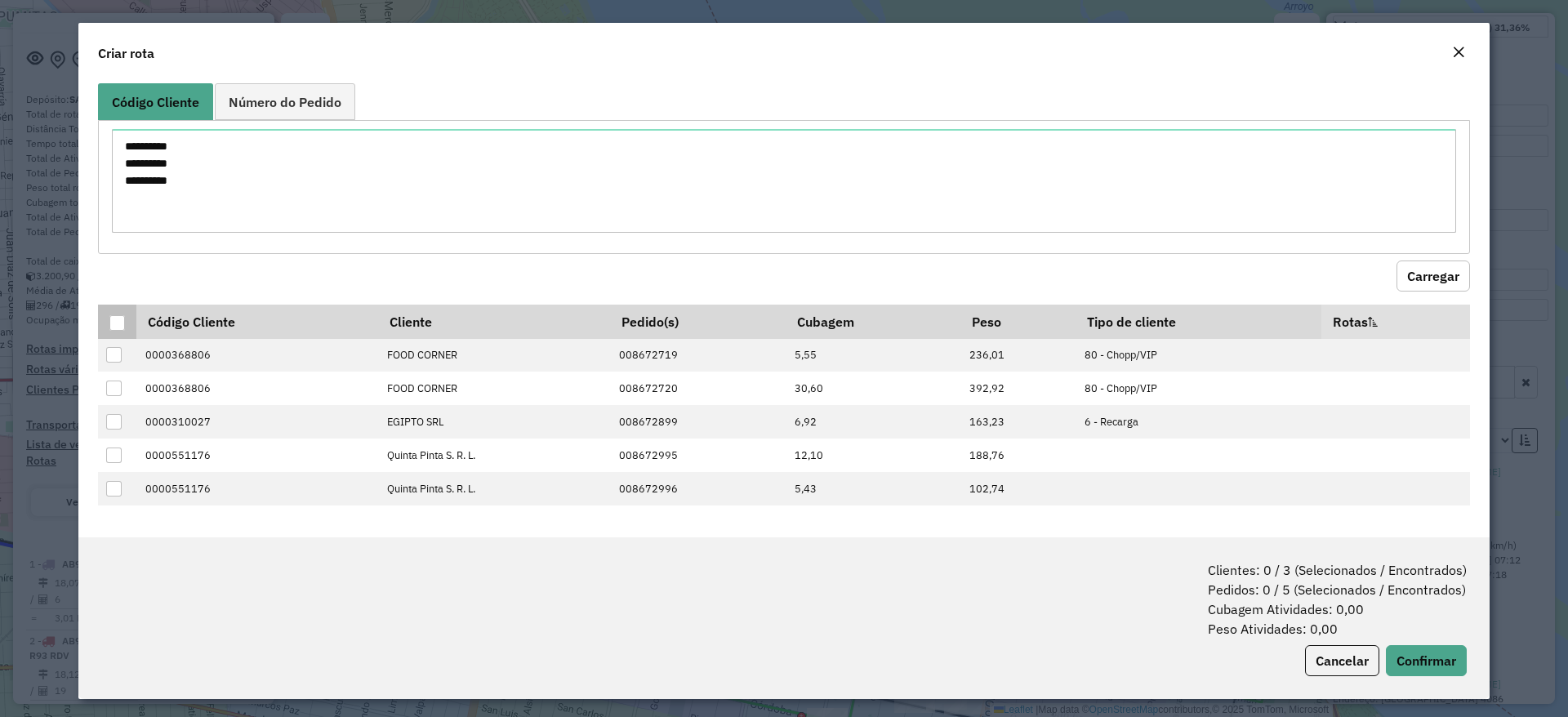
click at [113, 314] on p-tableheadercheckbox at bounding box center [118, 321] width 17 height 17
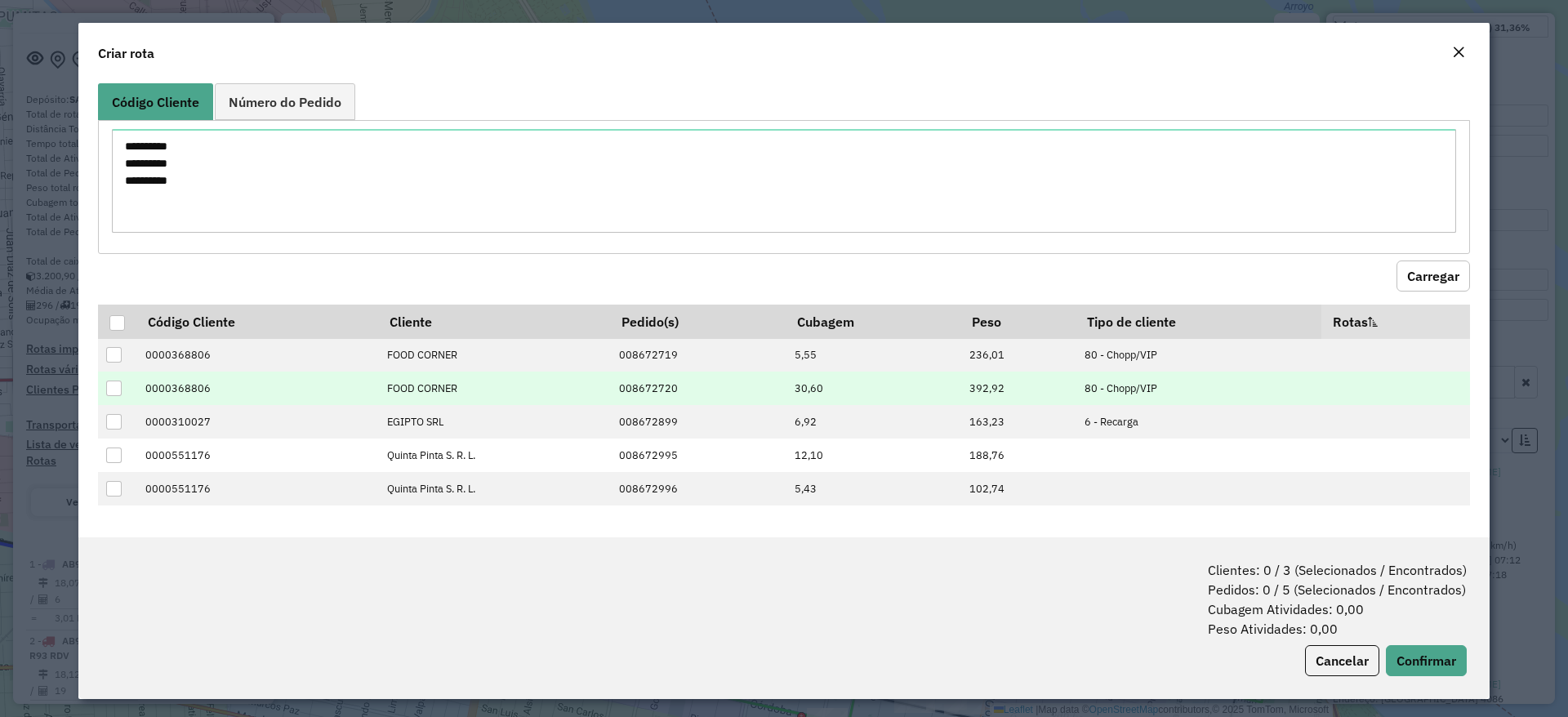
drag, startPoint x: 122, startPoint y: 322, endPoint x: 210, endPoint y: 377, distance: 103.8
click at [124, 322] on div at bounding box center [118, 323] width 16 height 16
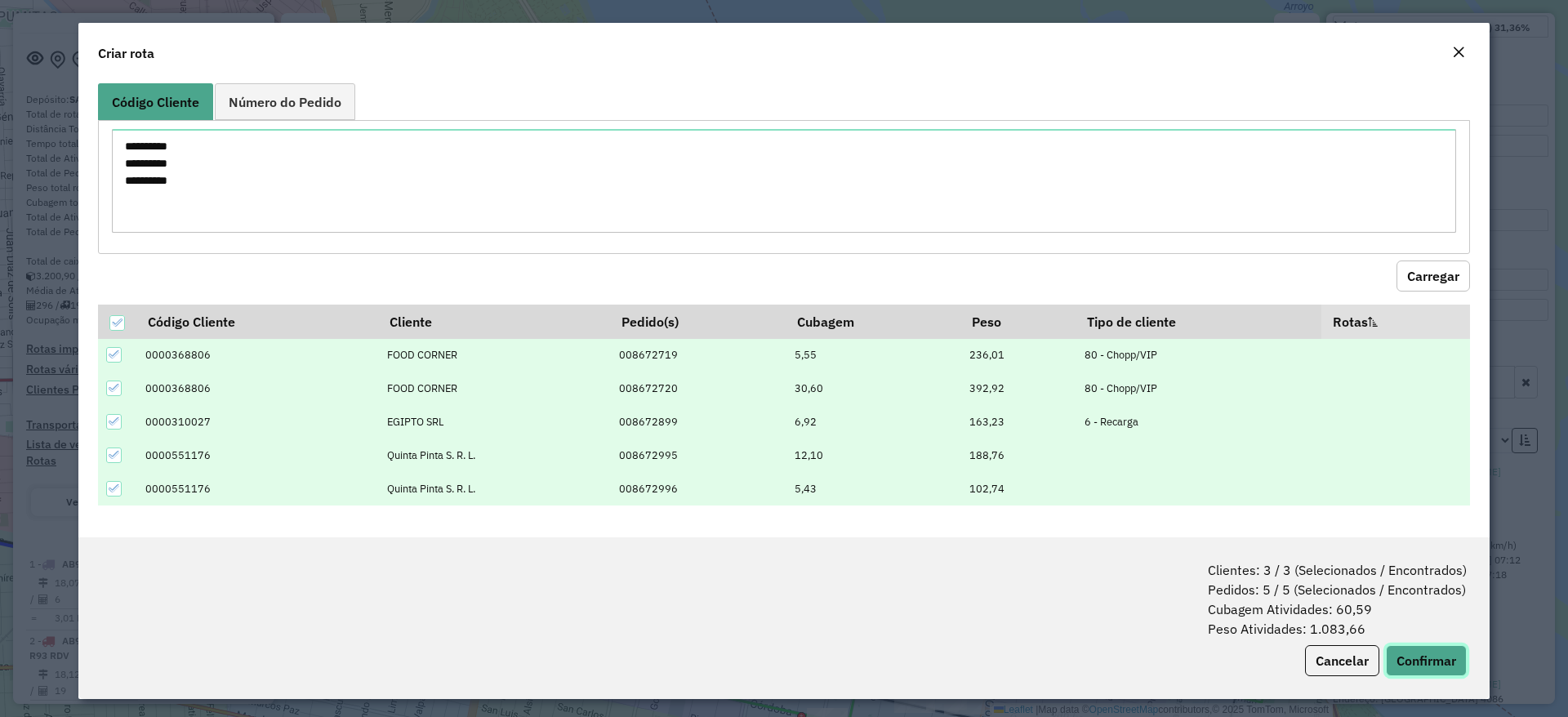
click at [1428, 666] on button "Confirmar" at bounding box center [1426, 660] width 81 height 31
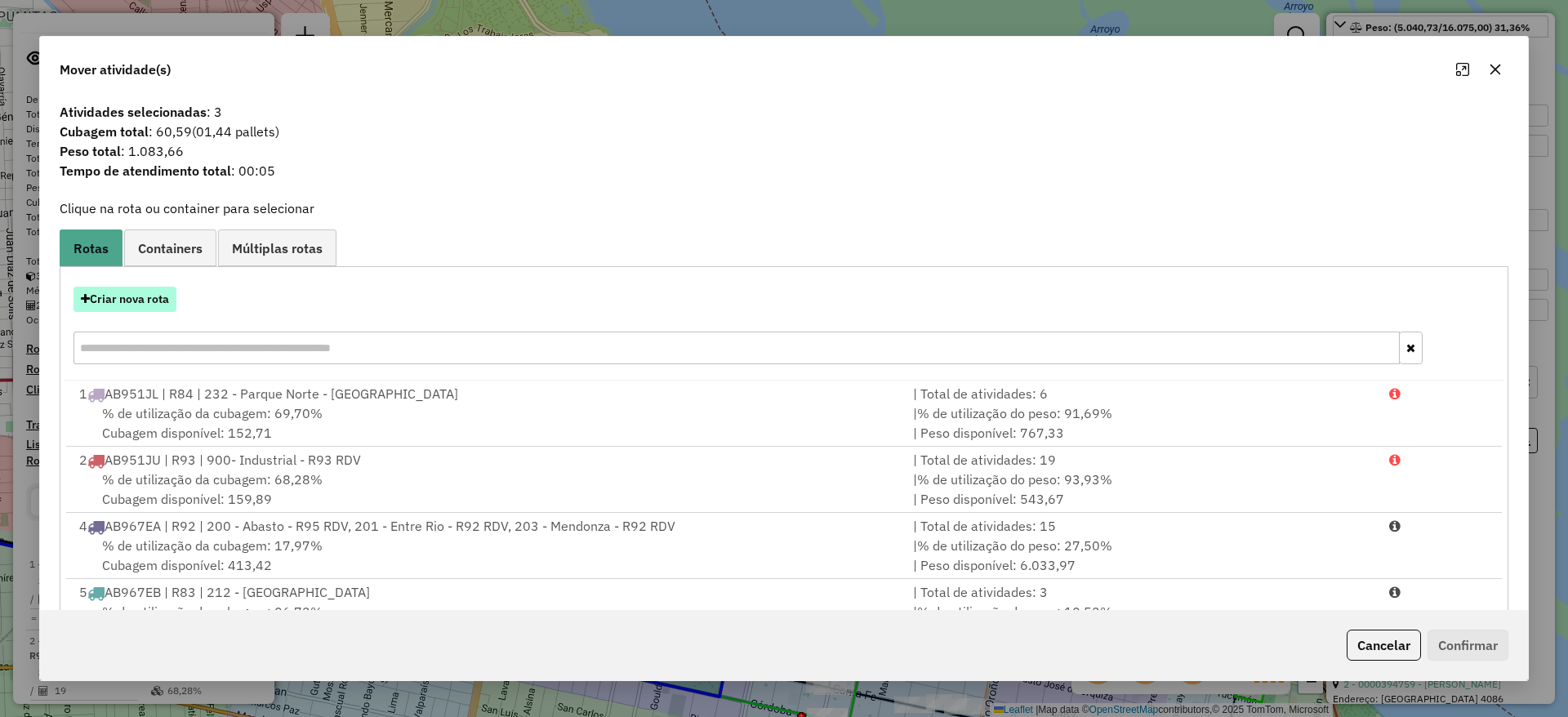
click at [137, 299] on button "Criar nova rota" at bounding box center [125, 299] width 103 height 25
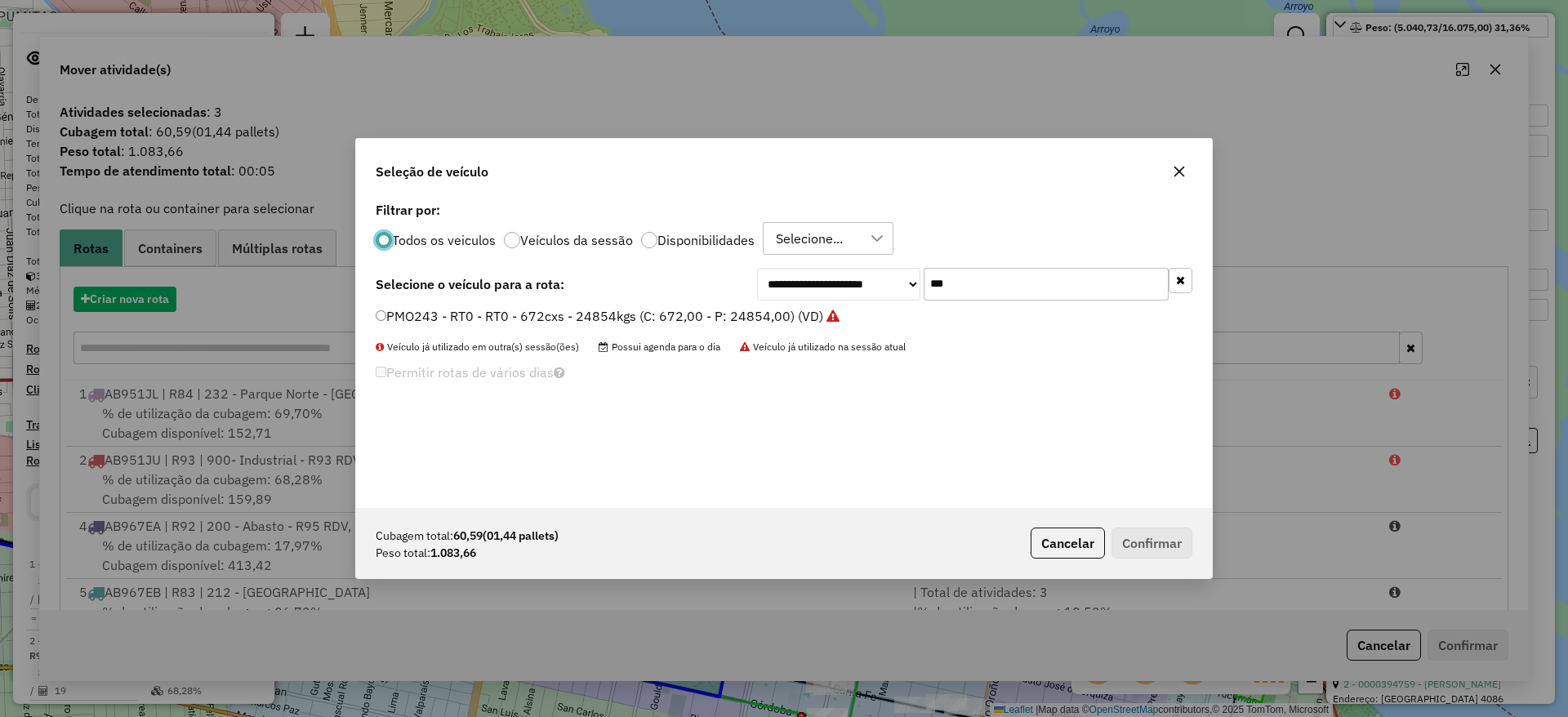
scroll to position [9, 5]
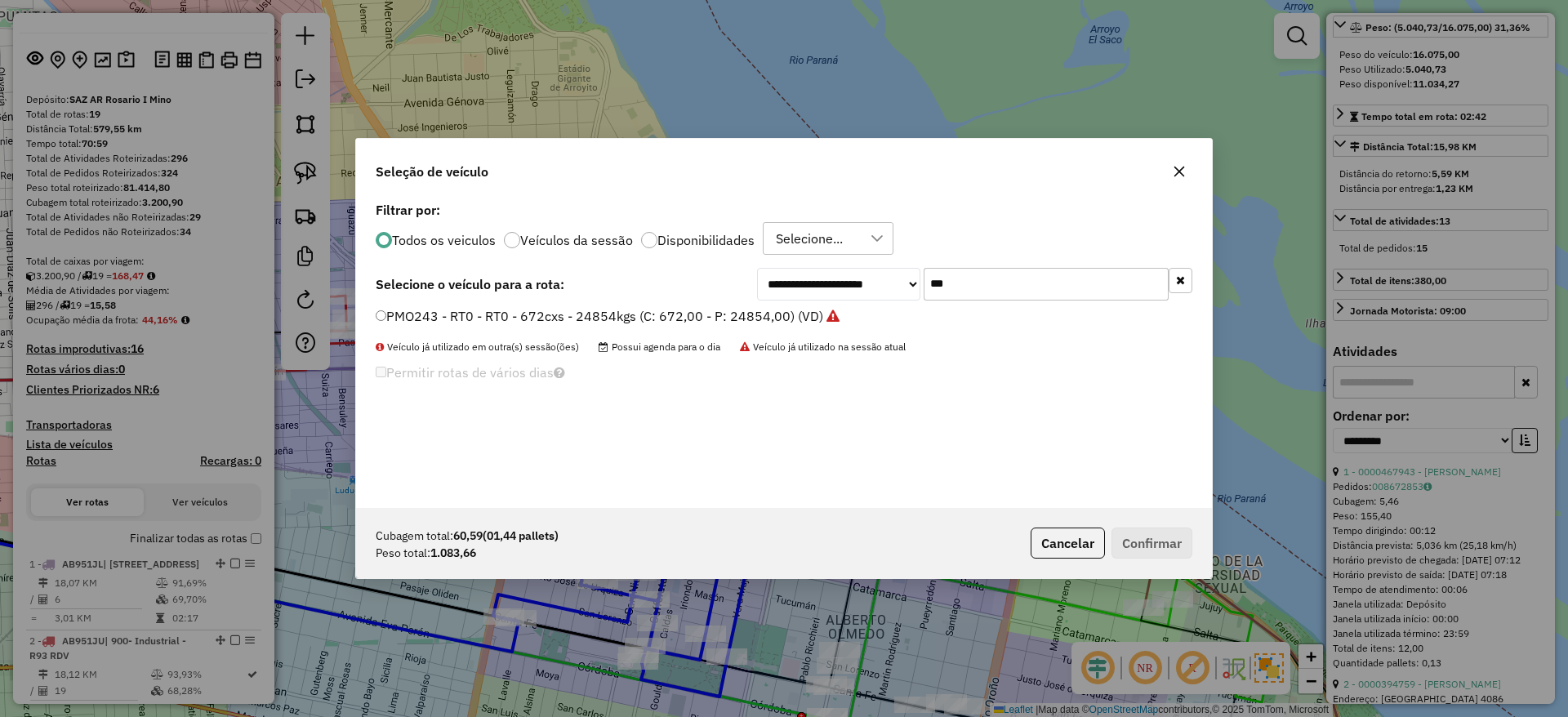
drag, startPoint x: 991, startPoint y: 281, endPoint x: 923, endPoint y: 264, distance: 70.1
click at [991, 281] on input "***" at bounding box center [1045, 283] width 245 height 32
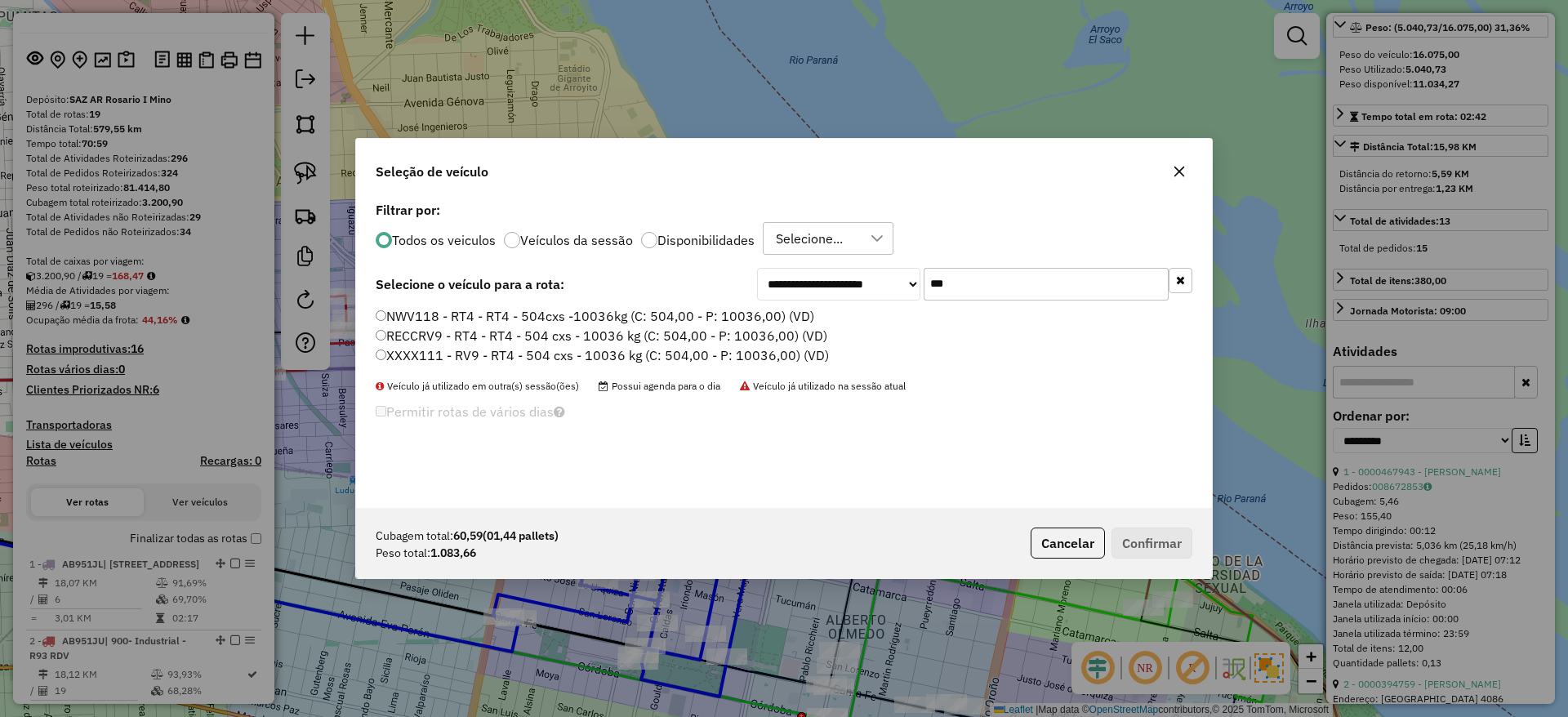
type input "***"
click at [775, 316] on label "NWV118 - RT4 - RT4 - 504cxs -10036kg (C: 504,00 - P: 10036,00) (VD)" at bounding box center [594, 315] width 438 height 19
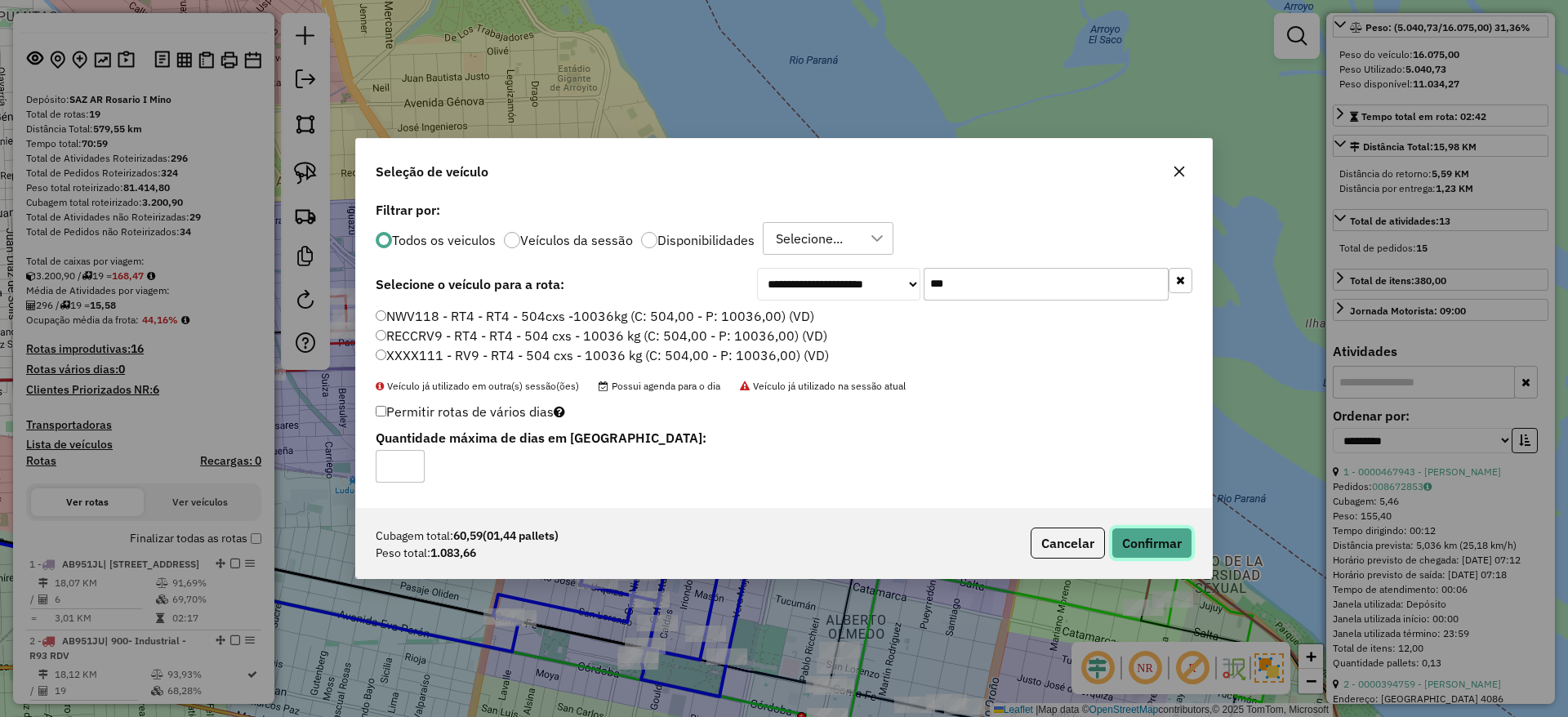
click at [1152, 541] on button "Confirmar" at bounding box center [1152, 543] width 81 height 31
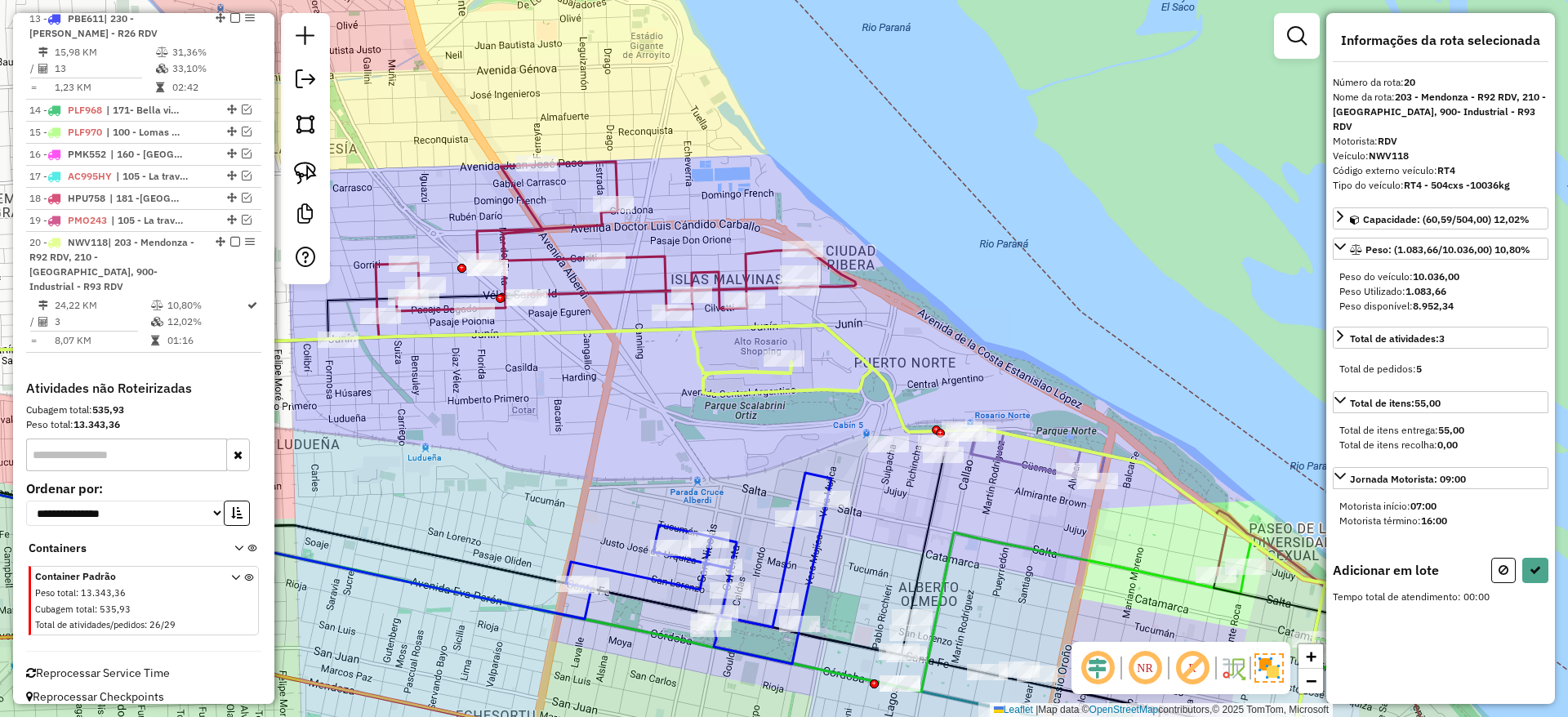
scroll to position [0, 0]
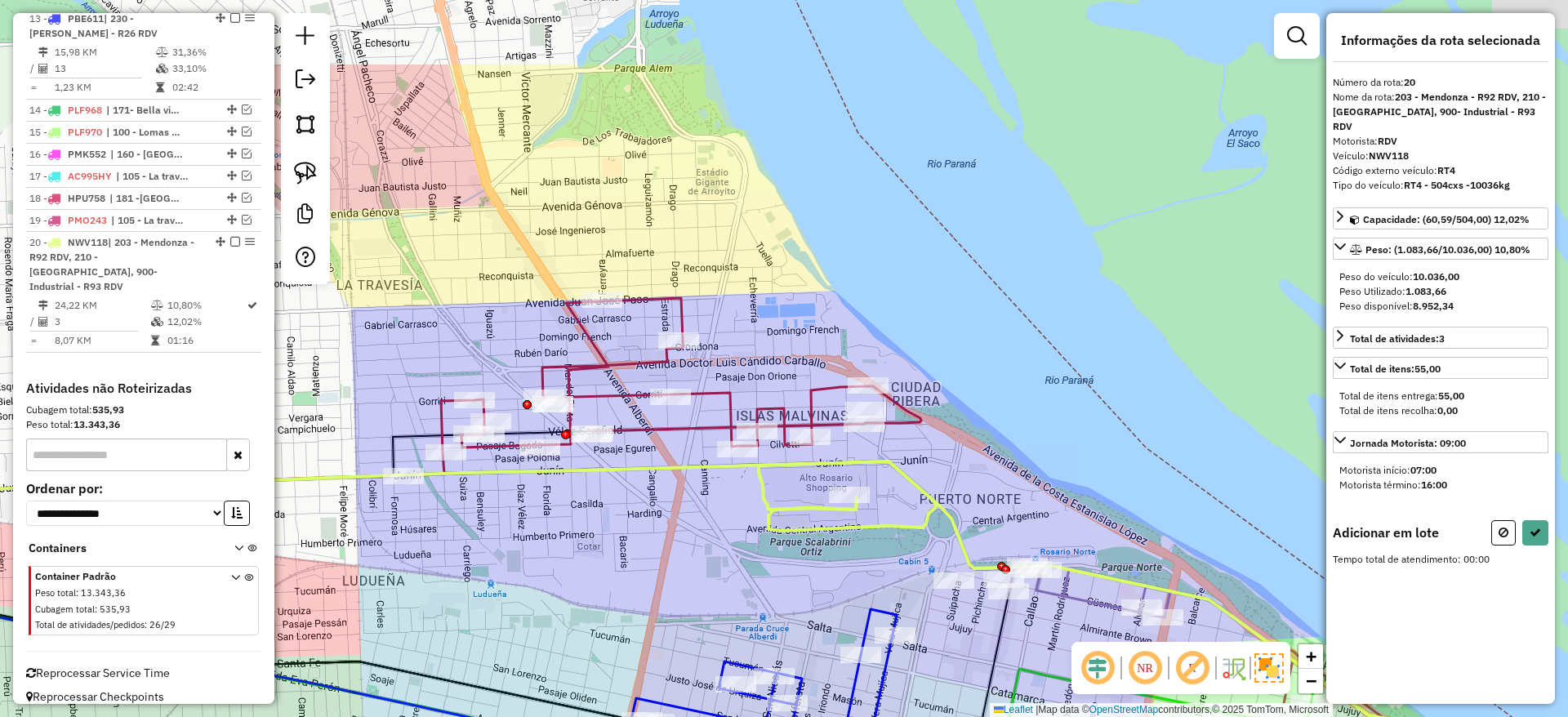
drag, startPoint x: 630, startPoint y: 377, endPoint x: 842, endPoint y: 564, distance: 282.7
click at [841, 571] on div "Janela de atendimento Grade de atendimento Capacidade Transportadoras Veículos …" at bounding box center [784, 358] width 1568 height 717
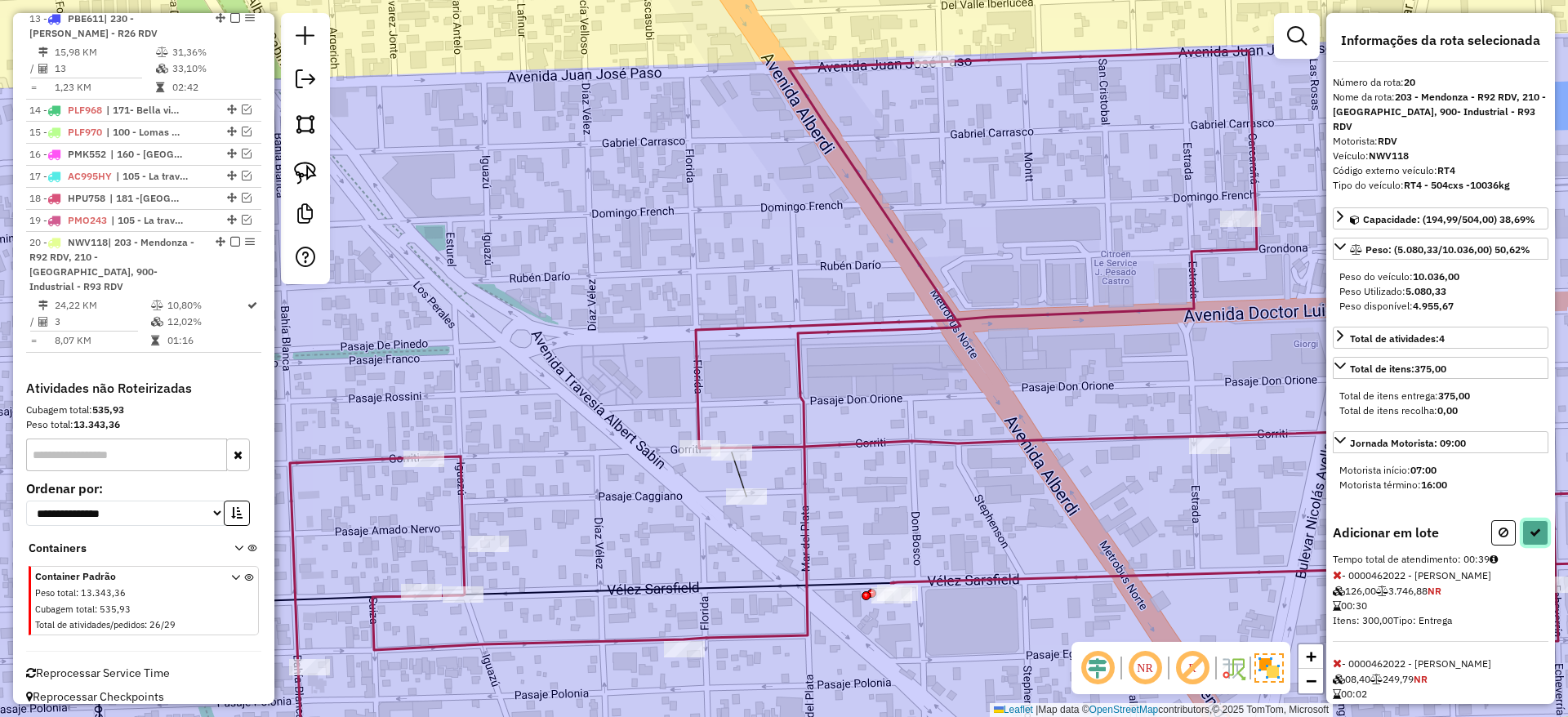
click at [1532, 535] on icon at bounding box center [1535, 532] width 11 height 11
select select "**********"
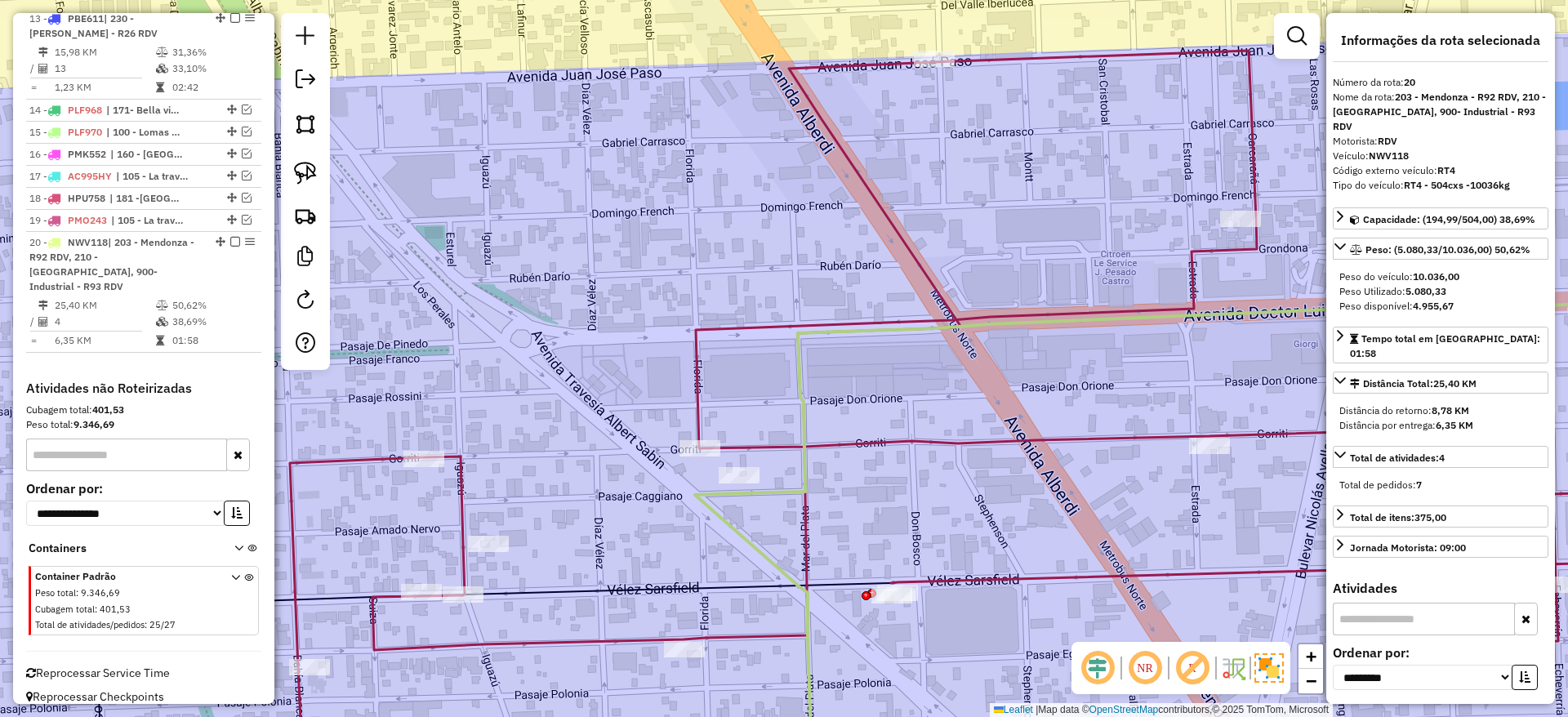
click at [729, 332] on icon at bounding box center [931, 405] width 1585 height 709
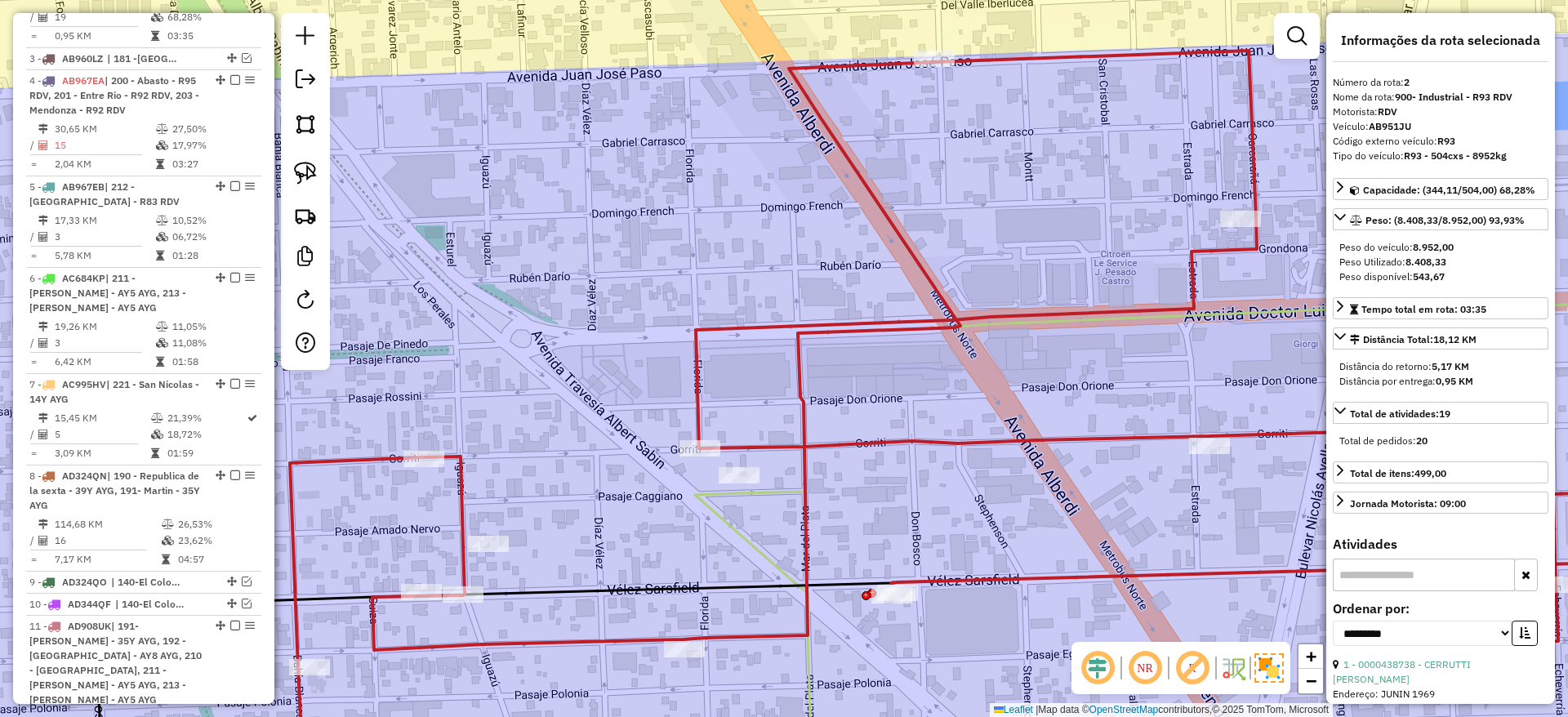
scroll to position [706, 0]
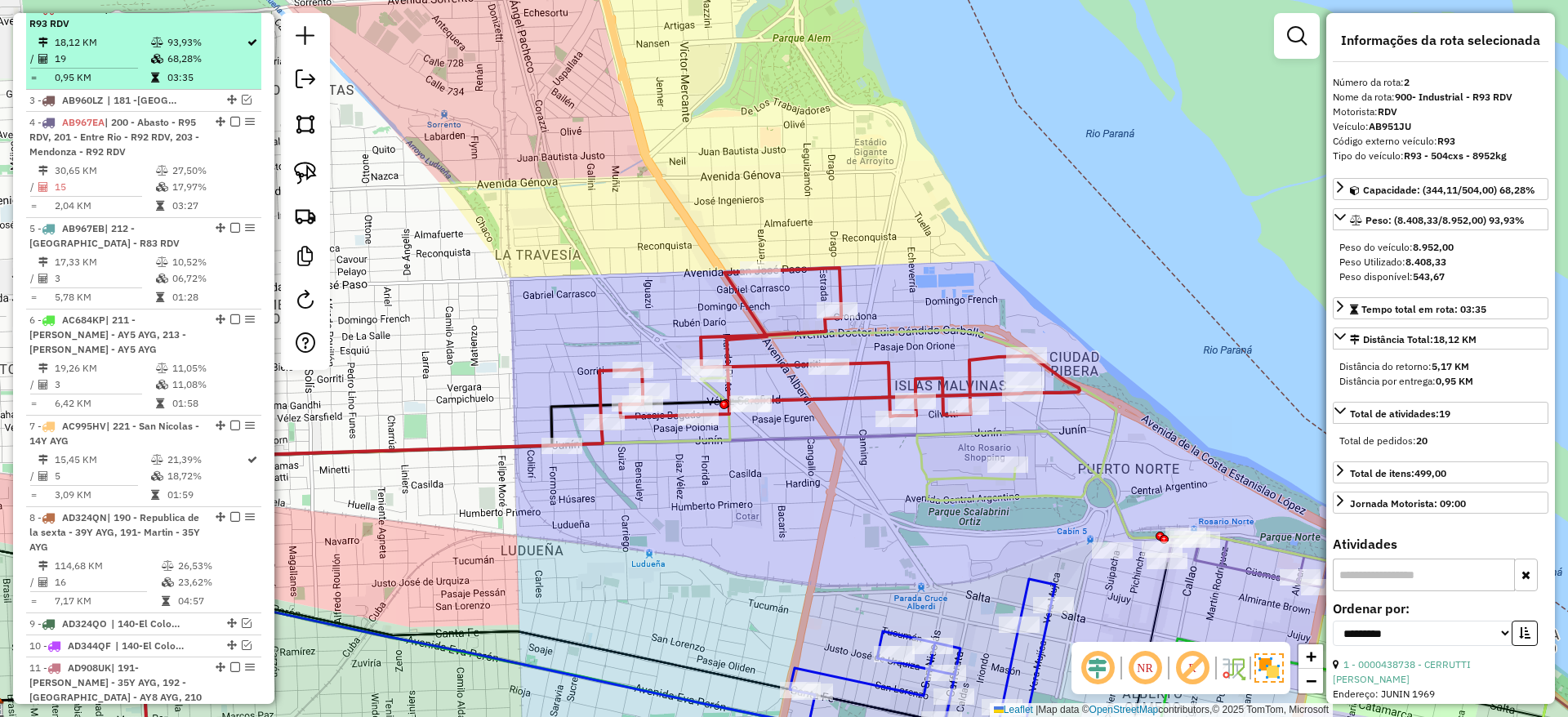
click at [233, 13] on em at bounding box center [234, 8] width 10 height 10
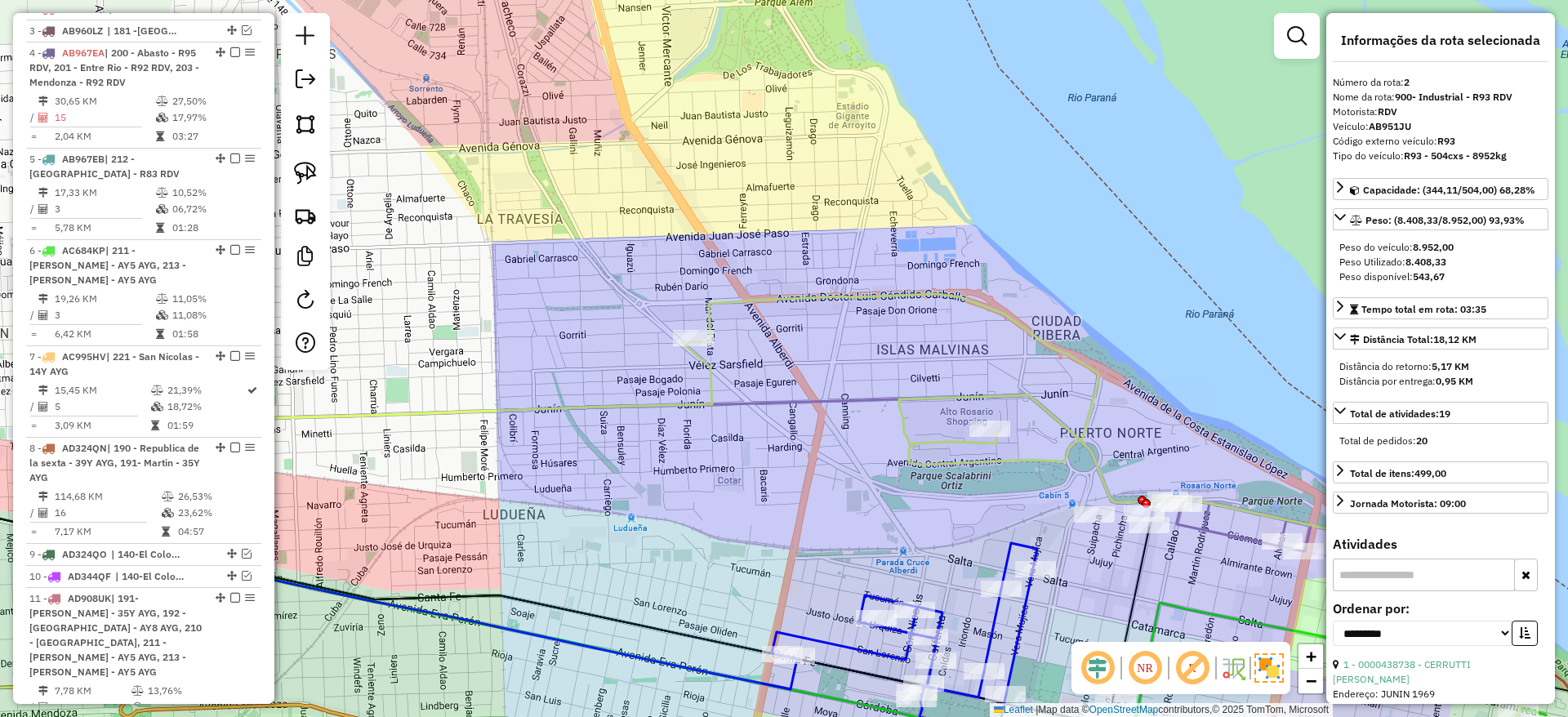
drag, startPoint x: 839, startPoint y: 327, endPoint x: 818, endPoint y: 289, distance: 43.4
click at [818, 294] on icon at bounding box center [1112, 523] width 837 height 459
click at [815, 293] on icon at bounding box center [1110, 541] width 837 height 497
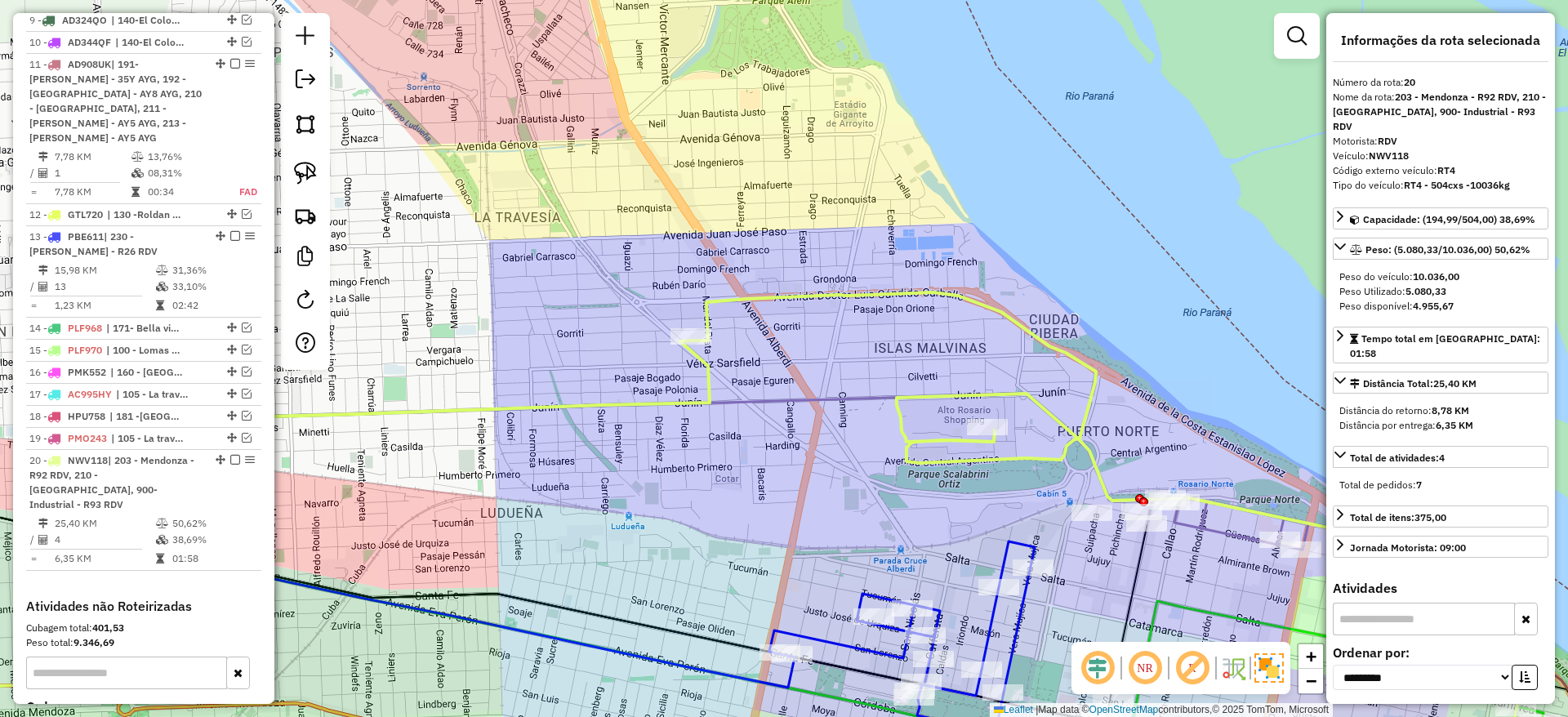
scroll to position [1458, 0]
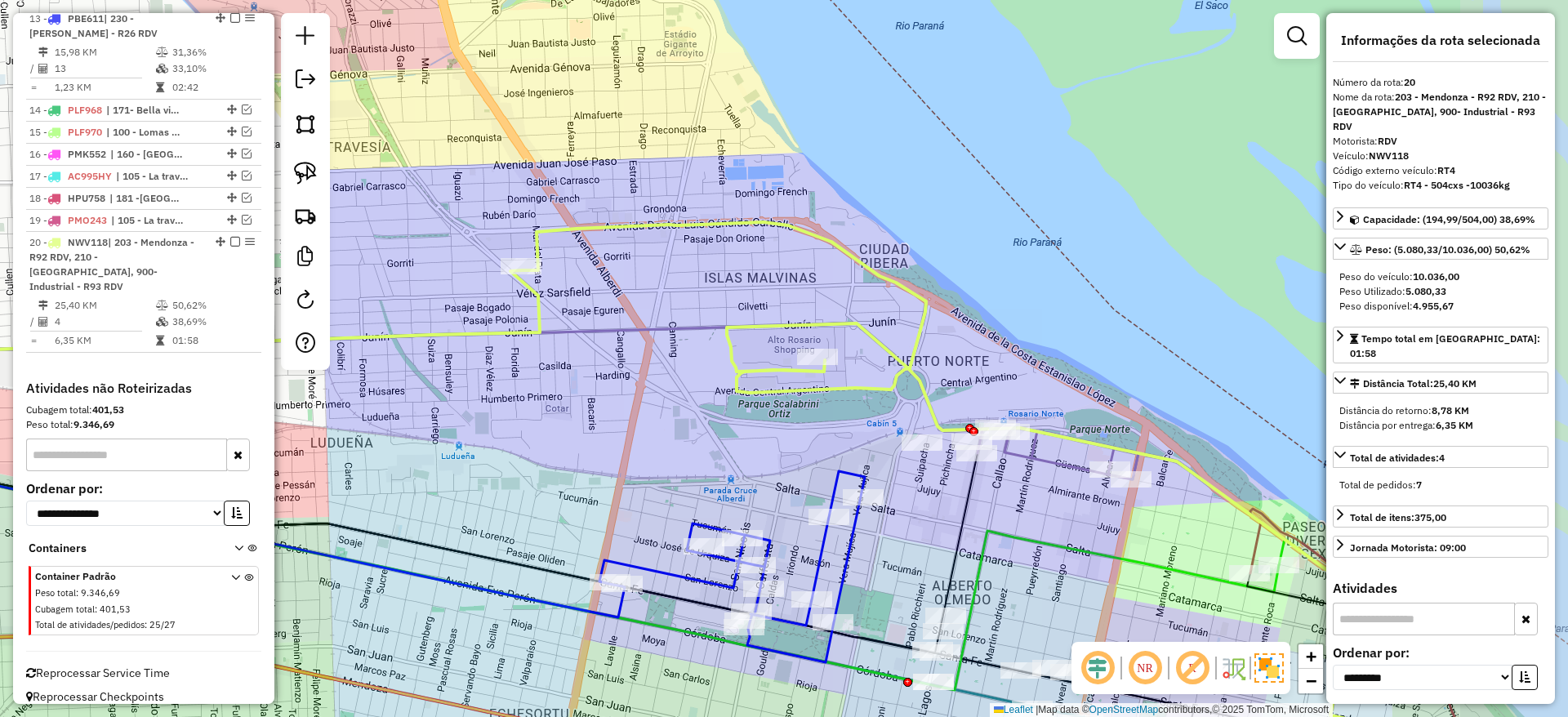
drag, startPoint x: 815, startPoint y: 288, endPoint x: 645, endPoint y: 218, distance: 183.8
click at [645, 222] on icon at bounding box center [940, 470] width 837 height 497
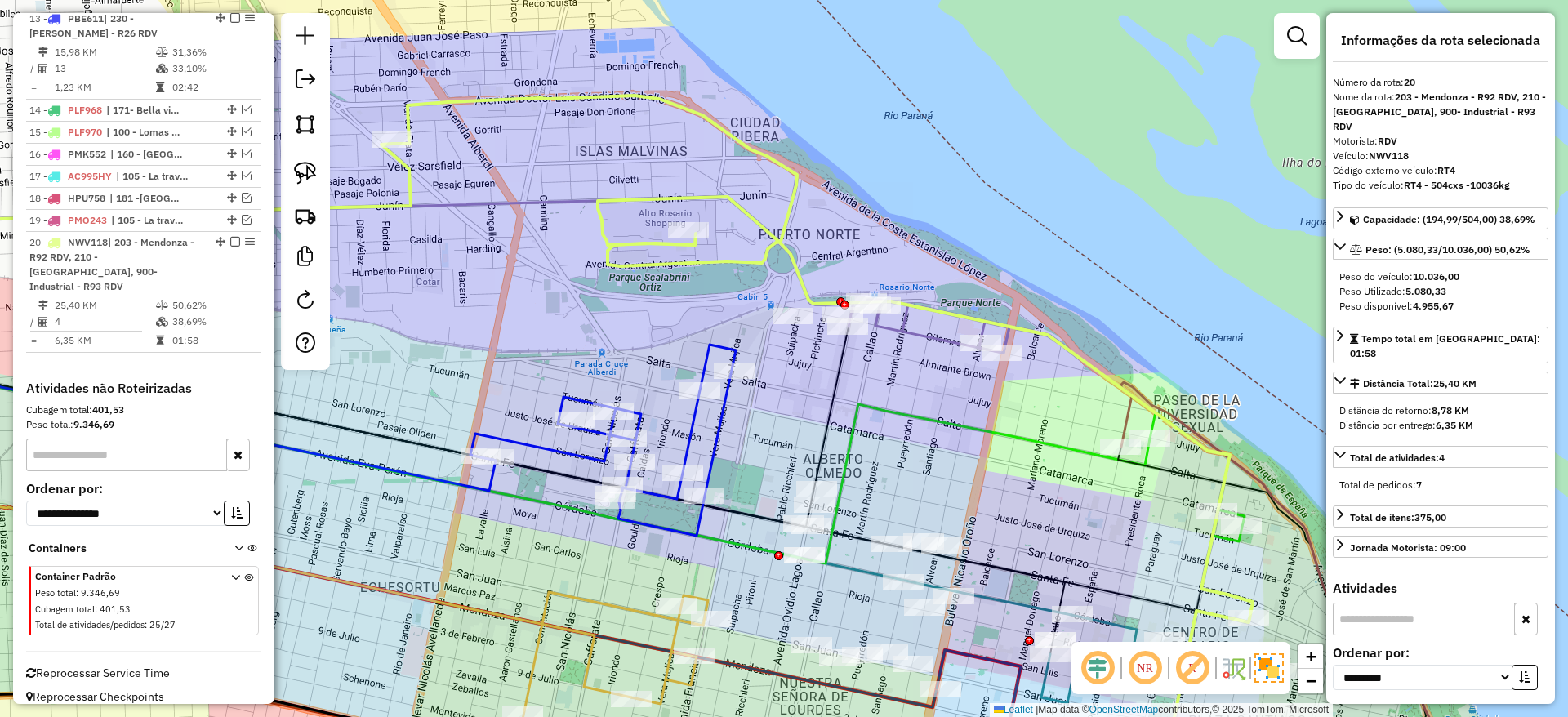
click at [727, 355] on icon at bounding box center [603, 440] width 266 height 191
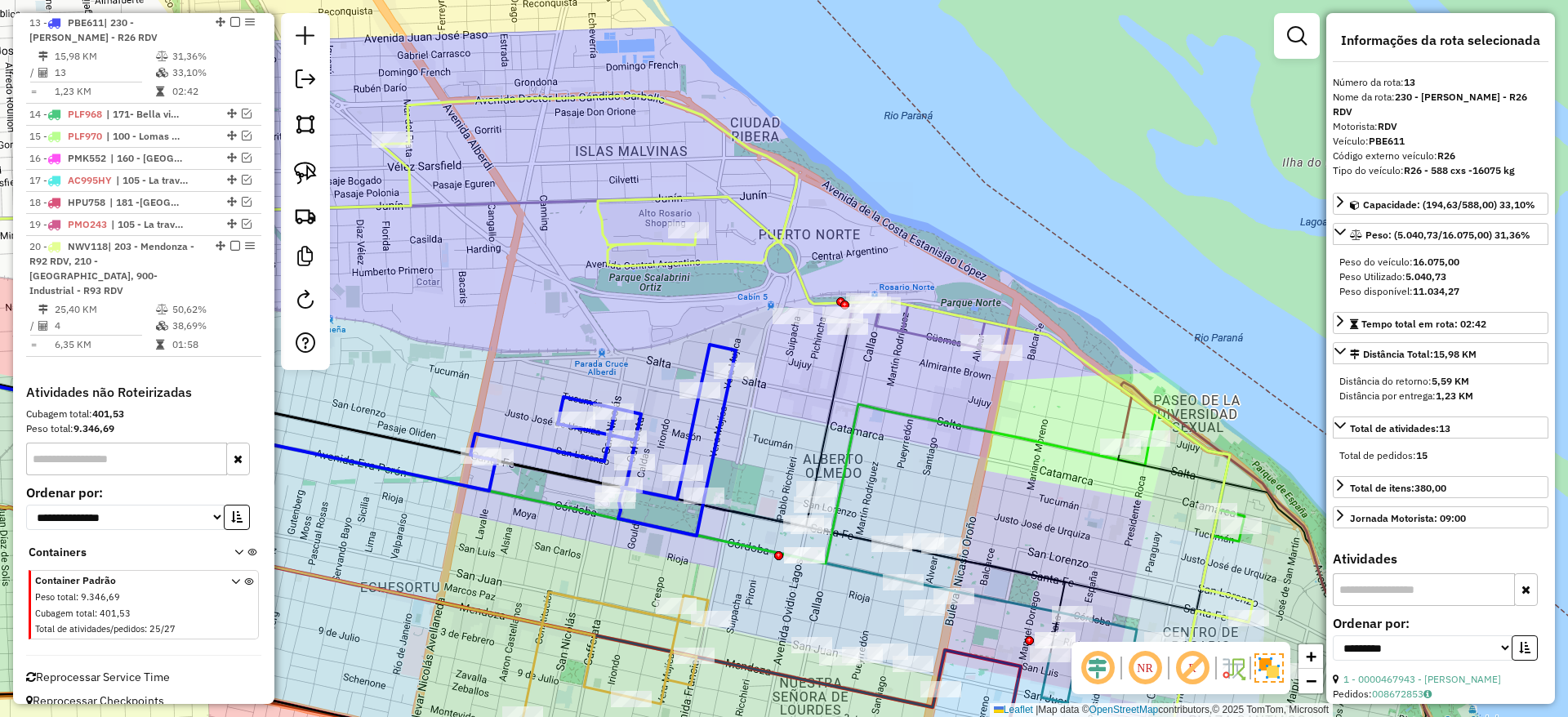
scroll to position [1452, 0]
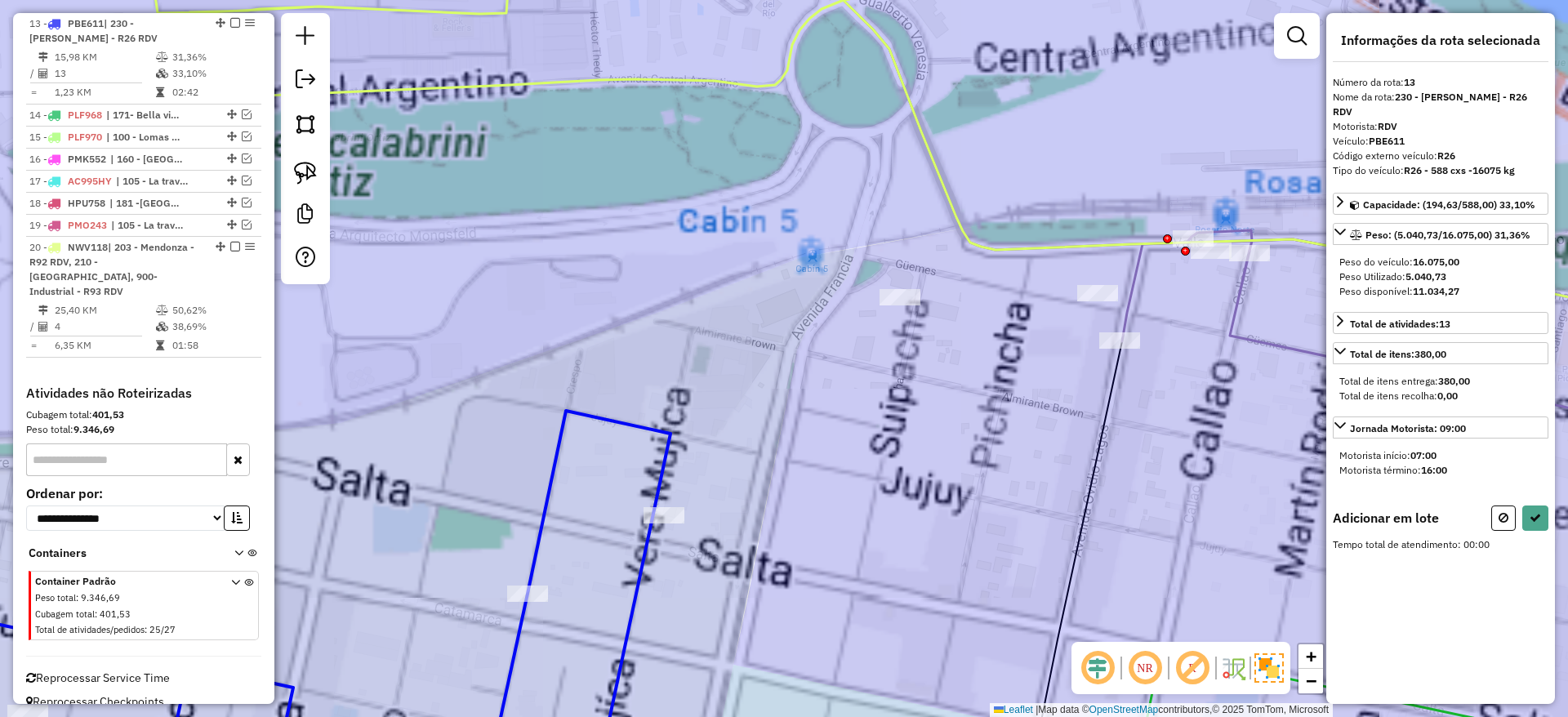
drag, startPoint x: 710, startPoint y: 379, endPoint x: 683, endPoint y: 428, distance: 55.9
click at [683, 428] on div "Janela de atendimento Grade de atendimento Capacidade Transportadoras Veículos …" at bounding box center [784, 358] width 1568 height 717
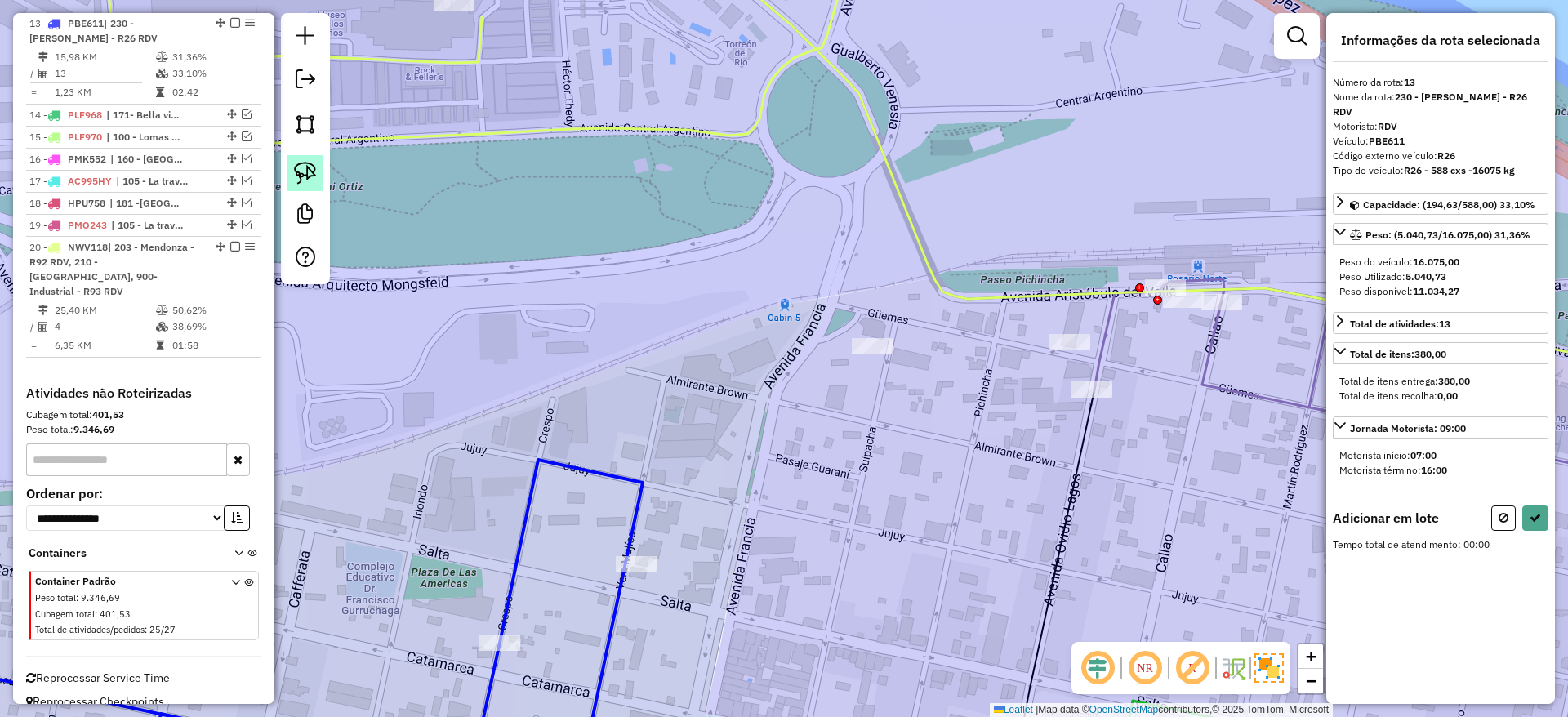
click at [316, 172] on img at bounding box center [305, 173] width 23 height 23
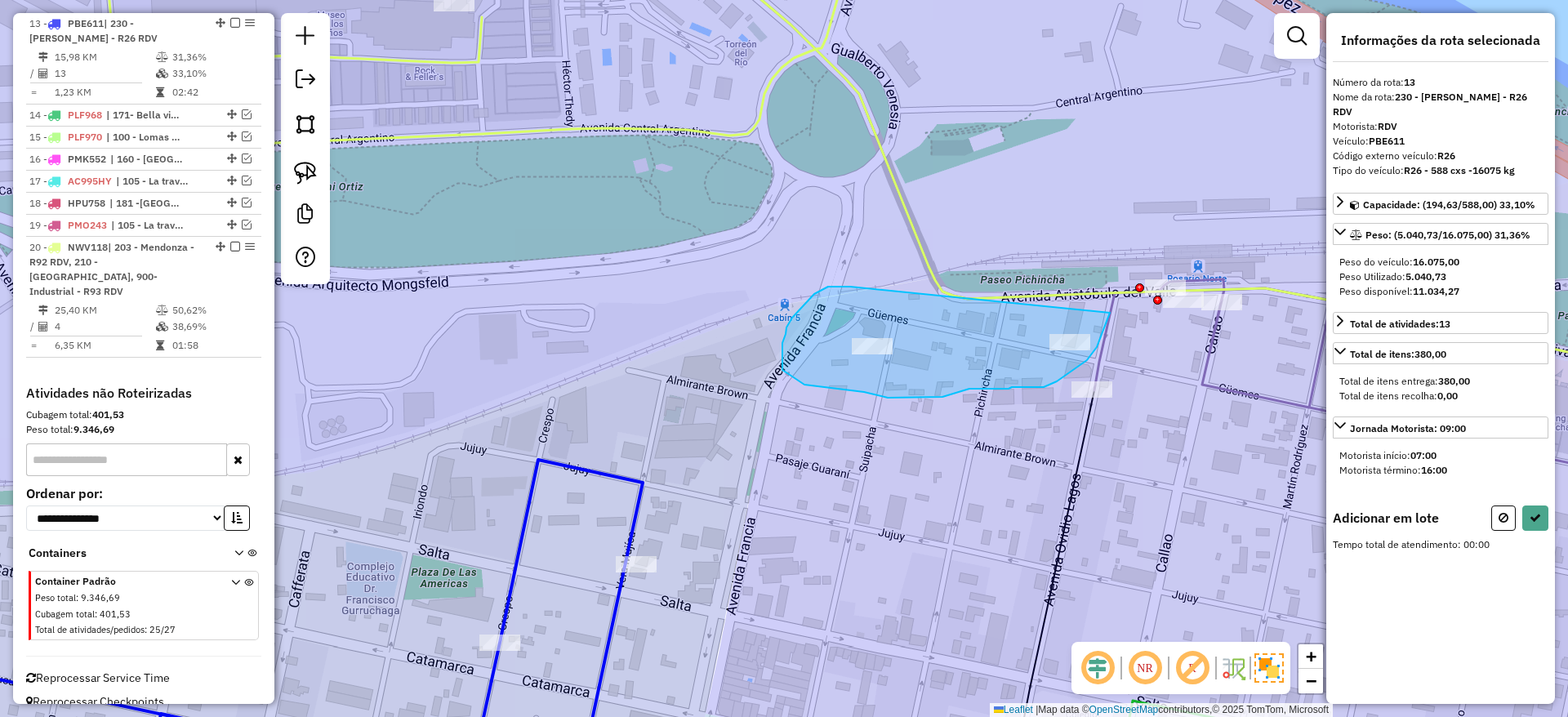
drag, startPoint x: 850, startPoint y: 287, endPoint x: 1110, endPoint y: 313, distance: 261.3
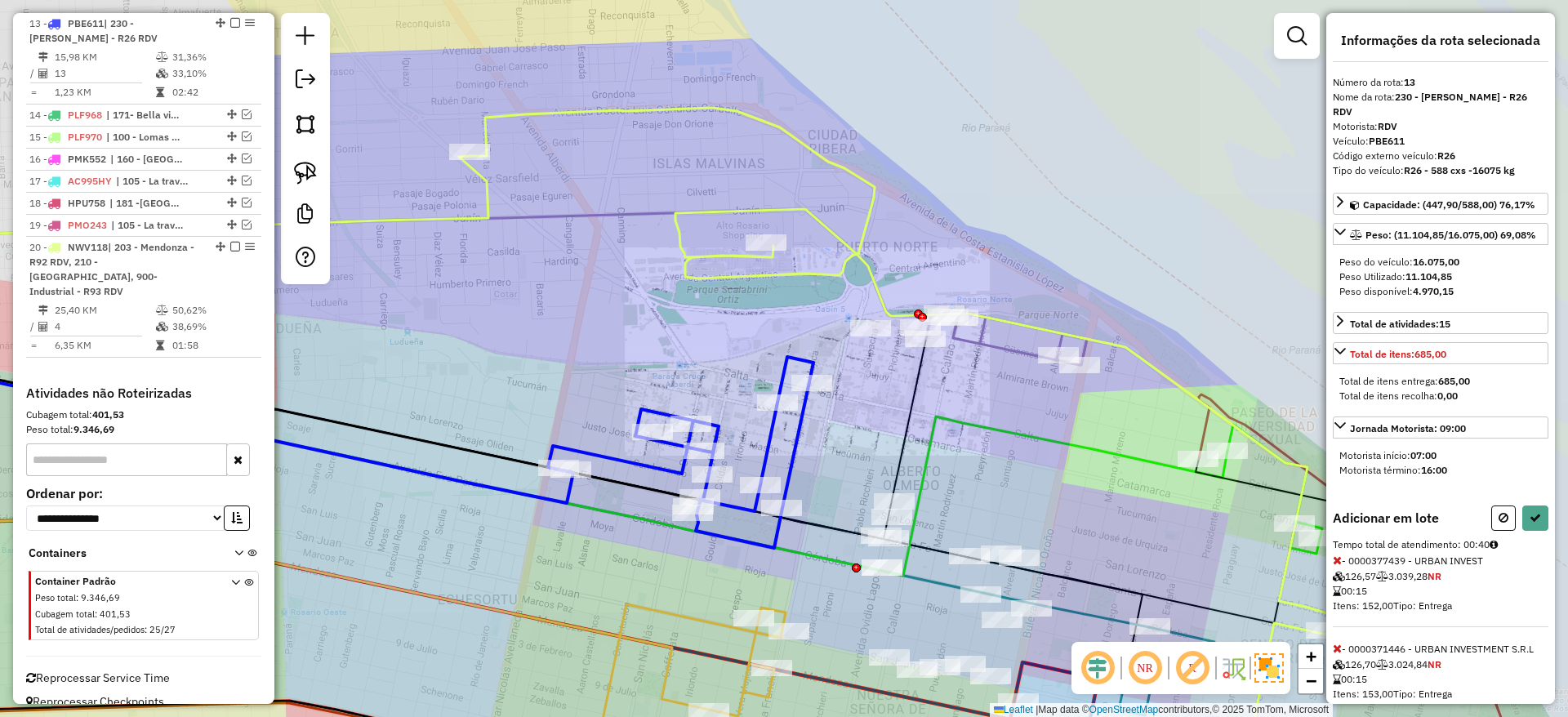
select select "**********"
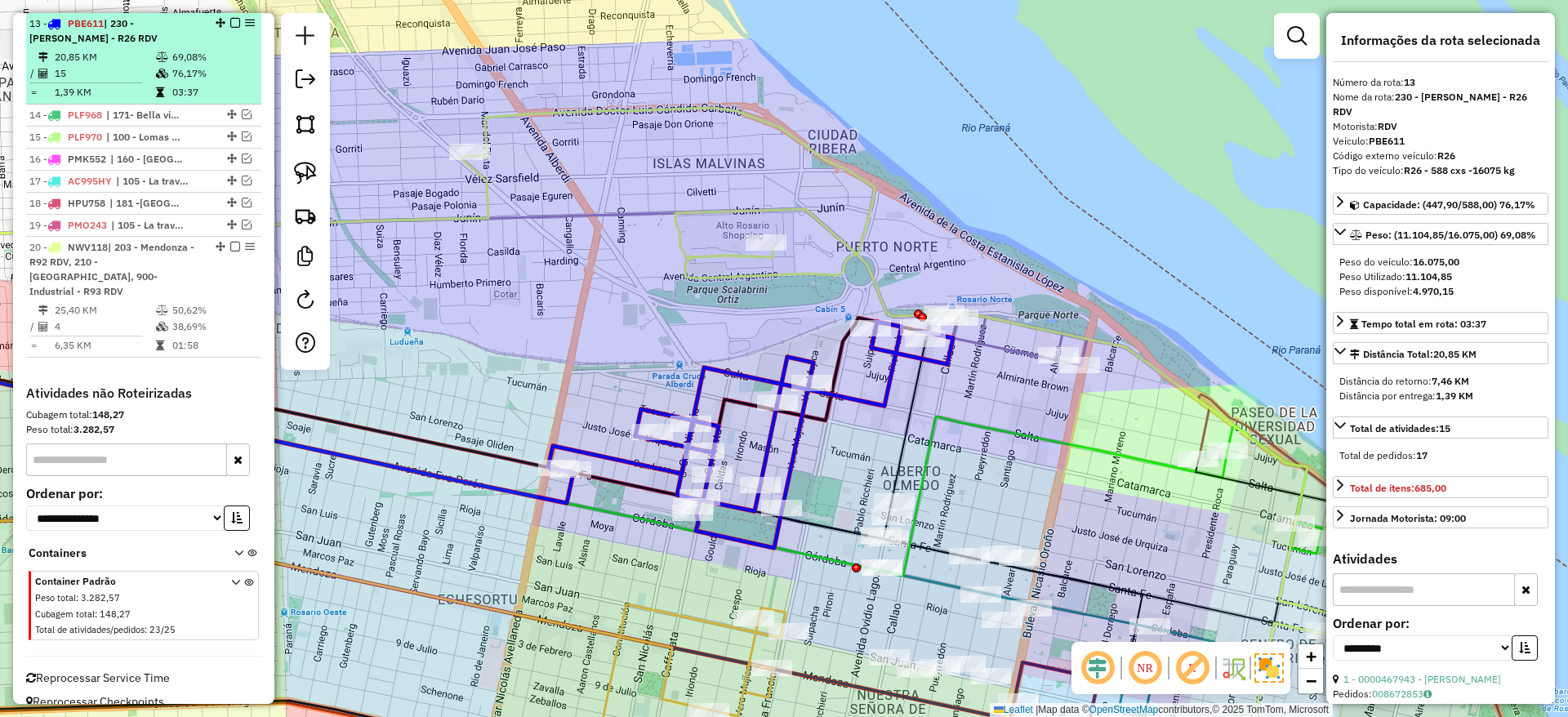
click at [230, 20] on em at bounding box center [234, 23] width 10 height 10
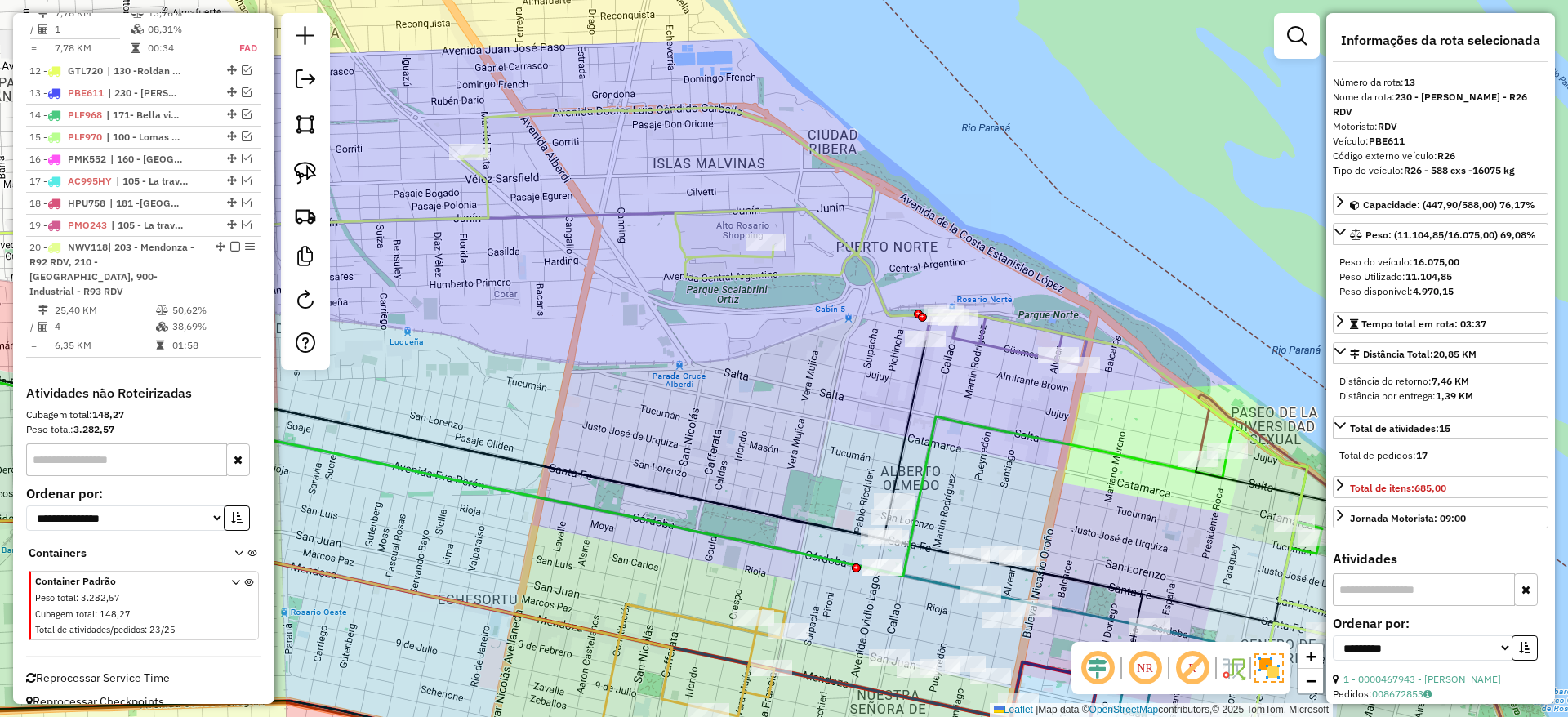
click at [1004, 357] on icon at bounding box center [1006, 338] width 161 height 53
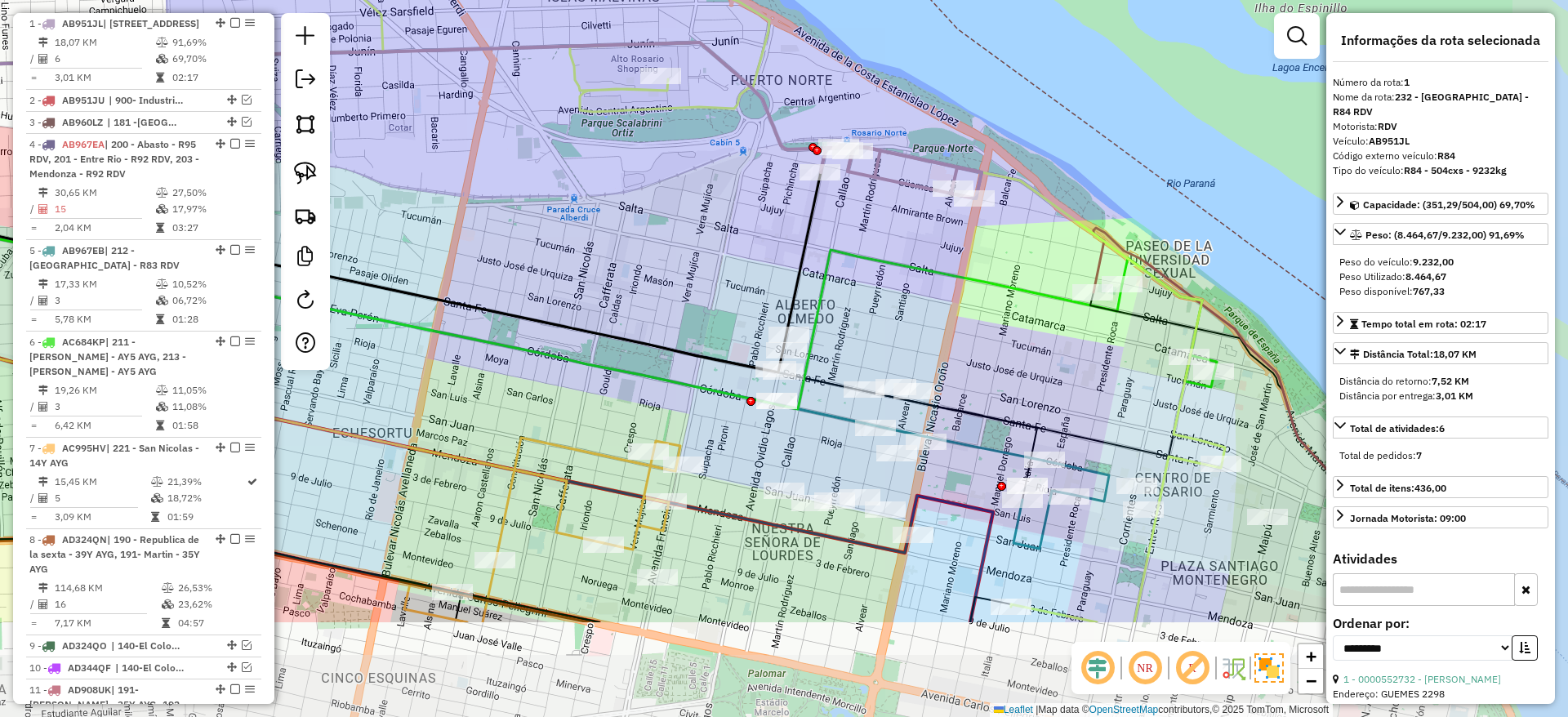
drag, startPoint x: 1002, startPoint y: 345, endPoint x: 896, endPoint y: 179, distance: 197.0
click at [896, 179] on icon at bounding box center [901, 172] width 161 height 53
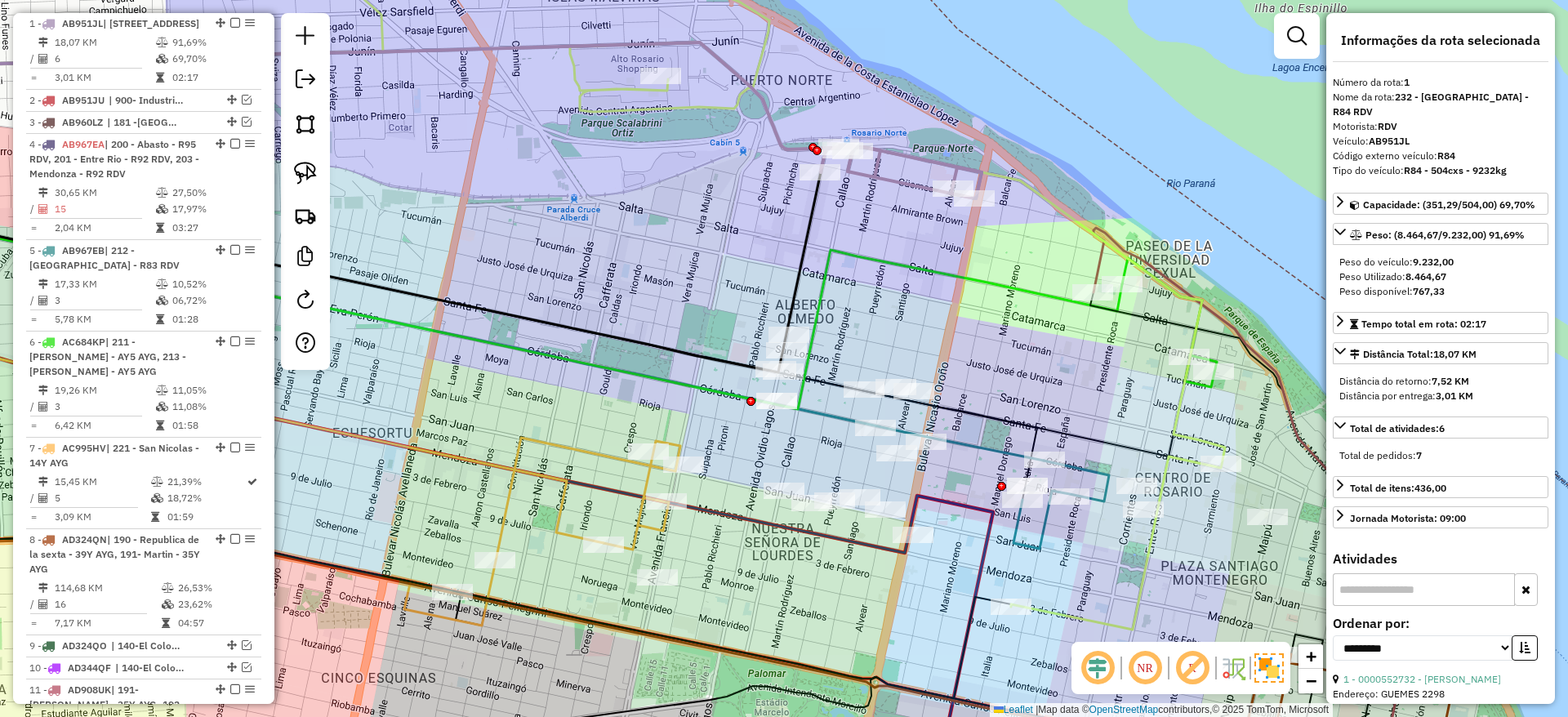
click at [591, 446] on icon at bounding box center [542, 531] width 276 height 188
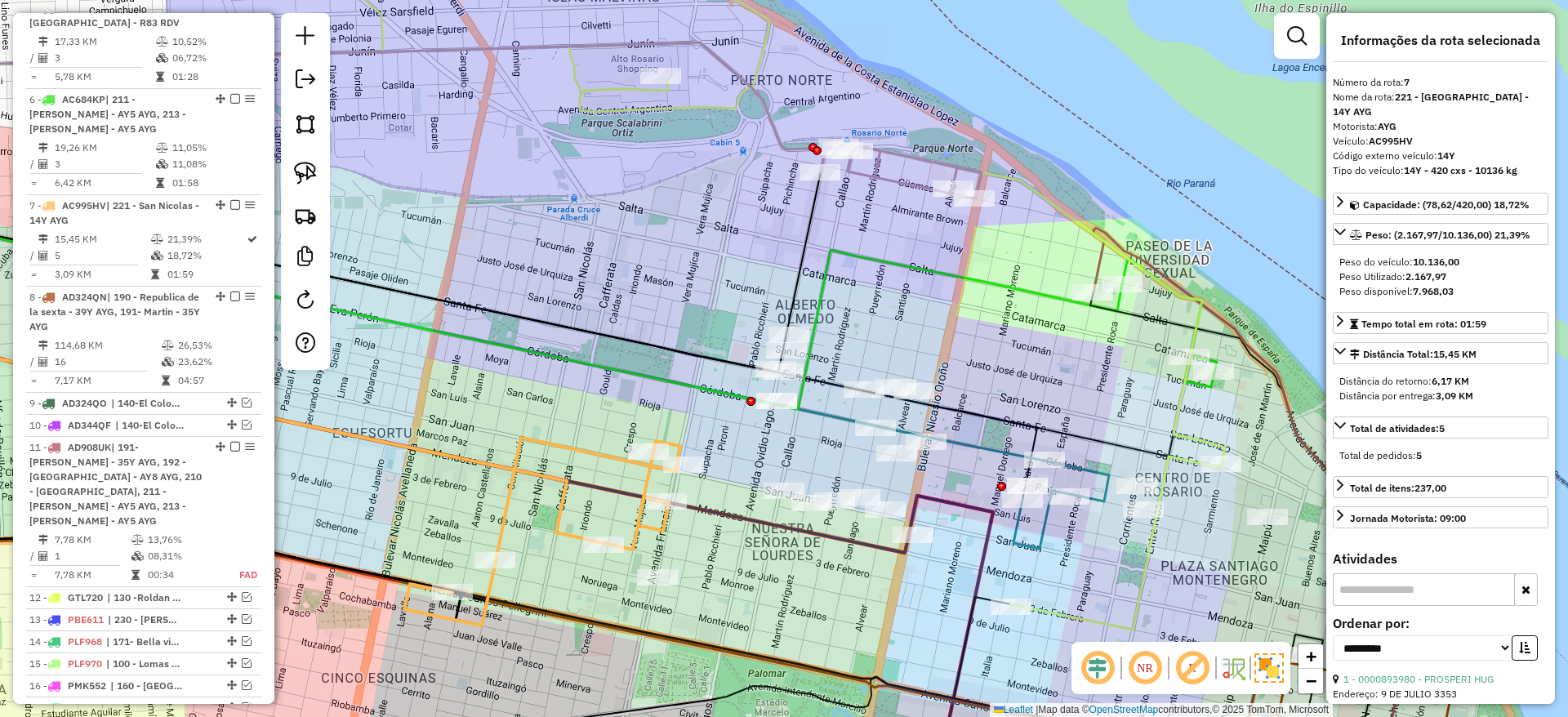
scroll to position [1053, 0]
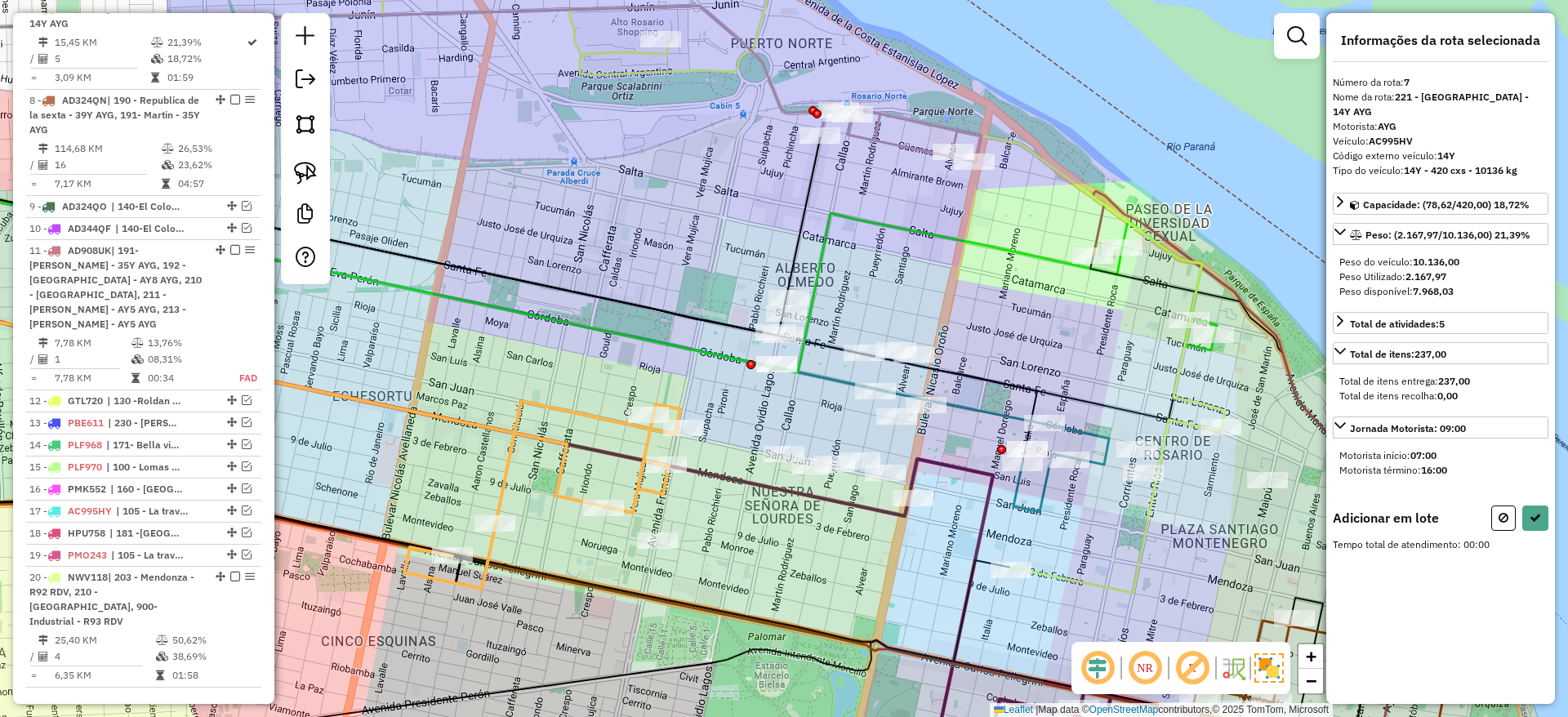
drag, startPoint x: 581, startPoint y: 382, endPoint x: 480, endPoint y: 281, distance: 142.8
click at [581, 342] on div "Janela de atendimento Grade de atendimento Capacidade Transportadoras Veículos …" at bounding box center [784, 358] width 1568 height 717
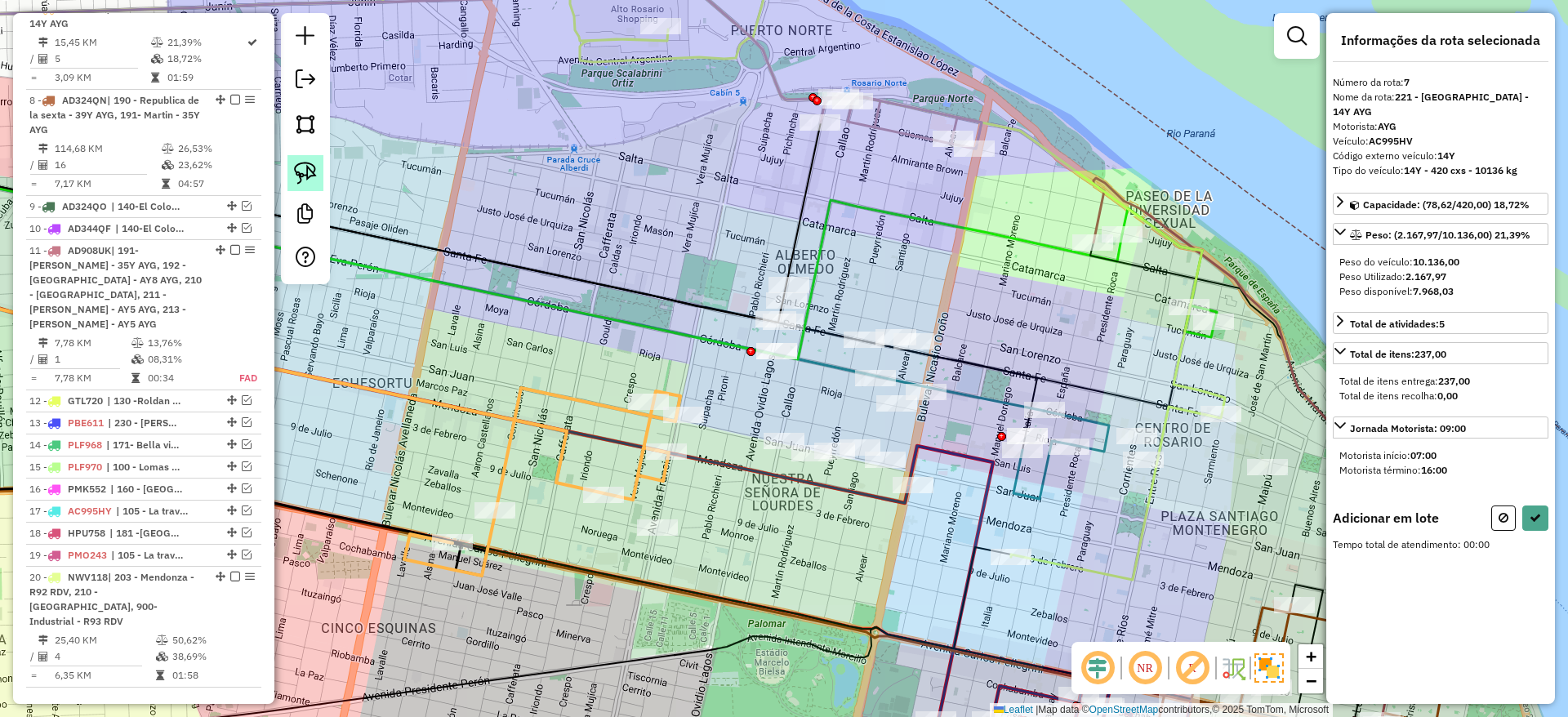
click at [304, 163] on img at bounding box center [305, 173] width 23 height 23
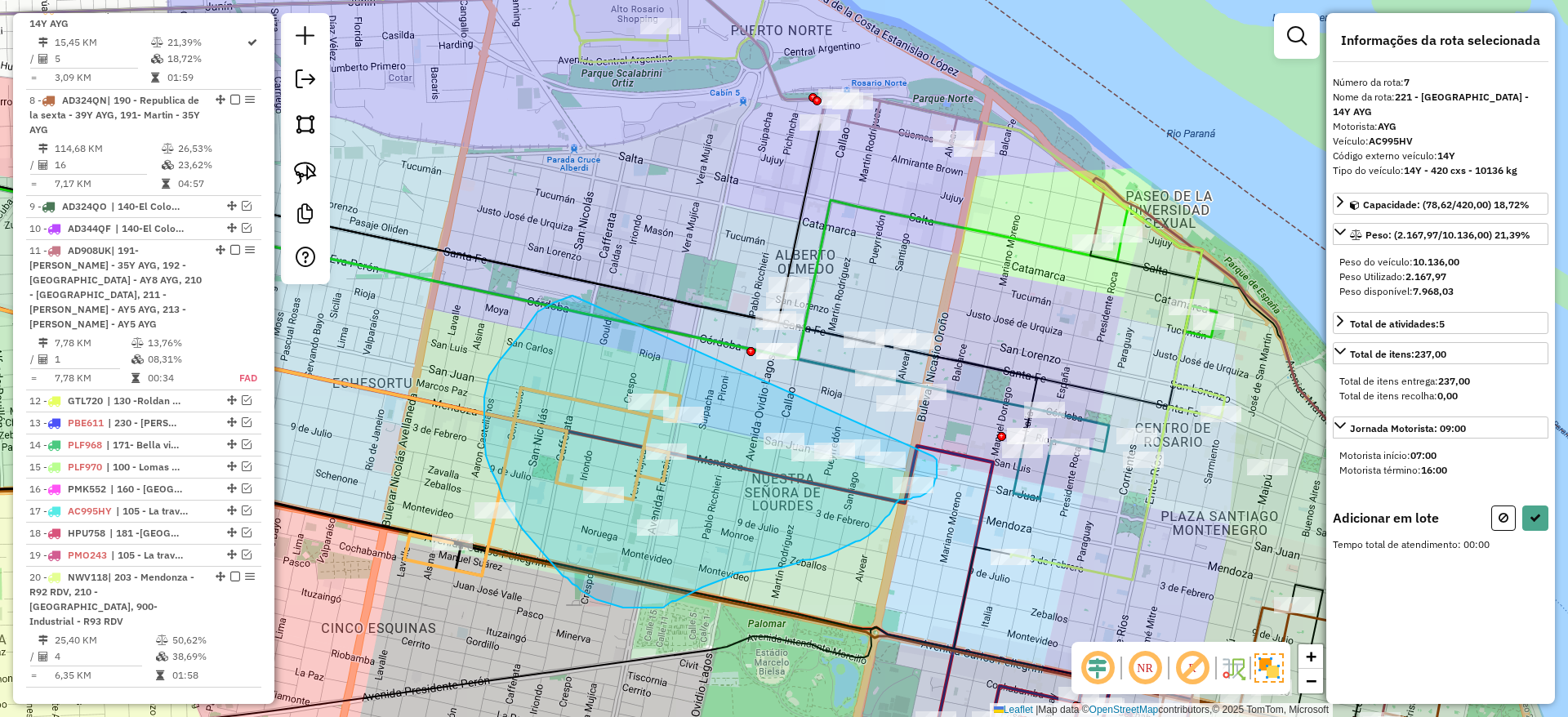
drag, startPoint x: 500, startPoint y: 360, endPoint x: 933, endPoint y: 457, distance: 443.7
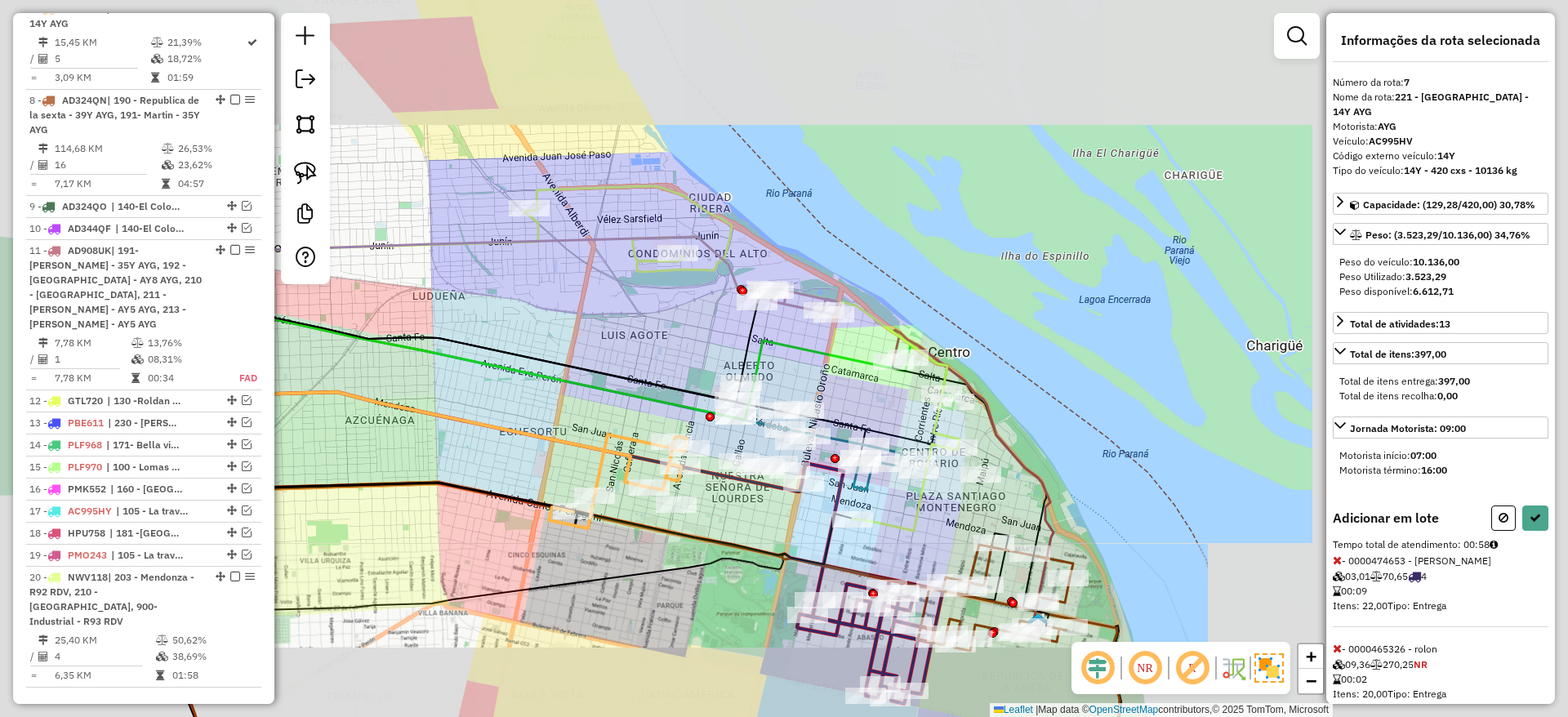
select select "**********"
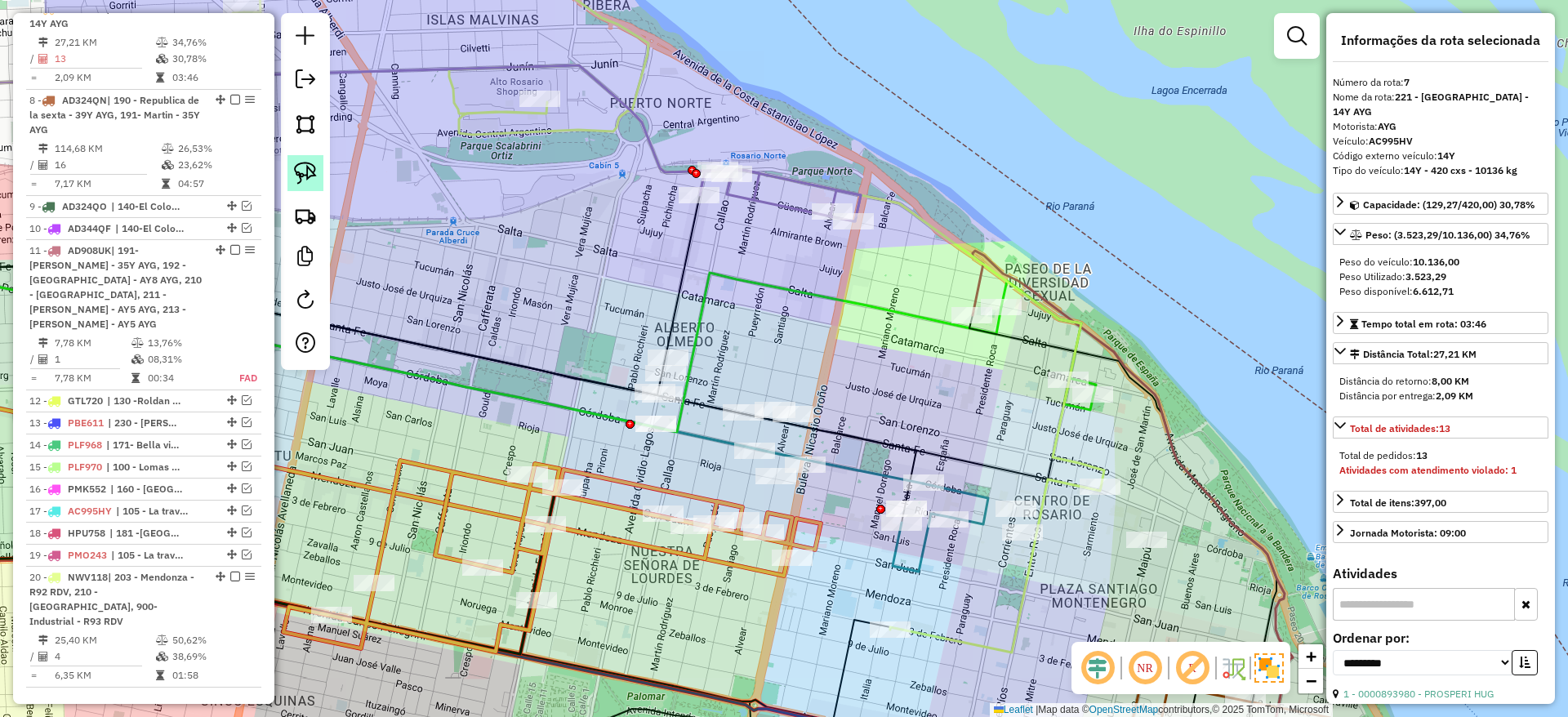
click at [310, 163] on img at bounding box center [305, 173] width 23 height 23
click at [755, 201] on icon at bounding box center [780, 194] width 161 height 53
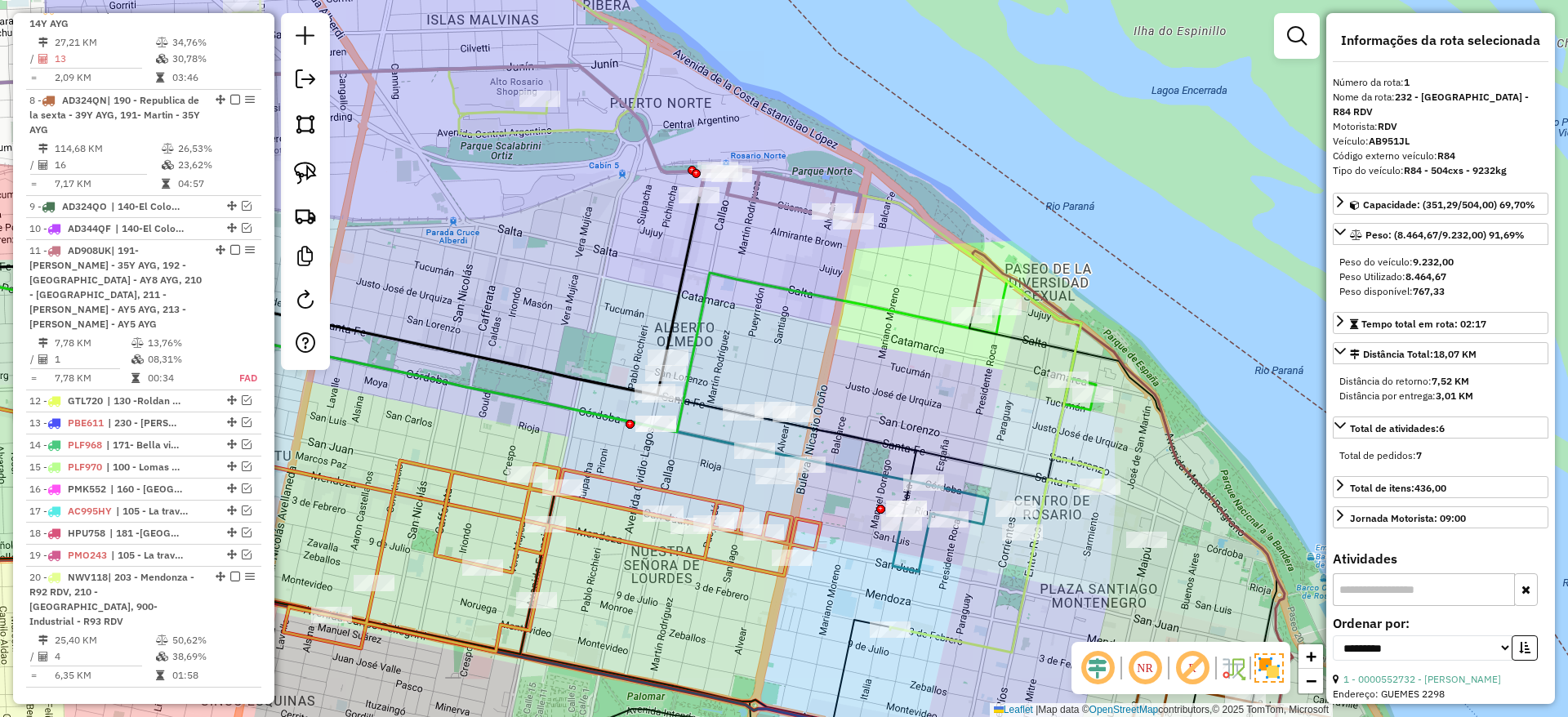
scroll to position [614, 0]
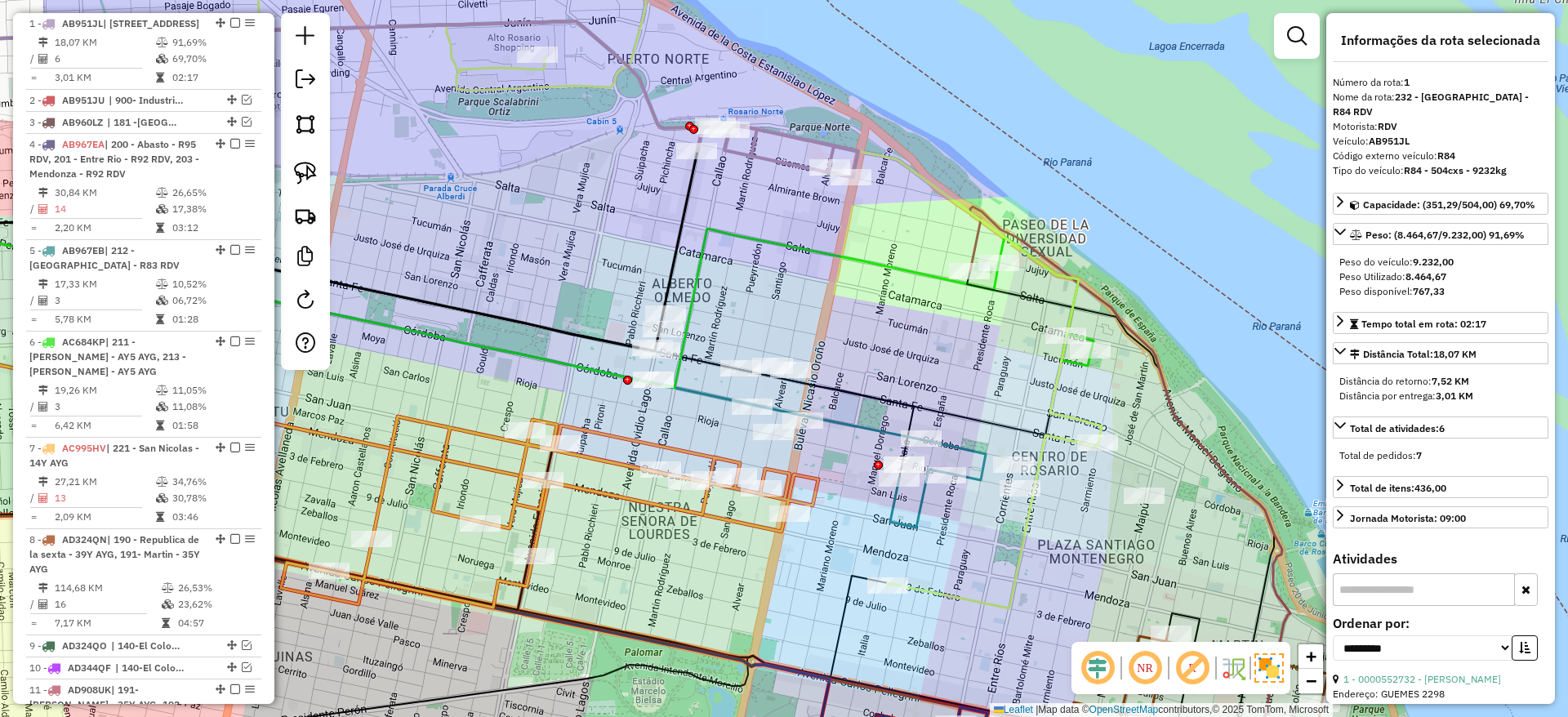
drag, startPoint x: 770, startPoint y: 222, endPoint x: 767, endPoint y: 177, distance: 45.1
click at [767, 177] on div "Janela de atendimento Grade de atendimento Capacidade Transportadoras Veículos …" at bounding box center [784, 358] width 1568 height 717
click at [767, 151] on icon at bounding box center [777, 150] width 161 height 53
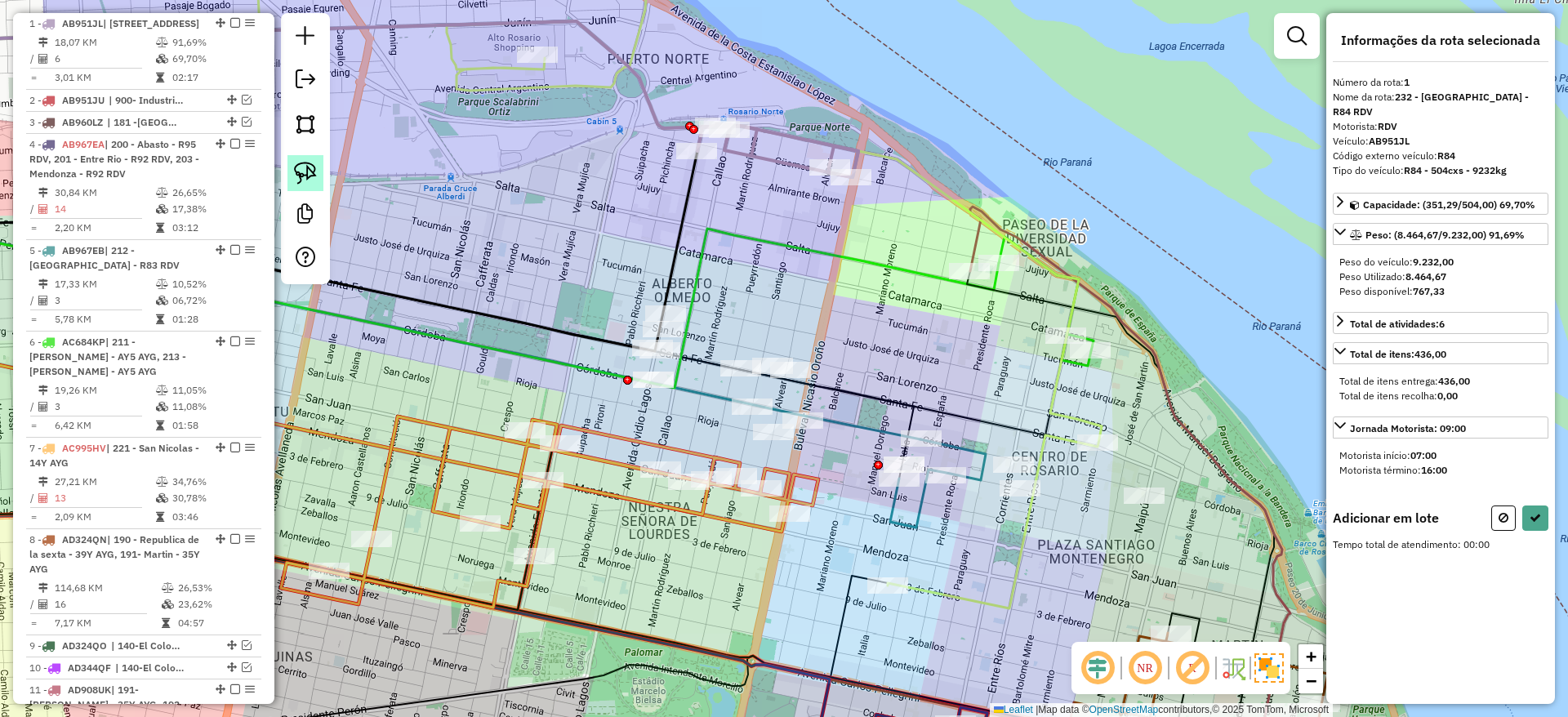
click at [315, 166] on img at bounding box center [305, 173] width 23 height 23
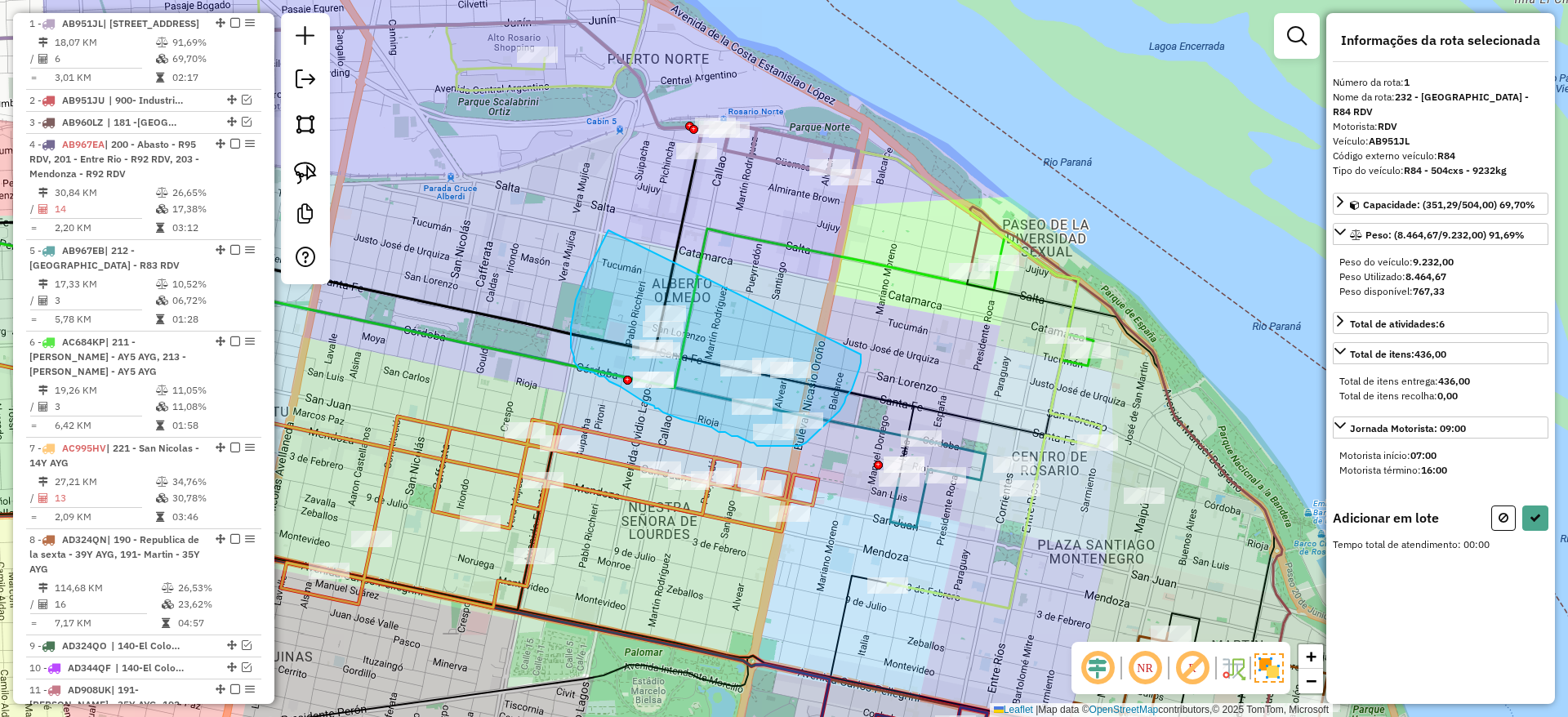
drag, startPoint x: 576, startPoint y: 300, endPoint x: 861, endPoint y: 355, distance: 290.3
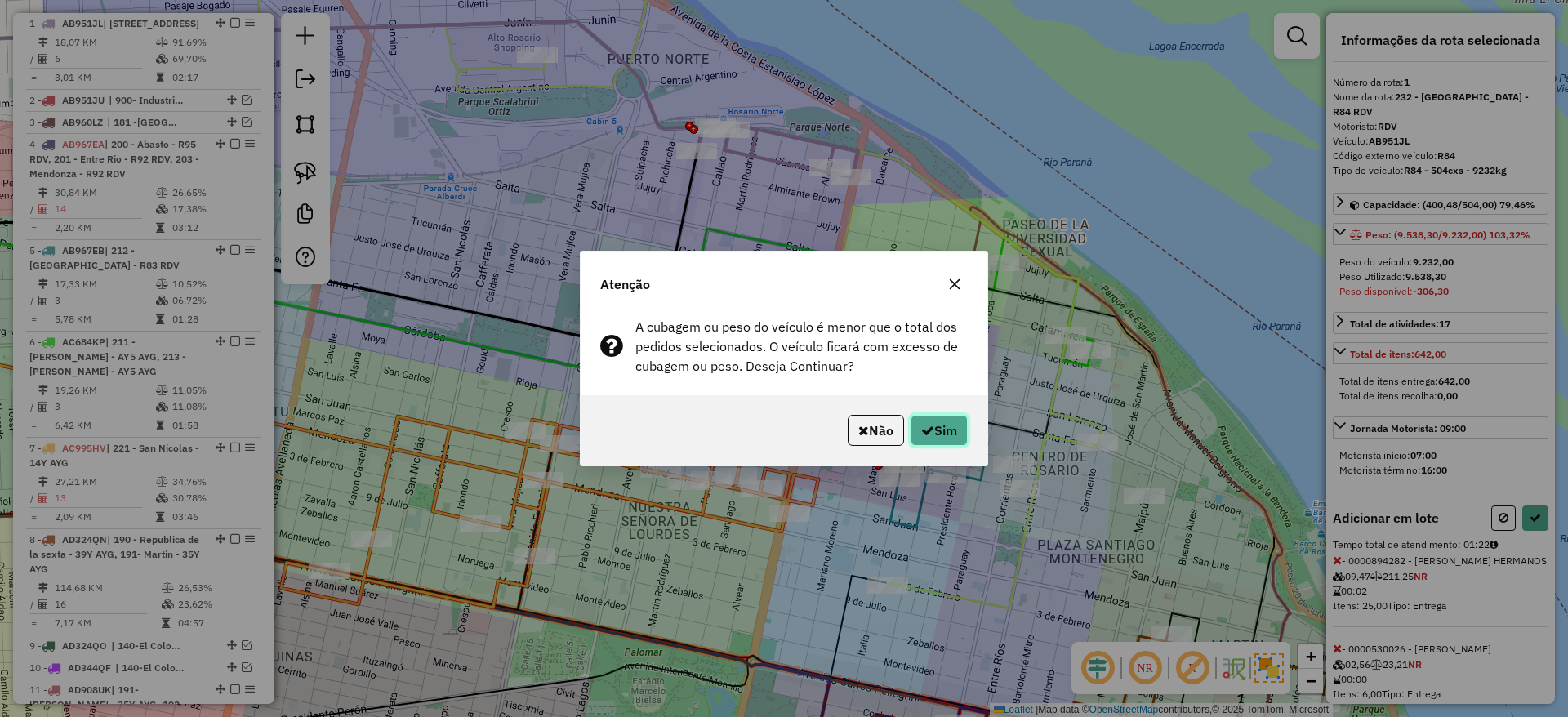
click at [935, 430] on button "Sim" at bounding box center [939, 430] width 57 height 31
select select "**********"
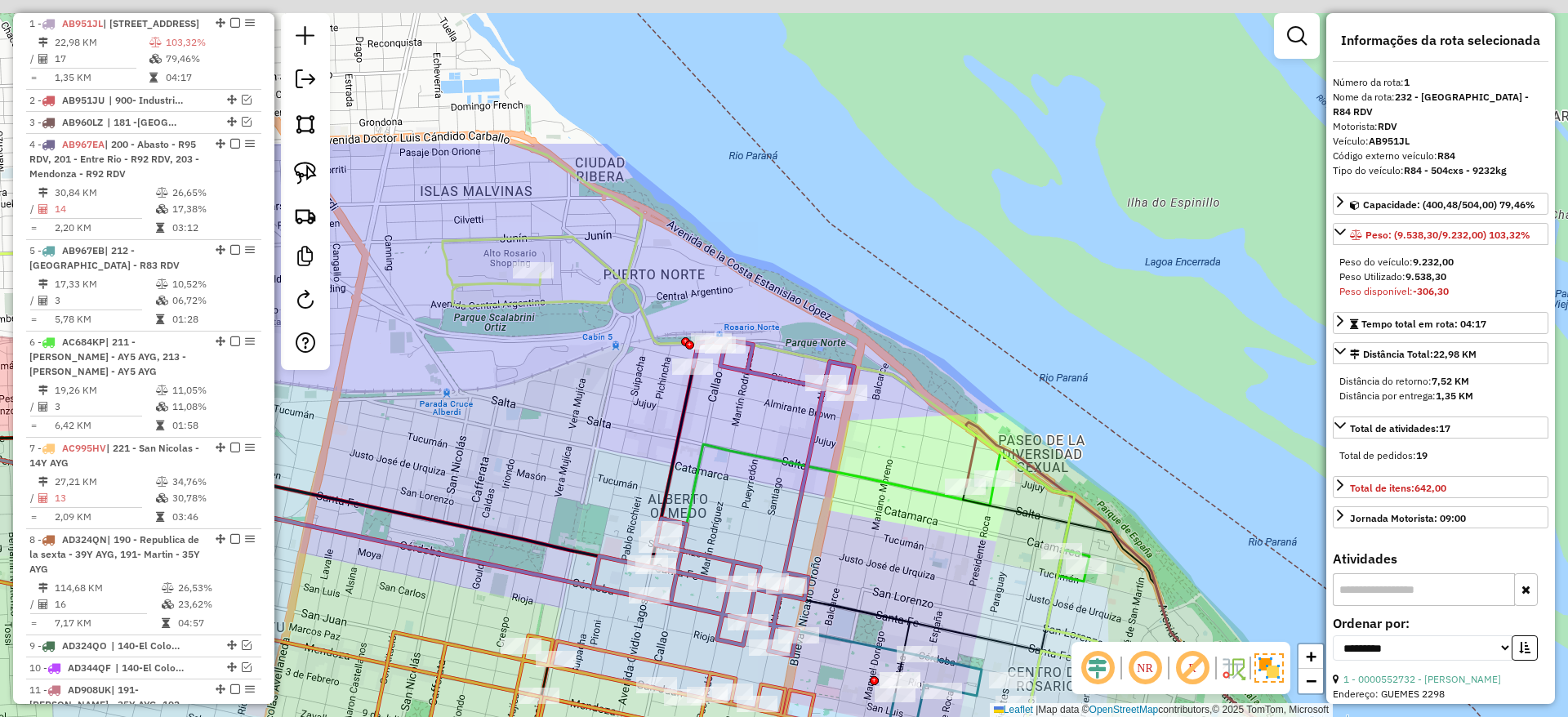
drag, startPoint x: 709, startPoint y: 281, endPoint x: 710, endPoint y: 502, distance: 221.0
click at [710, 502] on div "Janela de atendimento Grade de atendimento Capacidade Transportadoras Veículos …" at bounding box center [784, 358] width 1568 height 717
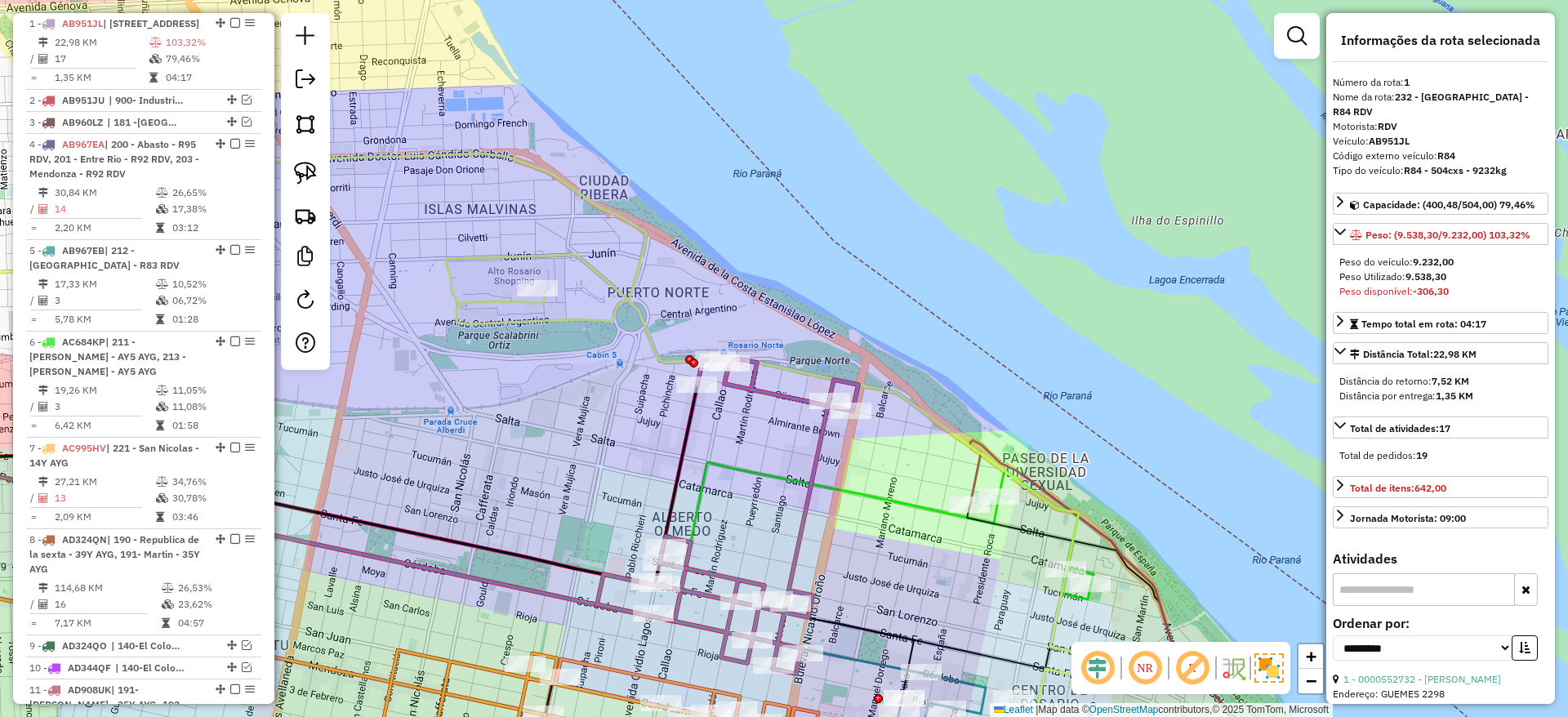
click at [632, 298] on icon at bounding box center [671, 470] width 860 height 635
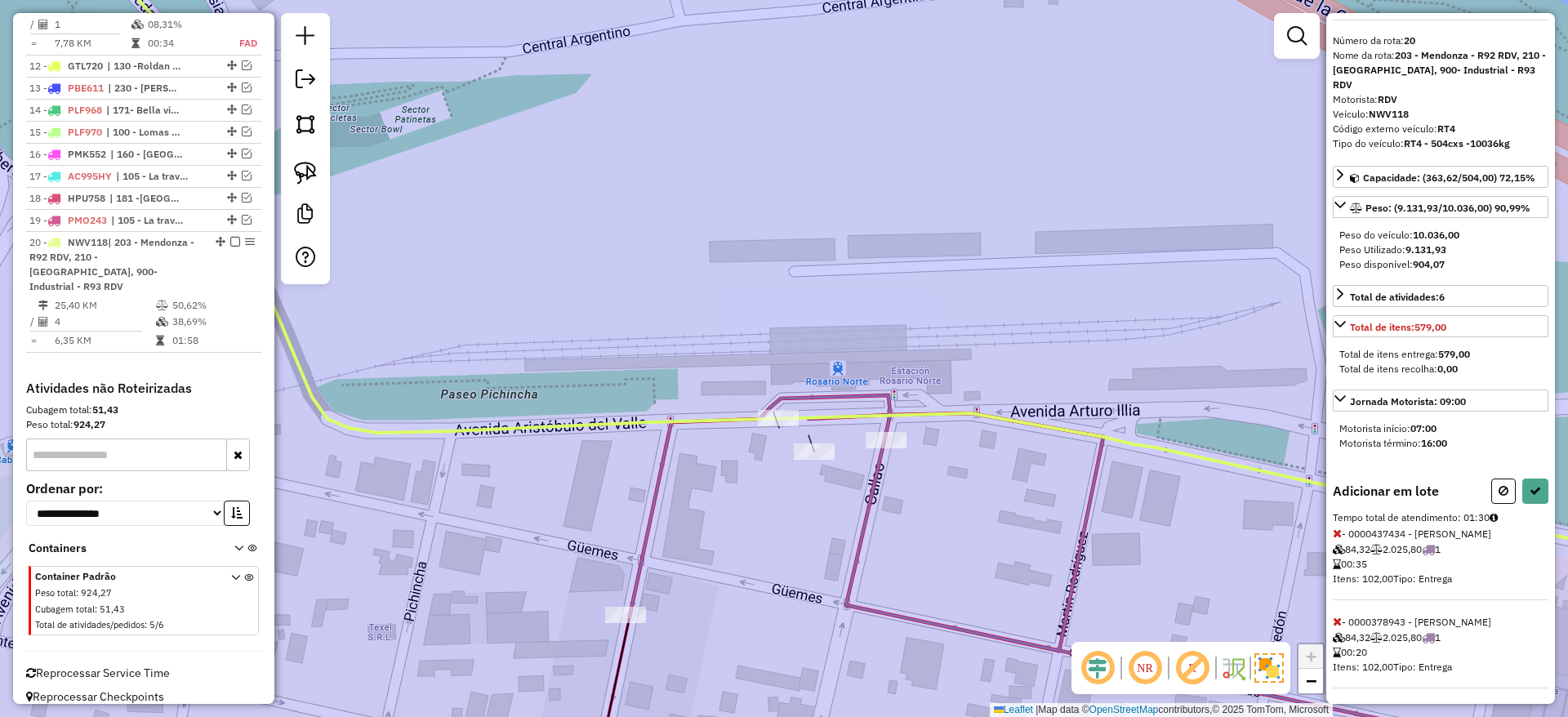
scroll to position [60, 0]
click at [1335, 612] on icon at bounding box center [1337, 617] width 9 height 11
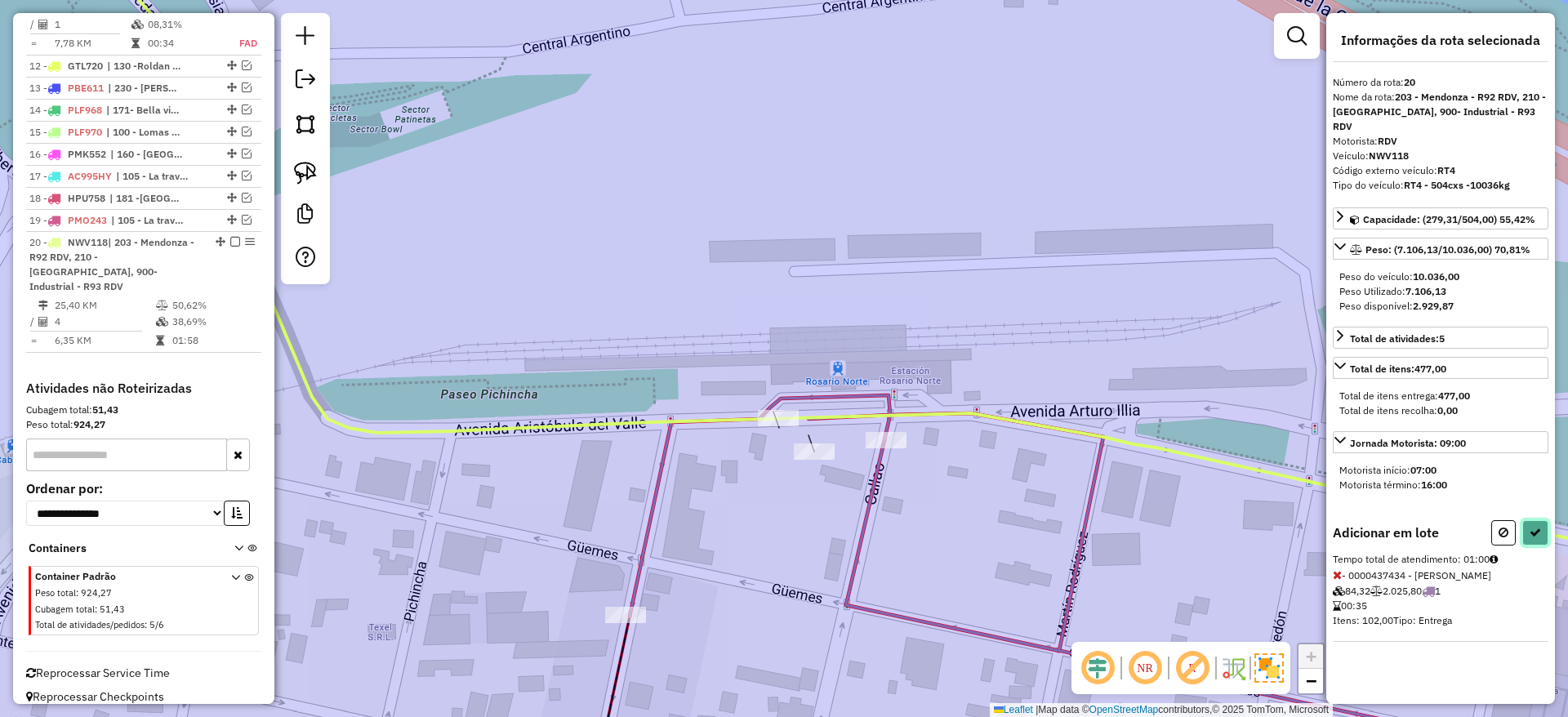
click at [1536, 527] on icon at bounding box center [1535, 532] width 11 height 11
select select "**********"
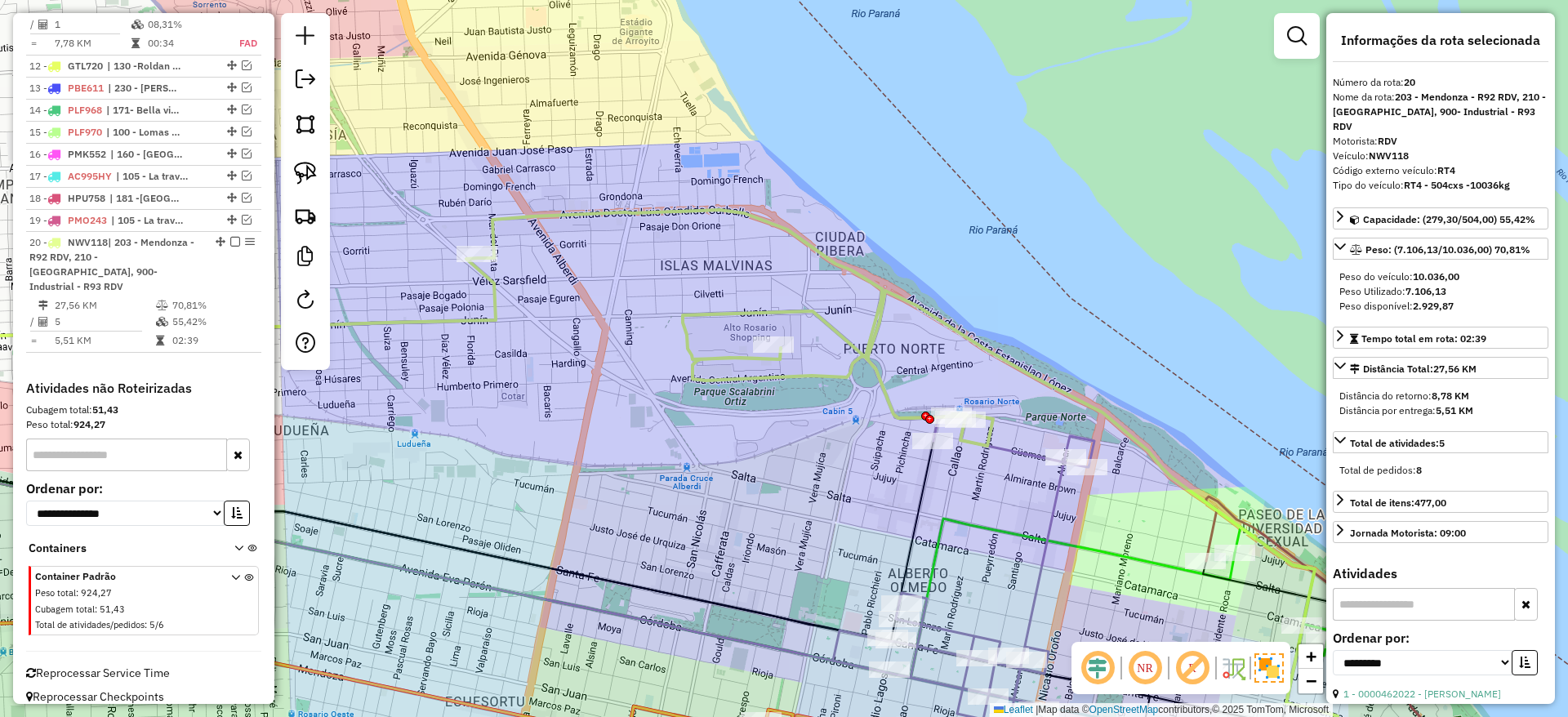
click at [1024, 463] on icon at bounding box center [963, 573] width 261 height 314
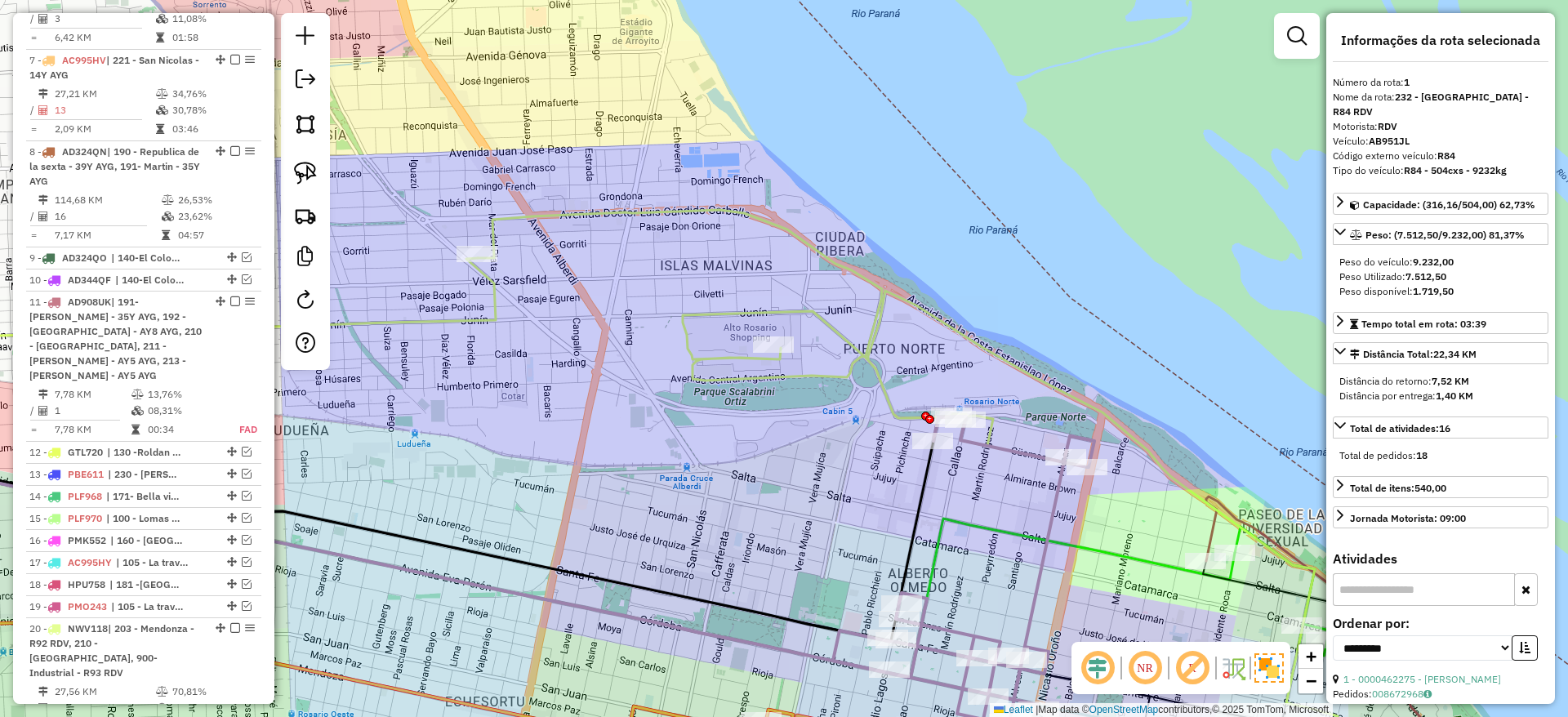
scroll to position [614, 0]
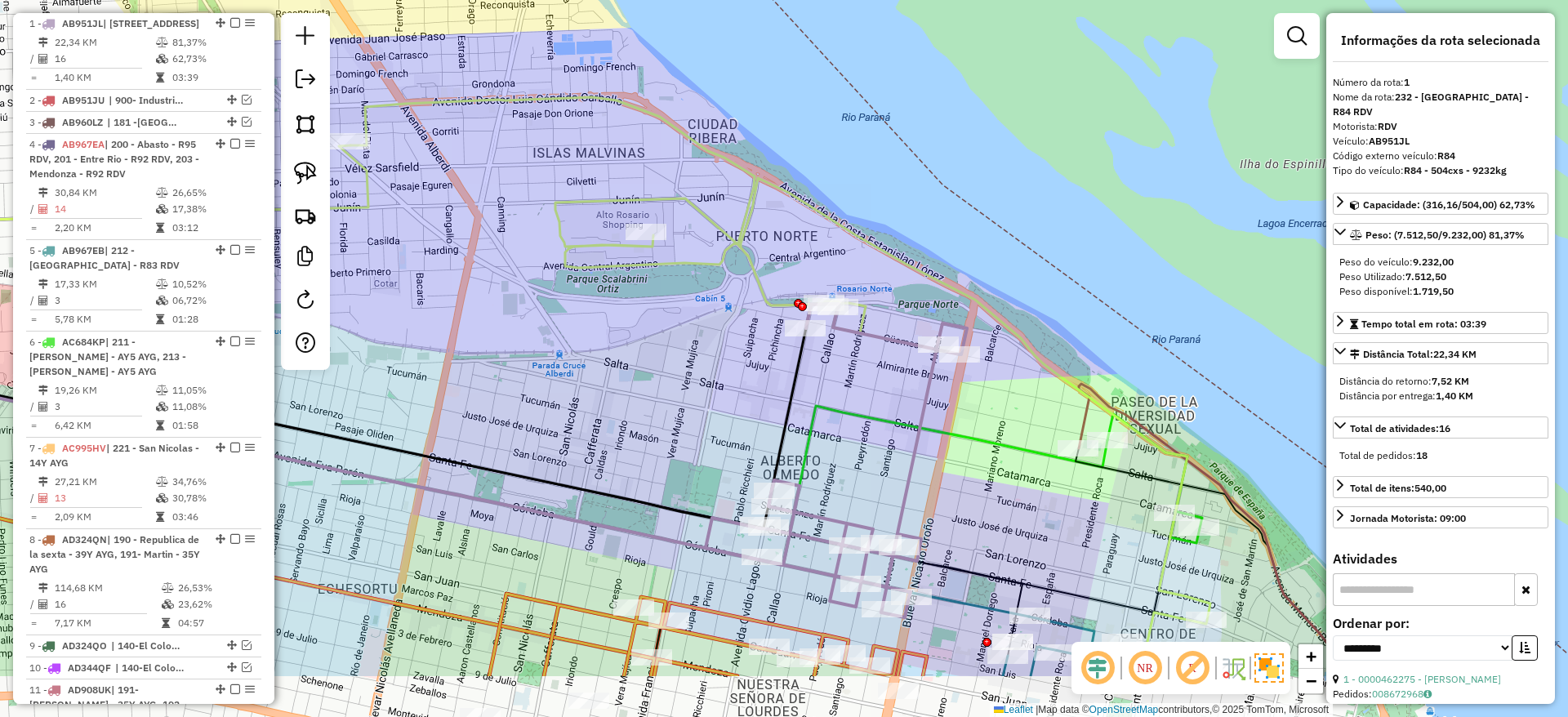
drag, startPoint x: 1024, startPoint y: 463, endPoint x: 897, endPoint y: 349, distance: 170.7
click at [897, 349] on icon at bounding box center [836, 461] width 261 height 314
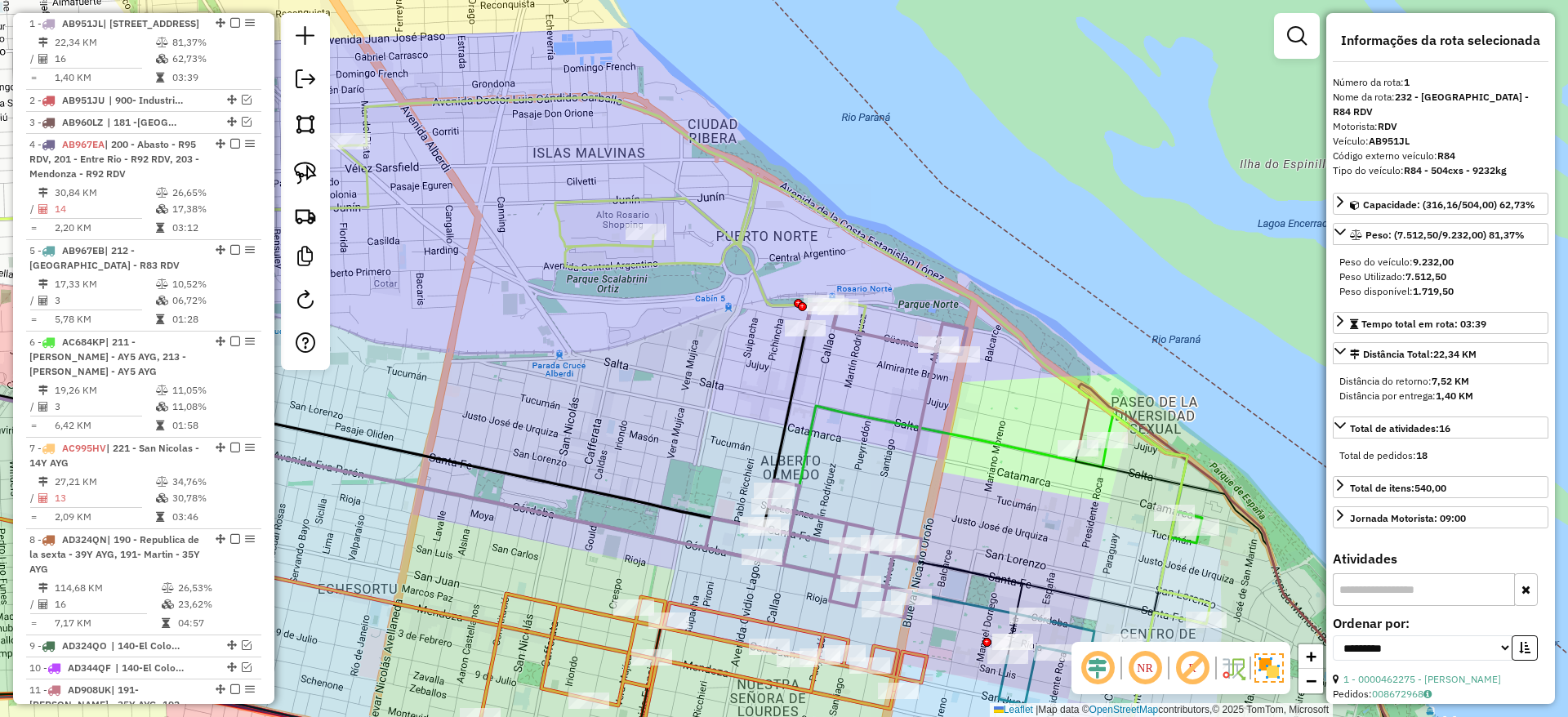
click at [636, 267] on icon at bounding box center [780, 442] width 860 height 688
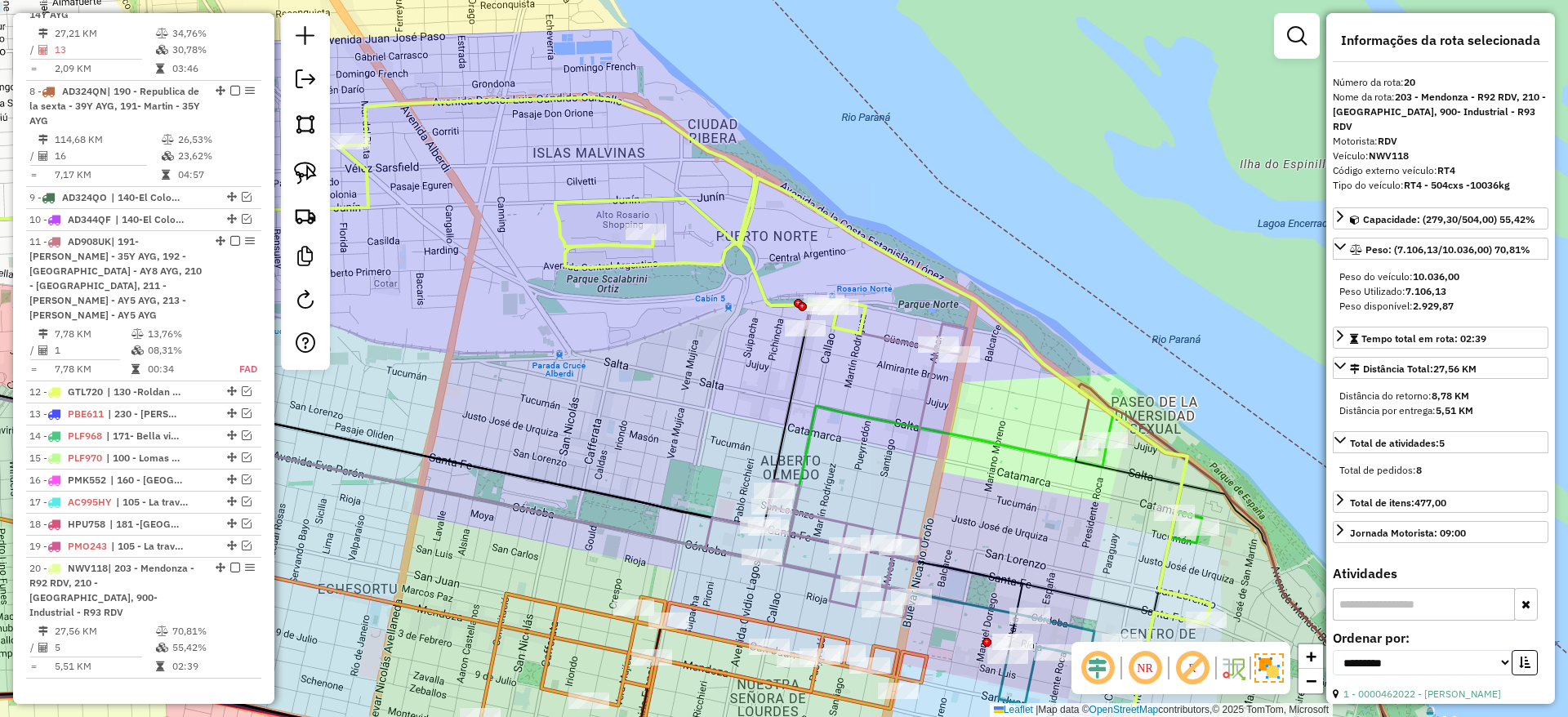
scroll to position [1388, 0]
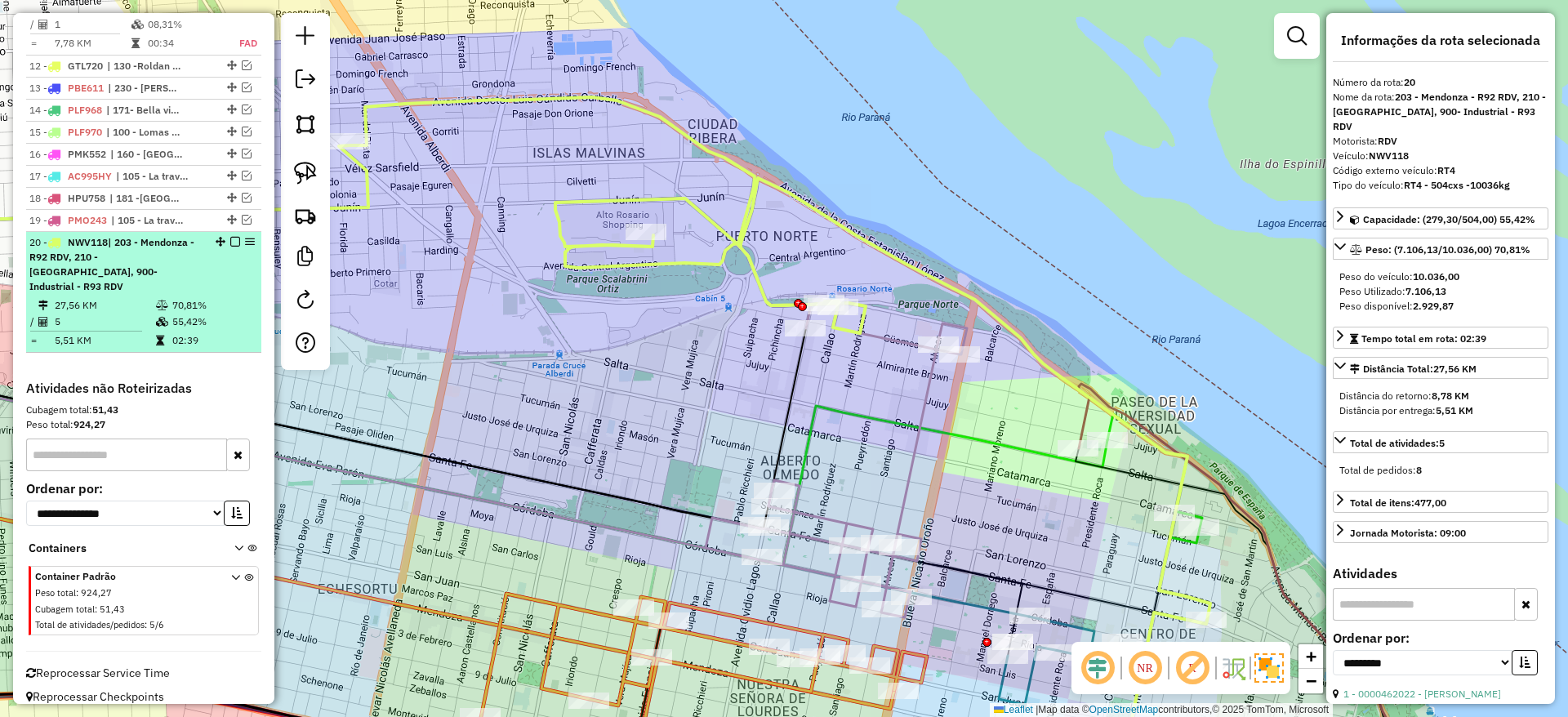
click at [233, 241] on em at bounding box center [234, 241] width 10 height 10
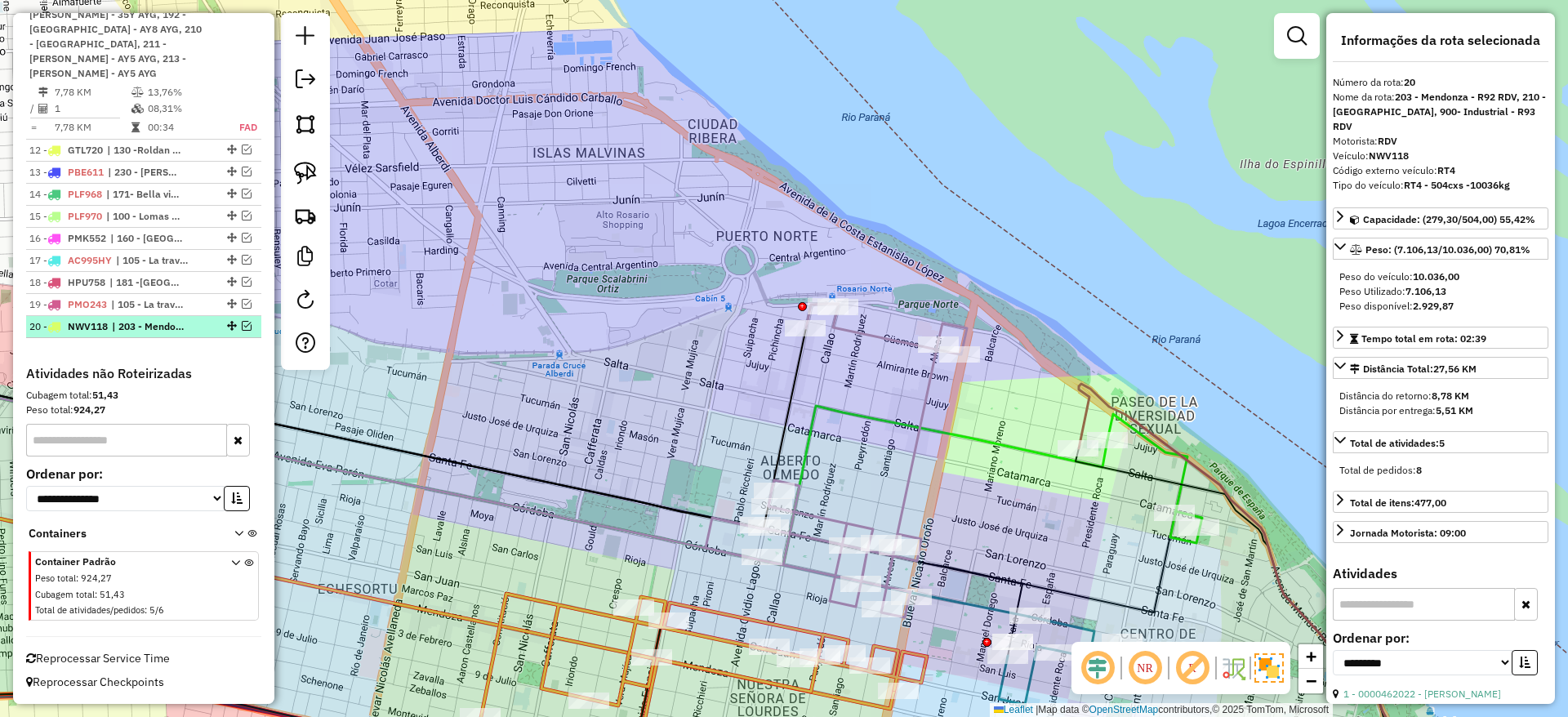
scroll to position [1304, 0]
click at [916, 342] on icon at bounding box center [836, 461] width 261 height 314
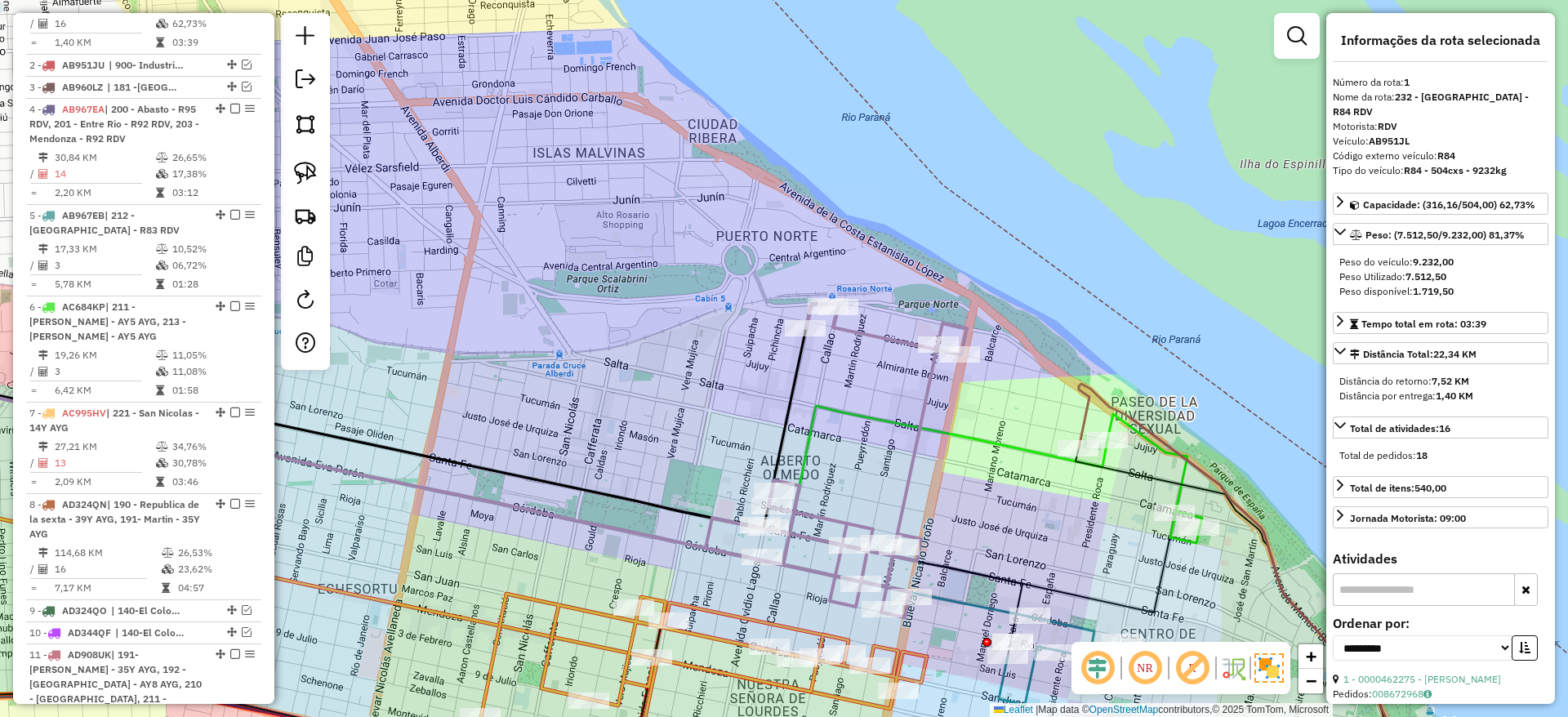
scroll to position [614, 0]
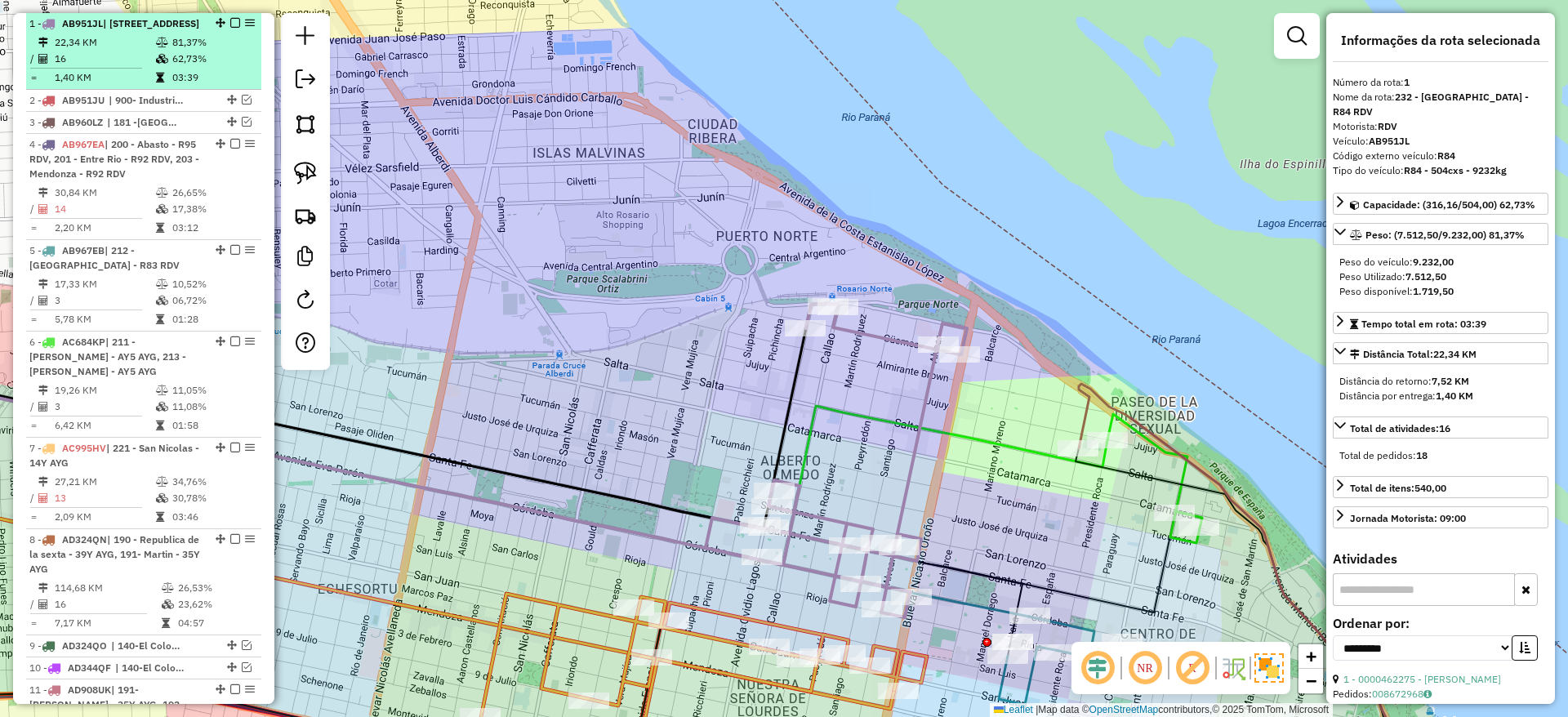
click at [230, 21] on em at bounding box center [234, 23] width 10 height 10
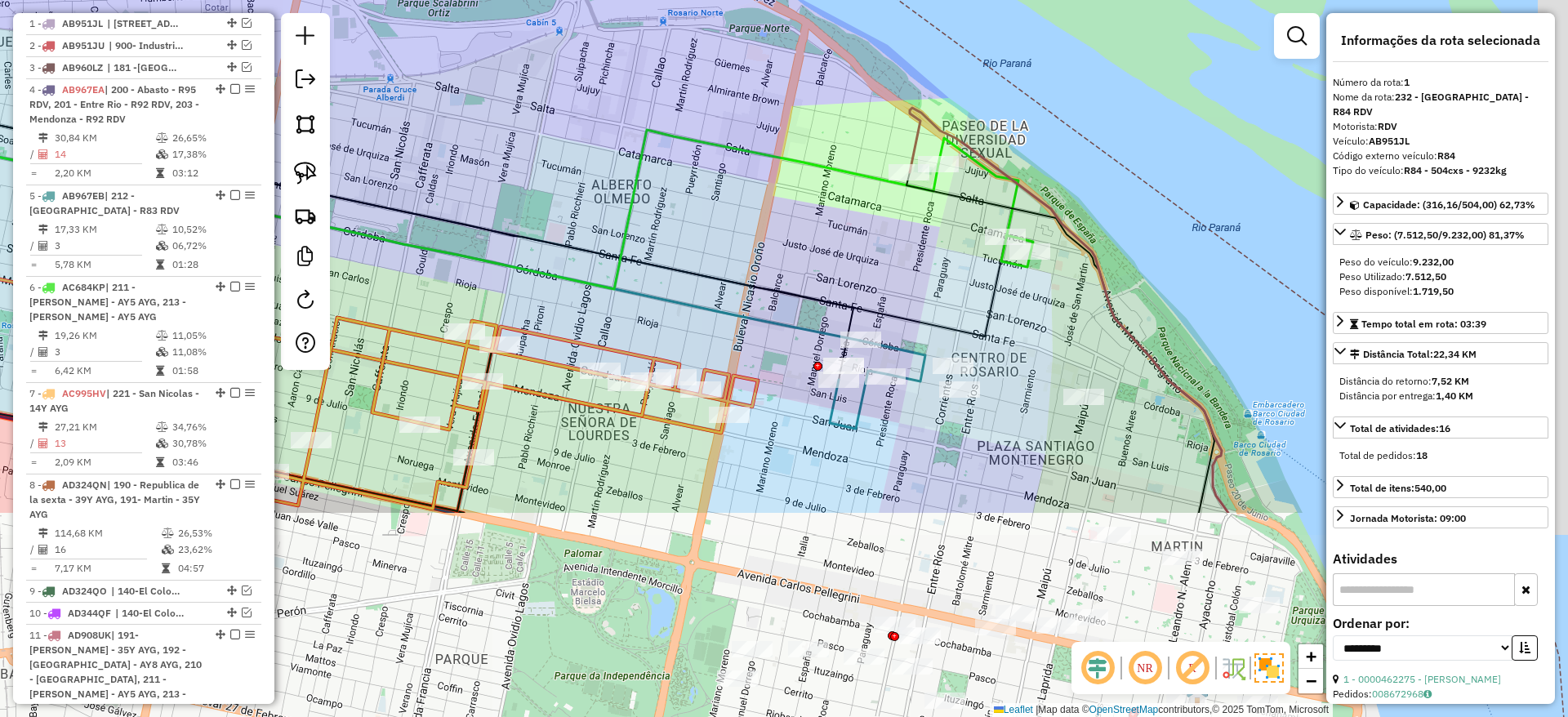
drag, startPoint x: 798, startPoint y: 243, endPoint x: 629, endPoint y: -32, distance: 322.8
click at [629, 0] on html "Aguarde... Pop-up bloqueado! Seu navegador bloqueou automáticamente a abertura …" at bounding box center [784, 358] width 1568 height 717
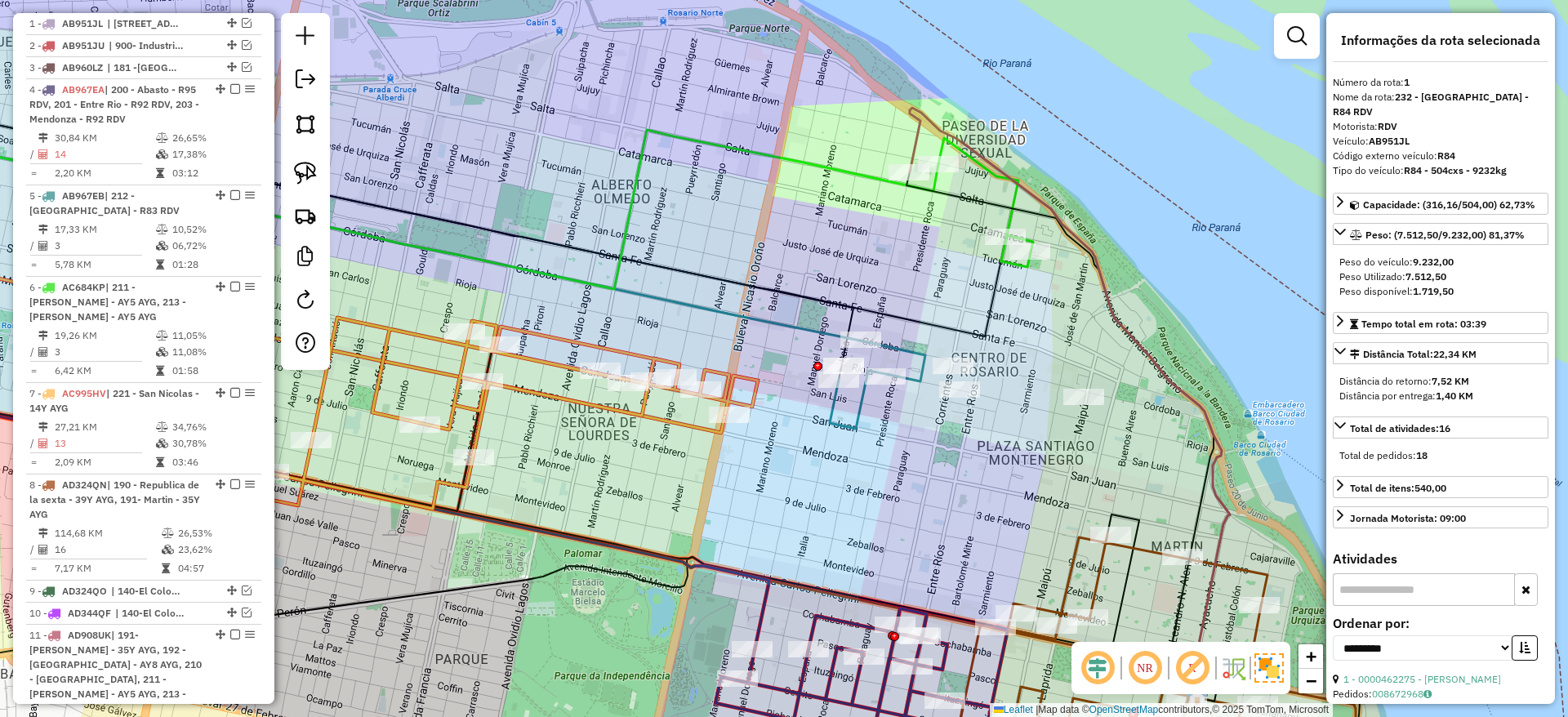
click at [607, 346] on icon at bounding box center [489, 413] width 537 height 191
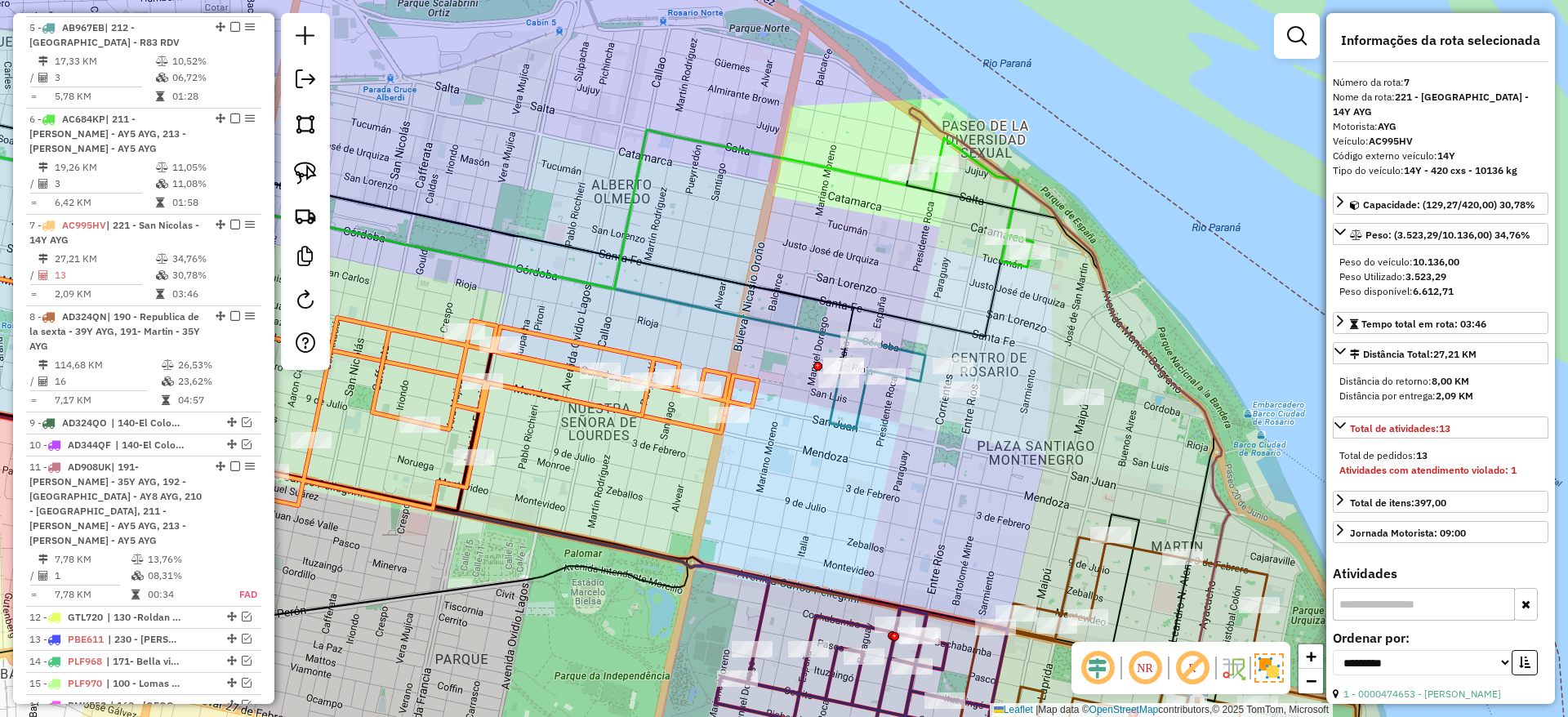
scroll to position [984, 0]
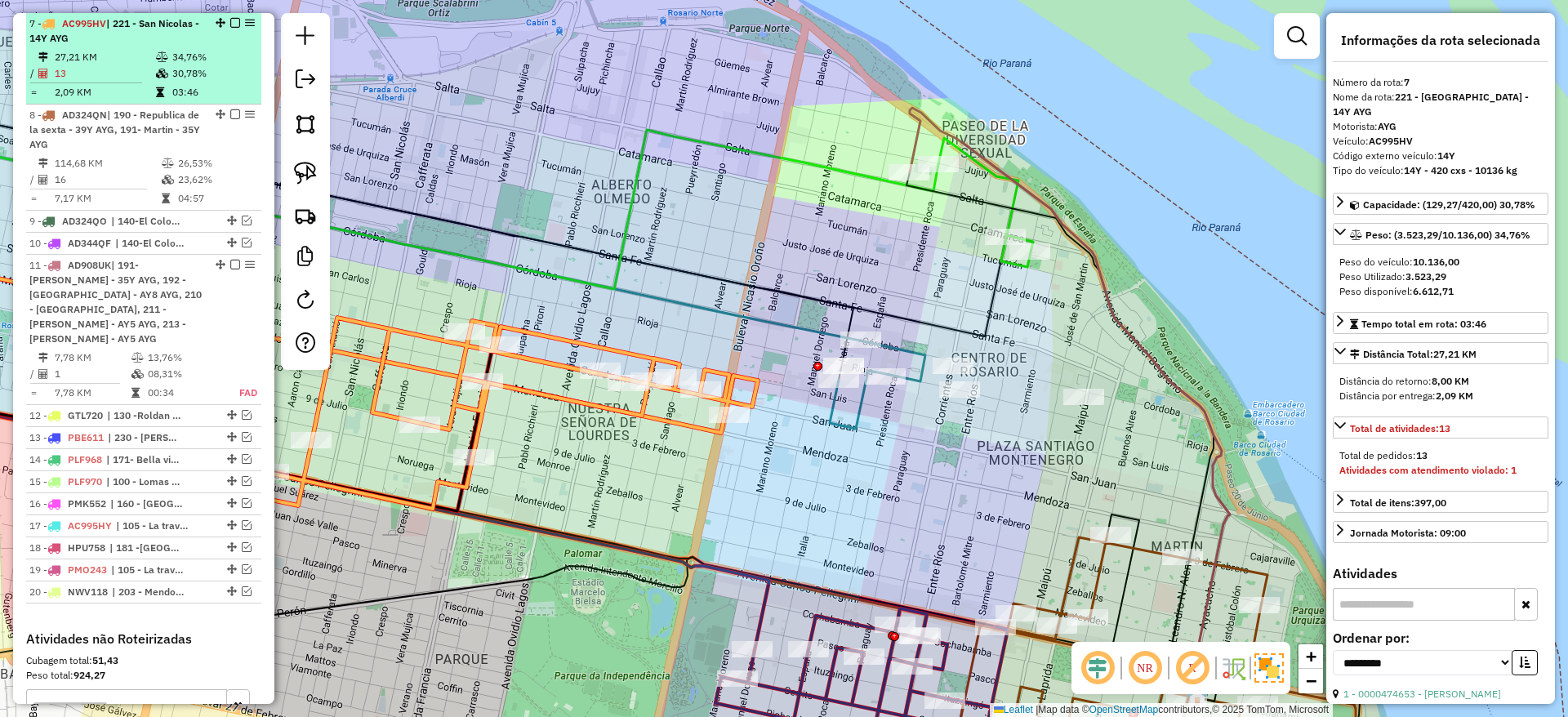
click at [232, 21] on em at bounding box center [234, 23] width 10 height 10
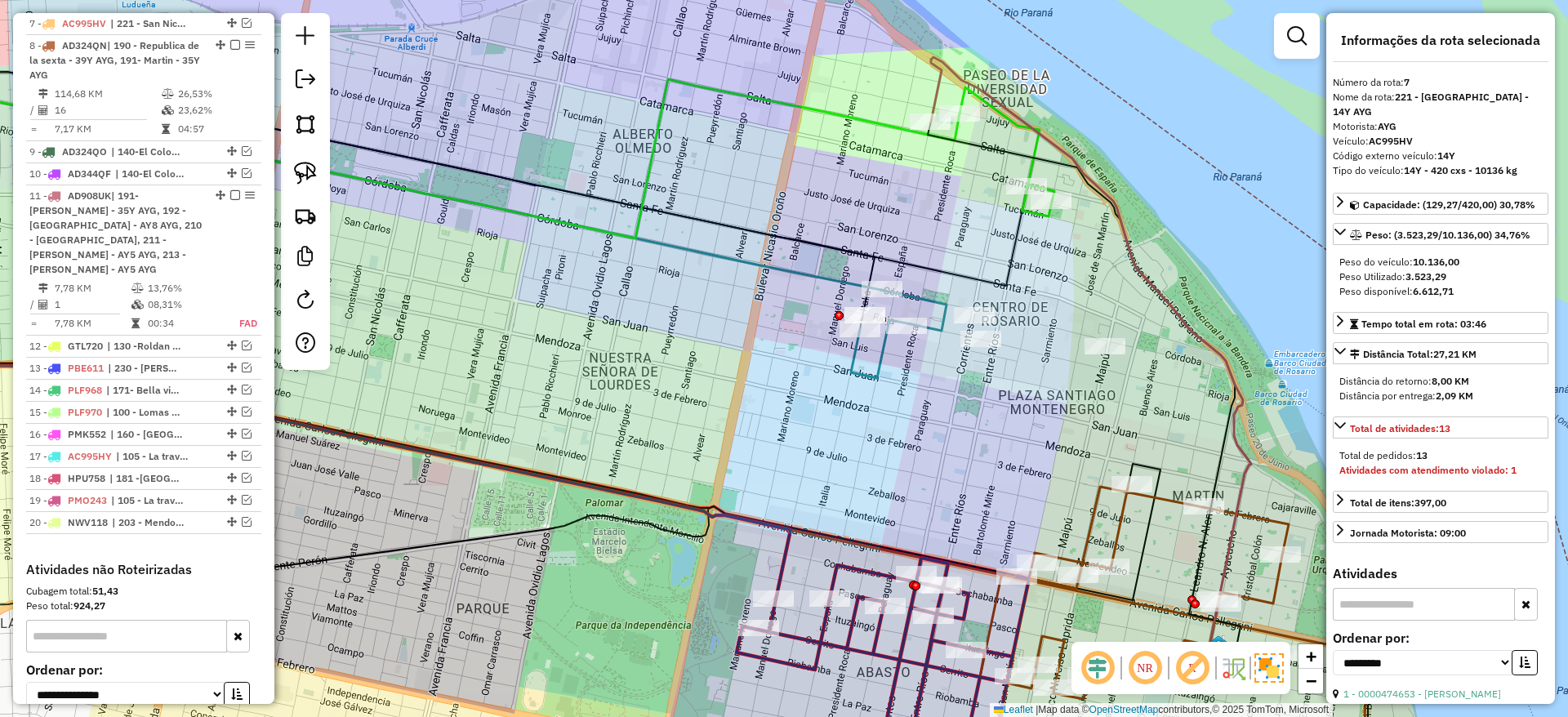
drag, startPoint x: 645, startPoint y: 221, endPoint x: 667, endPoint y: 171, distance: 54.6
click at [667, 171] on div "Janela de atendimento Grade de atendimento Capacidade Transportadoras Veículos …" at bounding box center [784, 358] width 1568 height 717
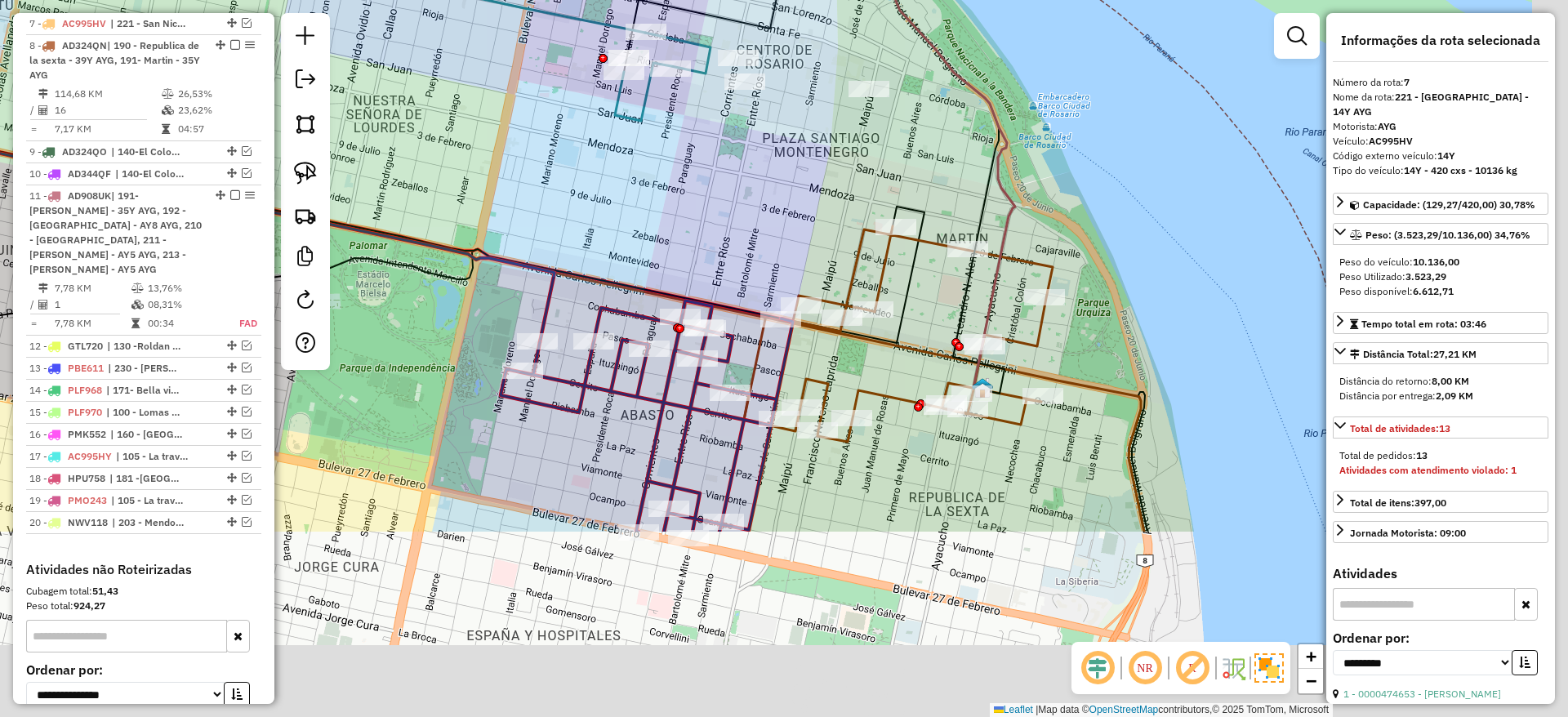
drag, startPoint x: 877, startPoint y: 483, endPoint x: 642, endPoint y: 226, distance: 348.2
click at [642, 226] on div "Janela de atendimento Grade de atendimento Capacidade Transportadoras Veículos …" at bounding box center [784, 358] width 1568 height 717
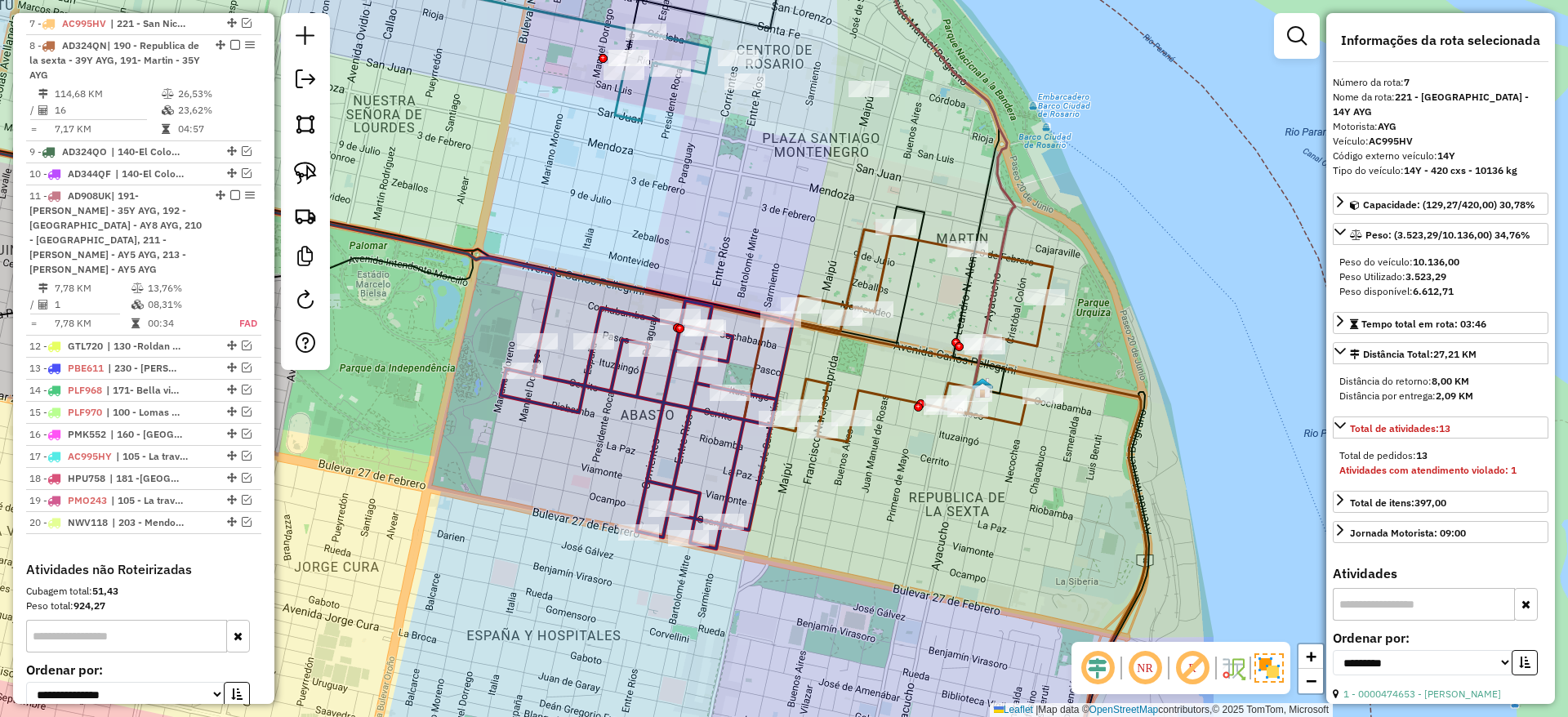
click at [689, 410] on icon at bounding box center [647, 424] width 293 height 248
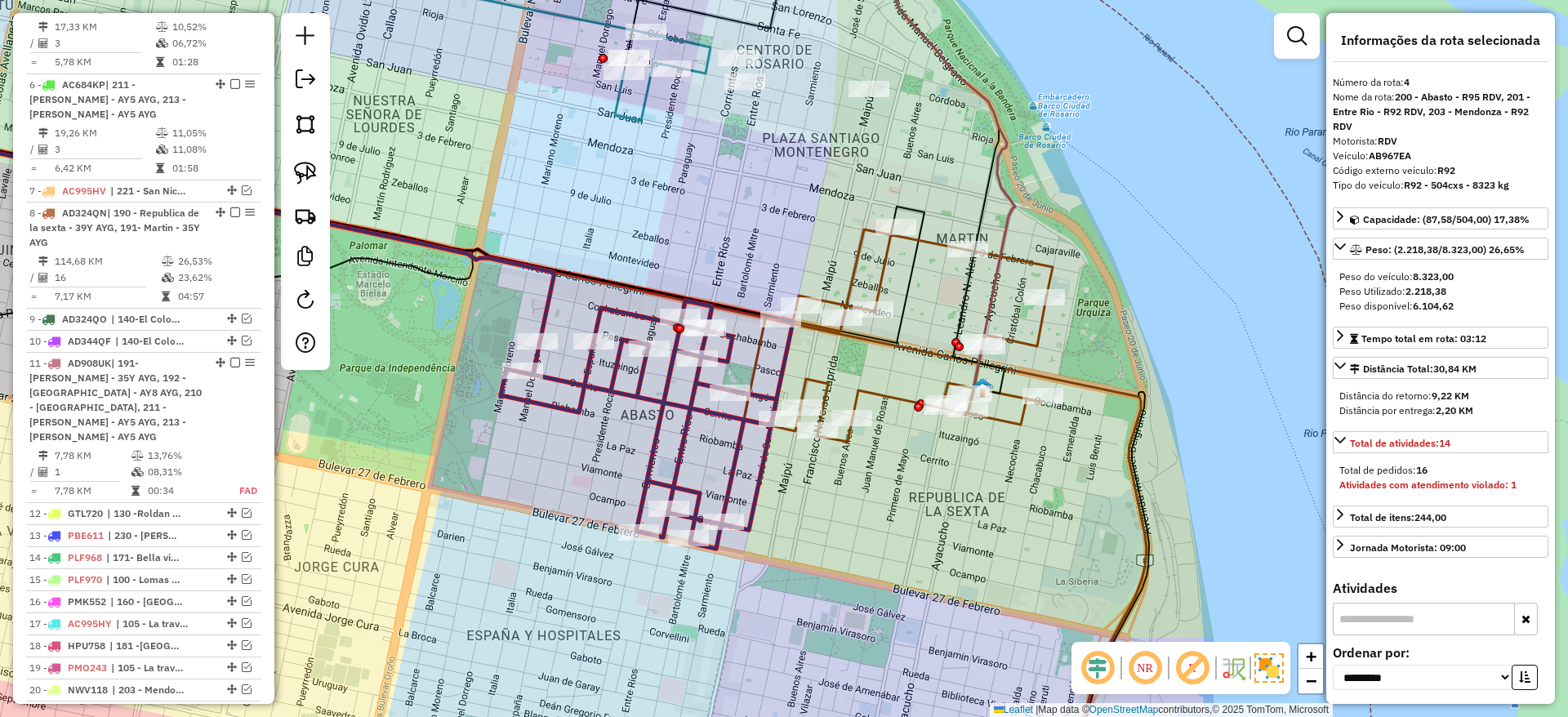
scroll to position [680, 0]
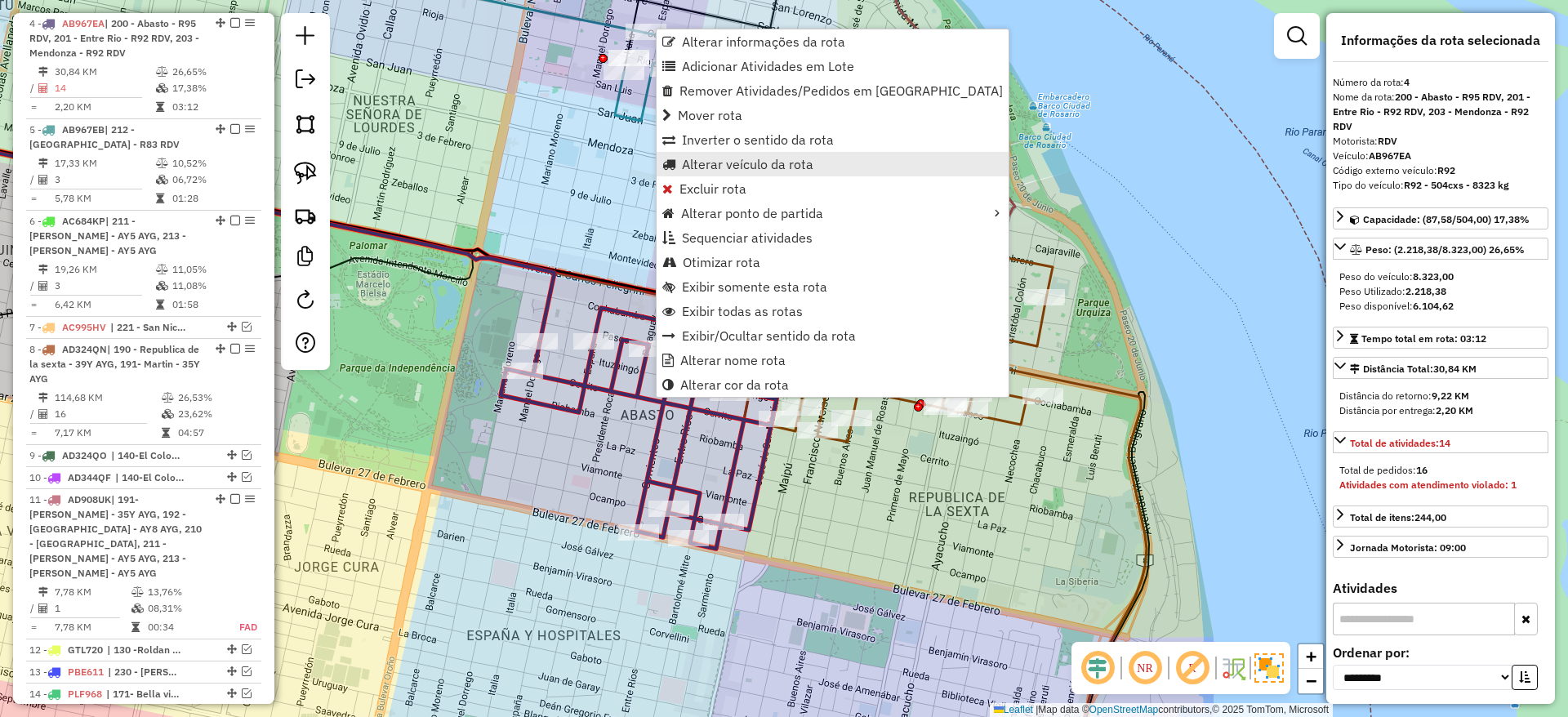
click at [699, 168] on span "Alterar veículo da rota" at bounding box center [747, 164] width 132 height 13
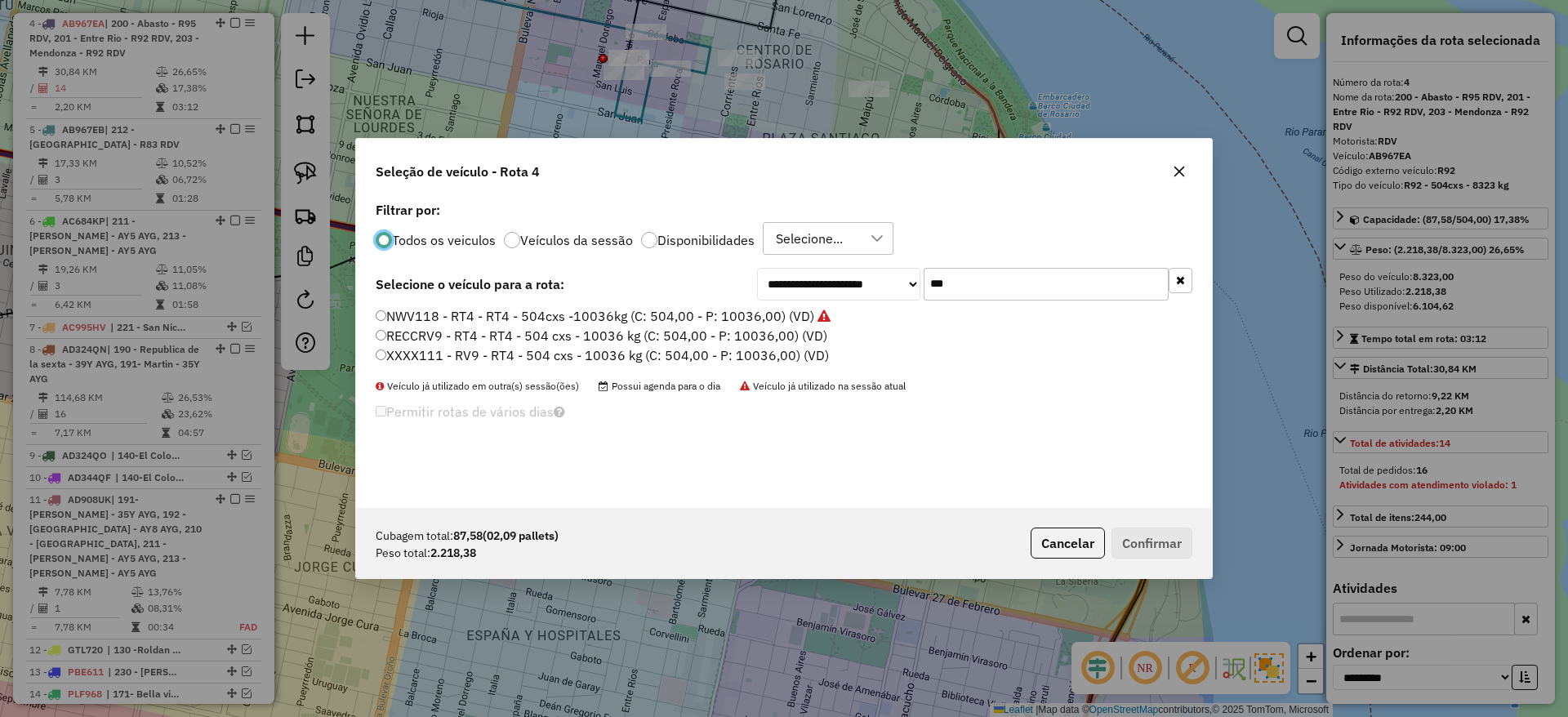
scroll to position [9, 5]
drag, startPoint x: 962, startPoint y: 276, endPoint x: 855, endPoint y: 272, distance: 107.1
click at [855, 272] on div "**********" at bounding box center [975, 283] width 436 height 32
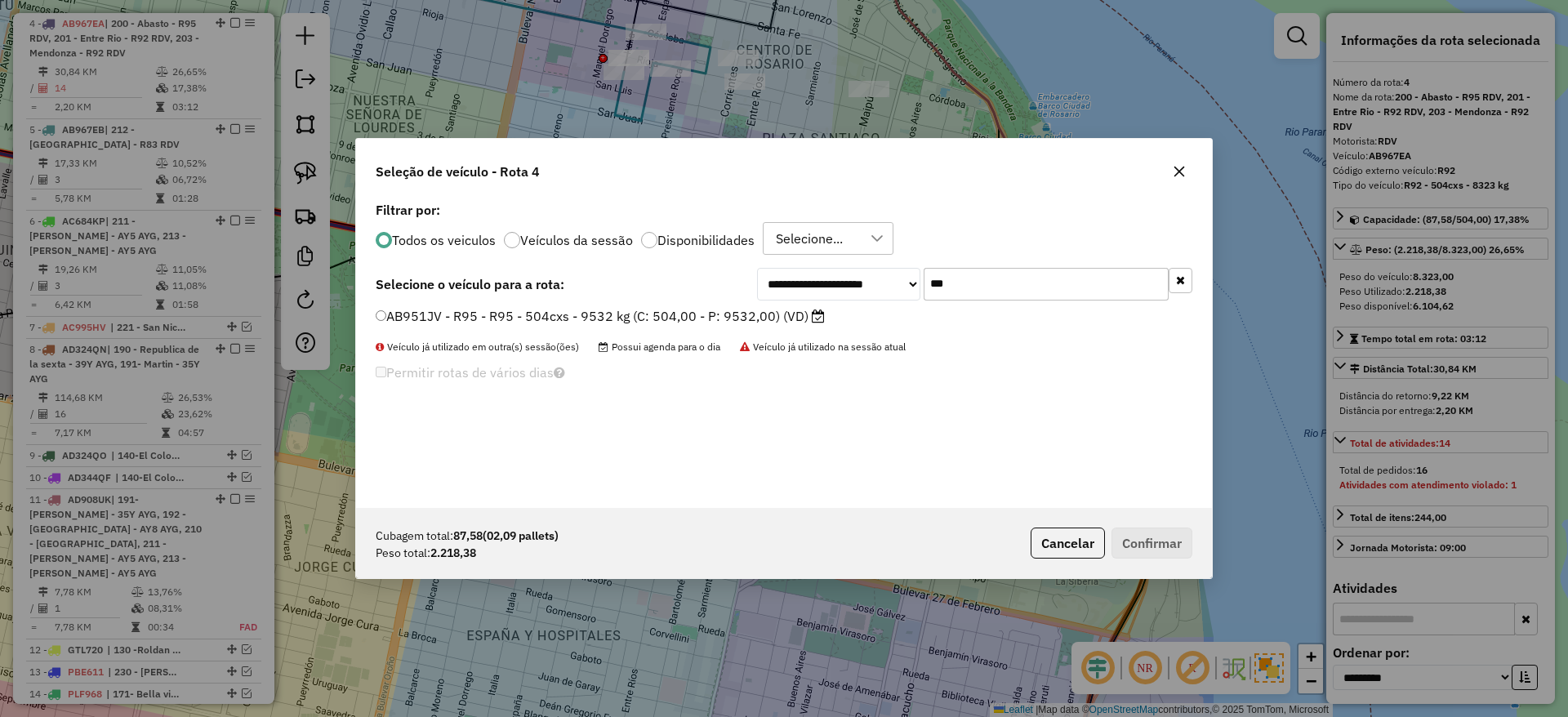
type input "***"
click at [784, 320] on label "AB951JV - R95 - R95 - 504cxs - 9532 kg (C: 504,00 - P: 9532,00) (VD)" at bounding box center [600, 315] width 449 height 19
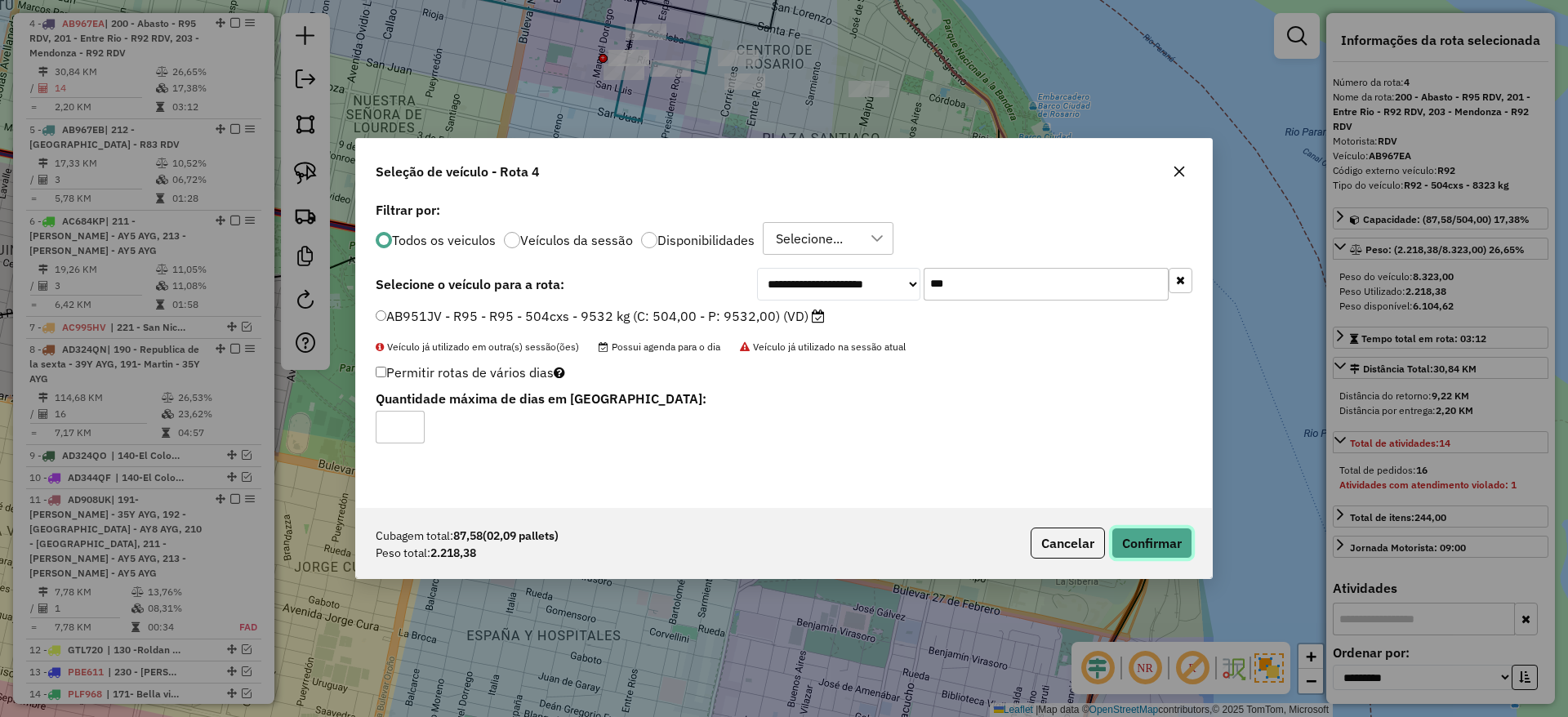
click at [1149, 539] on button "Confirmar" at bounding box center [1152, 543] width 81 height 31
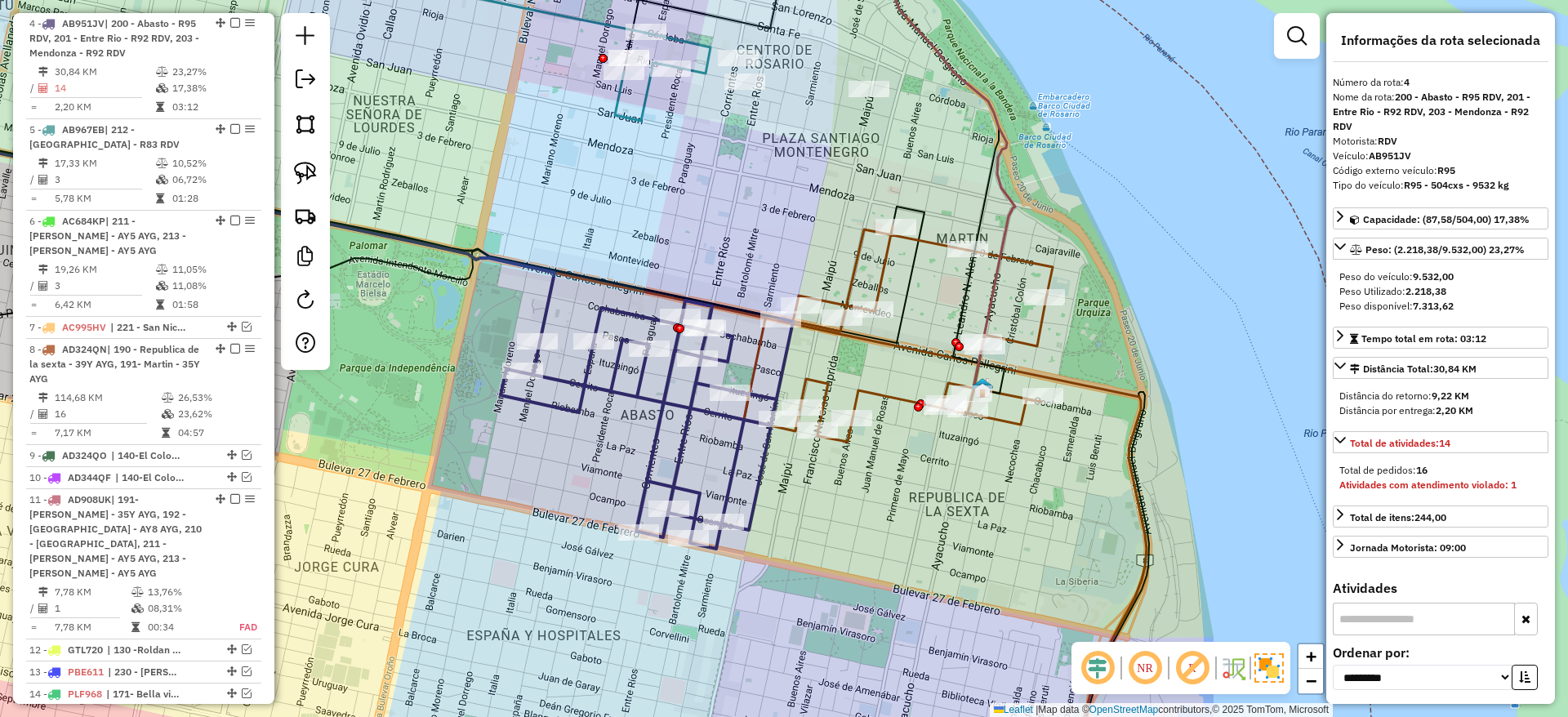
click at [1037, 345] on icon at bounding box center [898, 334] width 308 height 215
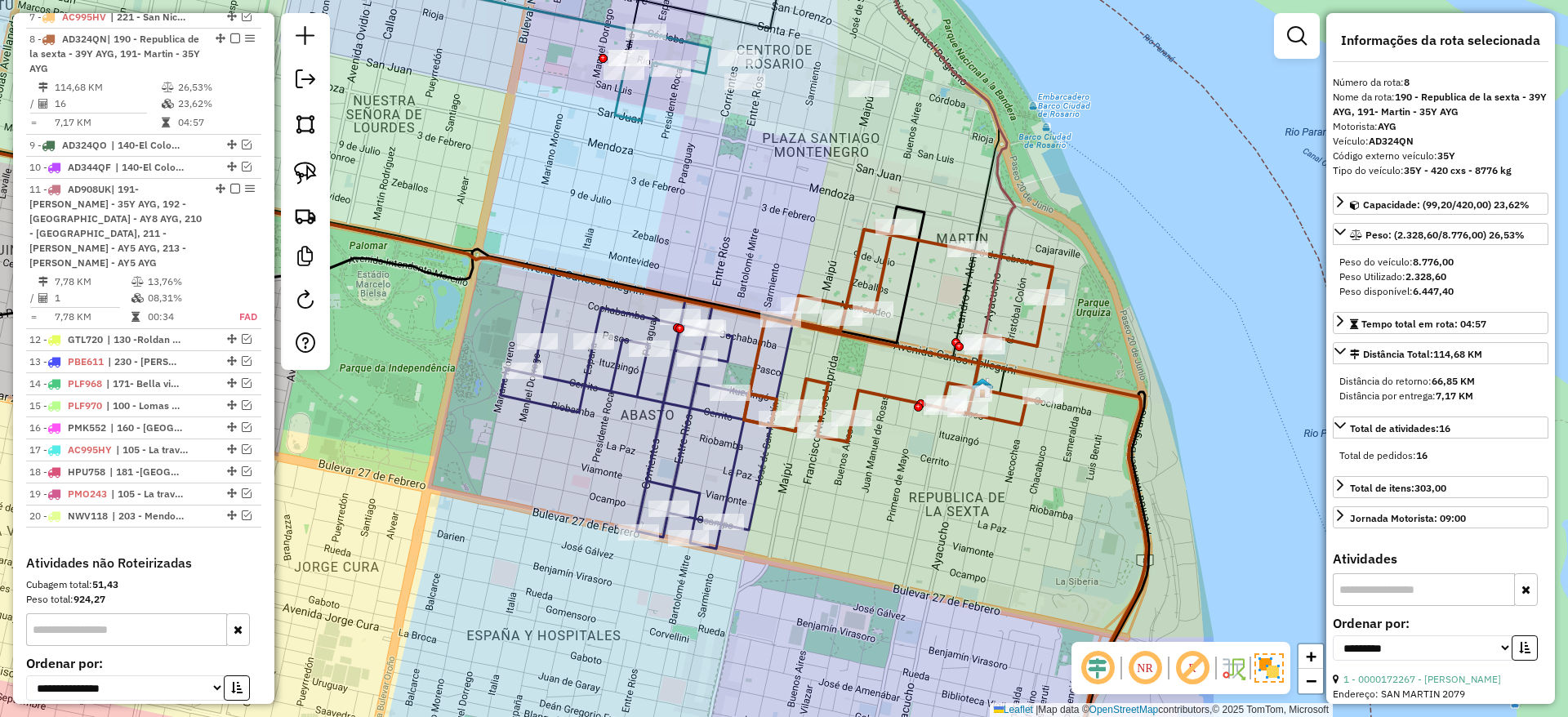
scroll to position [1006, 0]
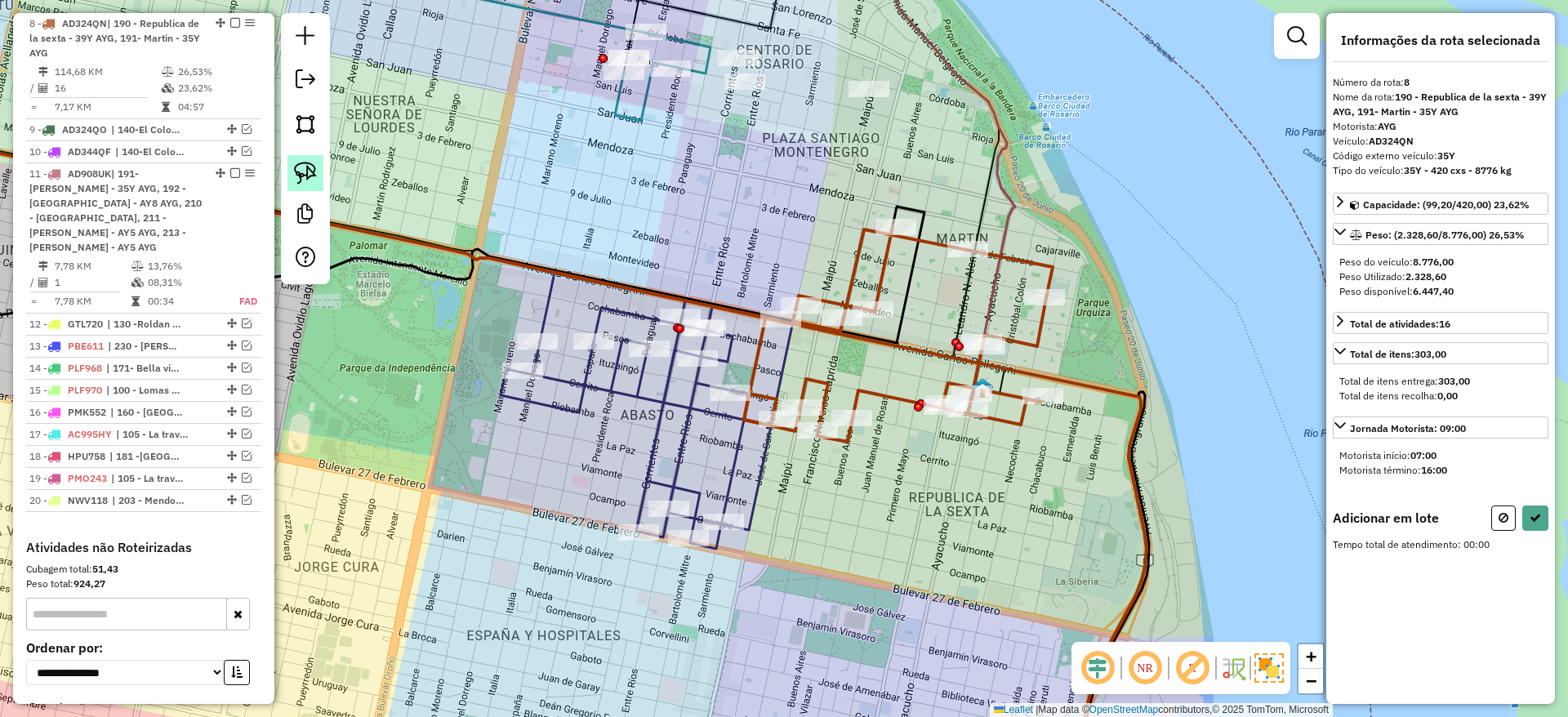
click at [303, 166] on img at bounding box center [305, 173] width 23 height 23
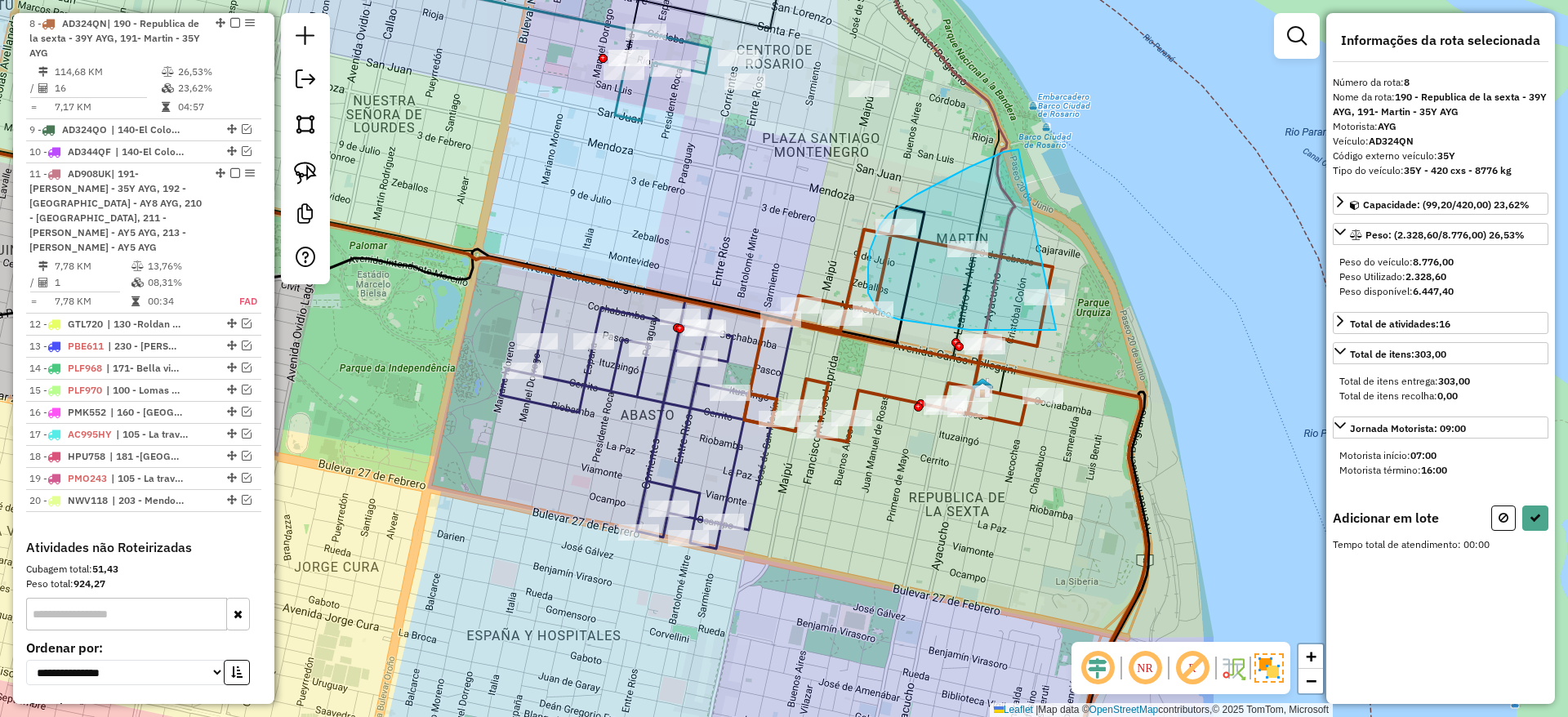
drag, startPoint x: 1018, startPoint y: 150, endPoint x: 1085, endPoint y: 322, distance: 184.6
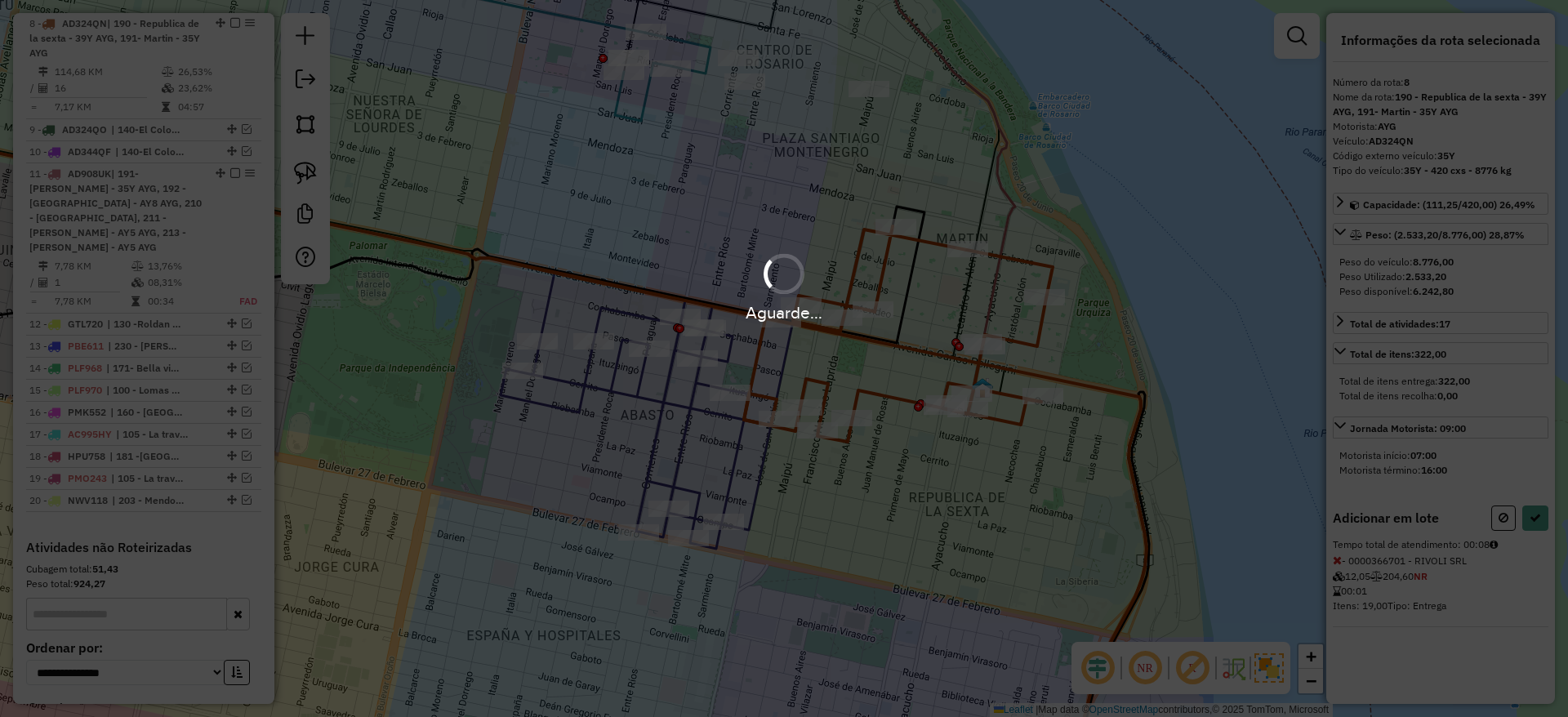
select select "**********"
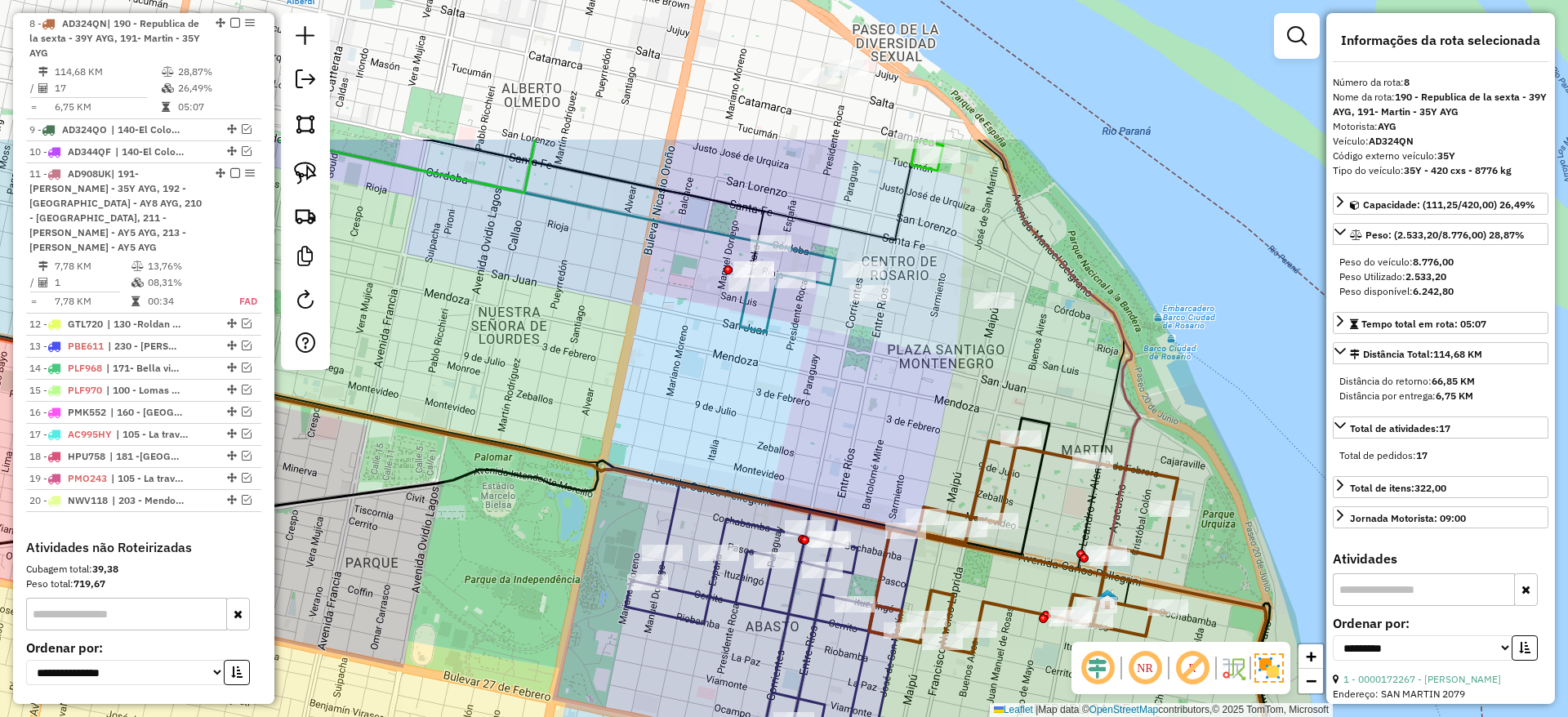
drag, startPoint x: 863, startPoint y: 228, endPoint x: 990, endPoint y: 423, distance: 232.7
click at [990, 423] on div "Janela de atendimento Grade de atendimento Capacidade Transportadoras Veículos …" at bounding box center [784, 358] width 1568 height 717
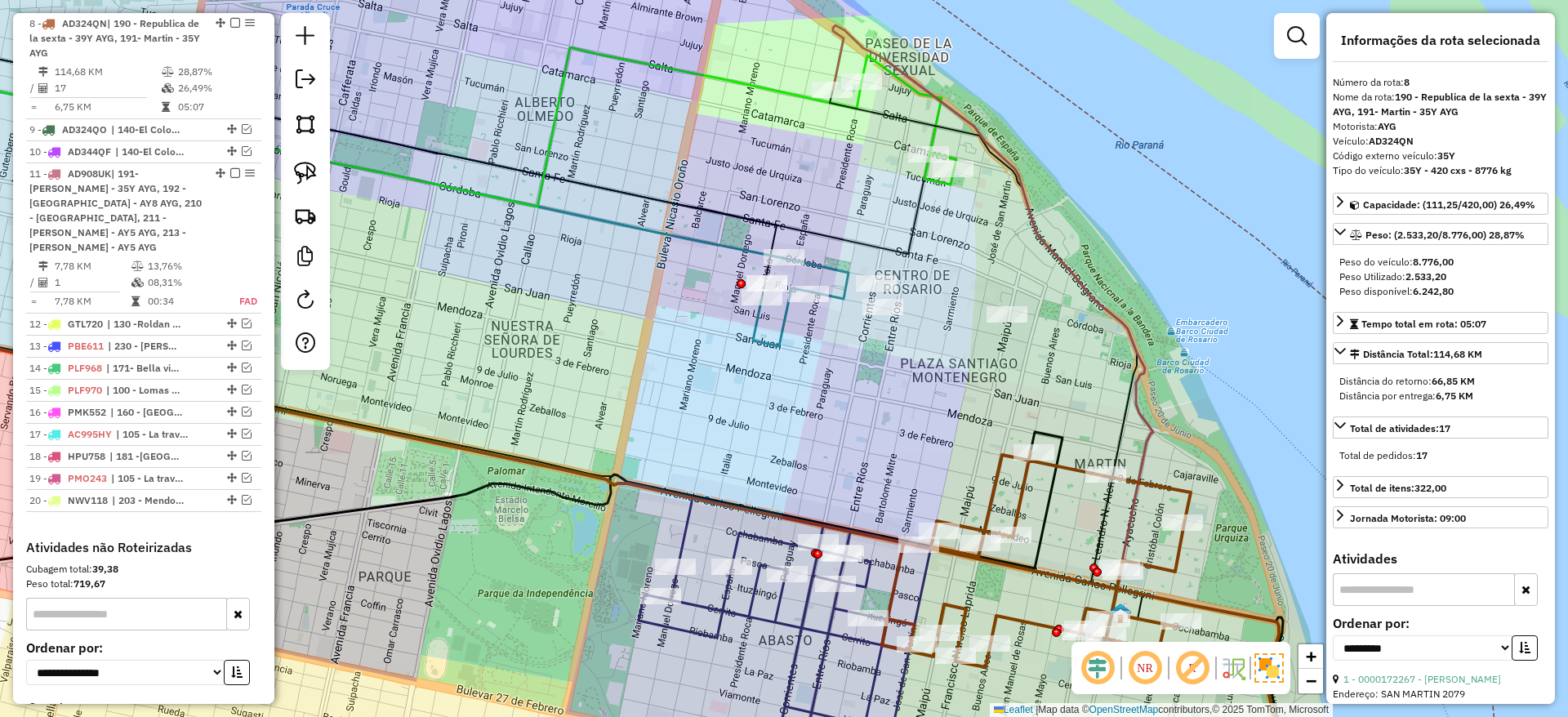
click at [783, 336] on icon at bounding box center [801, 301] width 96 height 88
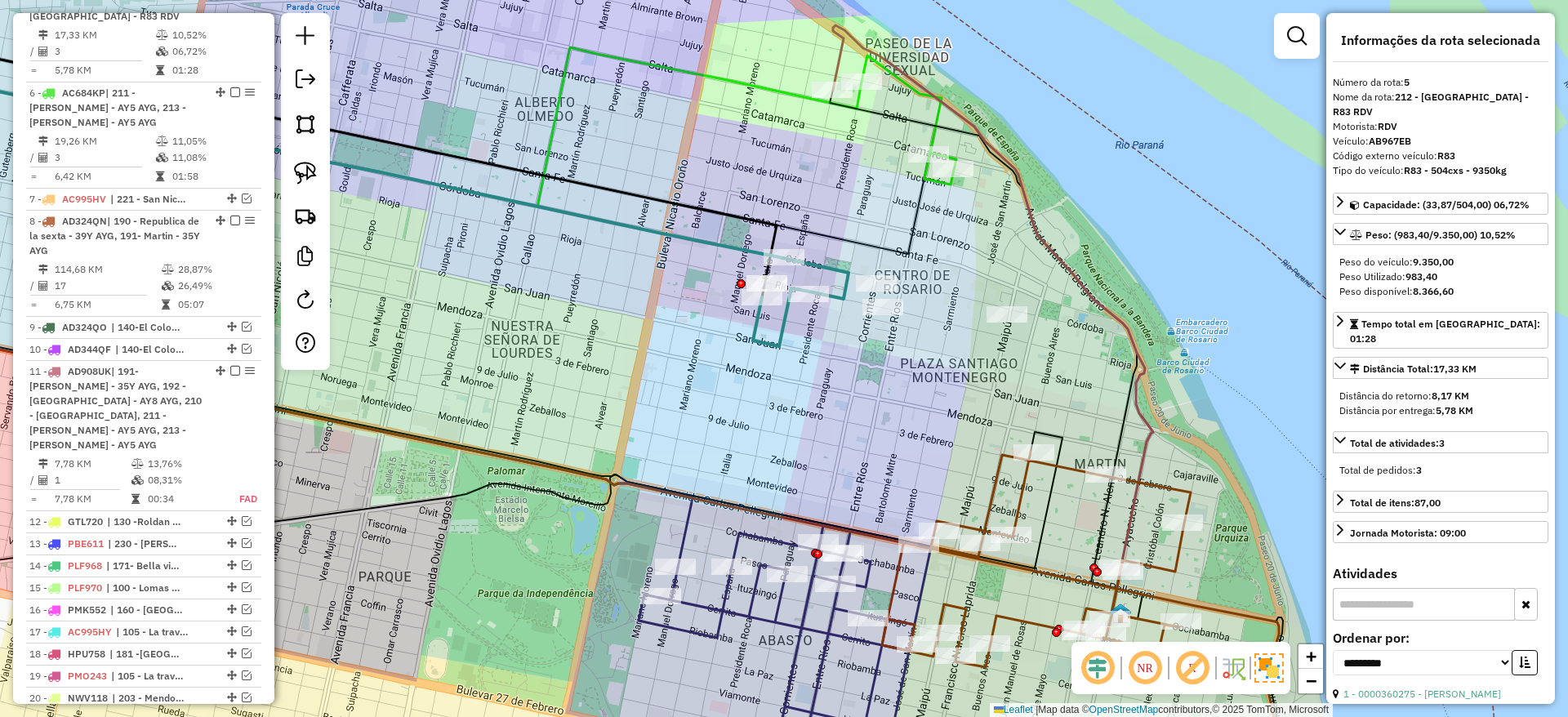
scroll to position [787, 0]
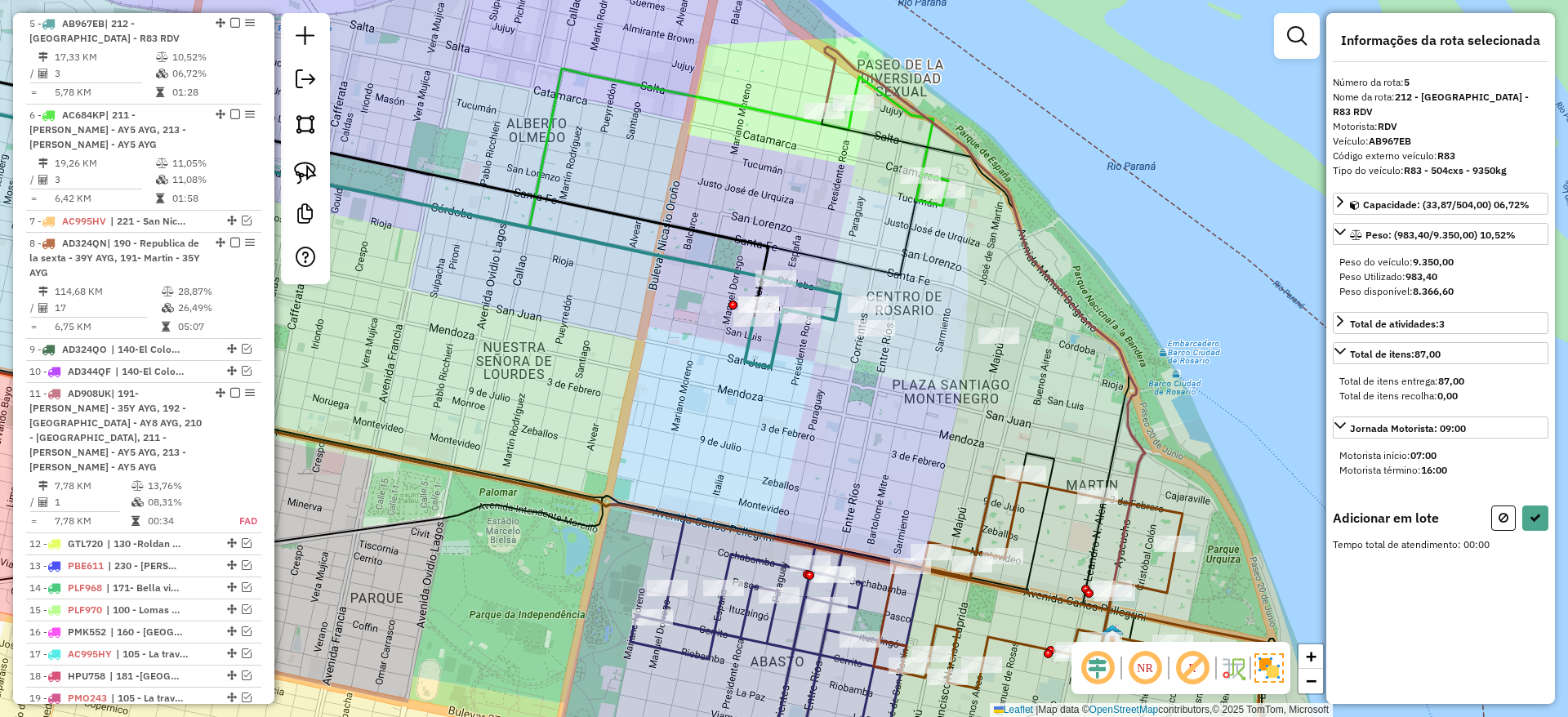
drag, startPoint x: 864, startPoint y: 410, endPoint x: 848, endPoint y: 465, distance: 57.3
click at [848, 465] on div "Janela de atendimento Grade de atendimento Capacidade Transportadoras Veículos …" at bounding box center [784, 358] width 1568 height 717
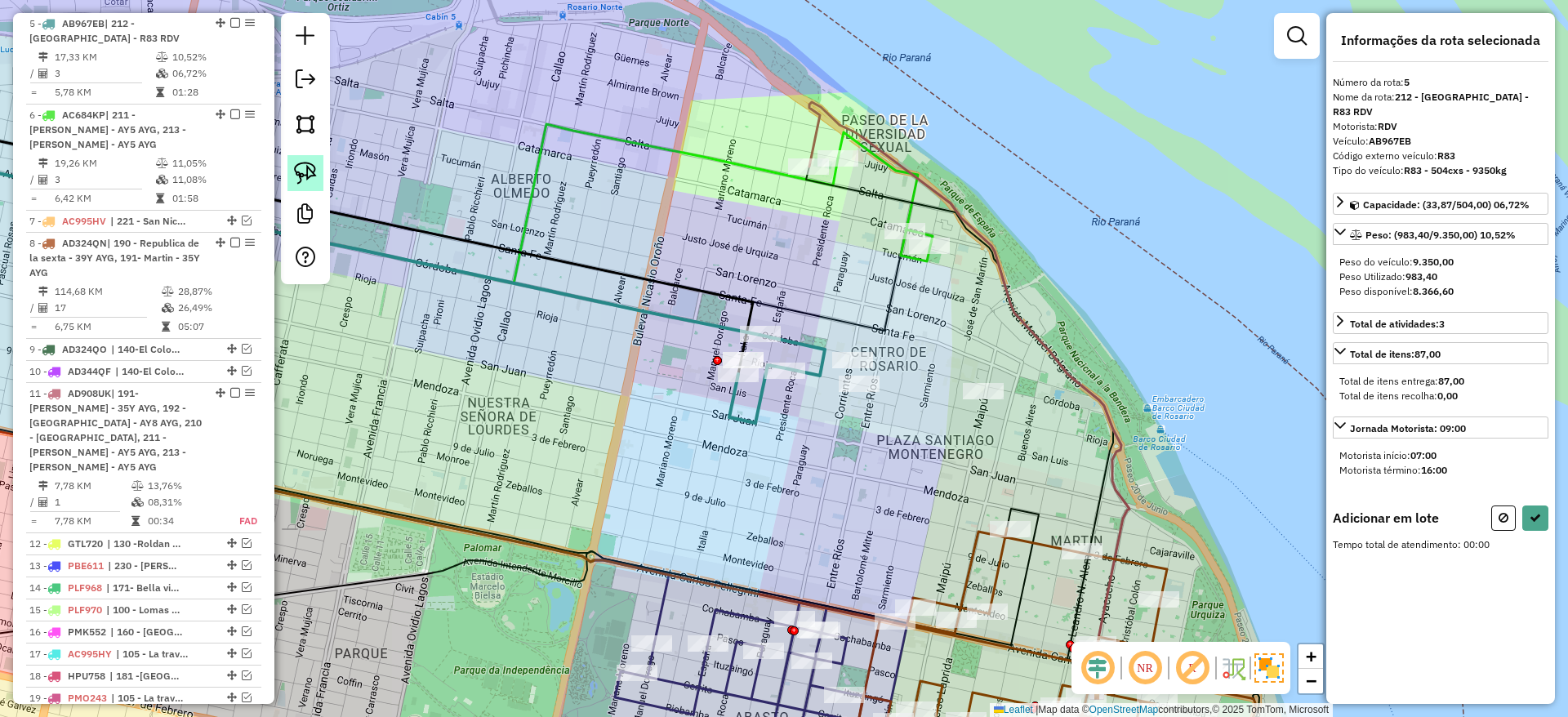
click at [306, 166] on img at bounding box center [305, 173] width 23 height 23
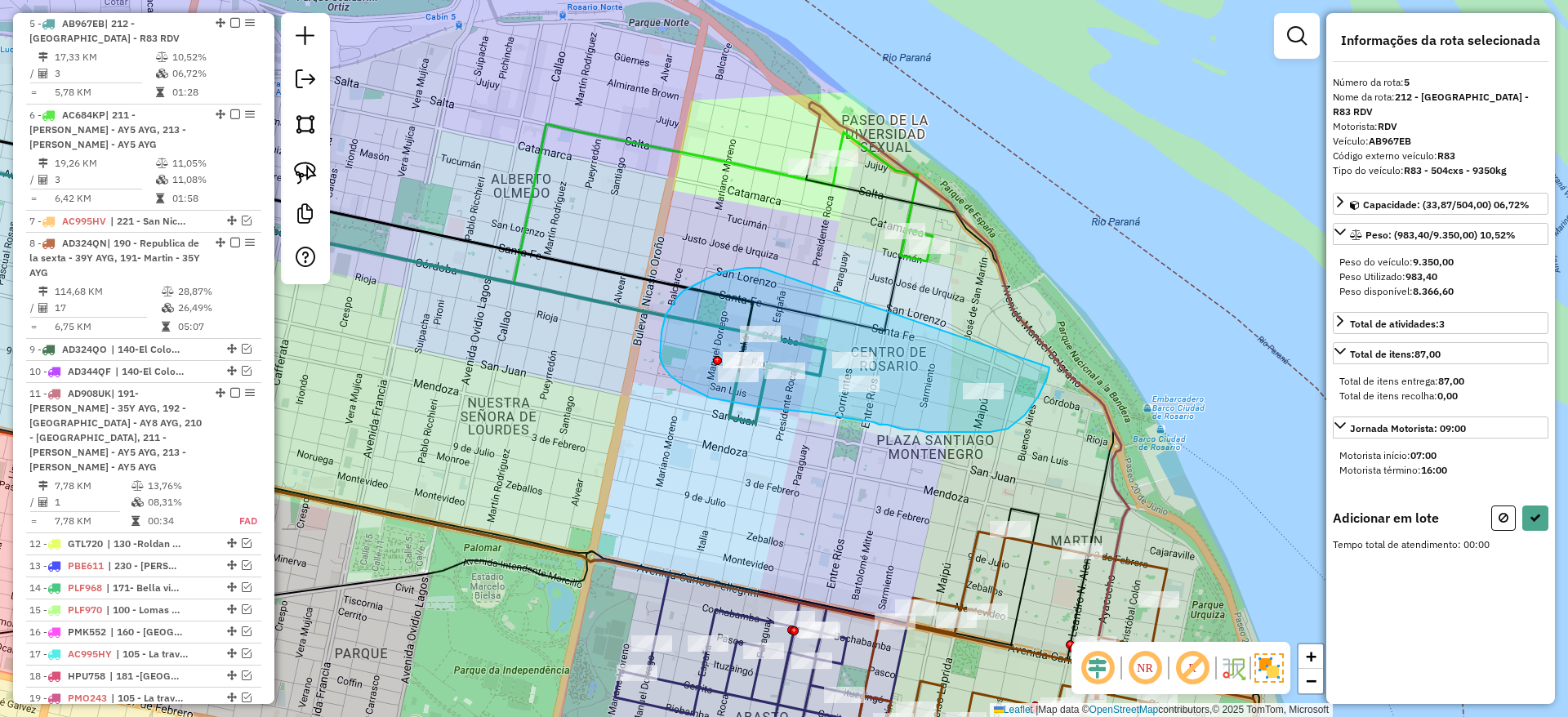
drag, startPoint x: 729, startPoint y: 270, endPoint x: 1049, endPoint y: 368, distance: 334.7
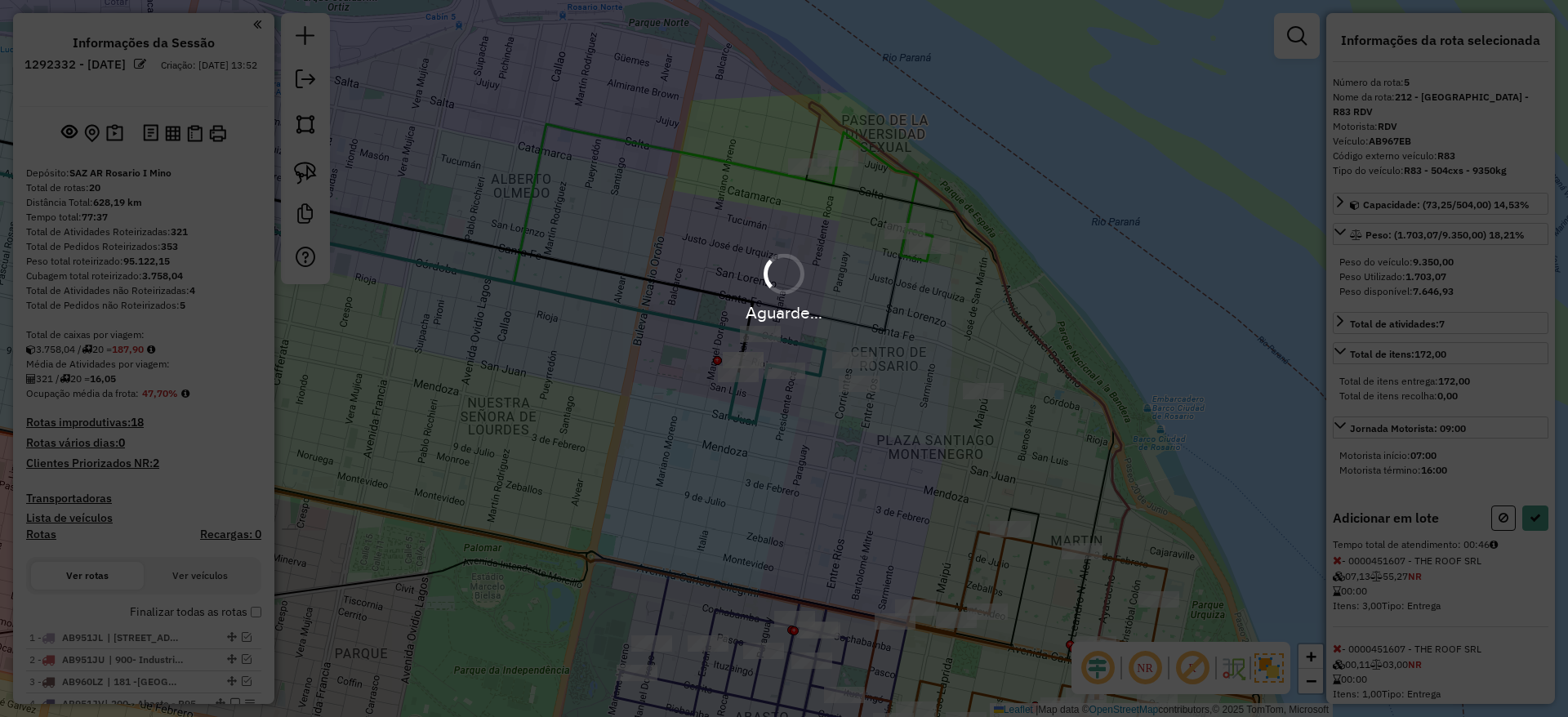
scroll to position [787, 0]
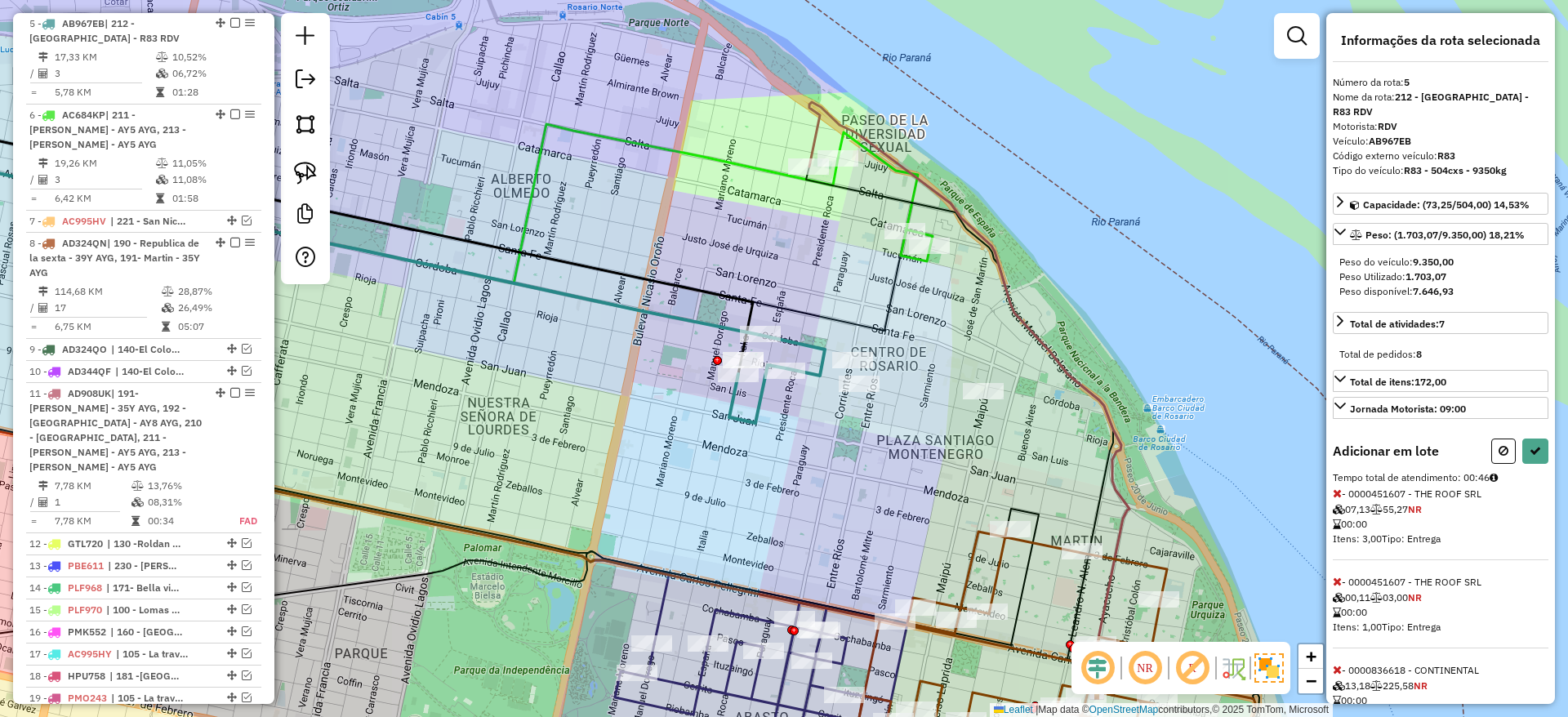
select select "**********"
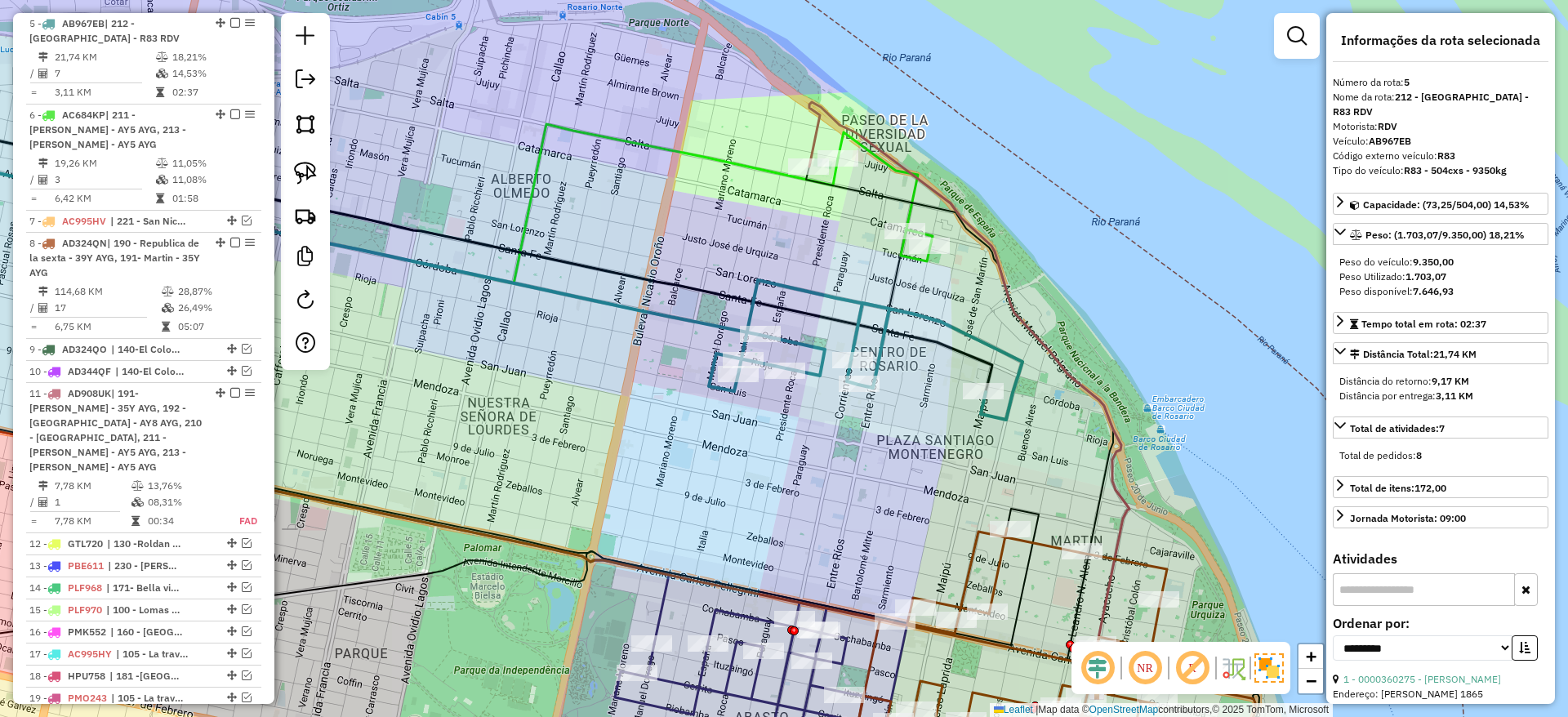
click at [911, 177] on icon at bounding box center [969, 396] width 320 height 590
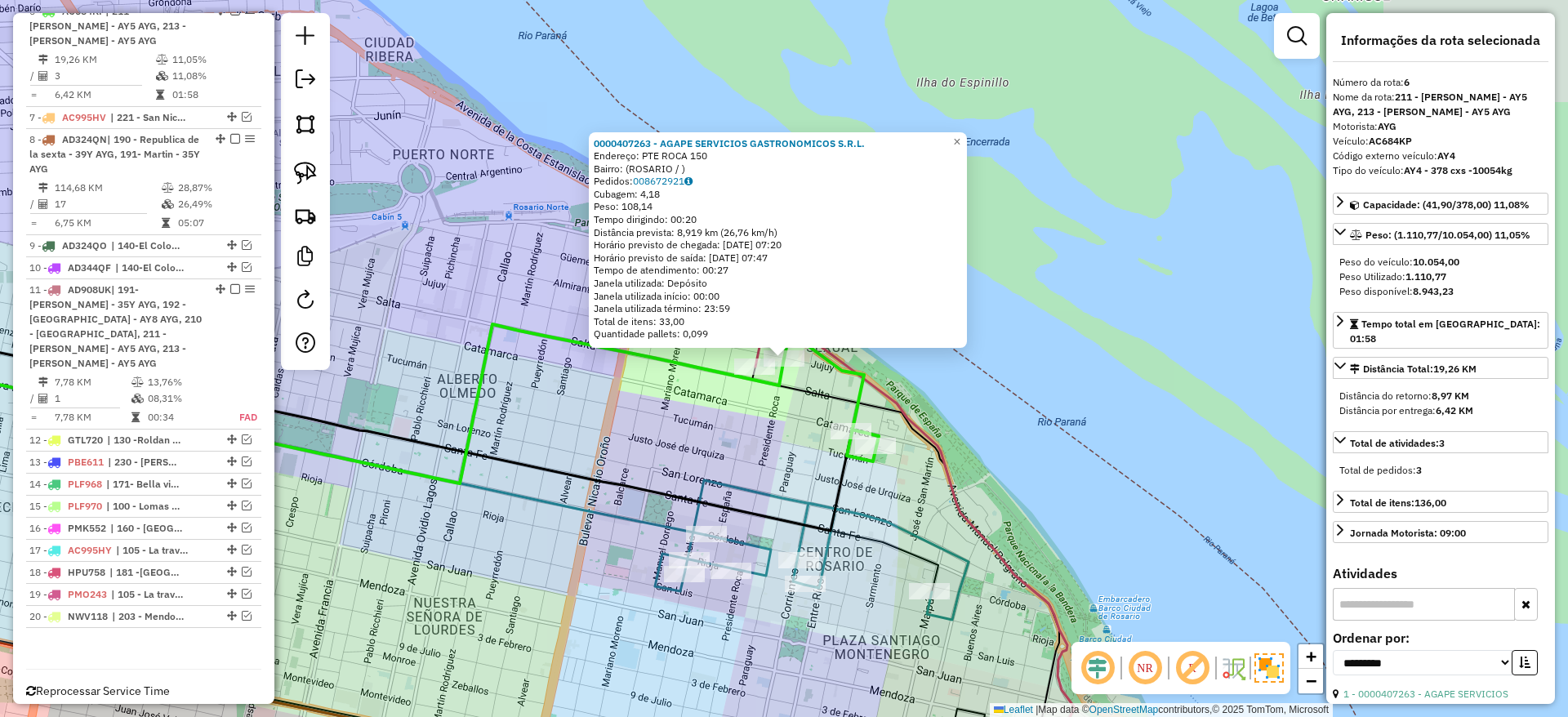
scroll to position [878, 0]
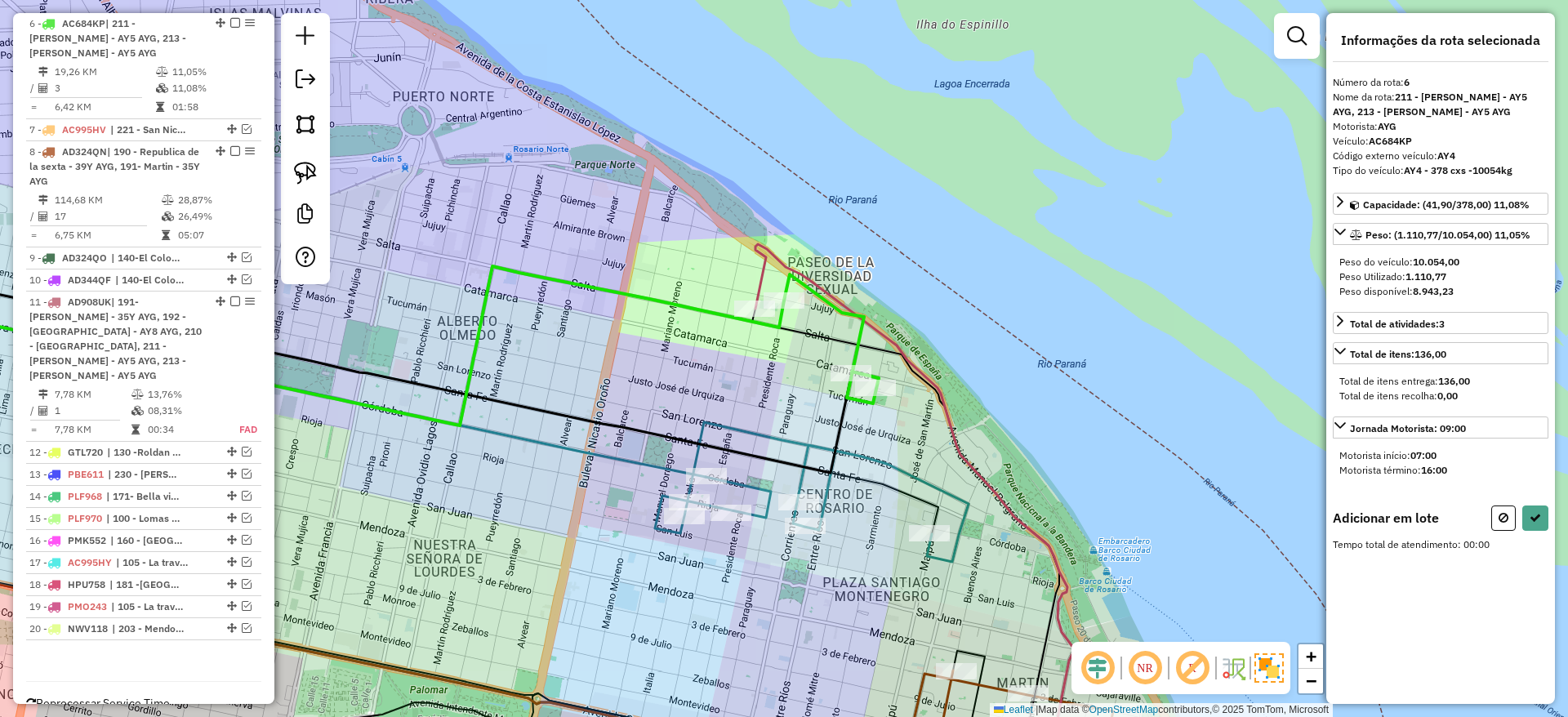
drag, startPoint x: 823, startPoint y: 283, endPoint x: 817, endPoint y: 187, distance: 96.2
click at [817, 187] on div "Janela de atendimento Grade de atendimento Capacidade Transportadoras Veículos …" at bounding box center [784, 358] width 1568 height 717
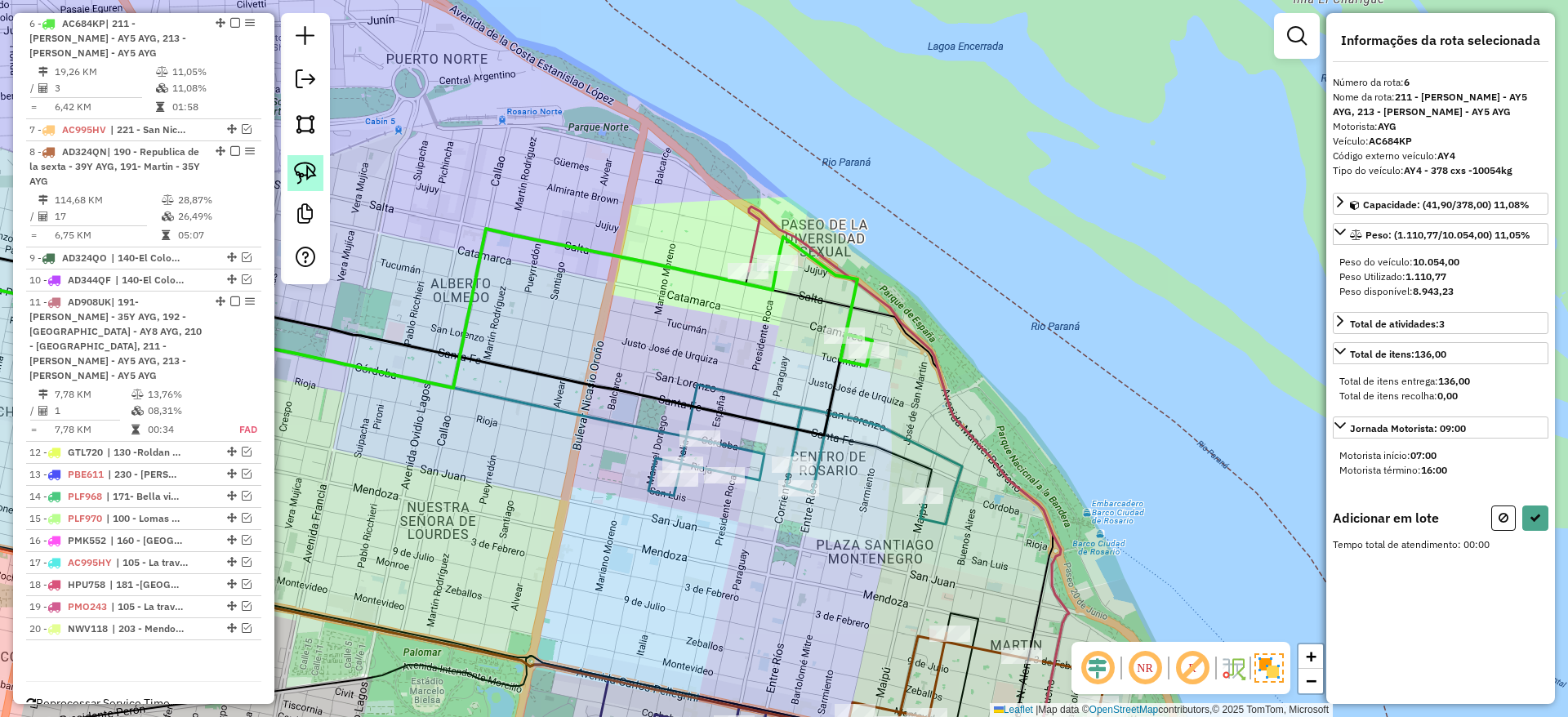
click at [298, 171] on img at bounding box center [305, 173] width 23 height 23
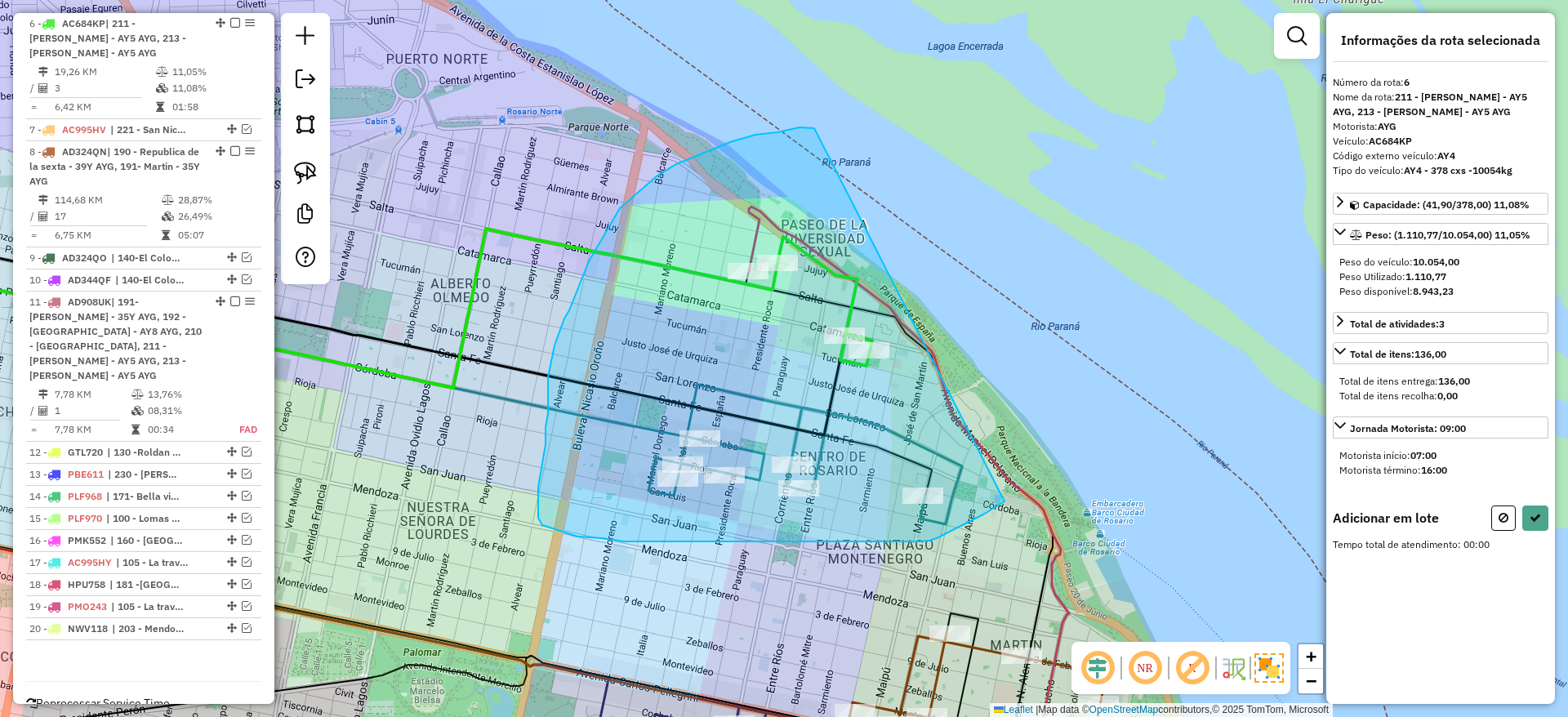
drag, startPoint x: 814, startPoint y: 128, endPoint x: 1051, endPoint y: 470, distance: 416.1
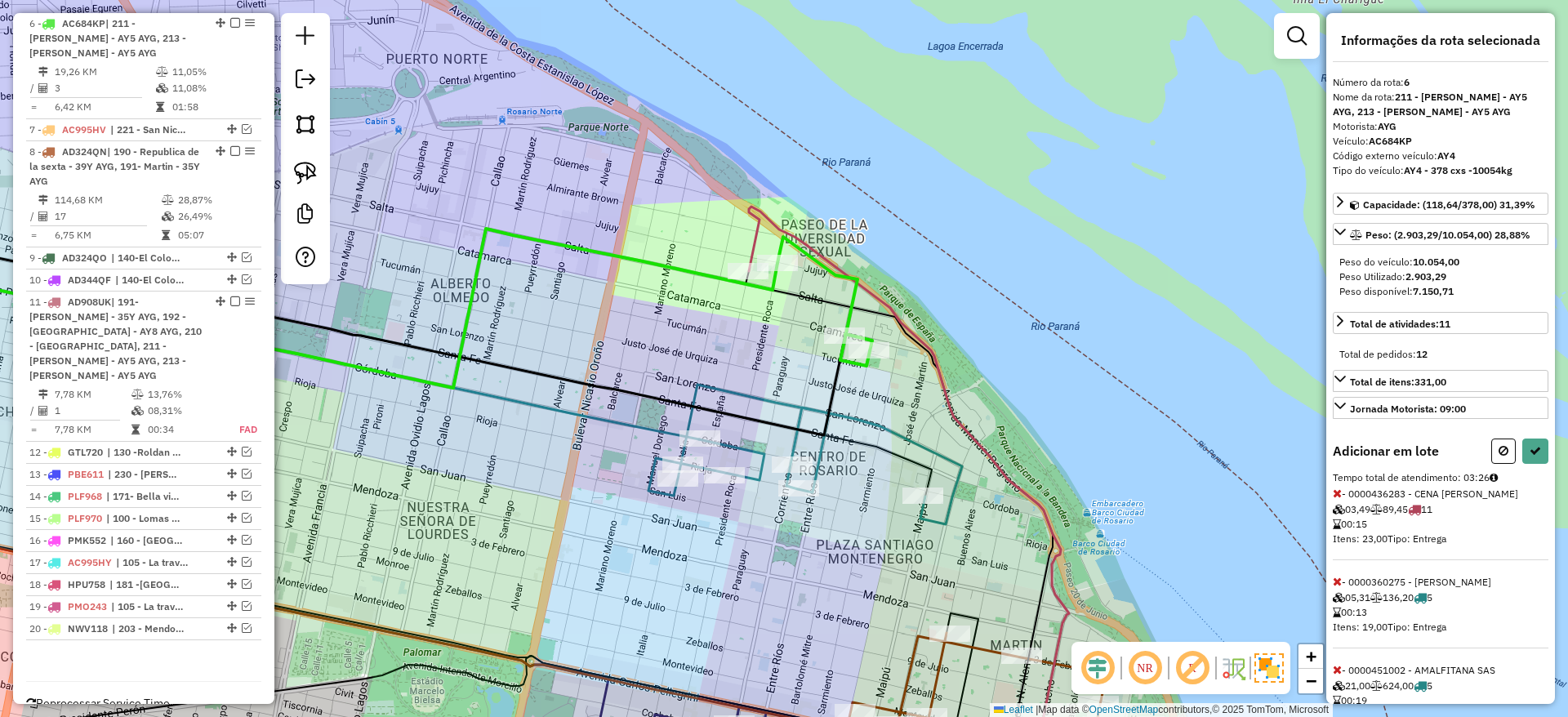
select select "**********"
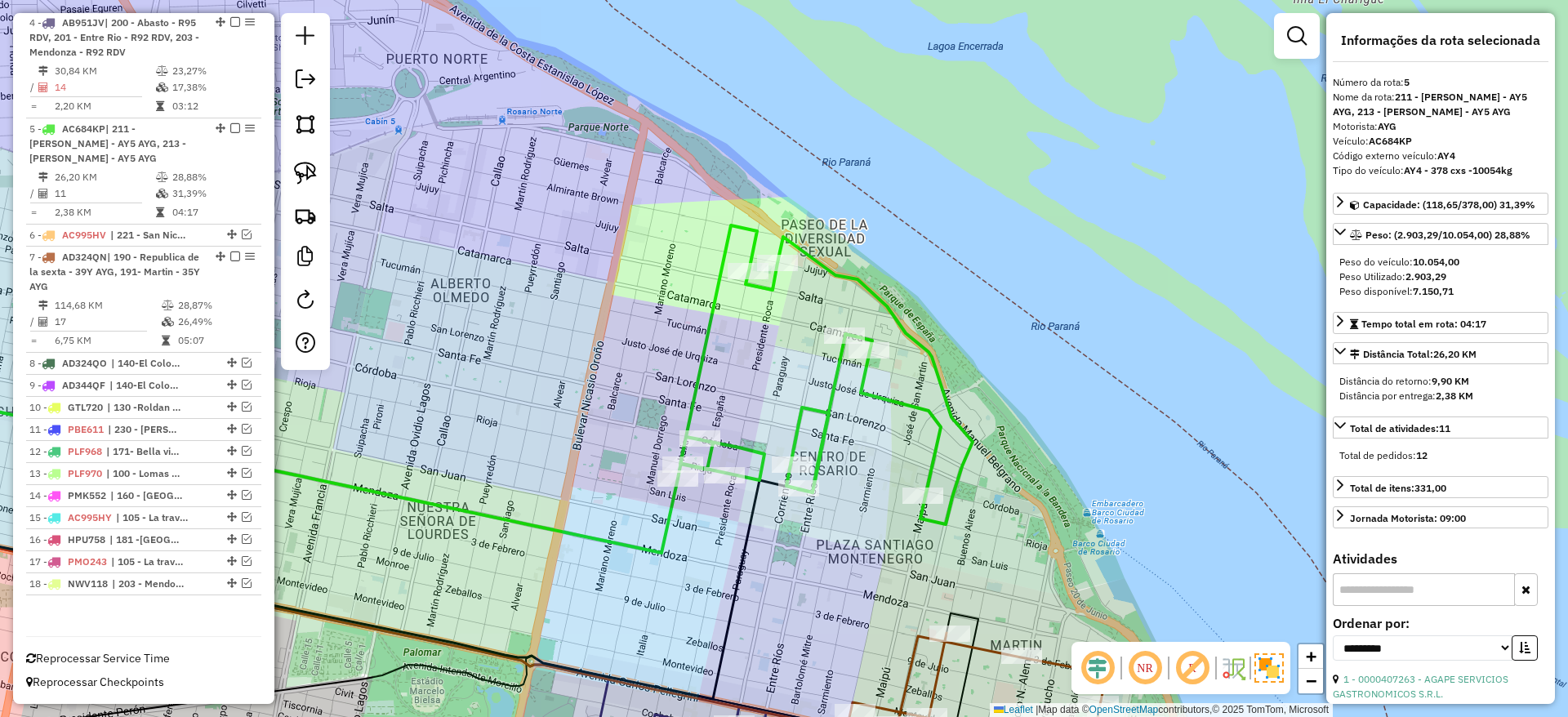
scroll to position [681, 0]
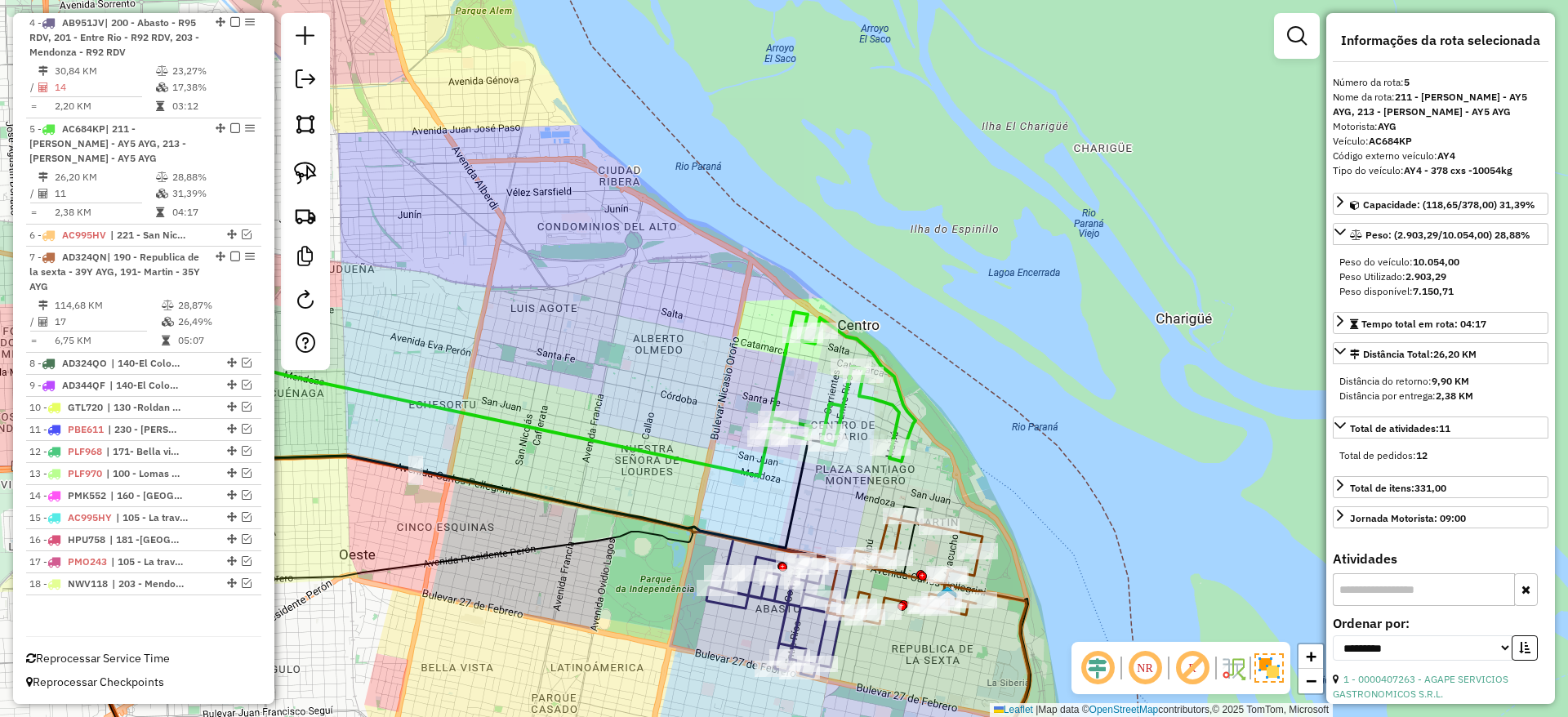
drag, startPoint x: 1010, startPoint y: 308, endPoint x: 1029, endPoint y: 168, distance: 141.3
click at [1029, 168] on div "Janela de atendimento Grade de atendimento Capacidade Transportadoras Veículos …" at bounding box center [784, 358] width 1568 height 717
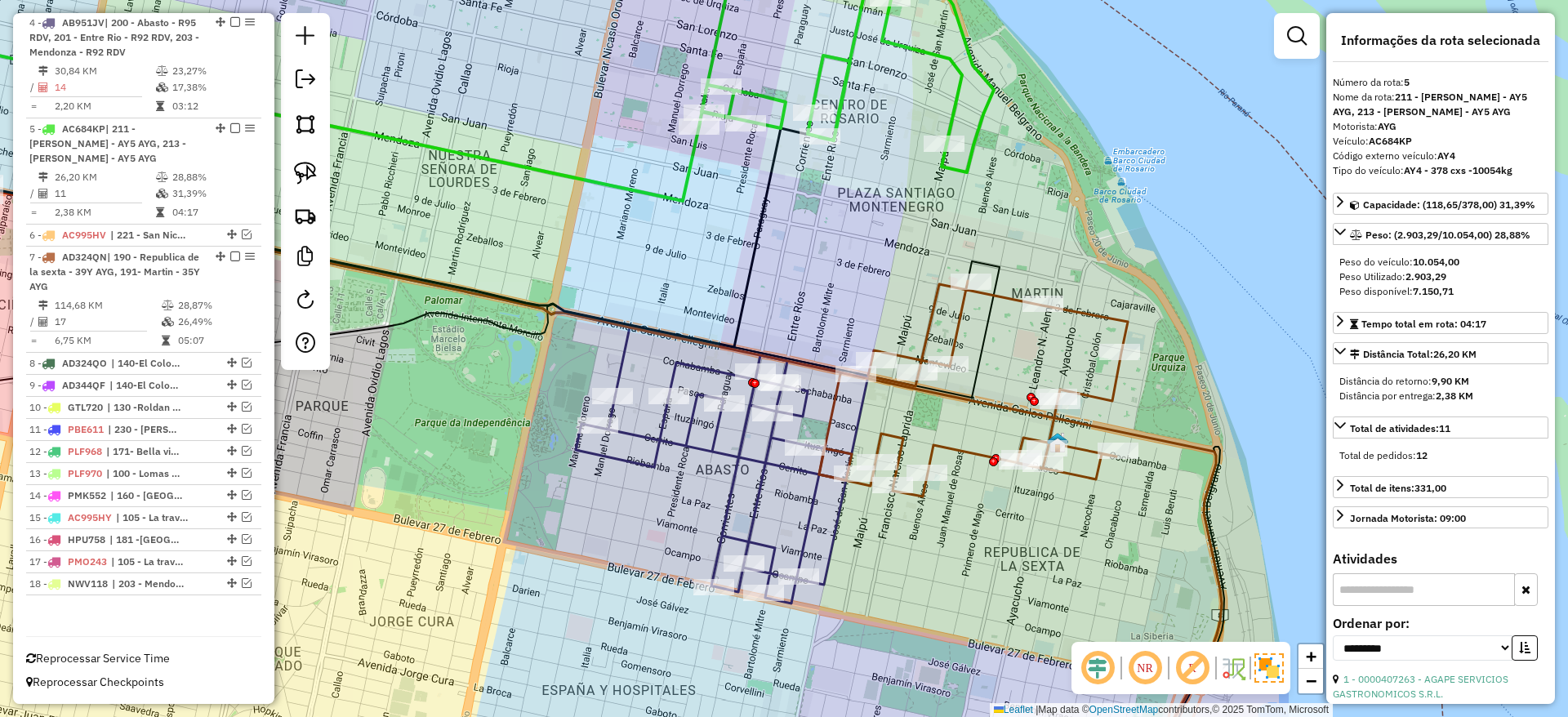
click at [830, 515] on icon at bounding box center [722, 479] width 293 height 248
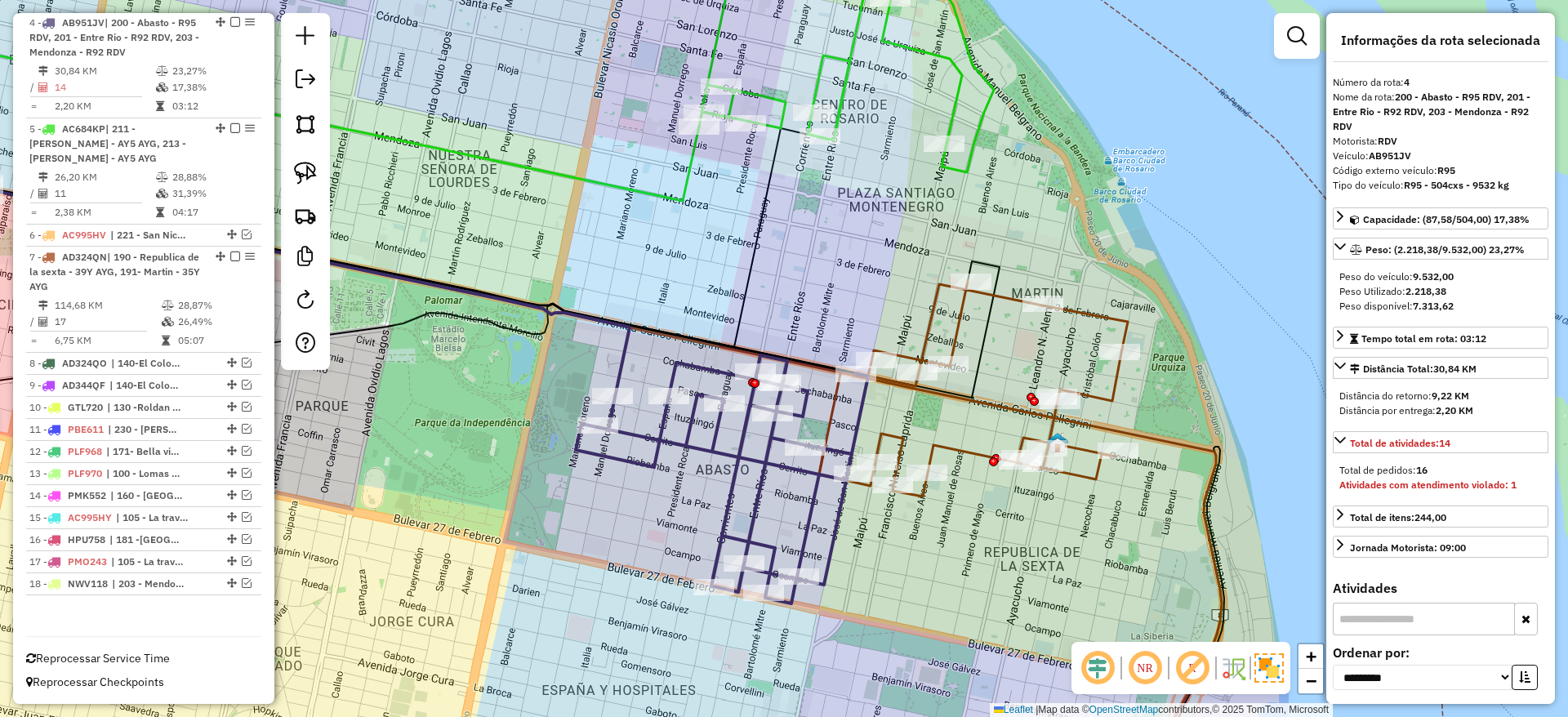
scroll to position [680, 0]
click at [836, 509] on icon at bounding box center [722, 479] width 293 height 248
click at [900, 430] on icon at bounding box center [973, 388] width 308 height 215
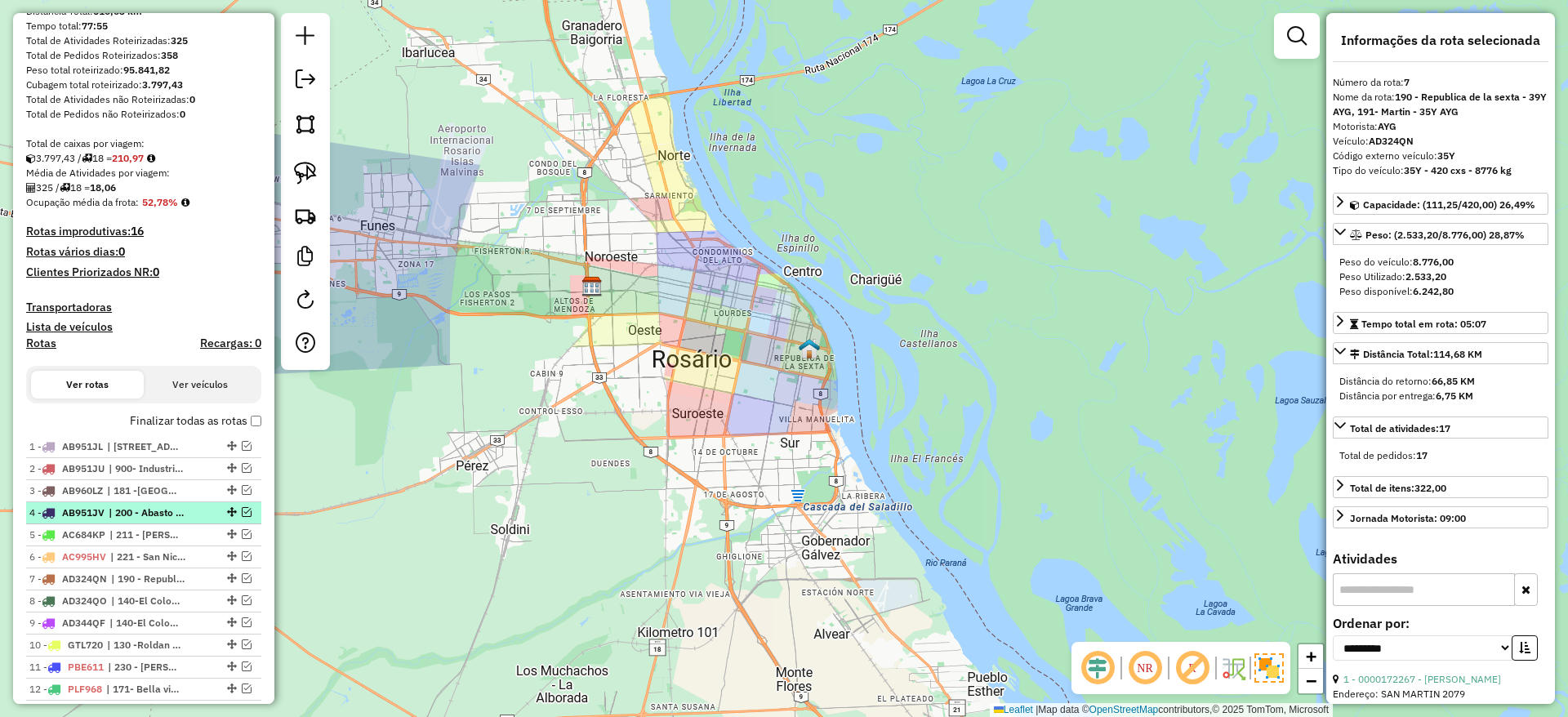
scroll to position [0, 0]
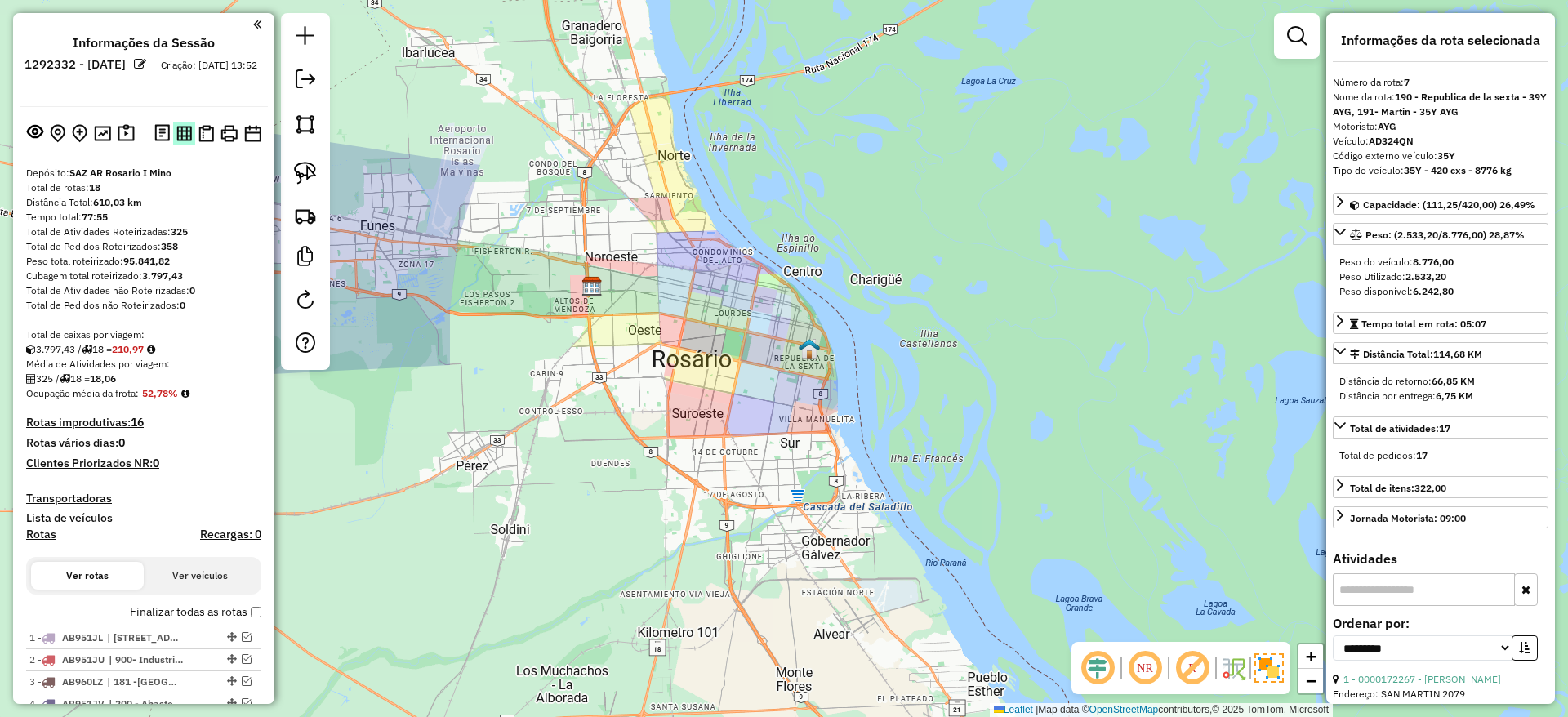
click at [187, 137] on img at bounding box center [184, 133] width 16 height 16
click at [222, 135] on img at bounding box center [229, 133] width 17 height 17
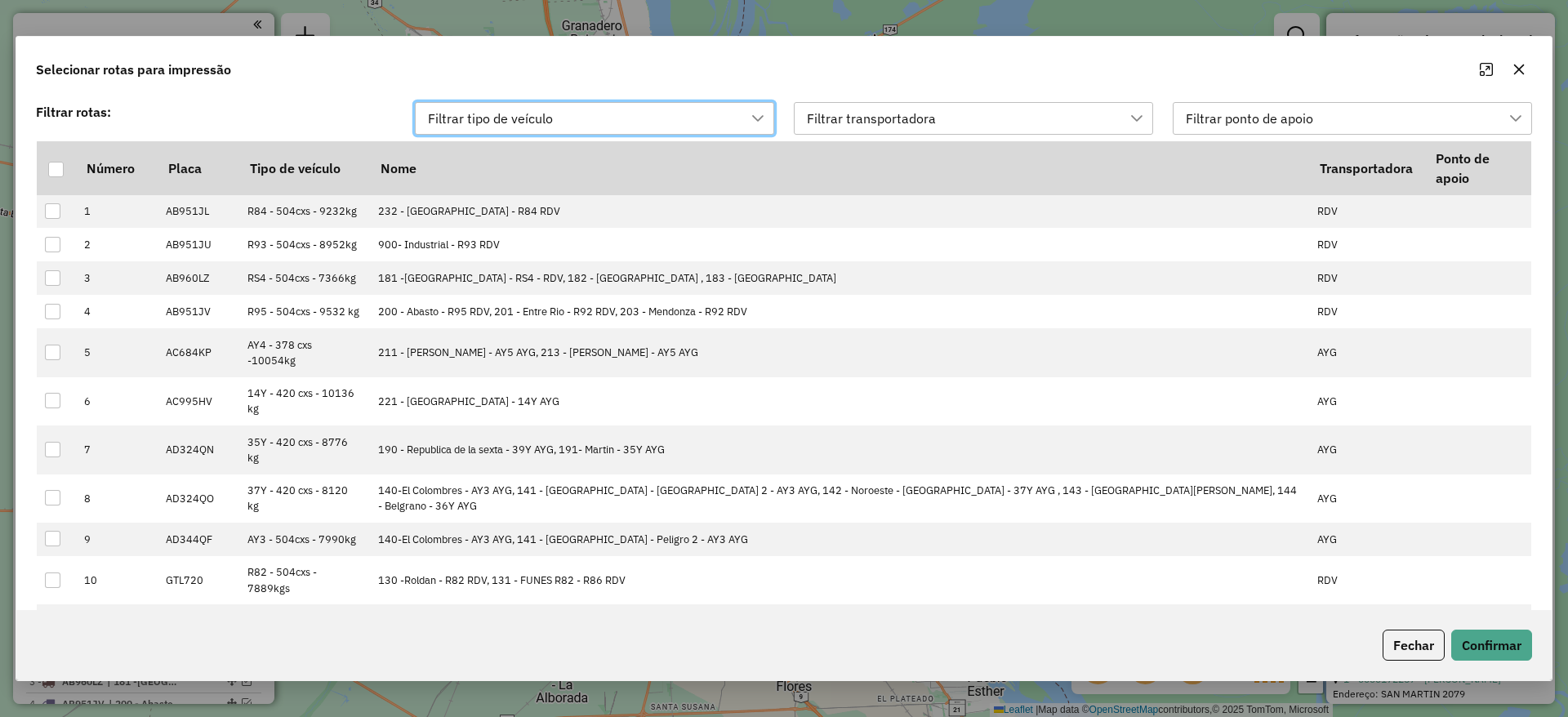
scroll to position [12, 74]
click at [868, 118] on div "Filtrar transportadora" at bounding box center [870, 118] width 140 height 31
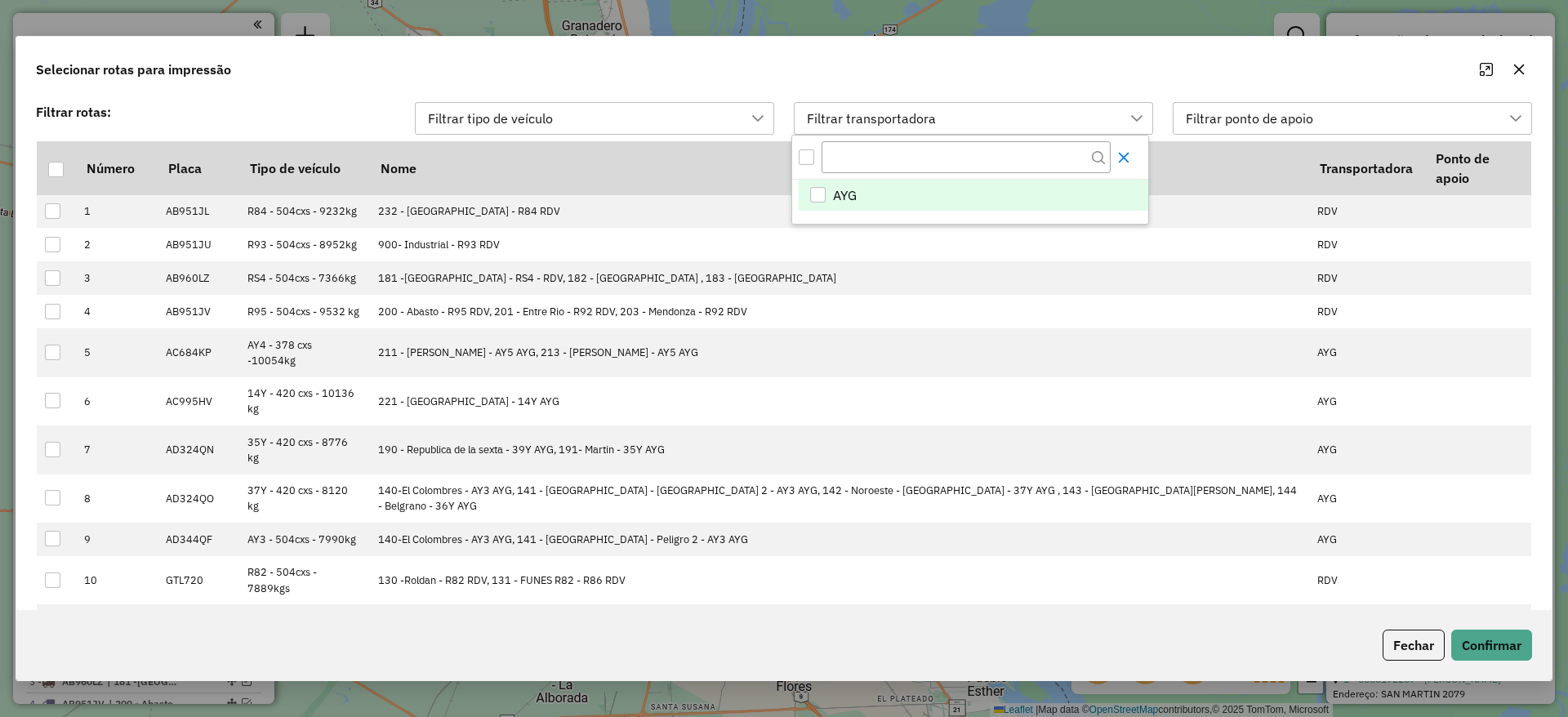
click at [1125, 157] on icon "Close" at bounding box center [1124, 157] width 10 height 10
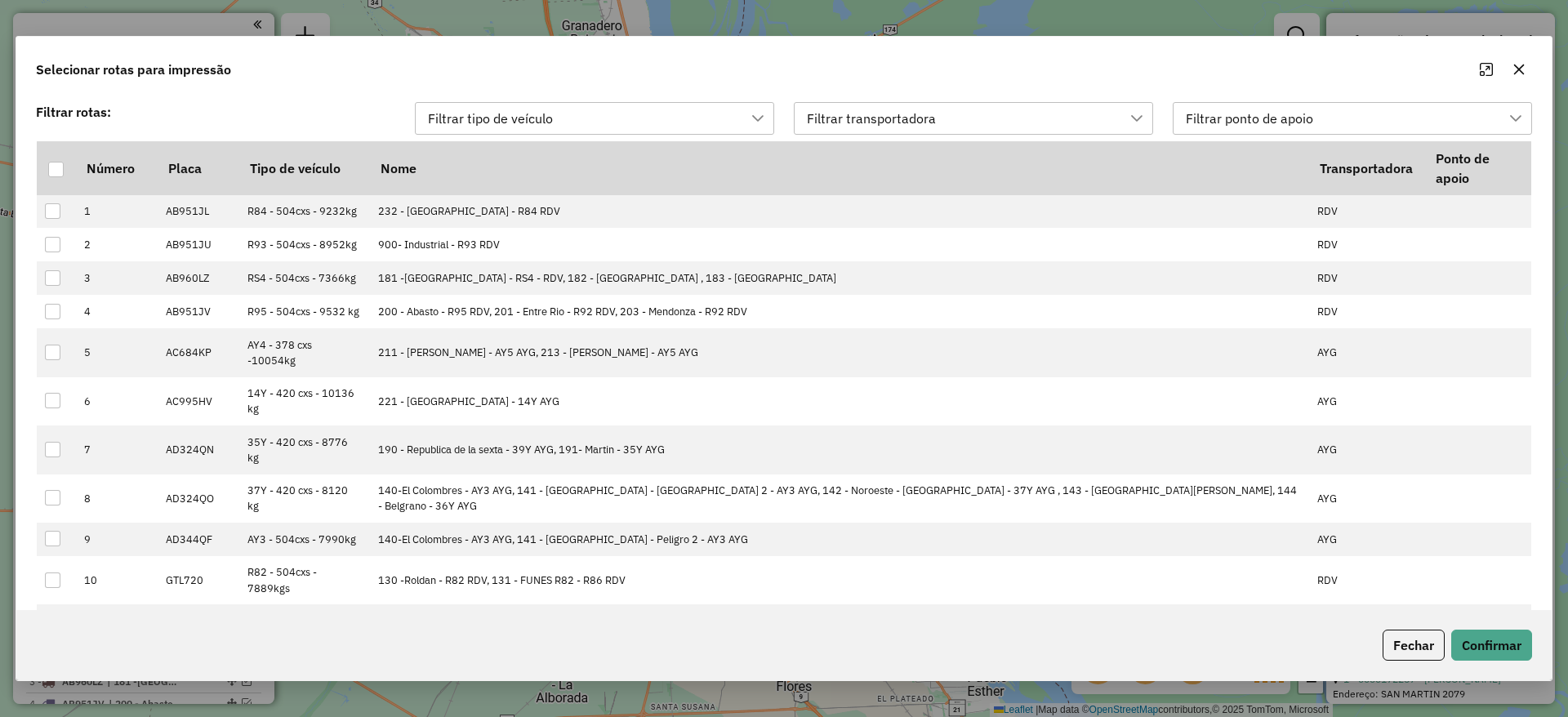
click at [1517, 73] on icon "button" at bounding box center [1518, 69] width 13 height 13
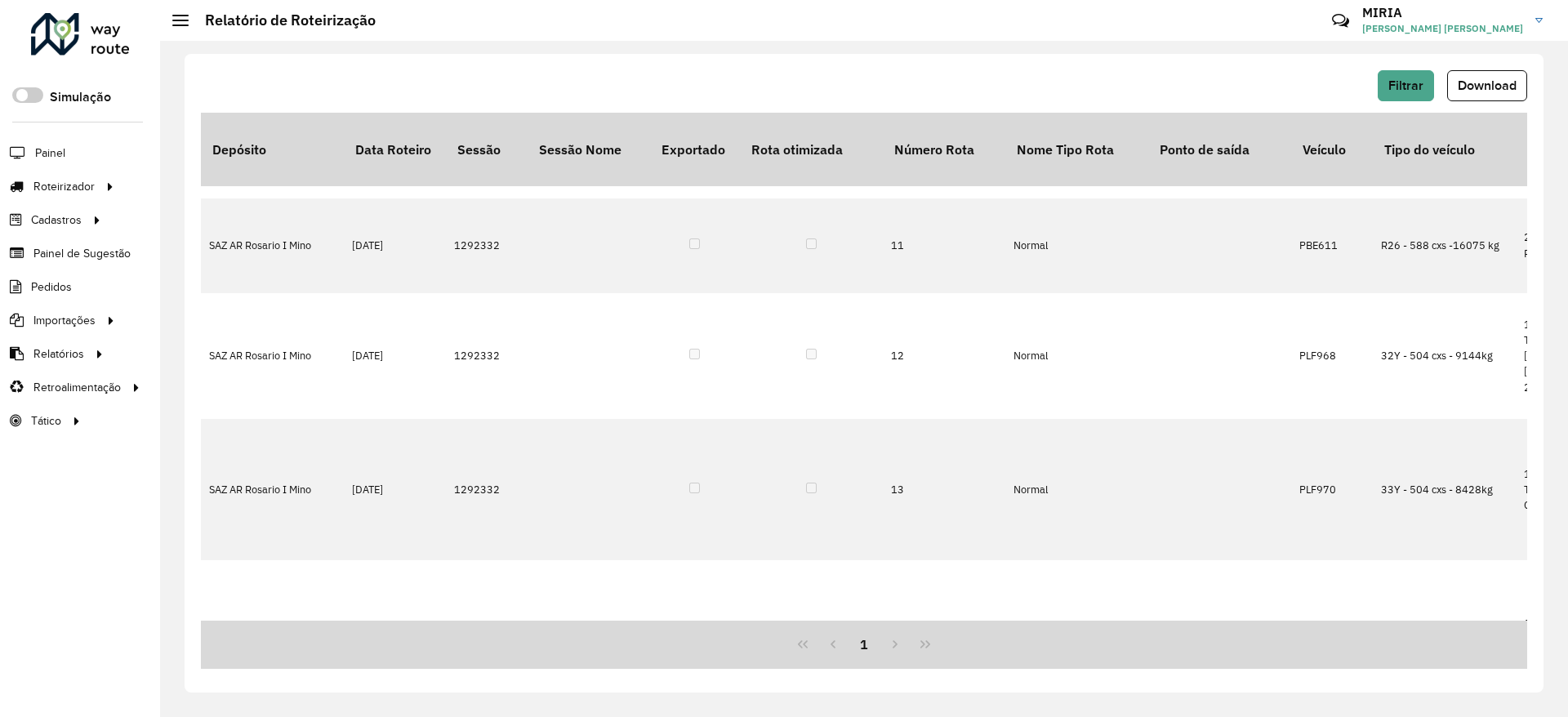
scroll to position [612, 0]
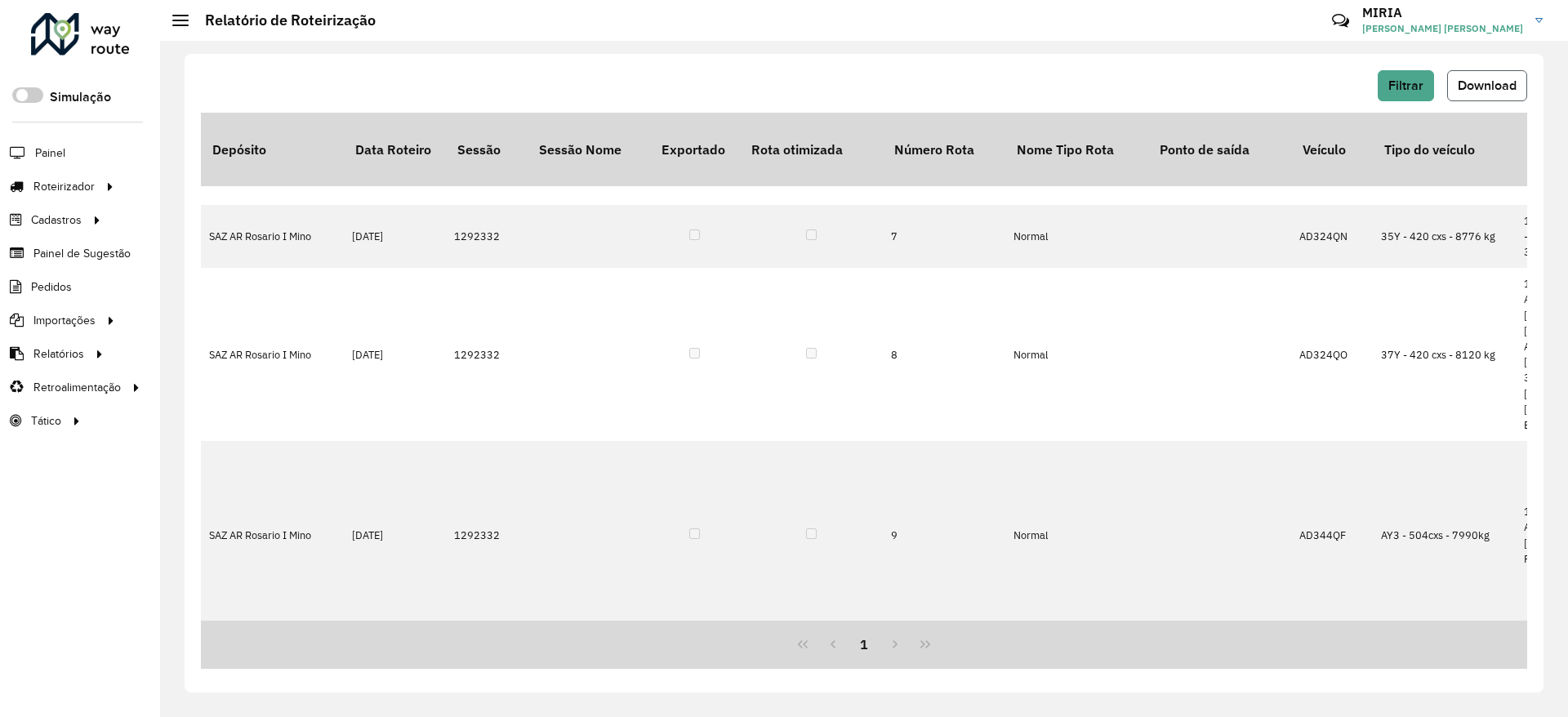
click at [1493, 75] on button "Download" at bounding box center [1487, 86] width 80 height 31
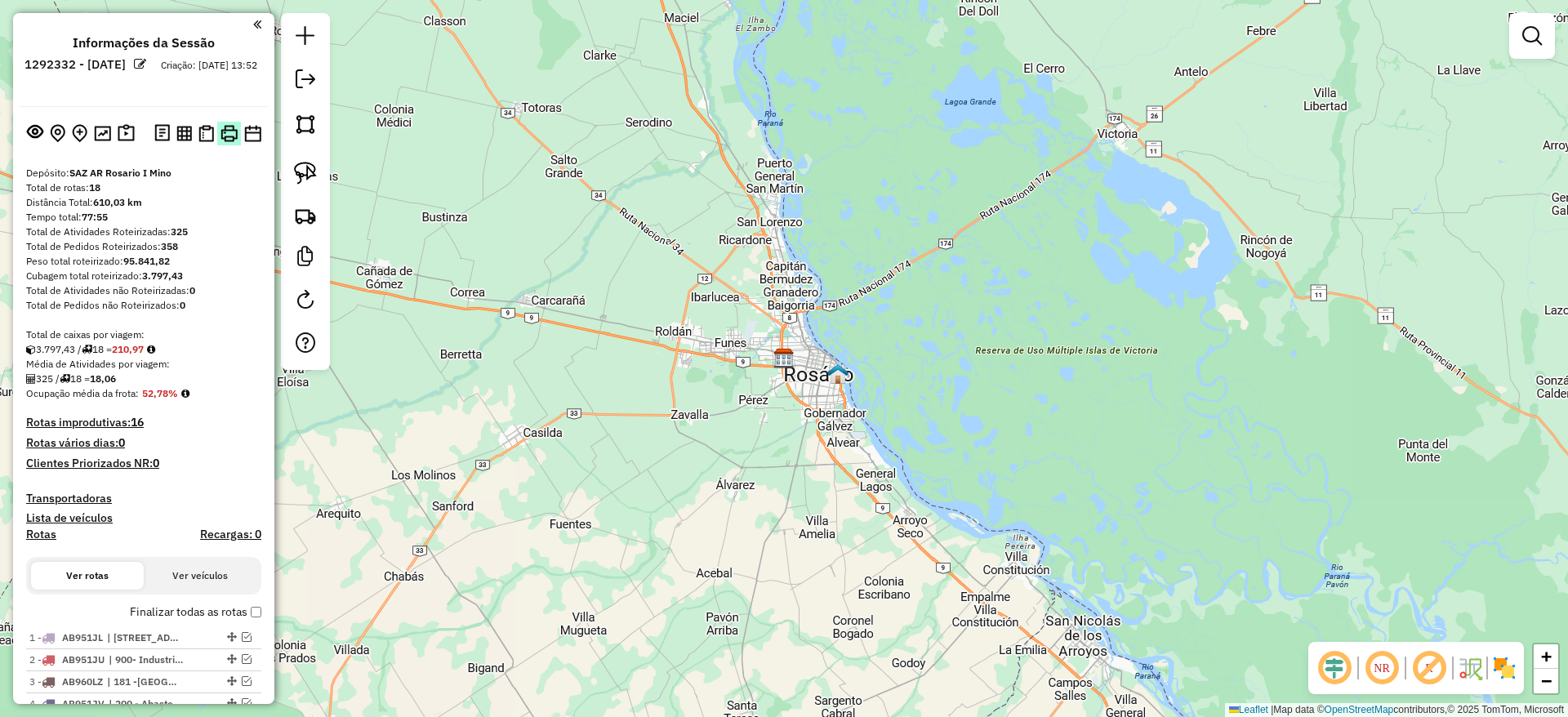
click at [229, 137] on img at bounding box center [229, 133] width 17 height 17
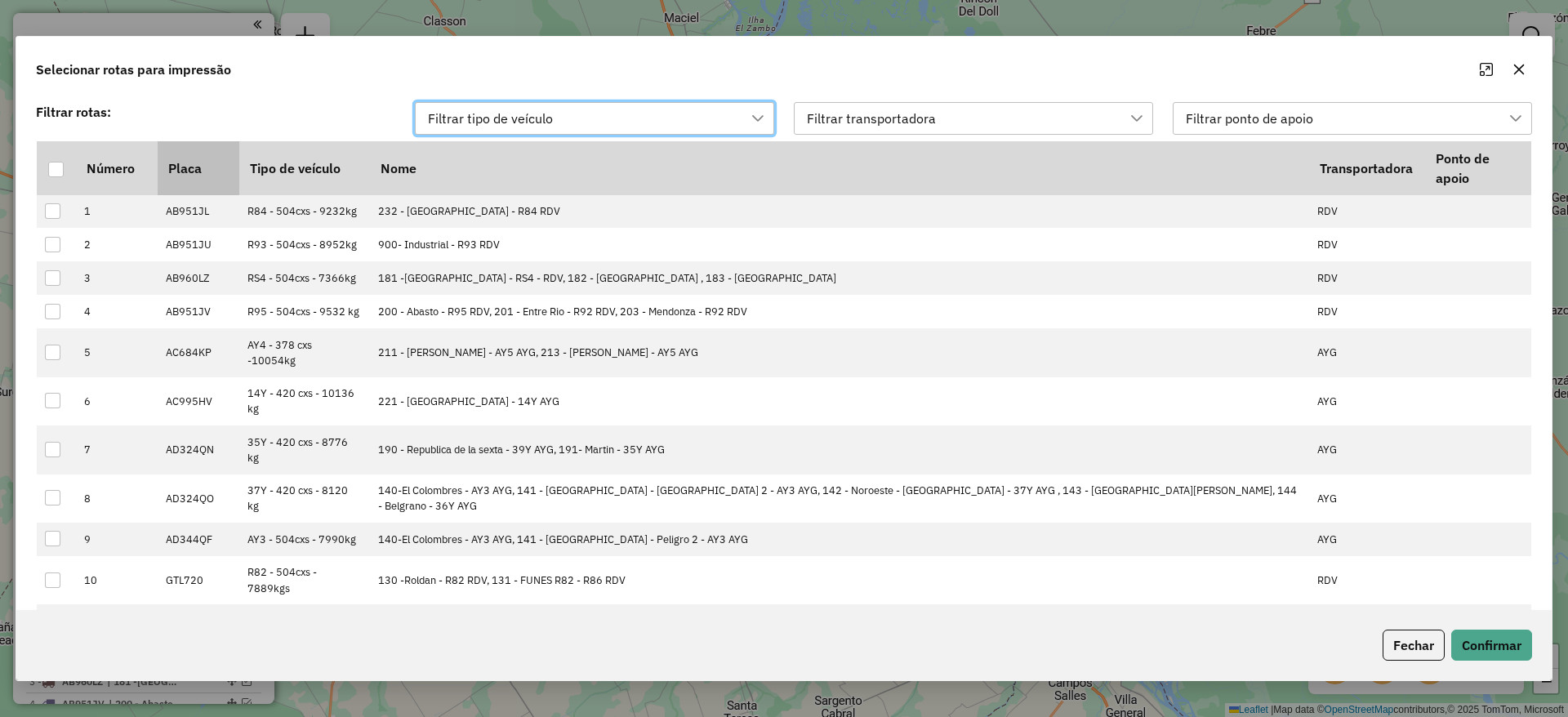
scroll to position [12, 74]
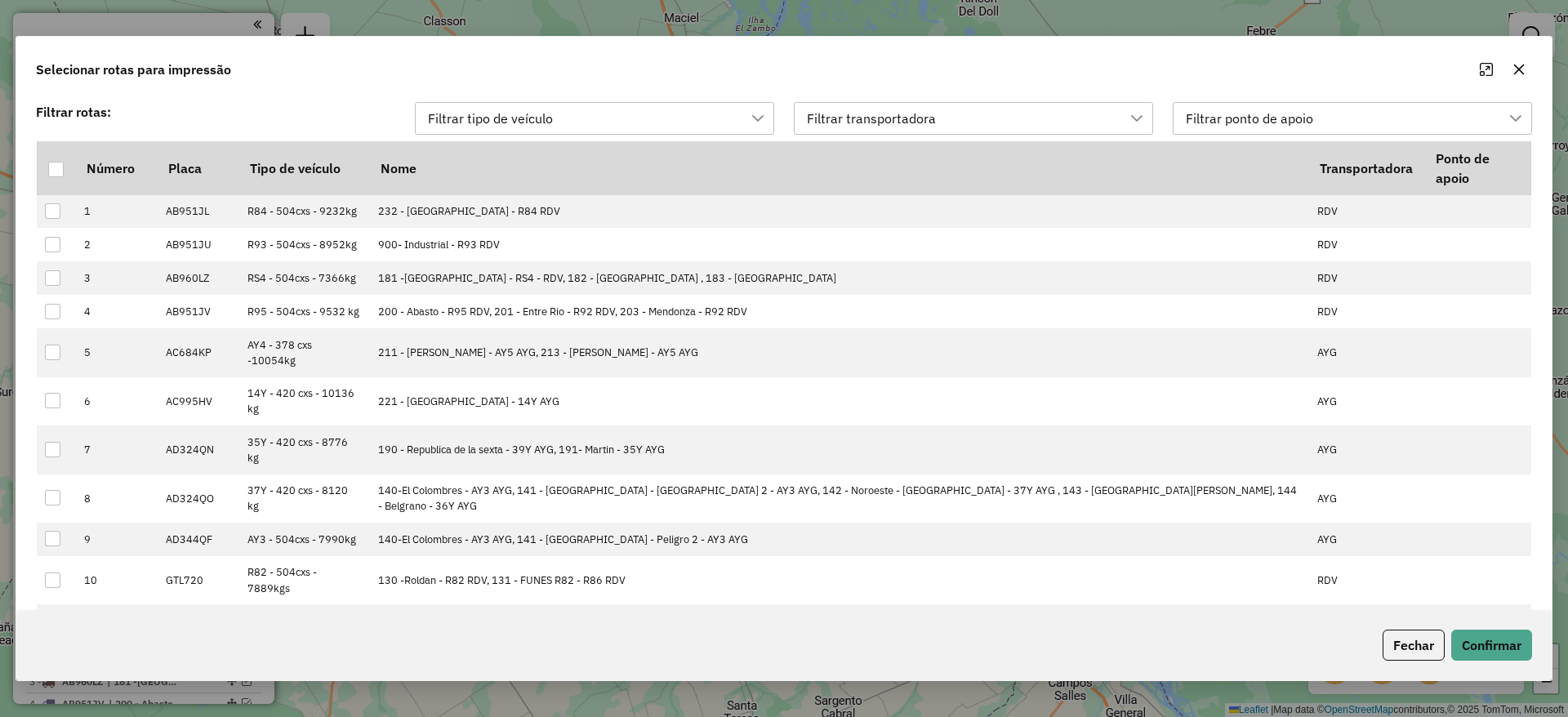
click at [885, 112] on div "Filtrar transportadora" at bounding box center [870, 118] width 140 height 31
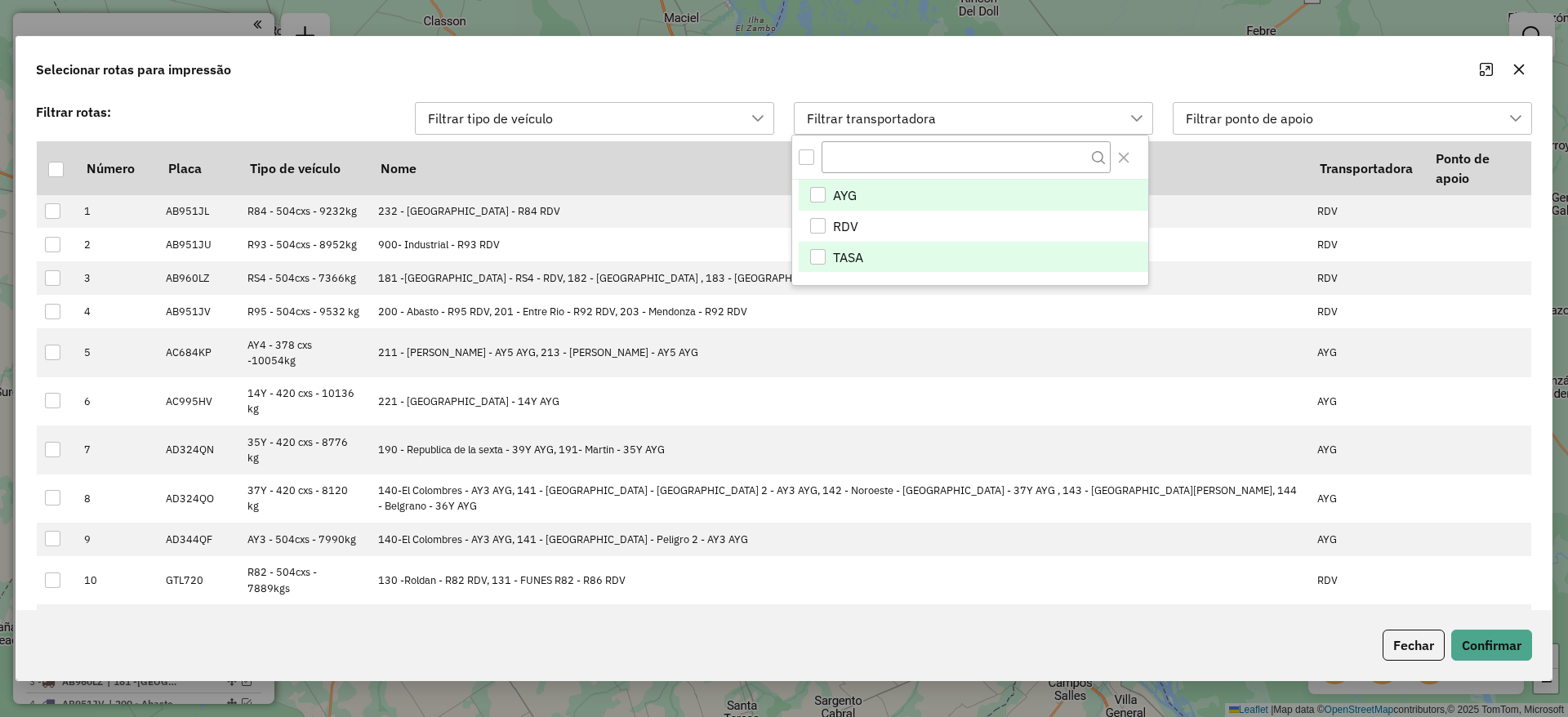
click at [858, 258] on span "TASA" at bounding box center [848, 257] width 30 height 19
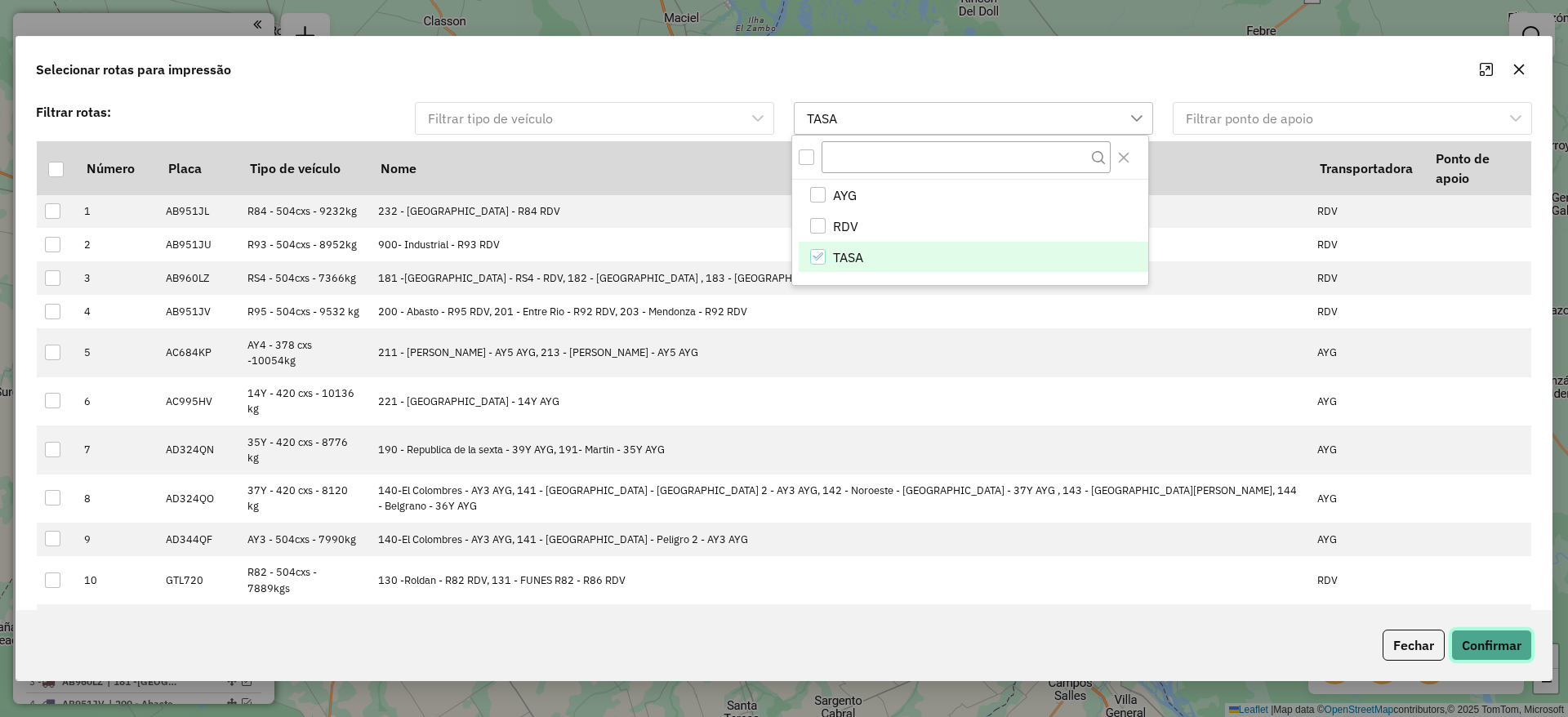
click at [1514, 649] on button "Confirmar" at bounding box center [1491, 646] width 81 height 31
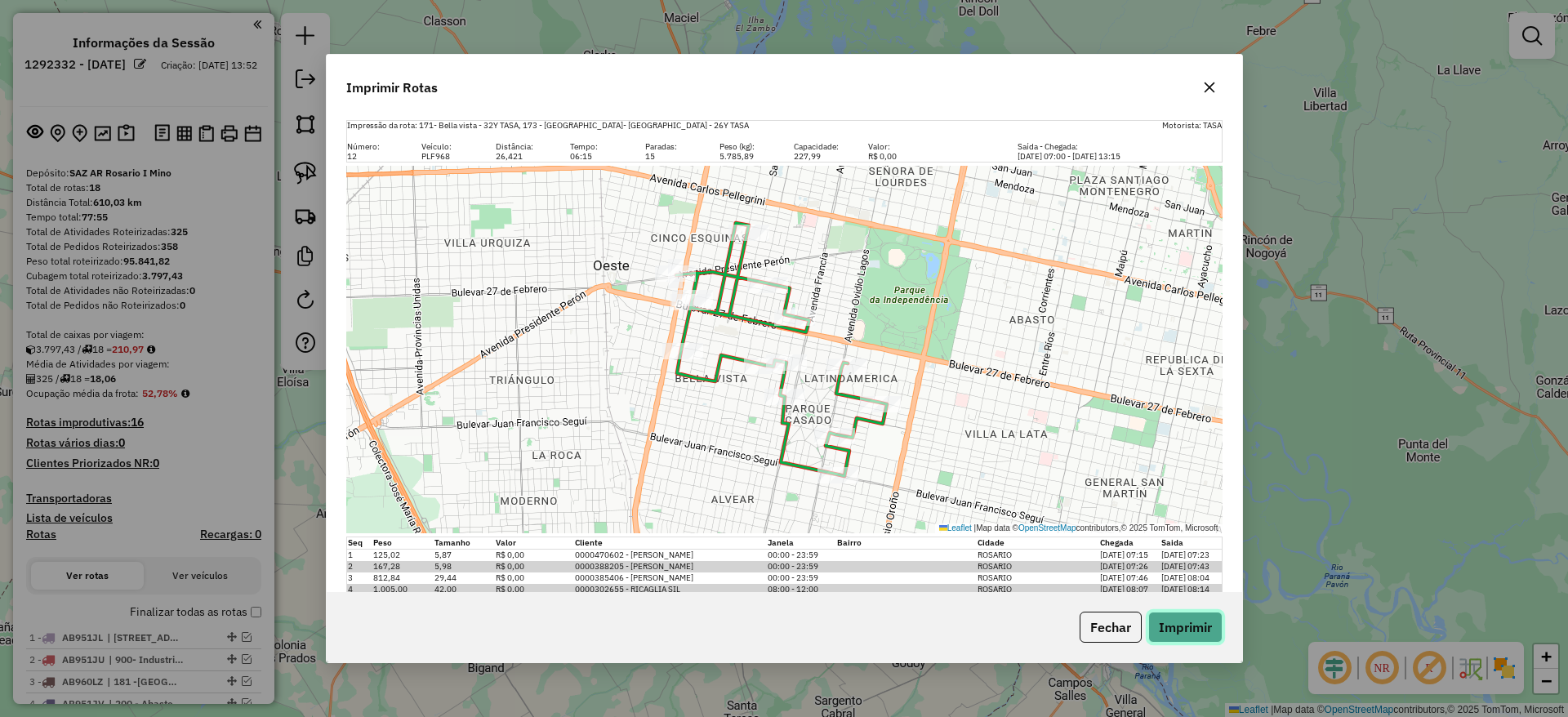
click at [1181, 626] on button "Imprimir" at bounding box center [1185, 627] width 74 height 31
click at [1211, 85] on icon "button" at bounding box center [1209, 88] width 10 height 10
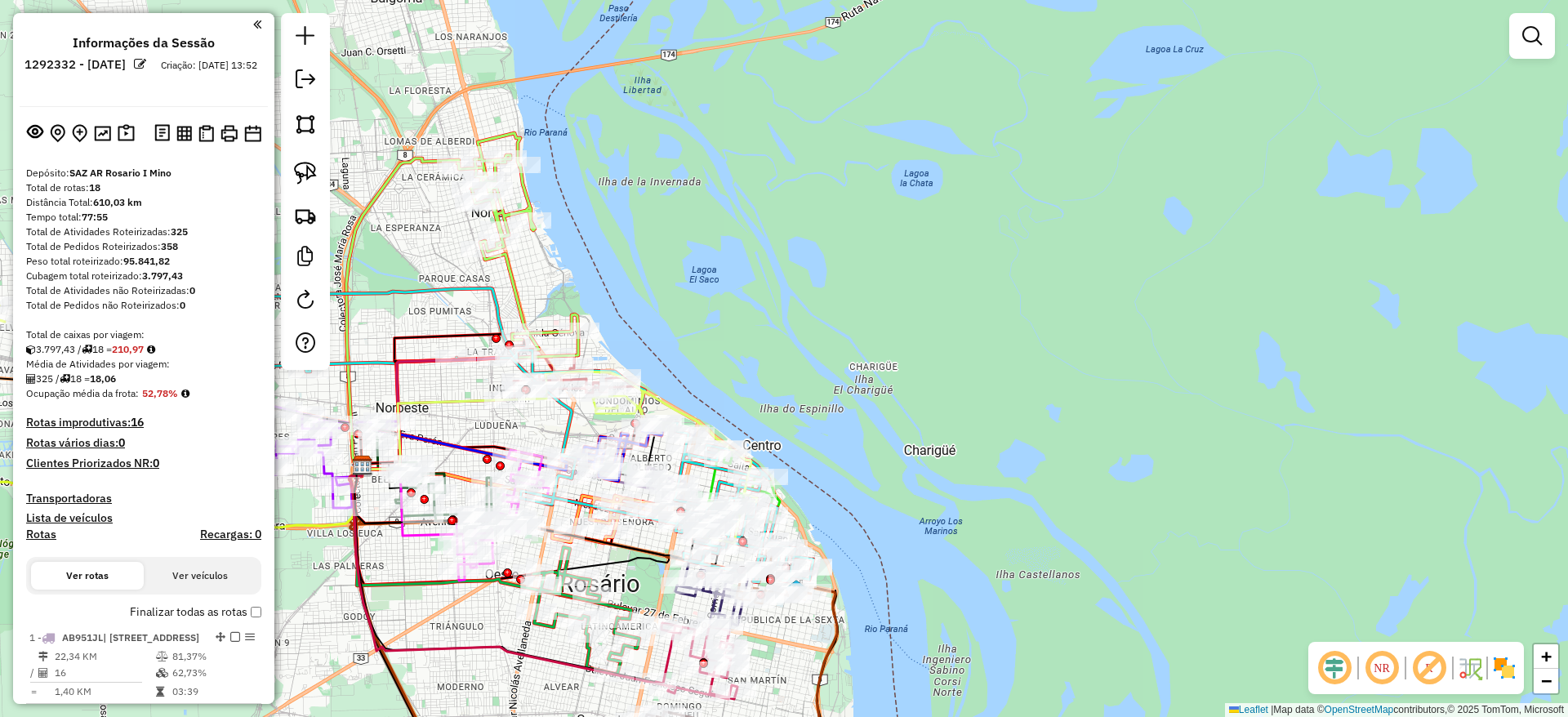
drag, startPoint x: 723, startPoint y: 372, endPoint x: 882, endPoint y: 265, distance: 191.7
click at [875, 267] on div "Janela de atendimento Grade de atendimento Capacidade Transportadoras Veículos …" at bounding box center [784, 358] width 1568 height 717
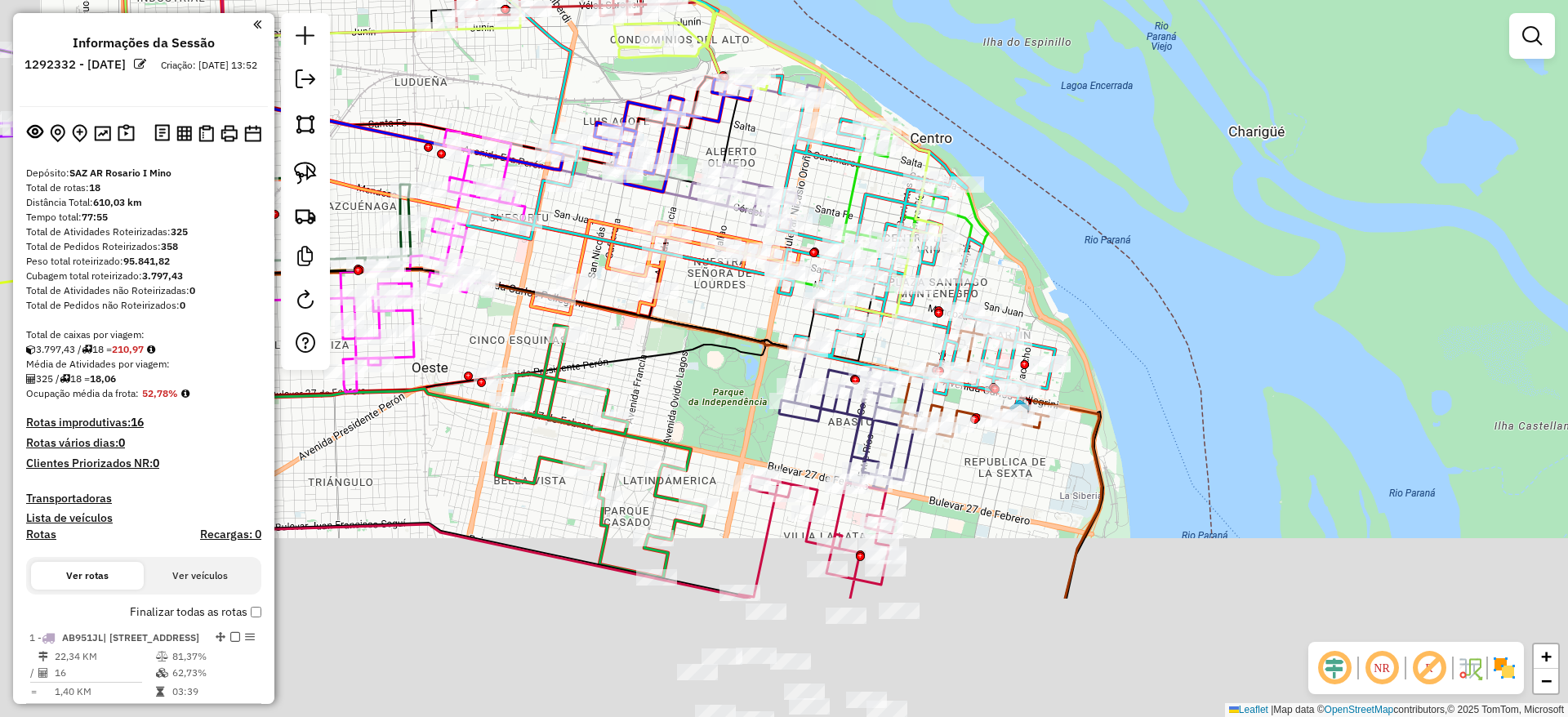
drag, startPoint x: 936, startPoint y: 408, endPoint x: 1021, endPoint y: 227, distance: 200.0
click at [1021, 227] on div "Janela de atendimento Grade de atendimento Capacidade Transportadoras Veículos …" at bounding box center [784, 358] width 1568 height 717
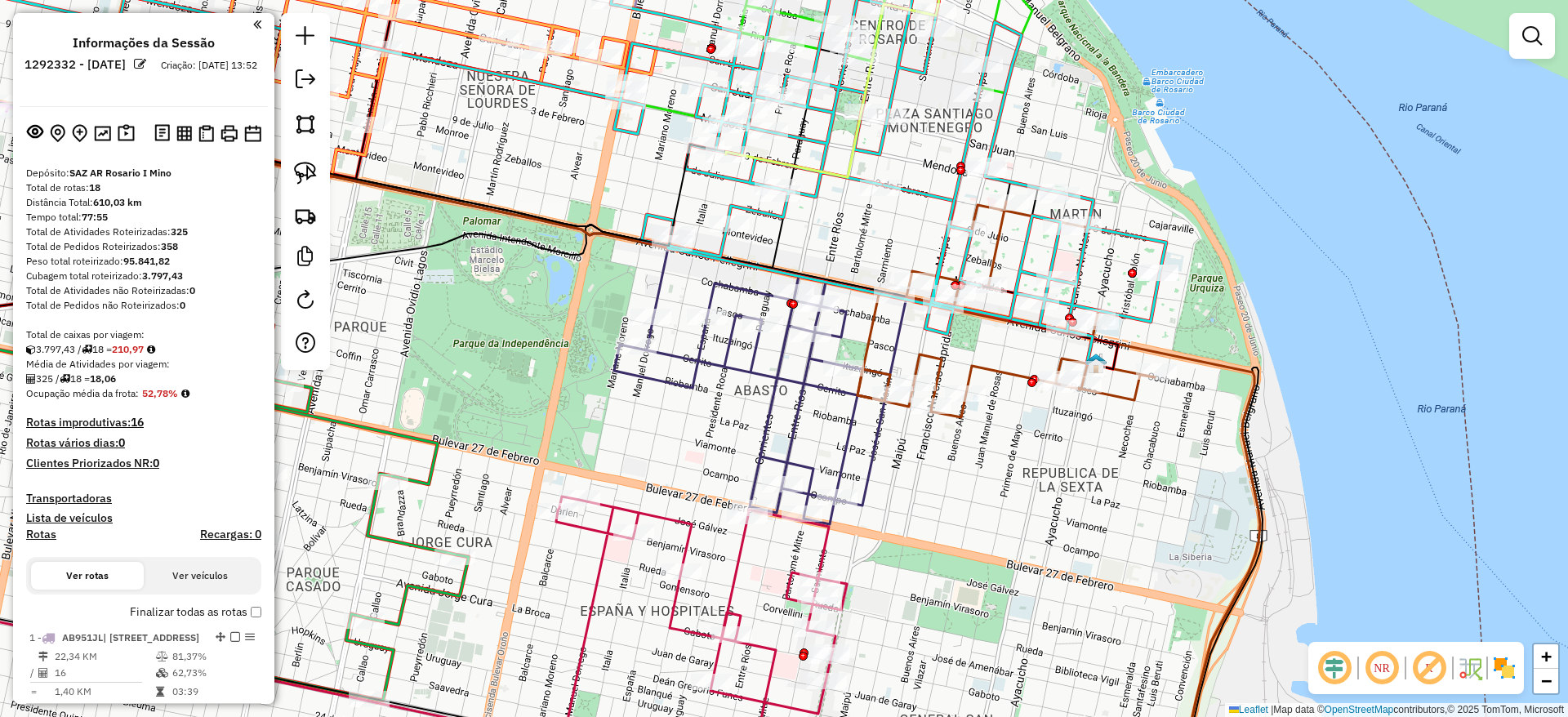
click at [997, 342] on div "Rota 7 - Placa AD324QN 0000407395 - GONZALEZ RICARDO ANDRES Janela de atendimen…" at bounding box center [784, 358] width 1568 height 717
click at [985, 370] on icon at bounding box center [1011, 309] width 308 height 215
select select "**********"
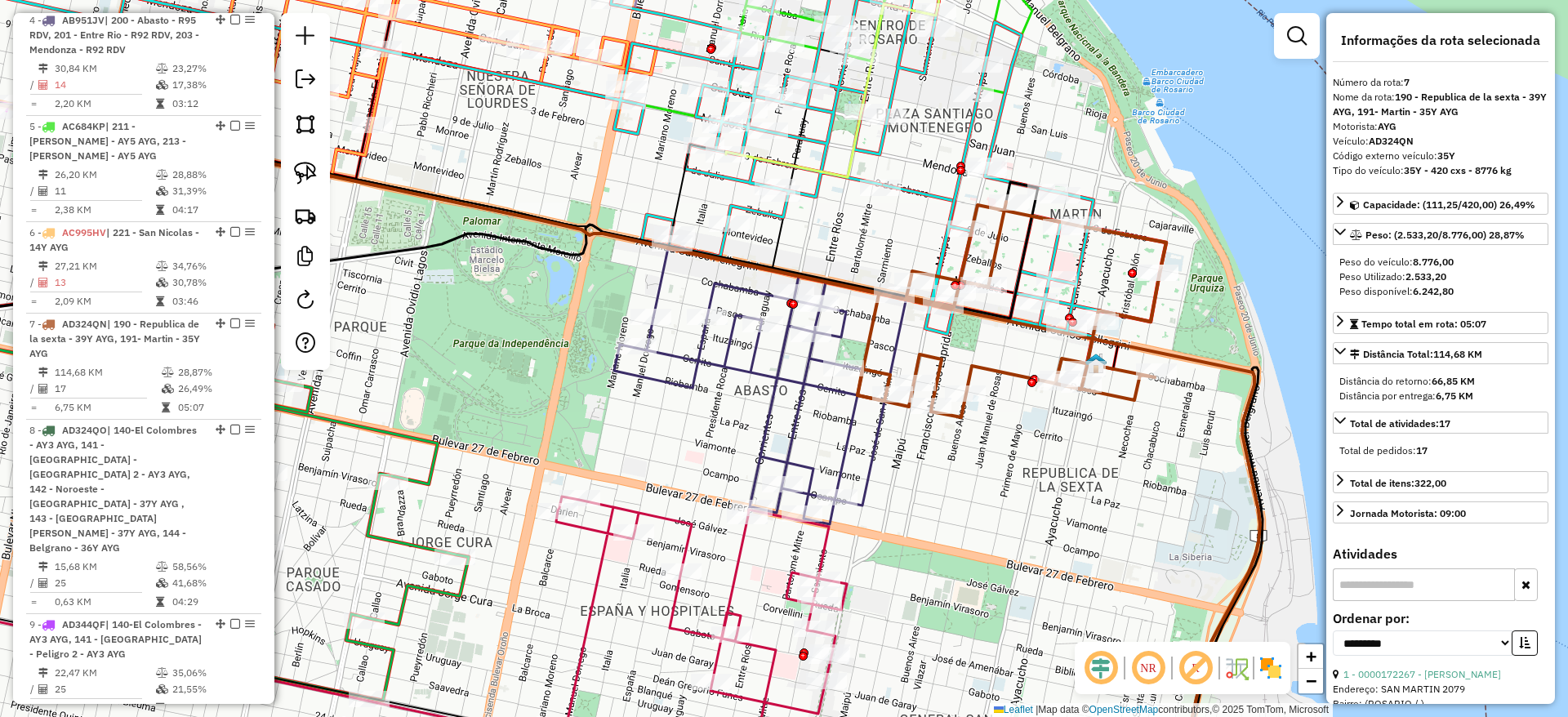
scroll to position [1207, 0]
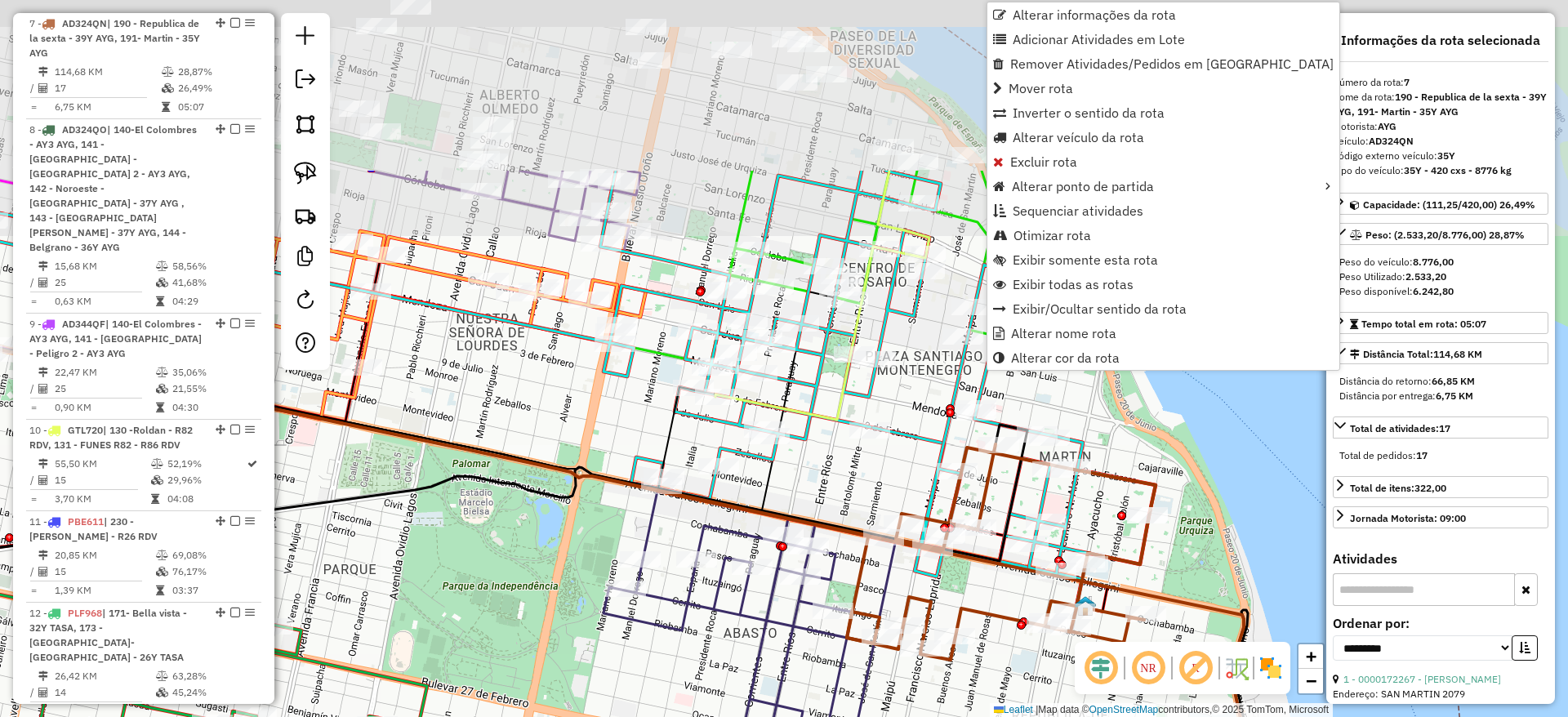
drag, startPoint x: 872, startPoint y: 236, endPoint x: 862, endPoint y: 518, distance: 282.2
click at [862, 518] on div "Janela de atendimento Grade de atendimento Capacidade Transportadoras Veículos …" at bounding box center [784, 358] width 1568 height 717
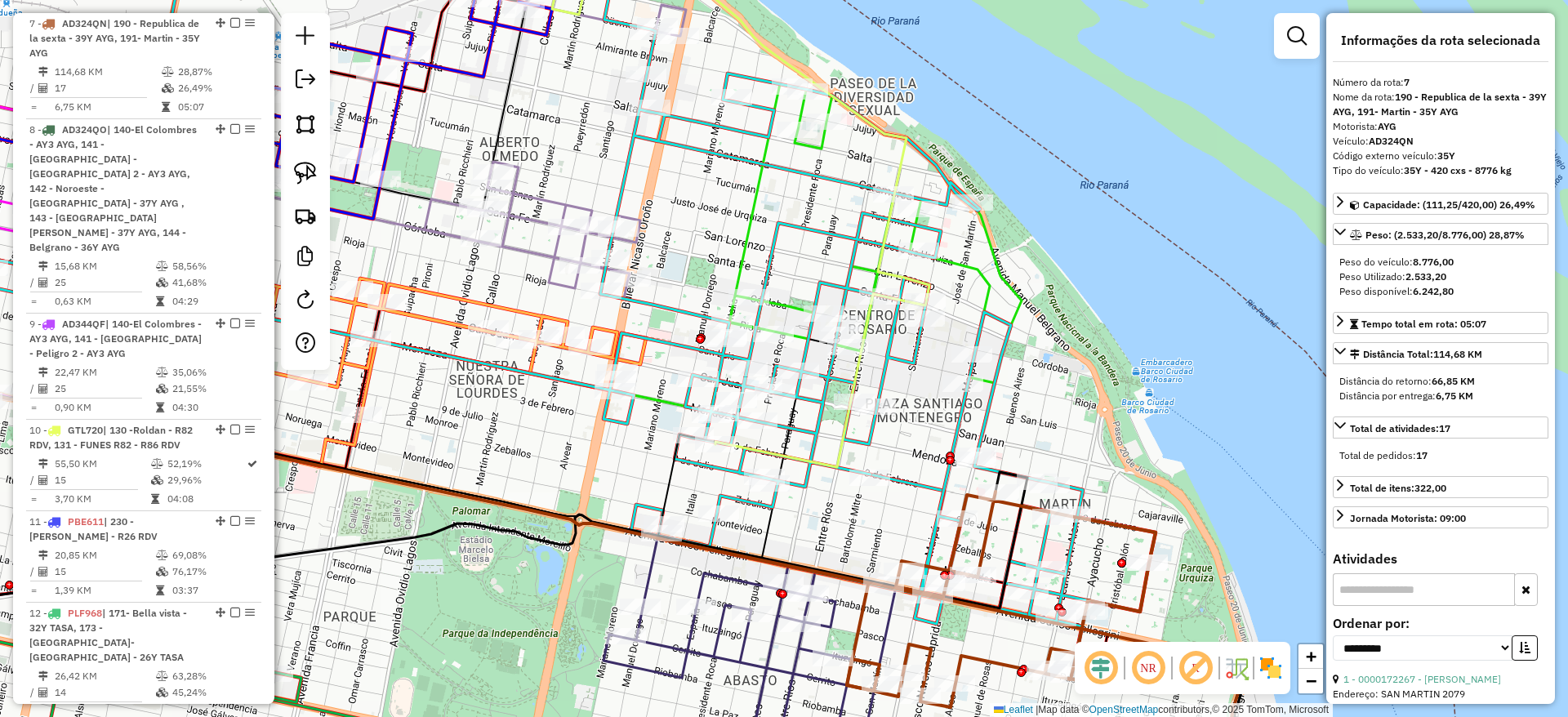
click at [825, 145] on icon at bounding box center [874, 233] width 294 height 299
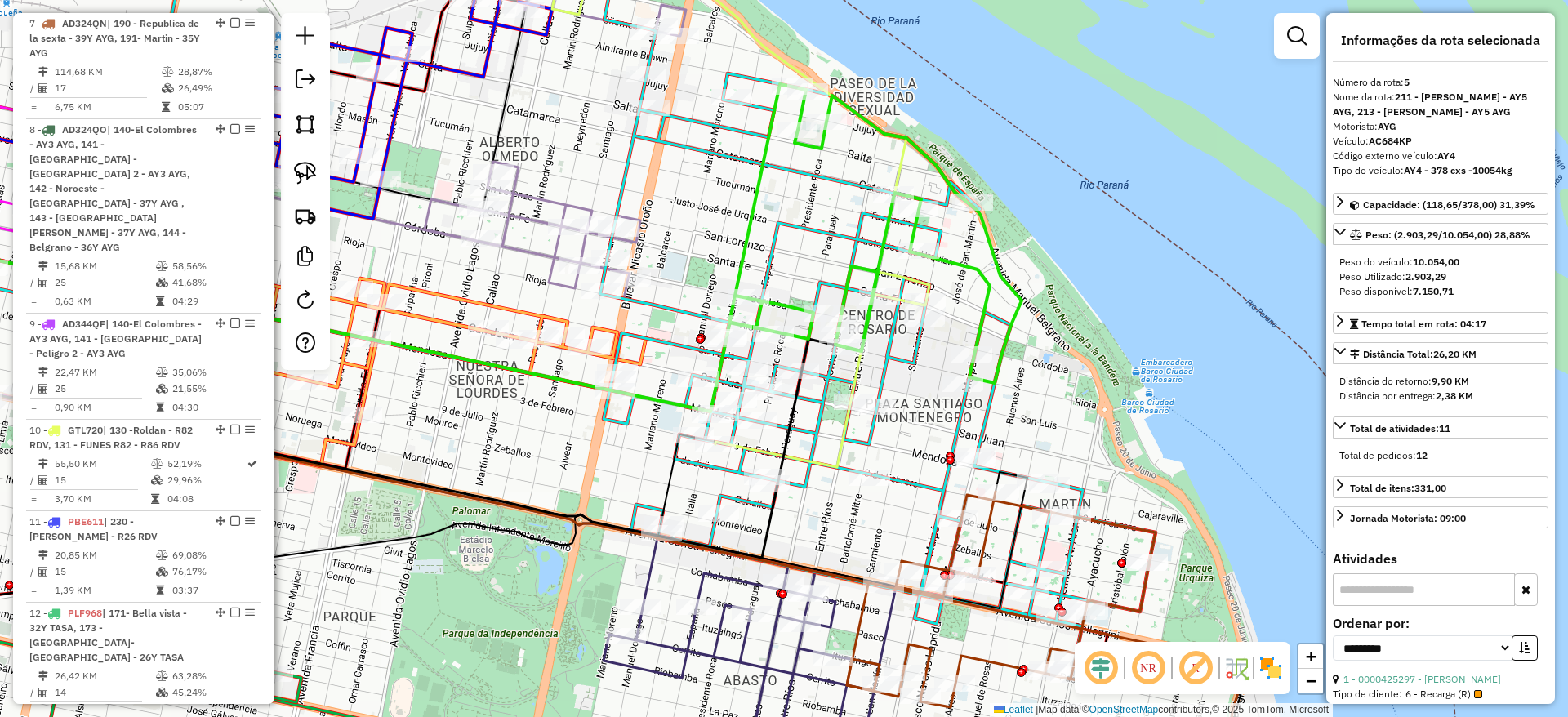
scroll to position [1010, 0]
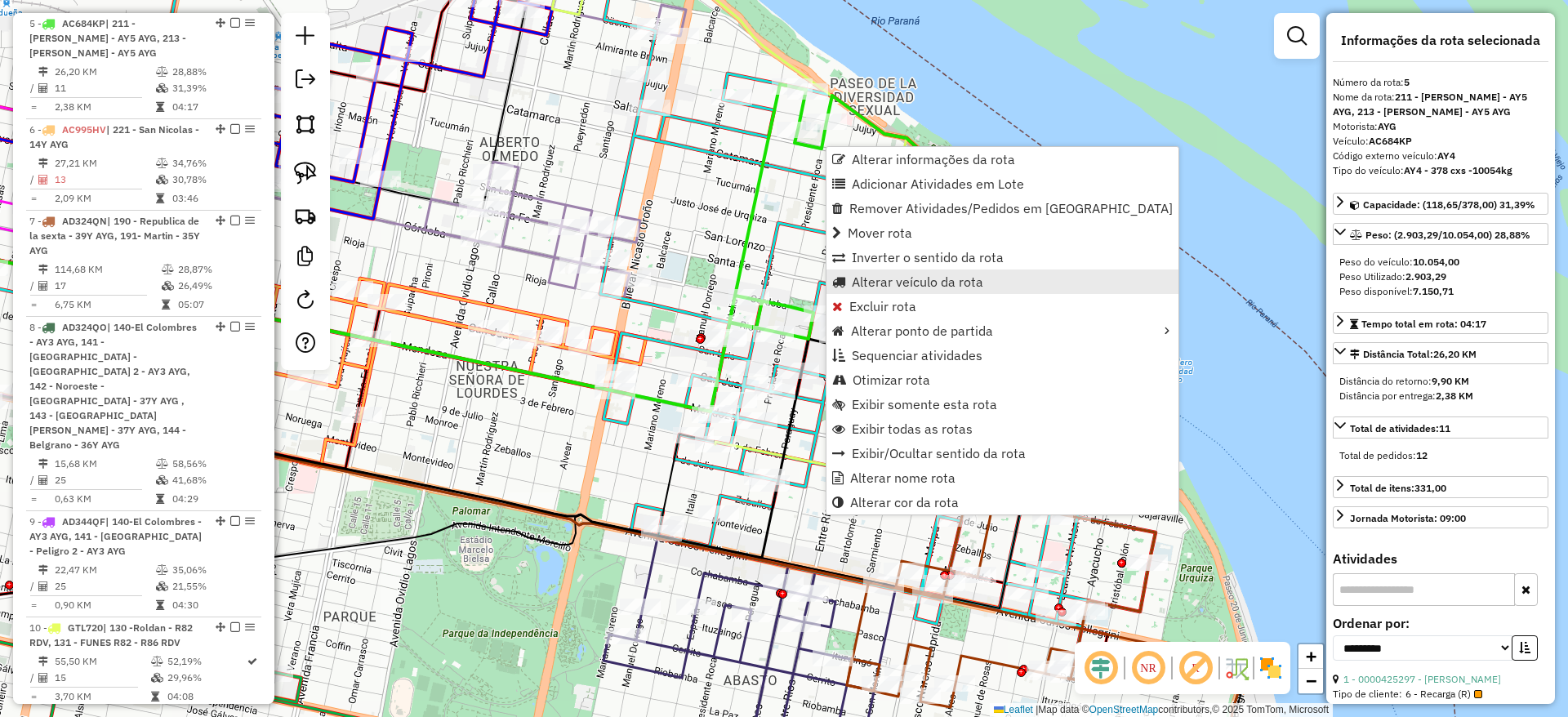
click at [877, 281] on span "Alterar veículo da rota" at bounding box center [917, 281] width 132 height 13
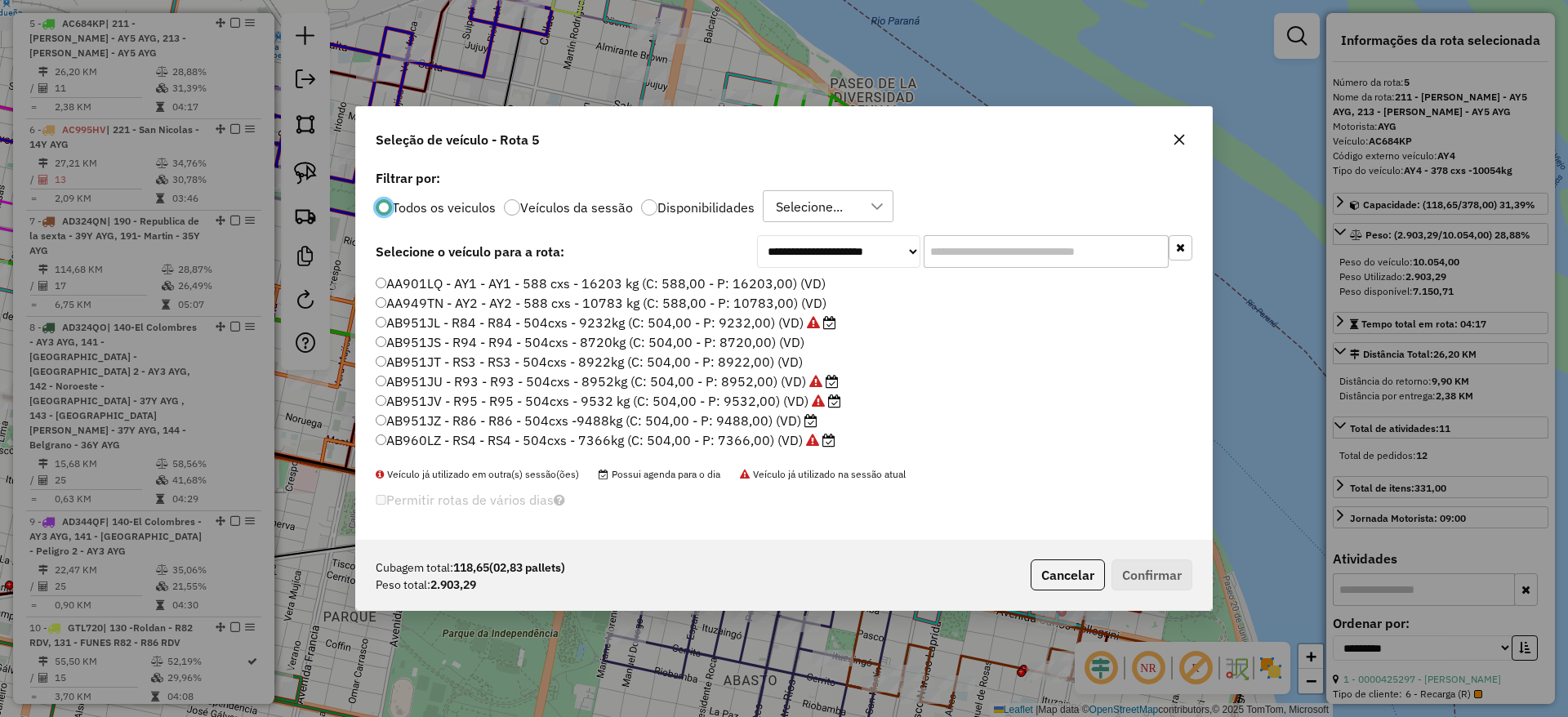
scroll to position [9, 5]
click at [974, 242] on input "text" at bounding box center [1045, 251] width 245 height 32
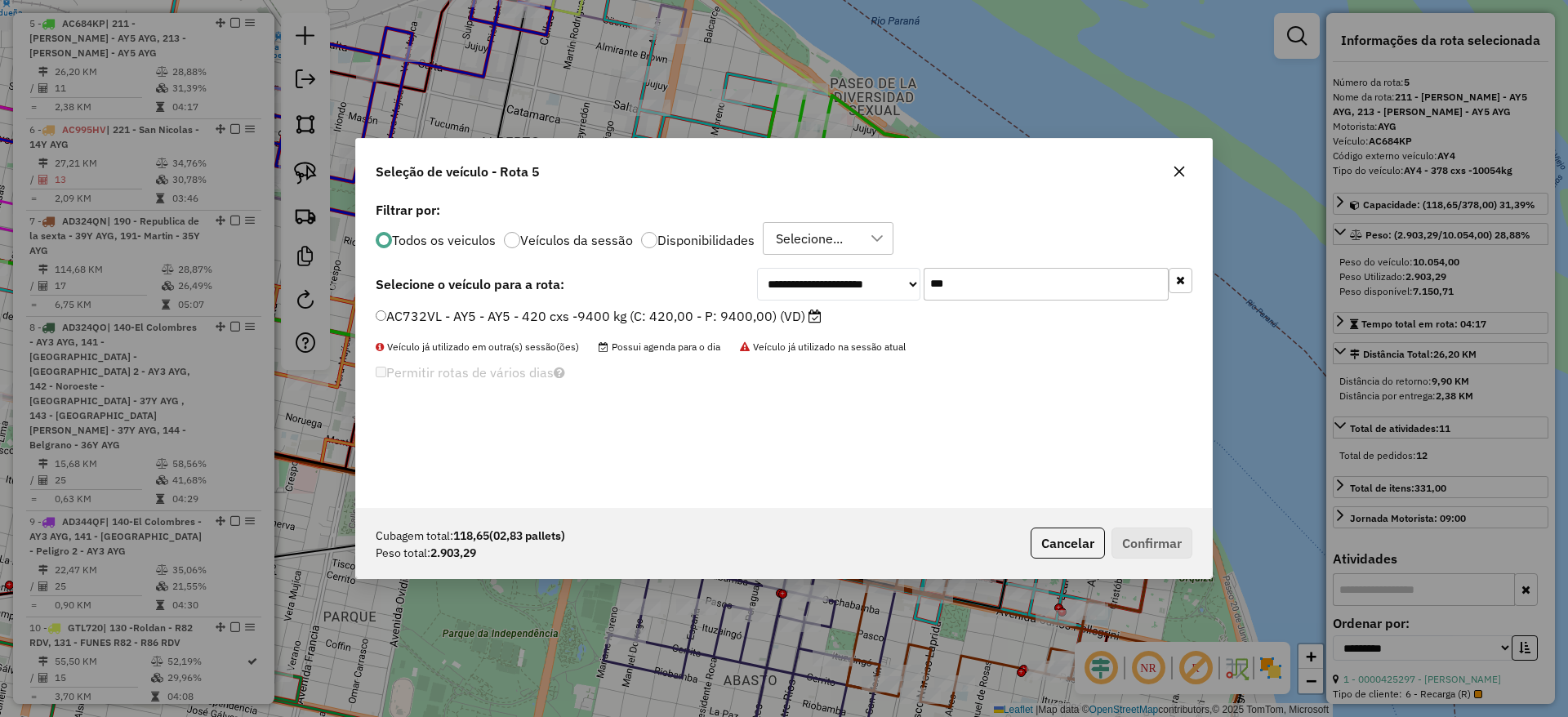
type input "***"
click at [743, 317] on label "AC732VL - AY5 - AY5 - 420 cxs -9400 kg (C: 420,00 - P: 9400,00) (VD)" at bounding box center [598, 315] width 446 height 19
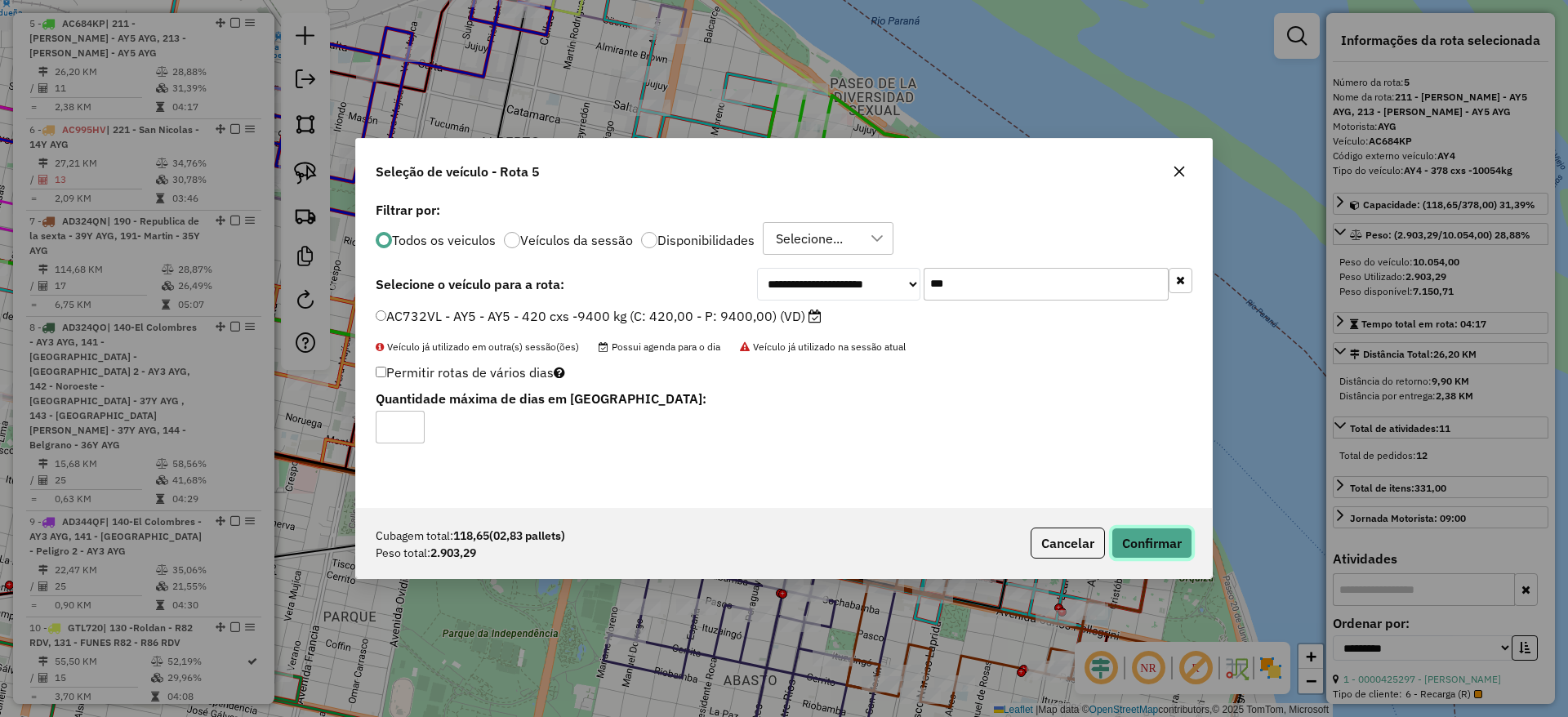
click at [1173, 536] on button "Confirmar" at bounding box center [1152, 543] width 81 height 31
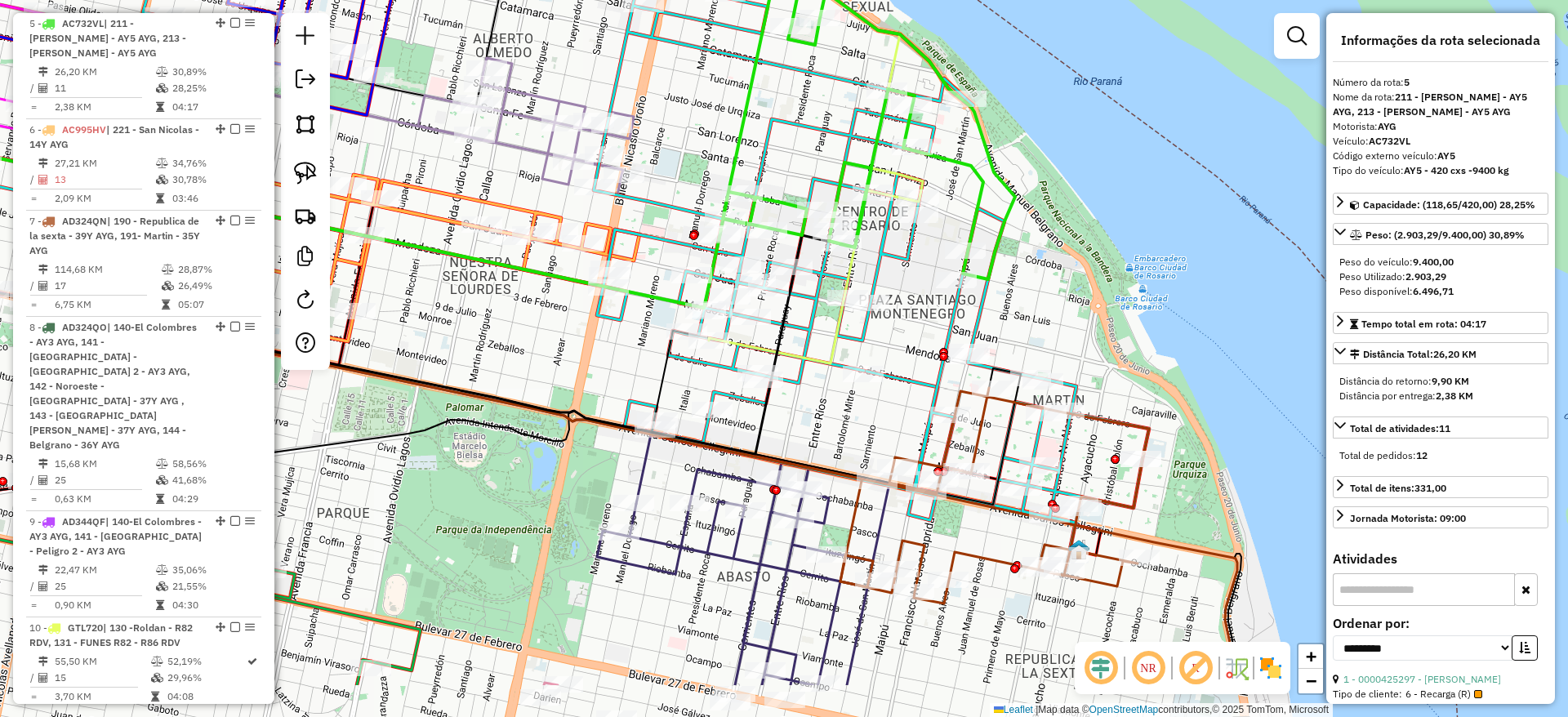
drag, startPoint x: 830, startPoint y: 502, endPoint x: 758, endPoint y: 163, distance: 346.6
click at [758, 163] on div "Janela de atendimento Grade de atendimento Capacidade Transportadoras Veículos …" at bounding box center [784, 358] width 1568 height 717
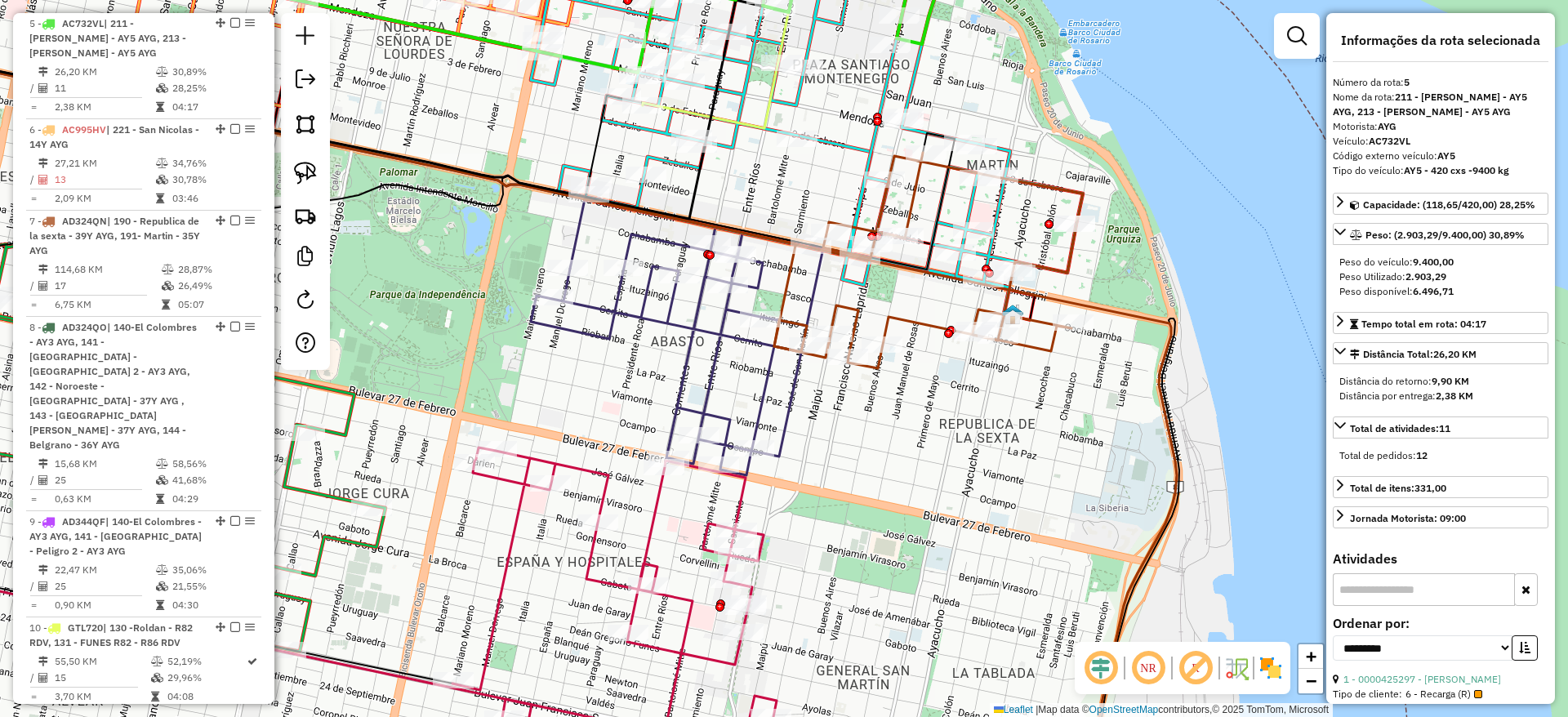
click at [884, 317] on icon at bounding box center [929, 260] width 308 height 215
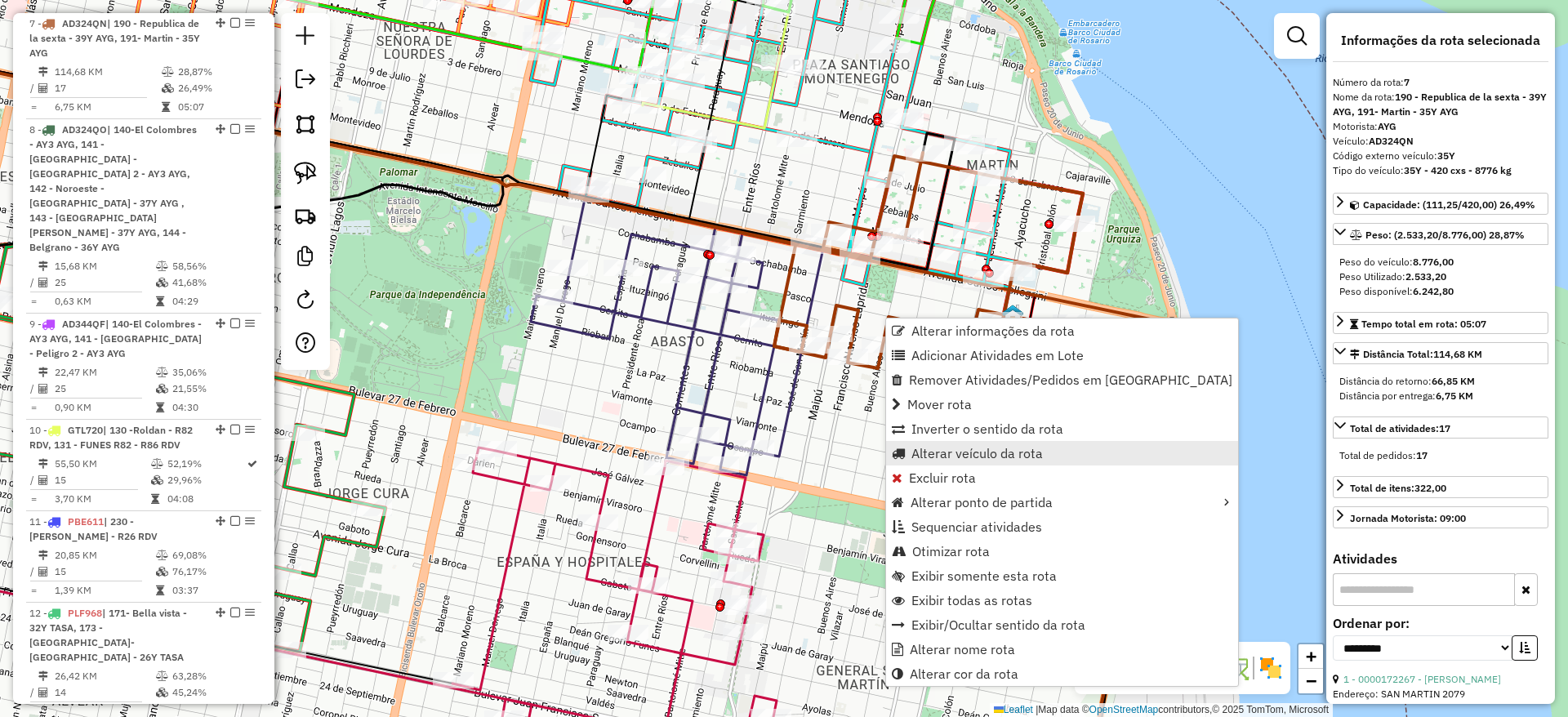
click at [947, 451] on span "Alterar veículo da rota" at bounding box center [977, 453] width 132 height 13
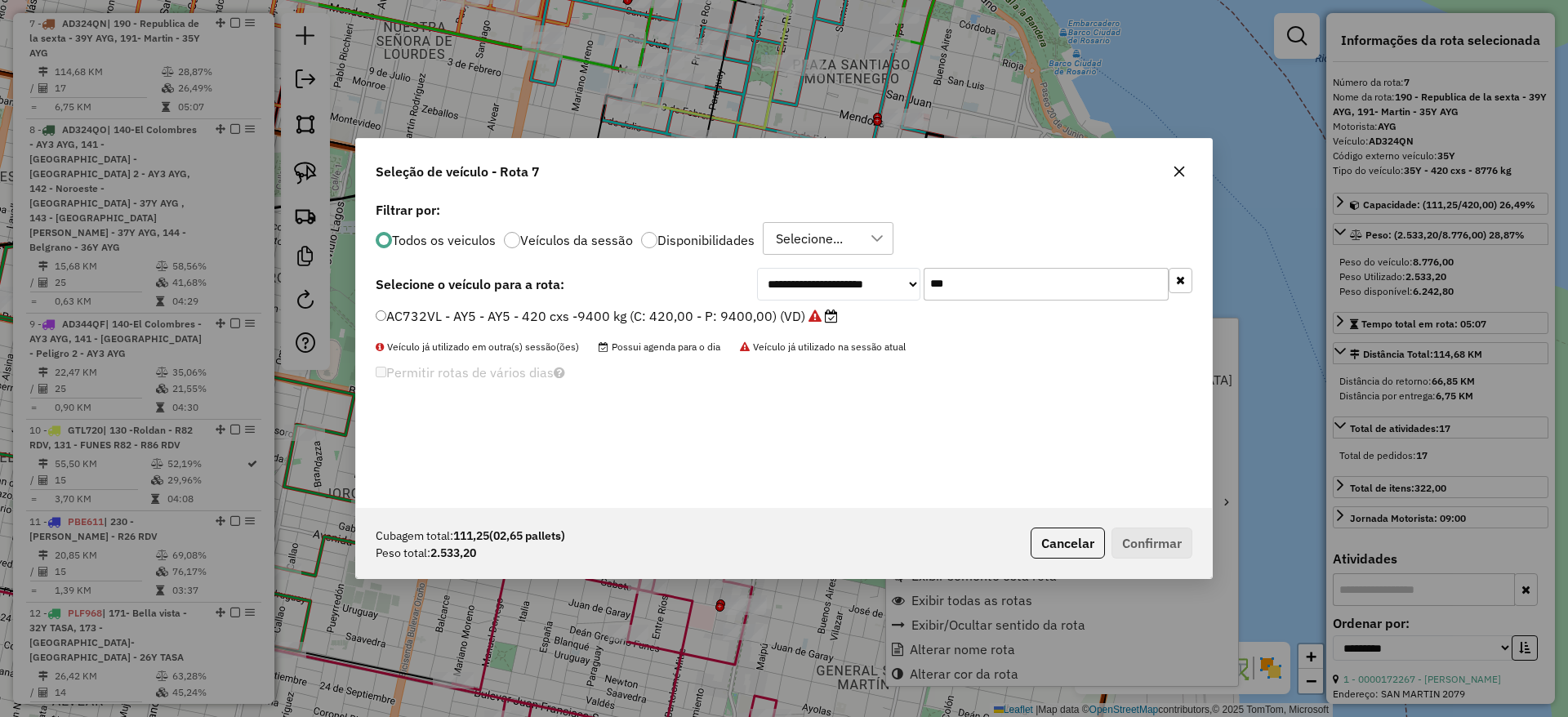
scroll to position [9, 5]
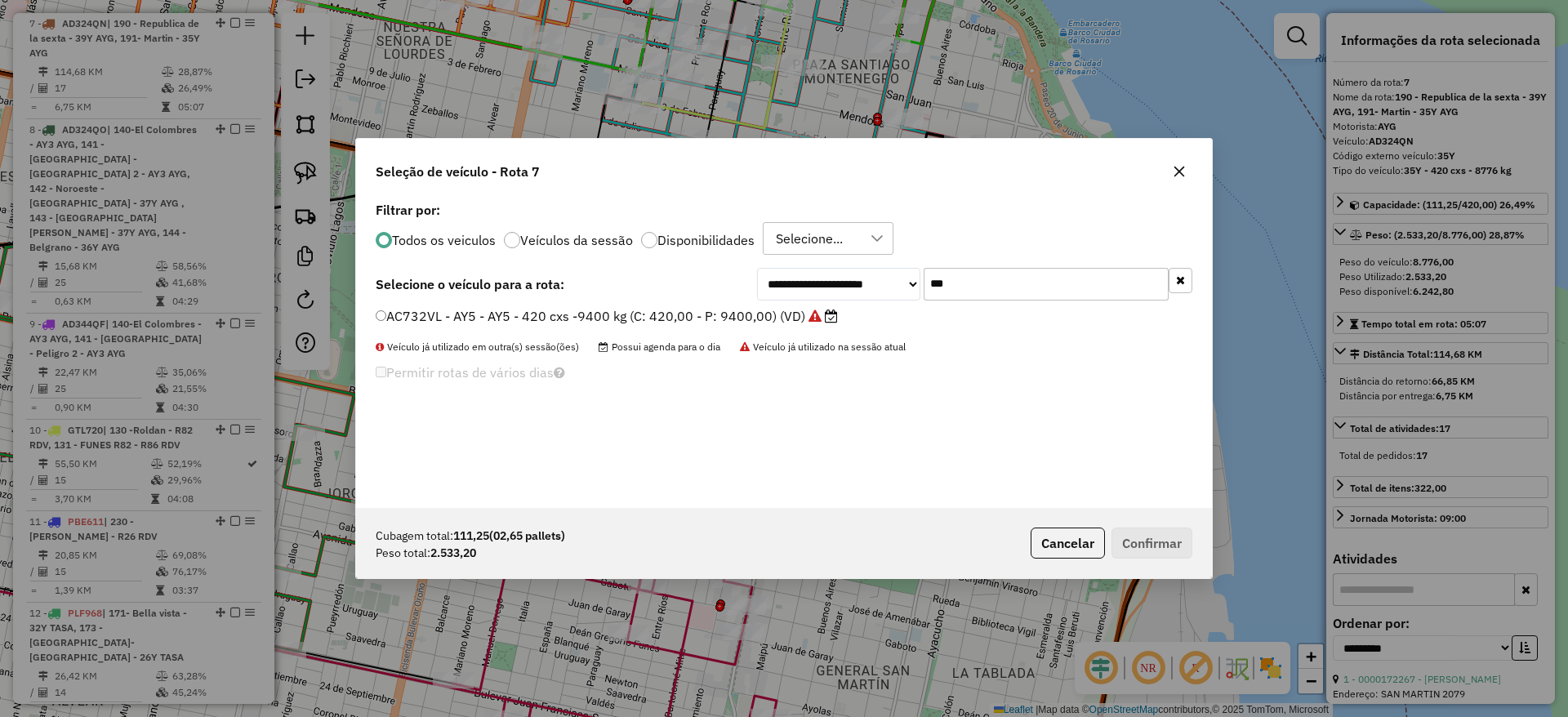
click at [962, 275] on input "***" at bounding box center [1045, 283] width 245 height 32
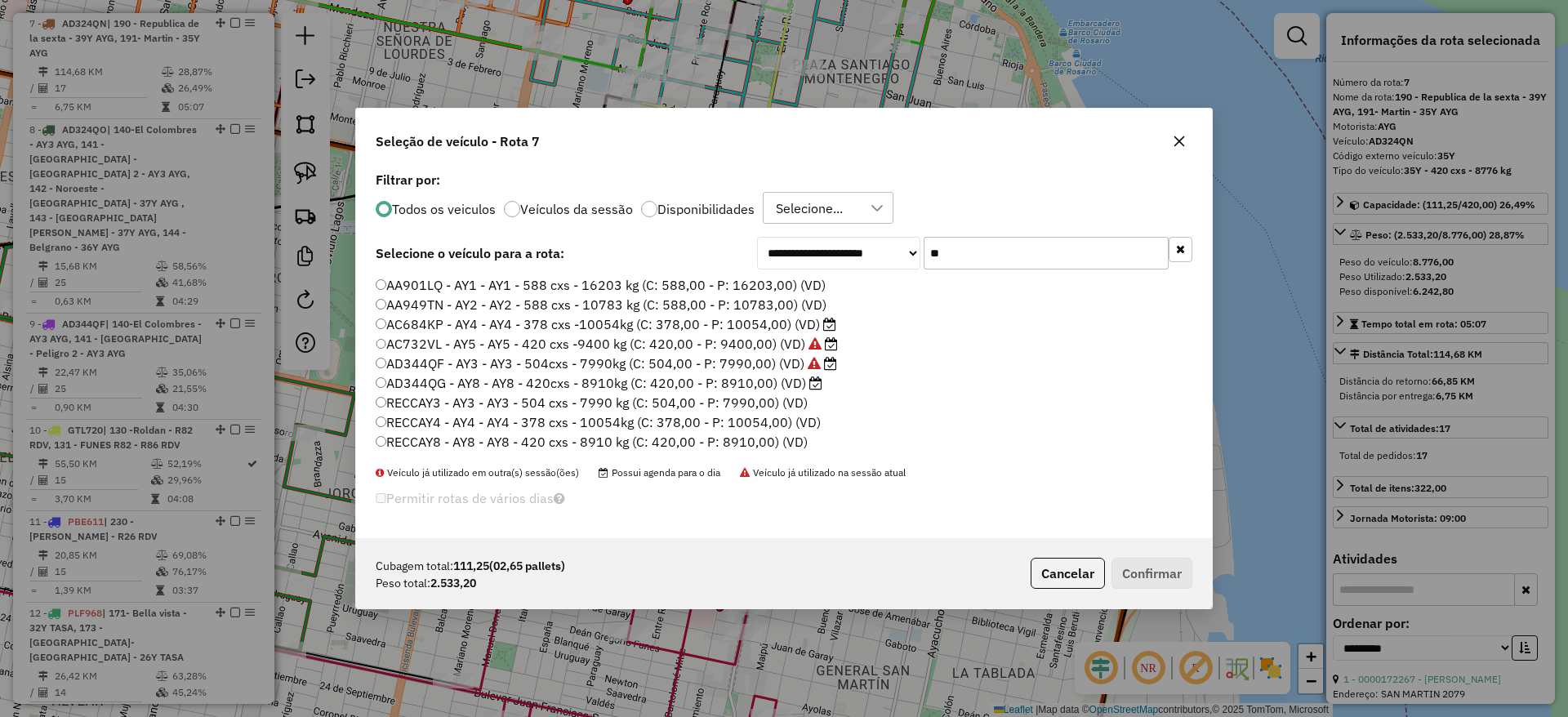
type input "*"
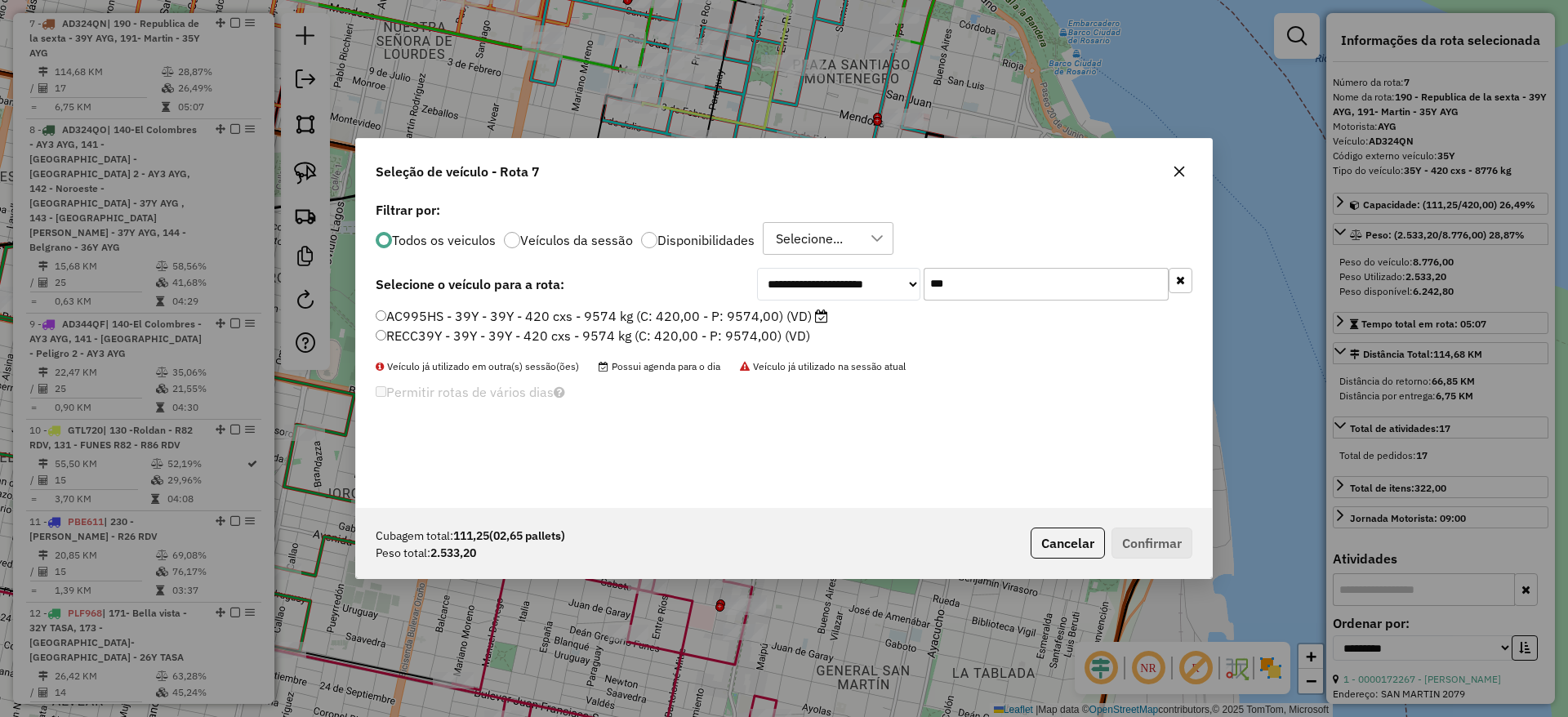
type input "***"
click at [801, 314] on label "AC995HS - 39Y - 39Y - 420 cxs - 9574 kg (C: 420,00 - P: 9574,00) (VD)" at bounding box center [601, 315] width 452 height 19
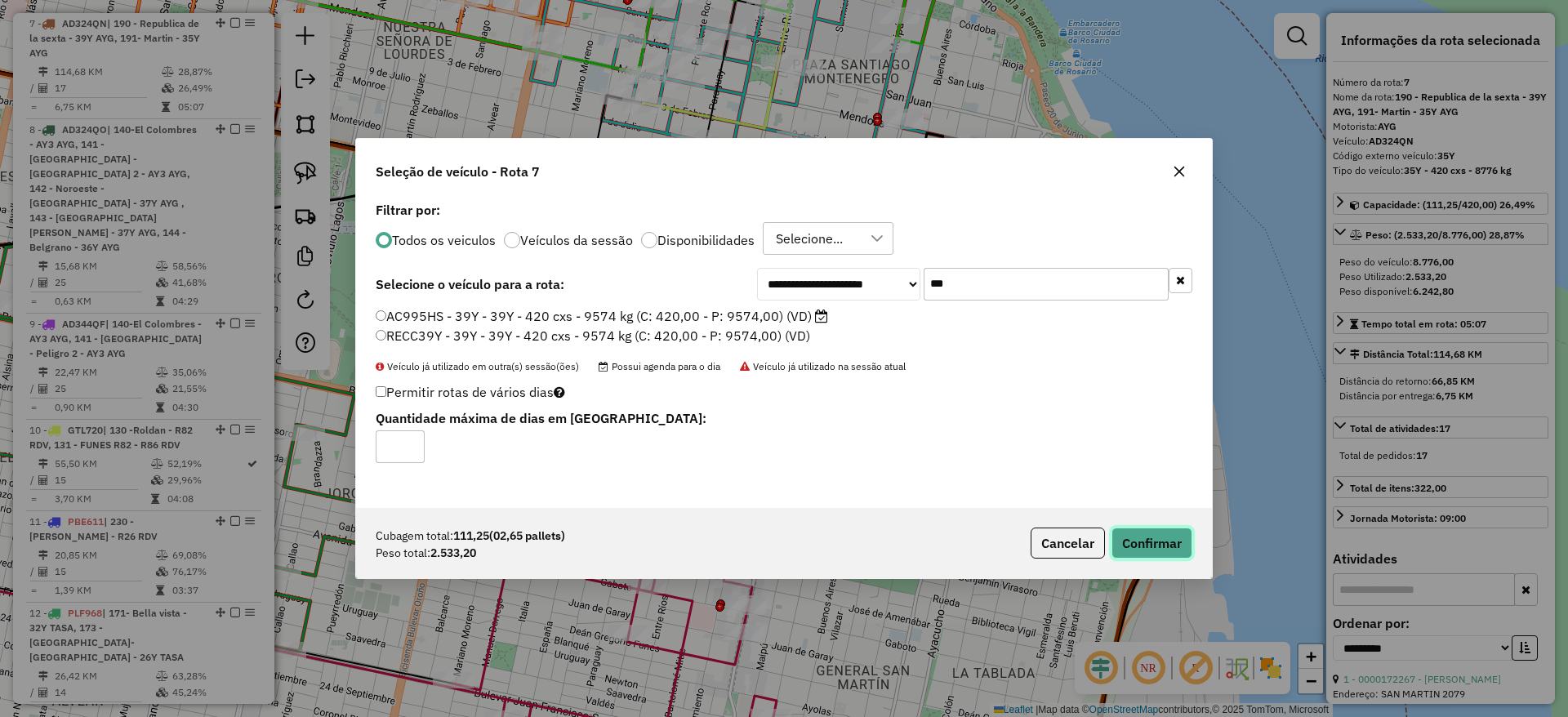
click at [1158, 550] on button "Confirmar" at bounding box center [1152, 543] width 81 height 31
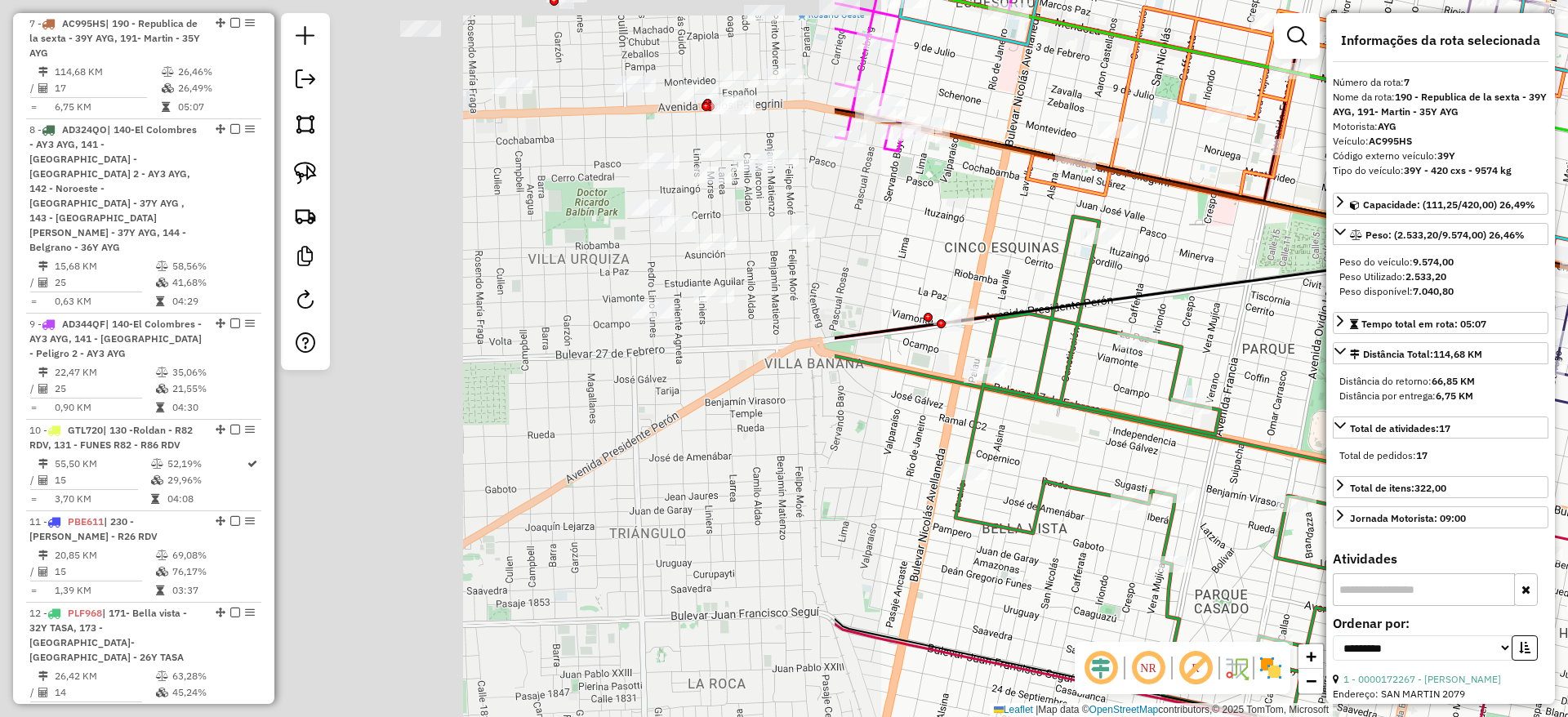
drag, startPoint x: 446, startPoint y: 376, endPoint x: 1443, endPoint y: 447, distance: 999.5
click at [1443, 447] on hb-router-mapa "Informações da Sessão 1292332 - 13/10/2025 Criação: 10/10/2025 13:52 Depósito: …" at bounding box center [784, 358] width 1568 height 717
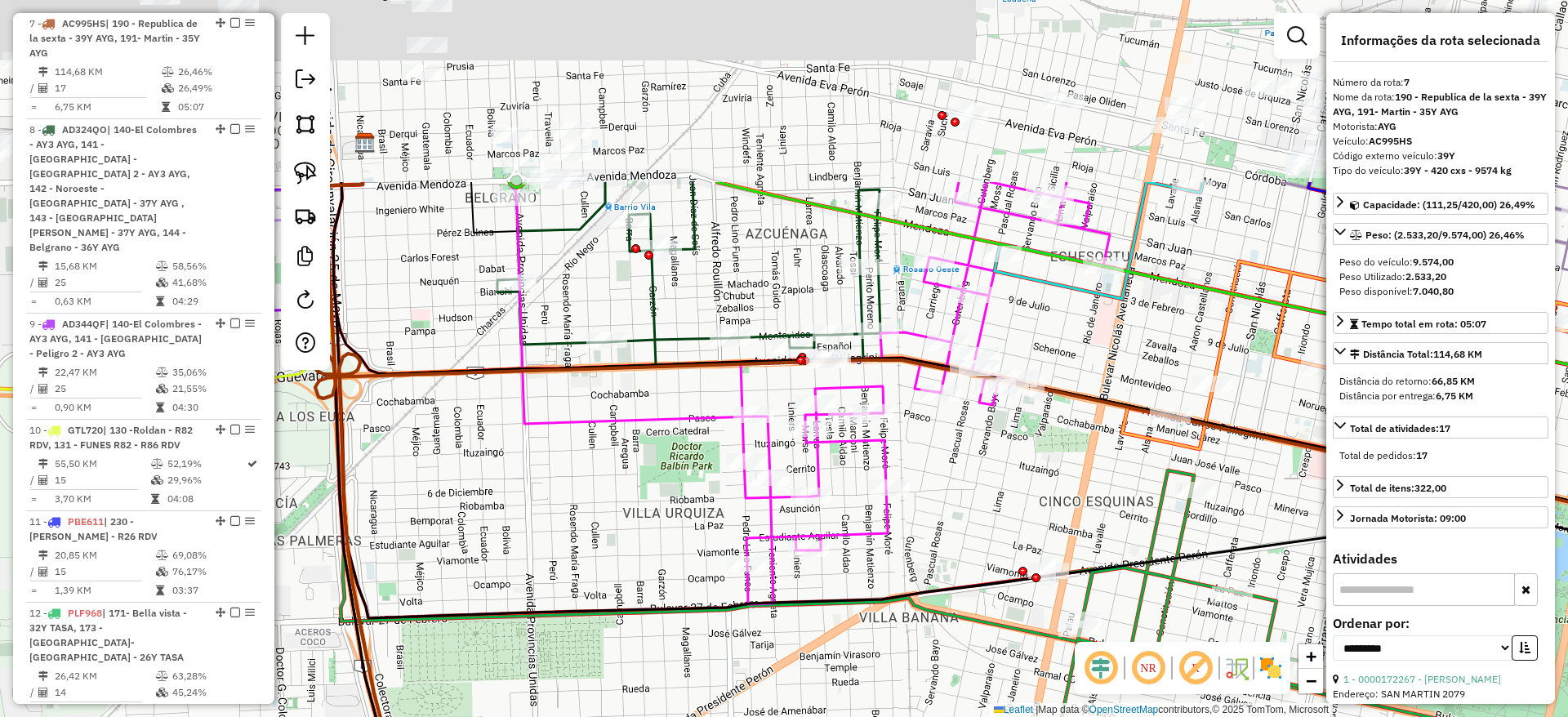
drag, startPoint x: 605, startPoint y: 423, endPoint x: 693, endPoint y: 667, distance: 259.4
click at [693, 667] on div "Janela de atendimento Grade de atendimento Capacidade Transportadoras Veículos …" at bounding box center [784, 358] width 1568 height 717
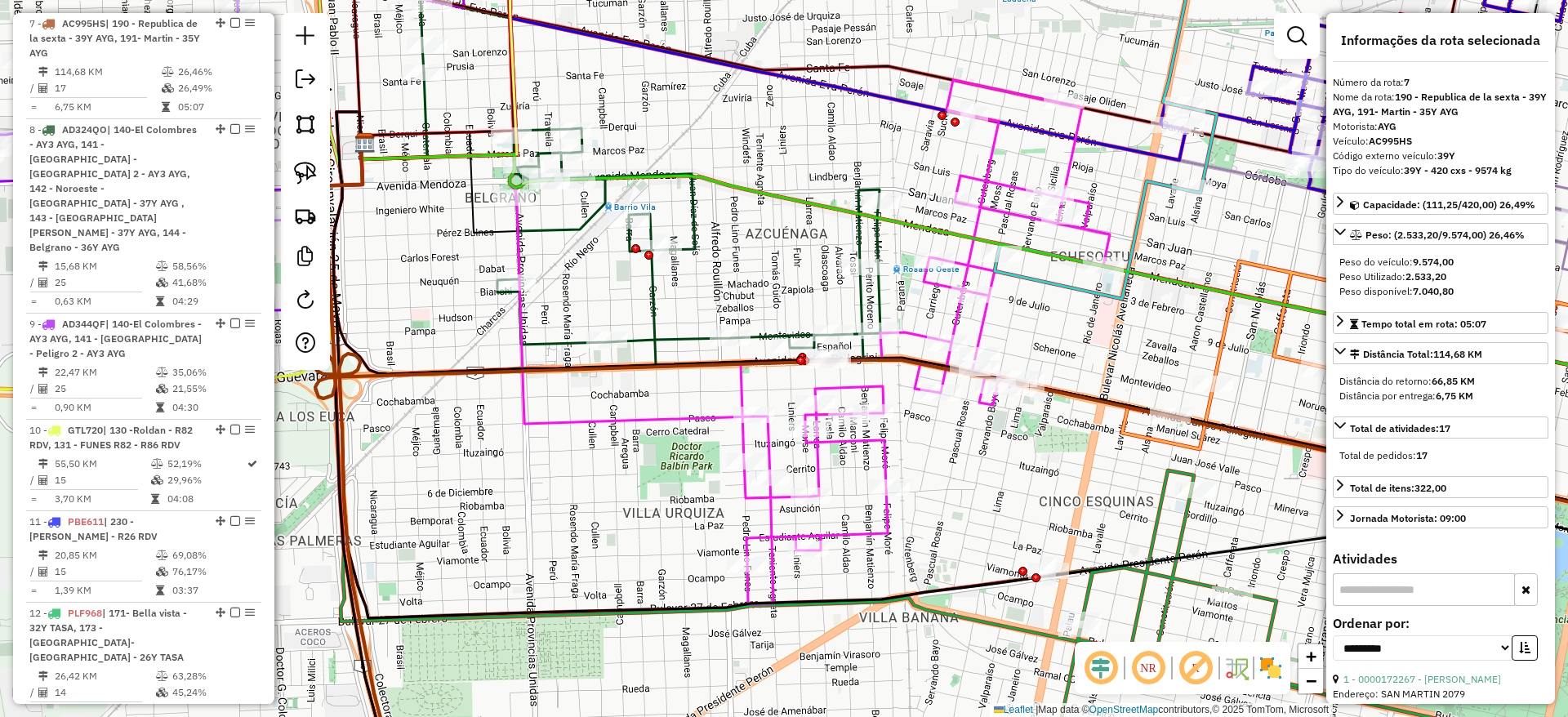
click at [658, 273] on icon at bounding box center [617, 173] width 527 height 382
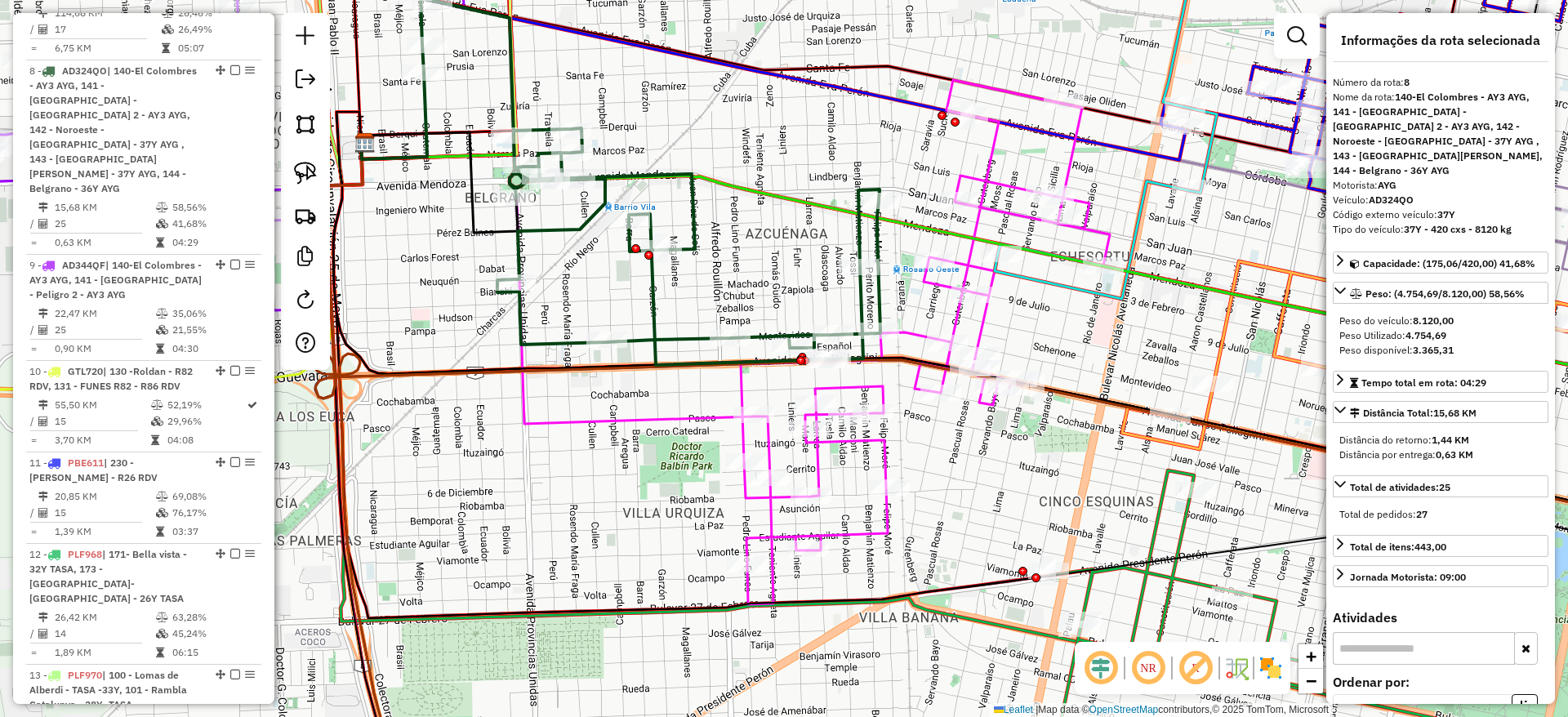
scroll to position [1313, 0]
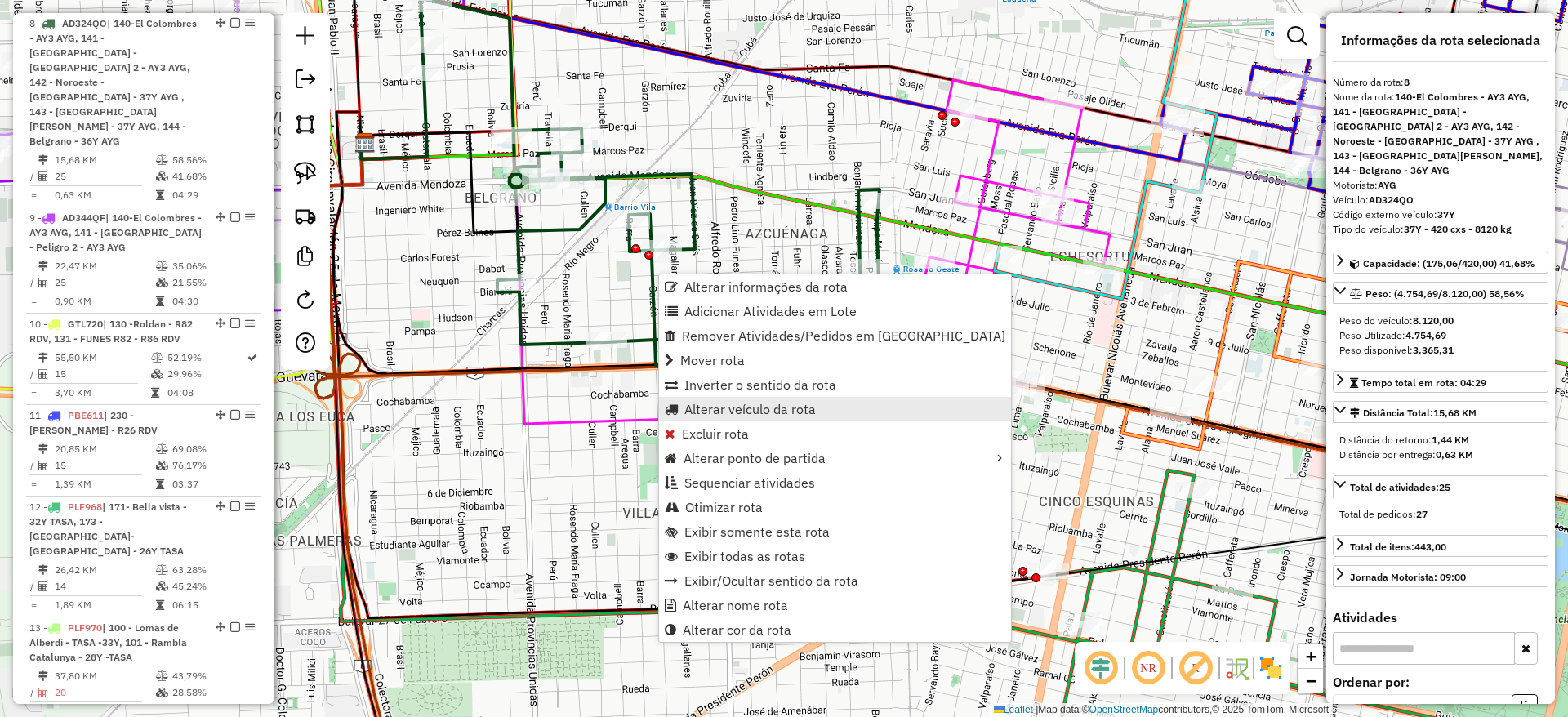
click at [718, 404] on span "Alterar veículo da rota" at bounding box center [749, 409] width 132 height 13
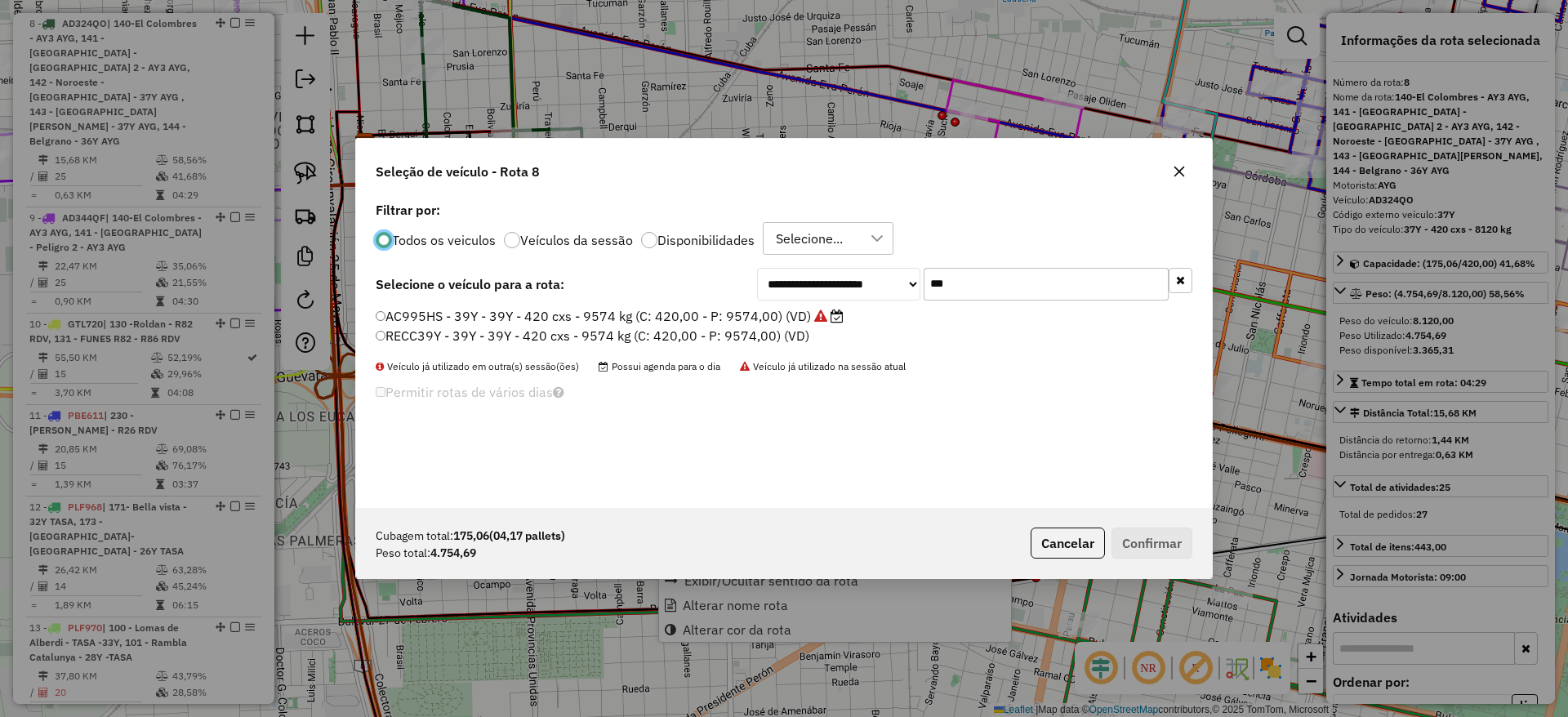
scroll to position [9, 5]
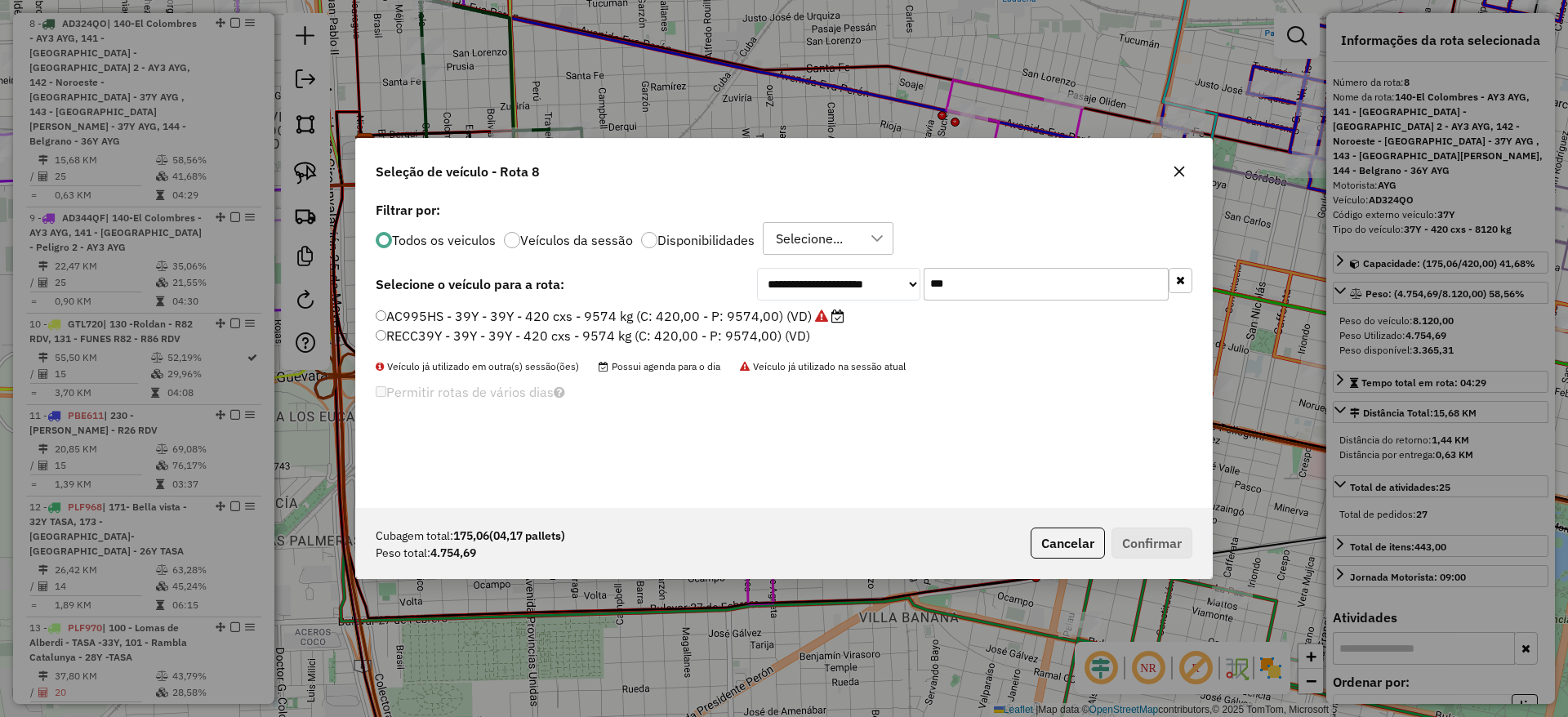
click at [952, 277] on input "***" at bounding box center [1045, 283] width 245 height 32
type input "***"
click at [795, 315] on label "AD324QU - 36Y - 36Y - 420cxs - 8383kg (C: 420,00 - P: 8383,00) (VD)" at bounding box center [599, 315] width 449 height 19
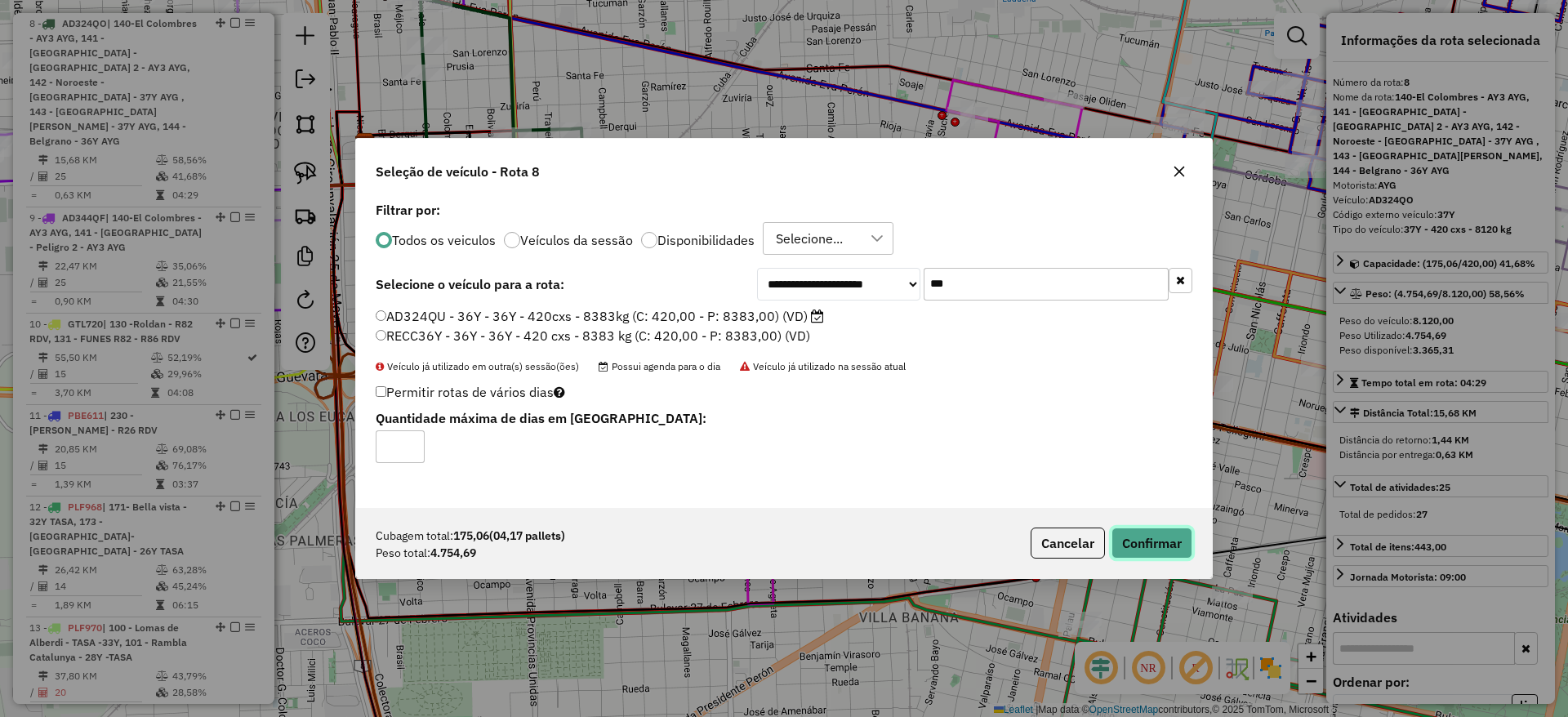
click at [1142, 538] on button "Confirmar" at bounding box center [1152, 543] width 81 height 31
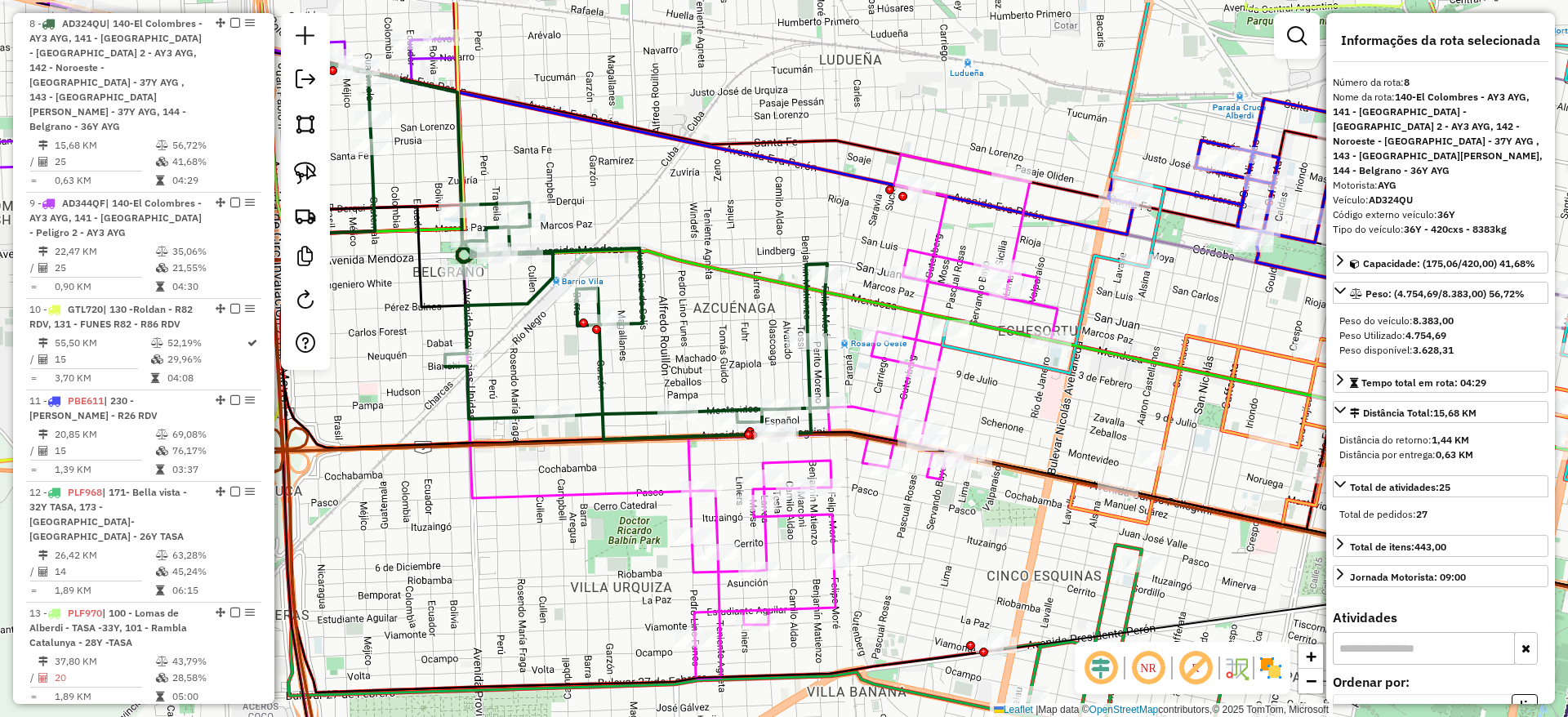
drag, startPoint x: 703, startPoint y: 171, endPoint x: 484, endPoint y: 517, distance: 409.5
click at [484, 472] on icon at bounding box center [990, 344] width 1363 height 254
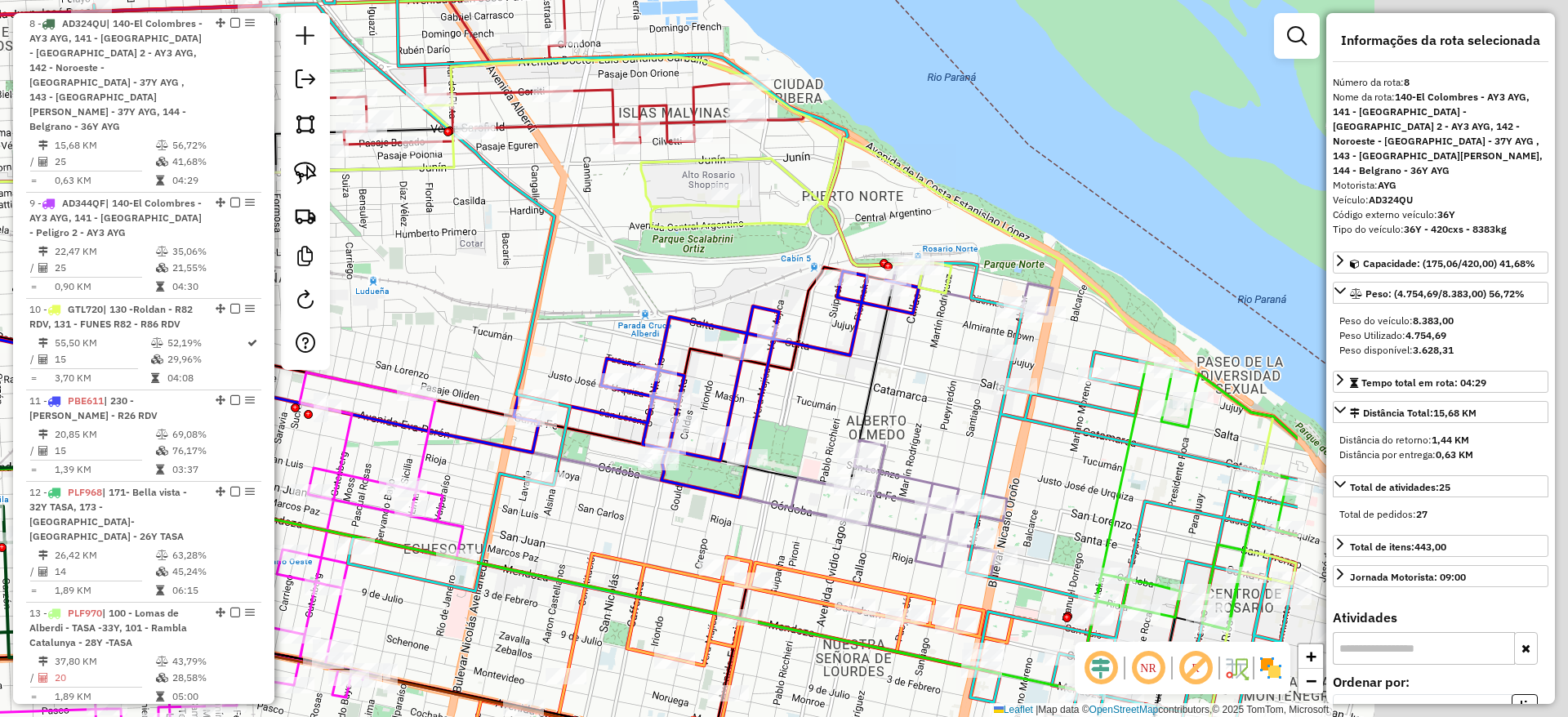
drag, startPoint x: 828, startPoint y: 198, endPoint x: 441, endPoint y: 172, distance: 387.9
click at [287, 128] on hb-router-mapa "Informações da Sessão 1292332 - 13/10/2025 Criação: 10/10/2025 13:52 Depósito: …" at bounding box center [784, 358] width 1568 height 717
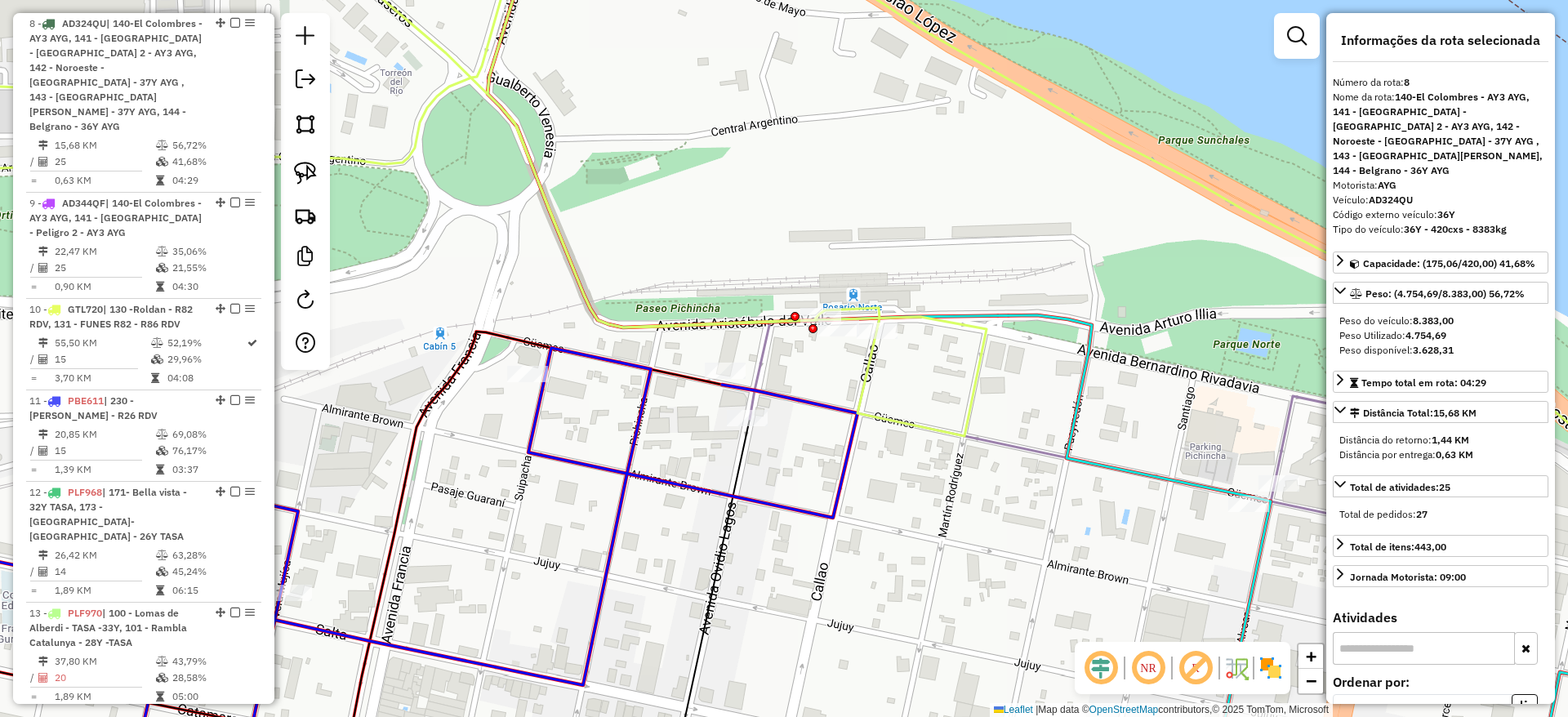
click at [531, 162] on icon at bounding box center [784, 254] width 1882 height 651
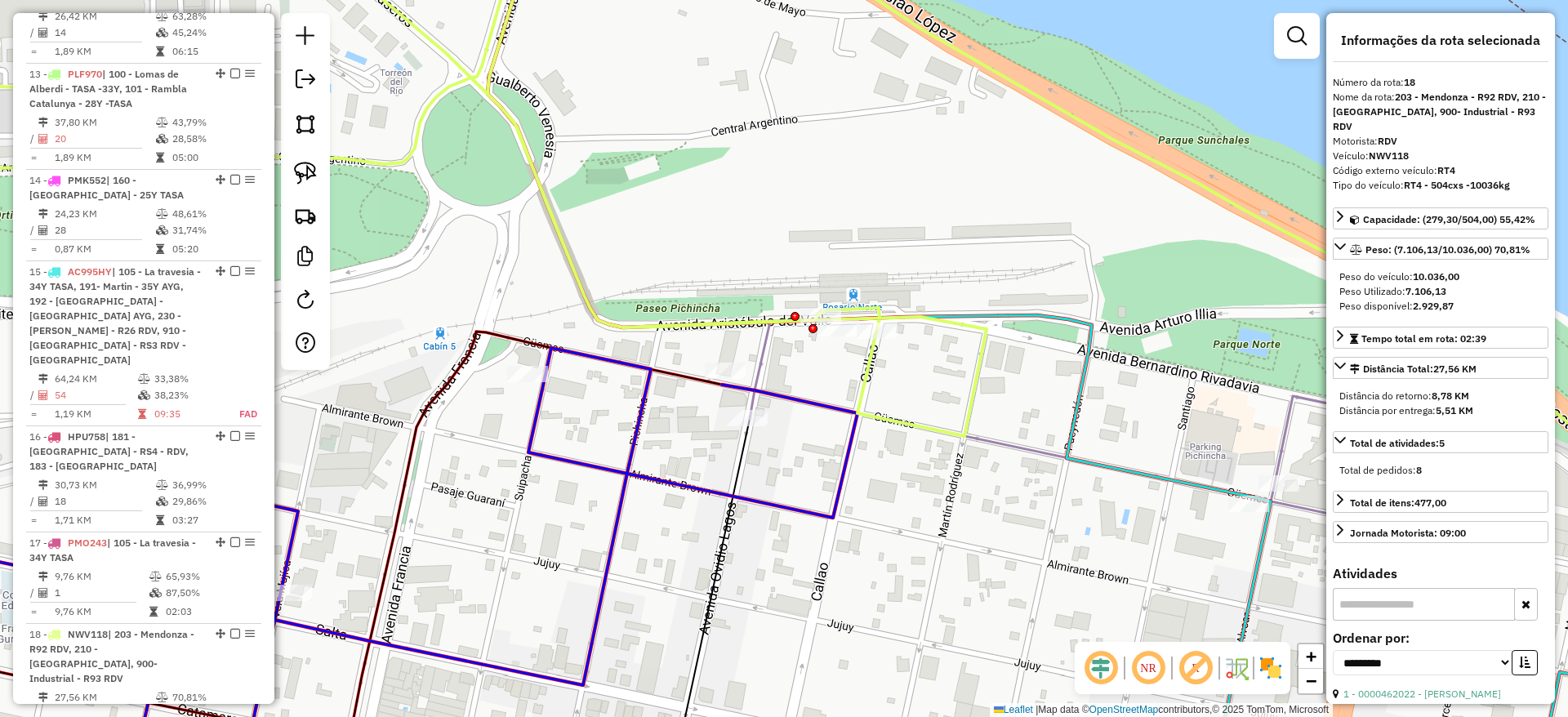
scroll to position [1913, 0]
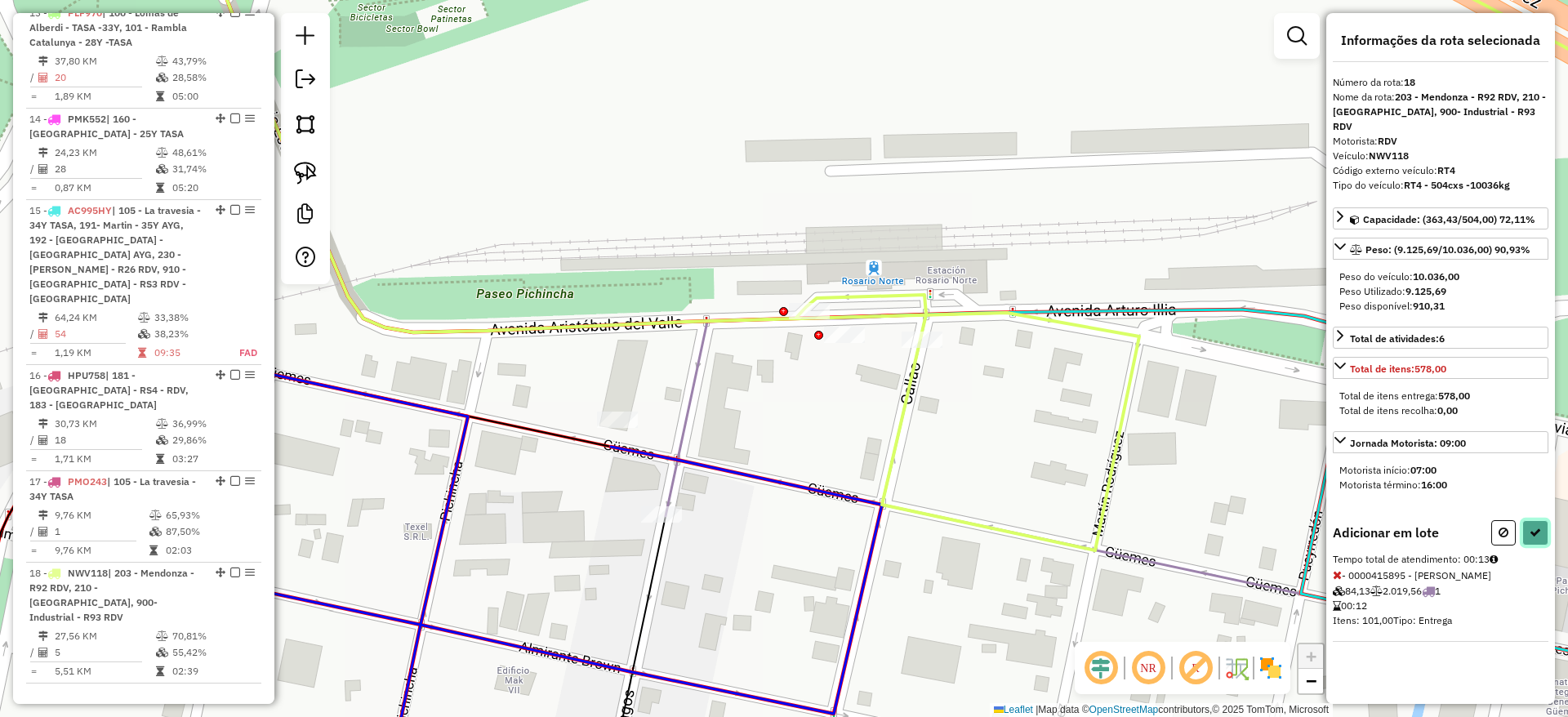
click at [1531, 530] on icon at bounding box center [1535, 532] width 11 height 11
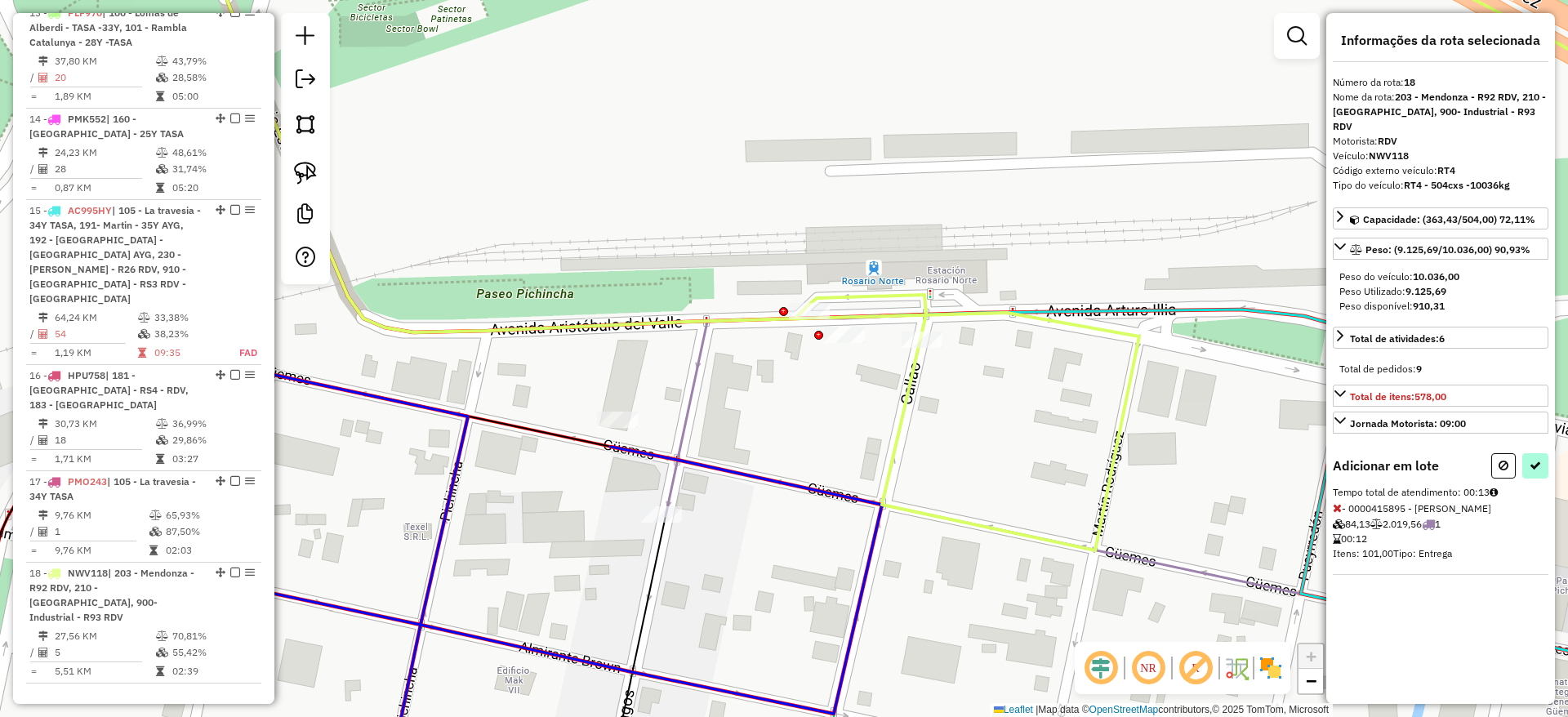
select select "**********"
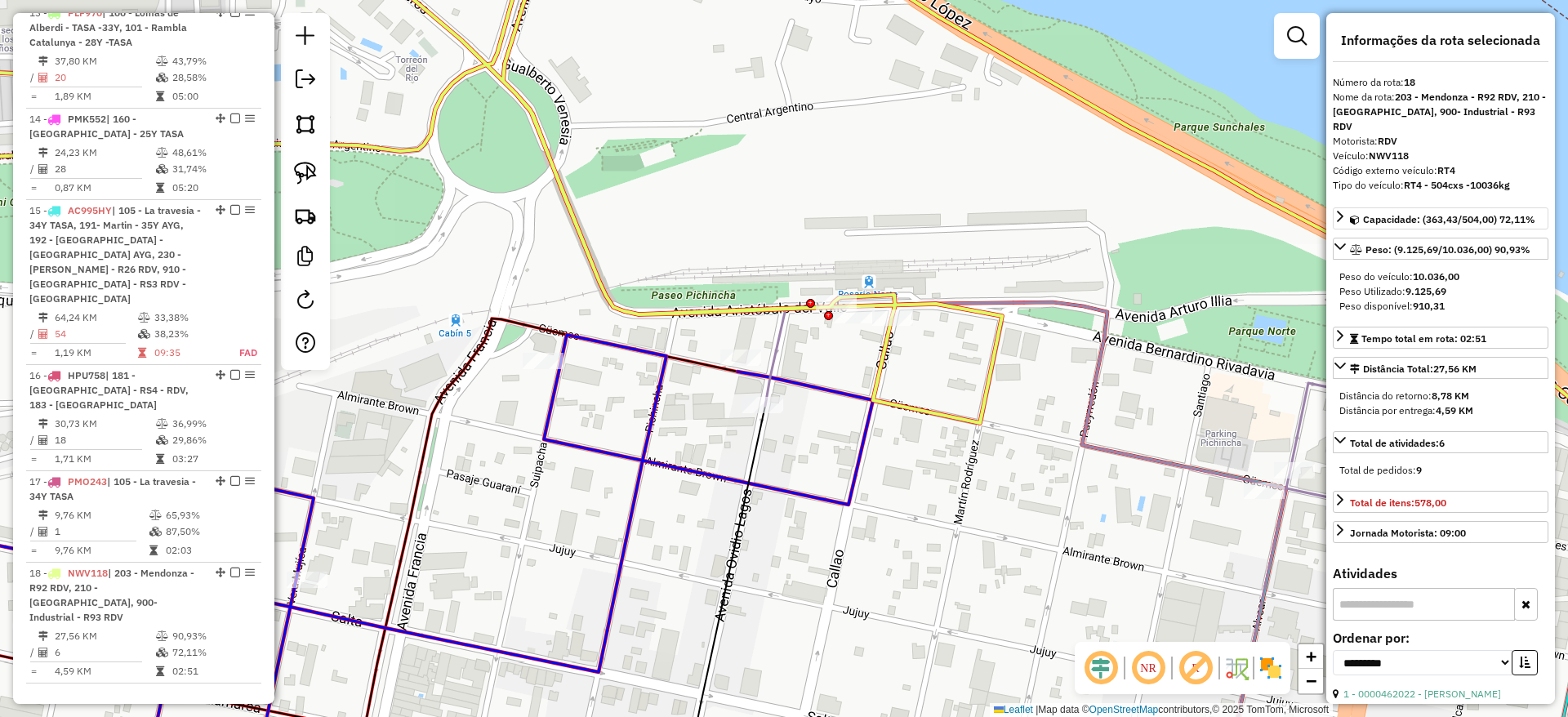
drag, startPoint x: 878, startPoint y: 223, endPoint x: 1447, endPoint y: 227, distance: 569.0
click at [1442, 225] on hb-router-mapa "Informações da Sessão 1292332 - 13/10/2025 Criação: 10/10/2025 13:52 Depósito: …" at bounding box center [784, 358] width 1568 height 717
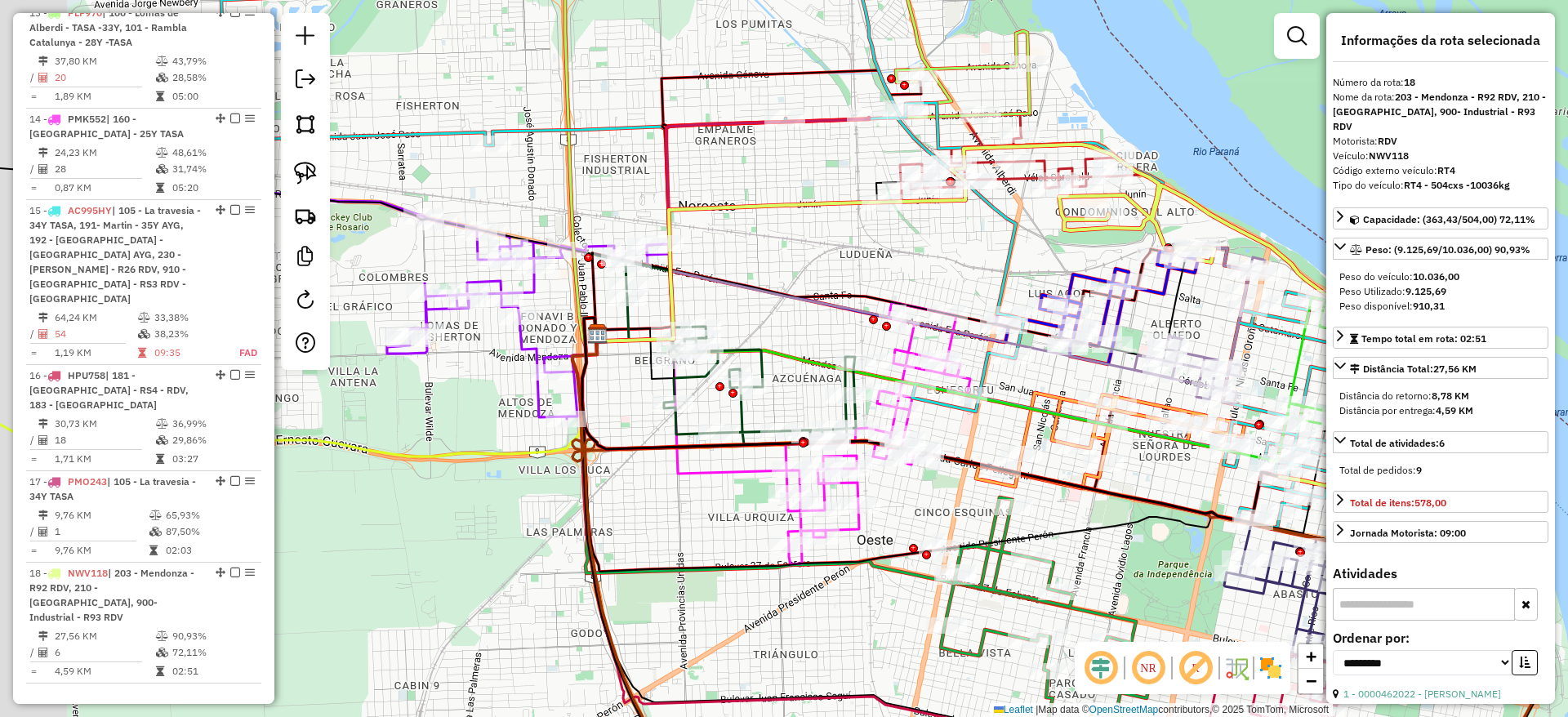
drag, startPoint x: 727, startPoint y: 238, endPoint x: 1567, endPoint y: 235, distance: 840.0
click at [1567, 235] on div "Janela de atendimento Grade de atendimento Capacidade Transportadoras Veículos …" at bounding box center [784, 358] width 1568 height 717
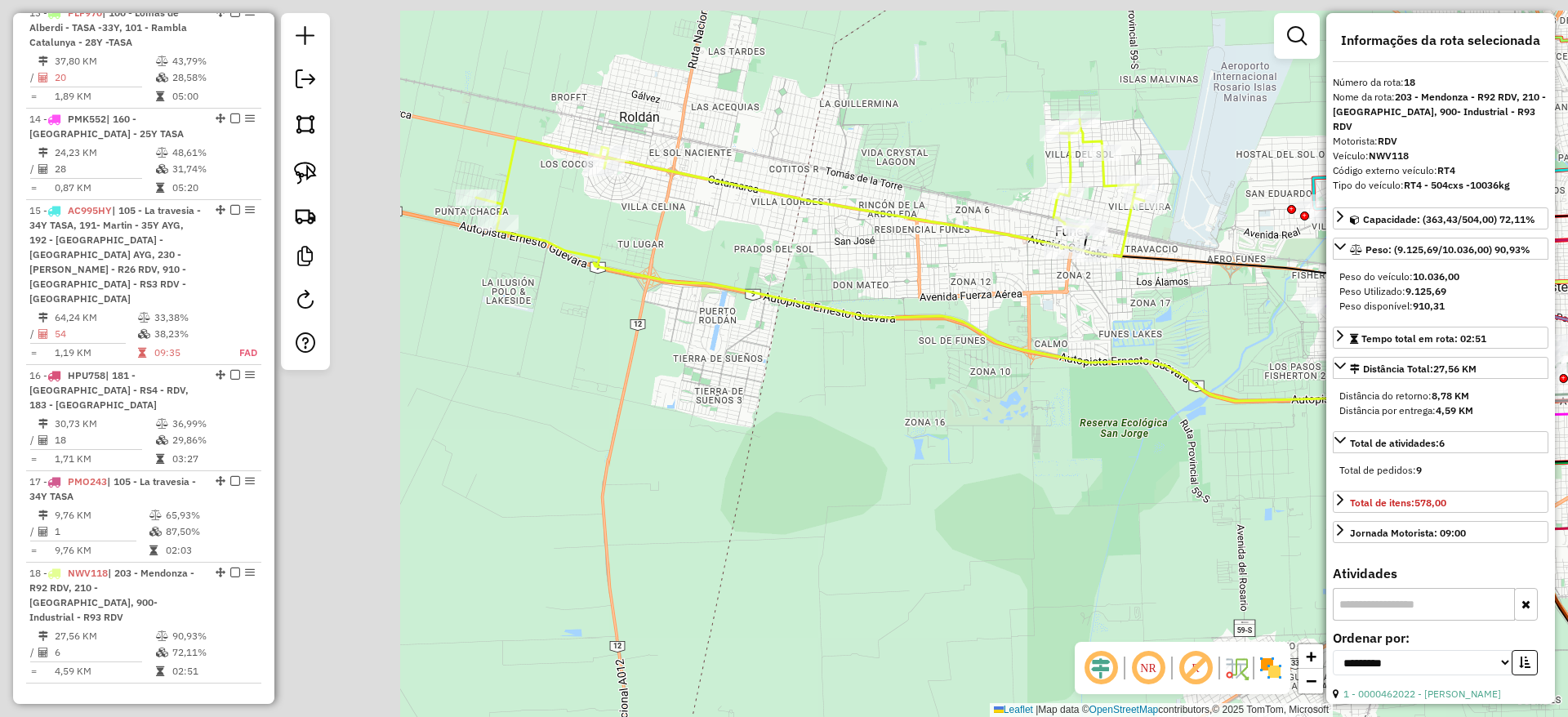
drag, startPoint x: 560, startPoint y: 267, endPoint x: 1186, endPoint y: 348, distance: 631.2
click at [1186, 349] on div "Janela de atendimento Grade de atendimento Capacidade Transportadoras Veículos …" at bounding box center [784, 358] width 1568 height 717
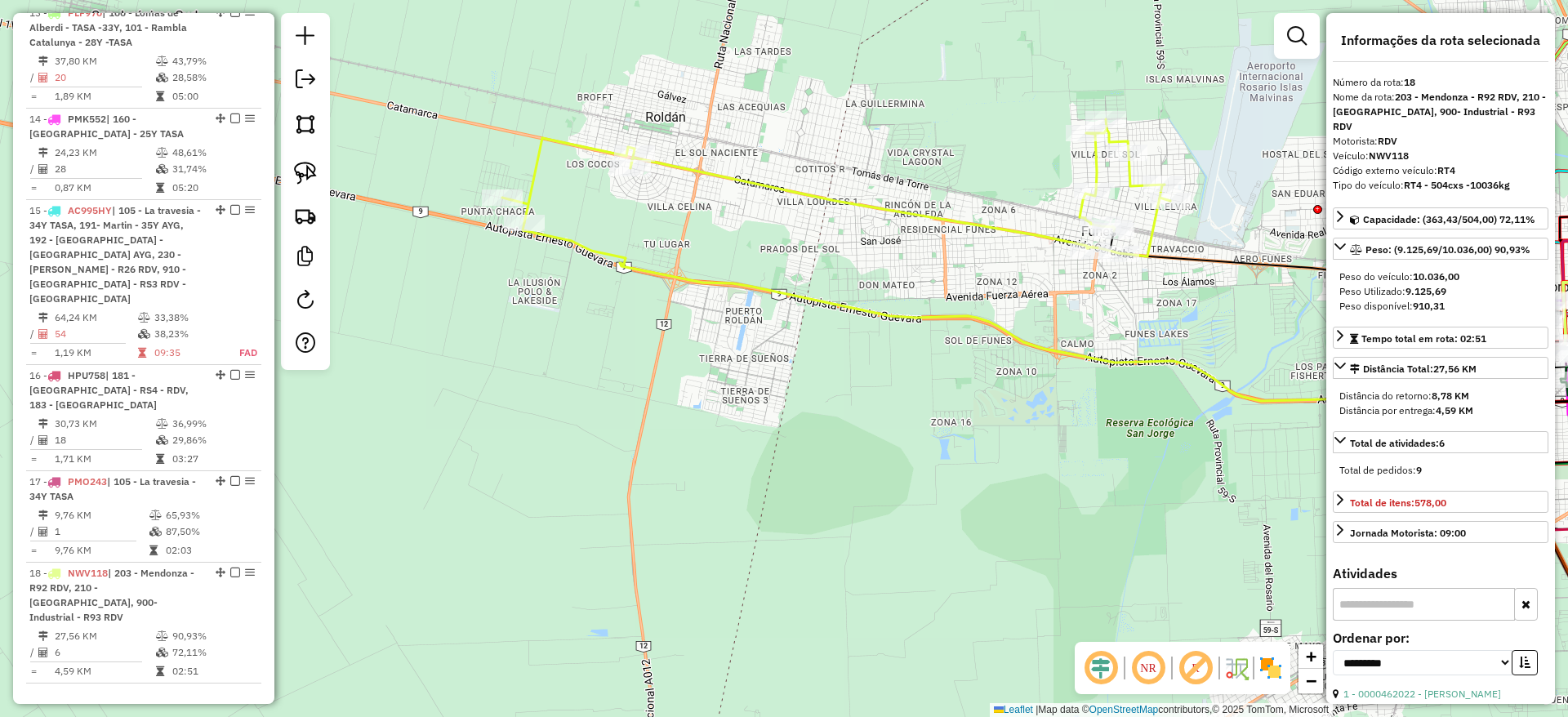
click at [842, 207] on icon at bounding box center [835, 187] width 668 height 137
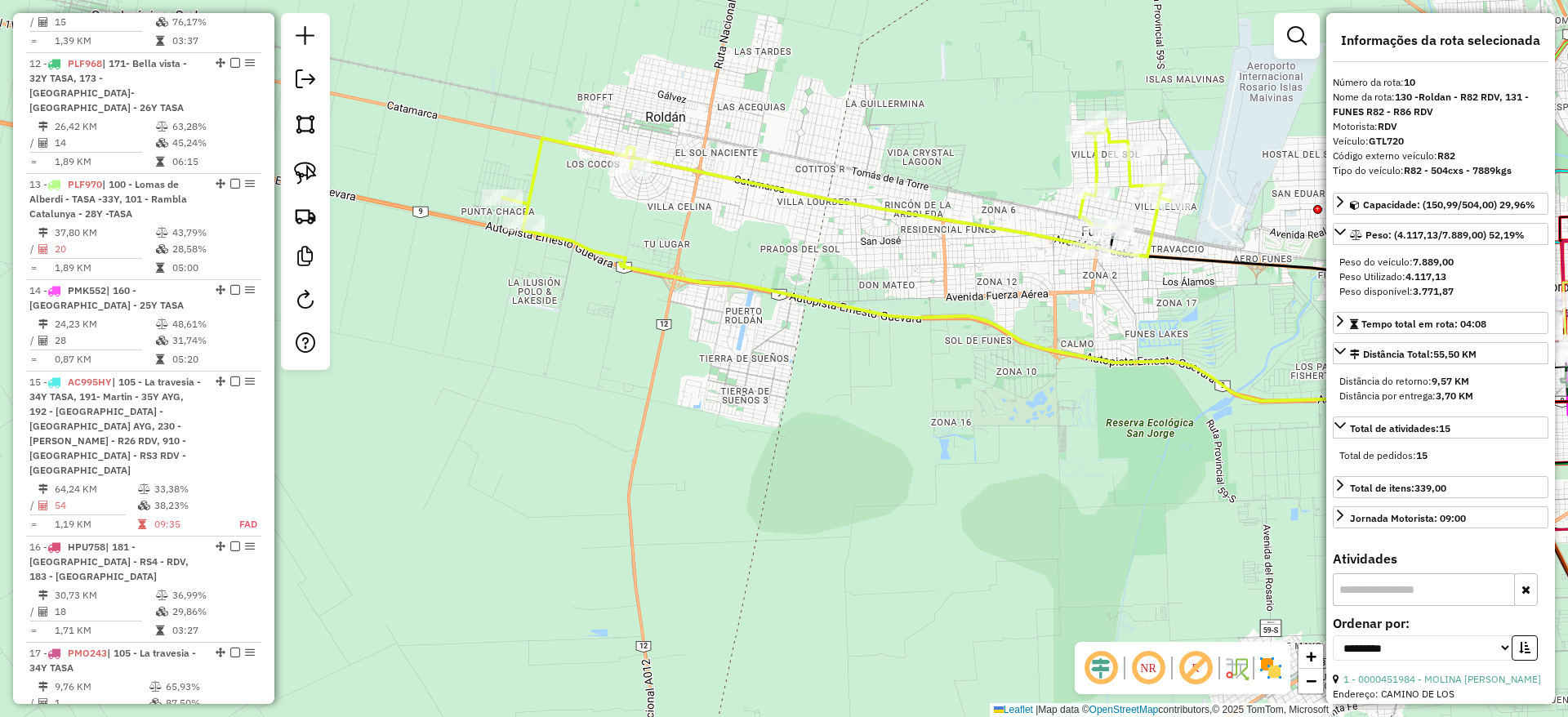
scroll to position [1569, 0]
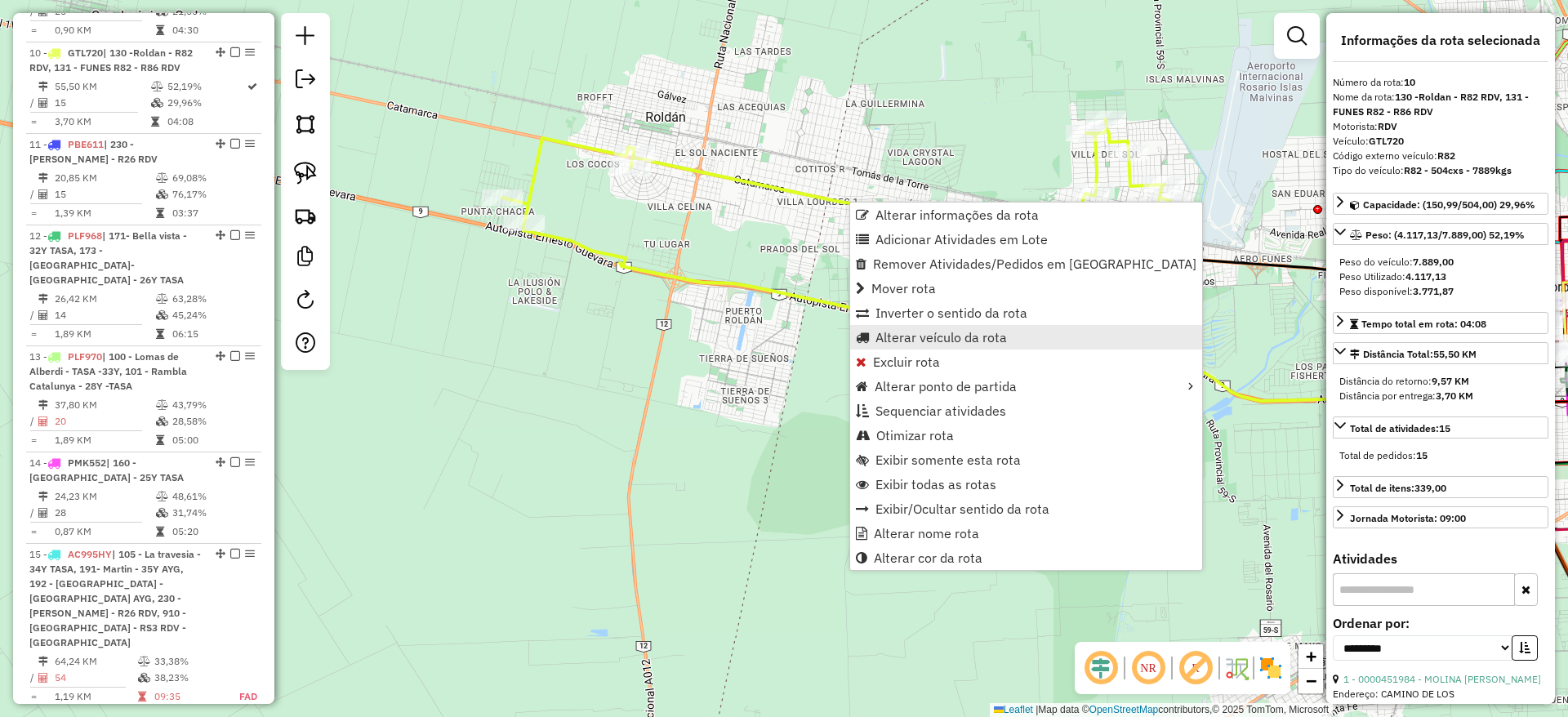
click at [936, 333] on span "Alterar veículo da rota" at bounding box center [941, 337] width 132 height 13
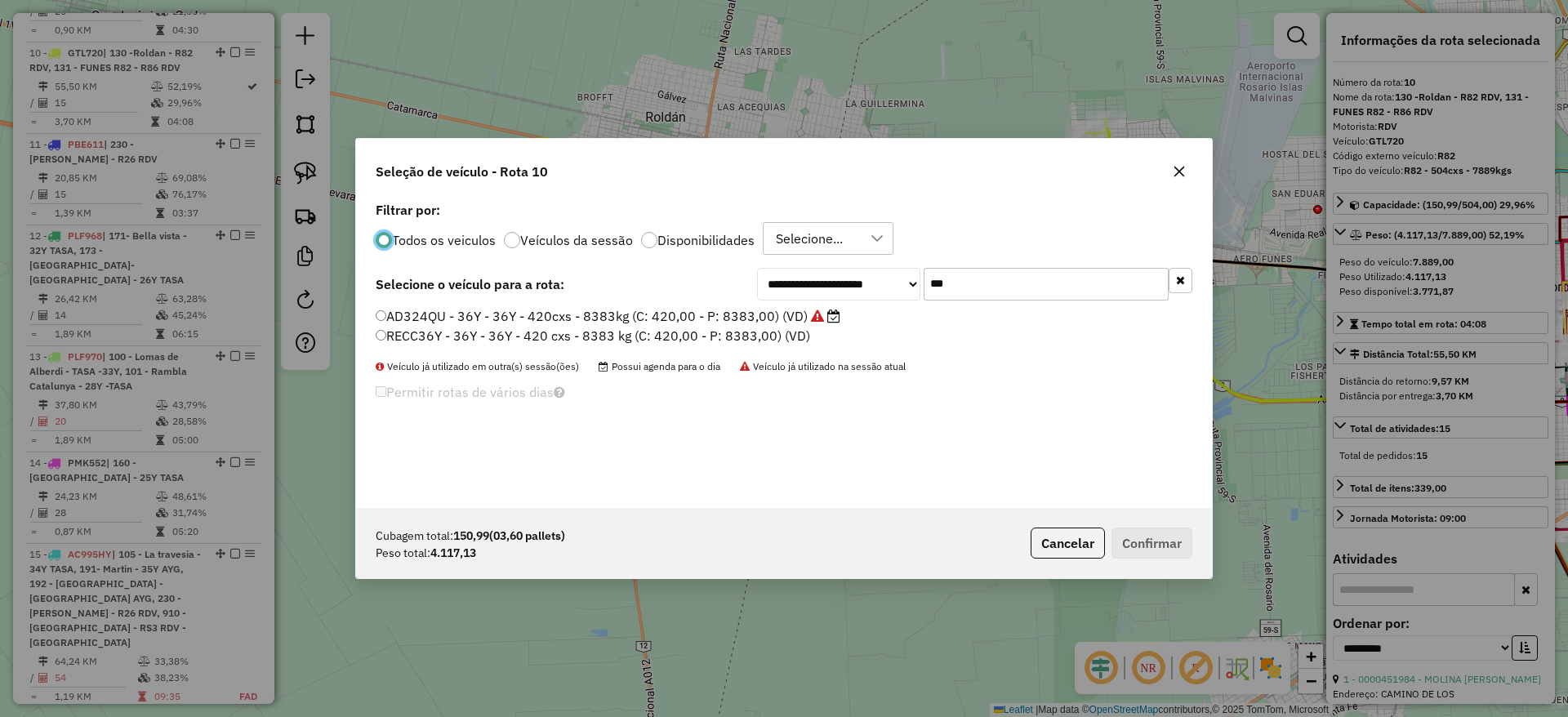
scroll to position [9, 5]
click at [1017, 269] on input "***" at bounding box center [1045, 283] width 245 height 32
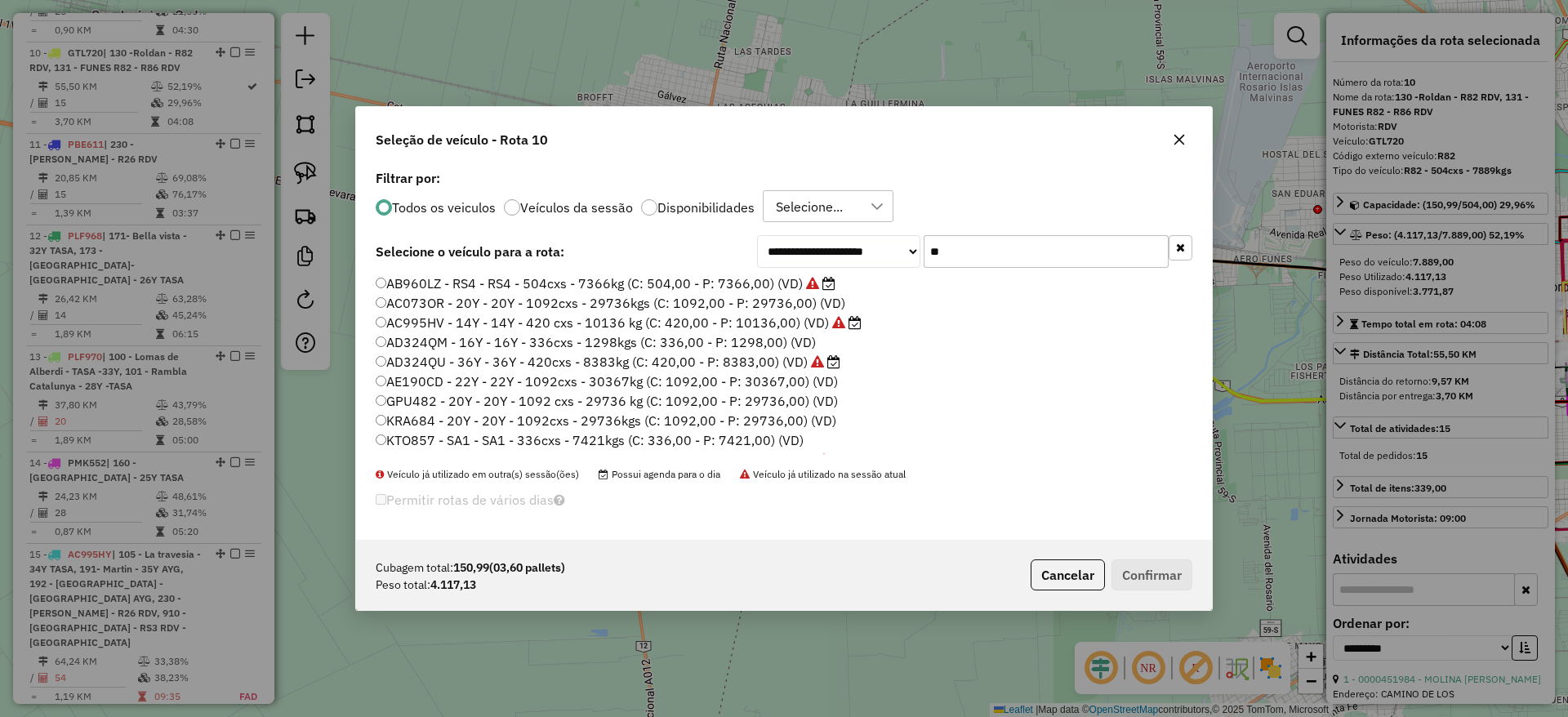
type input "*"
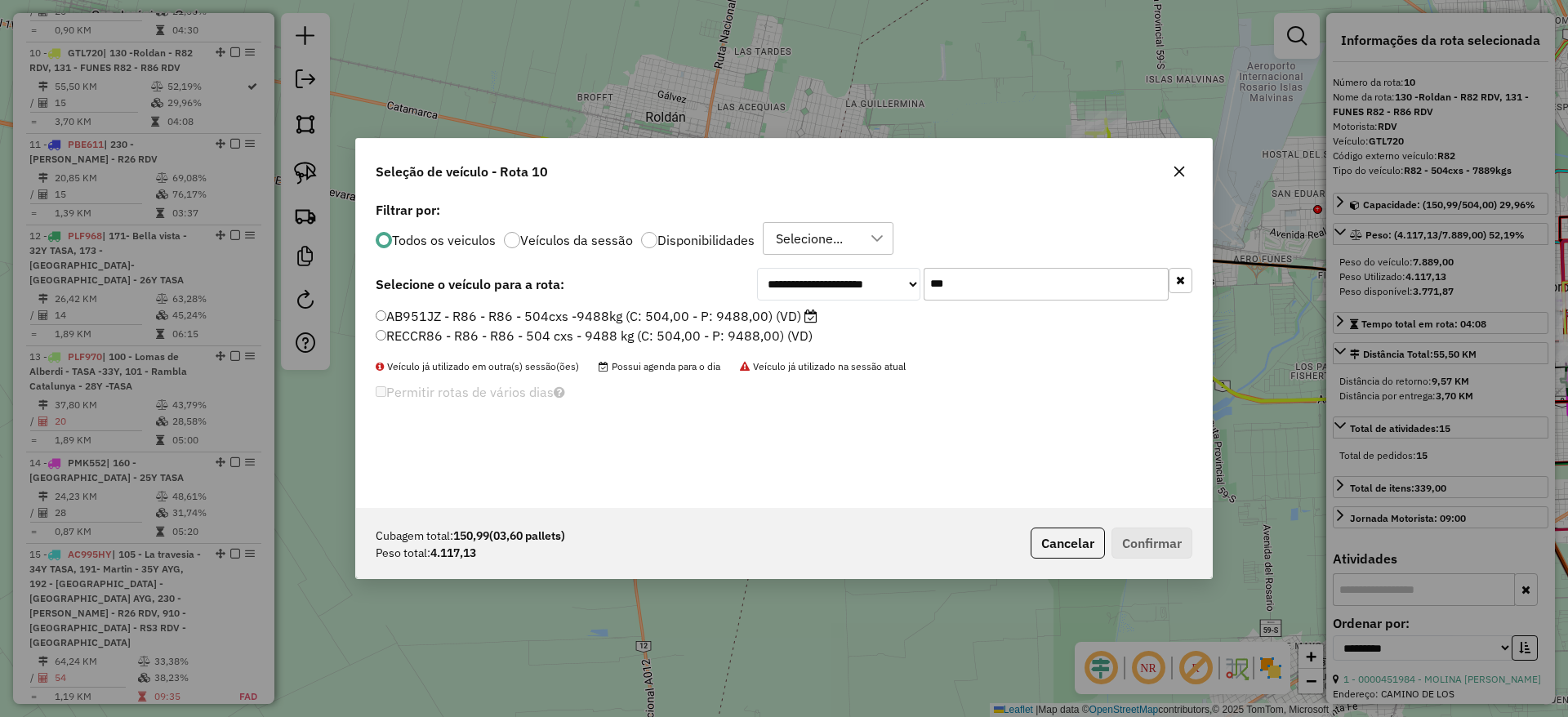
type input "***"
click at [806, 310] on icon at bounding box center [810, 315] width 13 height 13
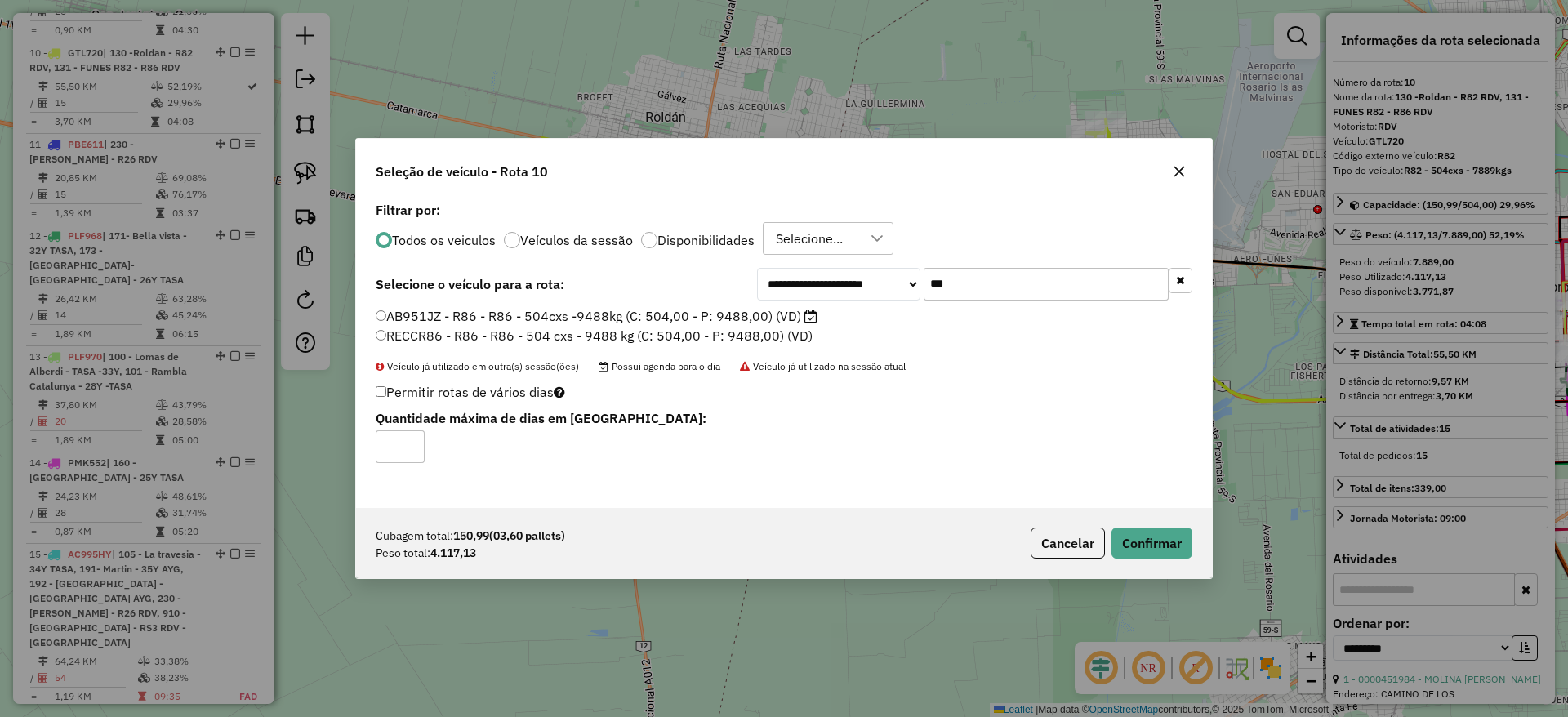
click at [1130, 526] on div "Cubagem total: 150,99 (03,60 pallets) Peso total: 4.117,13 Cancelar Confirmar" at bounding box center [784, 543] width 855 height 71
click at [1136, 541] on button "Confirmar" at bounding box center [1152, 543] width 81 height 31
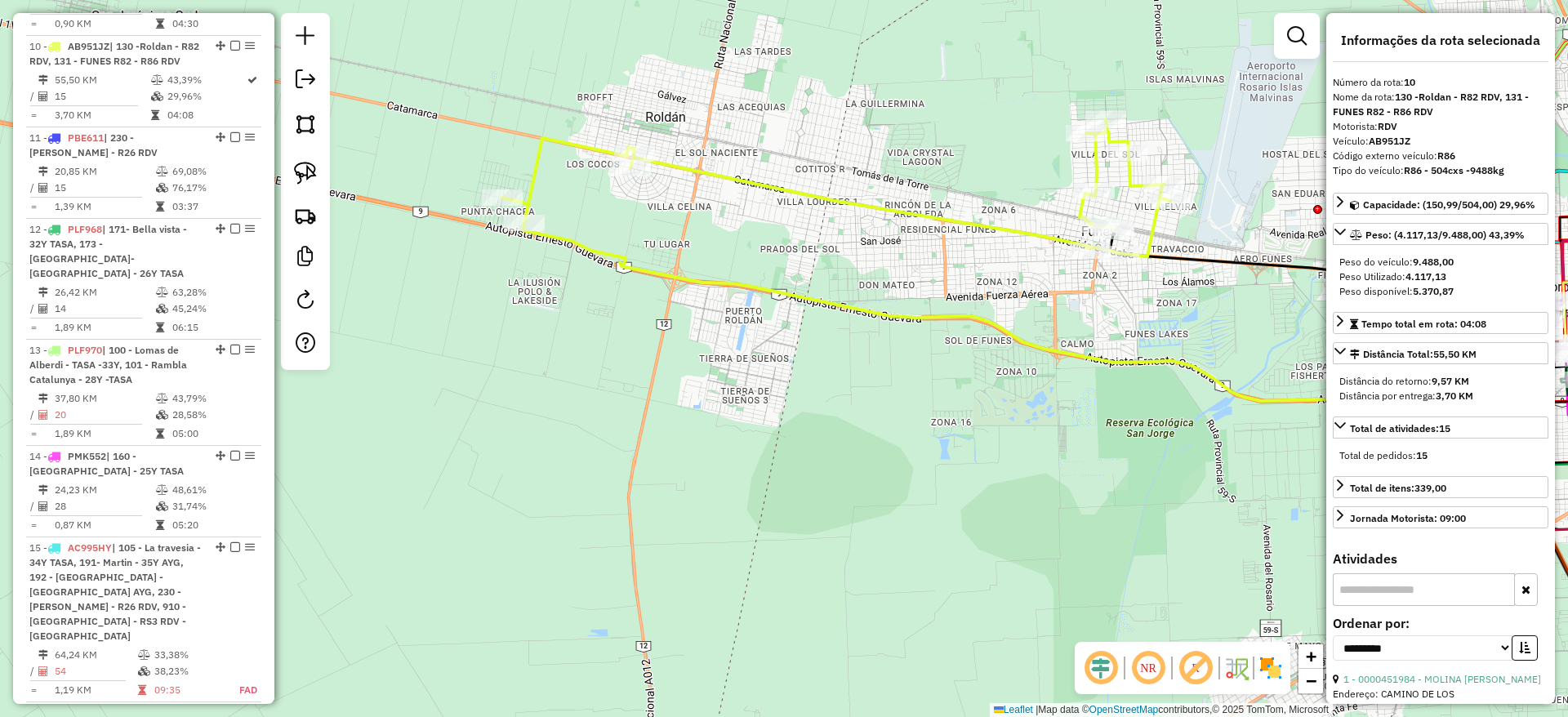
scroll to position [1569, 0]
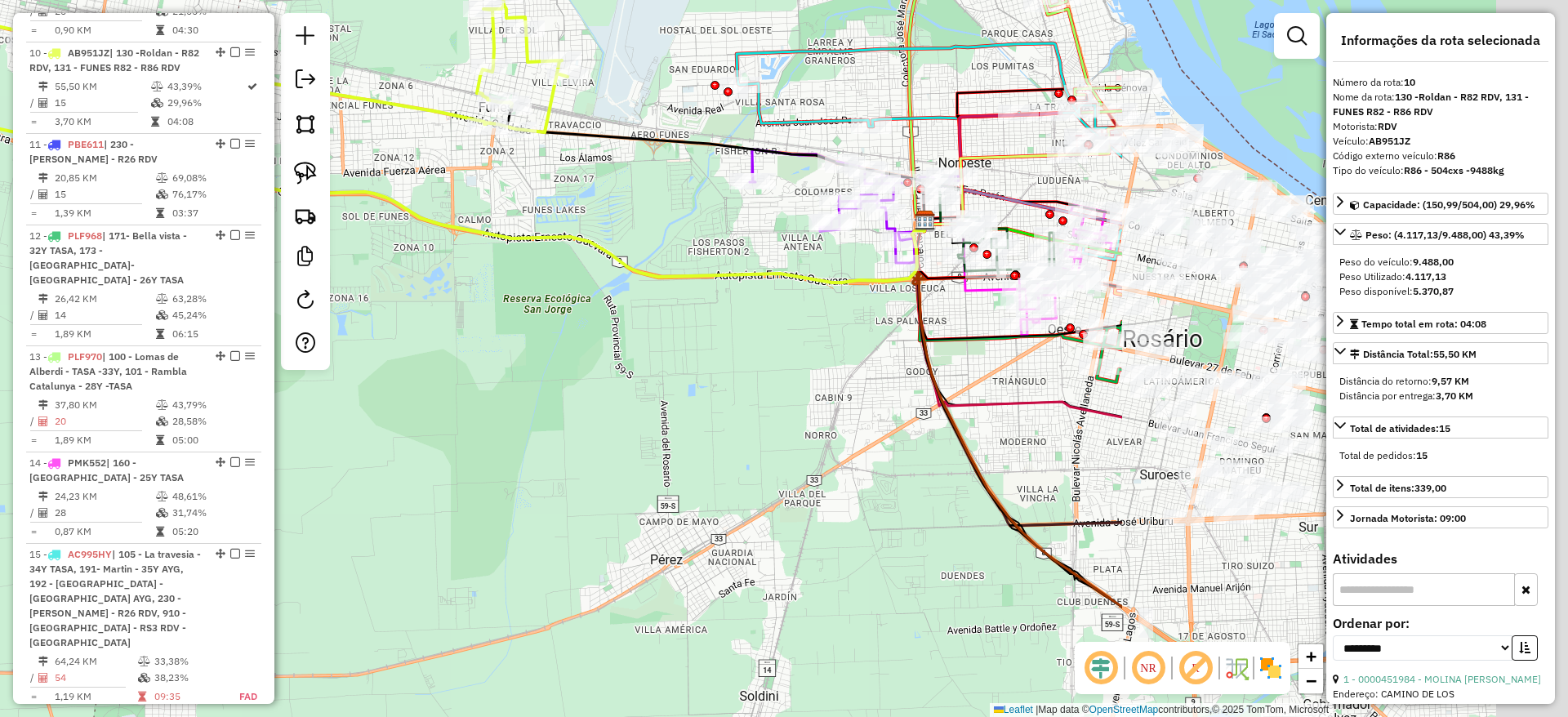
drag, startPoint x: 558, startPoint y: 307, endPoint x: 287, endPoint y: 281, distance: 272.2
click at [287, 281] on hb-router-mapa "Informações da Sessão 1292332 - 13/10/2025 Criação: 10/10/2025 13:52 Depósito: …" at bounding box center [784, 358] width 1568 height 717
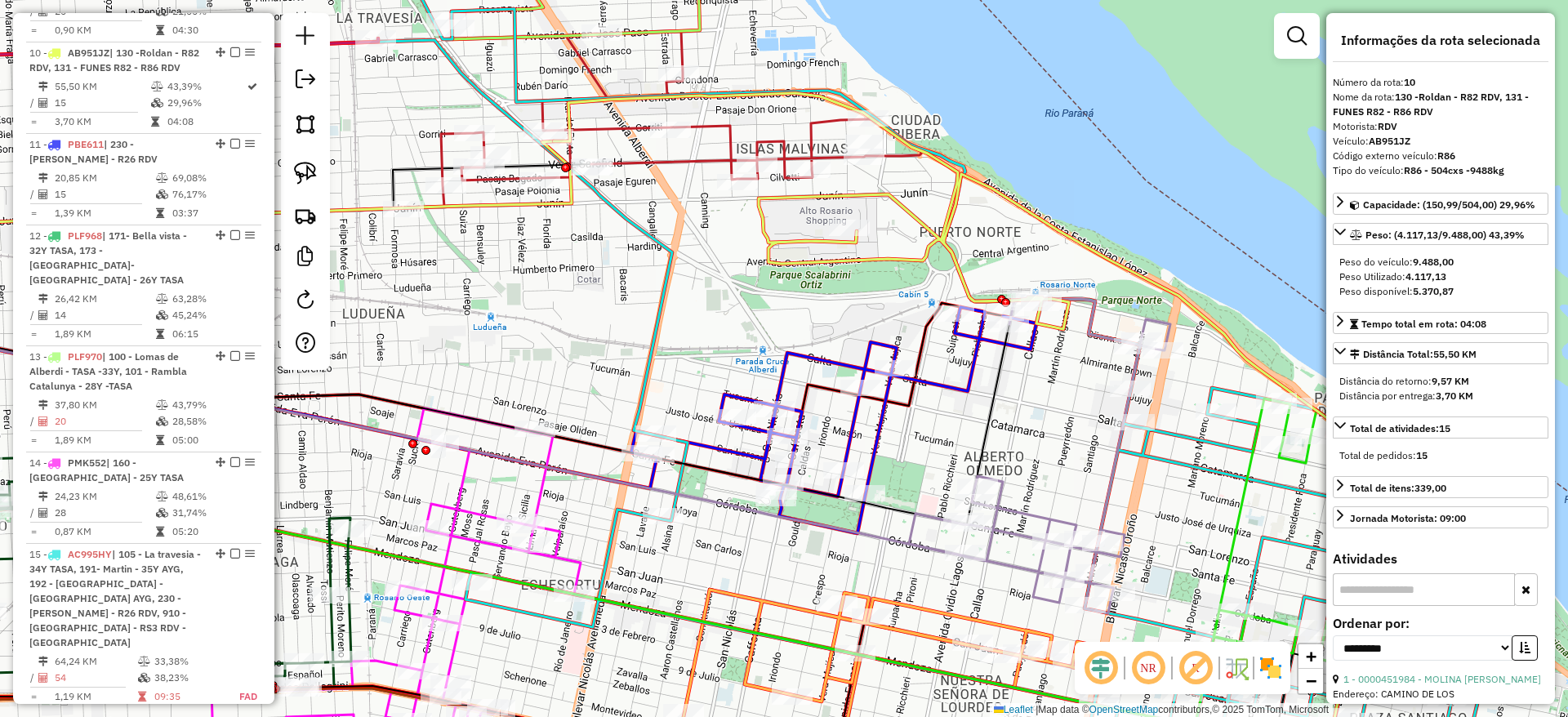
click at [1005, 364] on icon at bounding box center [426, 419] width 1166 height 210
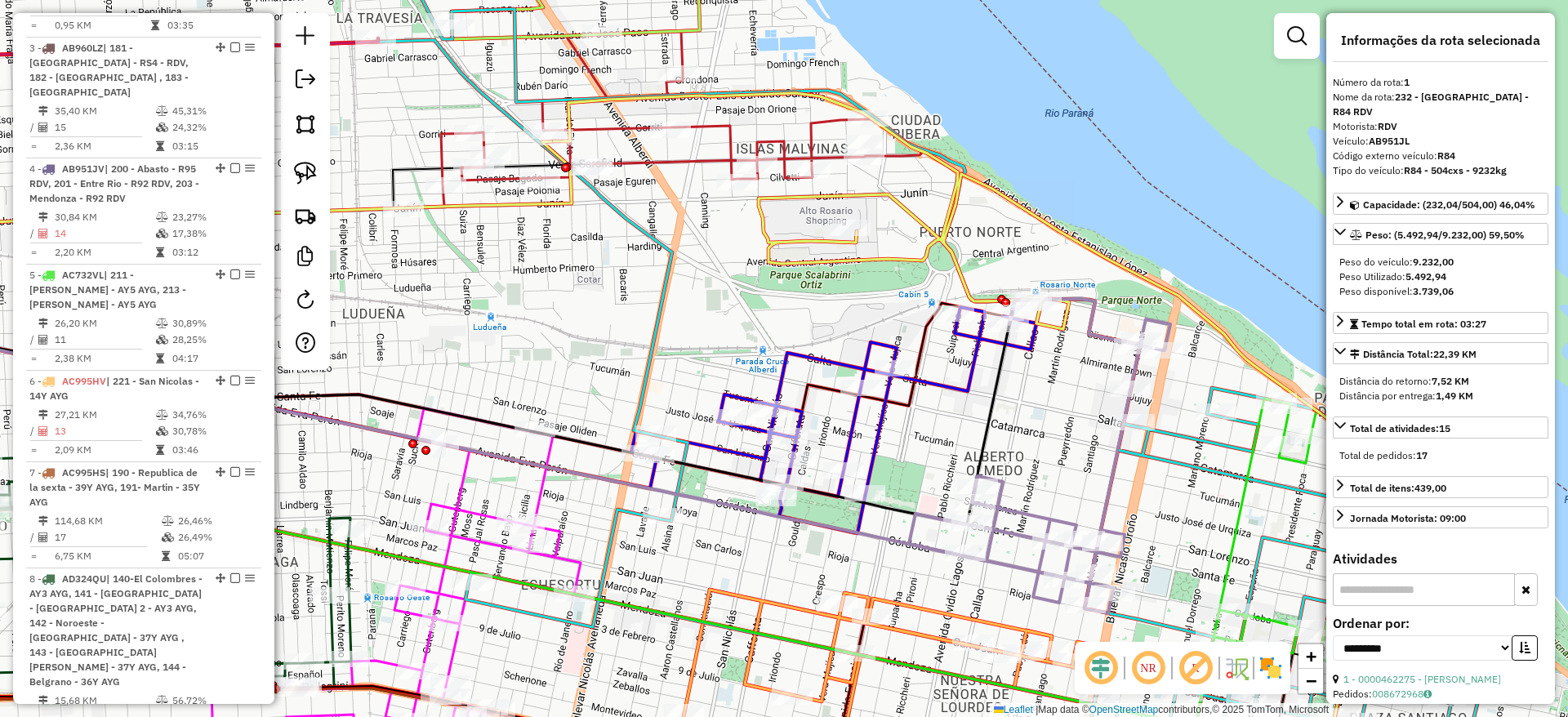
scroll to position [614, 0]
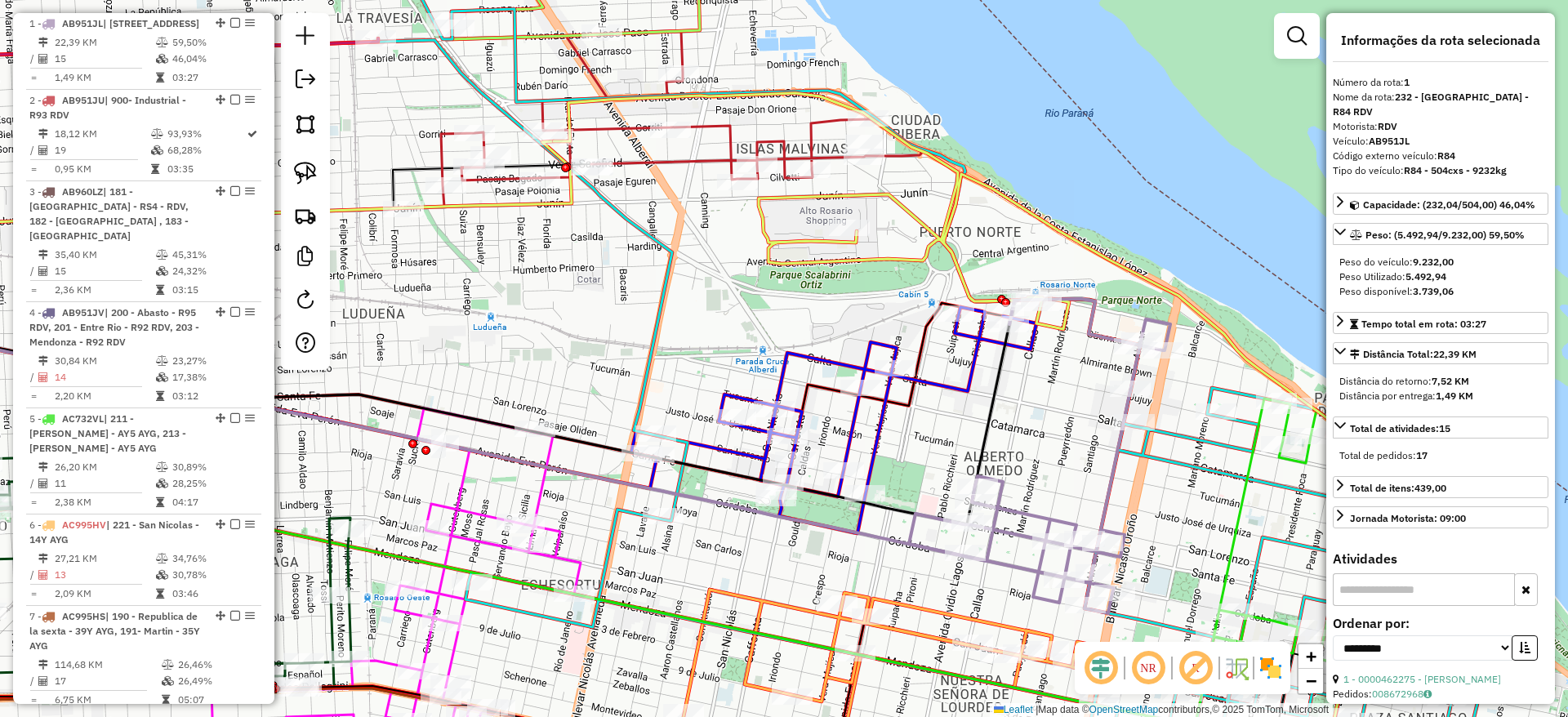
click at [1112, 469] on icon at bounding box center [1039, 456] width 261 height 315
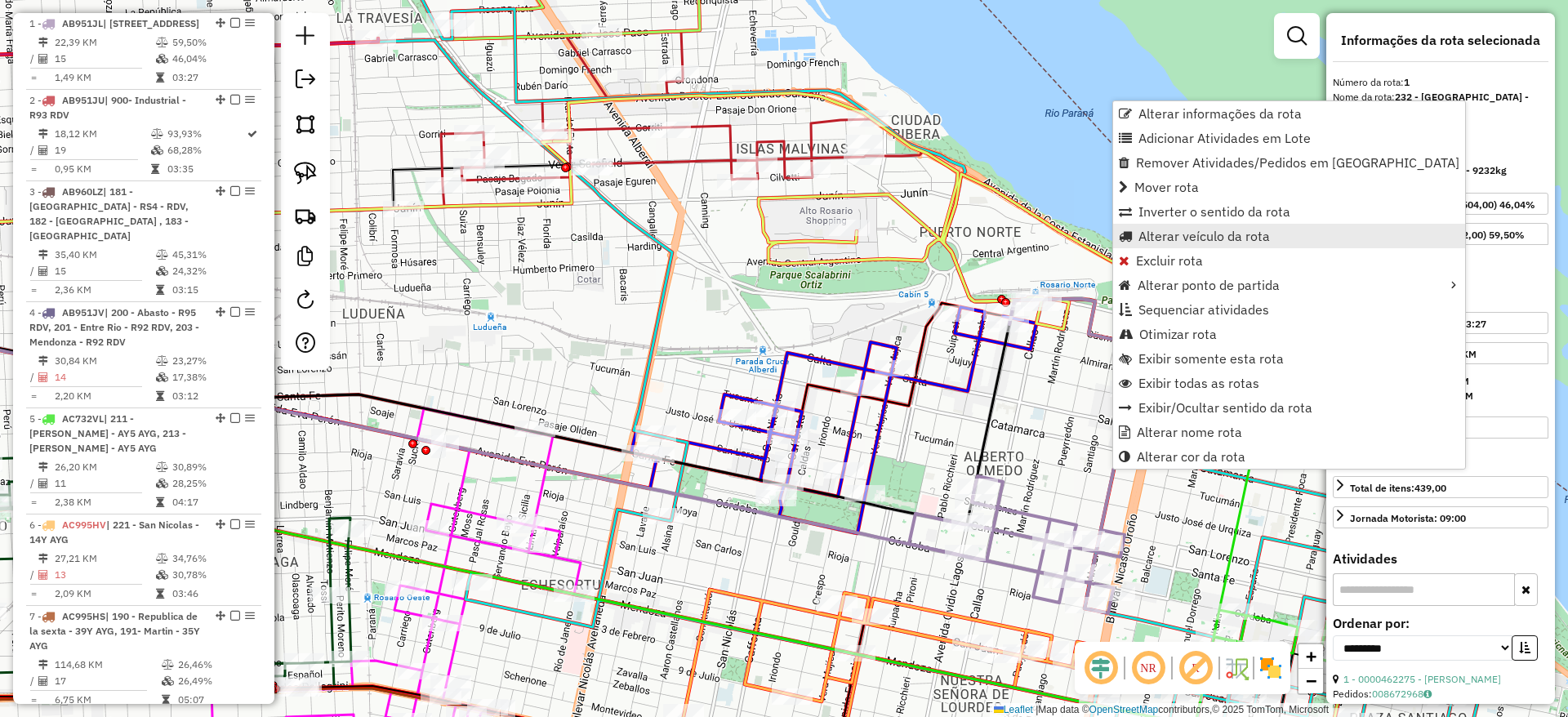
click at [1159, 224] on link "Alterar veículo da rota" at bounding box center [1289, 236] width 352 height 24
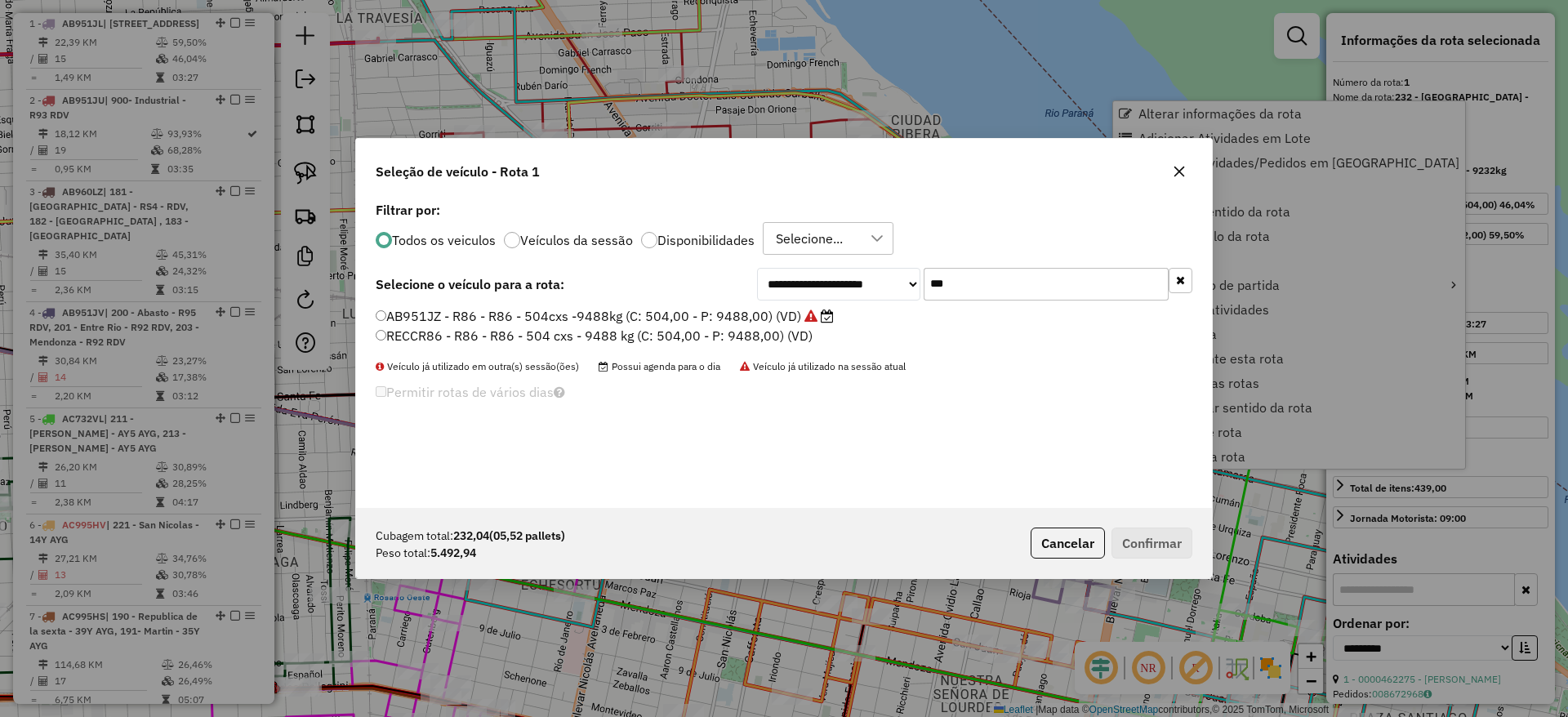
scroll to position [9, 5]
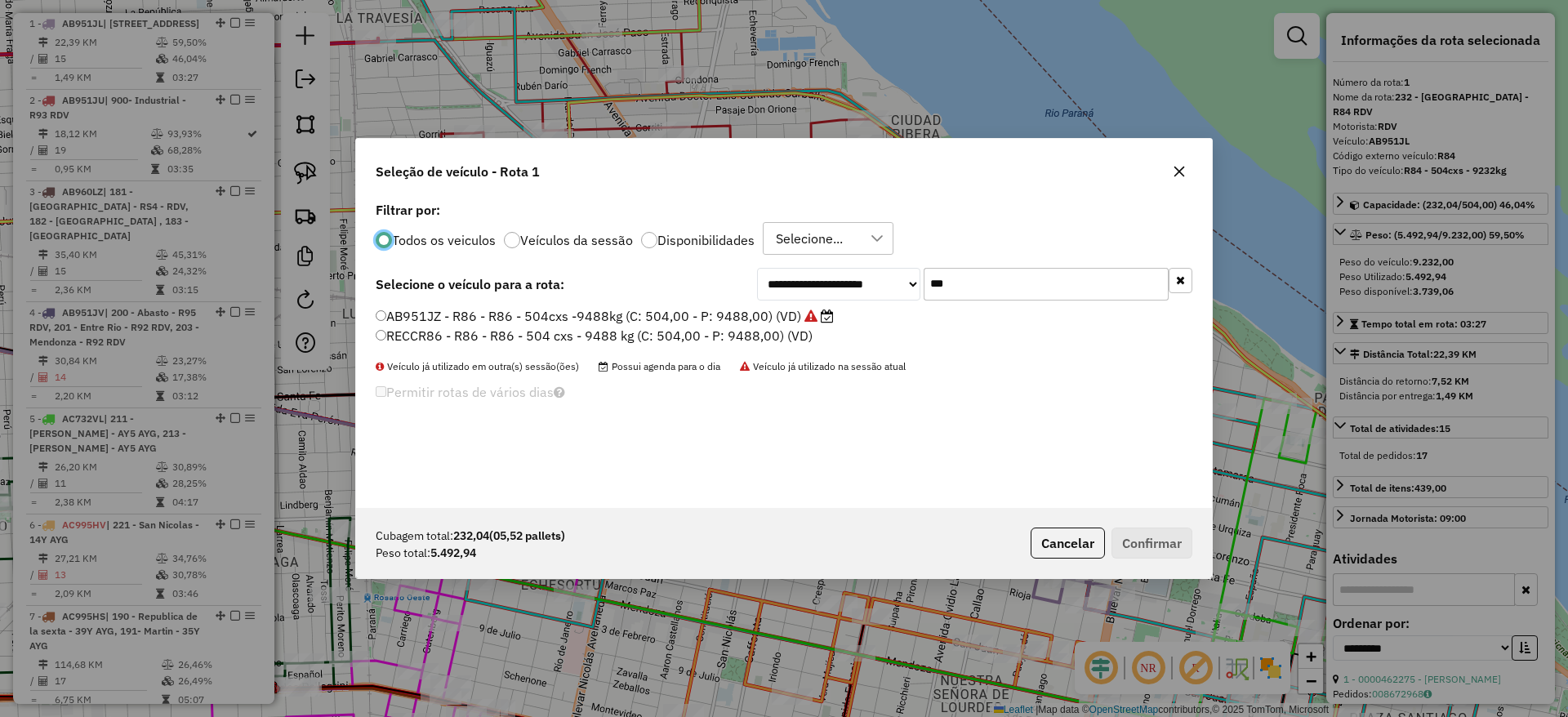
click at [1035, 292] on input "***" at bounding box center [1045, 283] width 245 height 32
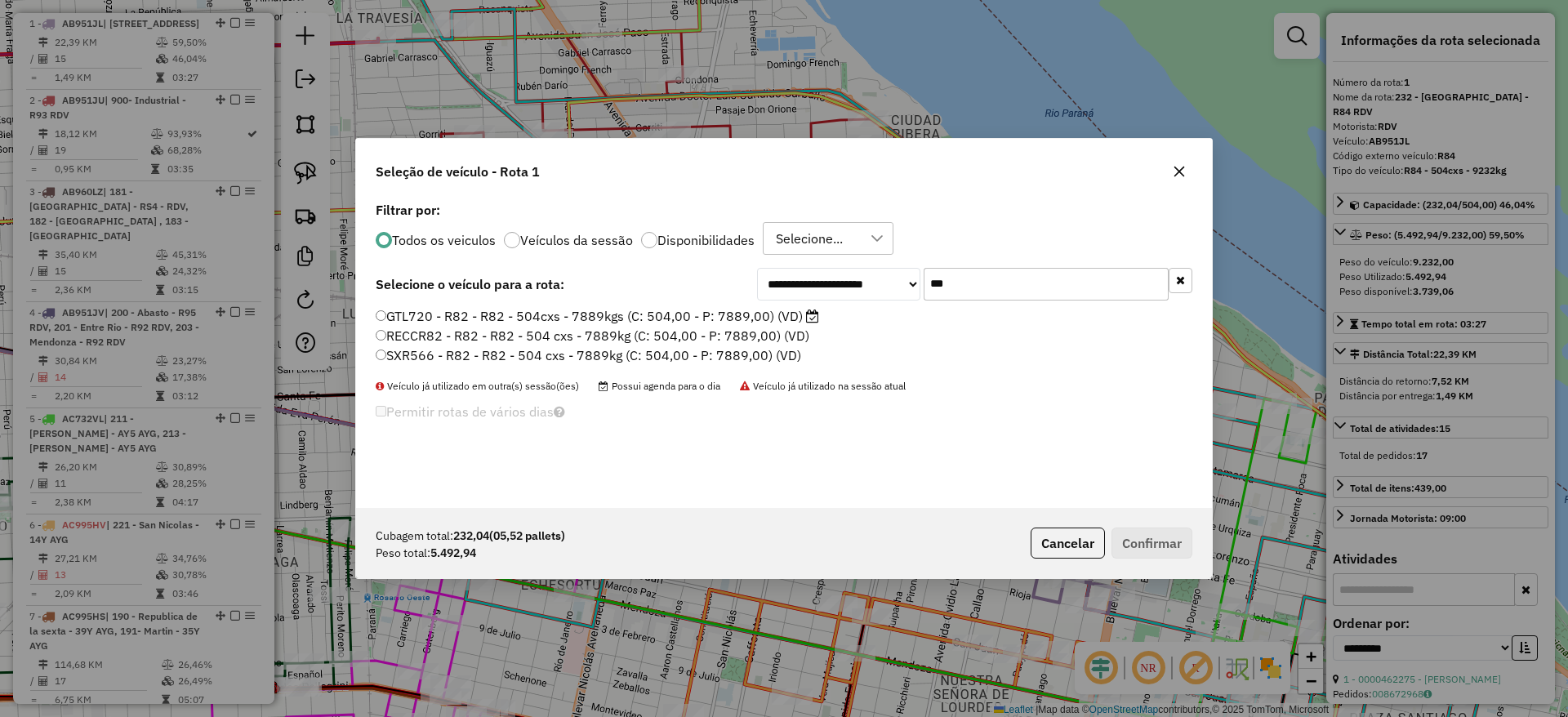
type input "***"
click at [781, 317] on label "GTL720 - R82 - R82 - 504cxs - 7889kgs (C: 504,00 - P: 7889,00) (VD)" at bounding box center [597, 315] width 443 height 19
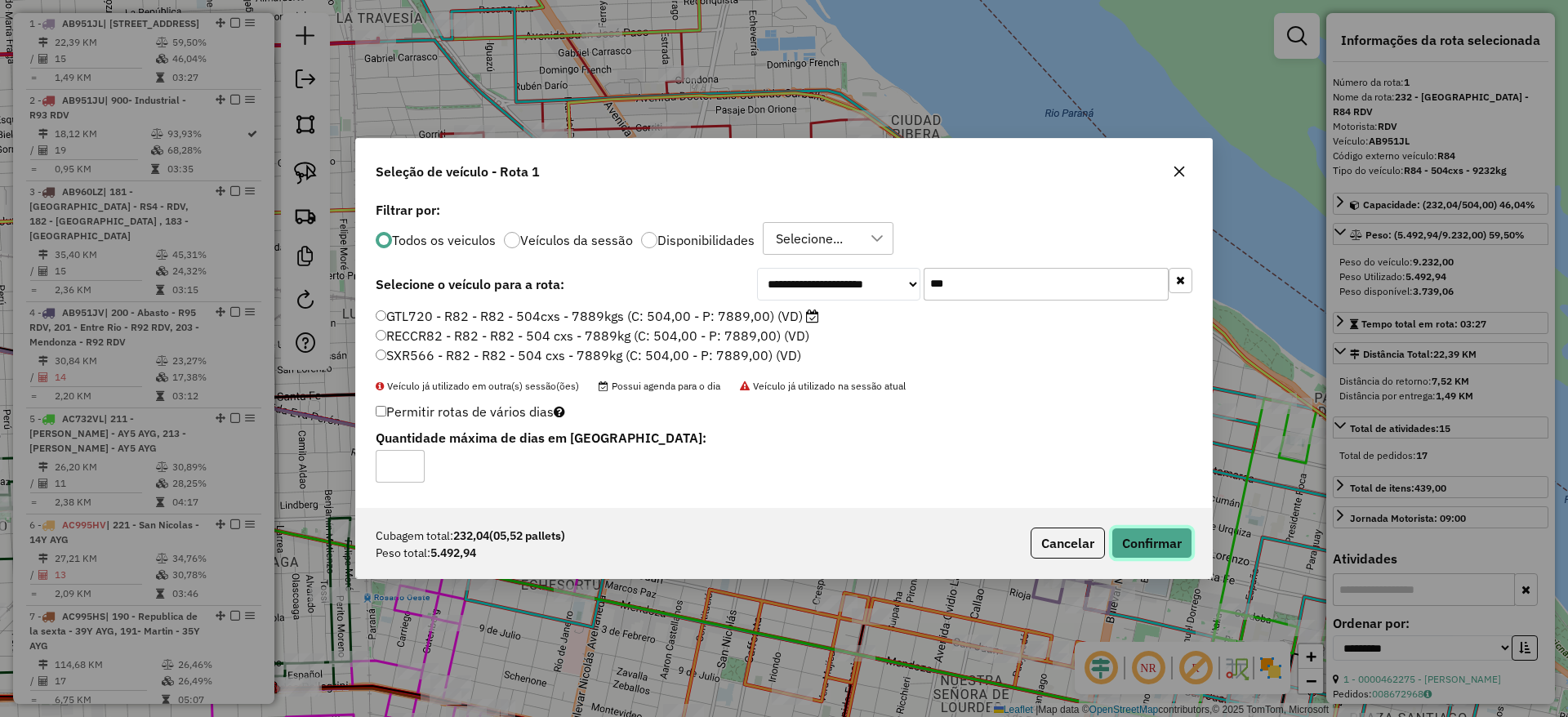
click at [1153, 545] on button "Confirmar" at bounding box center [1152, 543] width 81 height 31
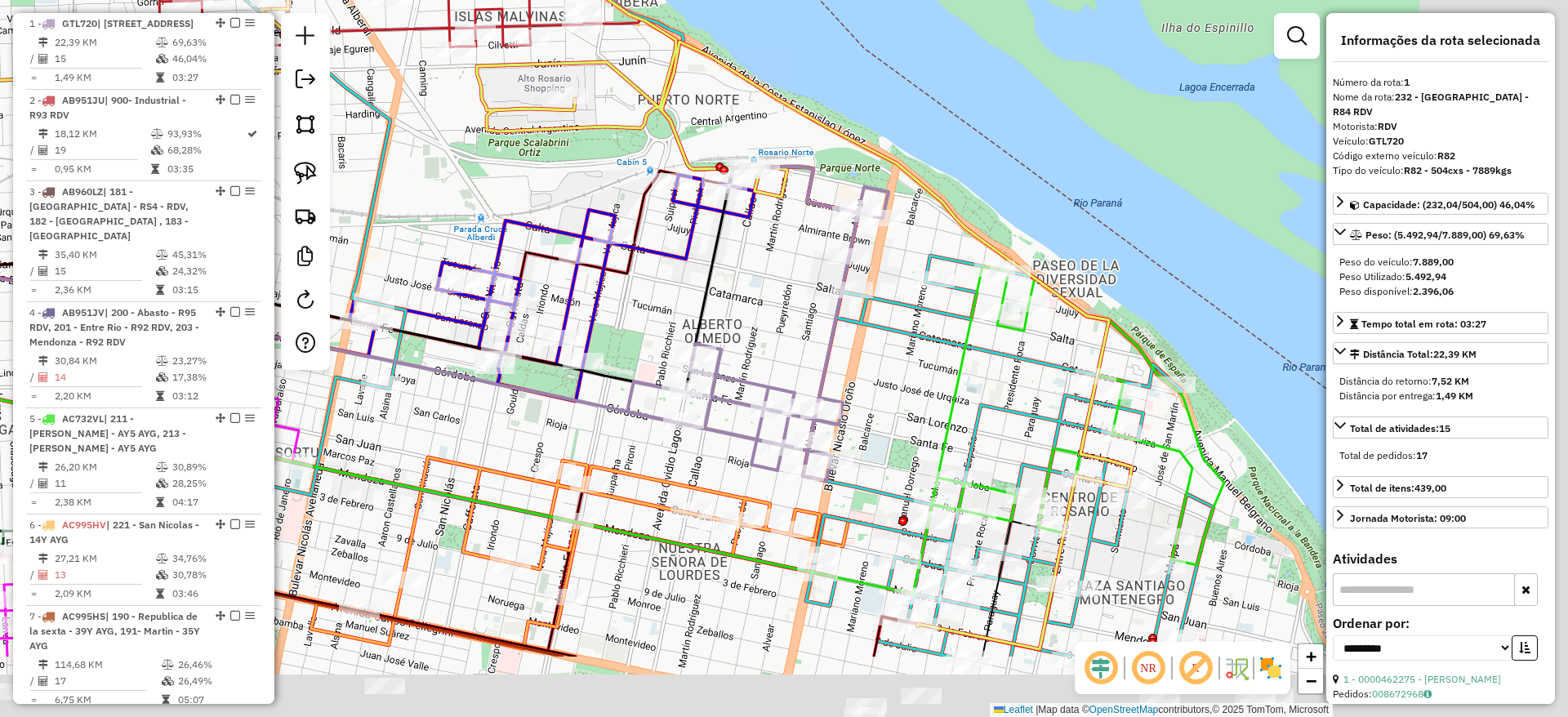
drag, startPoint x: 1033, startPoint y: 72, endPoint x: 740, endPoint y: -73, distance: 326.9
click at [740, 0] on html "Aguarde... Pop-up bloqueado! Seu navegador bloqueou automáticamente a abertura …" at bounding box center [784, 358] width 1568 height 717
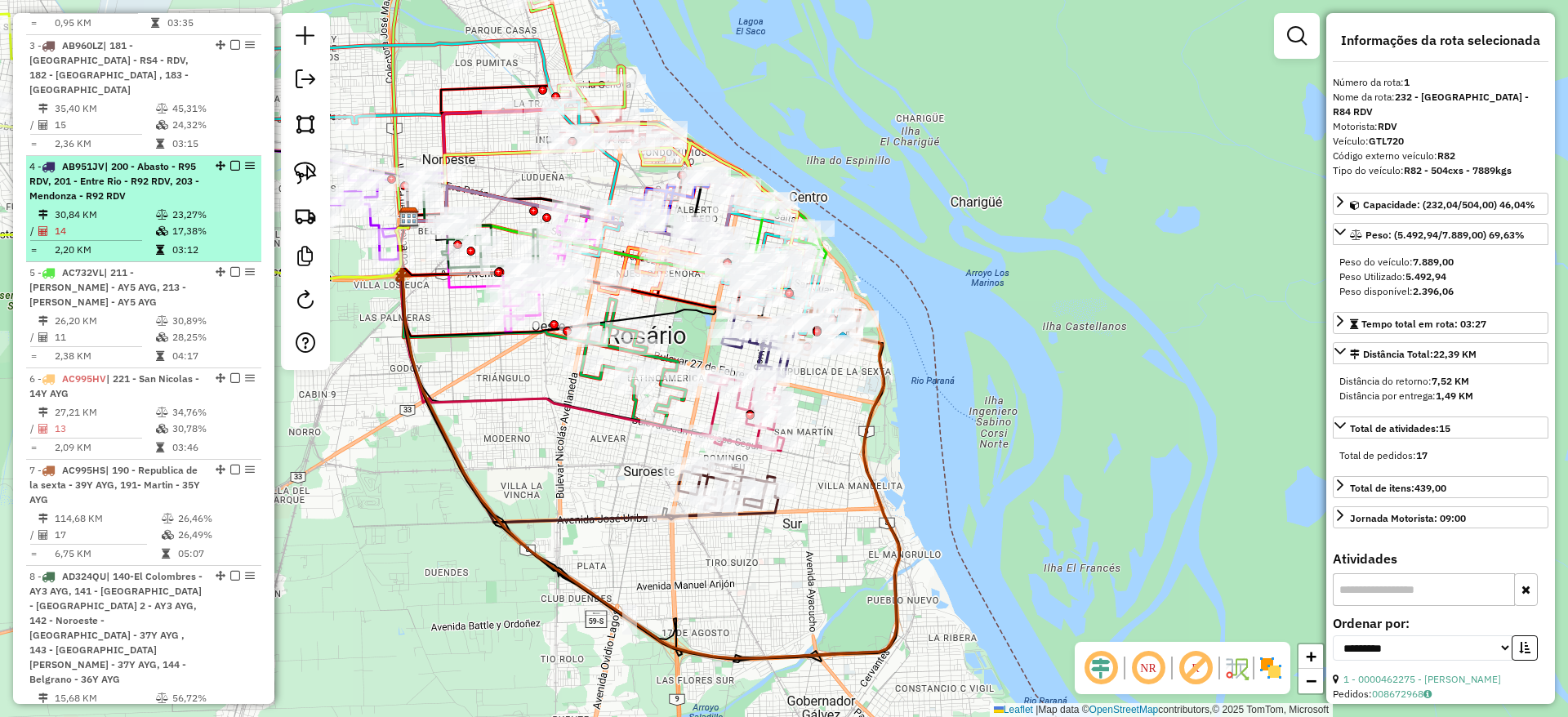
scroll to position [458, 0]
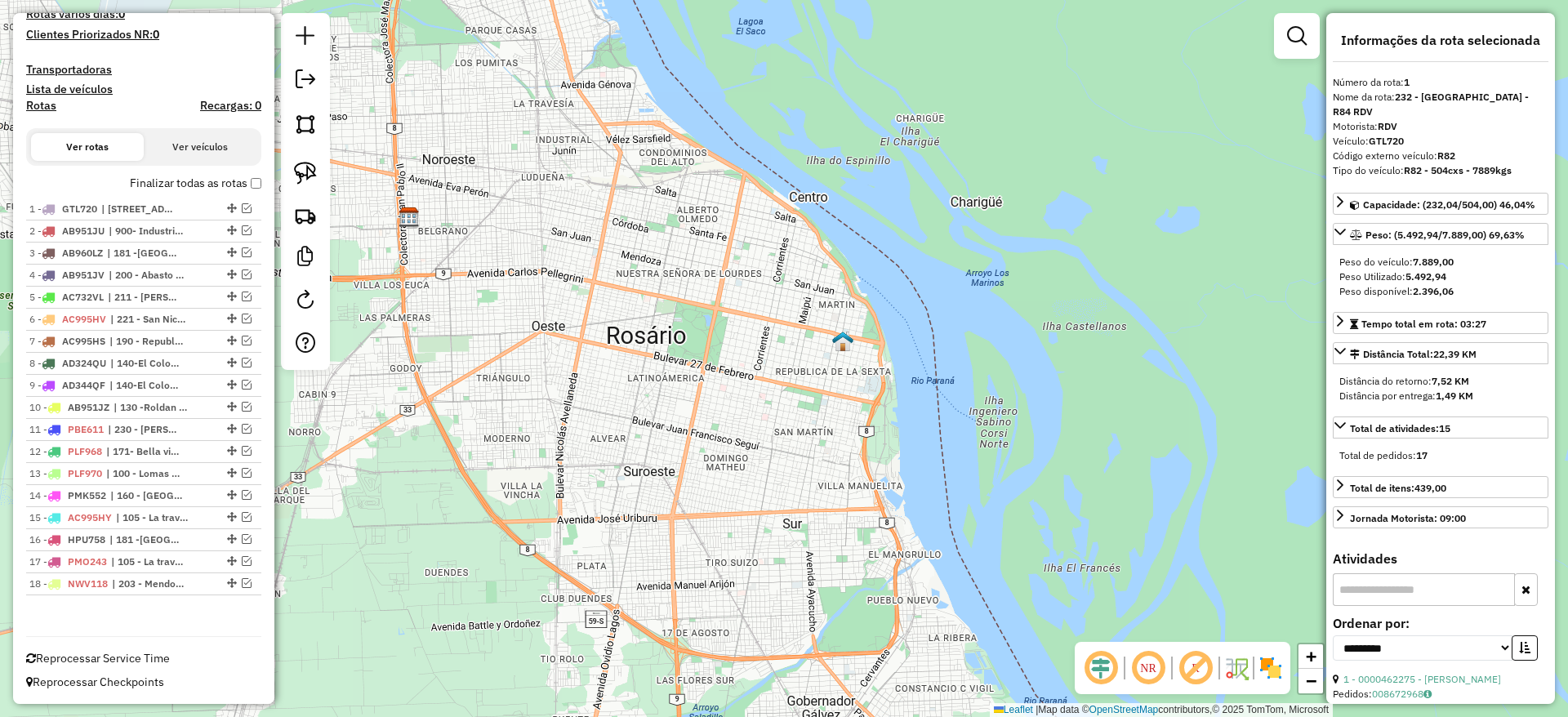
scroll to position [429, 0]
click at [243, 519] on em at bounding box center [246, 517] width 10 height 10
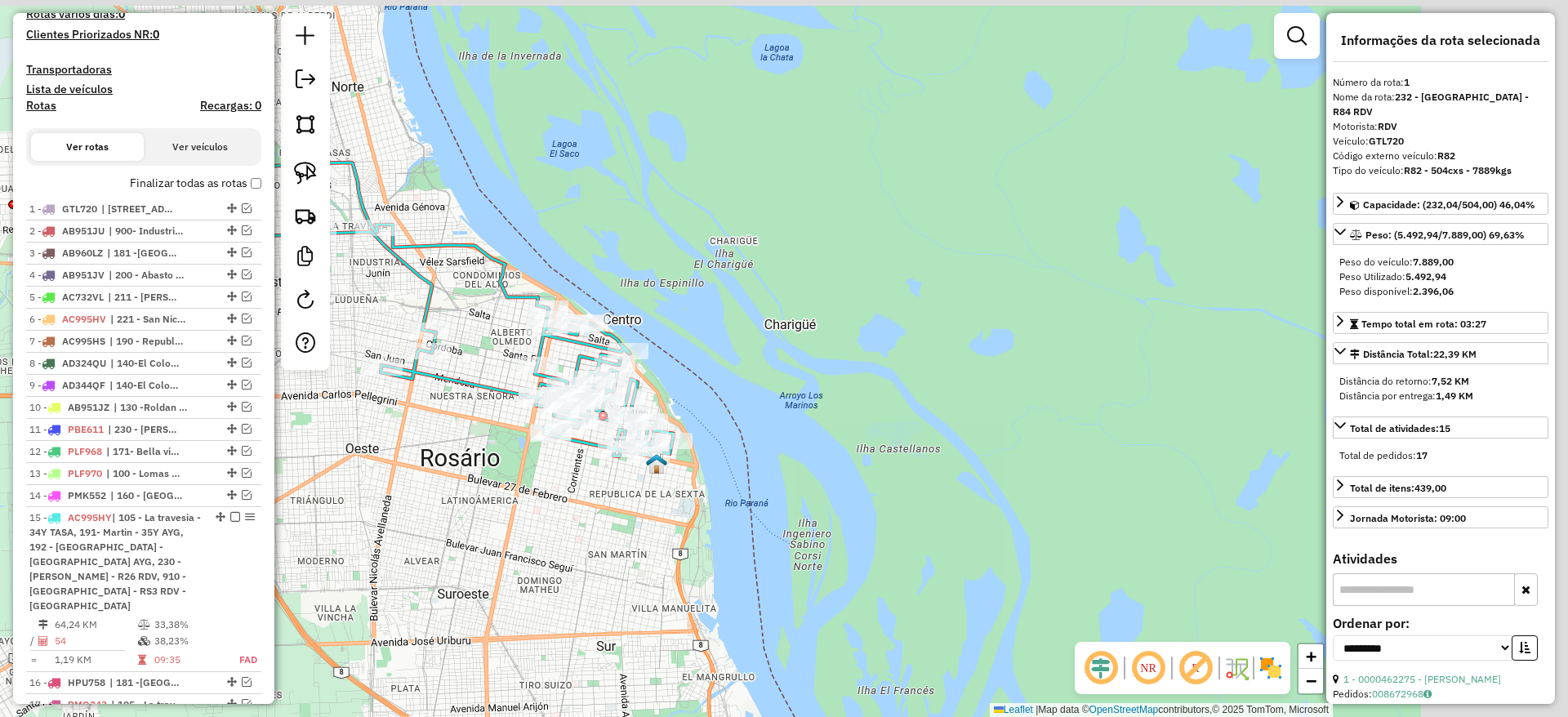
drag, startPoint x: 591, startPoint y: 436, endPoint x: 501, endPoint y: 489, distance: 104.4
click at [501, 489] on div "Janela de atendimento Grade de atendimento Capacidade Transportadoras Veículos …" at bounding box center [784, 358] width 1568 height 717
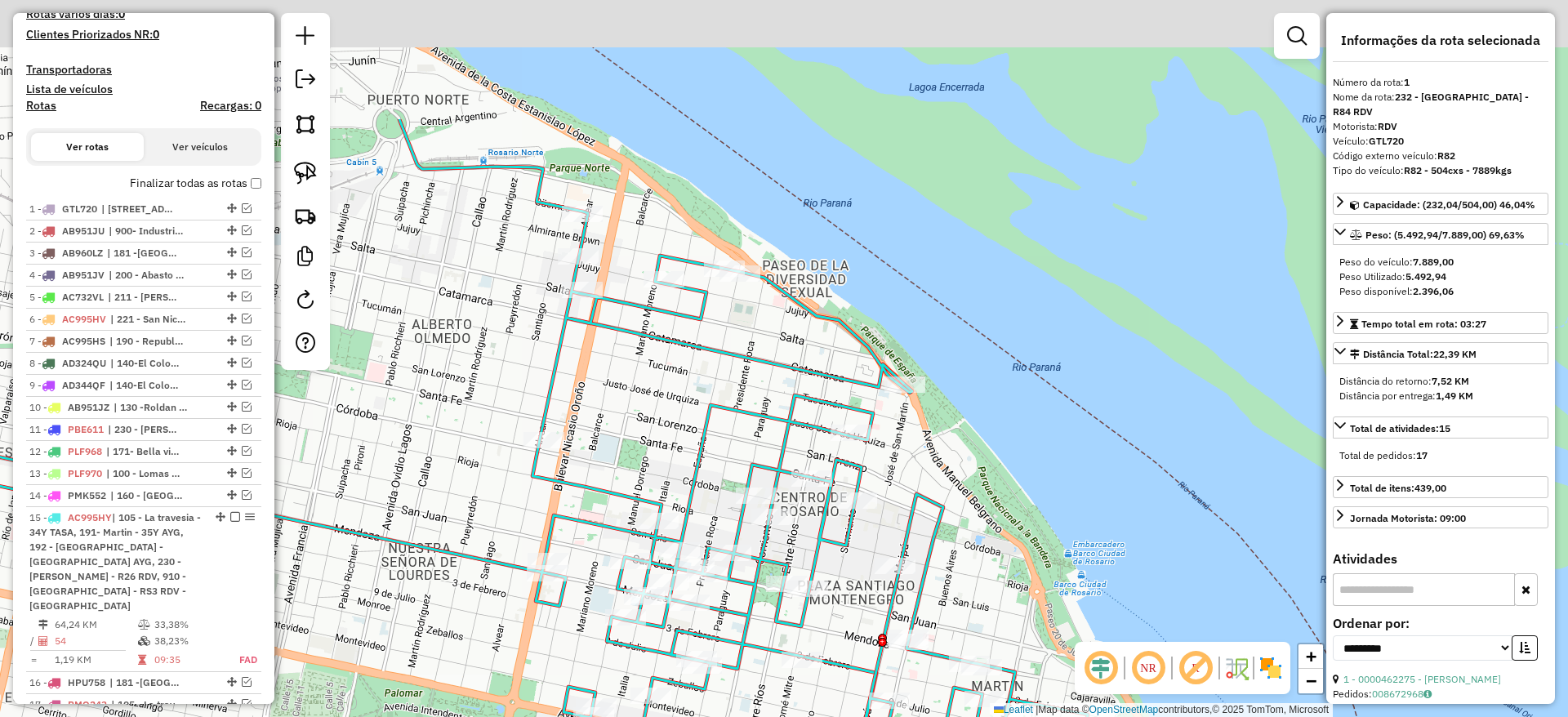
drag, startPoint x: 546, startPoint y: 267, endPoint x: 706, endPoint y: 560, distance: 333.8
click at [705, 560] on div "Janela de atendimento Grade de atendimento Capacidade Transportadoras Veículos …" at bounding box center [784, 358] width 1568 height 717
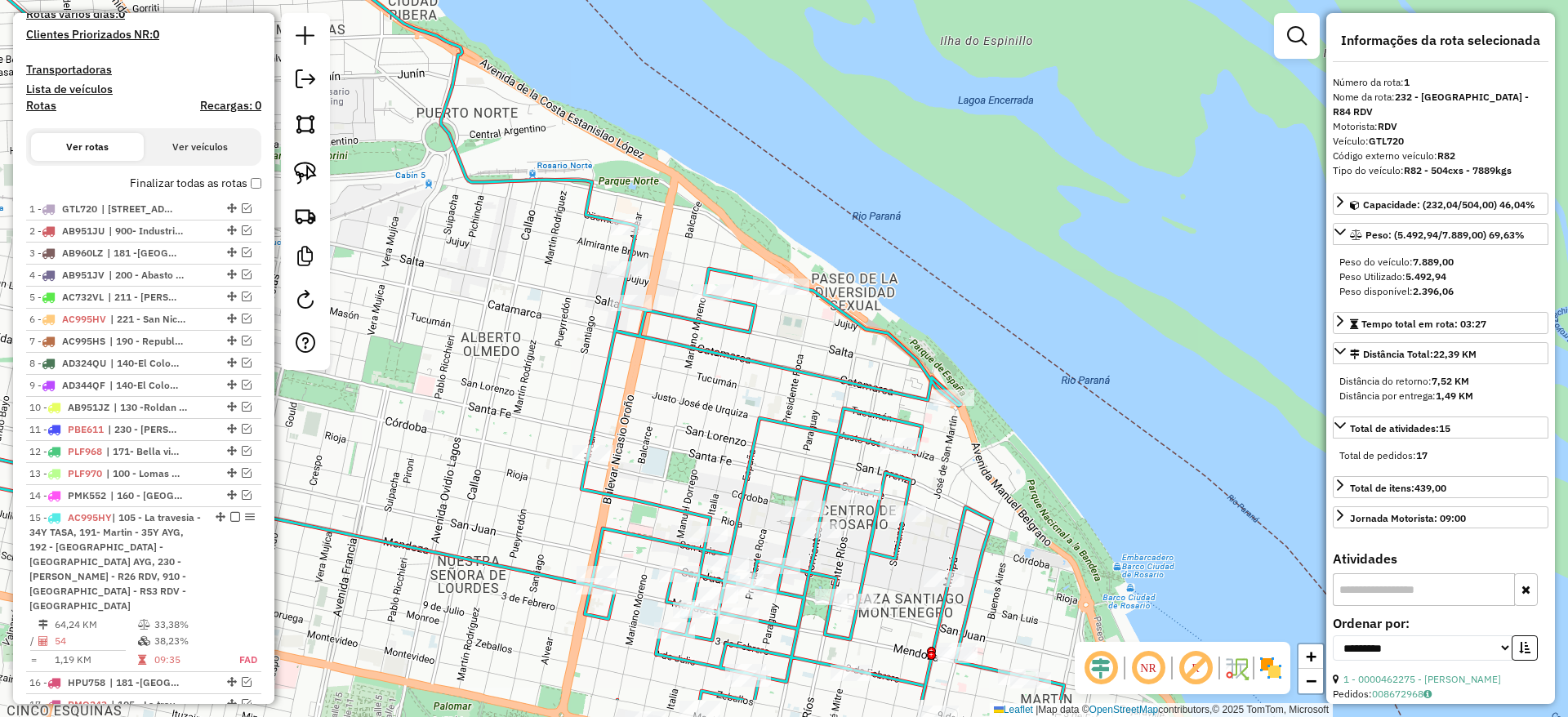
drag, startPoint x: 713, startPoint y: 527, endPoint x: 701, endPoint y: 428, distance: 99.7
click at [701, 431] on div "Janela de atendimento Grade de atendimento Capacidade Transportadoras Veículos …" at bounding box center [784, 358] width 1568 height 717
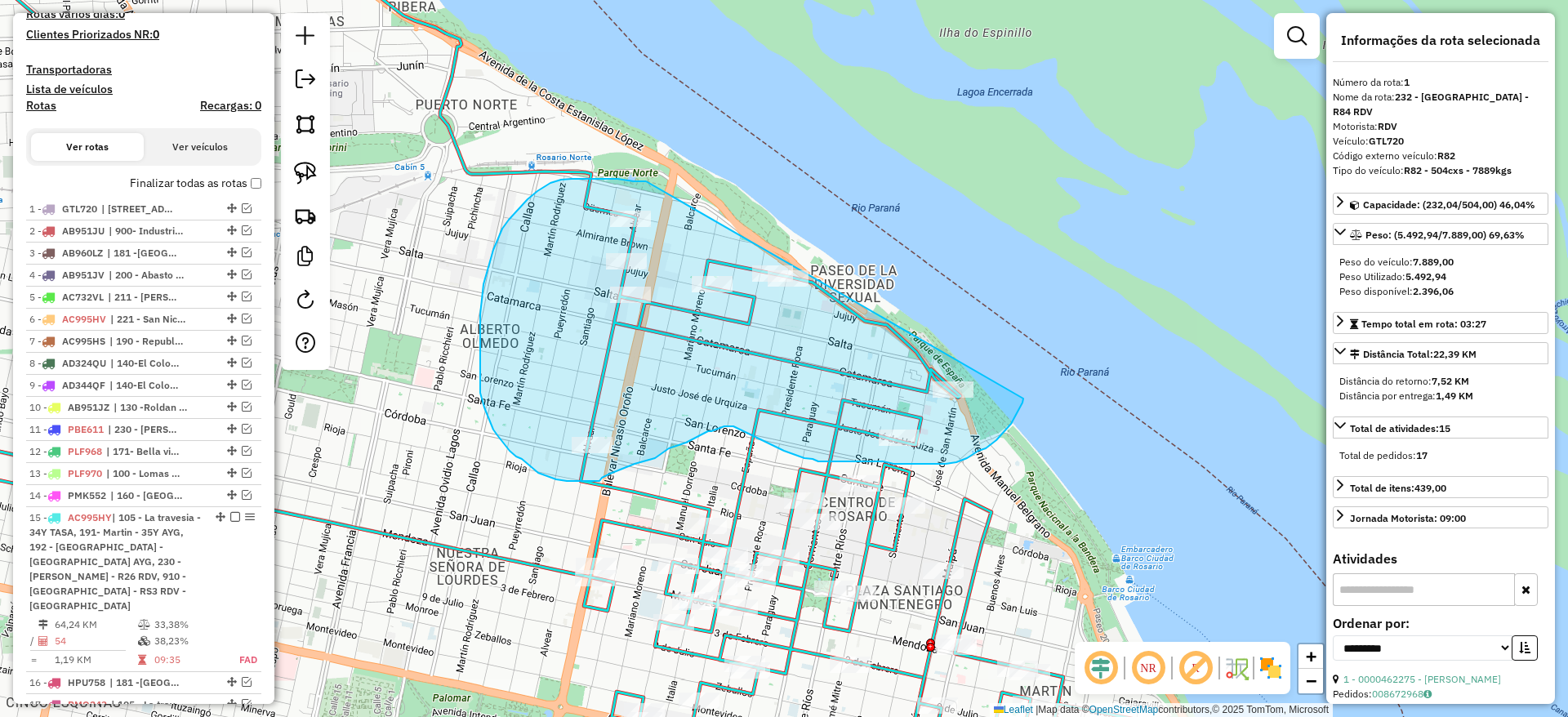
drag, startPoint x: 578, startPoint y: 179, endPoint x: 1024, endPoint y: 396, distance: 496.0
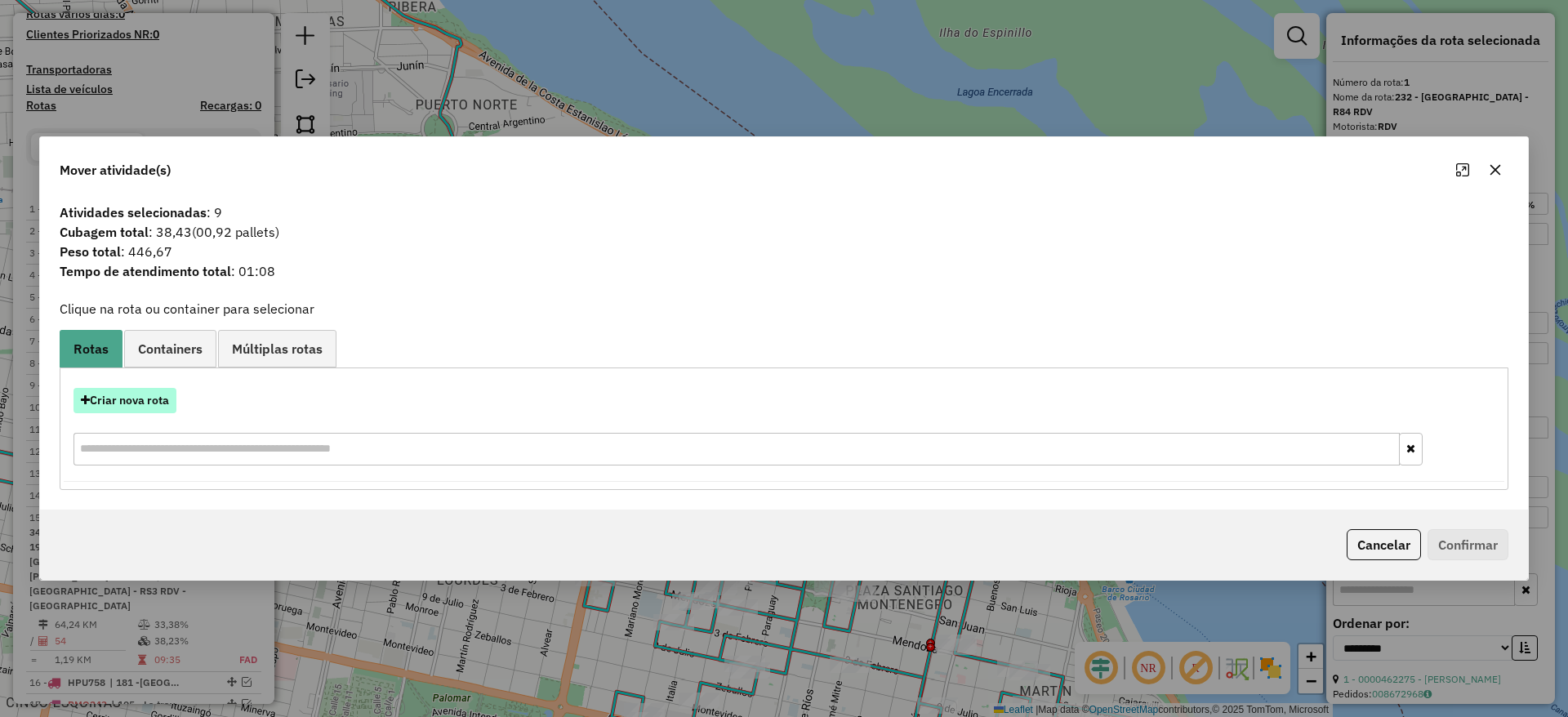
click at [149, 393] on button "Criar nova rota" at bounding box center [125, 400] width 103 height 25
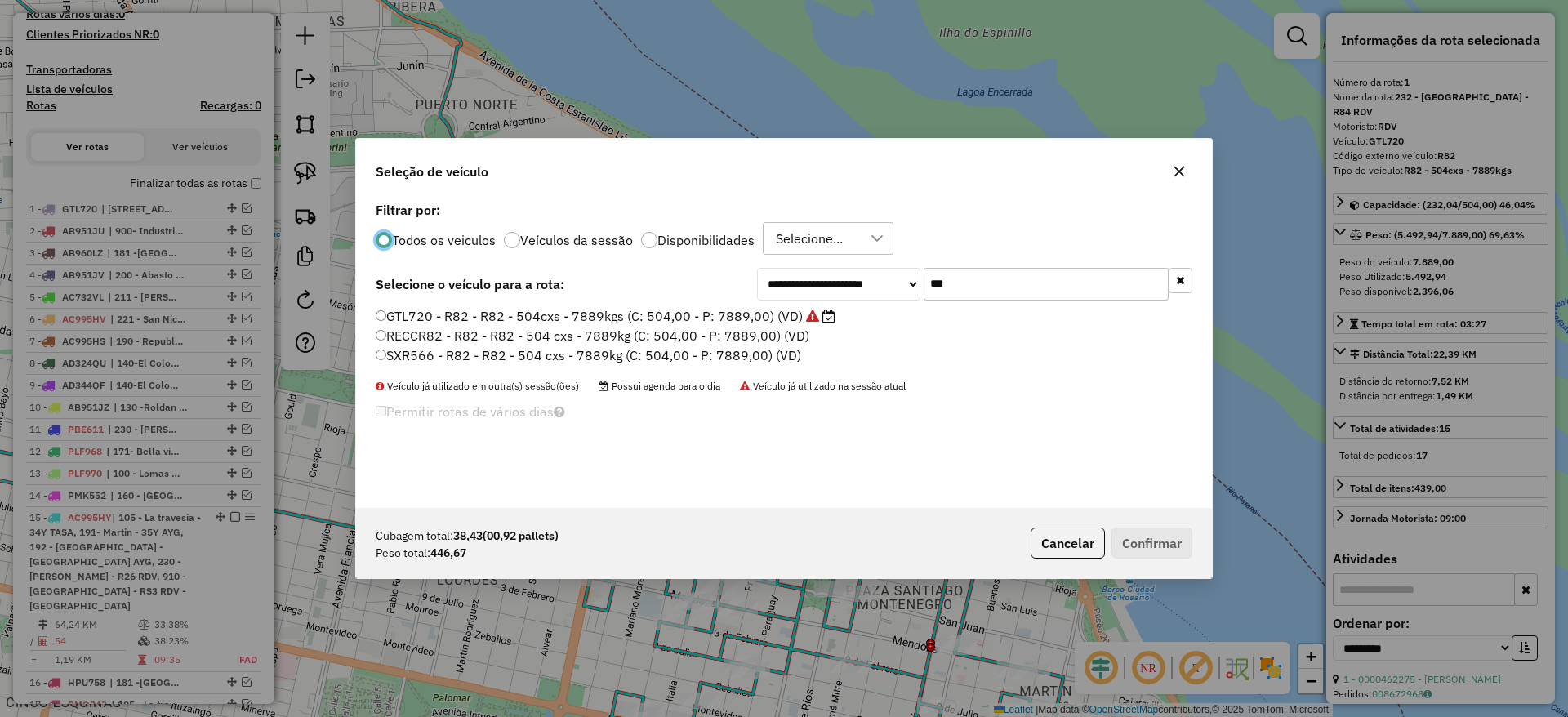
scroll to position [9, 5]
click at [963, 284] on input "***" at bounding box center [1045, 283] width 245 height 32
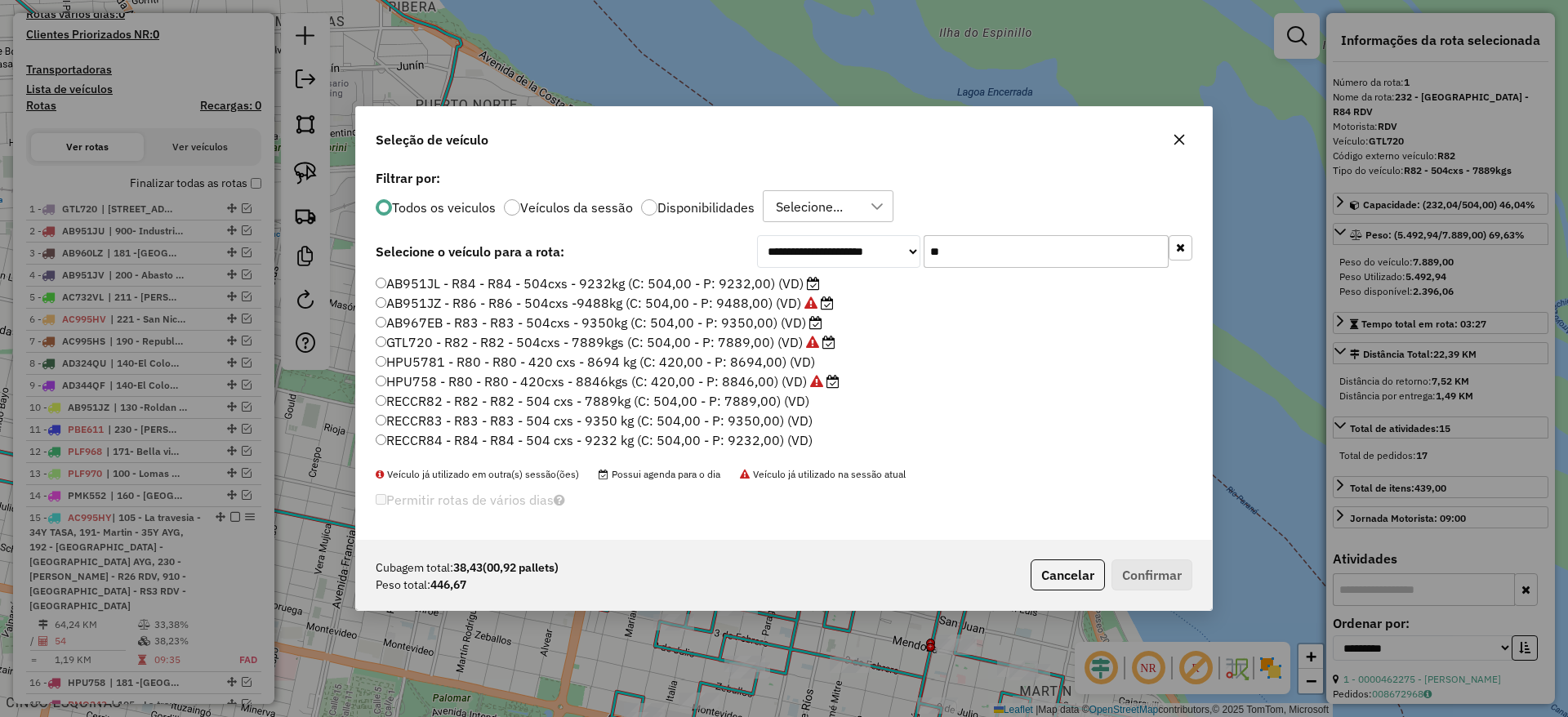
type input "*"
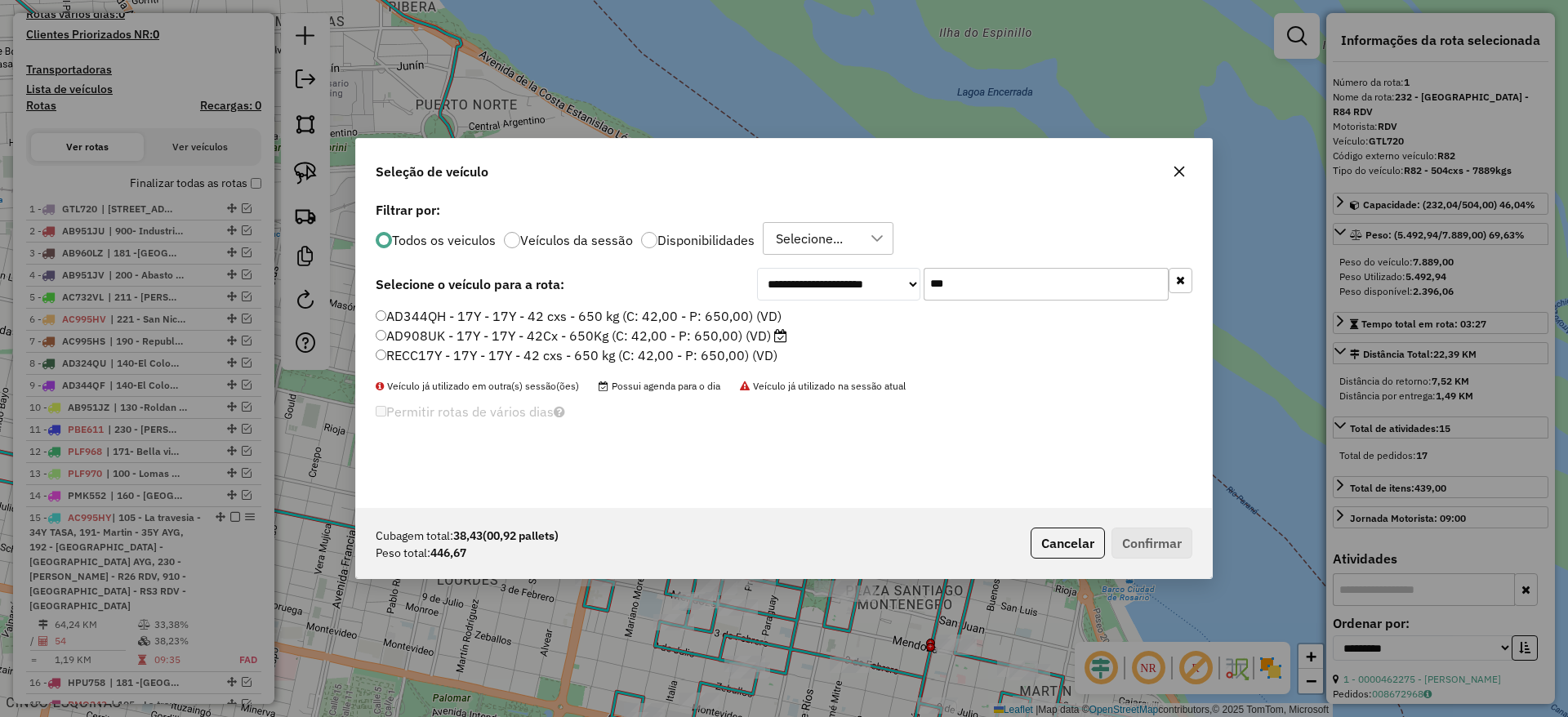
type input "***"
click at [783, 336] on icon at bounding box center [781, 335] width 13 height 13
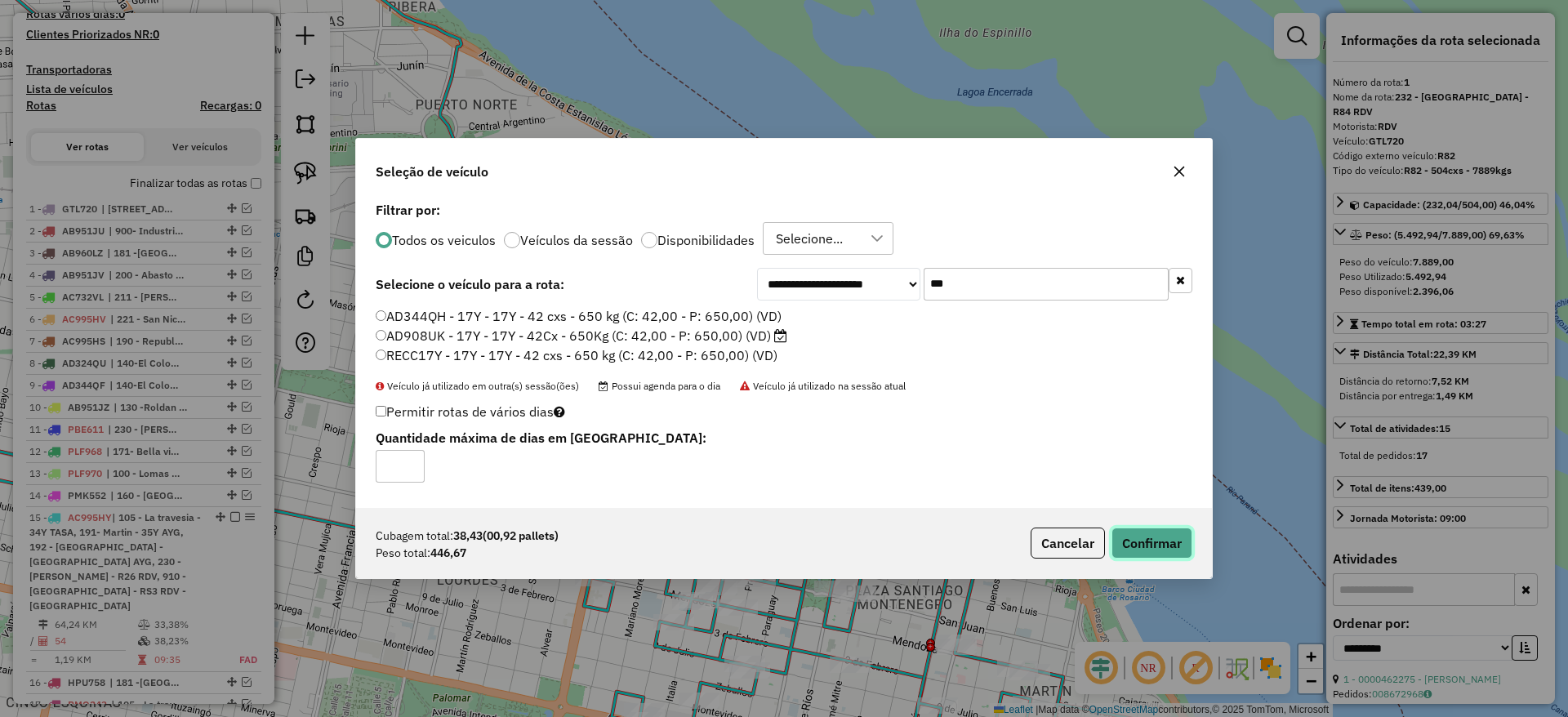
click at [1155, 554] on button "Confirmar" at bounding box center [1152, 543] width 81 height 31
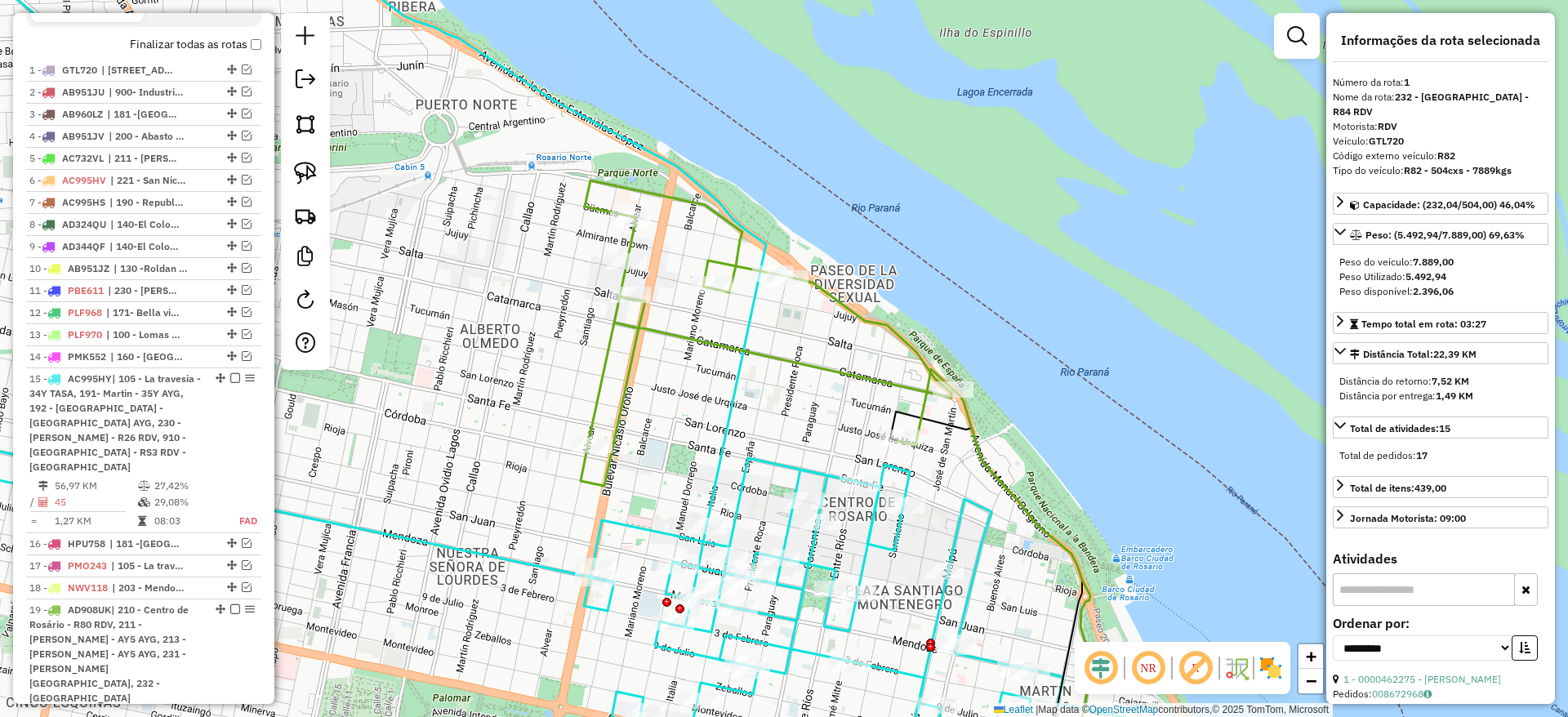
scroll to position [614, 0]
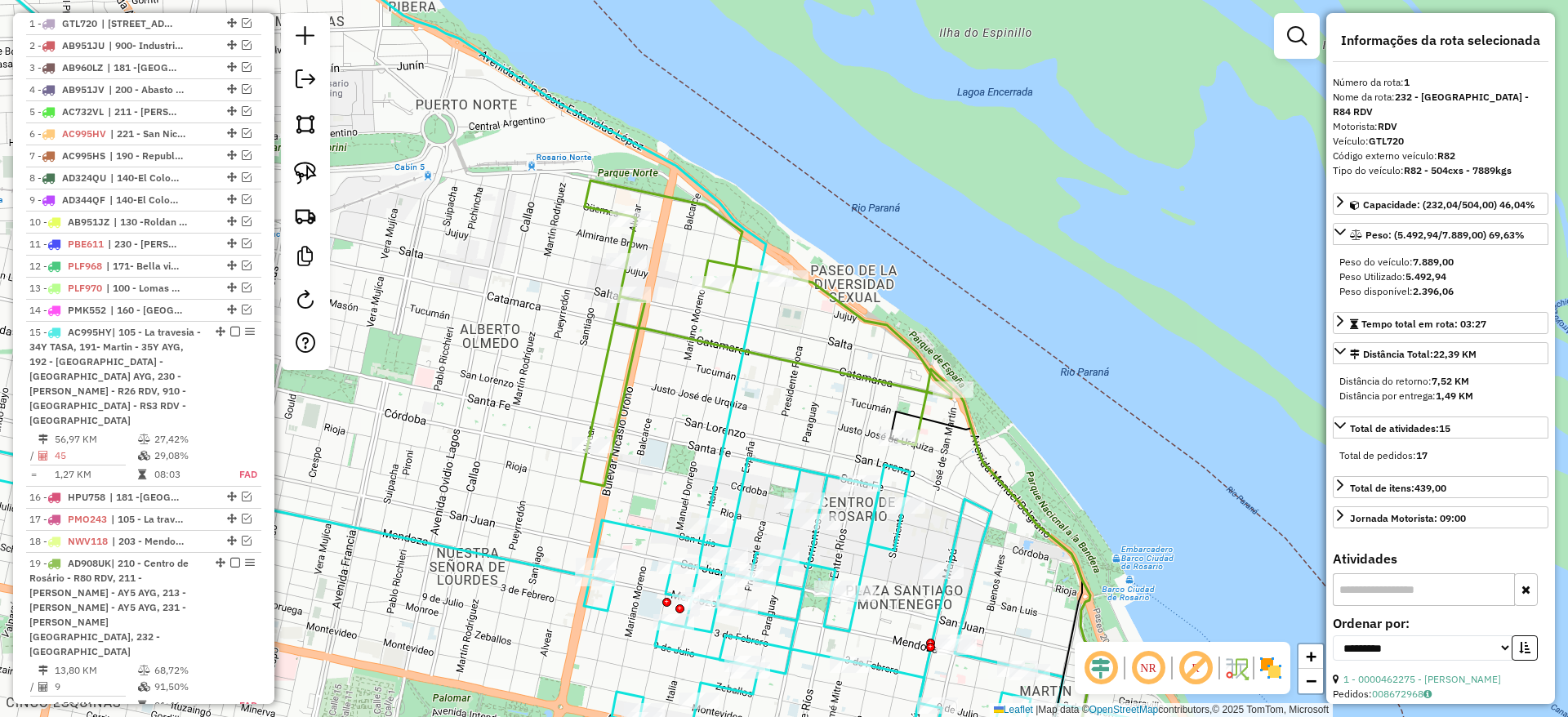
click at [896, 392] on icon at bounding box center [766, 333] width 372 height 306
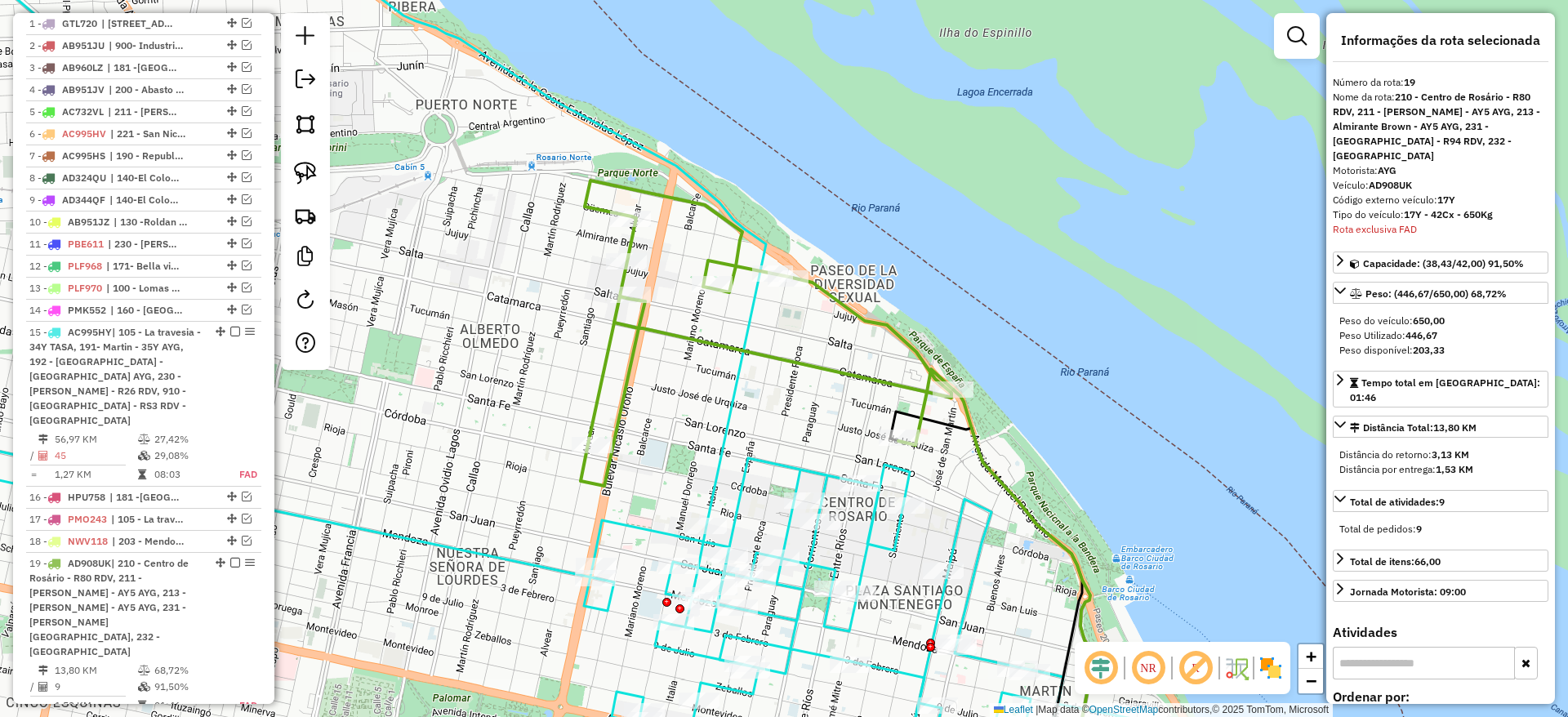
scroll to position [693, 0]
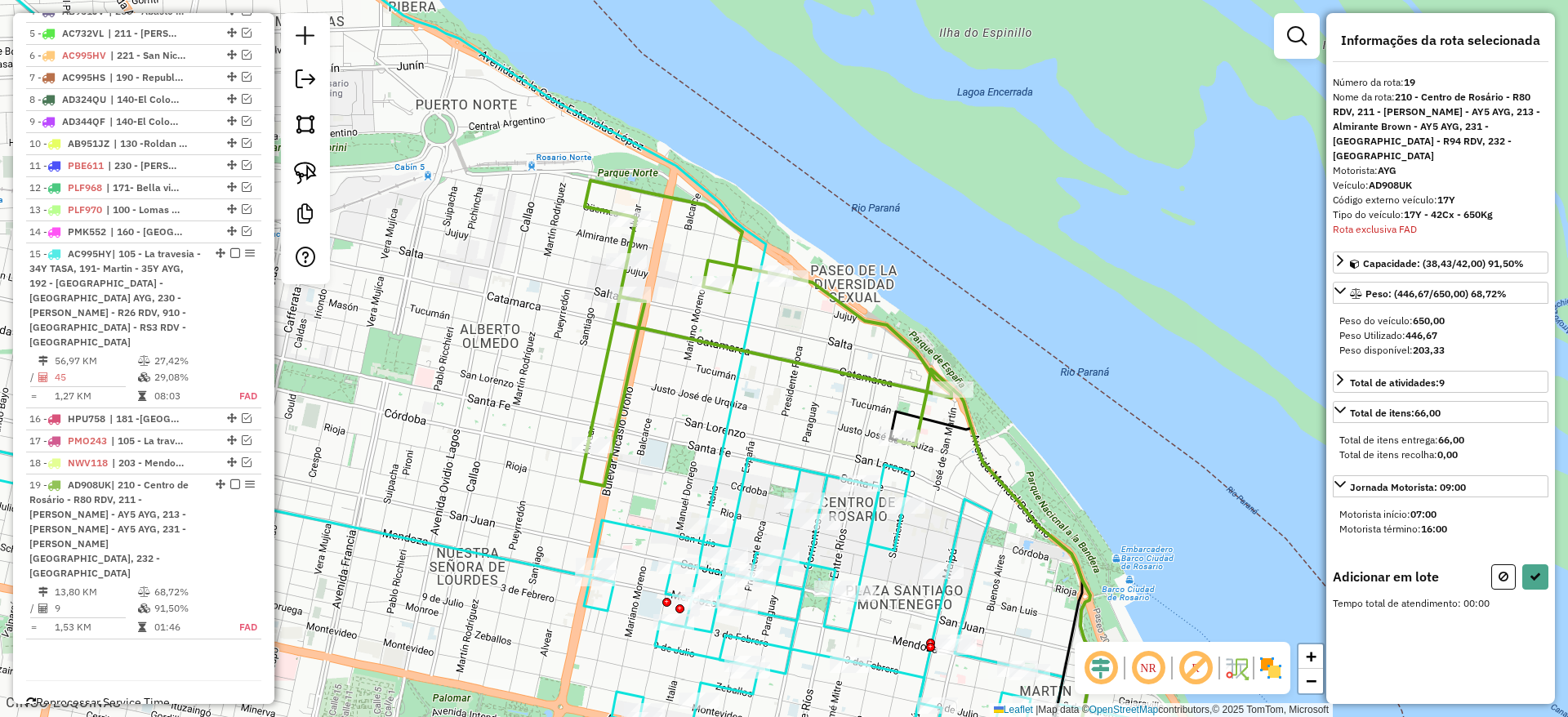
drag, startPoint x: 800, startPoint y: 436, endPoint x: 792, endPoint y: 388, distance: 48.7
click at [792, 388] on div "Janela de atendimento Grade de atendimento Capacidade Transportadoras Veículos …" at bounding box center [784, 358] width 1568 height 717
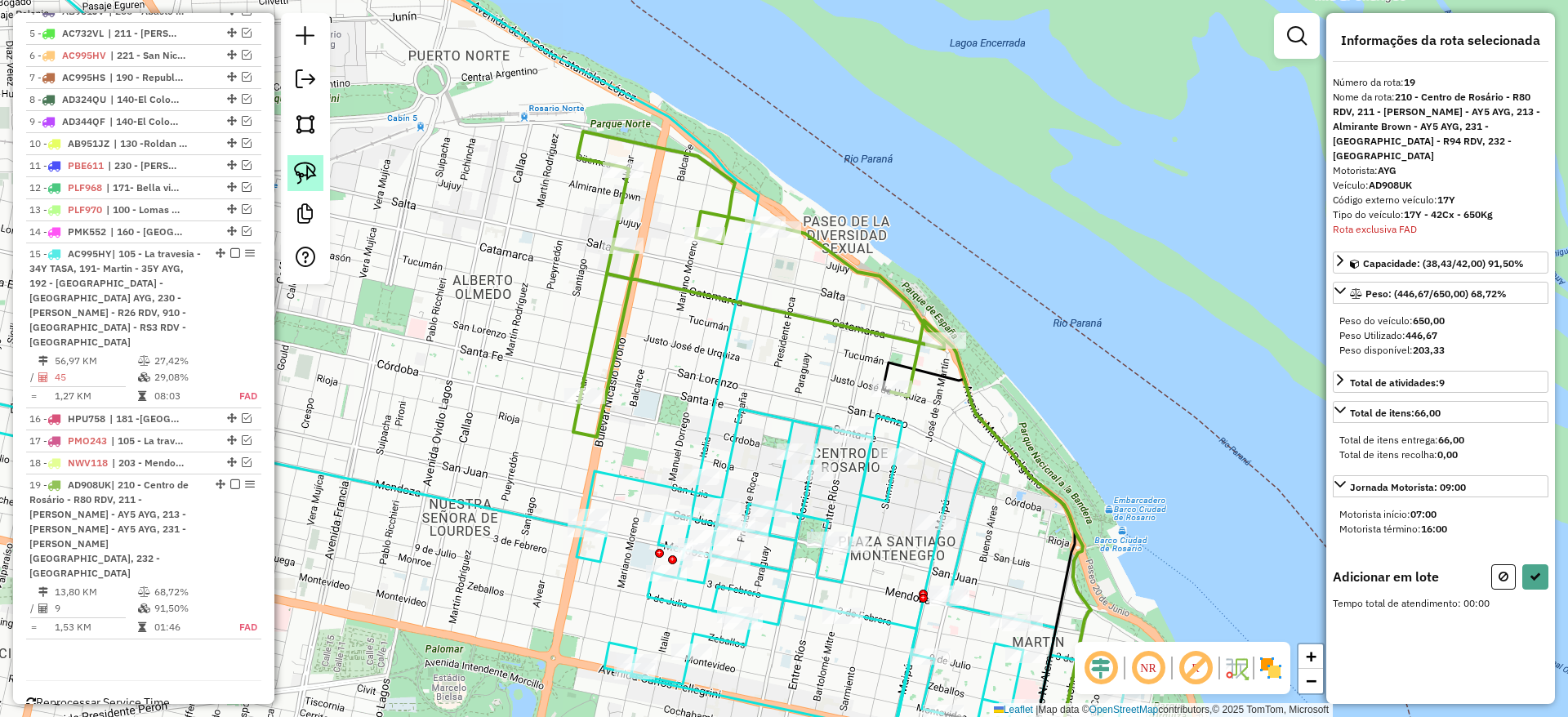
click at [297, 163] on img at bounding box center [305, 173] width 23 height 23
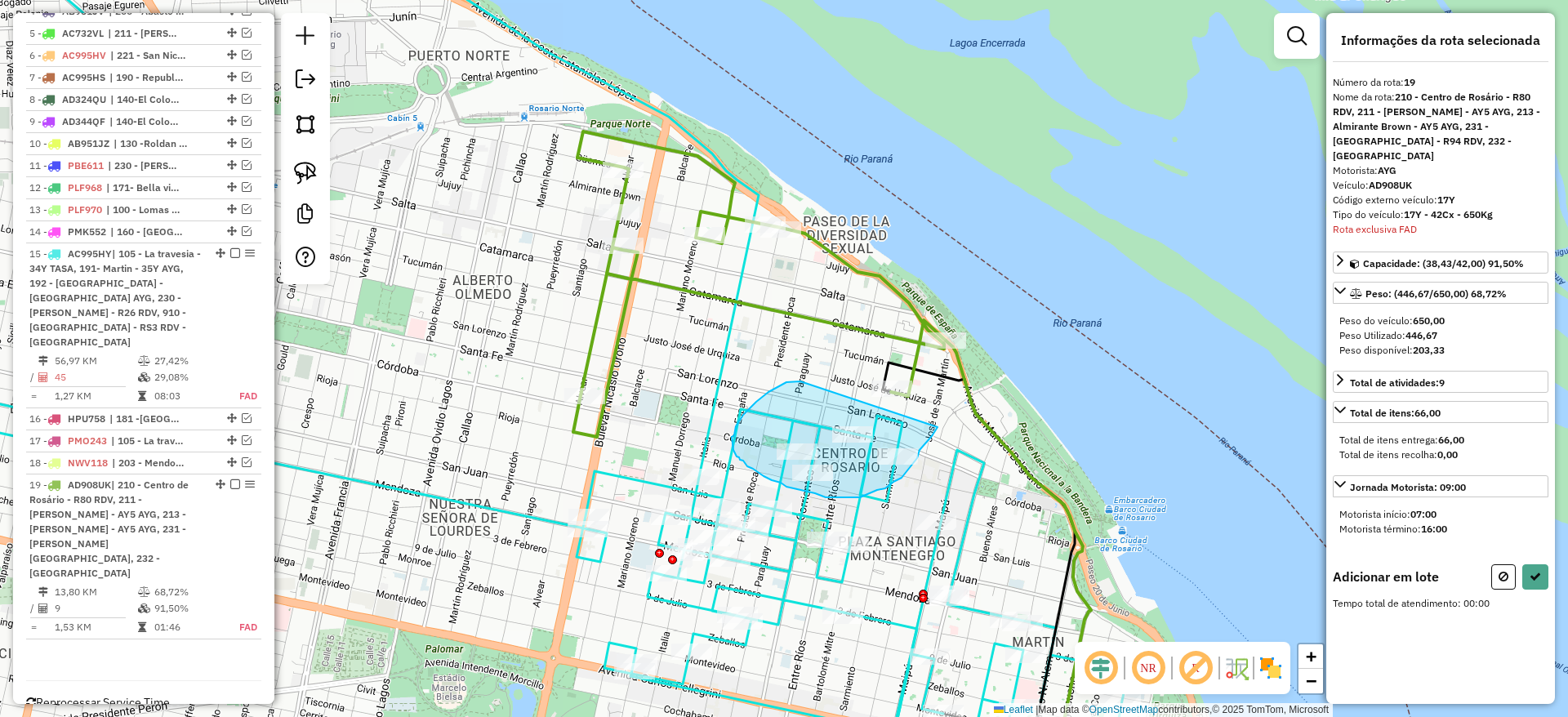
drag, startPoint x: 797, startPoint y: 382, endPoint x: 937, endPoint y: 425, distance: 146.5
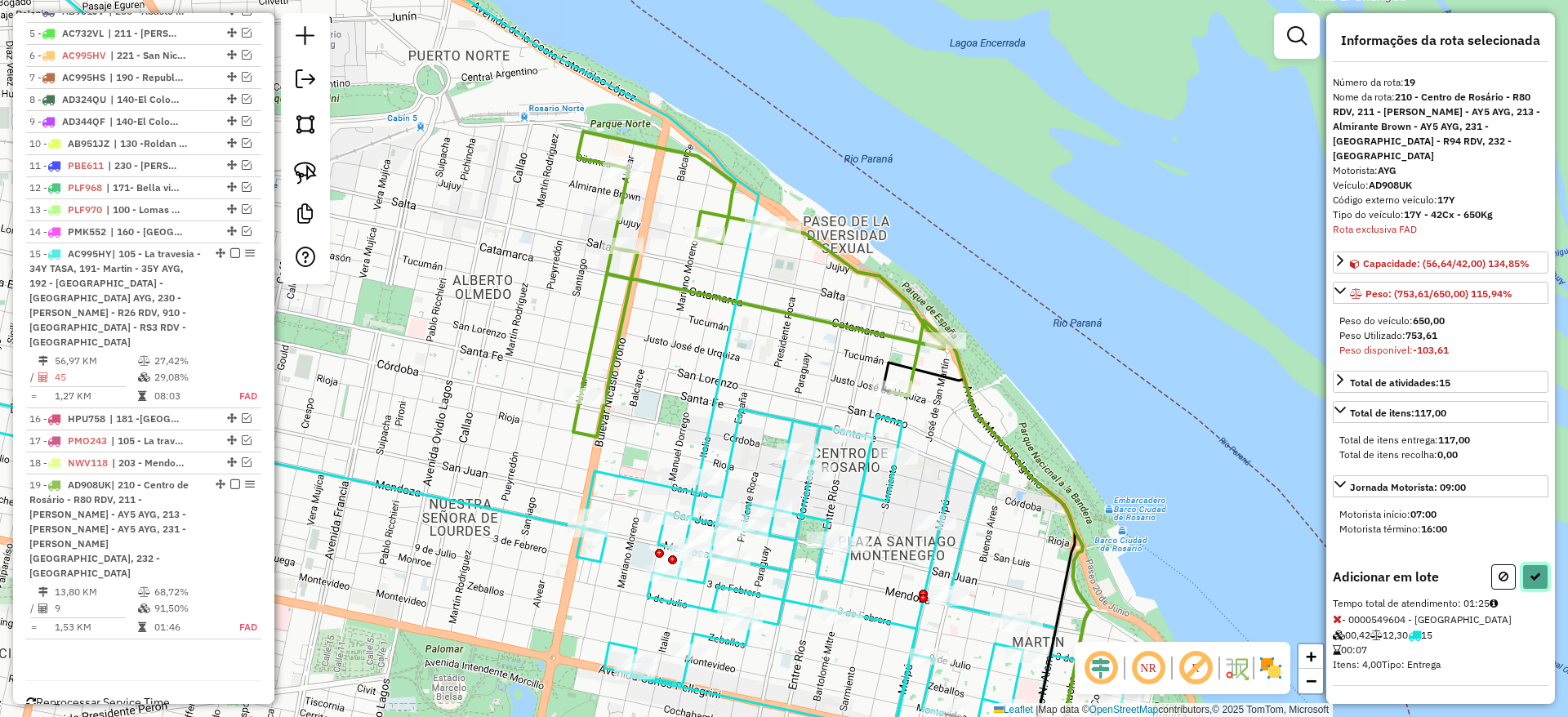
click at [1522, 575] on button at bounding box center [1535, 577] width 26 height 25
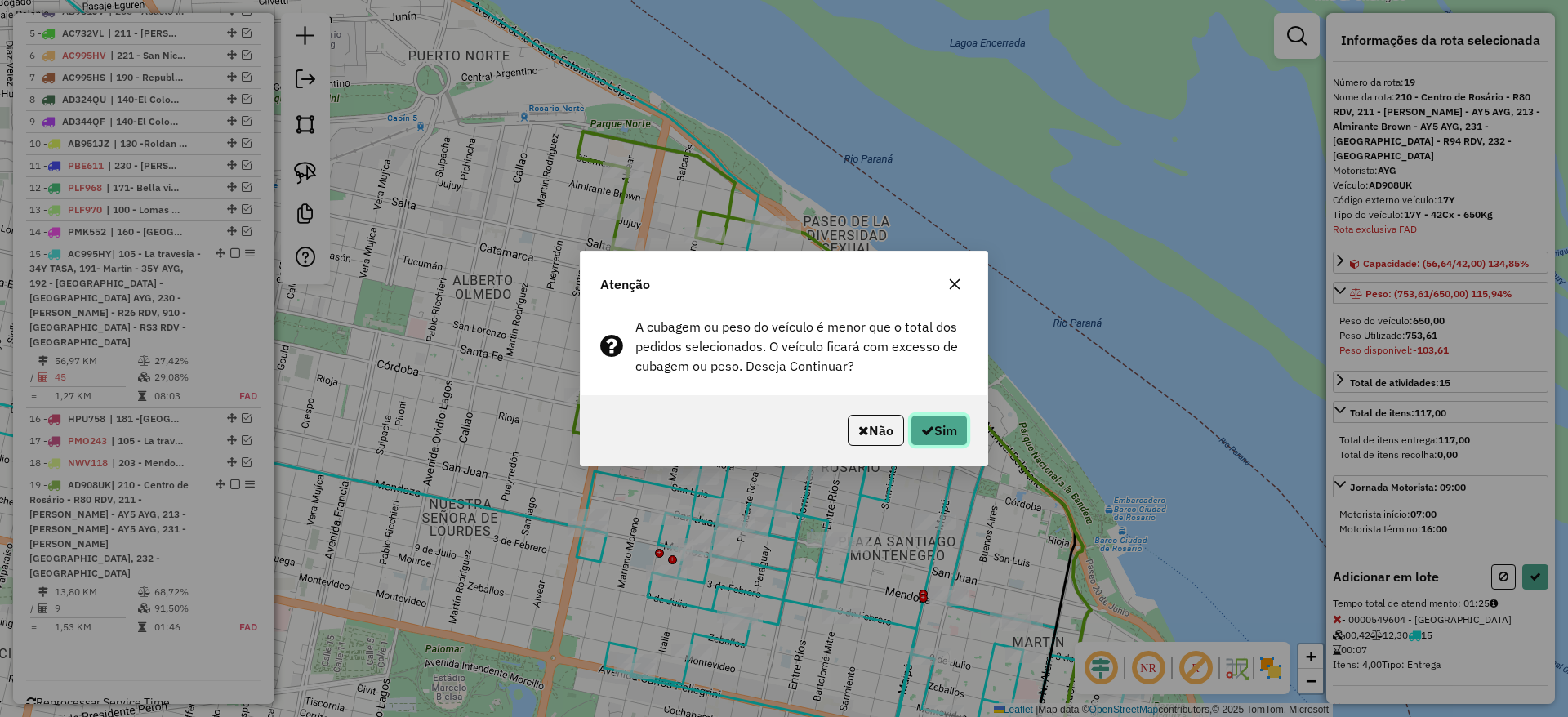
click at [948, 432] on button "Sim" at bounding box center [939, 430] width 57 height 31
select select "**********"
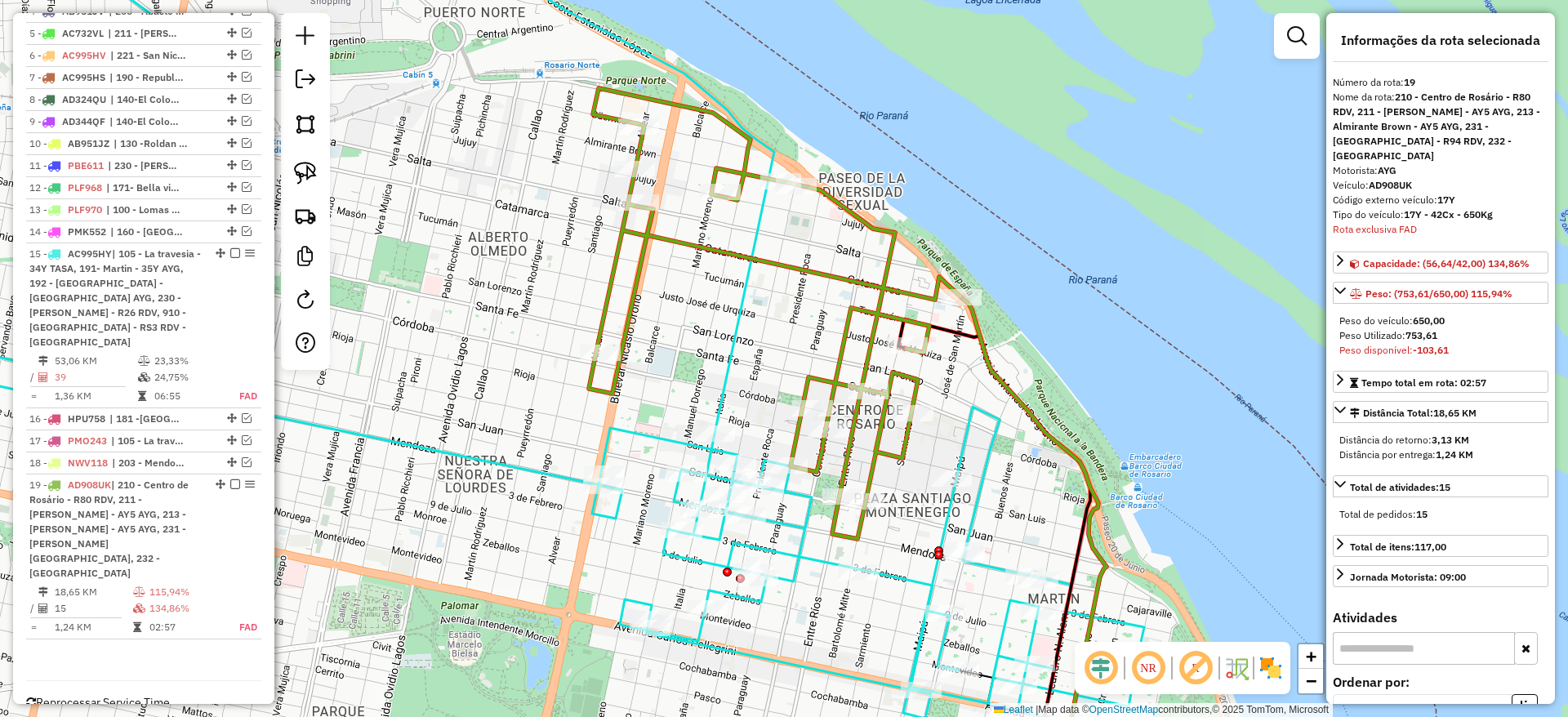
click at [1038, 355] on div "Janela de atendimento Grade de atendimento Capacidade Transportadoras Veículos …" at bounding box center [784, 358] width 1568 height 717
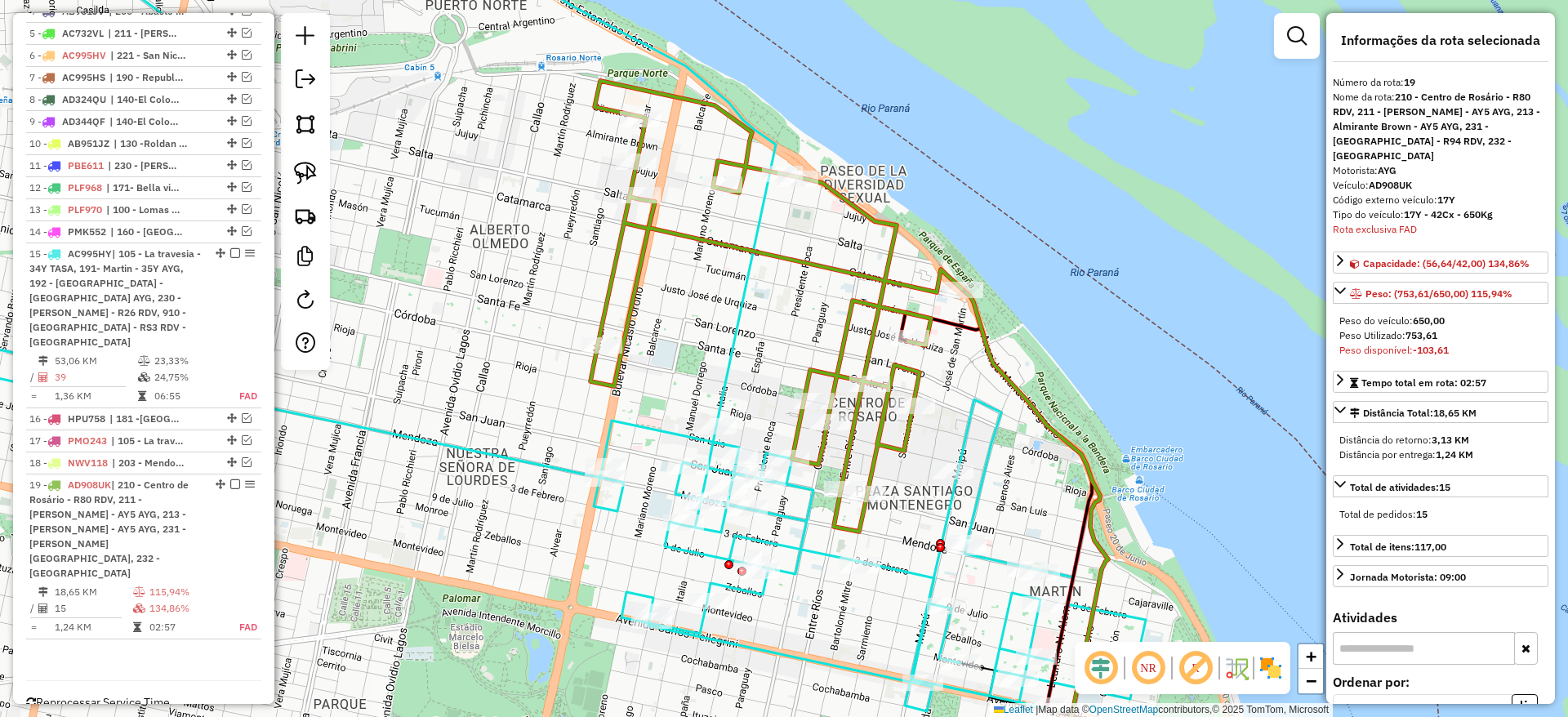
click at [870, 307] on icon at bounding box center [776, 306] width 372 height 450
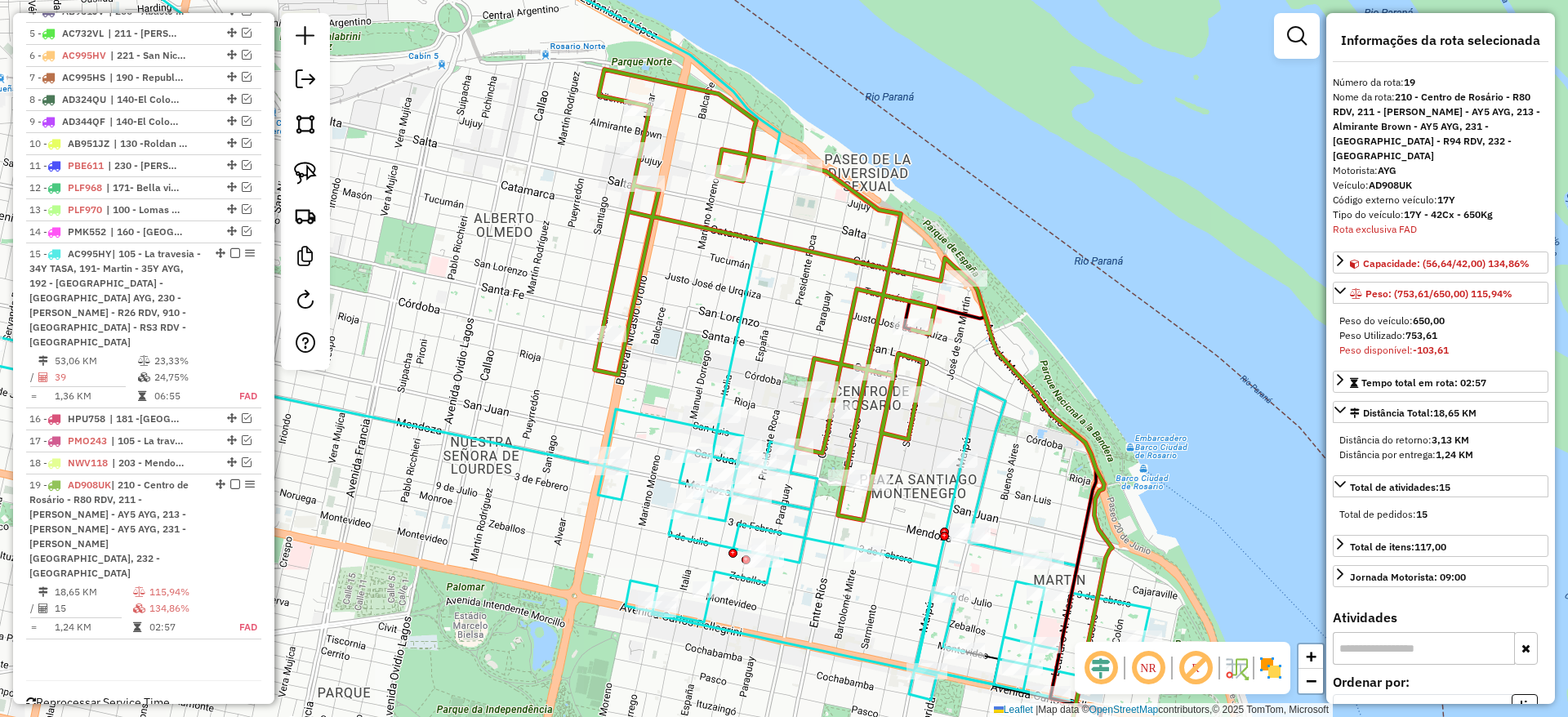
drag, startPoint x: 663, startPoint y: 372, endPoint x: 666, endPoint y: 352, distance: 20.2
click at [666, 352] on div "Janela de atendimento Grade de atendimento Capacidade Transportadoras Veículos …" at bounding box center [784, 358] width 1568 height 717
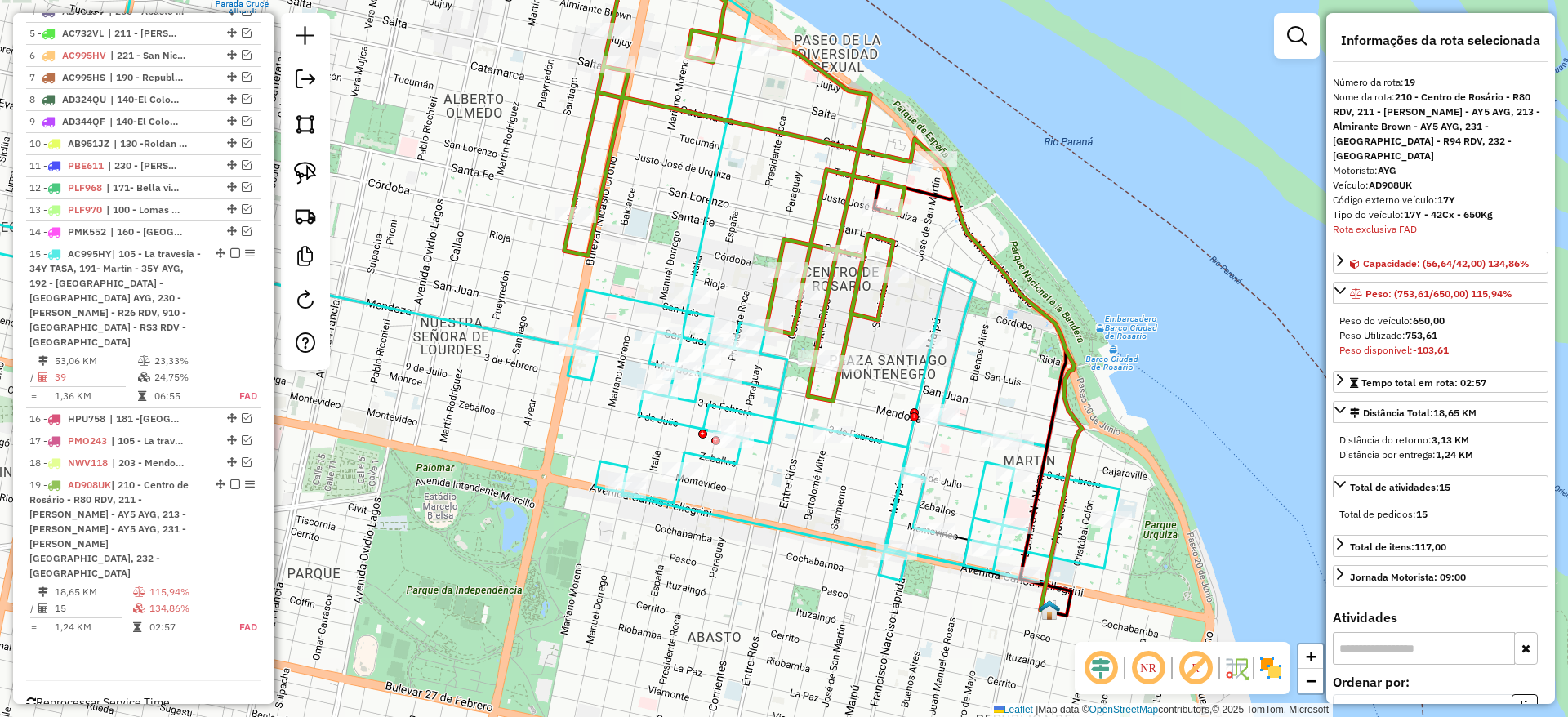
drag, startPoint x: 680, startPoint y: 345, endPoint x: 651, endPoint y: 238, distance: 110.9
click at [651, 238] on div "Janela de atendimento Grade de atendimento Capacidade Transportadoras Veículos …" at bounding box center [784, 358] width 1568 height 717
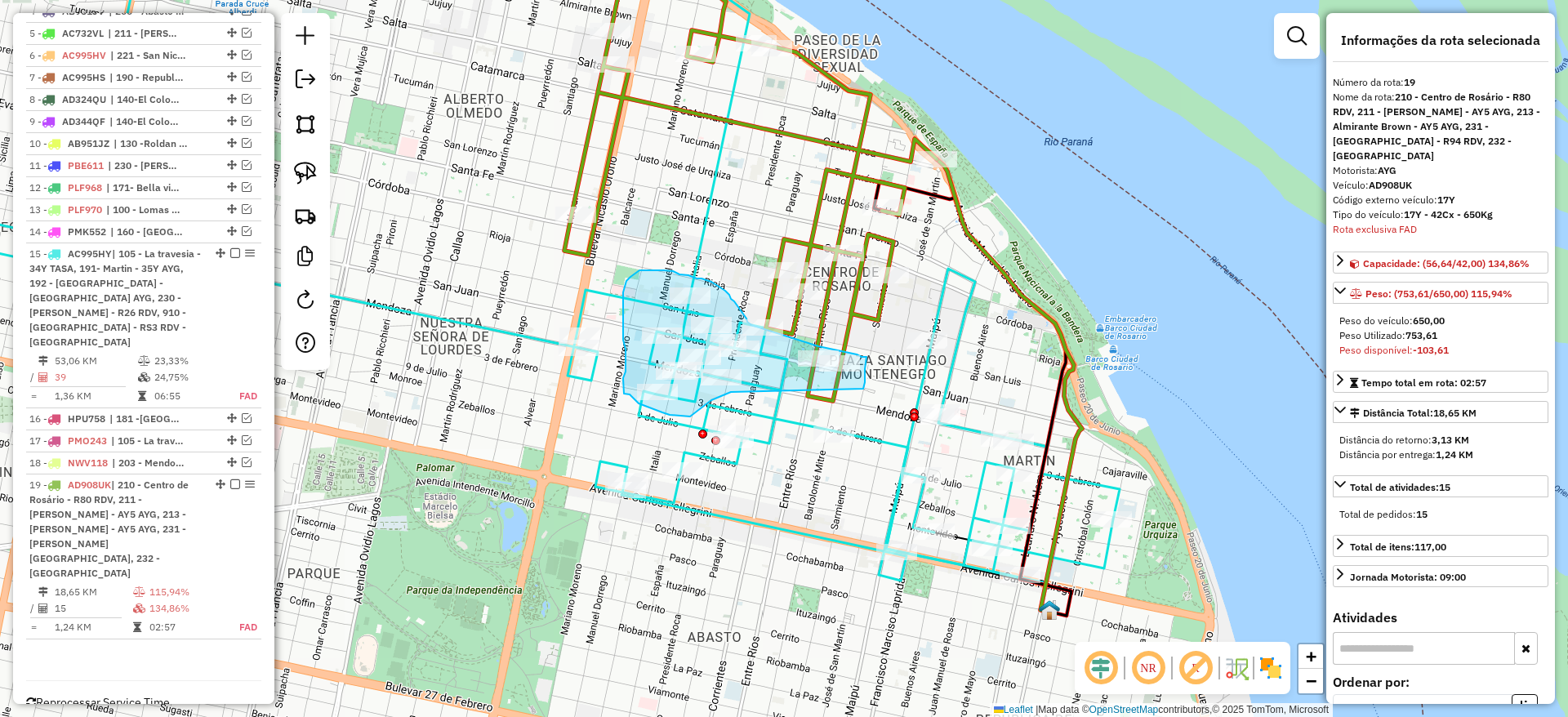
drag, startPoint x: 863, startPoint y: 389, endPoint x: 731, endPoint y: 392, distance: 132.0
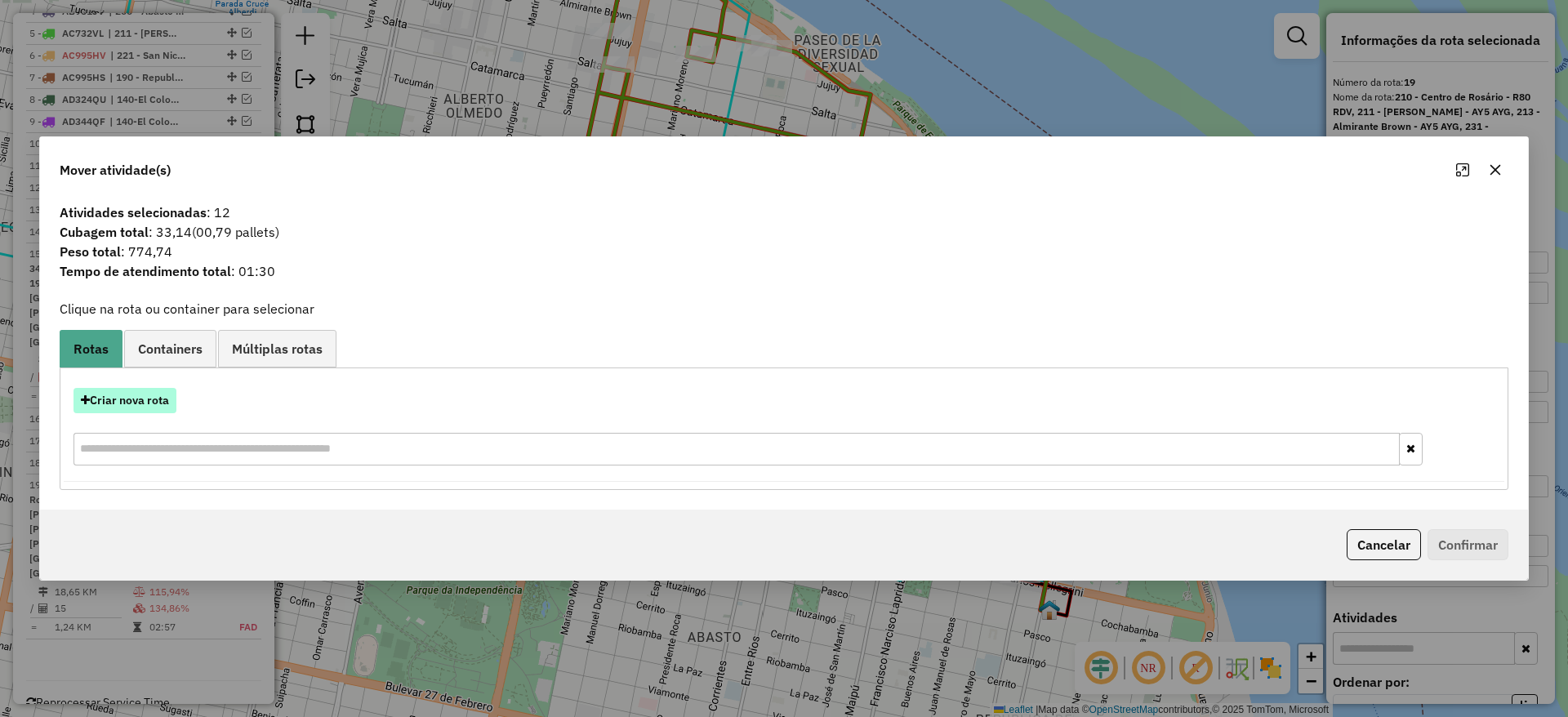
click at [163, 410] on button "Criar nova rota" at bounding box center [125, 400] width 103 height 25
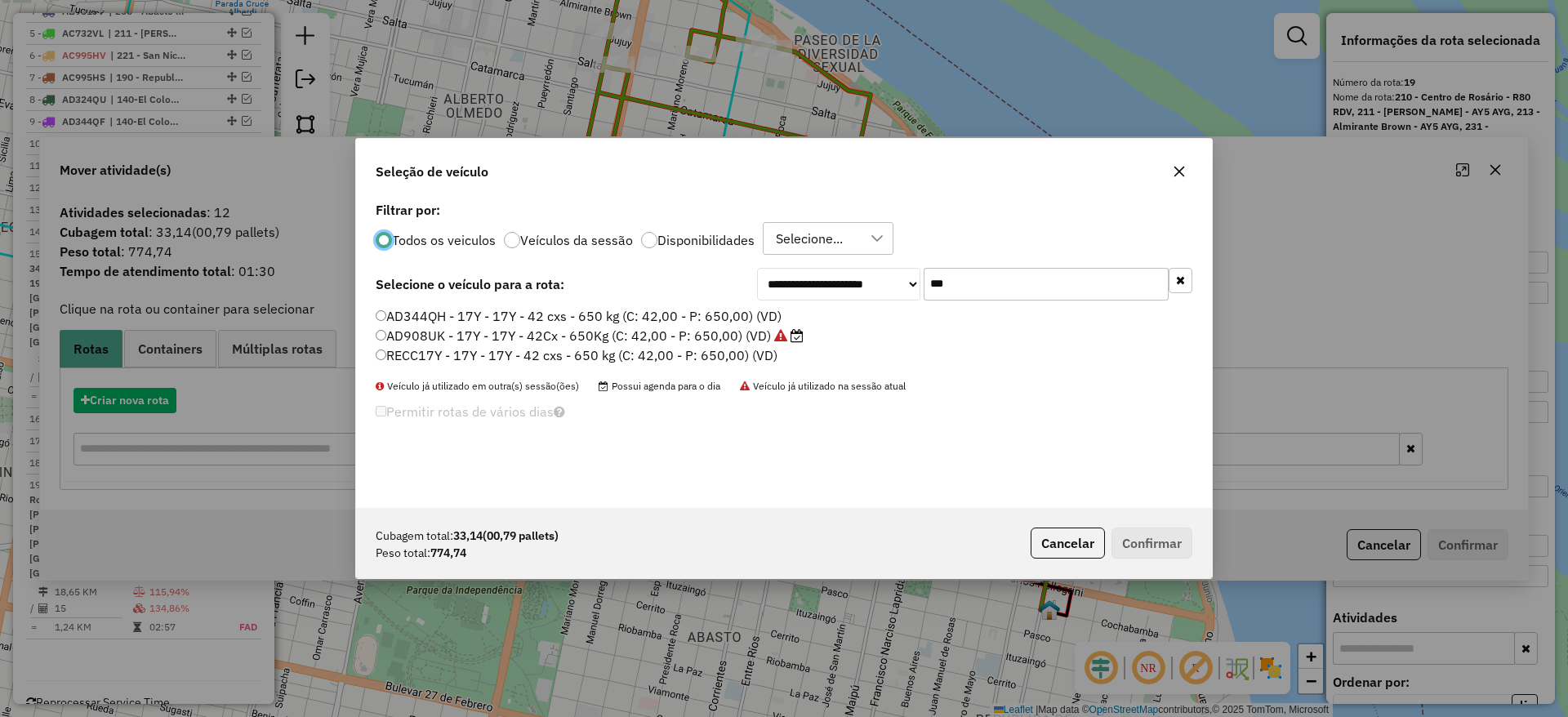
scroll to position [9, 5]
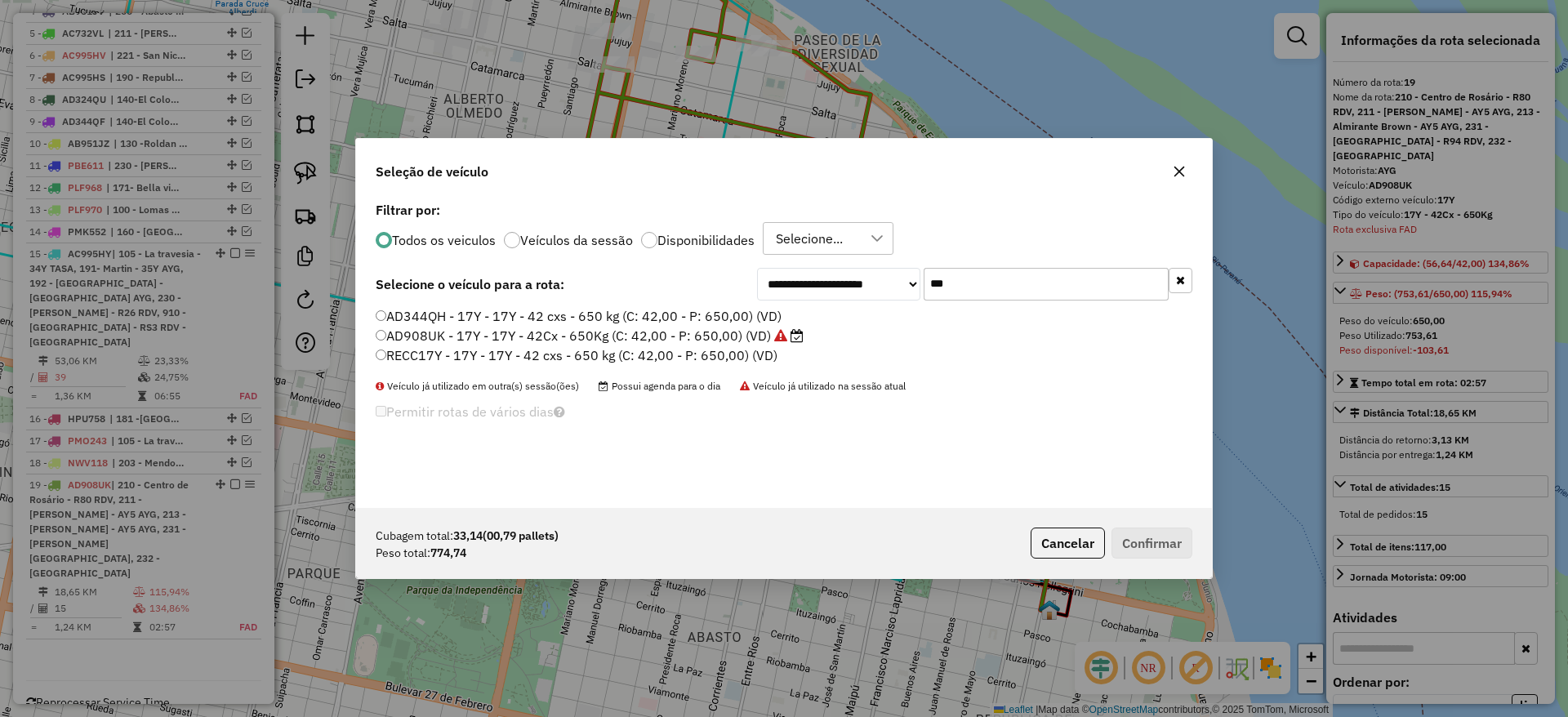
click at [749, 332] on label "AD908UK - 17Y - 17Y - 42Cx - 650Kg (C: 42,00 - P: 650,00) (VD)" at bounding box center [589, 335] width 428 height 19
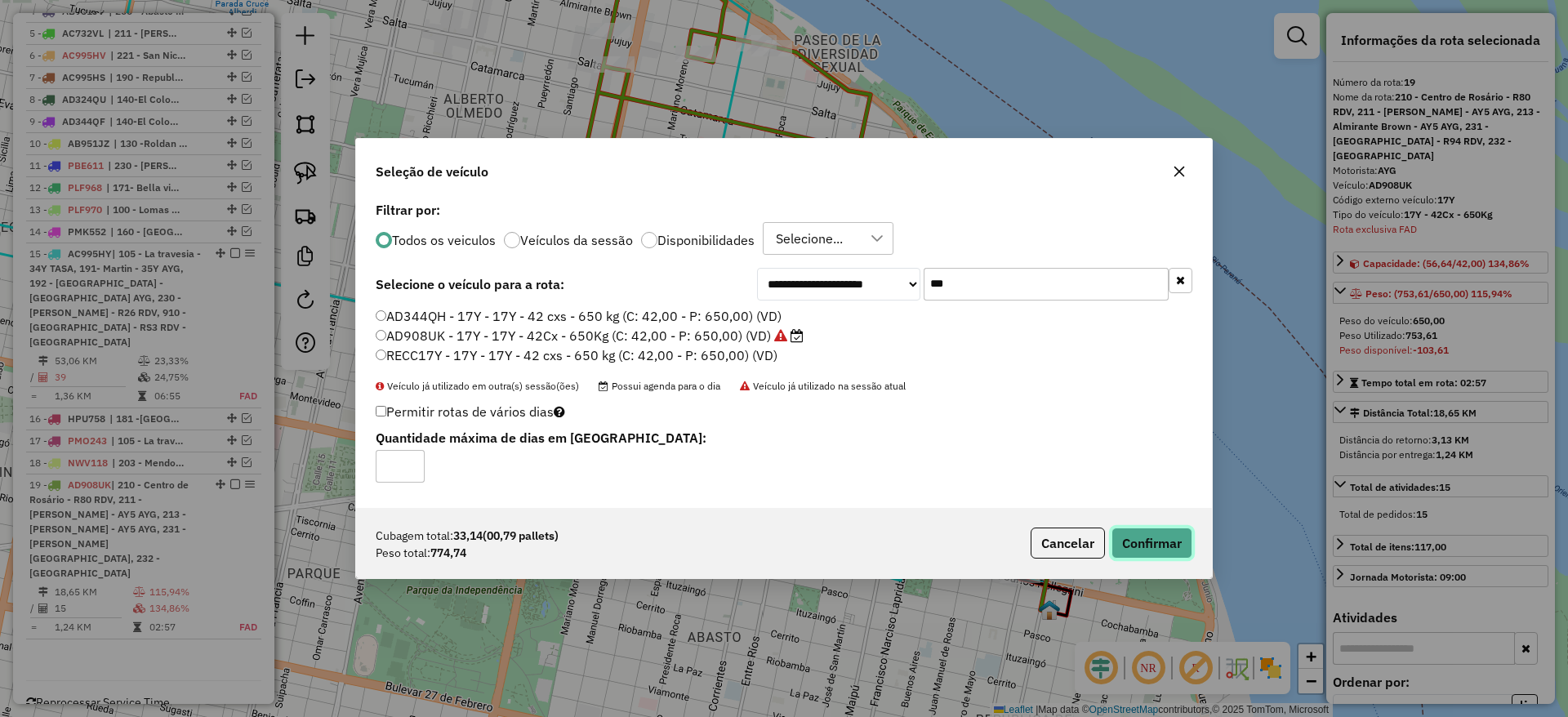
click at [1157, 552] on button "Confirmar" at bounding box center [1152, 543] width 81 height 31
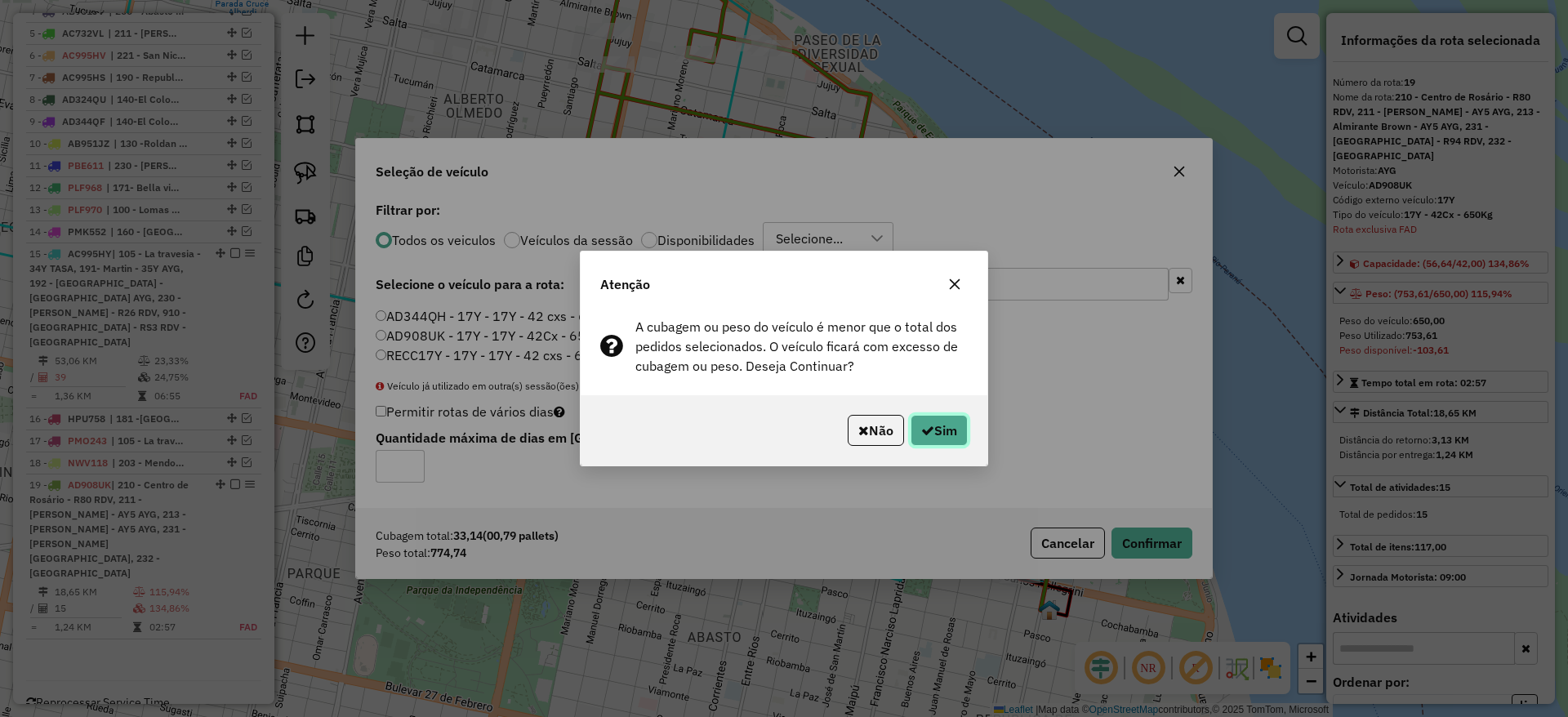
click at [937, 425] on button "Sim" at bounding box center [939, 430] width 57 height 31
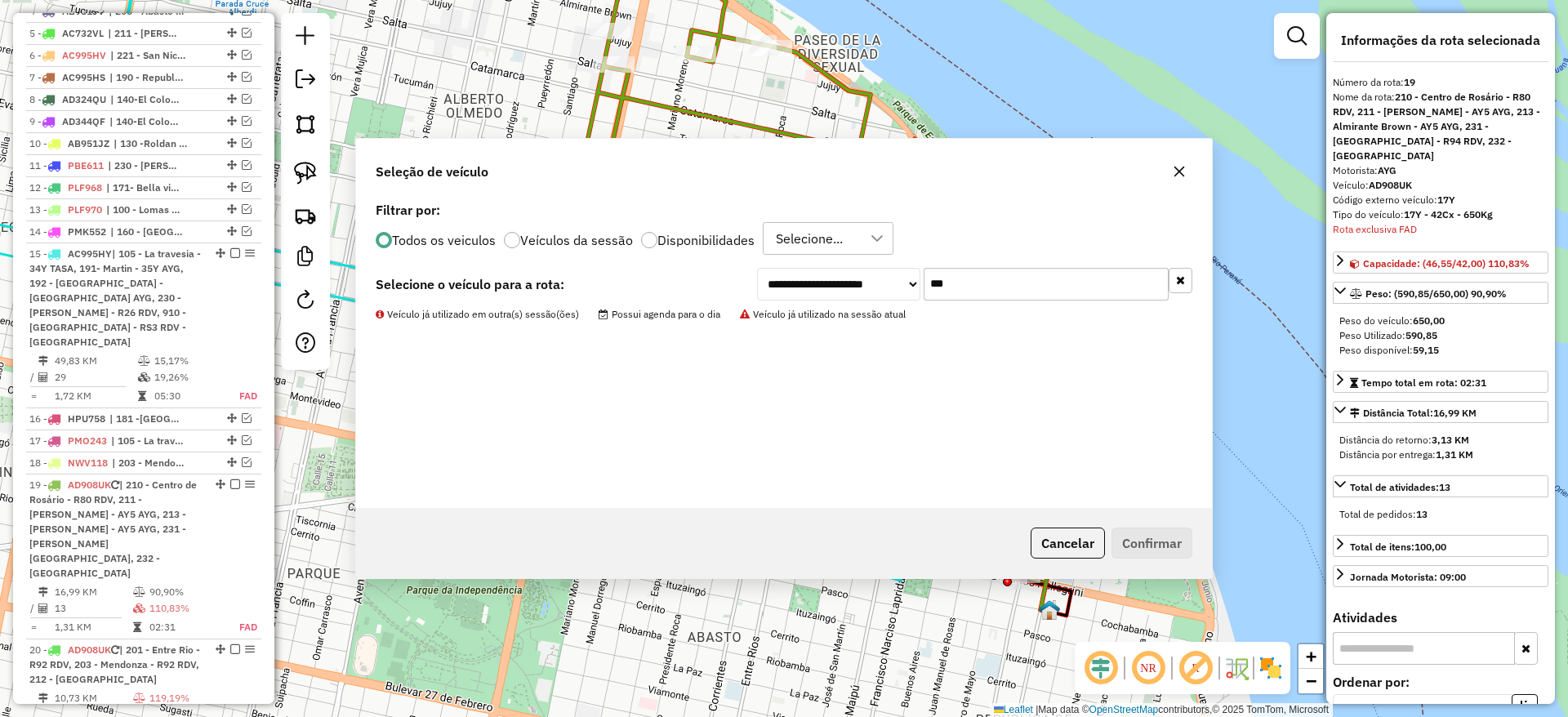
scroll to position [799, 0]
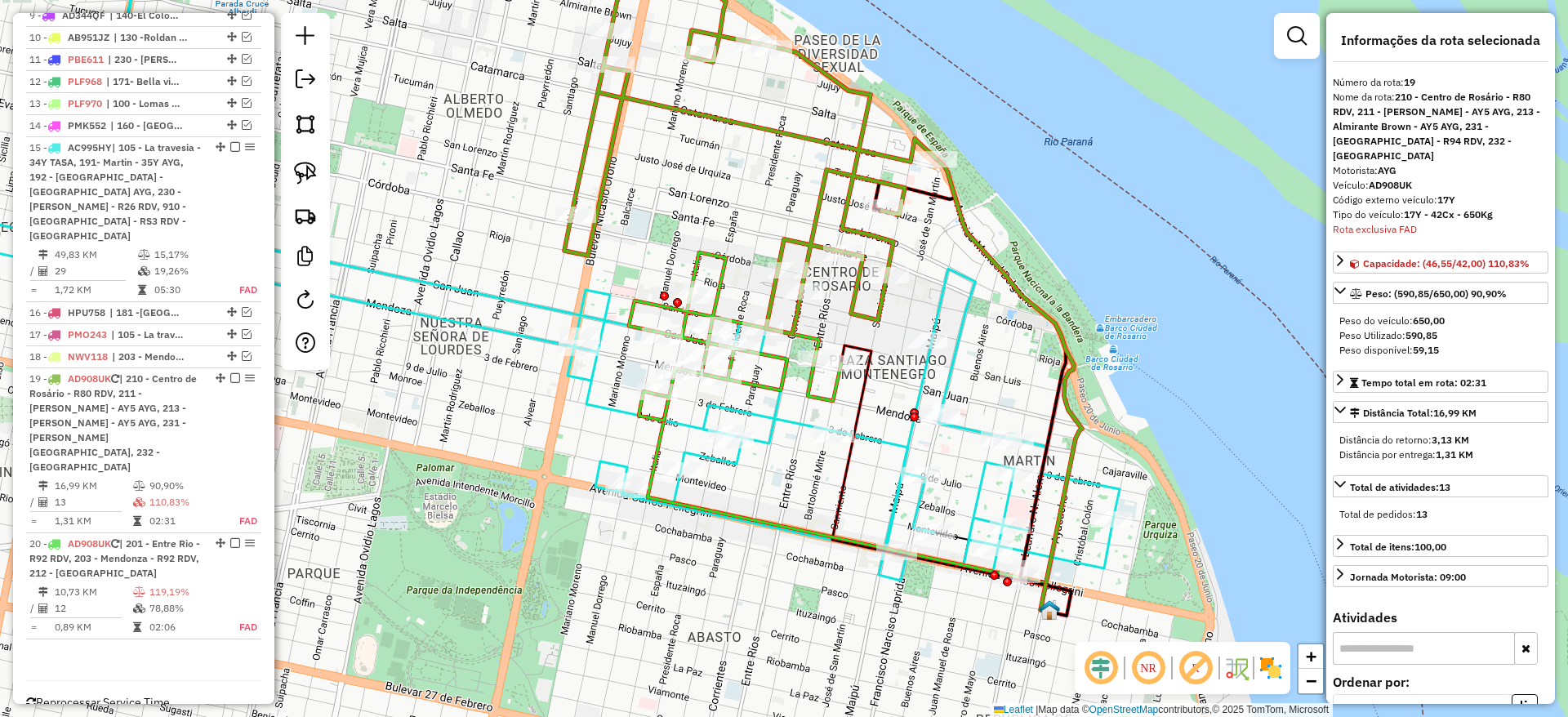
drag, startPoint x: 608, startPoint y: 233, endPoint x: 598, endPoint y: 215, distance: 20.6
click at [605, 227] on div "Janela de atendimento Grade de atendimento Capacidade Transportadoras Veículos …" at bounding box center [784, 358] width 1568 height 717
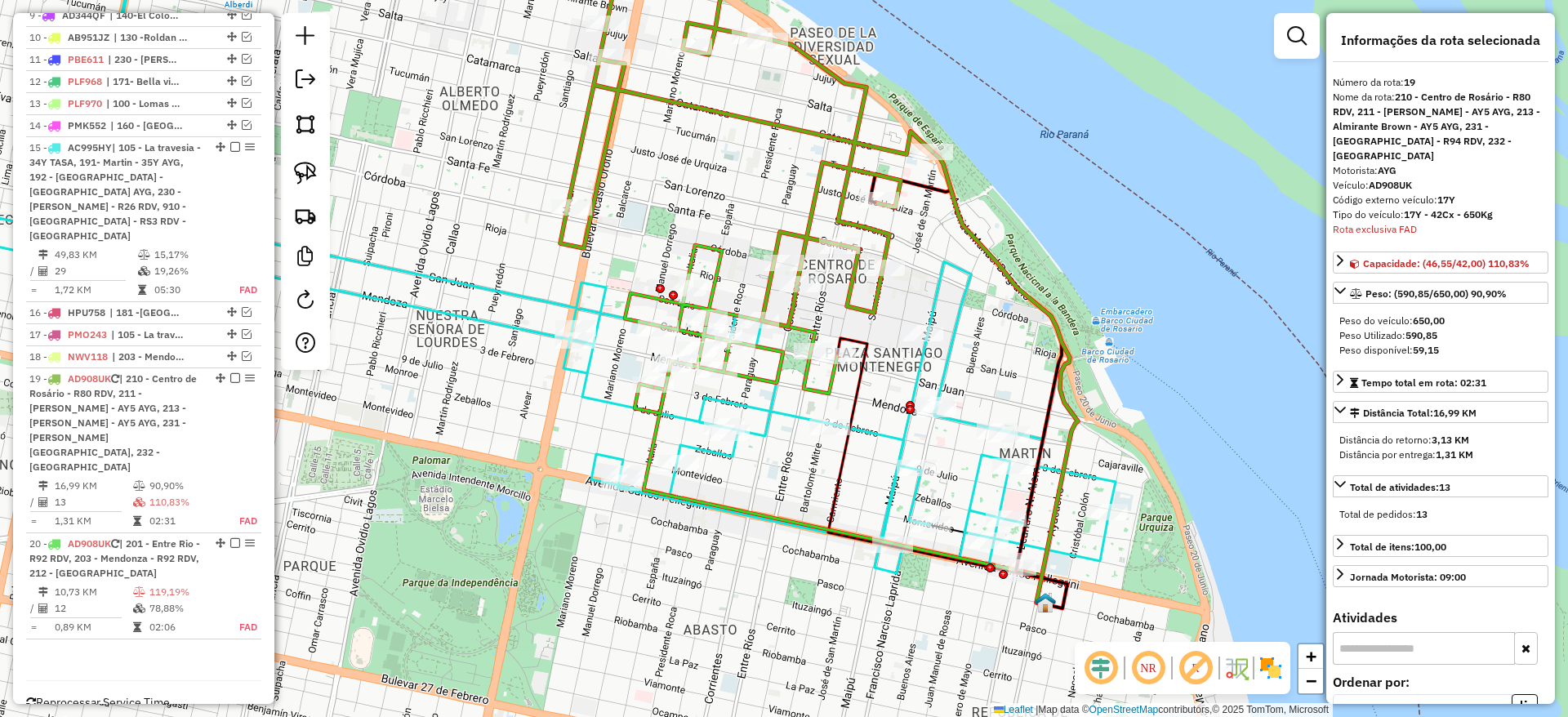
click at [592, 191] on icon at bounding box center [746, 134] width 372 height 384
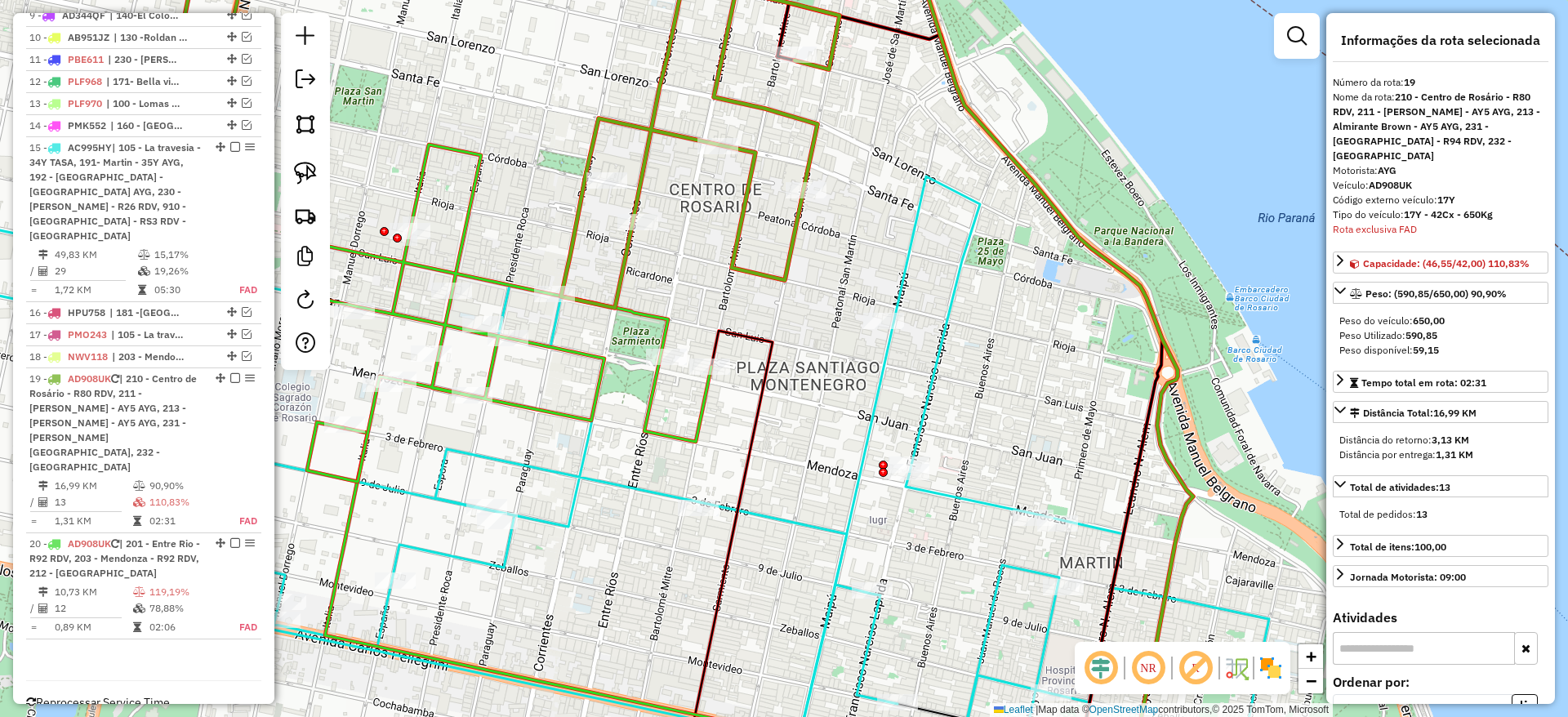
drag, startPoint x: 874, startPoint y: 334, endPoint x: 760, endPoint y: 350, distance: 115.1
click at [760, 350] on div "Janela de atendimento Grade de atendimento Capacidade Transportadoras Veículos …" at bounding box center [784, 358] width 1568 height 717
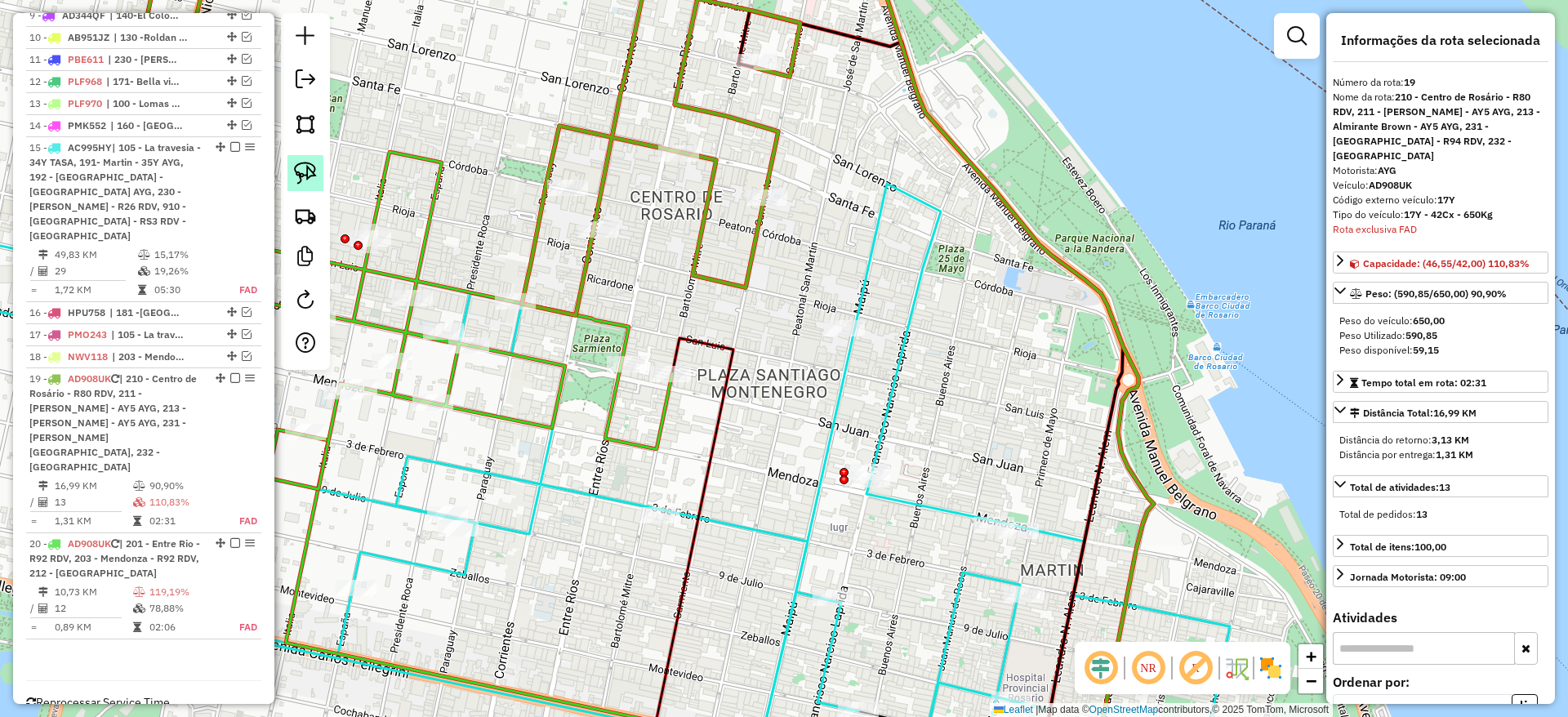
click at [306, 174] on img at bounding box center [305, 173] width 23 height 23
click at [307, 166] on img at bounding box center [305, 173] width 23 height 23
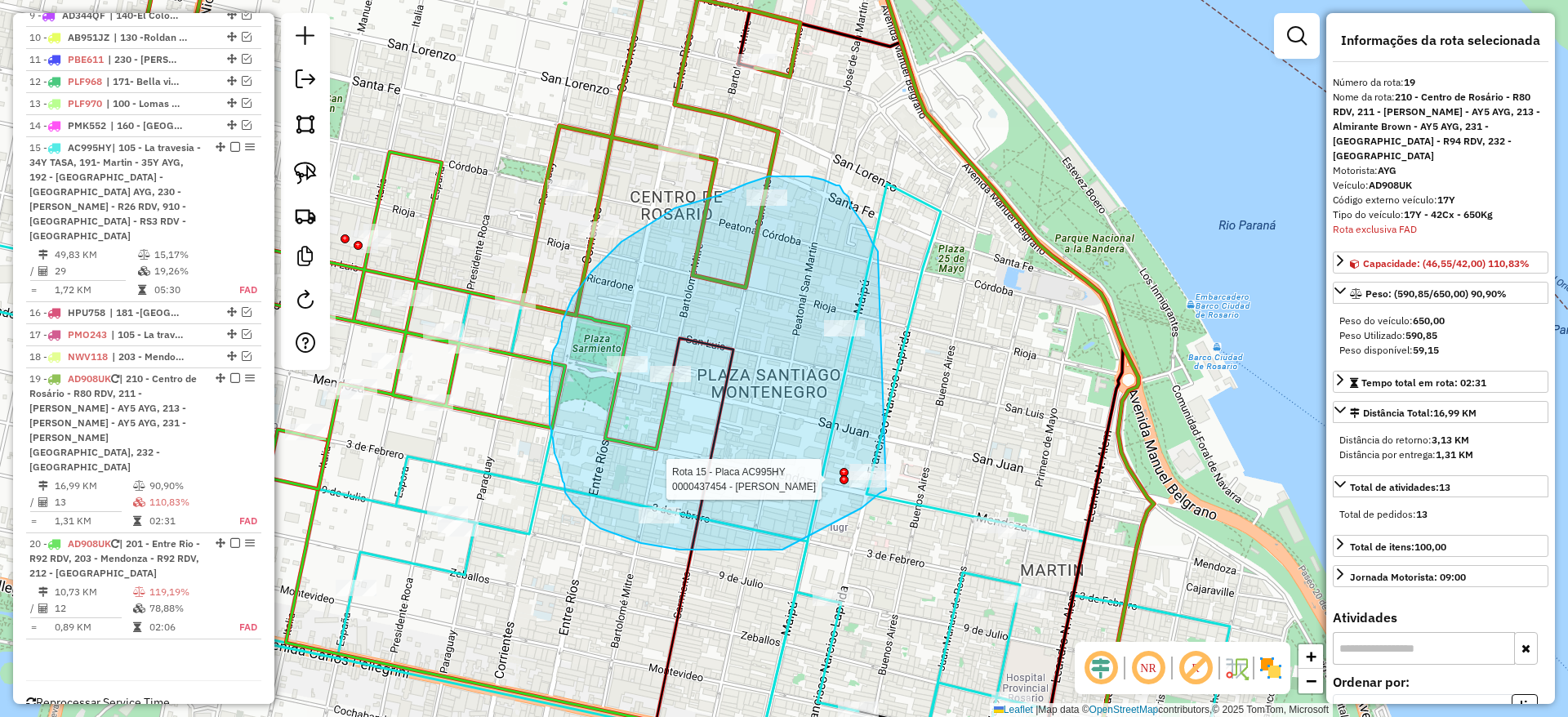
drag, startPoint x: 878, startPoint y: 252, endPoint x: 904, endPoint y: 476, distance: 225.5
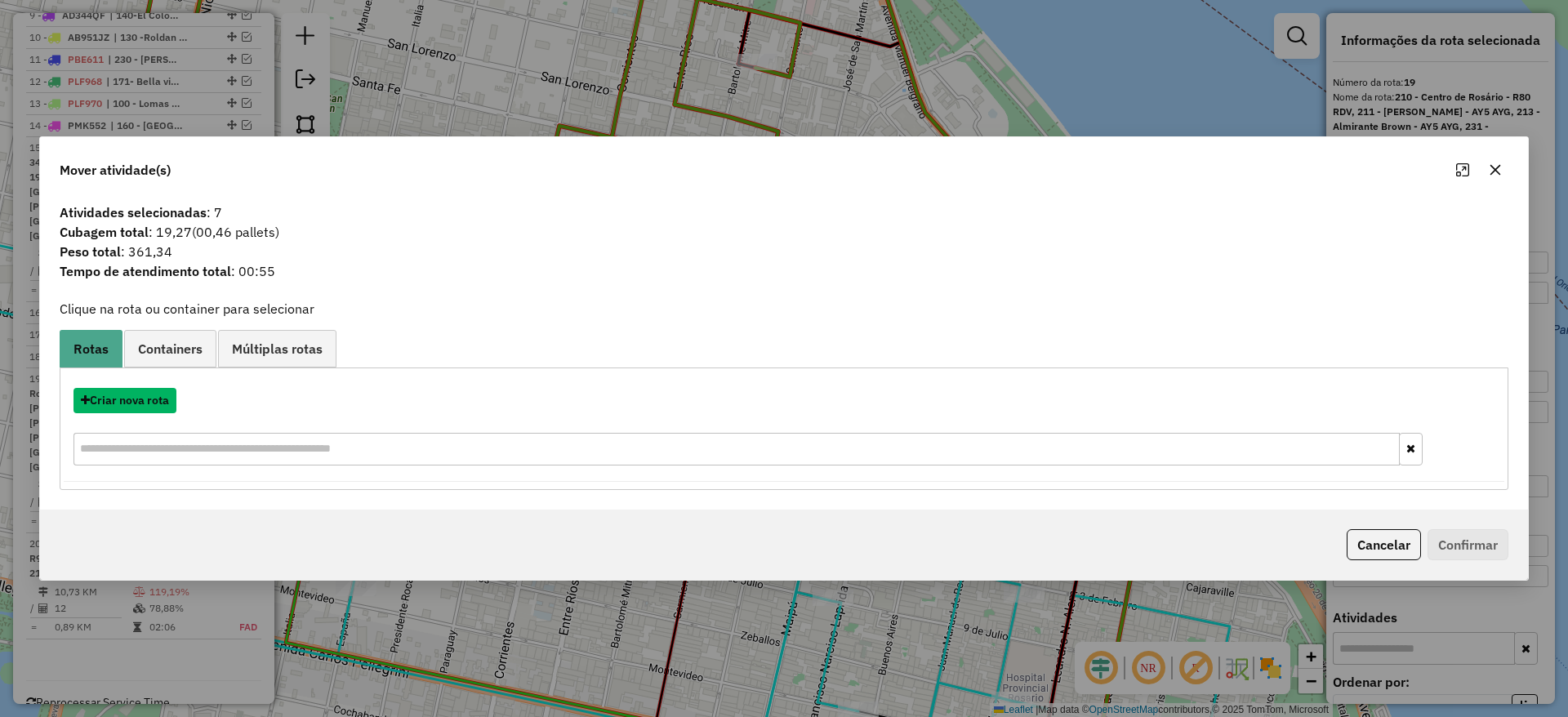
click at [112, 409] on button "Criar nova rota" at bounding box center [125, 400] width 103 height 25
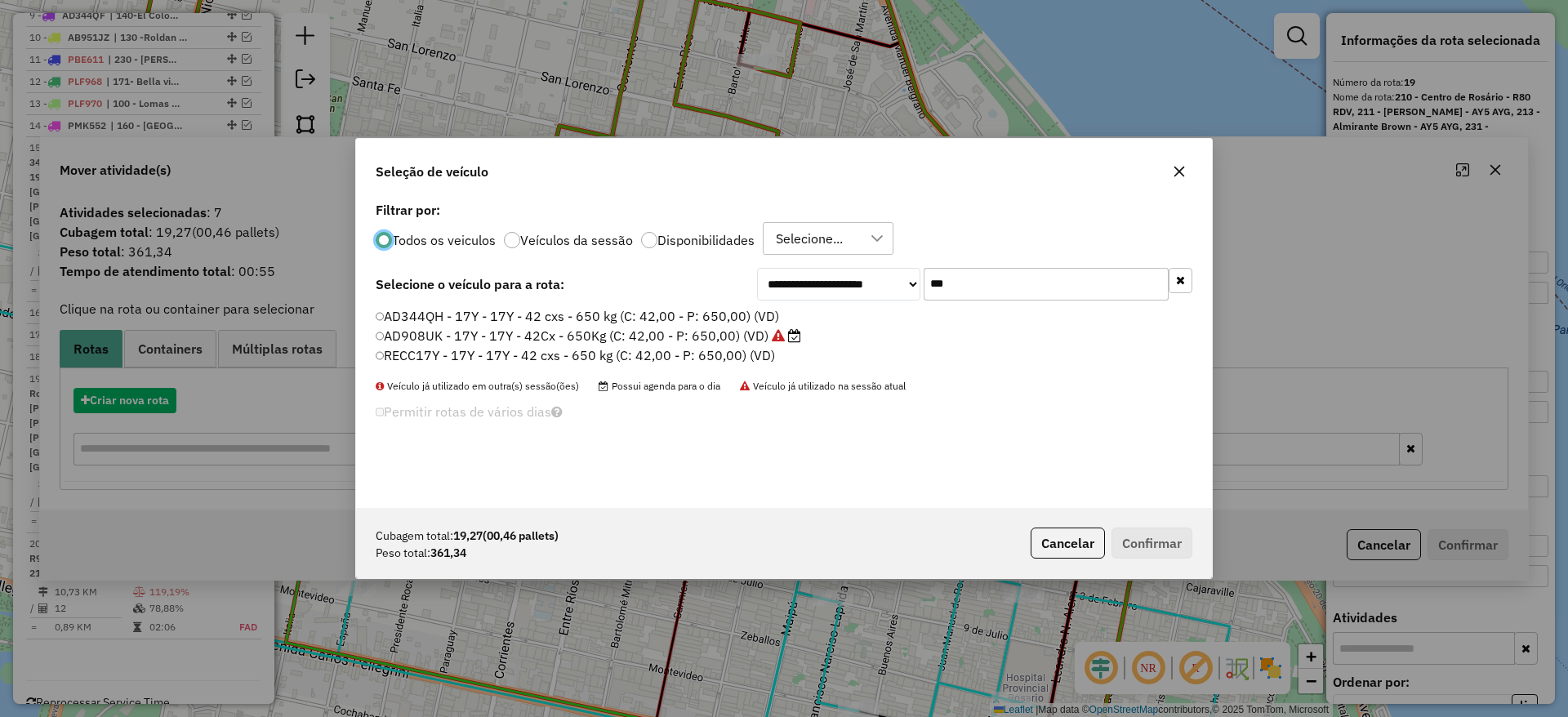
scroll to position [9, 5]
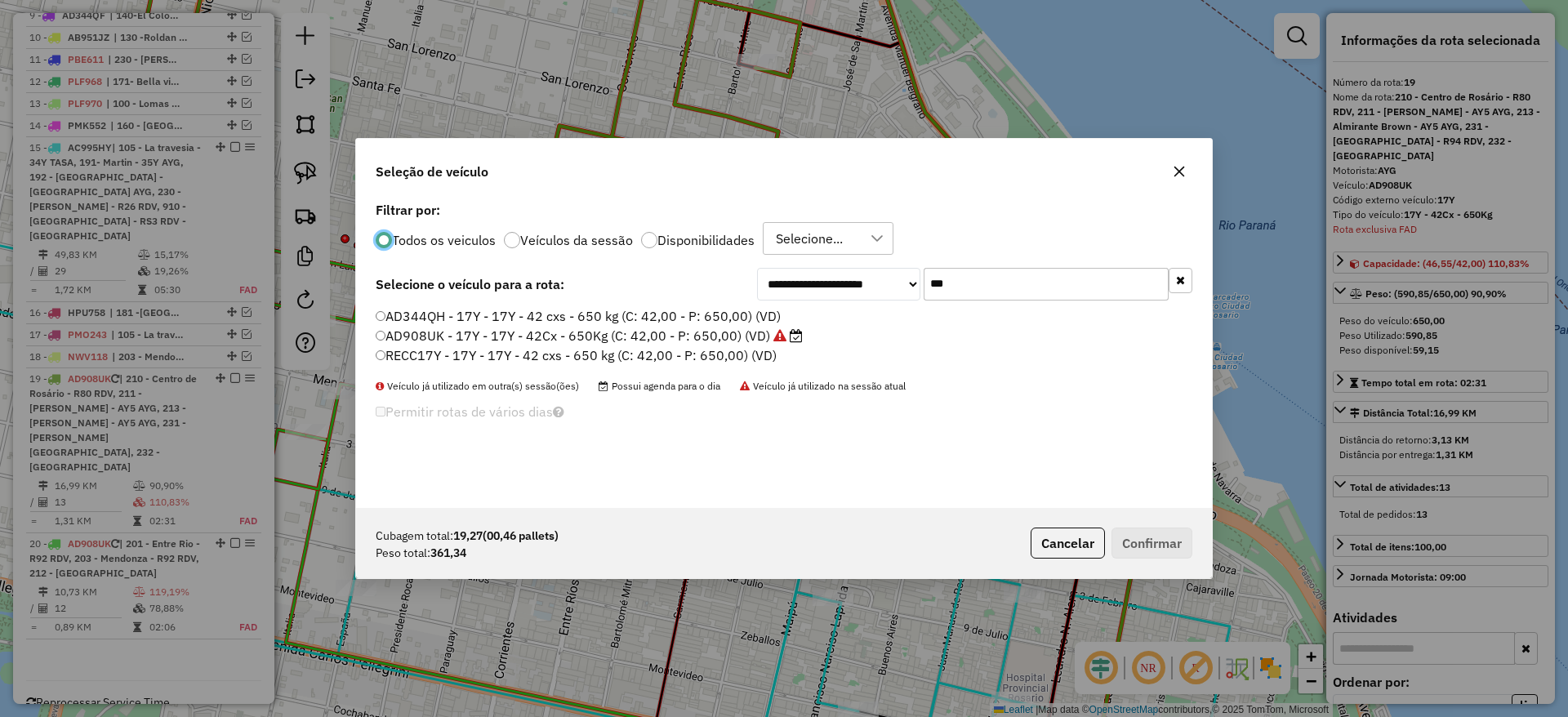
click at [449, 341] on label "AD908UK - 17Y - 17Y - 42Cx - 650Kg (C: 42,00 - P: 650,00) (VD)" at bounding box center [589, 335] width 427 height 19
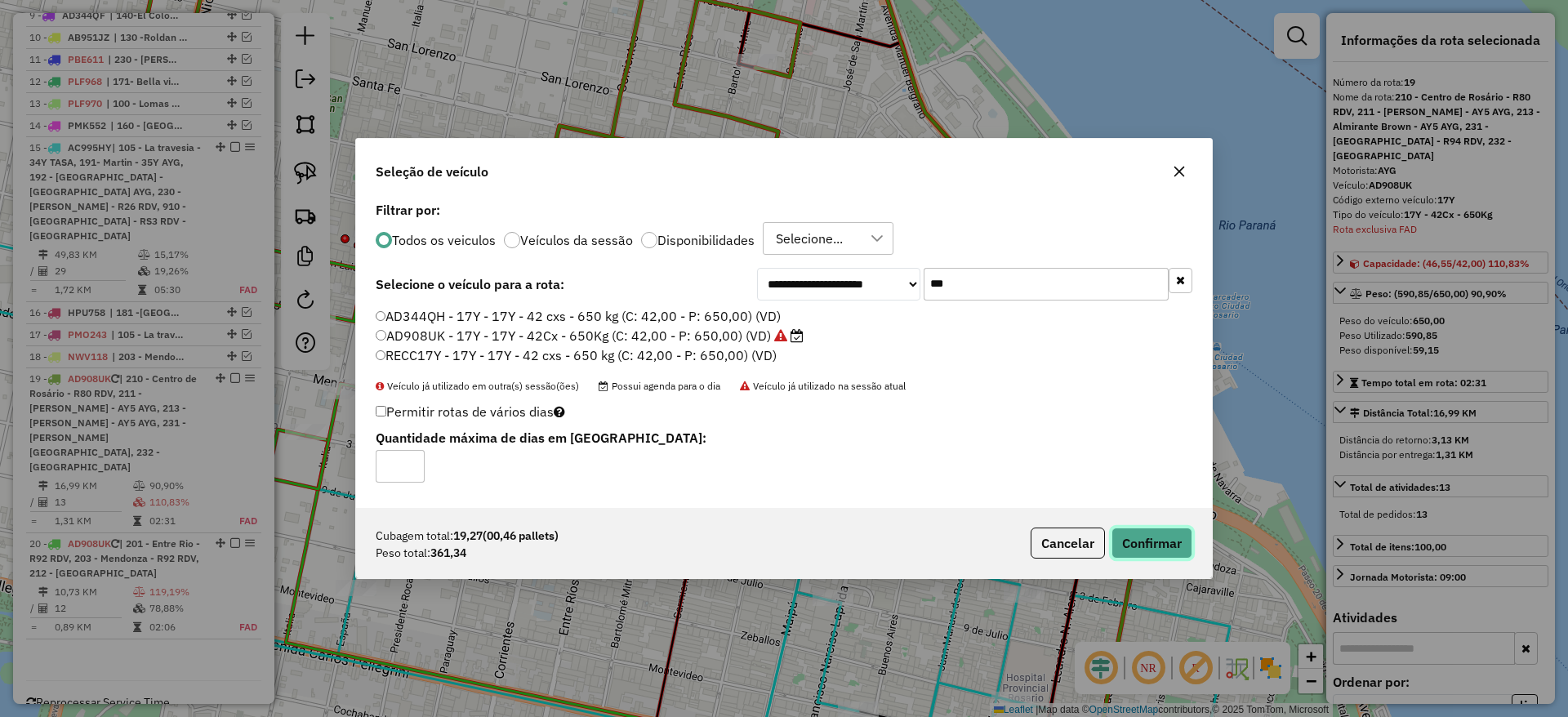
click at [1123, 531] on button "Confirmar" at bounding box center [1152, 543] width 81 height 31
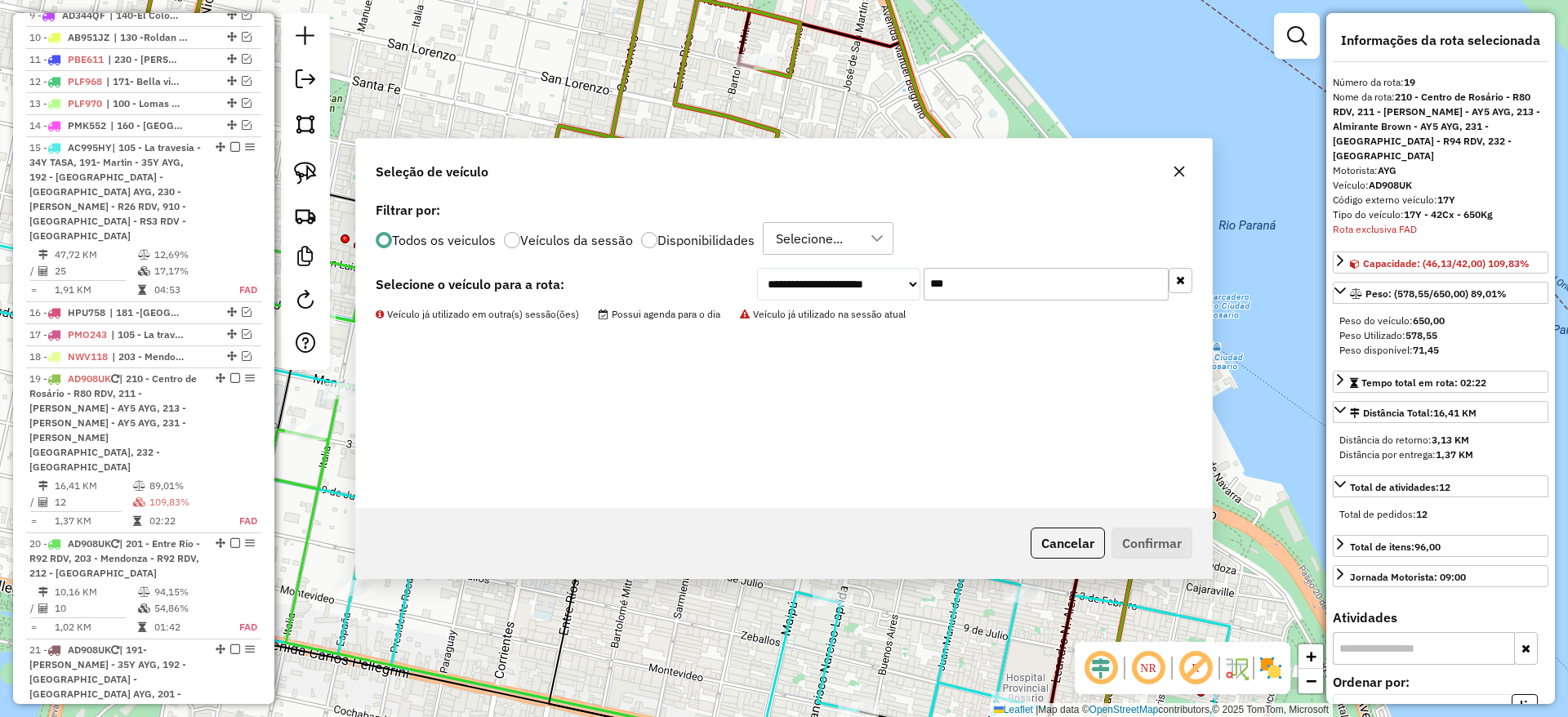
scroll to position [919, 0]
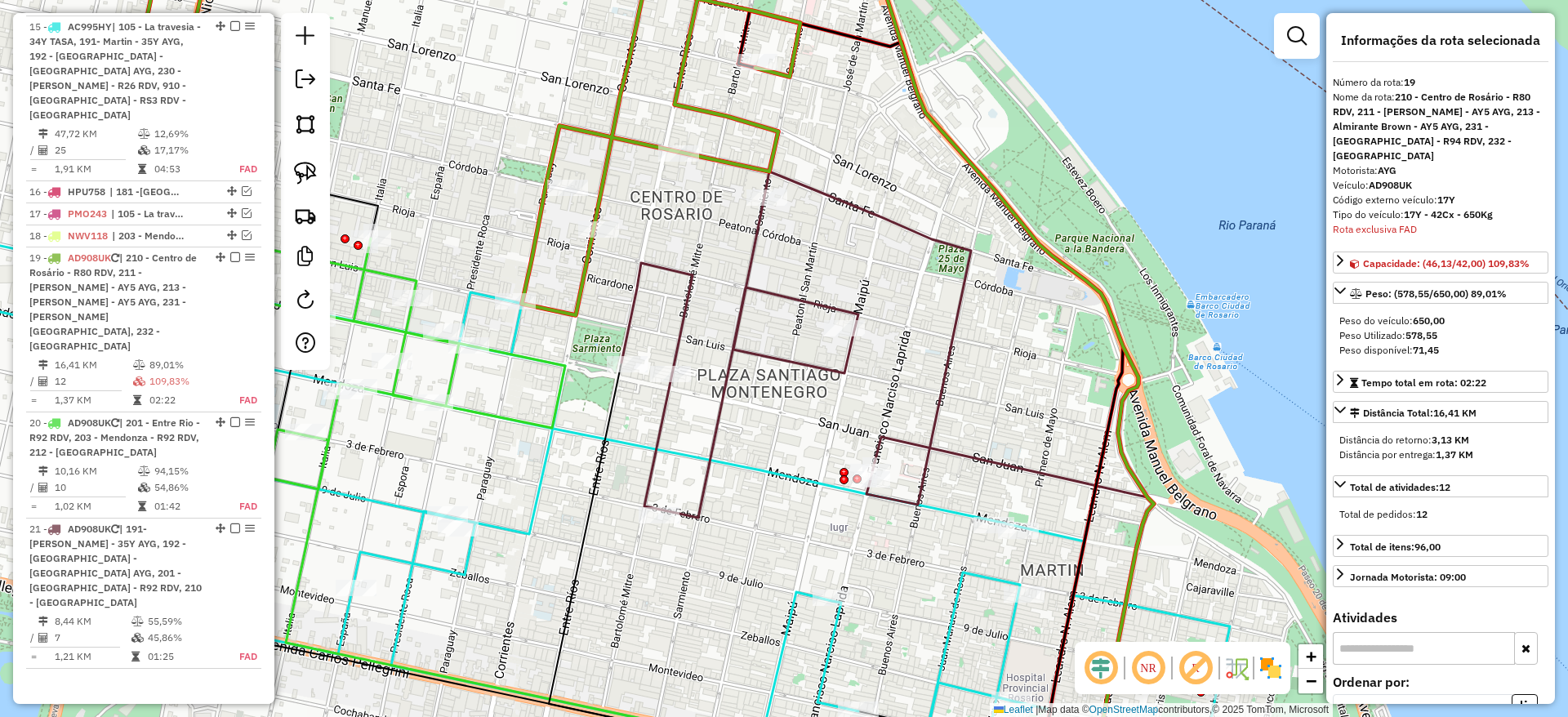
click at [763, 294] on icon at bounding box center [795, 344] width 349 height 346
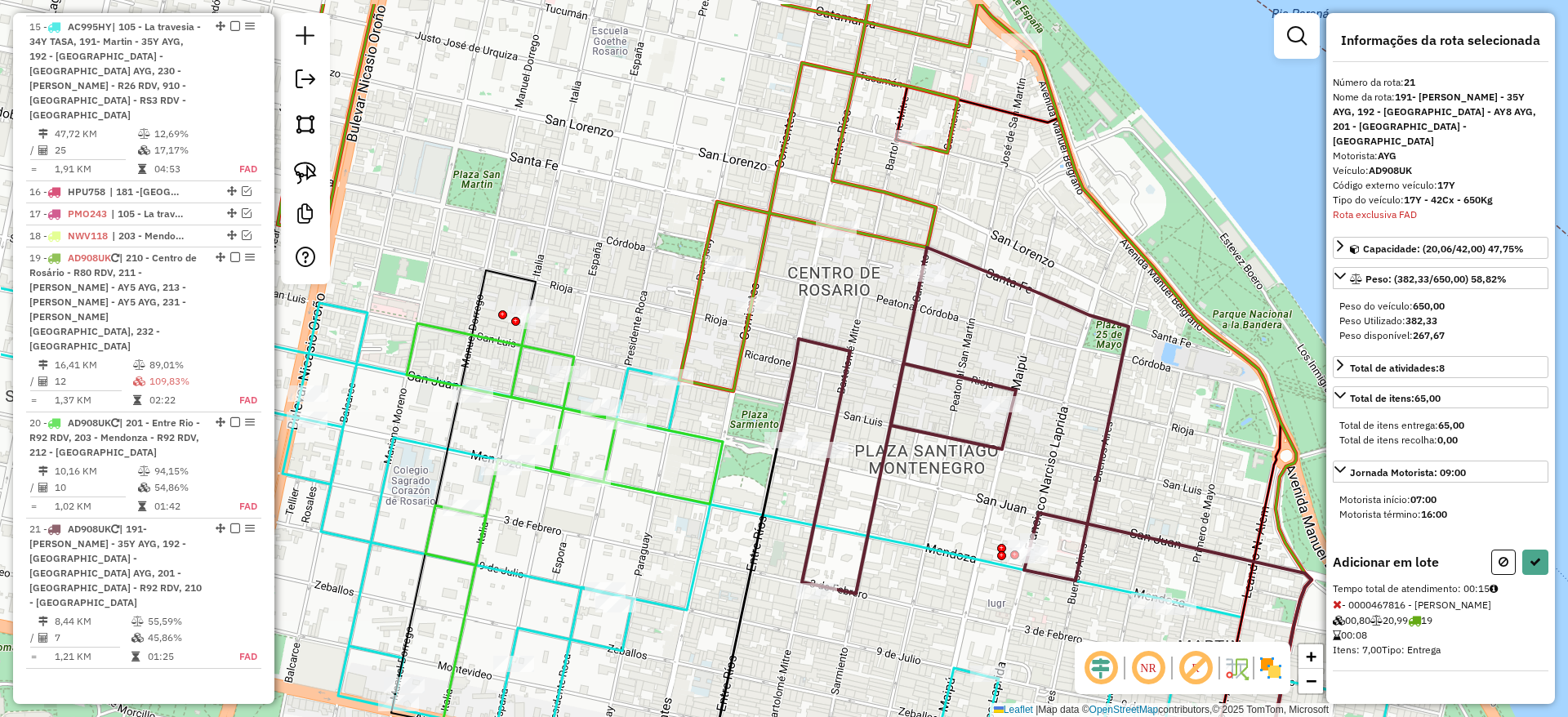
drag, startPoint x: 709, startPoint y: 319, endPoint x: 816, endPoint y: 373, distance: 119.9
click at [816, 373] on icon at bounding box center [953, 420] width 349 height 346
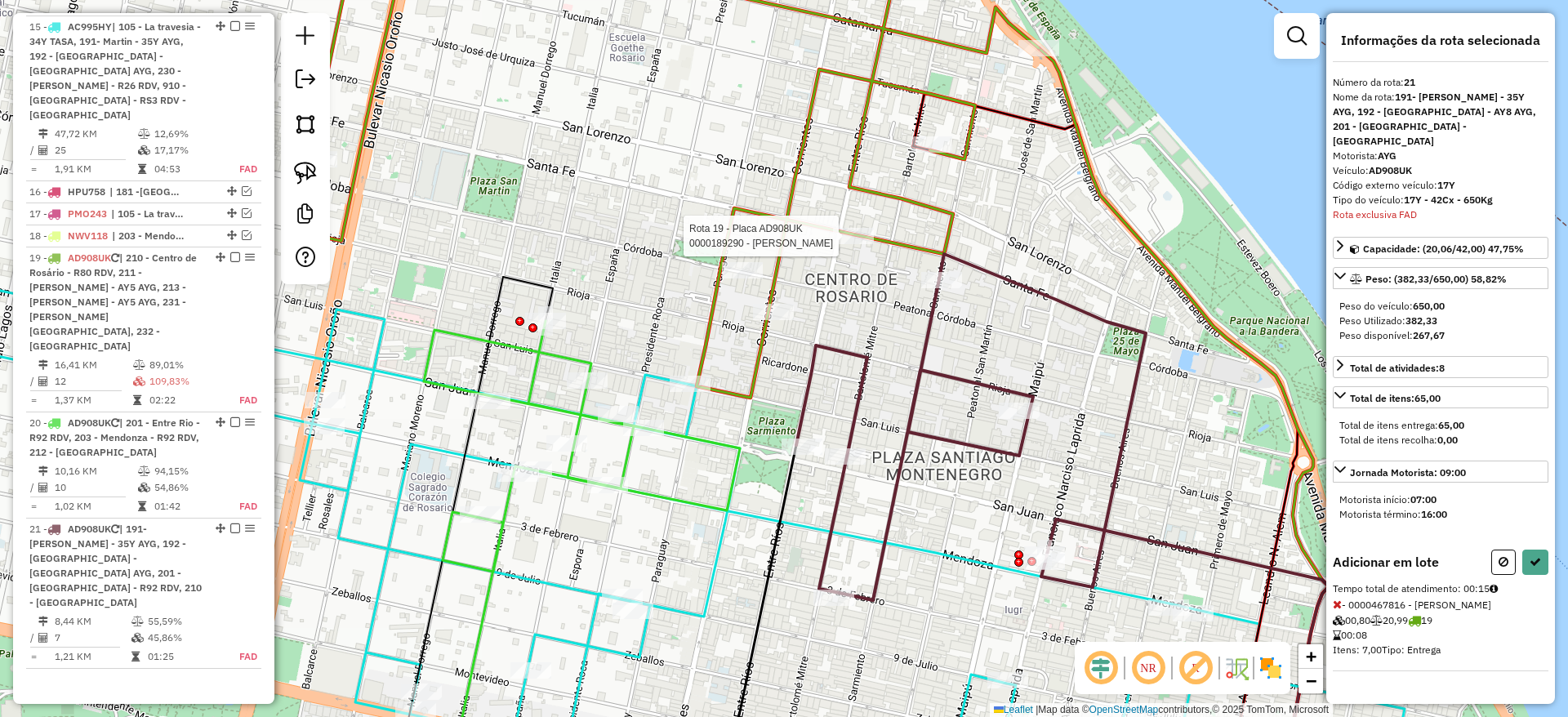
click at [865, 244] on div at bounding box center [853, 236] width 41 height 17
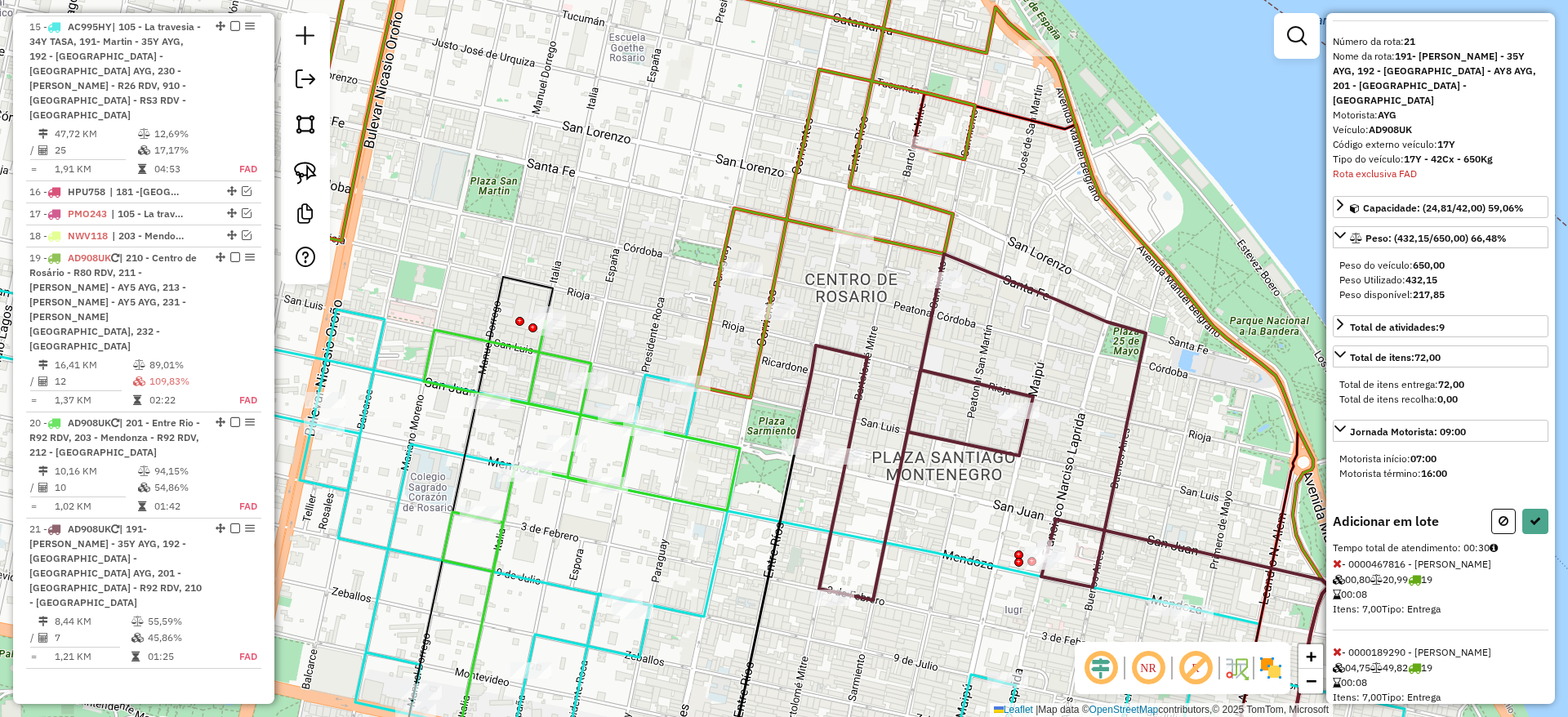
scroll to position [60, 0]
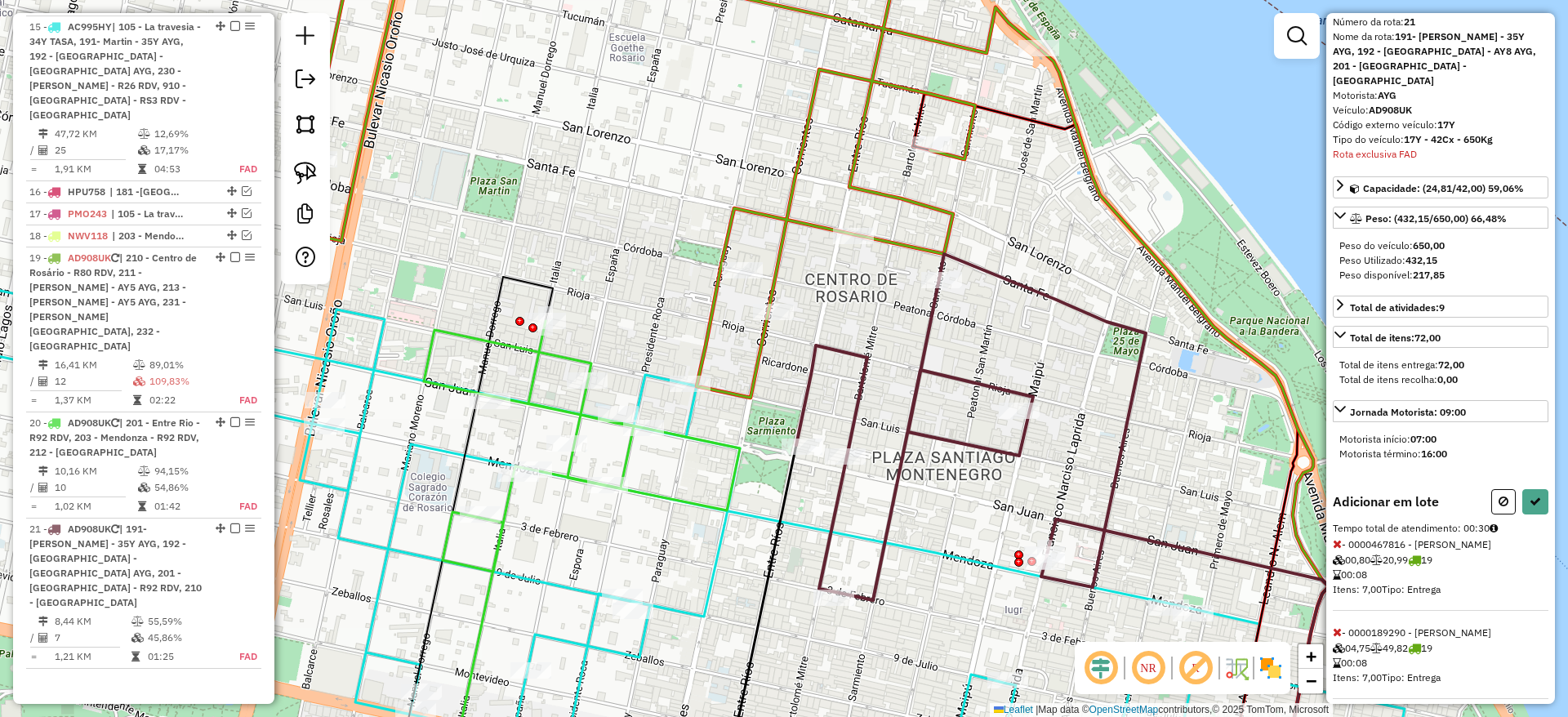
click at [1335, 538] on icon at bounding box center [1337, 544] width 9 height 11
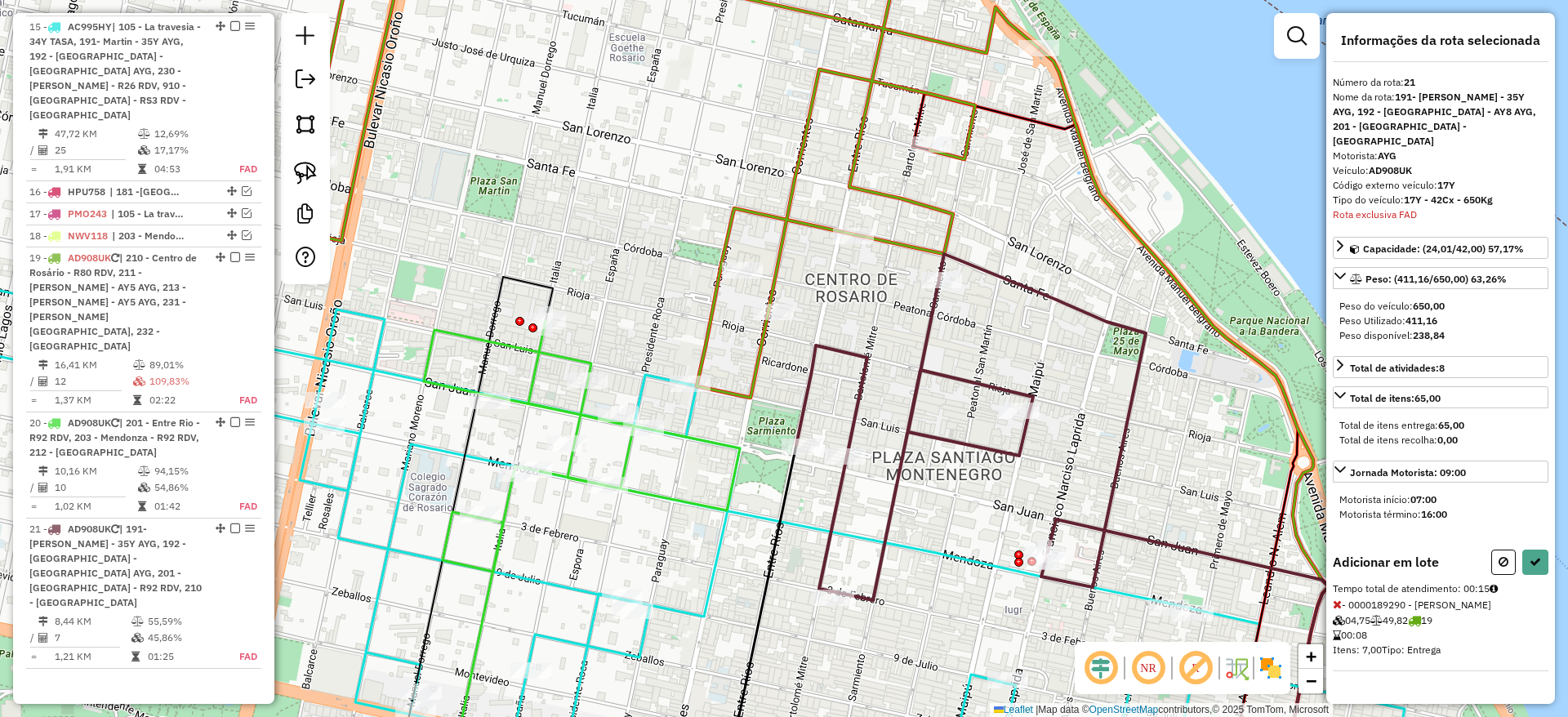
select select "**********"
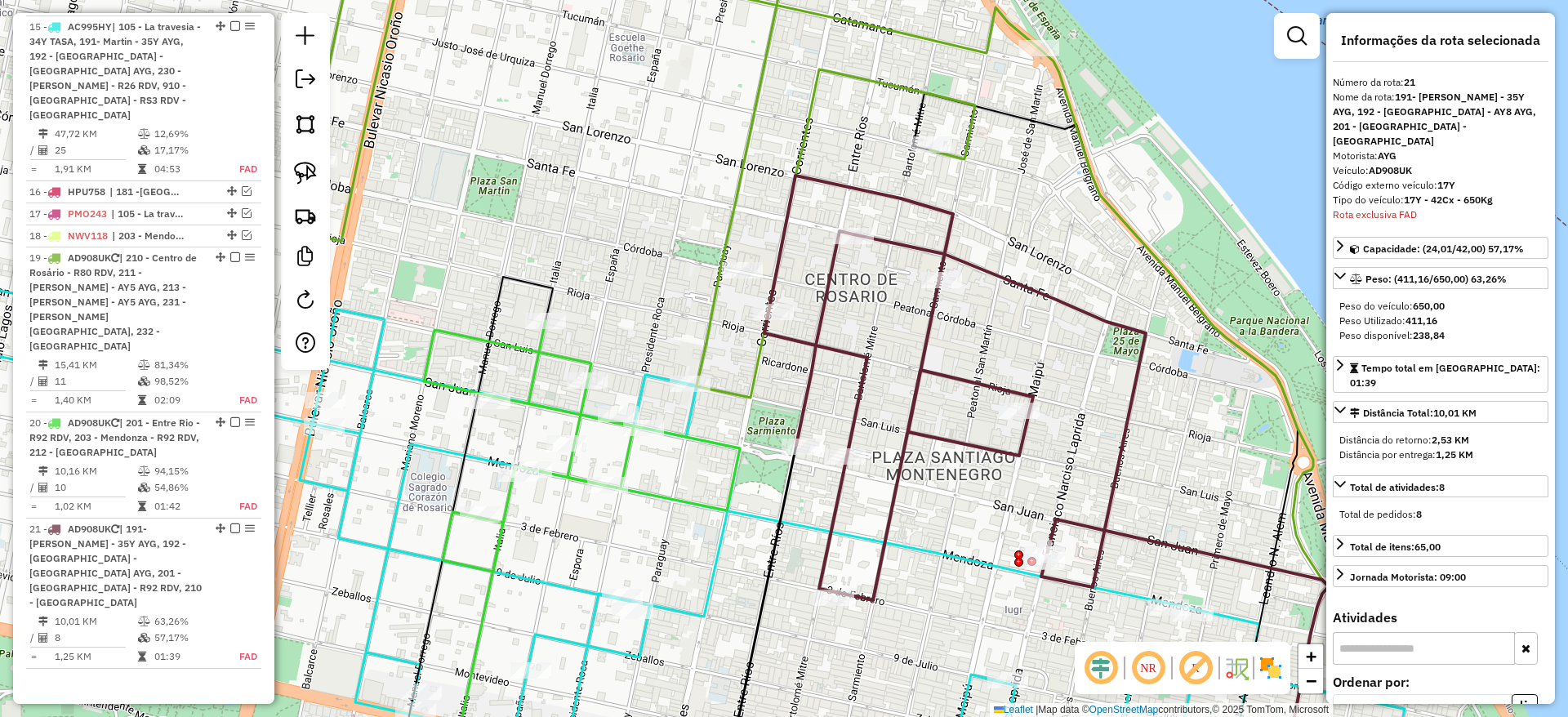
click at [733, 194] on icon at bounding box center [666, 163] width 744 height 470
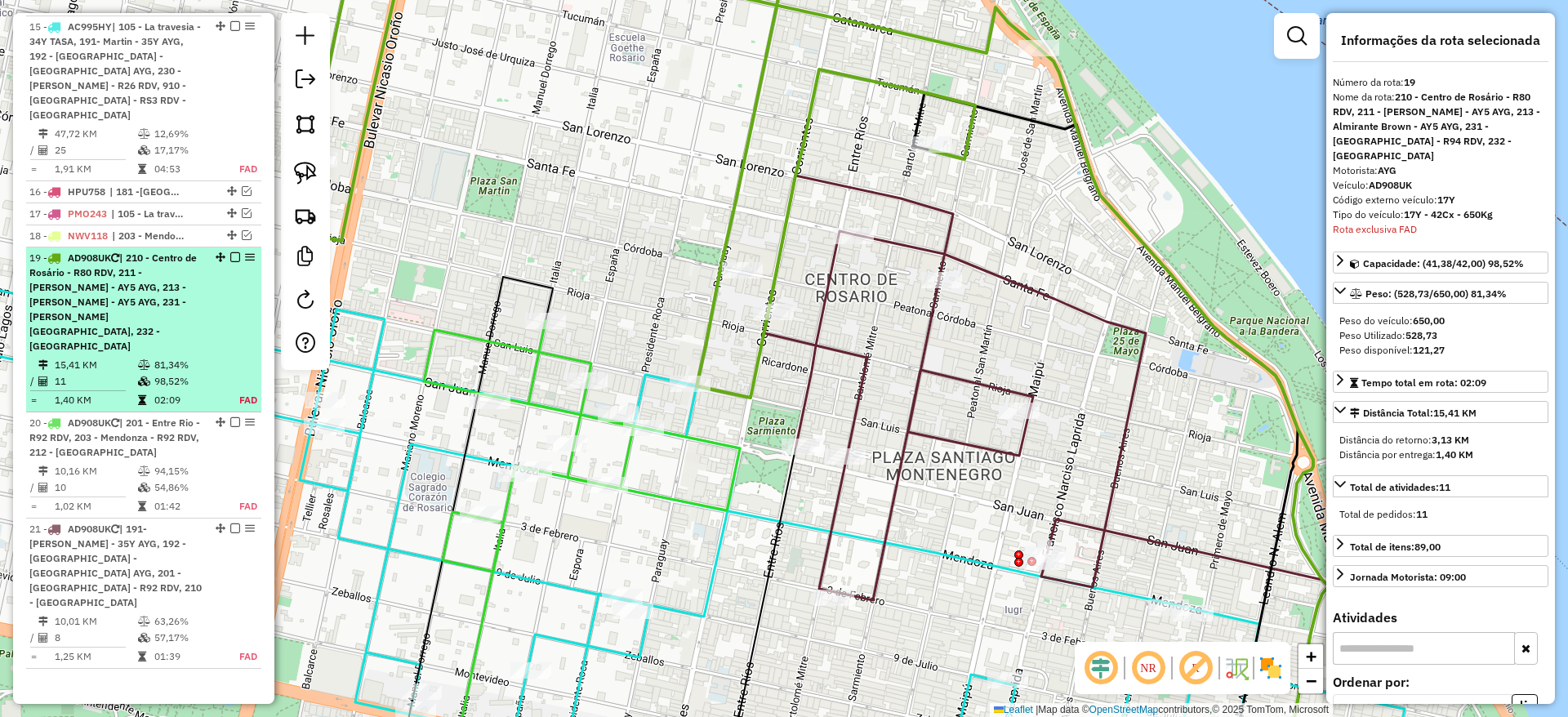
click at [230, 253] on em at bounding box center [234, 257] width 10 height 10
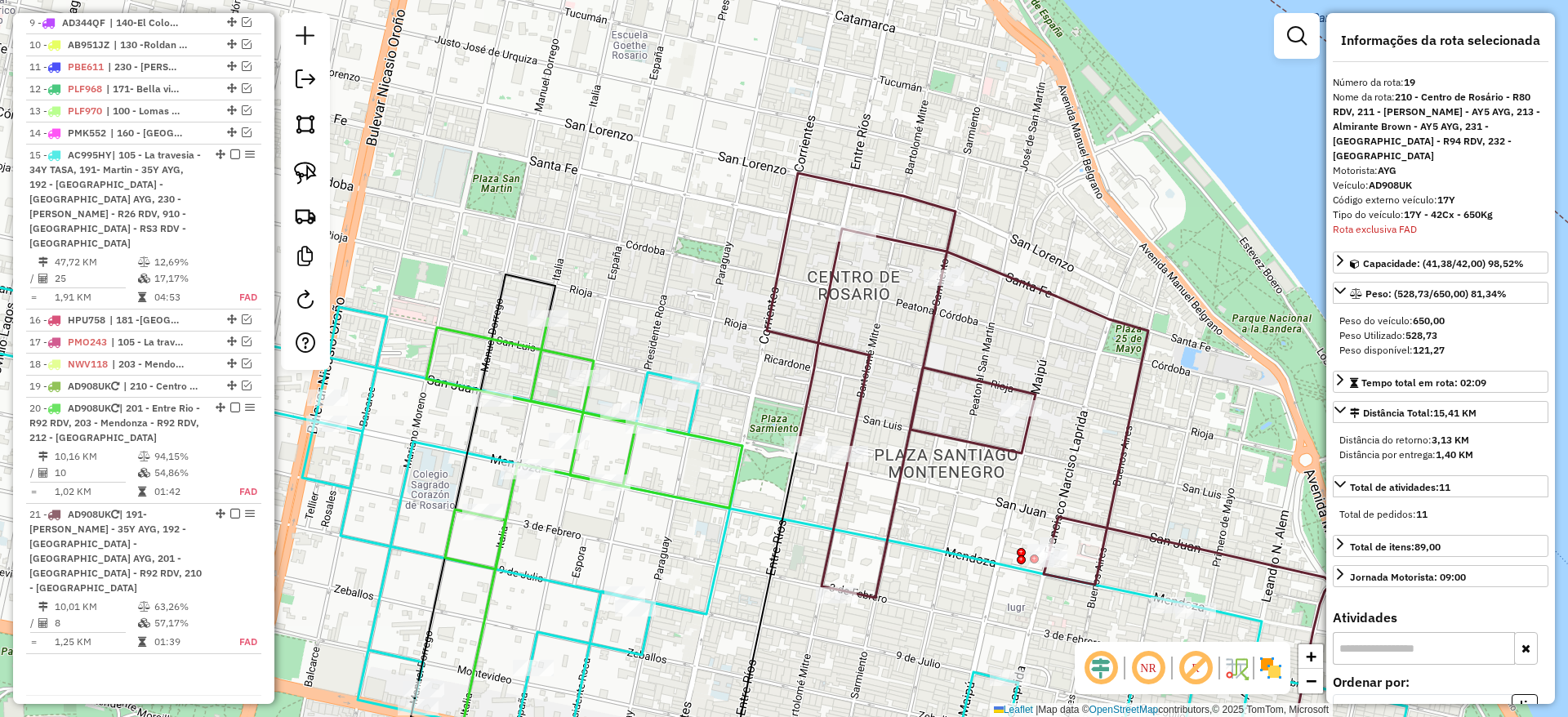
drag, startPoint x: 679, startPoint y: 274, endPoint x: 739, endPoint y: 217, distance: 82.8
click at [751, 209] on div "Janela de atendimento Grade de atendimento Capacidade Transportadoras Veículos …" at bounding box center [784, 358] width 1568 height 717
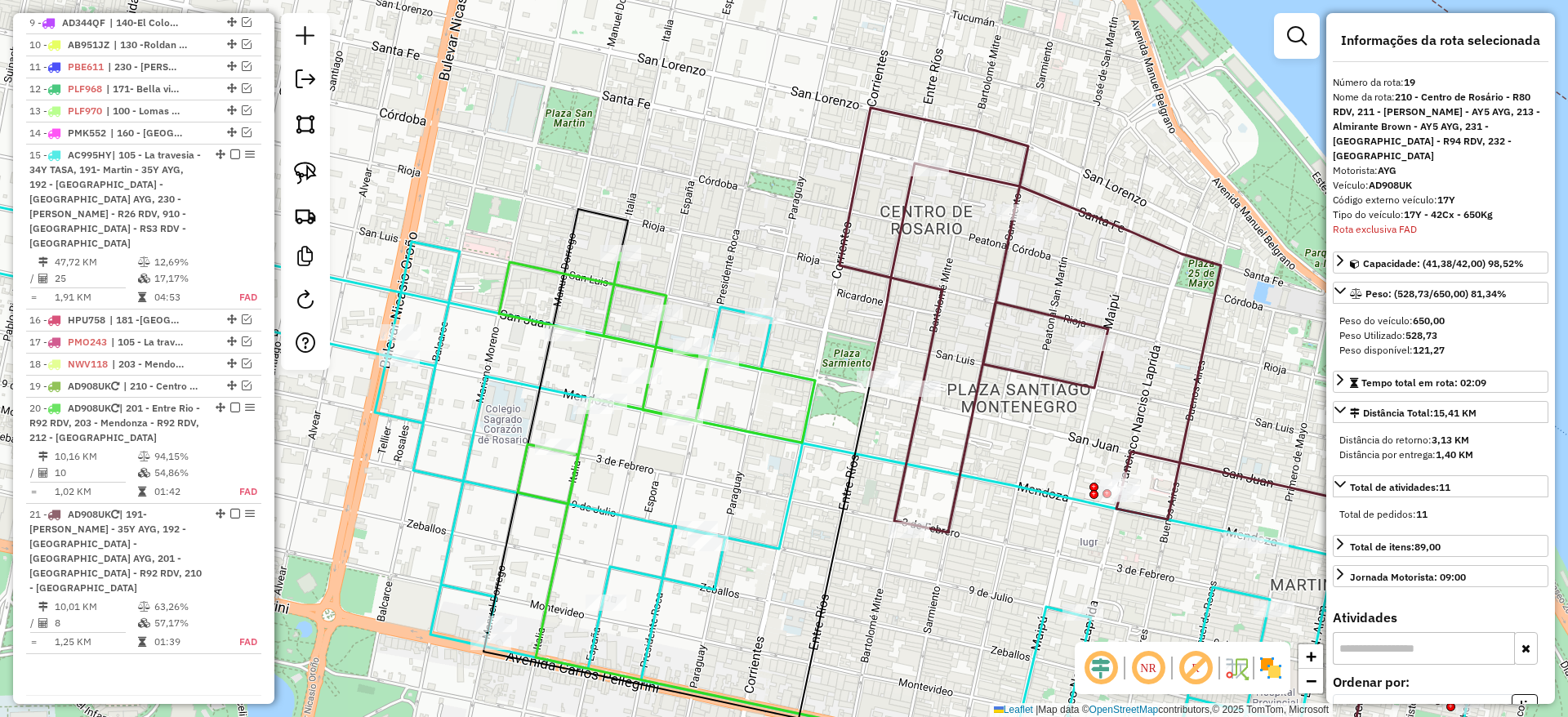
click at [660, 294] on icon at bounding box center [657, 379] width 316 height 251
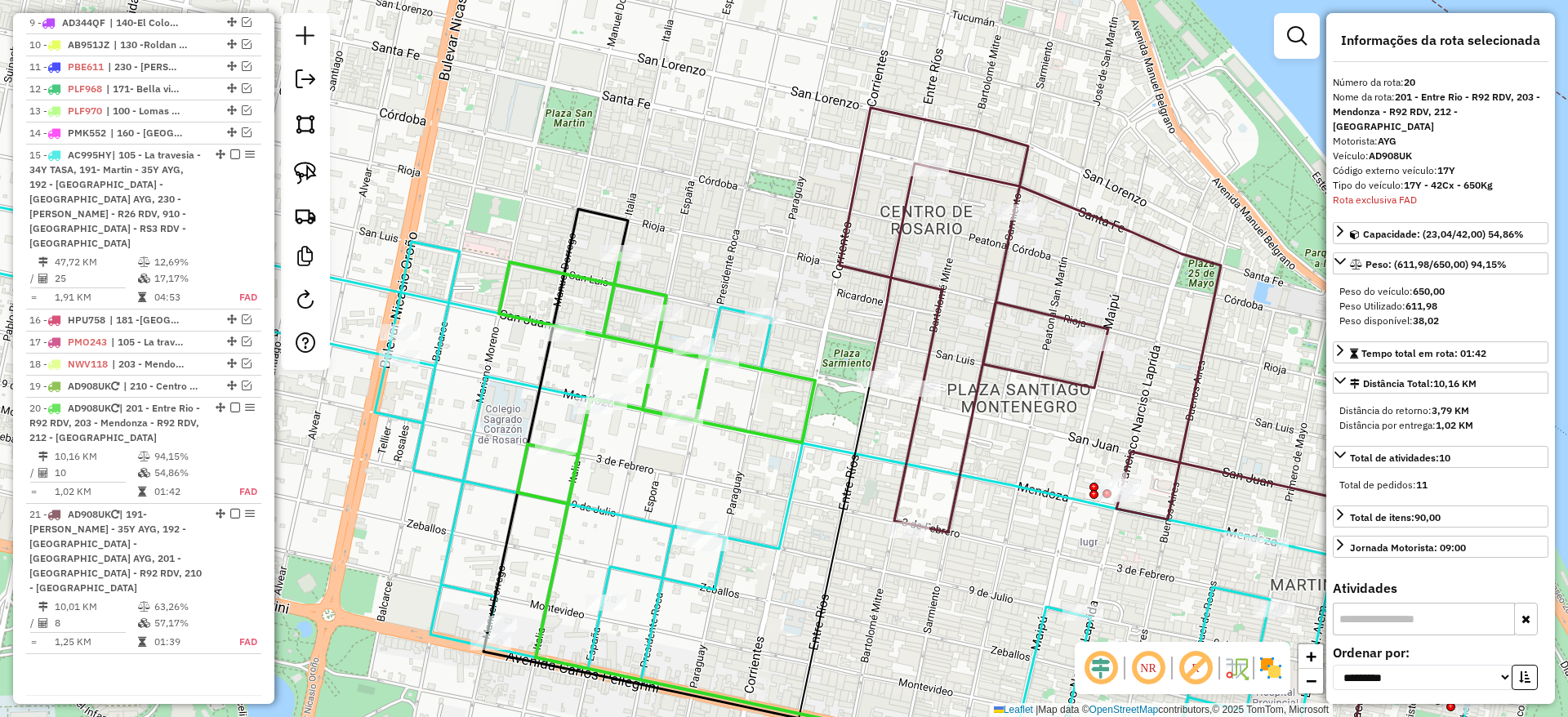
click at [883, 327] on icon at bounding box center [1031, 320] width 382 height 424
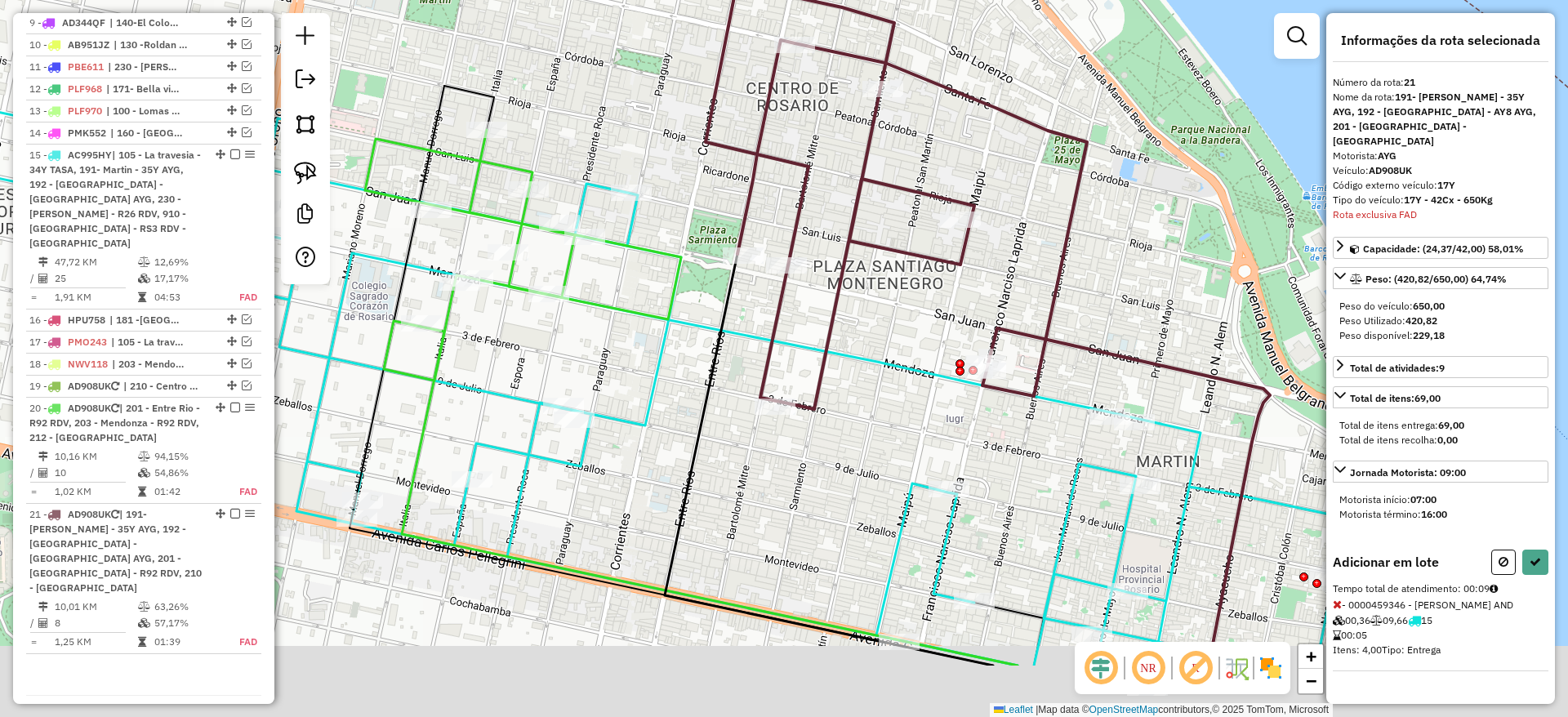
drag, startPoint x: 695, startPoint y: 185, endPoint x: 646, endPoint y: 138, distance: 67.9
click at [646, 138] on div "Janela de atendimento Grade de atendimento Capacidade Transportadoras Veículos …" at bounding box center [784, 358] width 1568 height 717
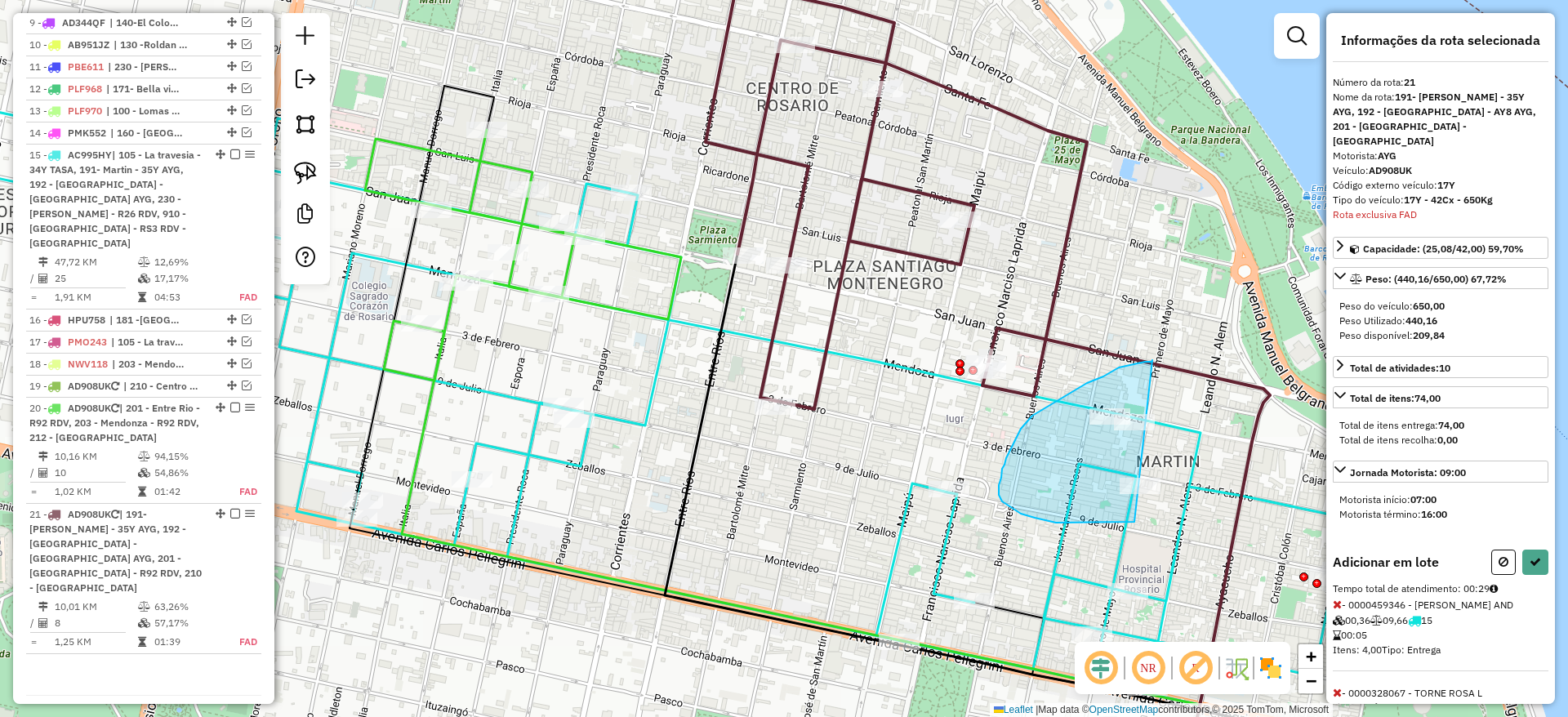
drag, startPoint x: 1152, startPoint y: 360, endPoint x: 1220, endPoint y: 484, distance: 141.4
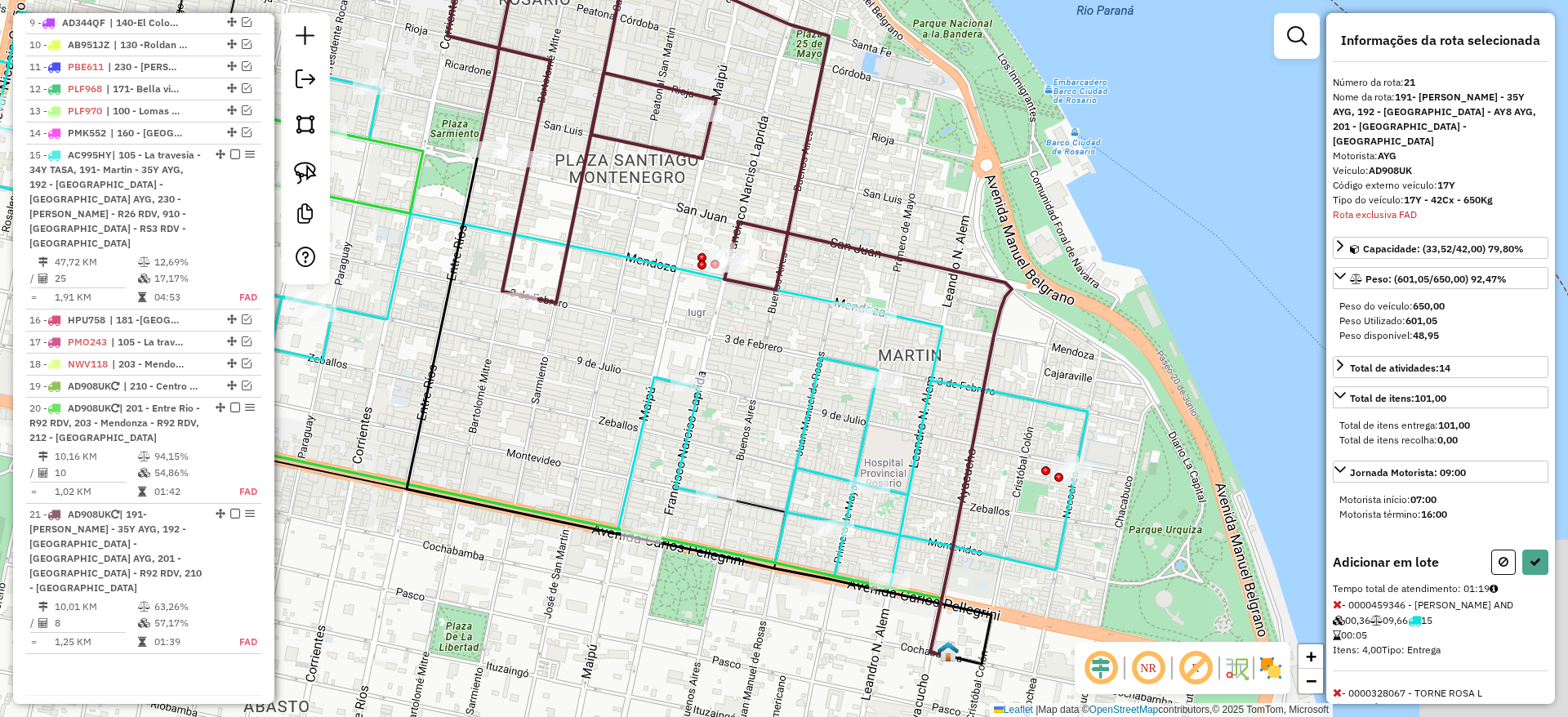
drag, startPoint x: 1078, startPoint y: 412, endPoint x: 991, endPoint y: 391, distance: 89.5
click at [991, 391] on icon at bounding box center [336, 281] width 1503 height 615
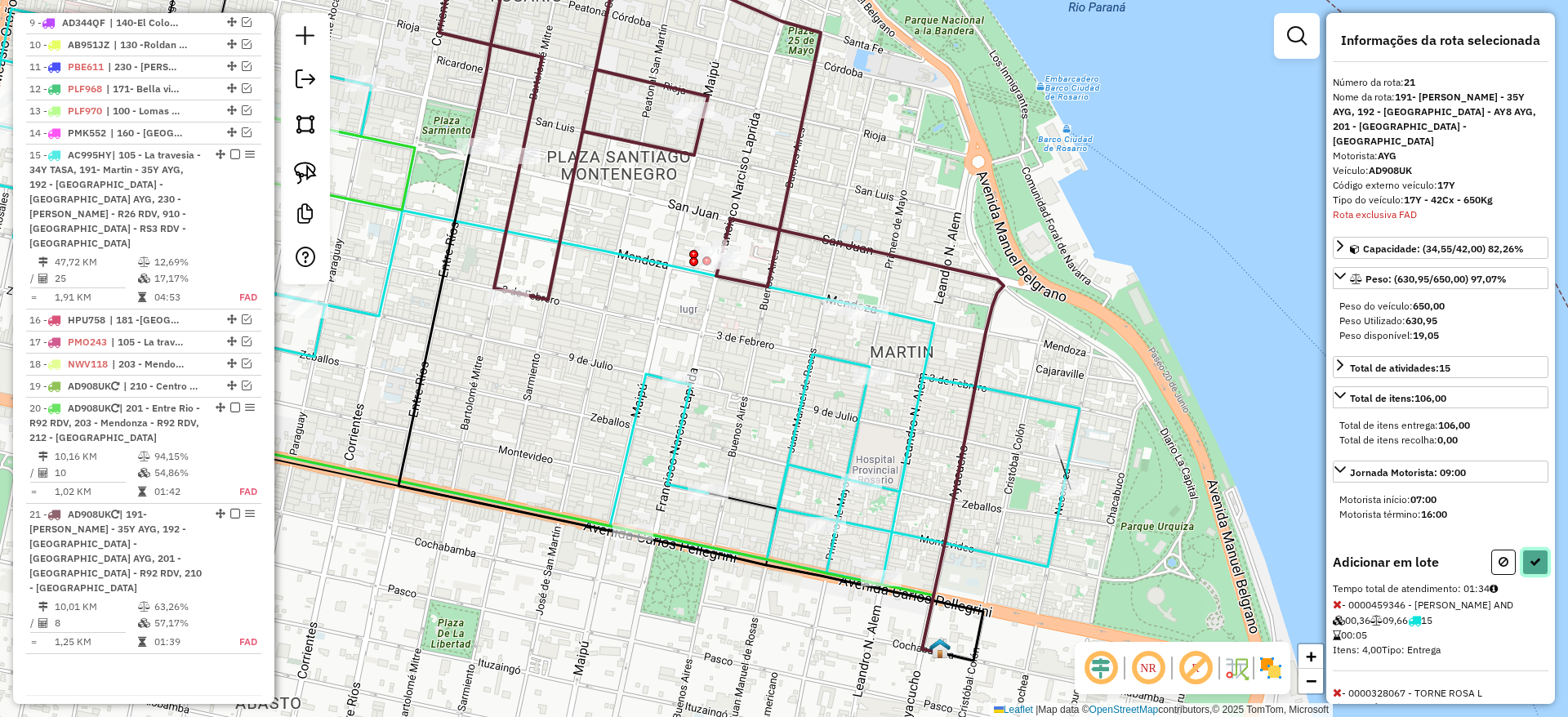
drag, startPoint x: 1527, startPoint y: 555, endPoint x: 1533, endPoint y: 546, distance: 10.8
click at [1531, 550] on button at bounding box center [1535, 562] width 26 height 25
select select "**********"
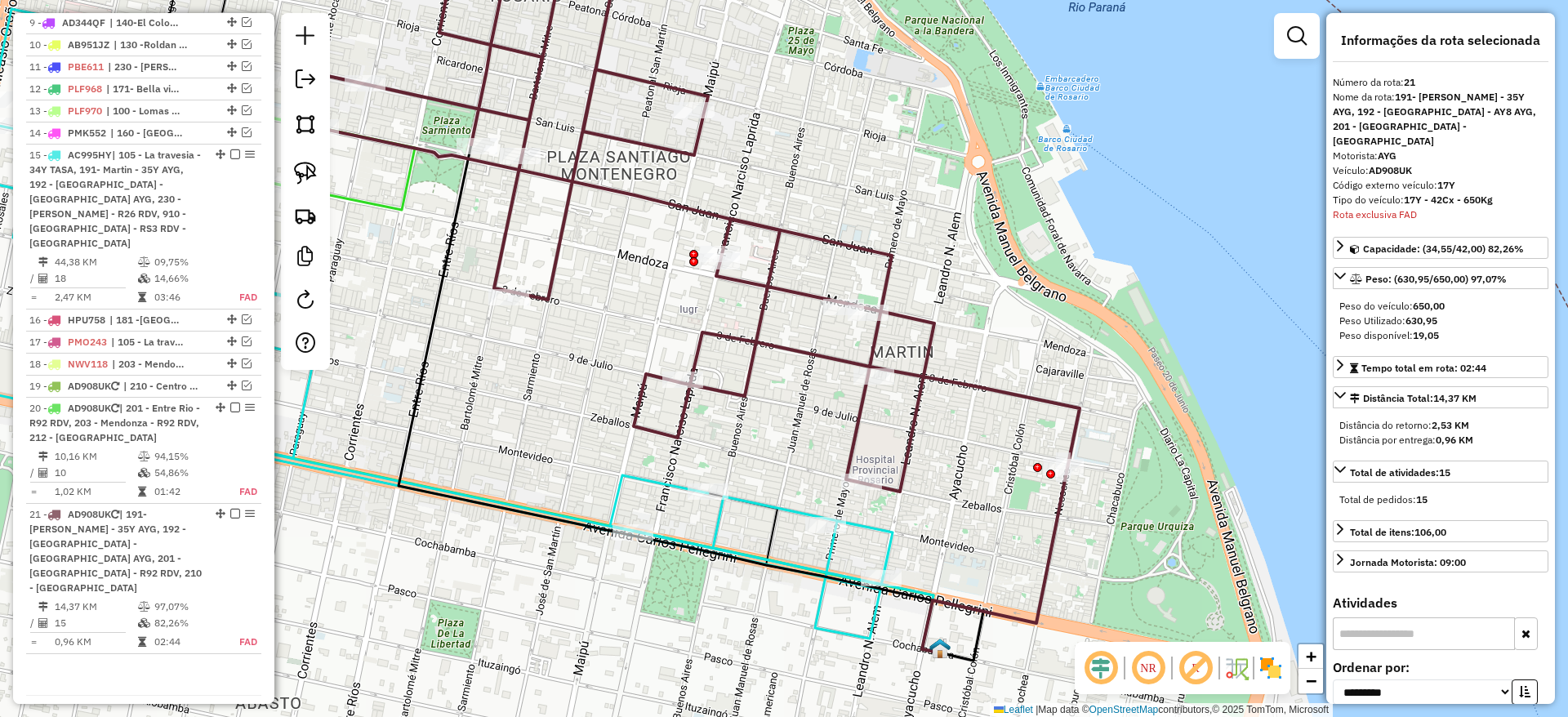
click at [823, 358] on icon at bounding box center [693, 210] width 771 height 564
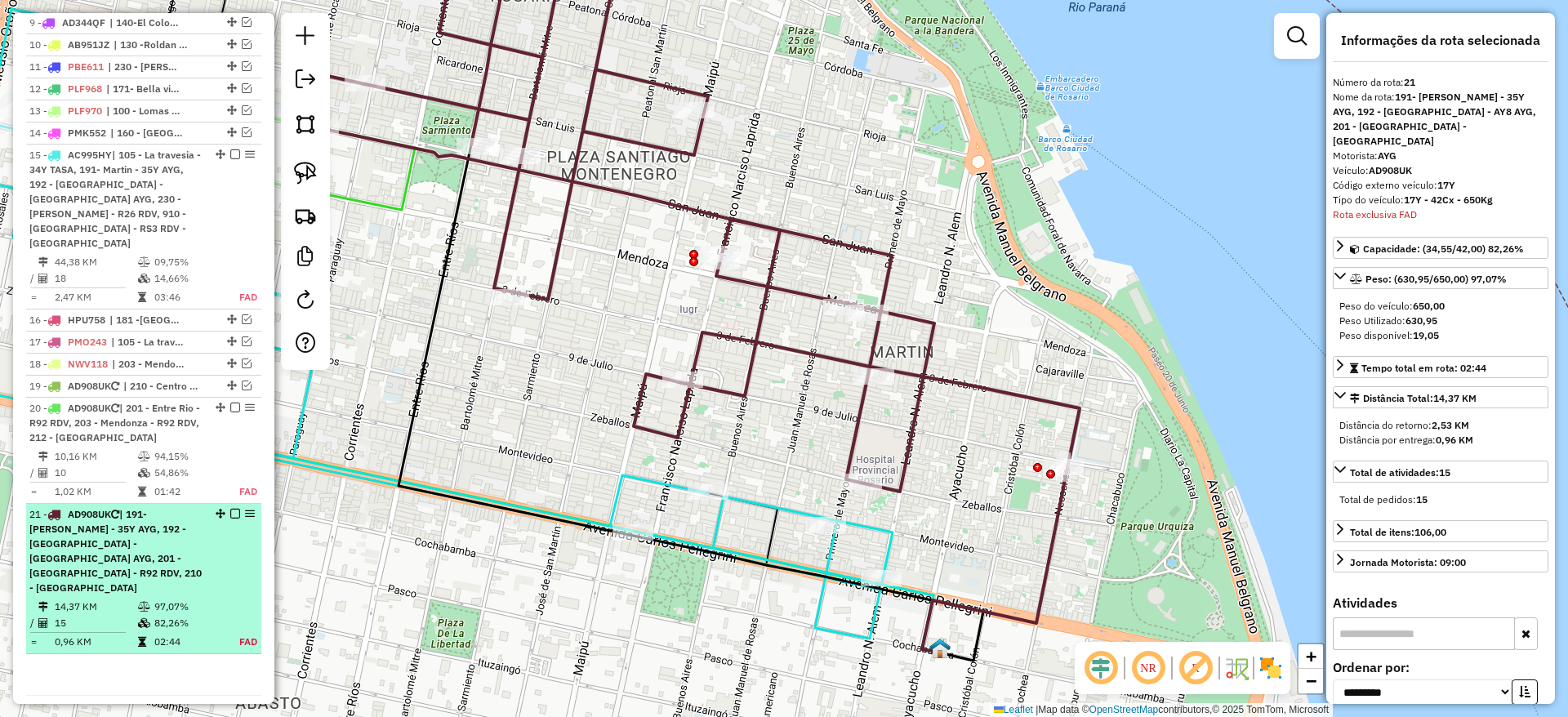
click at [230, 509] on em at bounding box center [234, 513] width 10 height 10
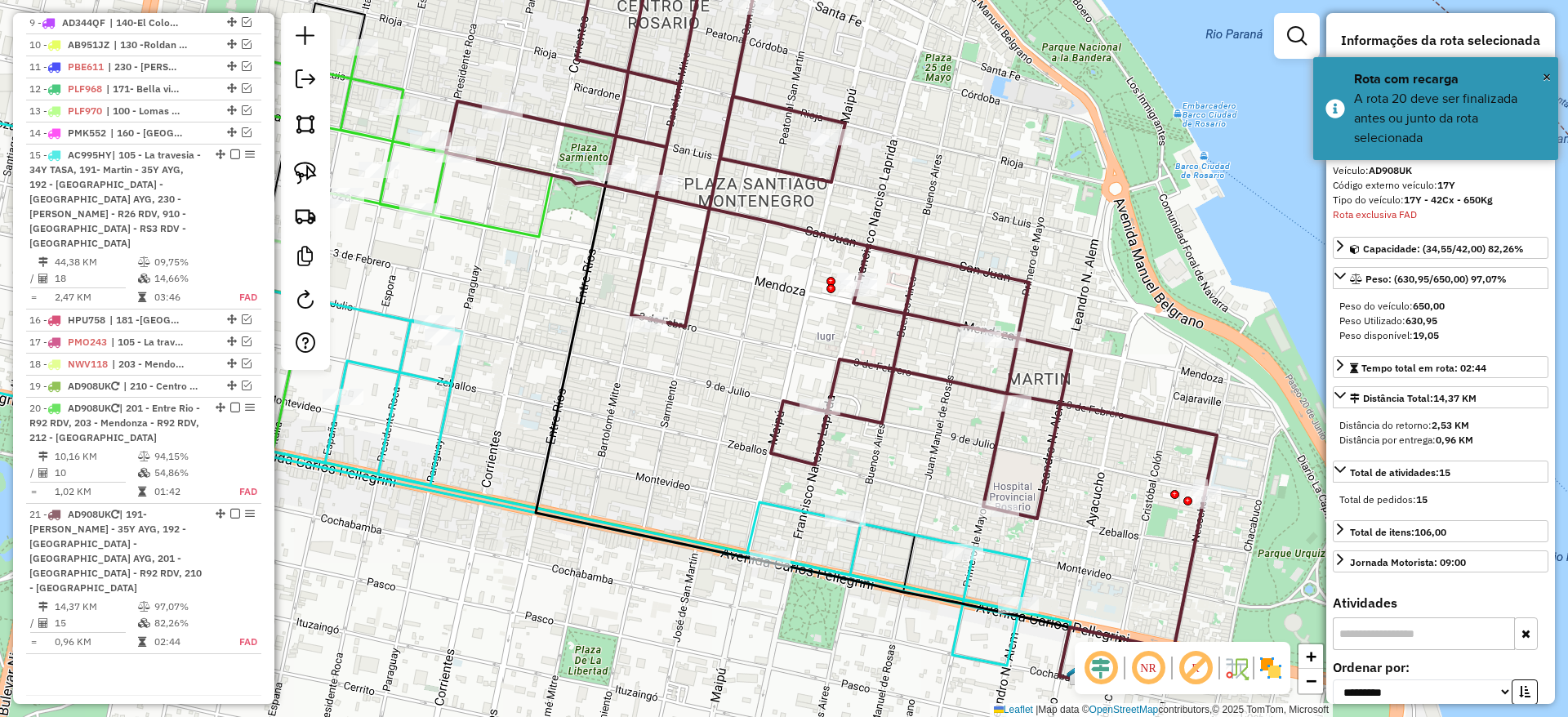
drag, startPoint x: 448, startPoint y: 402, endPoint x: 685, endPoint y: 450, distance: 241.8
click at [684, 449] on div "Janela de atendimento Grade de atendimento Capacidade Transportadoras Veículos …" at bounding box center [784, 358] width 1568 height 717
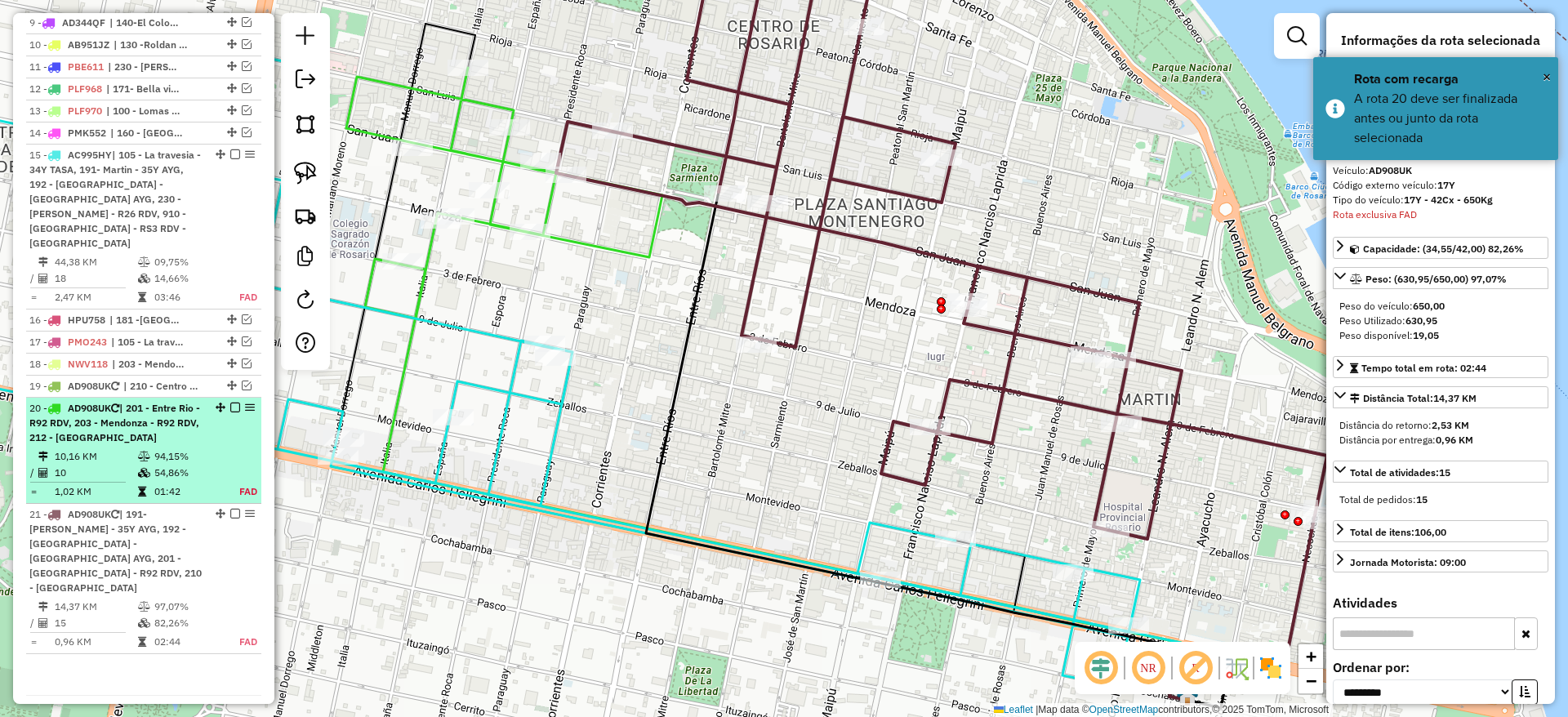
click at [232, 402] on em at bounding box center [234, 407] width 10 height 10
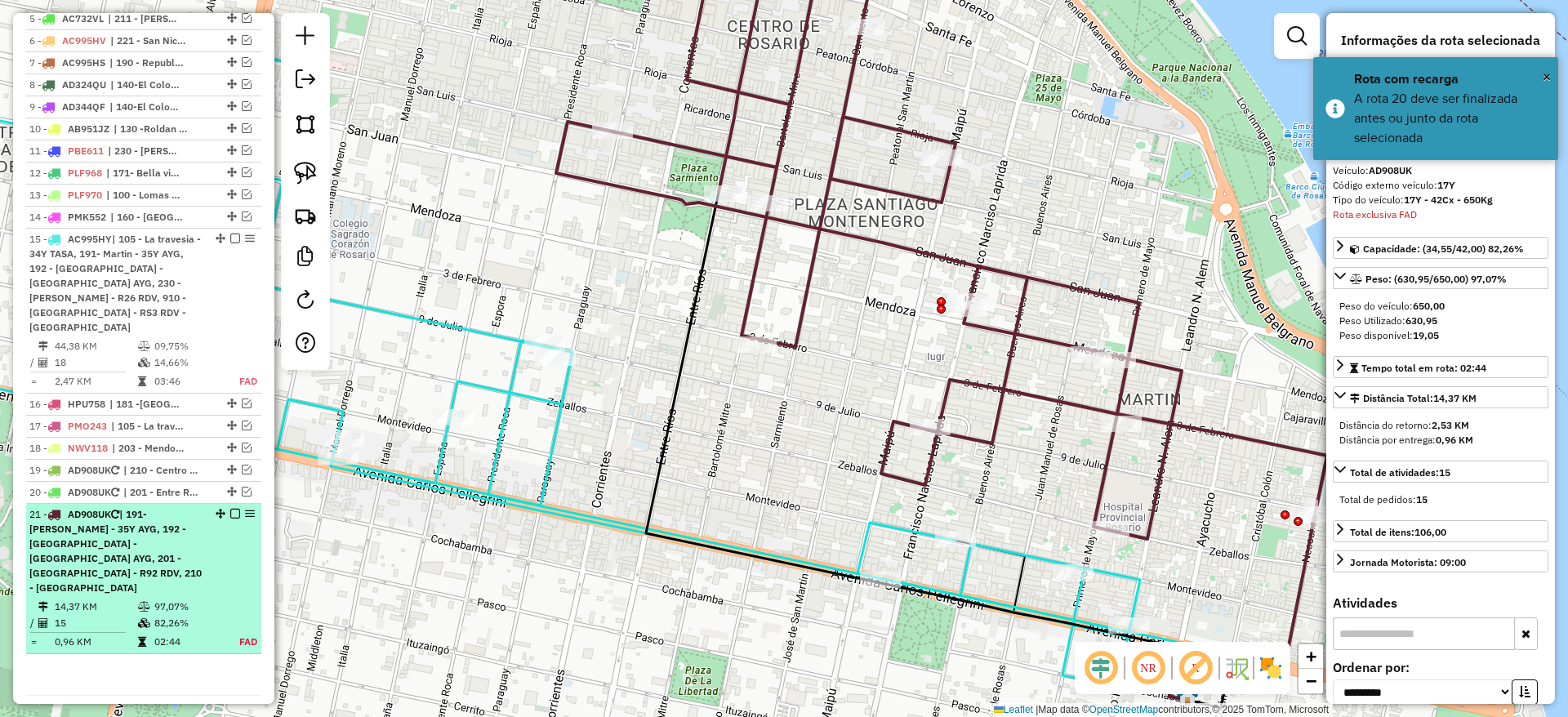
click at [230, 509] on em at bounding box center [234, 513] width 10 height 10
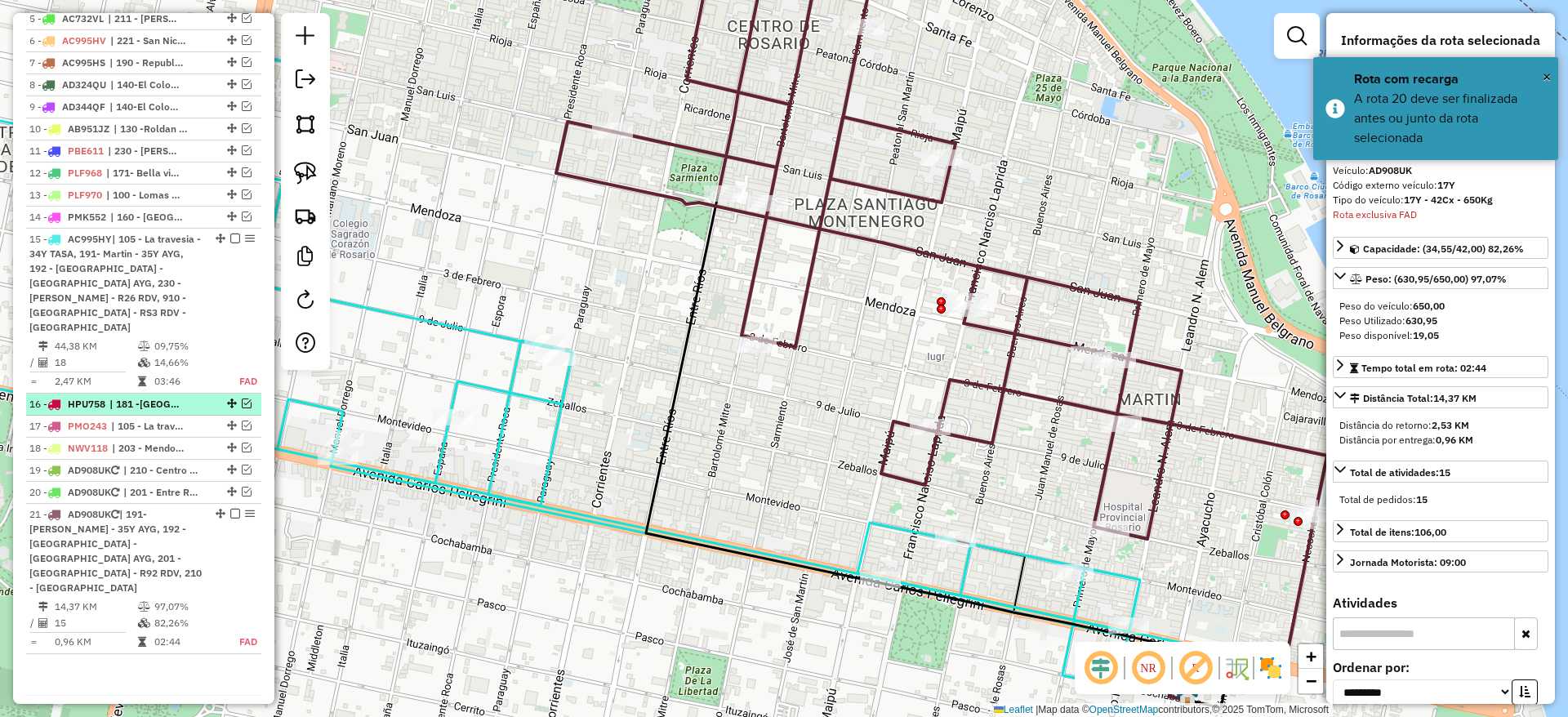
scroll to position [608, 0]
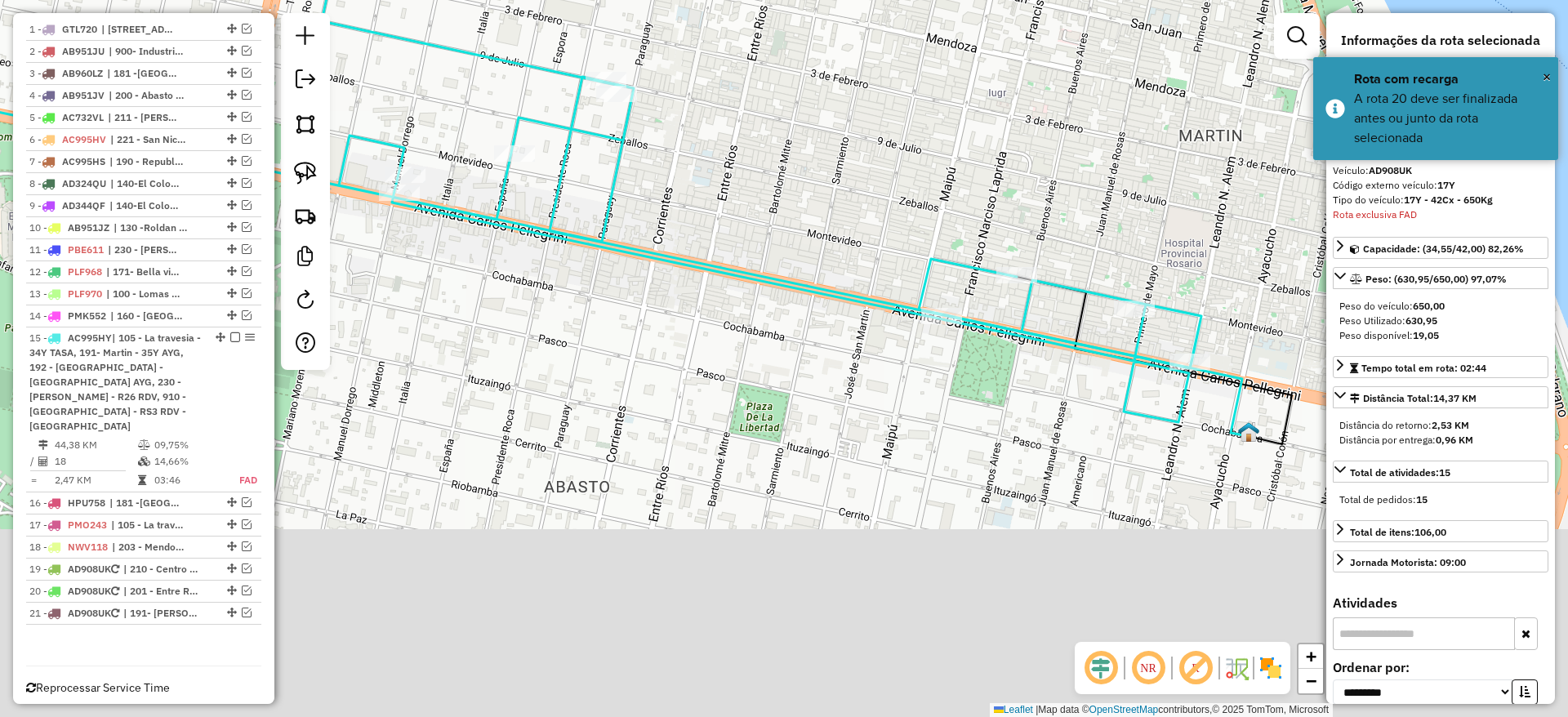
drag, startPoint x: 787, startPoint y: 145, endPoint x: 774, endPoint y: 41, distance: 104.8
click at [781, 32] on div "Janela de atendimento Grade de atendimento Capacidade Transportadoras Veículos …" at bounding box center [784, 358] width 1568 height 717
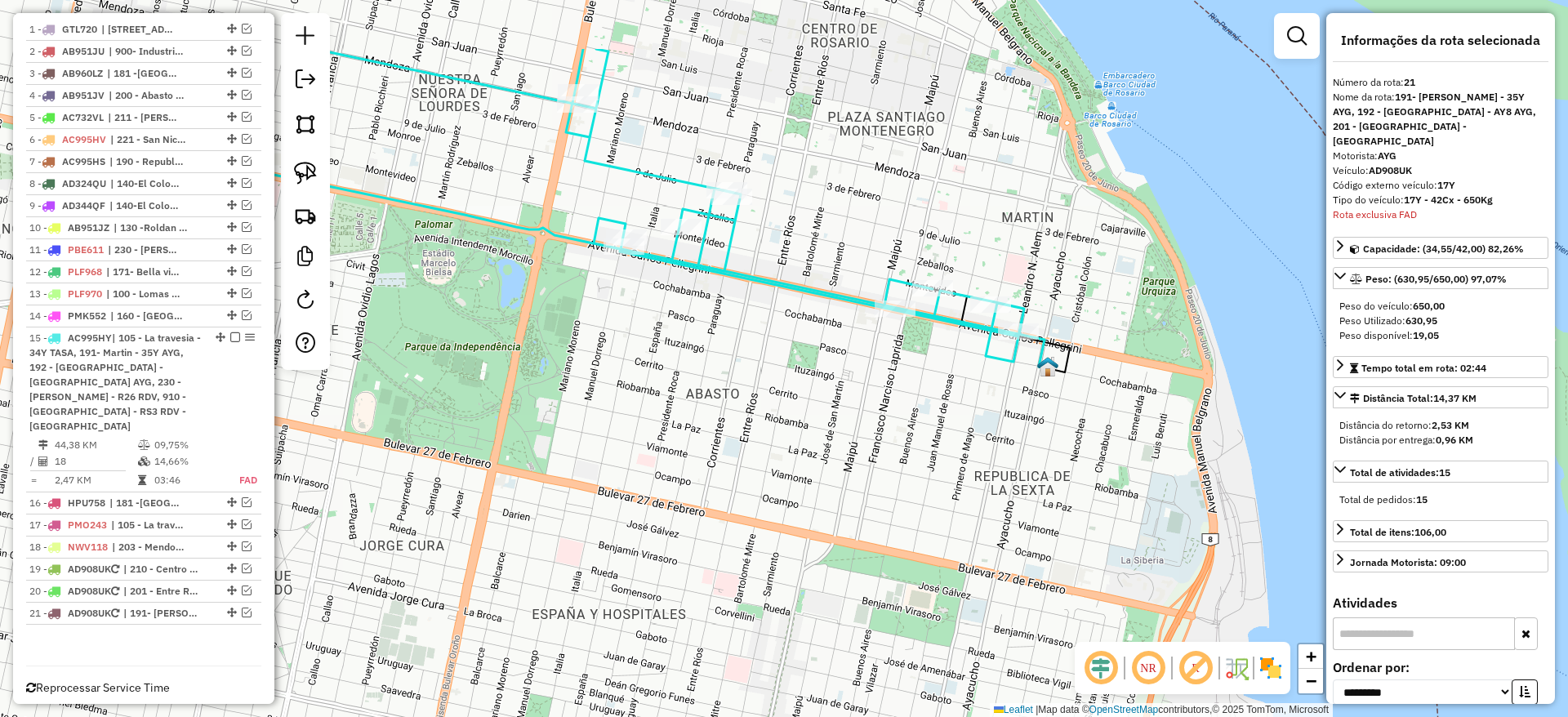
drag, startPoint x: 755, startPoint y: 428, endPoint x: 782, endPoint y: 467, distance: 47.4
click at [782, 467] on div "Janela de atendimento Grade de atendimento Capacidade Transportadoras Veículos …" at bounding box center [784, 358] width 1568 height 717
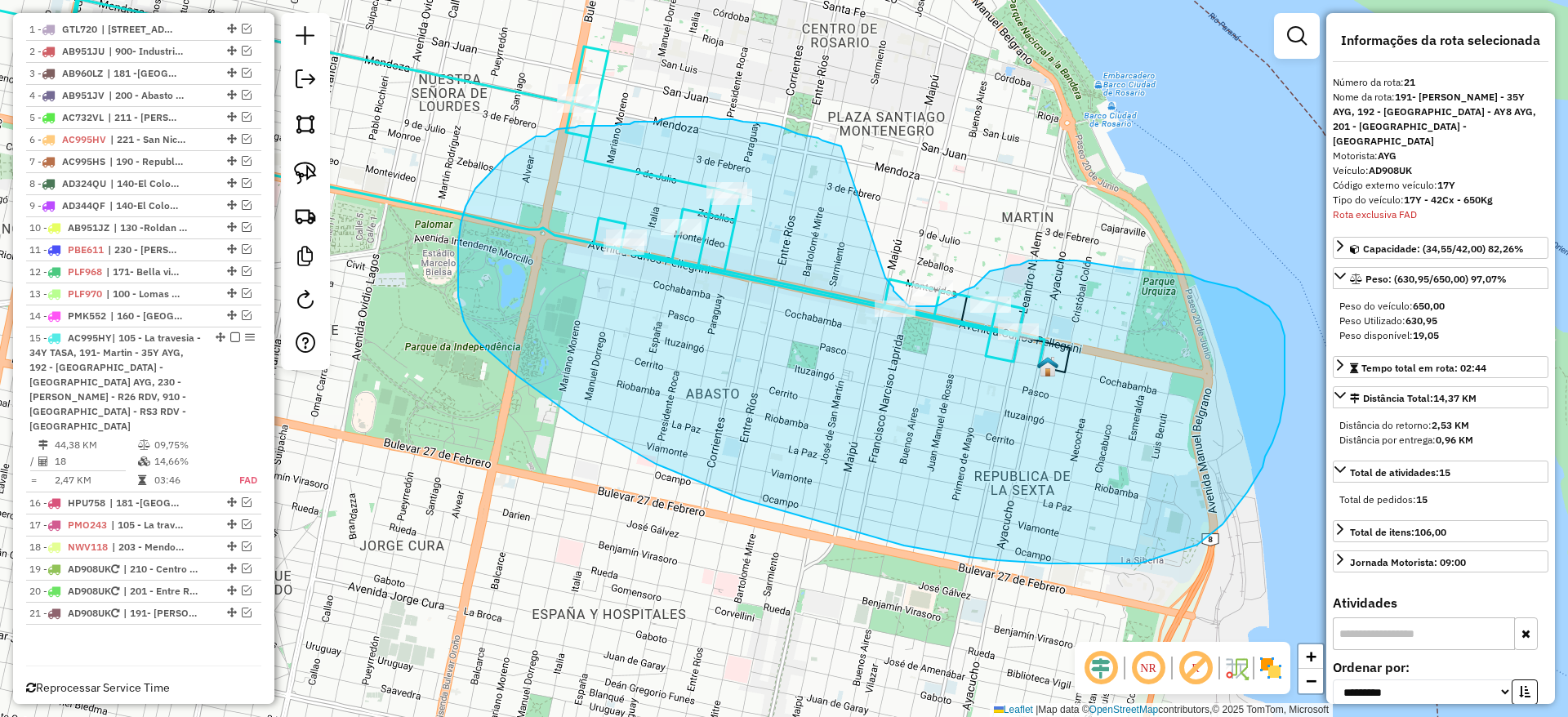
drag, startPoint x: 840, startPoint y: 146, endPoint x: 879, endPoint y: 271, distance: 130.9
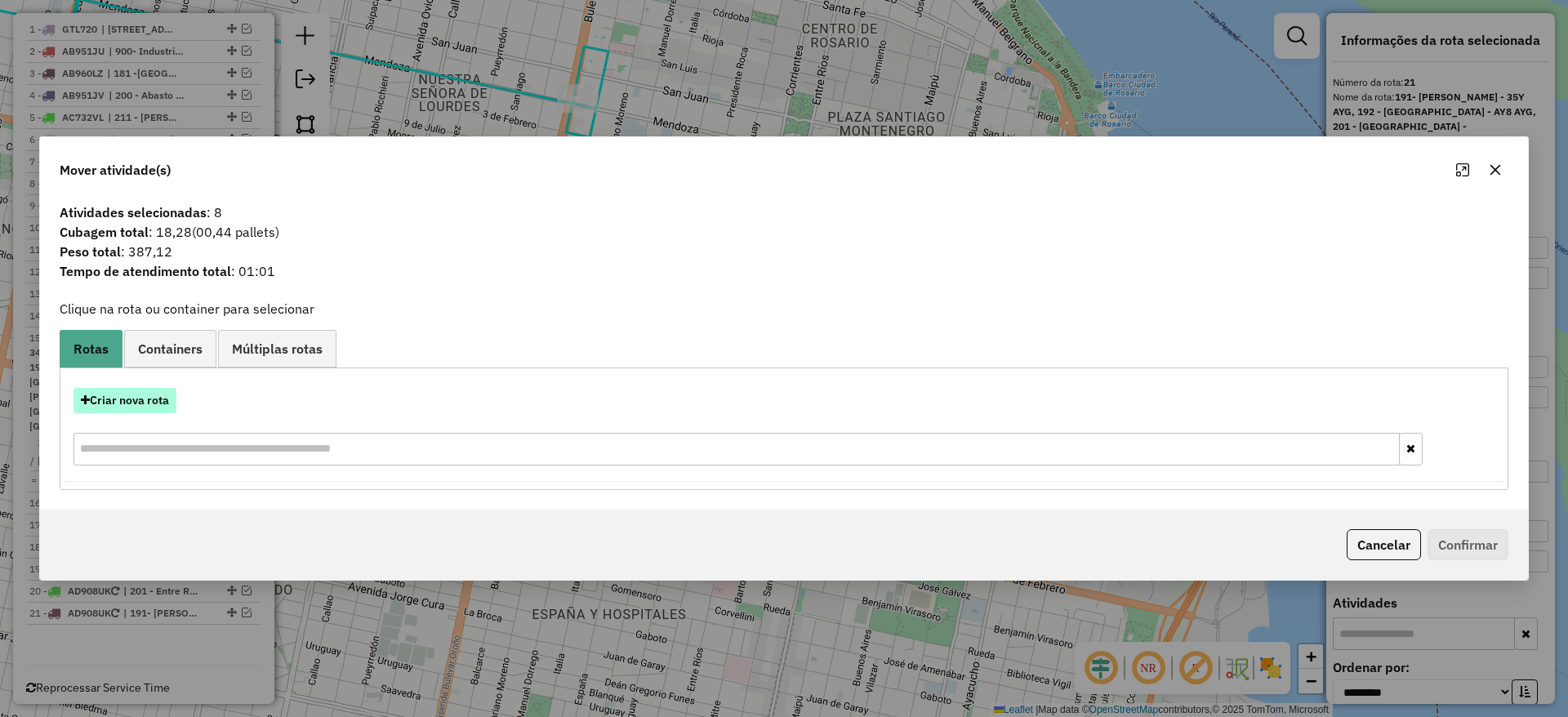
click at [114, 402] on button "Criar nova rota" at bounding box center [125, 400] width 103 height 25
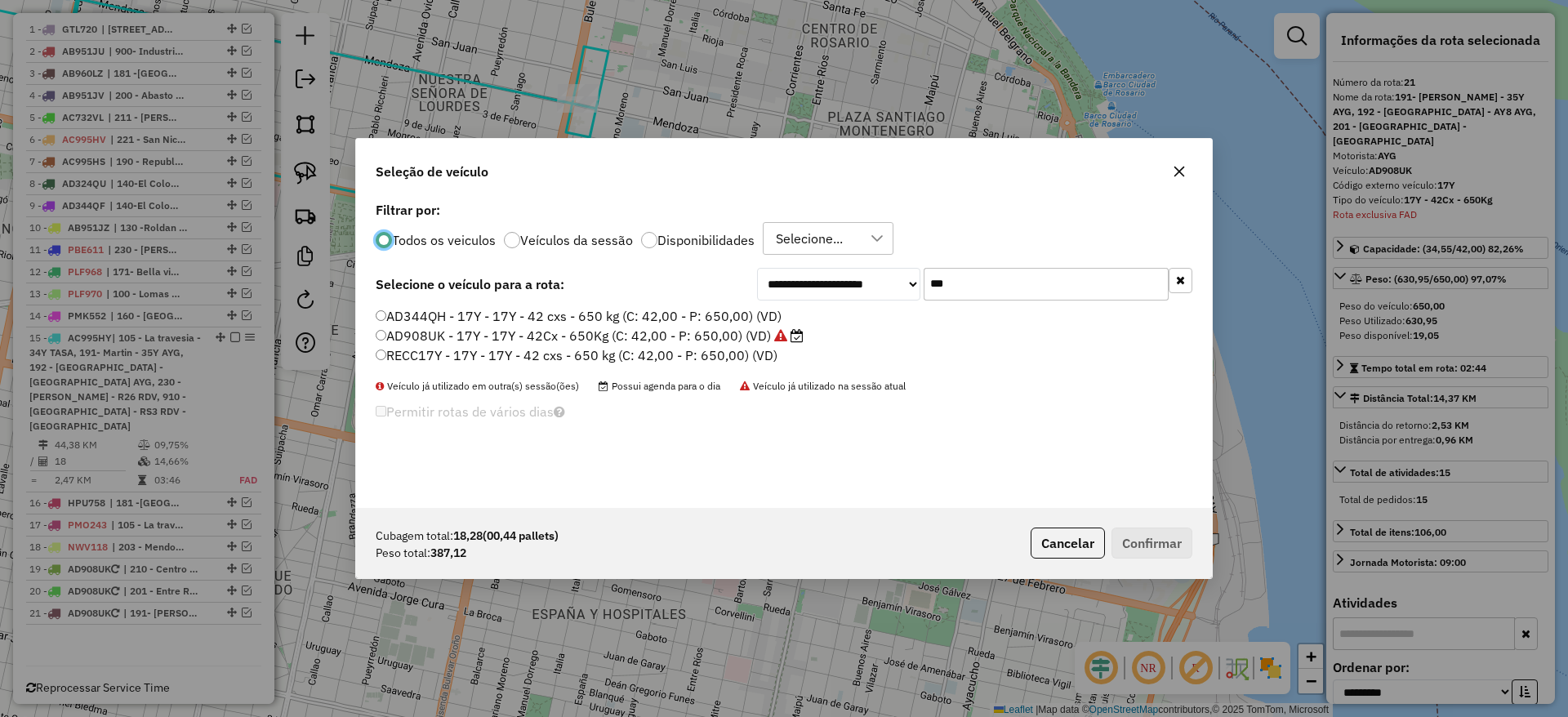
scroll to position [9, 5]
click at [608, 332] on label "AD908UK - 17Y - 17Y - 42Cx - 650Kg (C: 42,00 - P: 650,00) (VD)" at bounding box center [589, 335] width 428 height 19
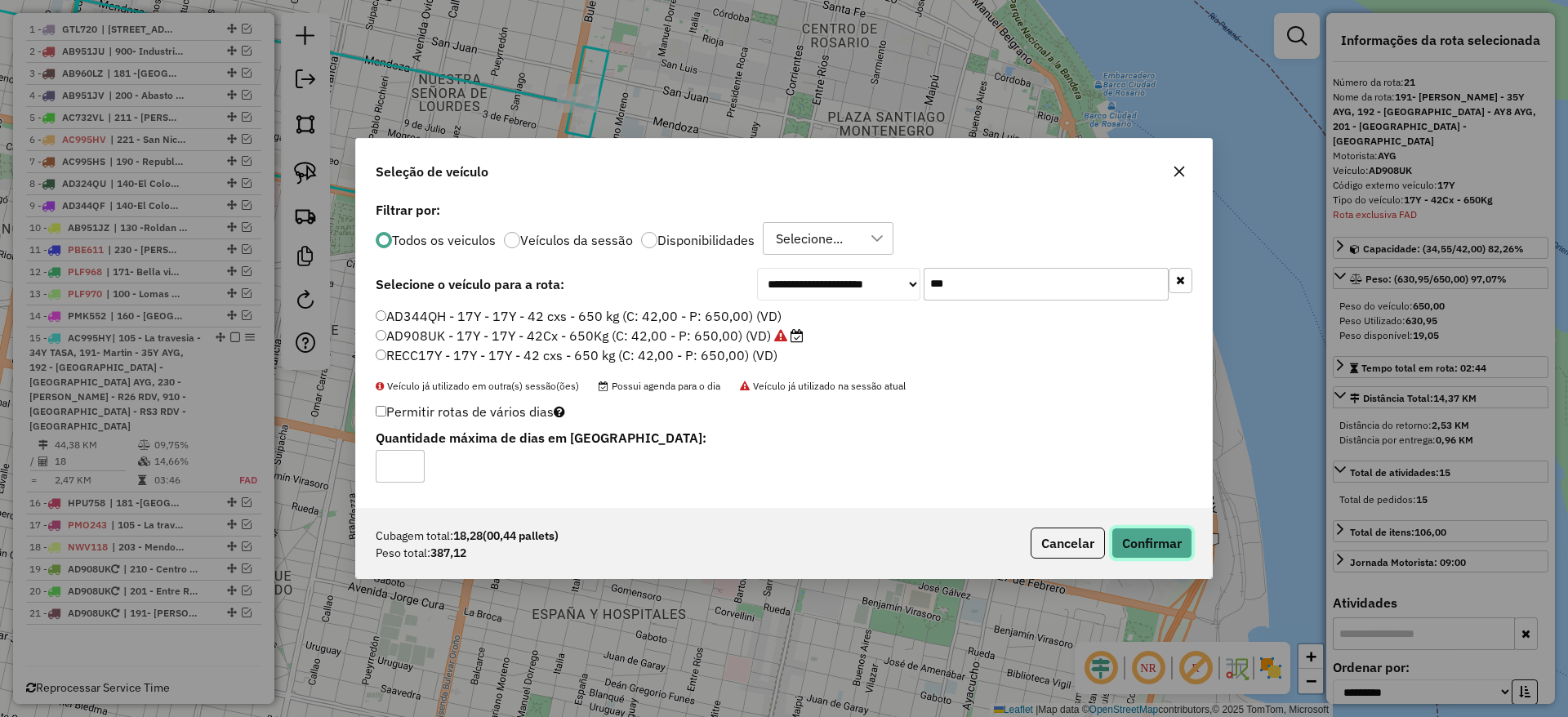
drag, startPoint x: 1169, startPoint y: 535, endPoint x: 1070, endPoint y: 488, distance: 109.6
click at [1168, 536] on button "Confirmar" at bounding box center [1152, 543] width 81 height 31
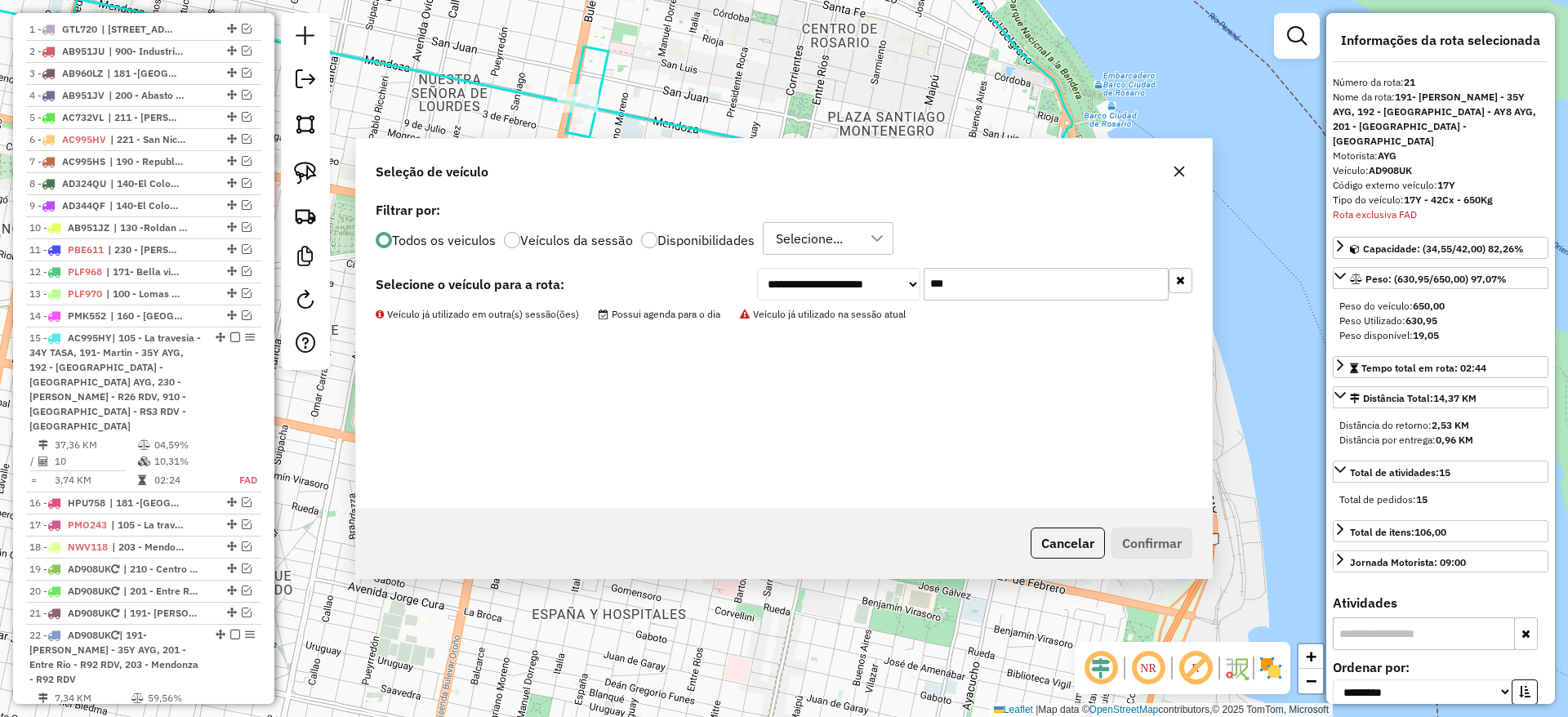
scroll to position [714, 0]
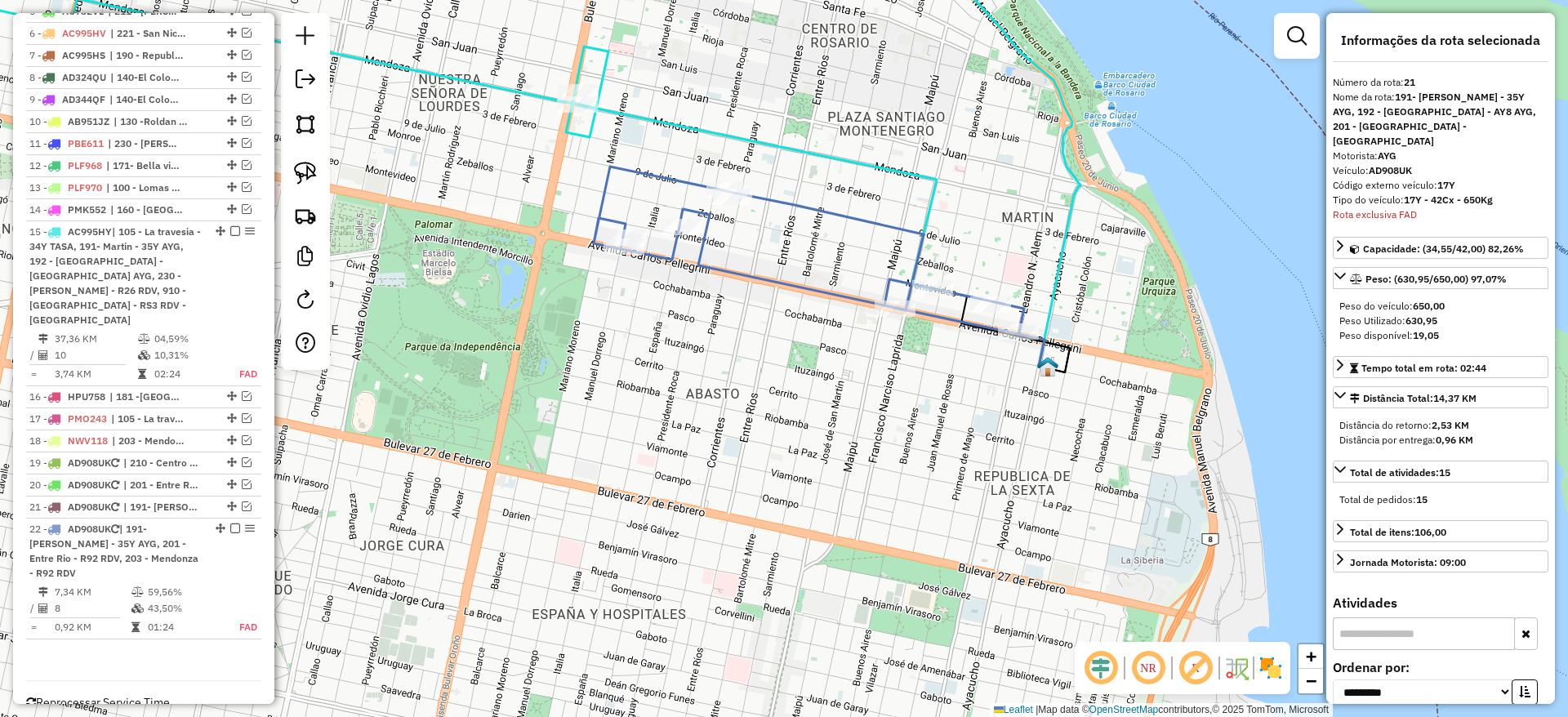
click at [669, 185] on icon at bounding box center [808, 248] width 430 height 165
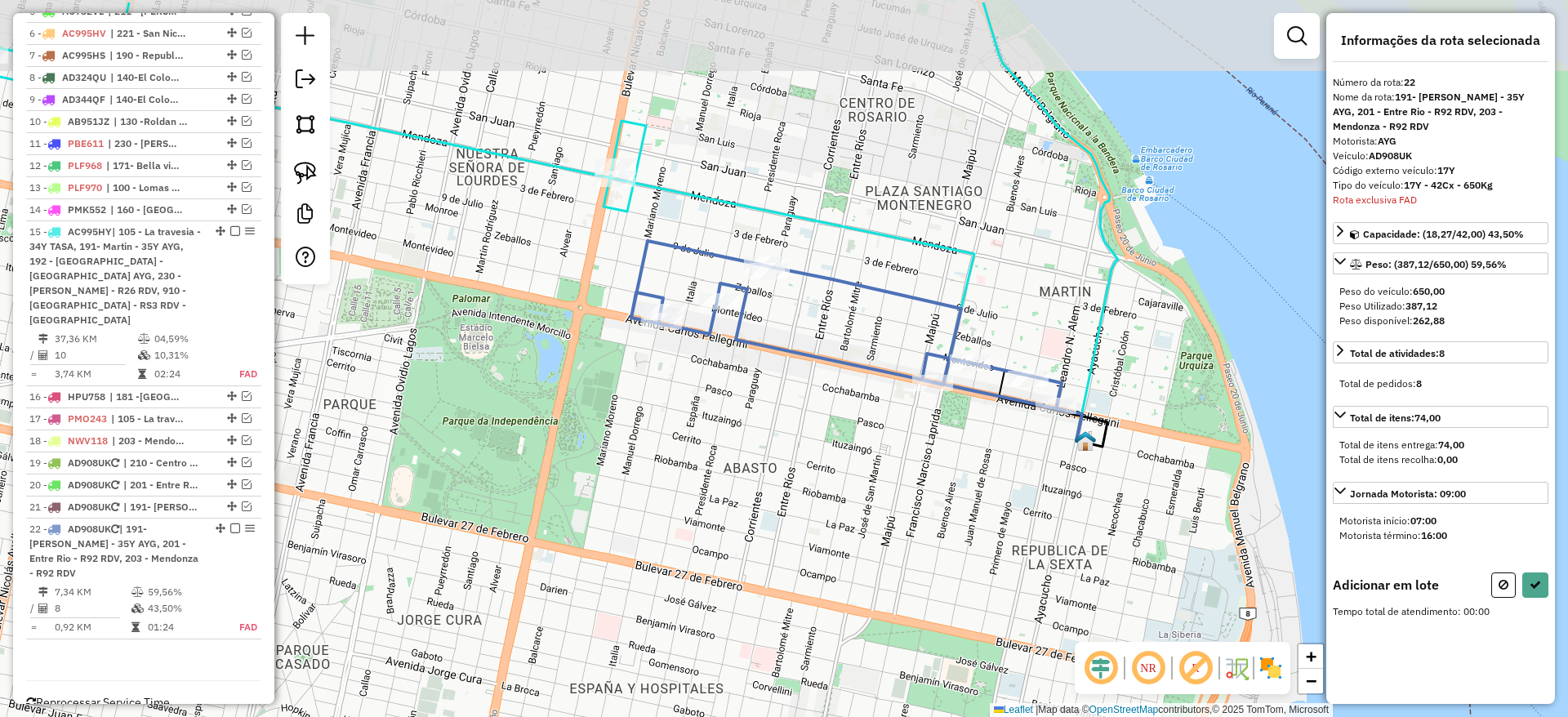
drag, startPoint x: 669, startPoint y: 185, endPoint x: 805, endPoint y: 386, distance: 242.7
click at [805, 386] on icon at bounding box center [847, 323] width 430 height 165
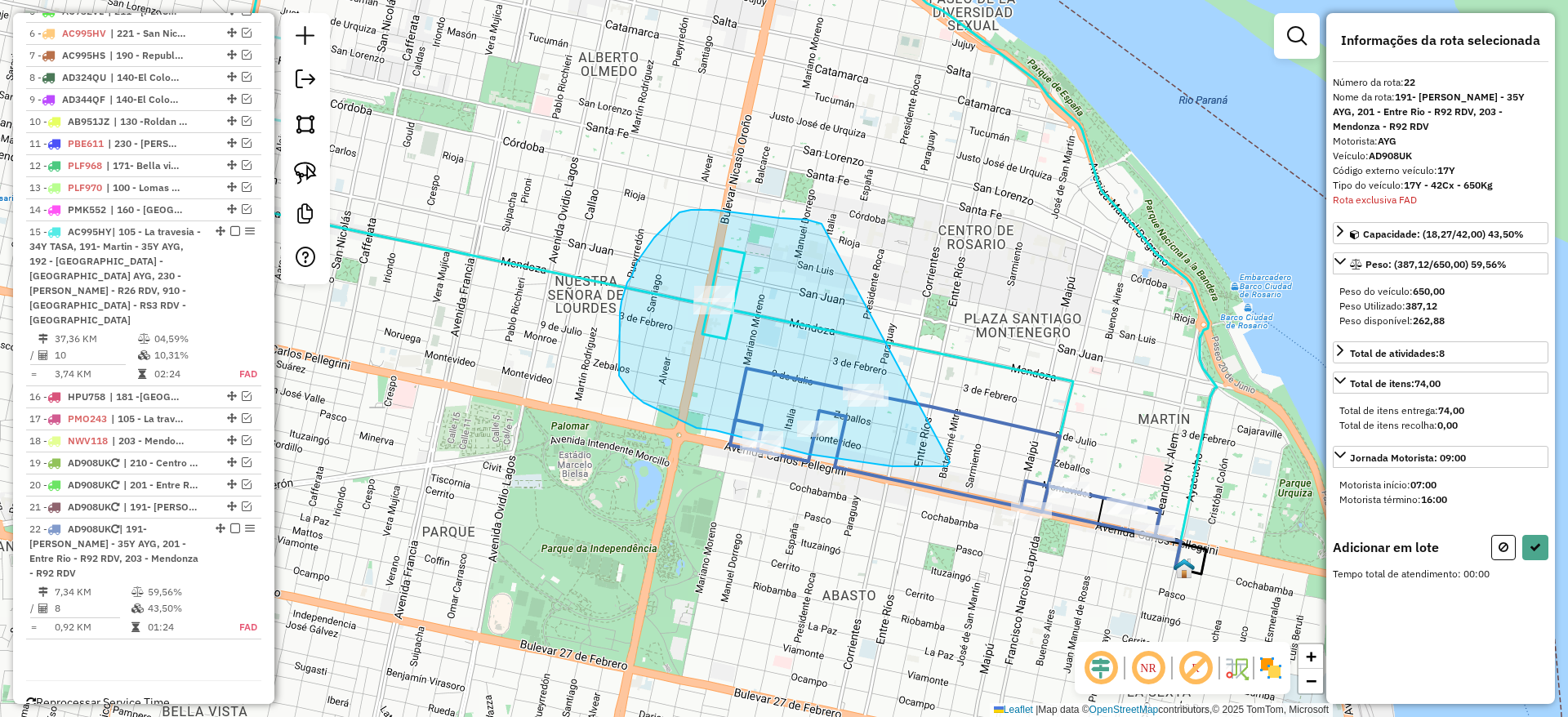
drag, startPoint x: 817, startPoint y: 222, endPoint x: 952, endPoint y: 459, distance: 272.8
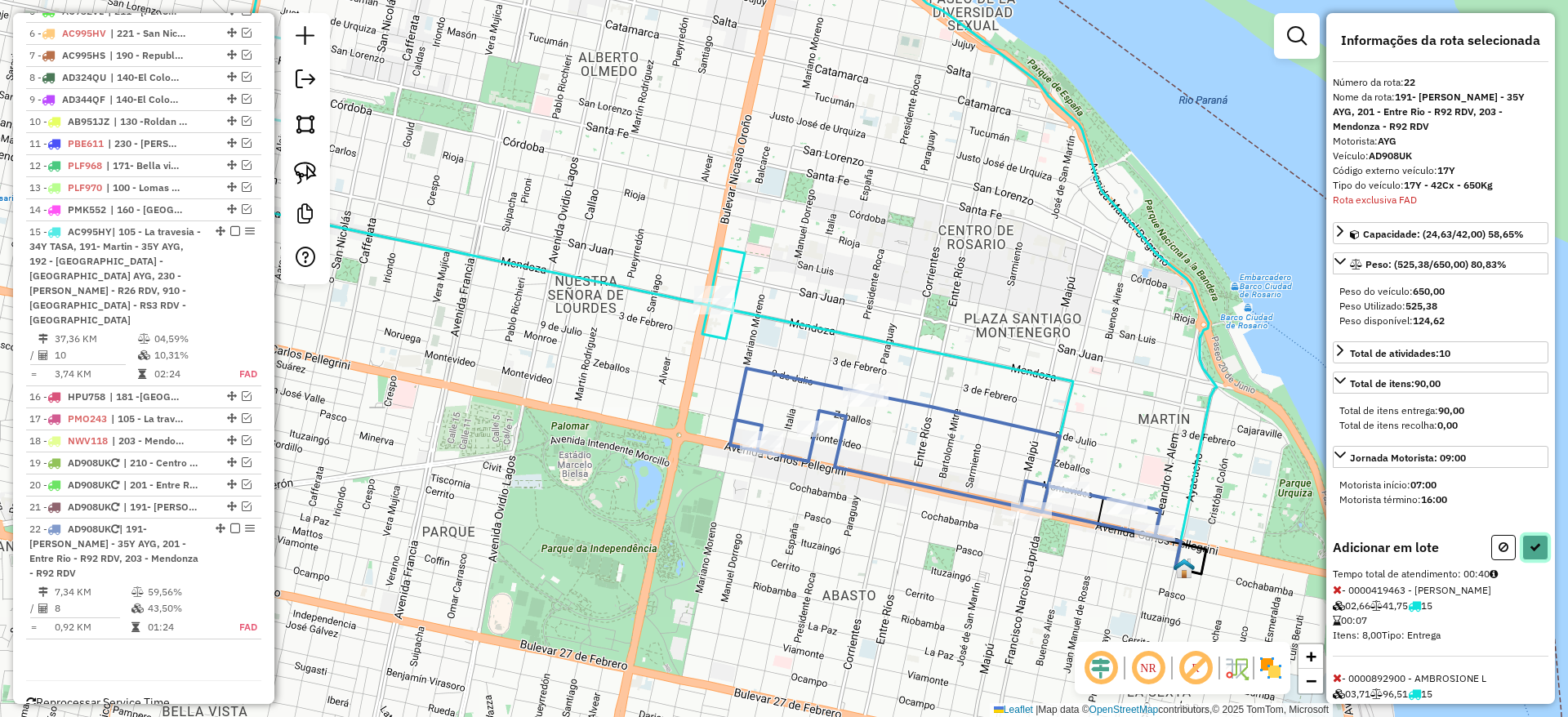
click at [1531, 538] on button at bounding box center [1535, 547] width 26 height 25
select select "**********"
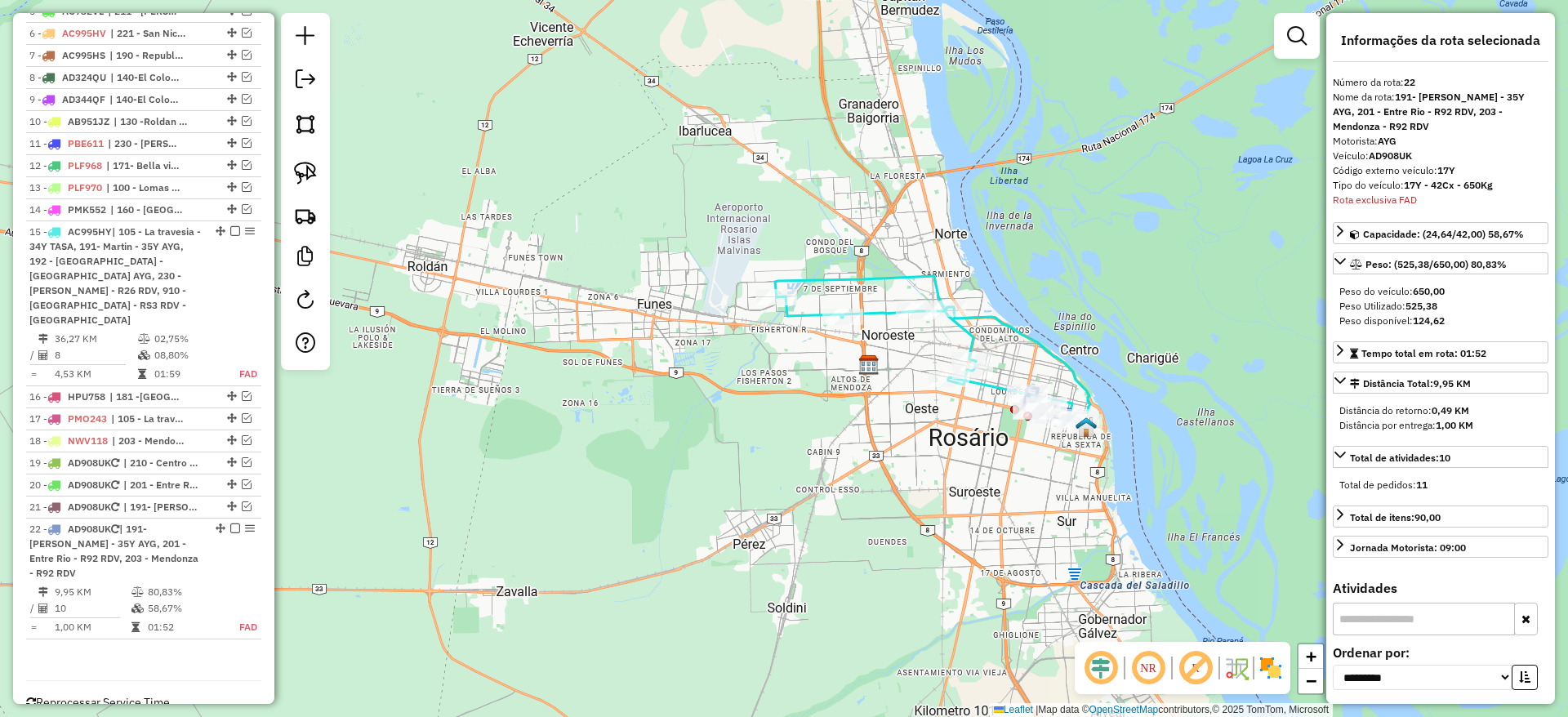
drag, startPoint x: 927, startPoint y: 312, endPoint x: 526, endPoint y: 270, distance: 403.2
click at [915, 276] on icon at bounding box center [923, 347] width 297 height 141
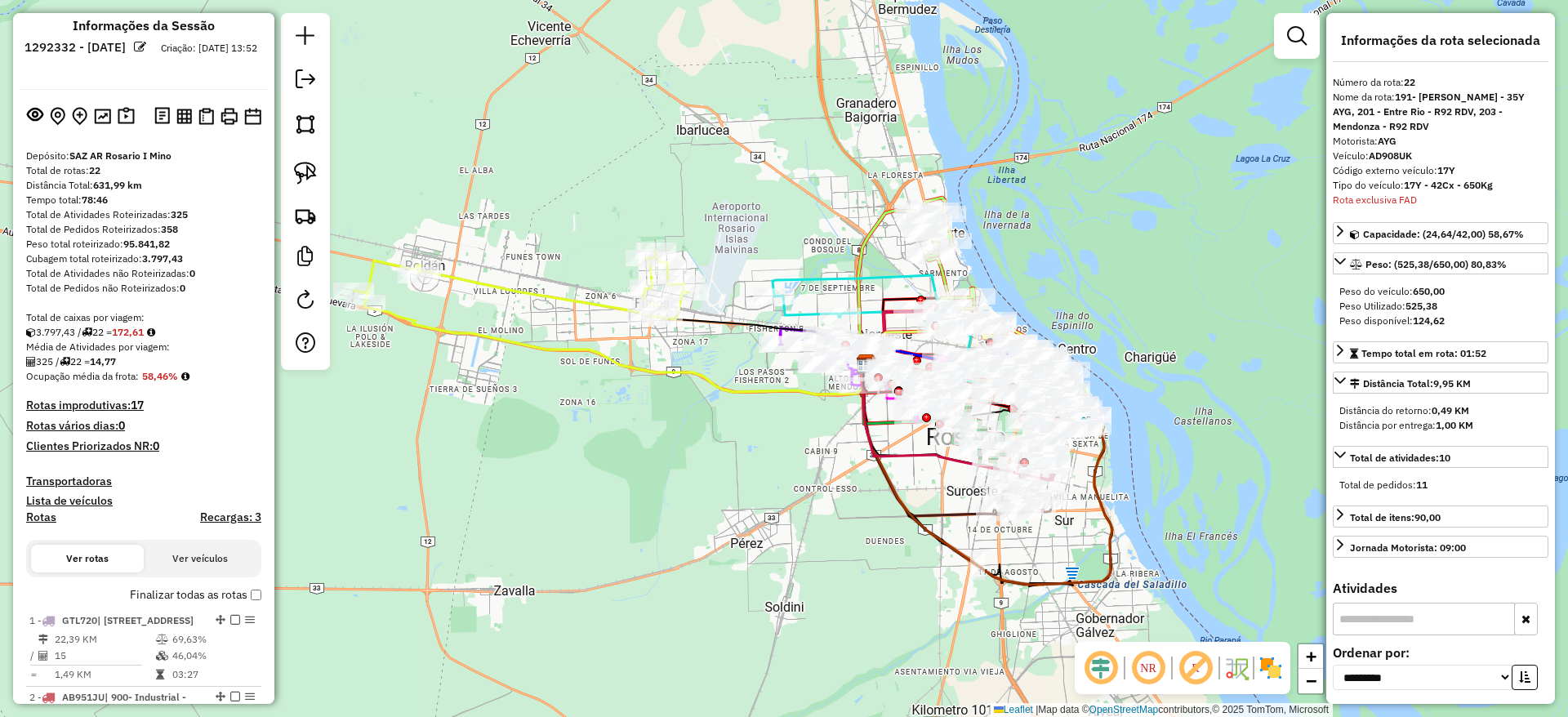
scroll to position [0, 0]
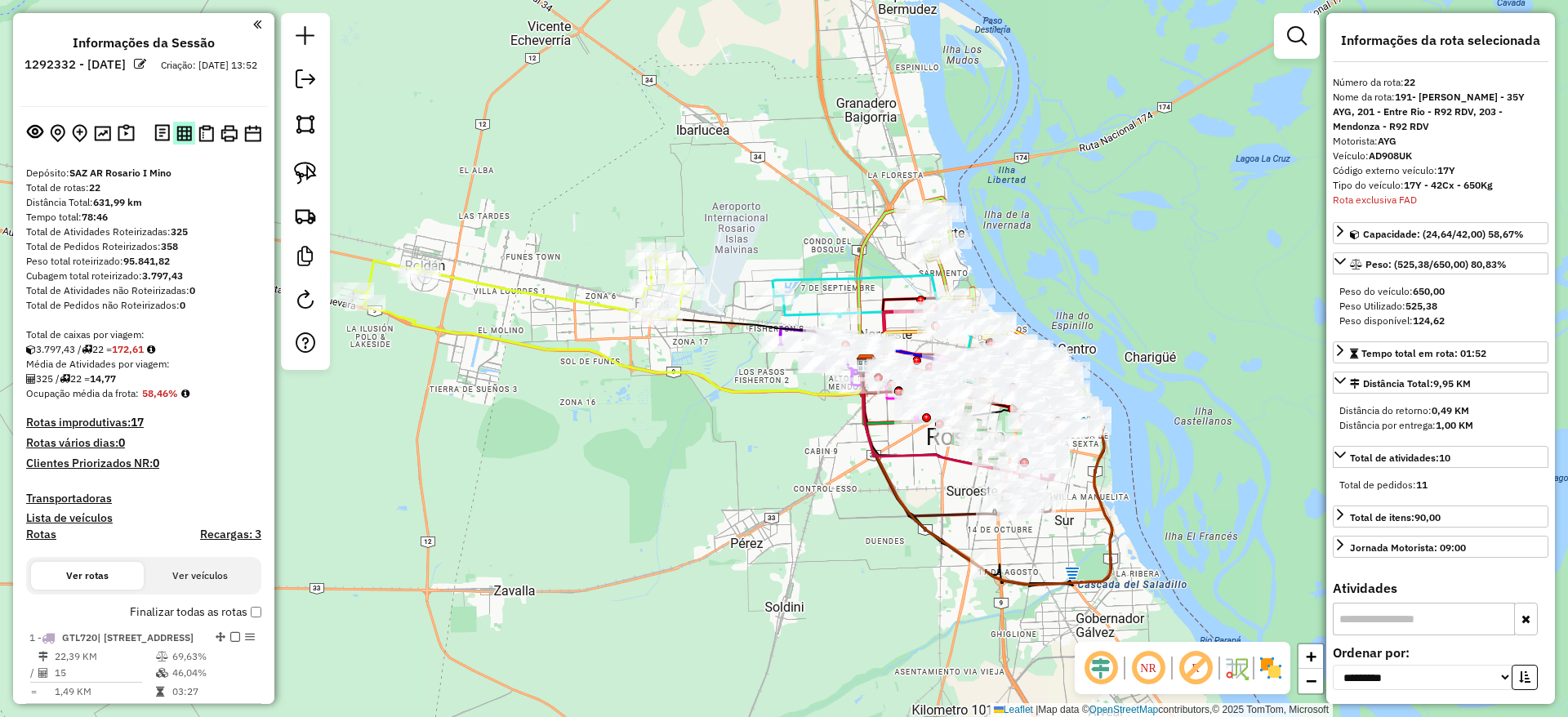
click at [186, 138] on img at bounding box center [184, 133] width 16 height 16
click at [43, 532] on h4 "Rotas" at bounding box center [41, 534] width 30 height 14
select select "*"
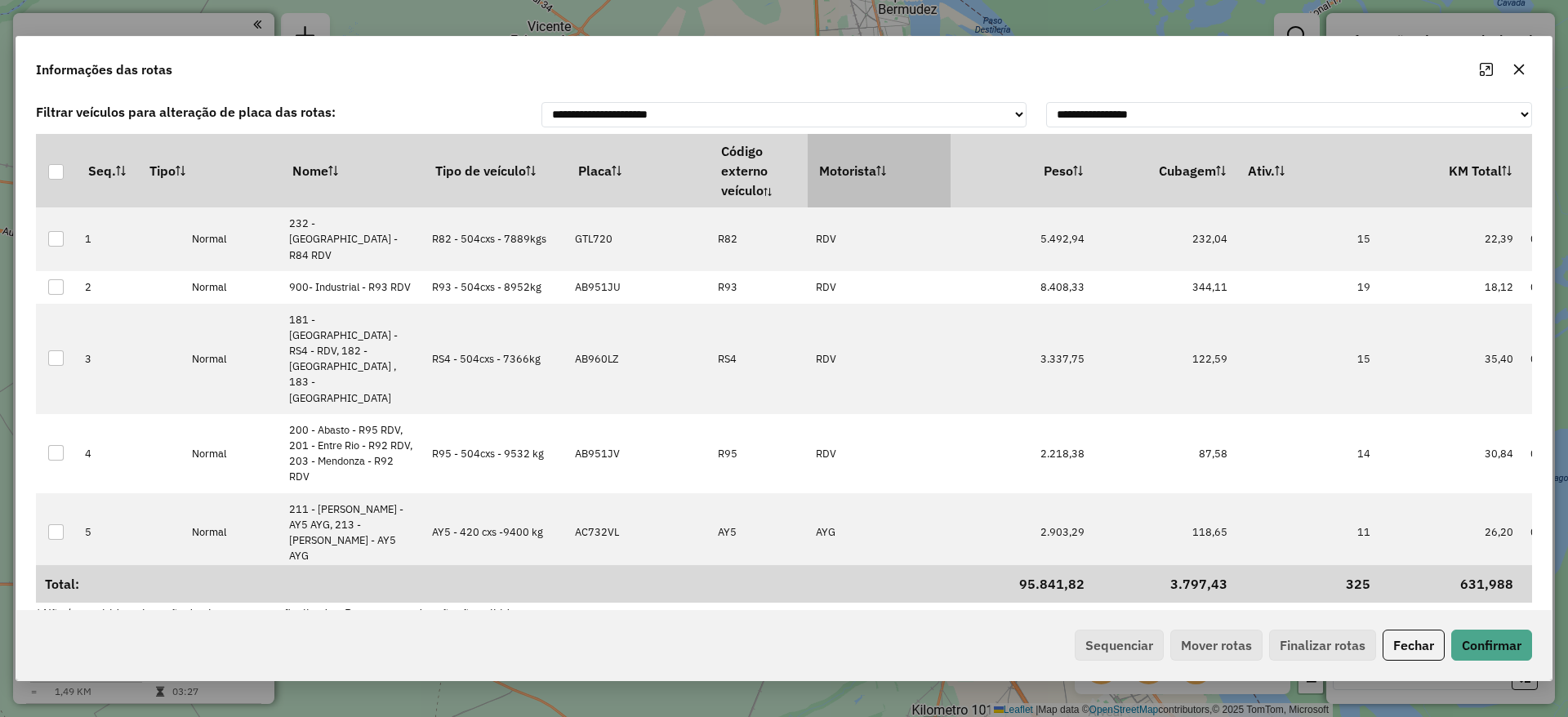
click at [868, 163] on th "Motorista" at bounding box center [879, 171] width 143 height 73
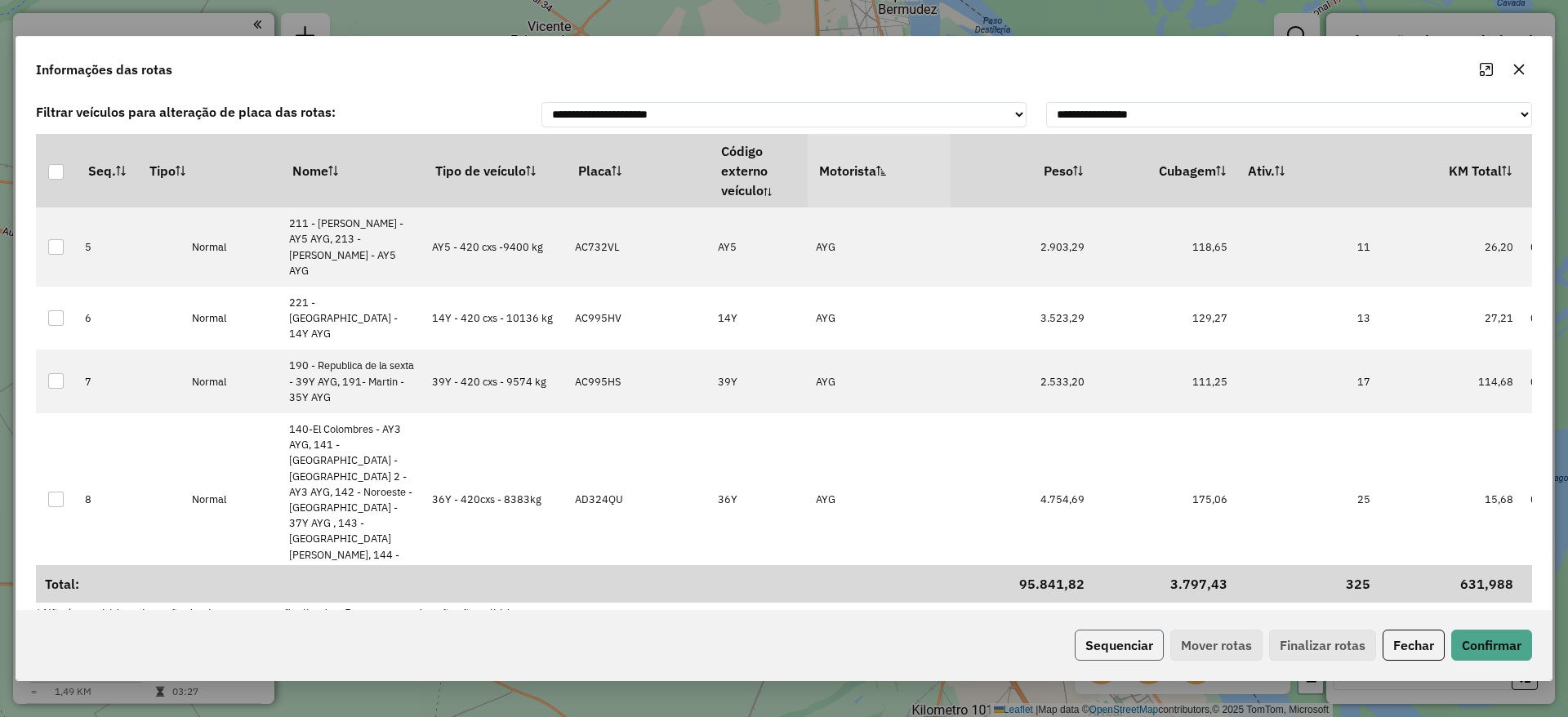
click at [1112, 641] on button "Sequenciar" at bounding box center [1119, 646] width 89 height 31
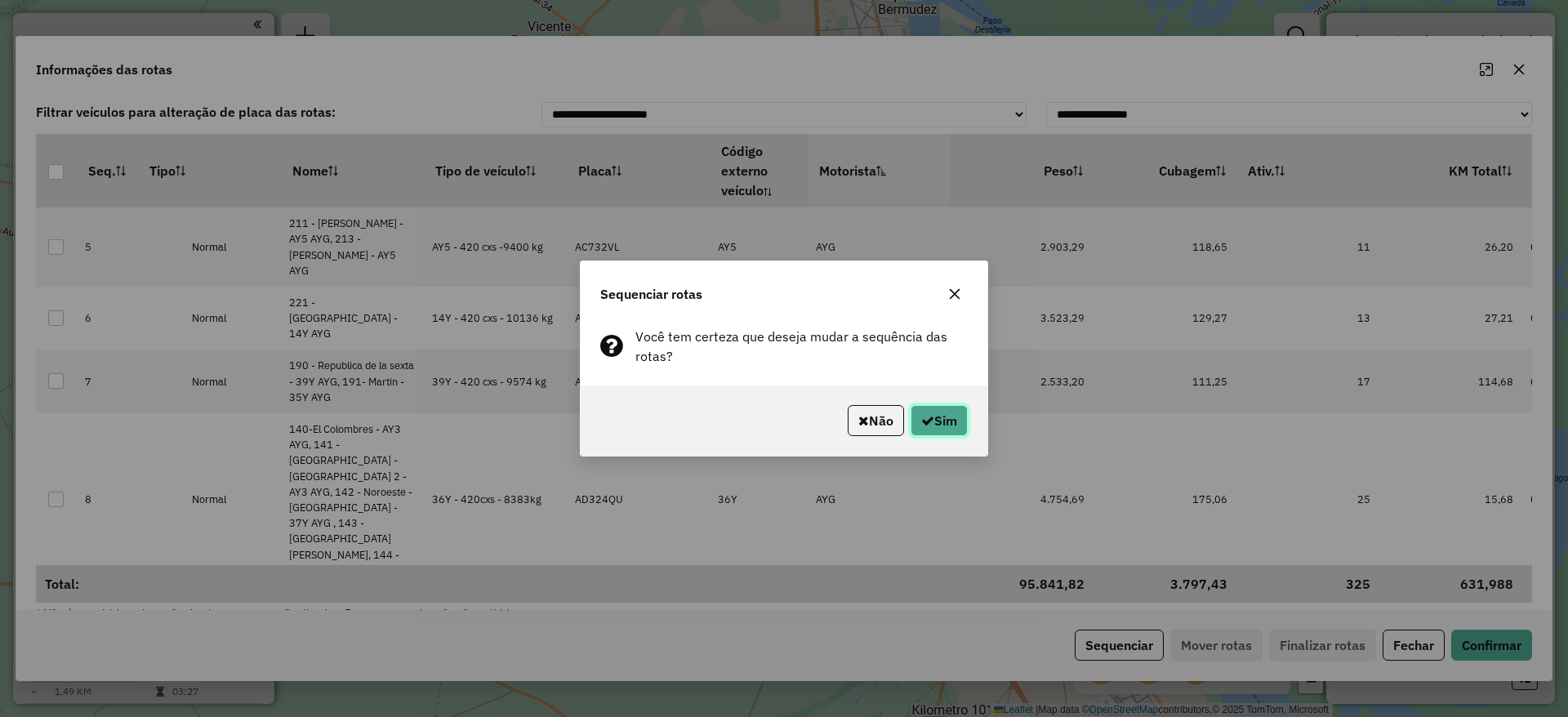
click at [923, 434] on button "Sim" at bounding box center [939, 421] width 57 height 31
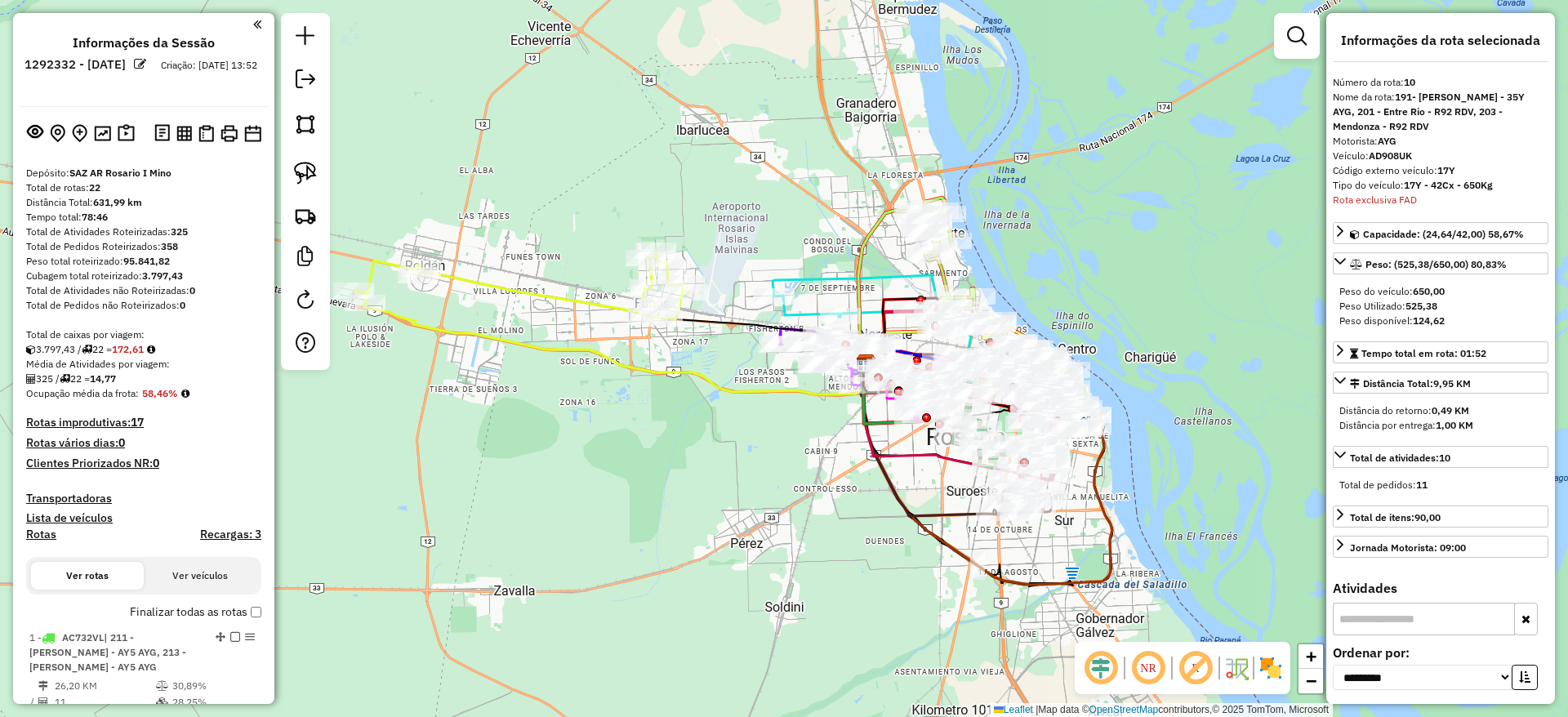
scroll to position [1725, 0]
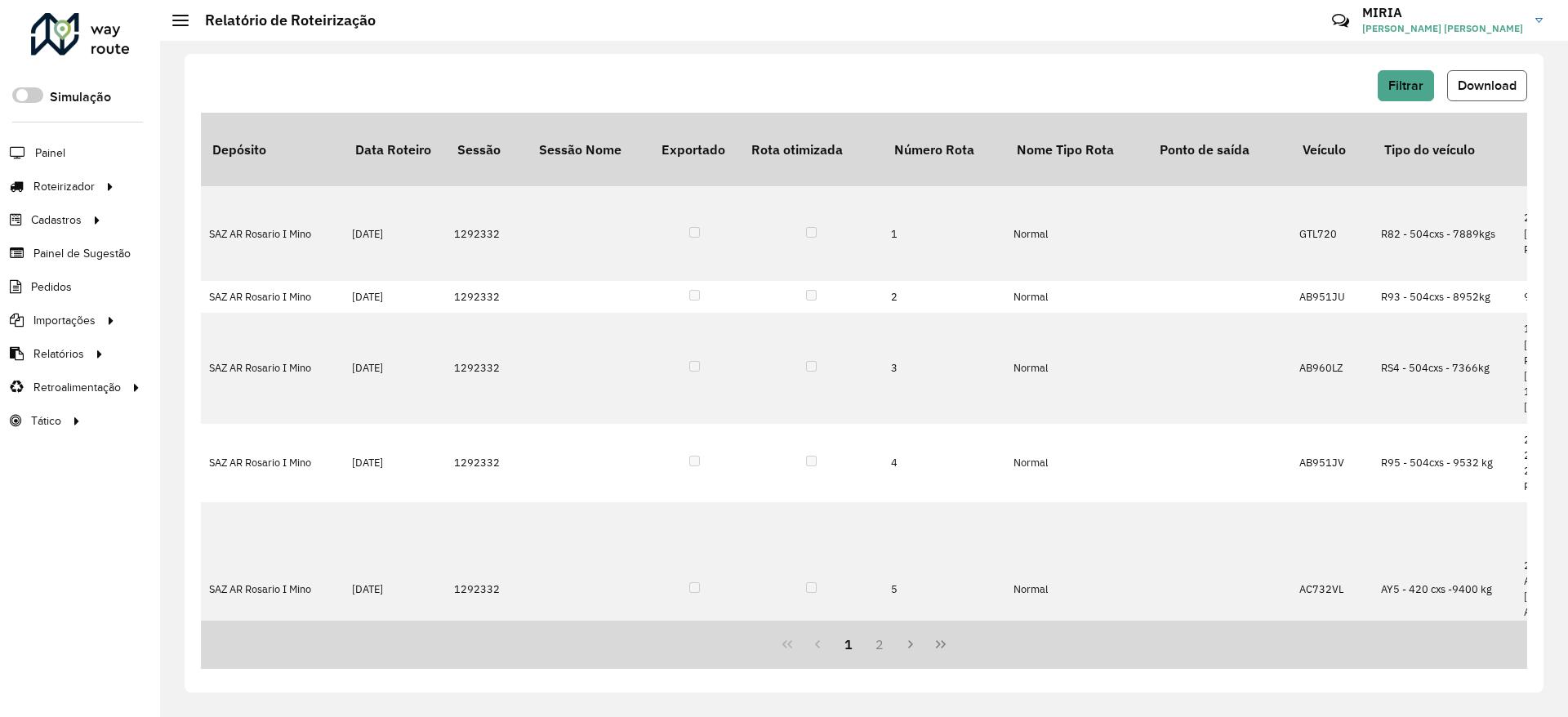
click at [1482, 80] on span "Download" at bounding box center [1486, 85] width 58 height 14
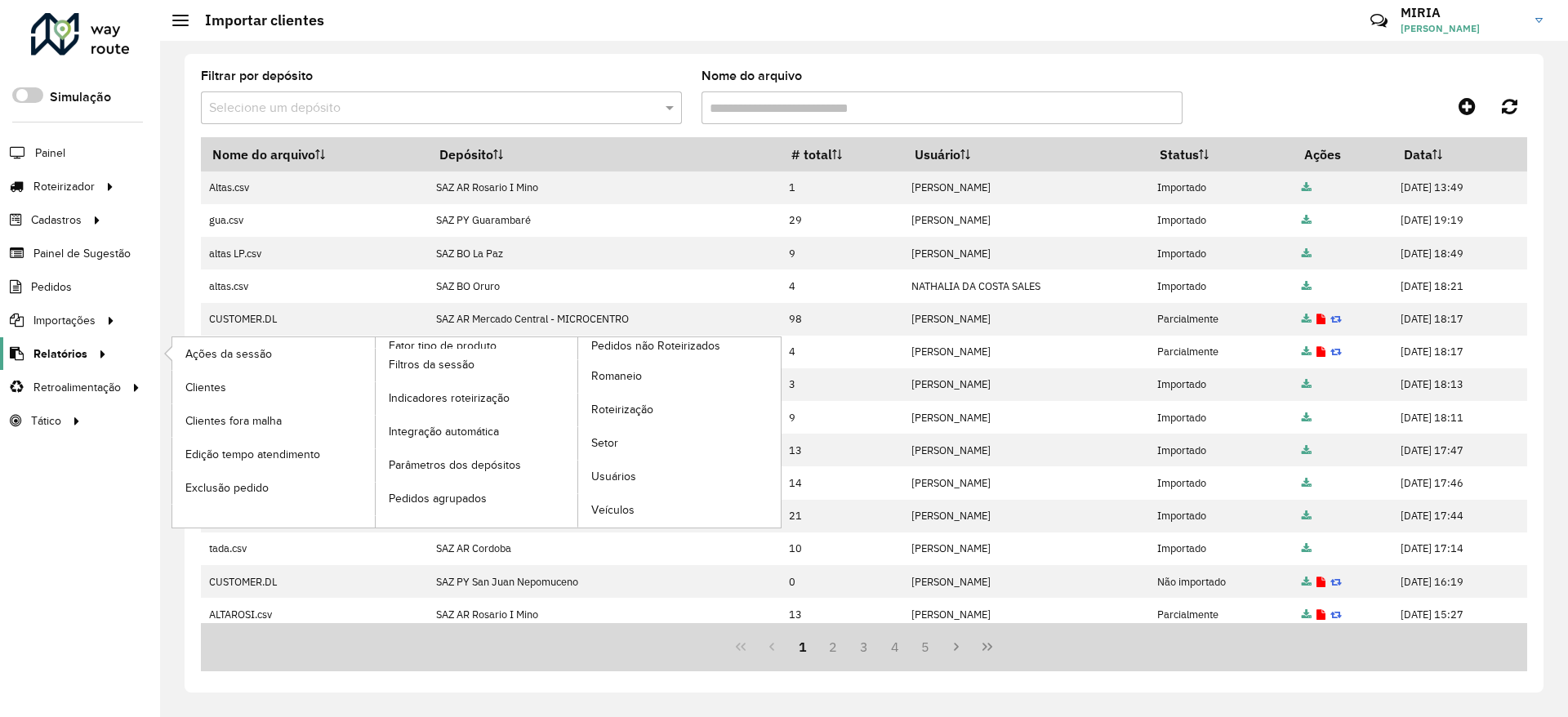
click at [76, 355] on span "Relatórios" at bounding box center [60, 354] width 54 height 17
click at [615, 417] on span "Roteirização" at bounding box center [625, 409] width 66 height 17
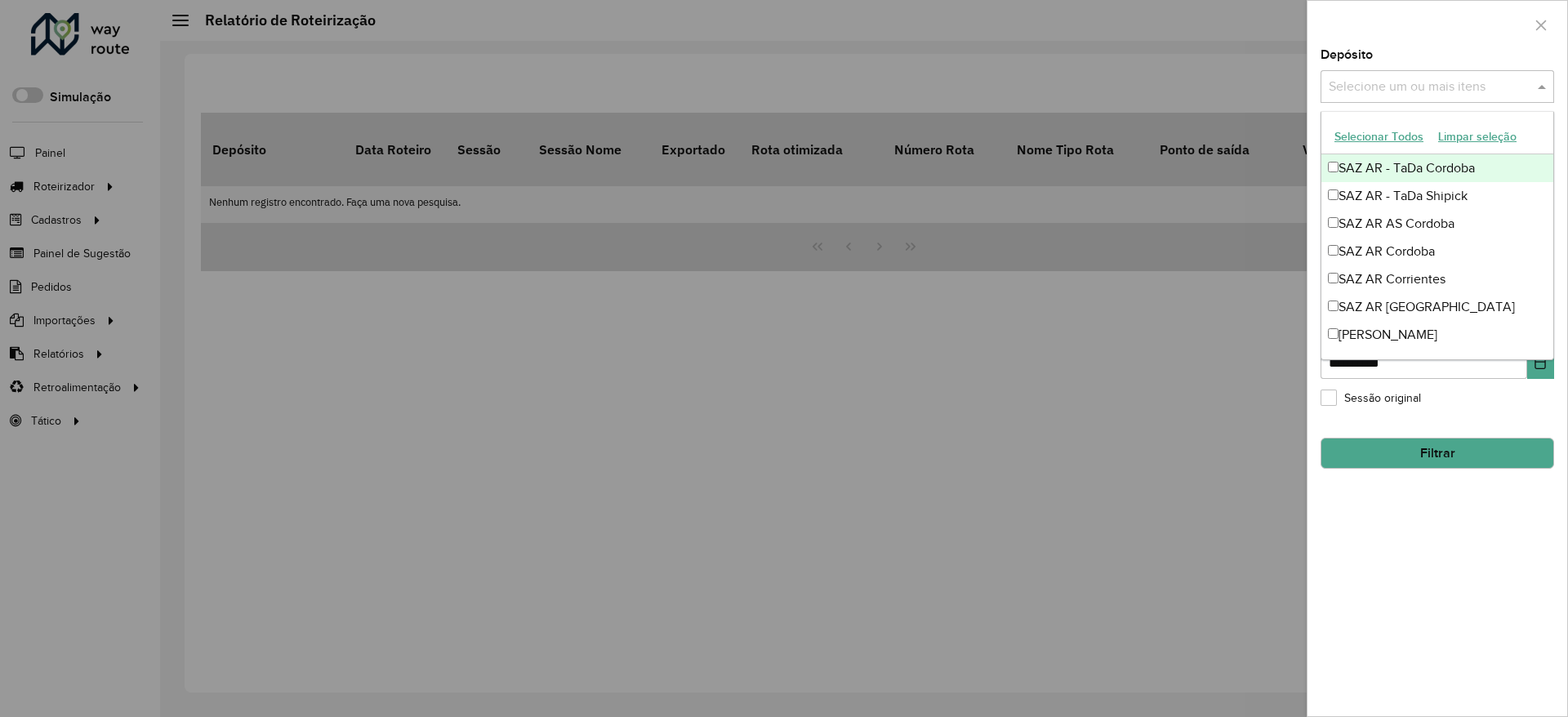
click at [1452, 90] on input "text" at bounding box center [1429, 87] width 209 height 19
type input "**"
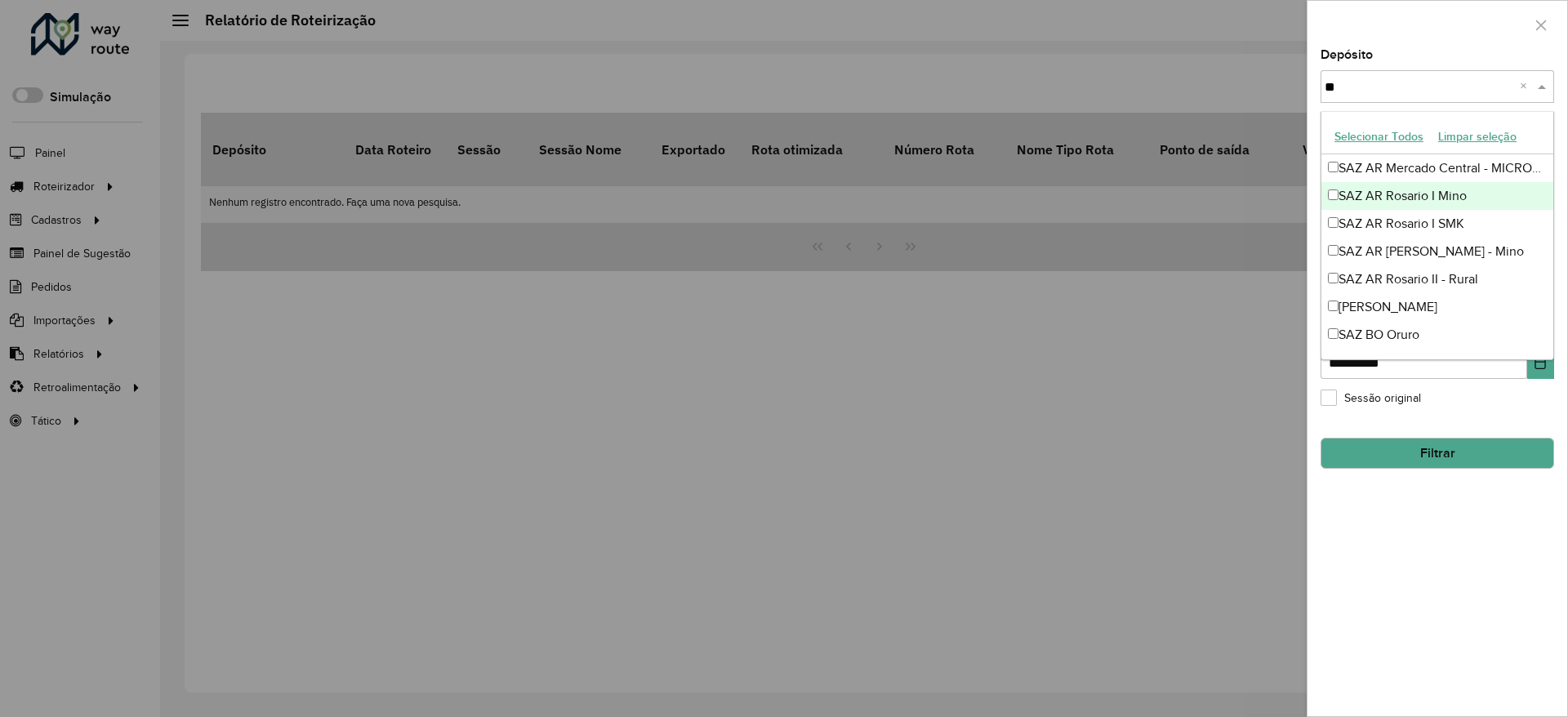
click at [1428, 202] on div "SAZ AR Rosario I Mino" at bounding box center [1437, 196] width 232 height 28
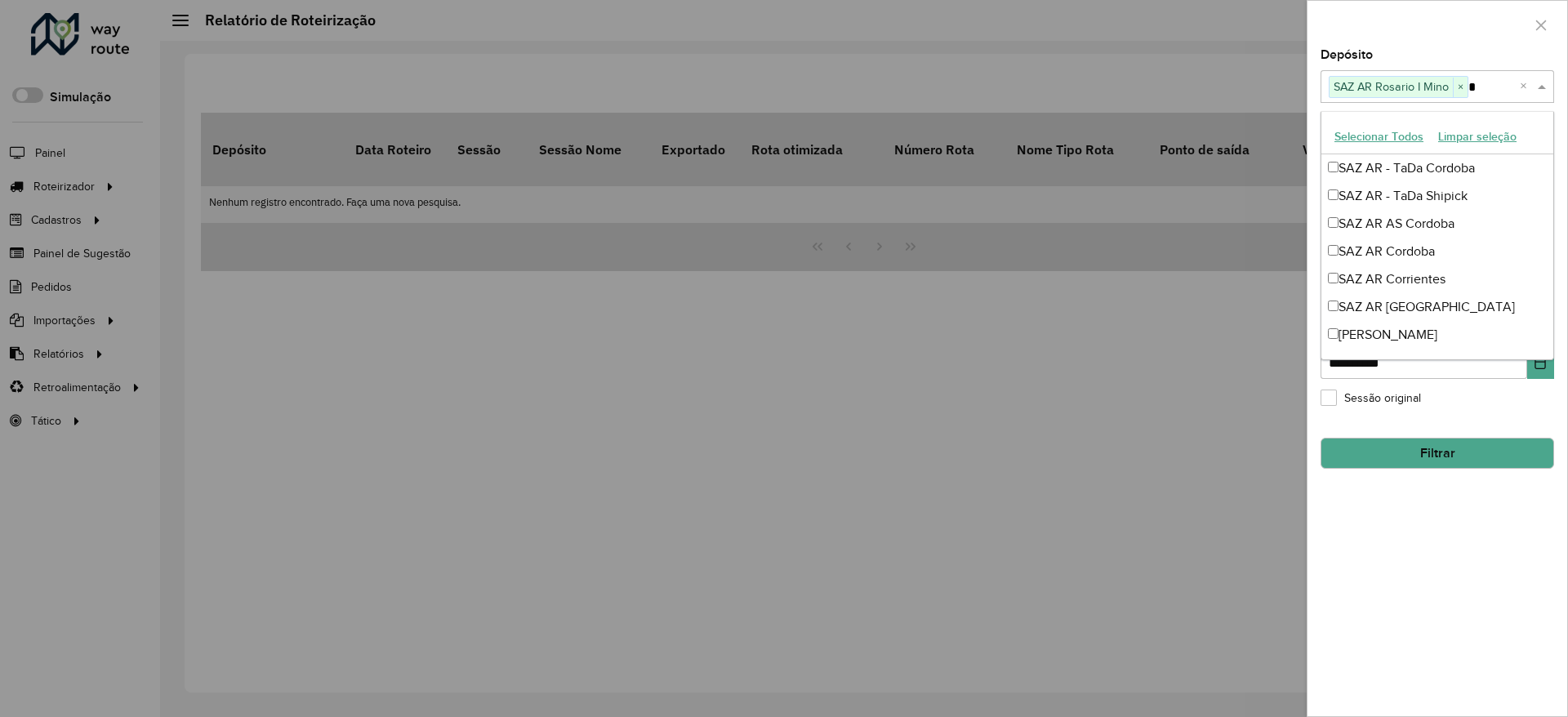
type input "**"
click at [1410, 217] on div "SAZ AR Rosario I SMK" at bounding box center [1437, 224] width 232 height 28
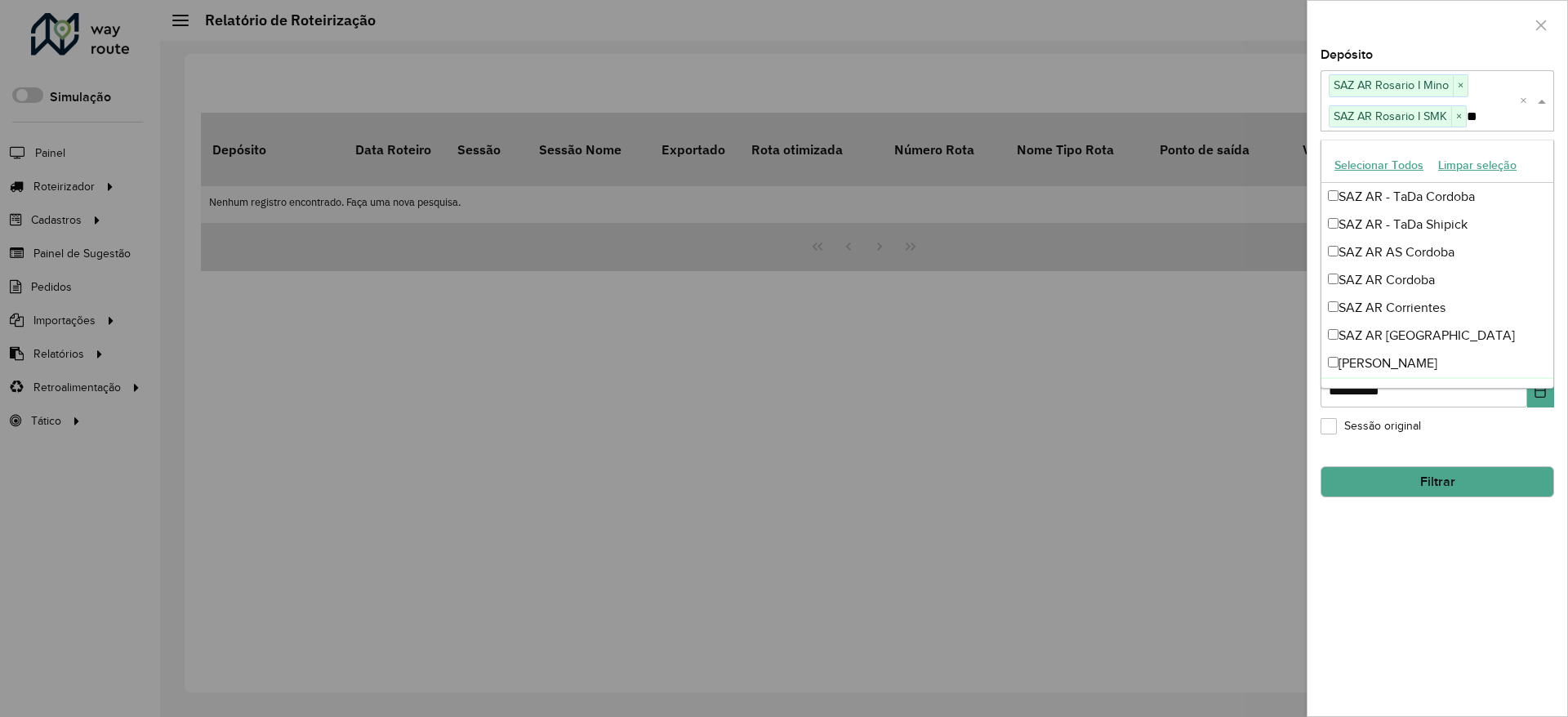
click at [1469, 613] on div "**********" at bounding box center [1437, 382] width 260 height 667
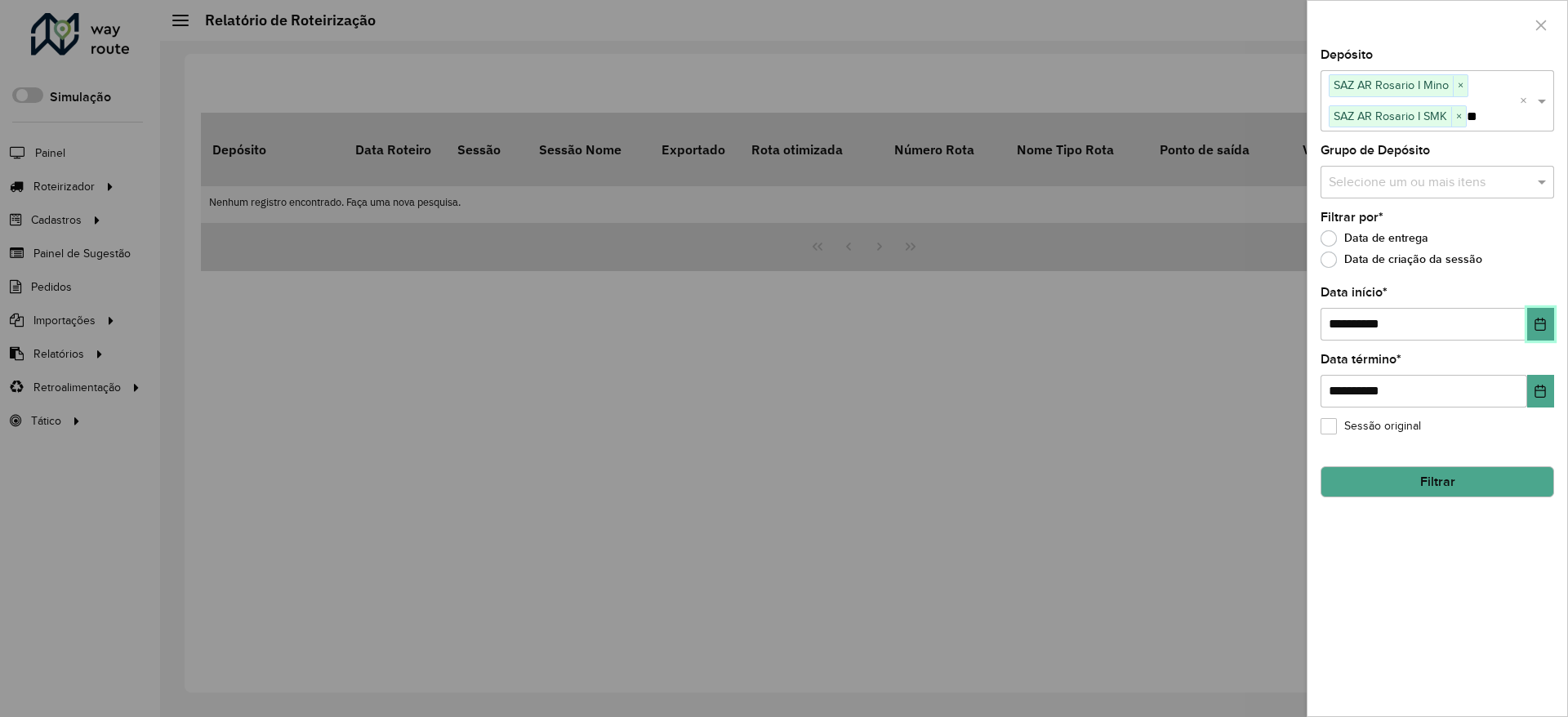
click at [1542, 325] on icon "Choose Date" at bounding box center [1539, 324] width 13 height 13
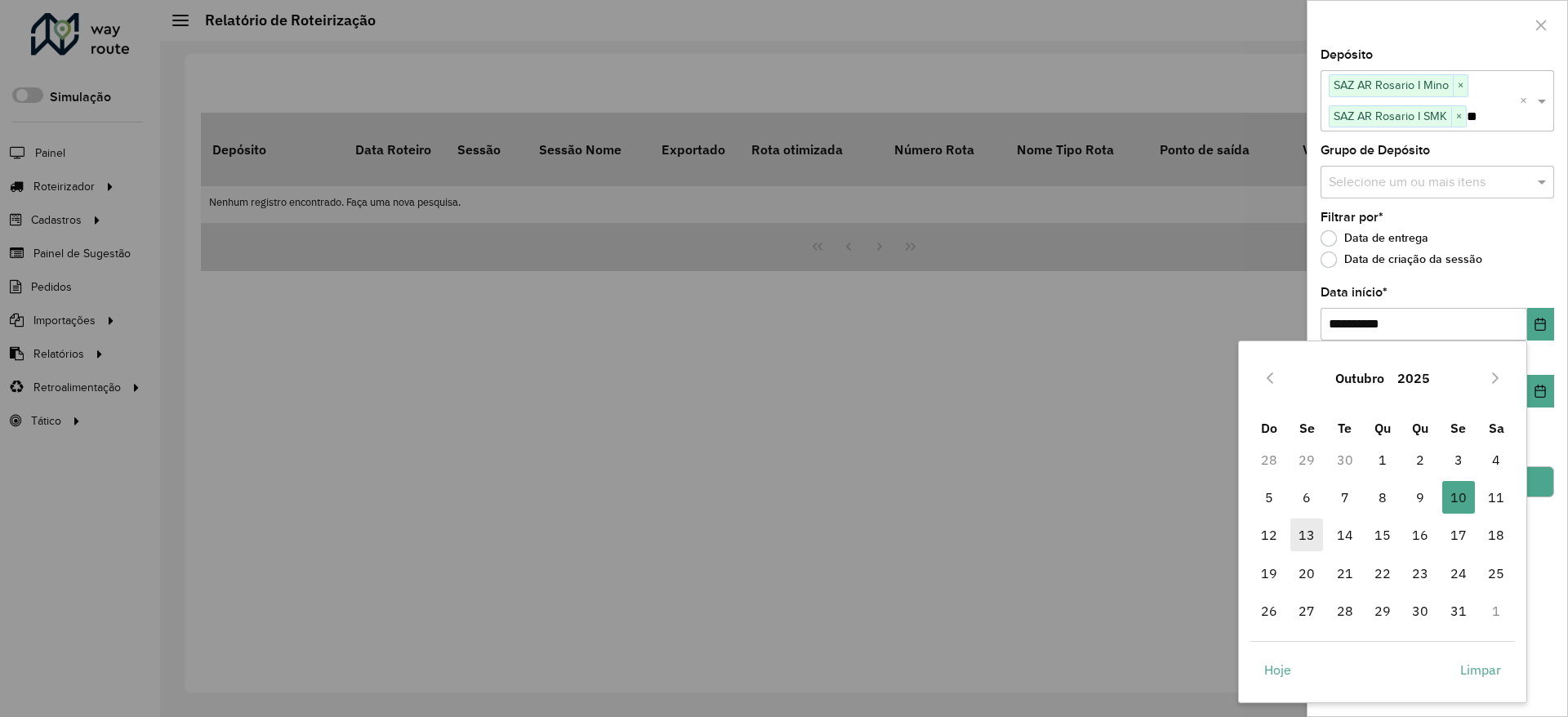
click at [1309, 537] on span "13" at bounding box center [1306, 534] width 32 height 32
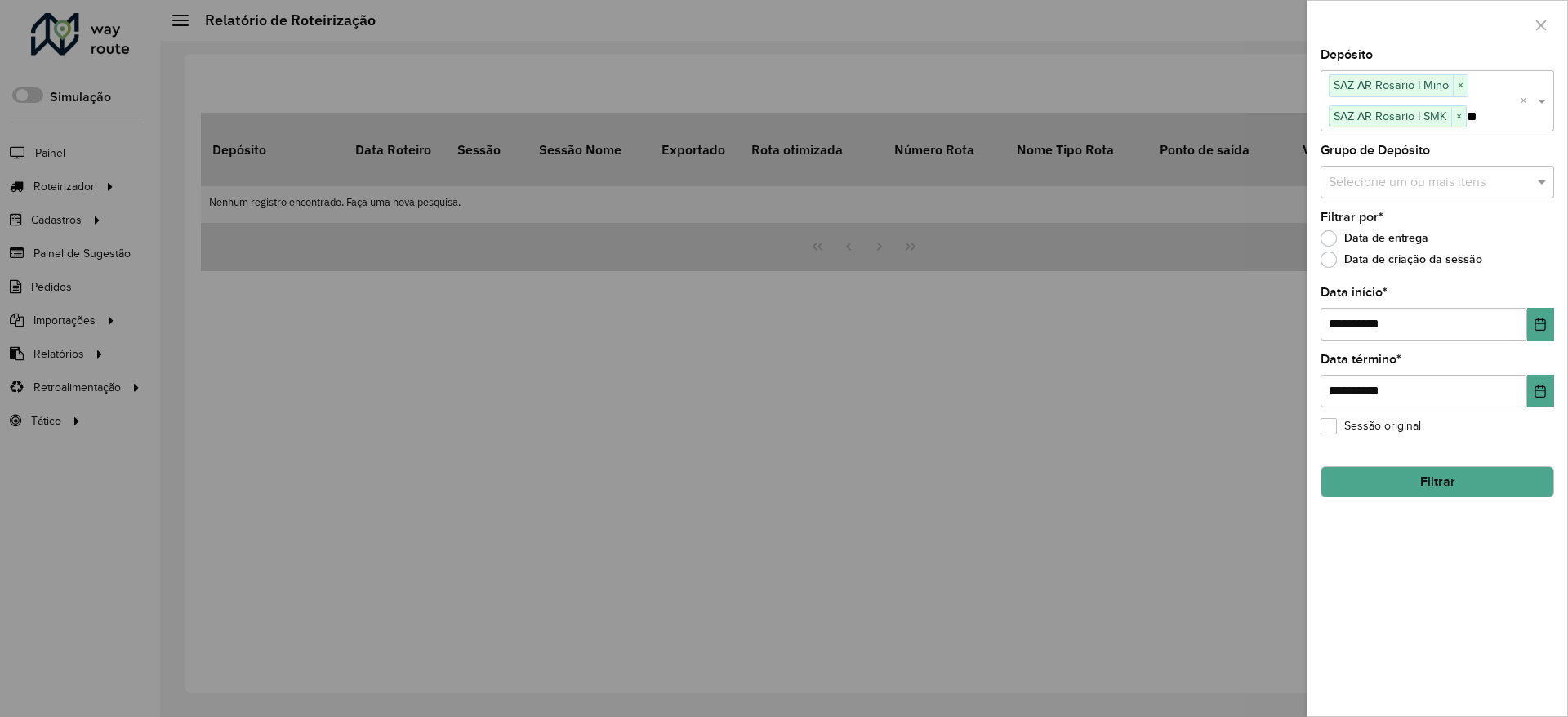
click at [1470, 466] on button "Filtrar" at bounding box center [1437, 482] width 233 height 31
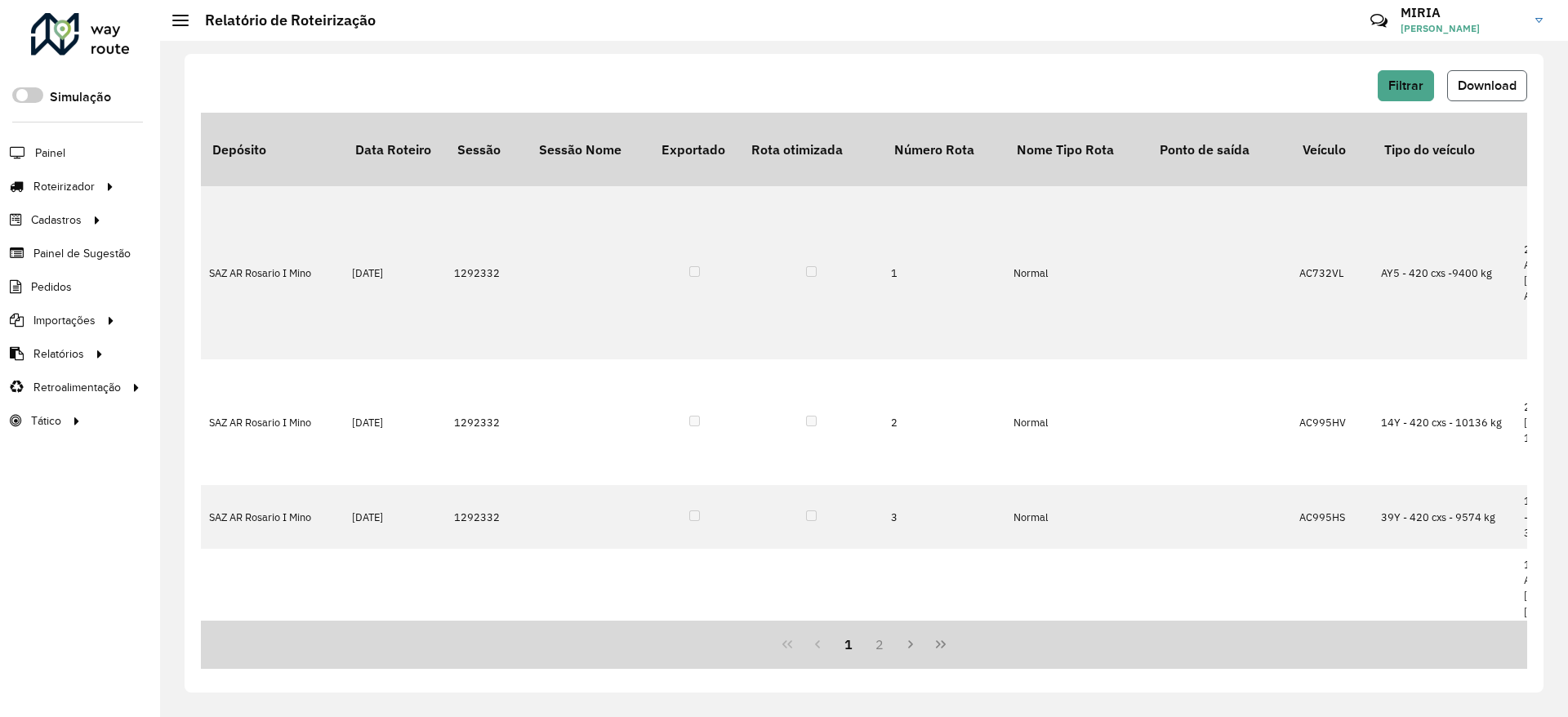
click at [1481, 91] on span "Download" at bounding box center [1486, 85] width 58 height 14
